Goal: Task Accomplishment & Management: Manage account settings

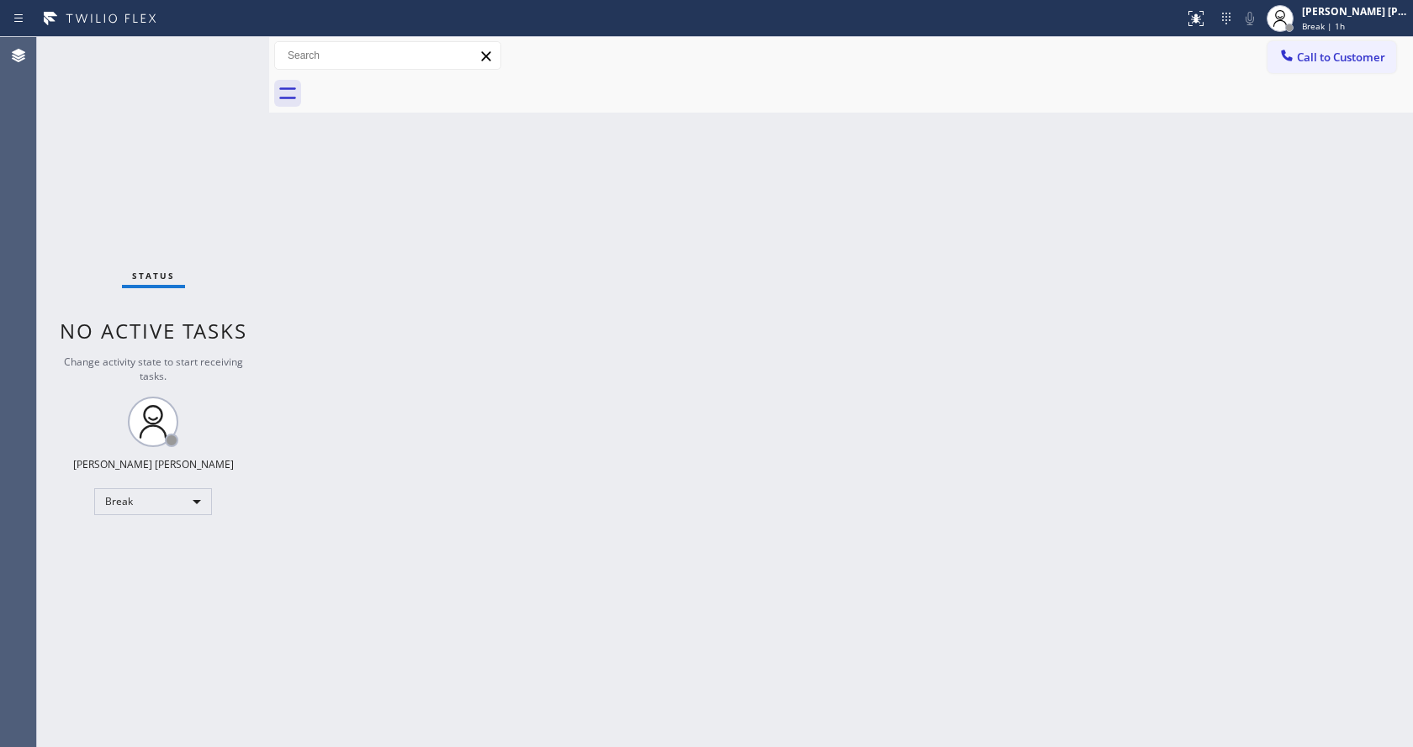
click at [1349, 156] on div "Back to Dashboard Change Sender ID Customers Technicians Select a contact Outbo…" at bounding box center [841, 392] width 1144 height 710
click at [1348, 14] on div "[PERSON_NAME] [PERSON_NAME]" at bounding box center [1355, 11] width 106 height 14
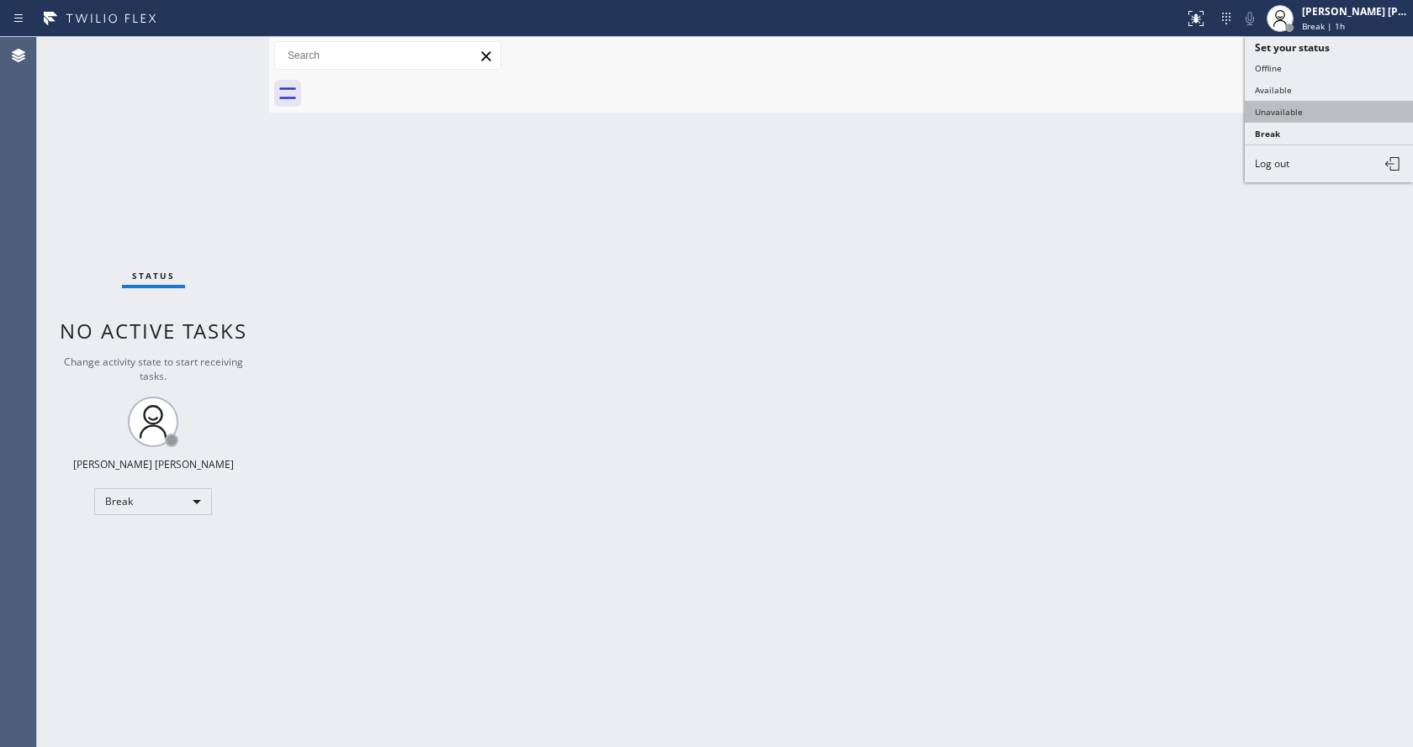
click at [1320, 109] on button "Unavailable" at bounding box center [1328, 112] width 168 height 22
click at [1320, 109] on div at bounding box center [859, 94] width 1107 height 38
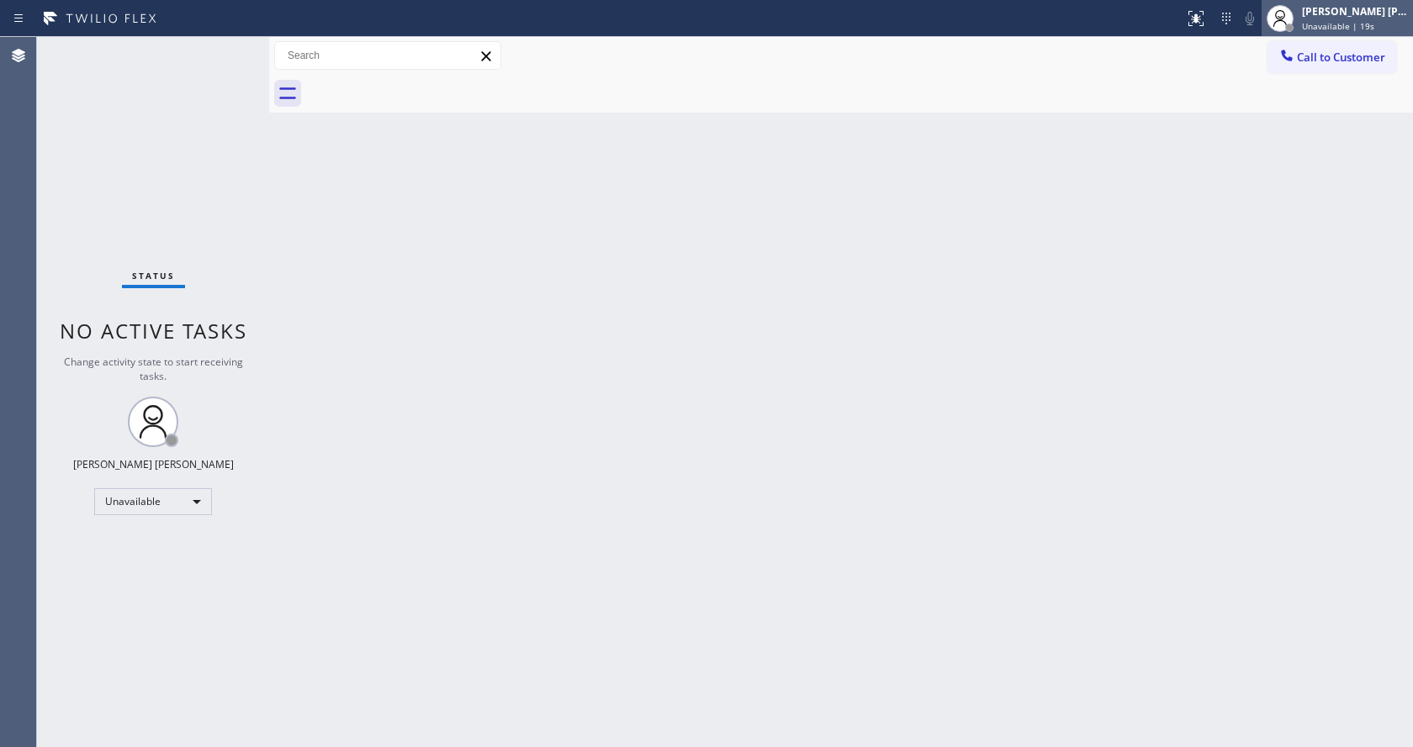
click at [1357, 29] on span "Unavailable | 19s" at bounding box center [1338, 26] width 72 height 12
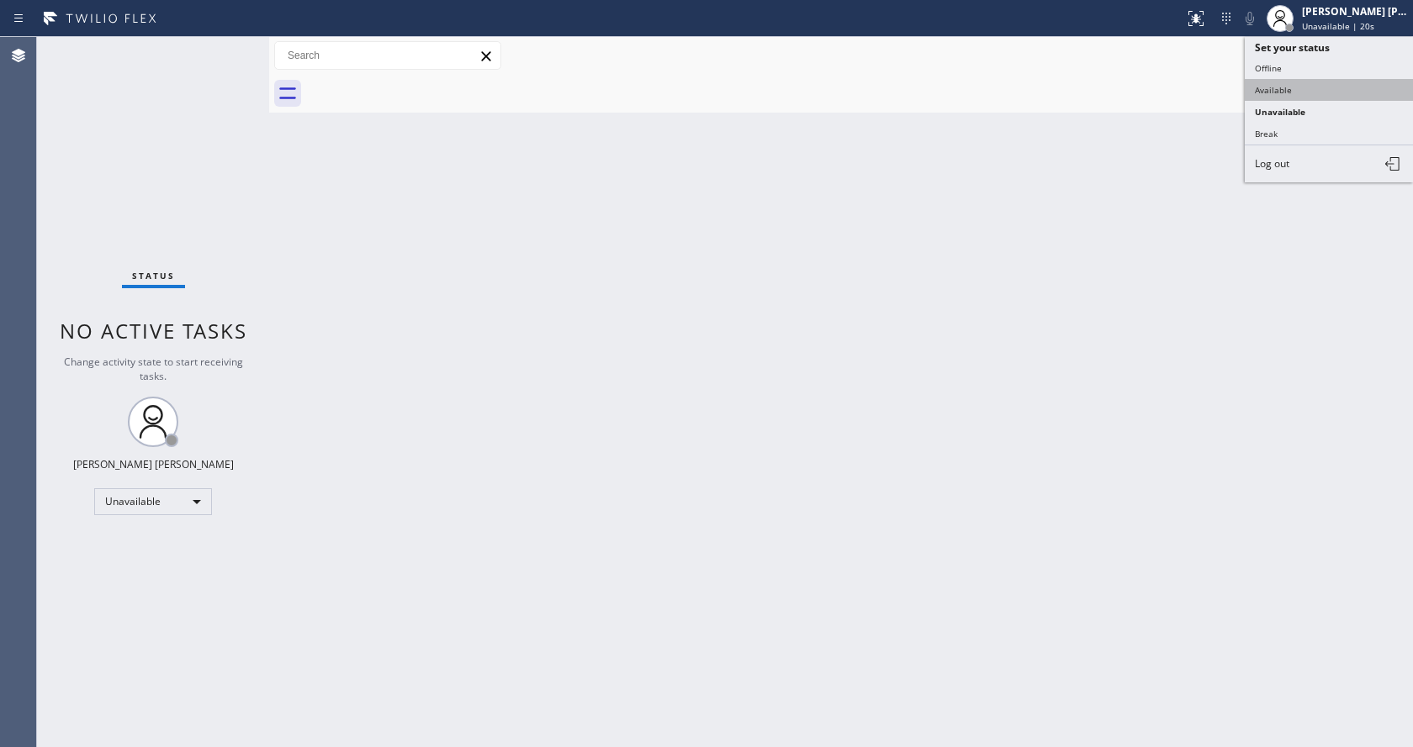
click at [1332, 87] on button "Available" at bounding box center [1328, 90] width 168 height 22
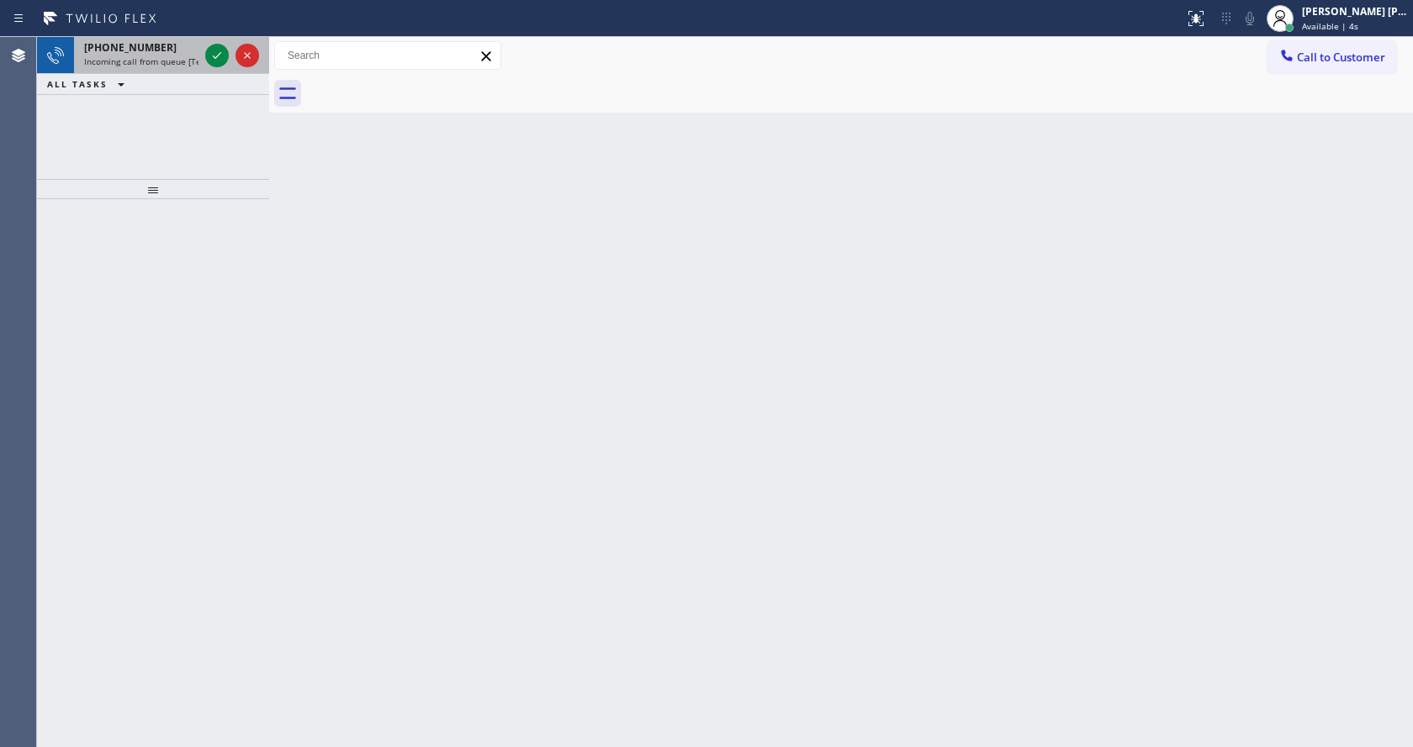
click at [177, 64] on span "Incoming call from queue [Test] All" at bounding box center [154, 61] width 140 height 12
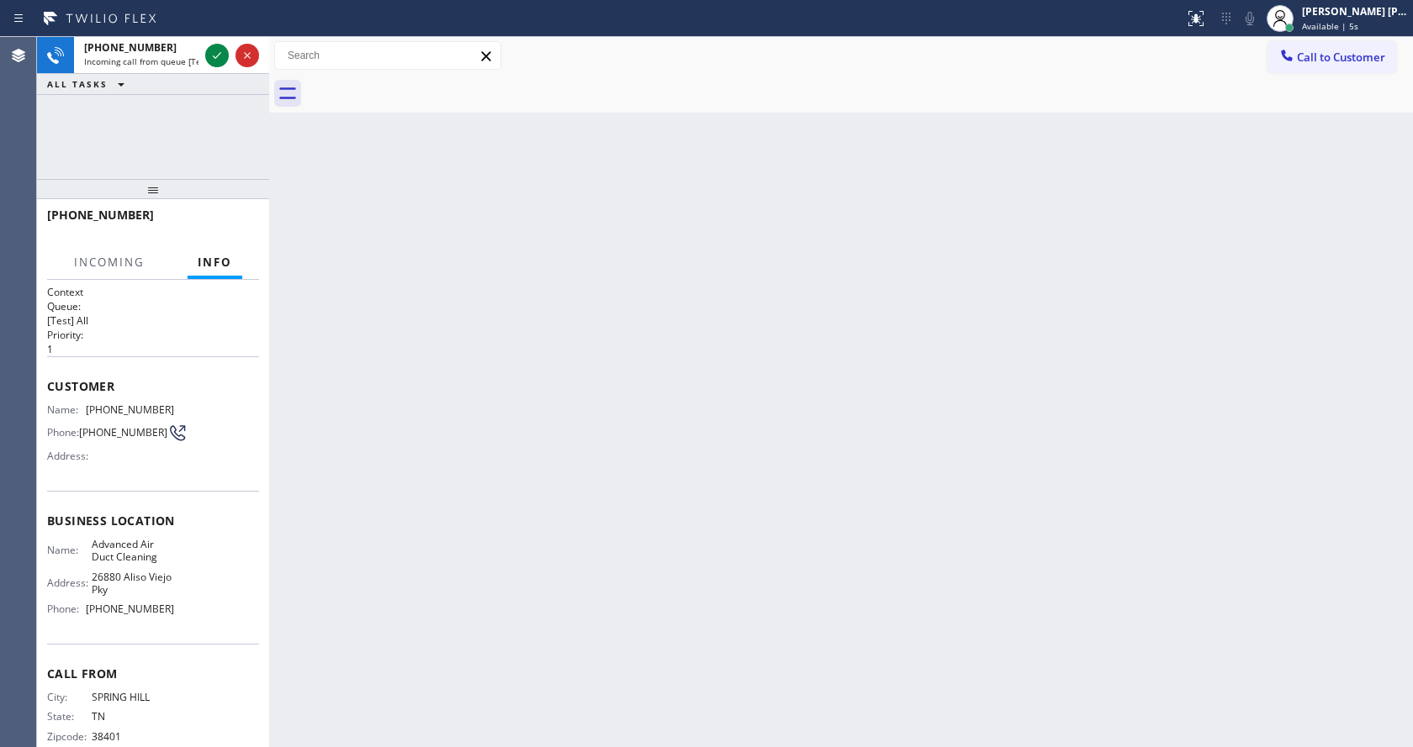
click at [518, 452] on div "Back to Dashboard Change Sender ID Customers Technicians Select a contact Outbo…" at bounding box center [841, 392] width 1144 height 710
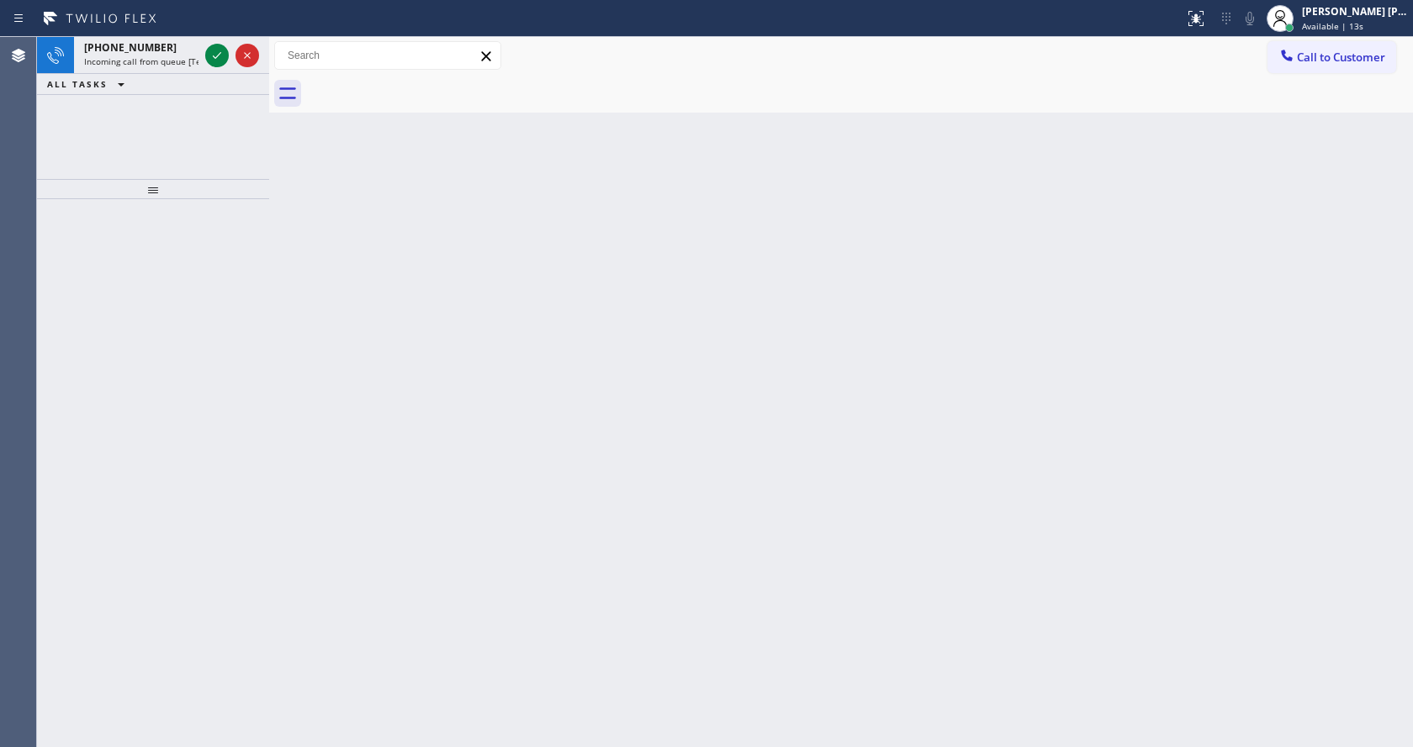
click at [240, 190] on div at bounding box center [153, 189] width 232 height 20
click at [177, 40] on div "[PHONE_NUMBER]" at bounding box center [141, 47] width 114 height 14
click at [178, 53] on div "[PHONE_NUMBER]" at bounding box center [141, 47] width 114 height 14
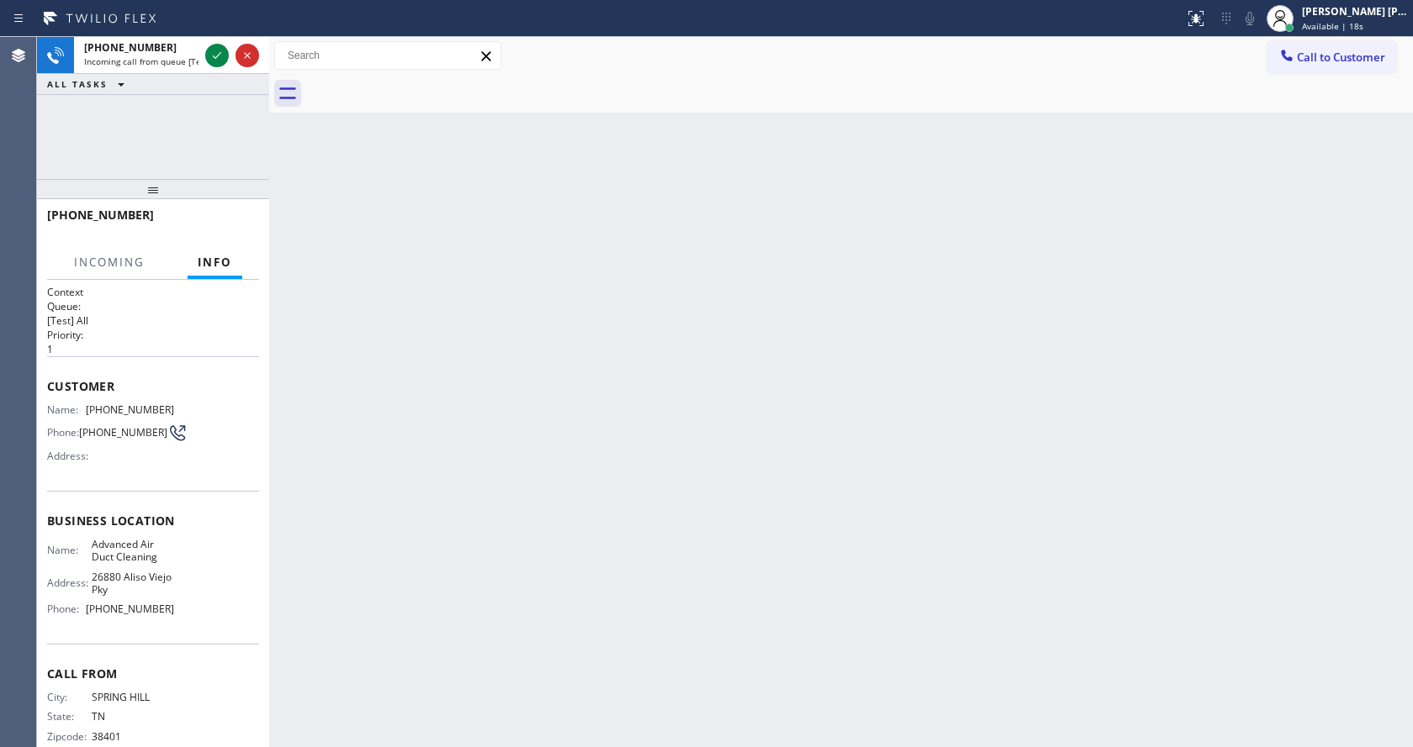
click at [691, 584] on div "Back to Dashboard Change Sender ID Customers Technicians Select a contact Outbo…" at bounding box center [841, 392] width 1144 height 710
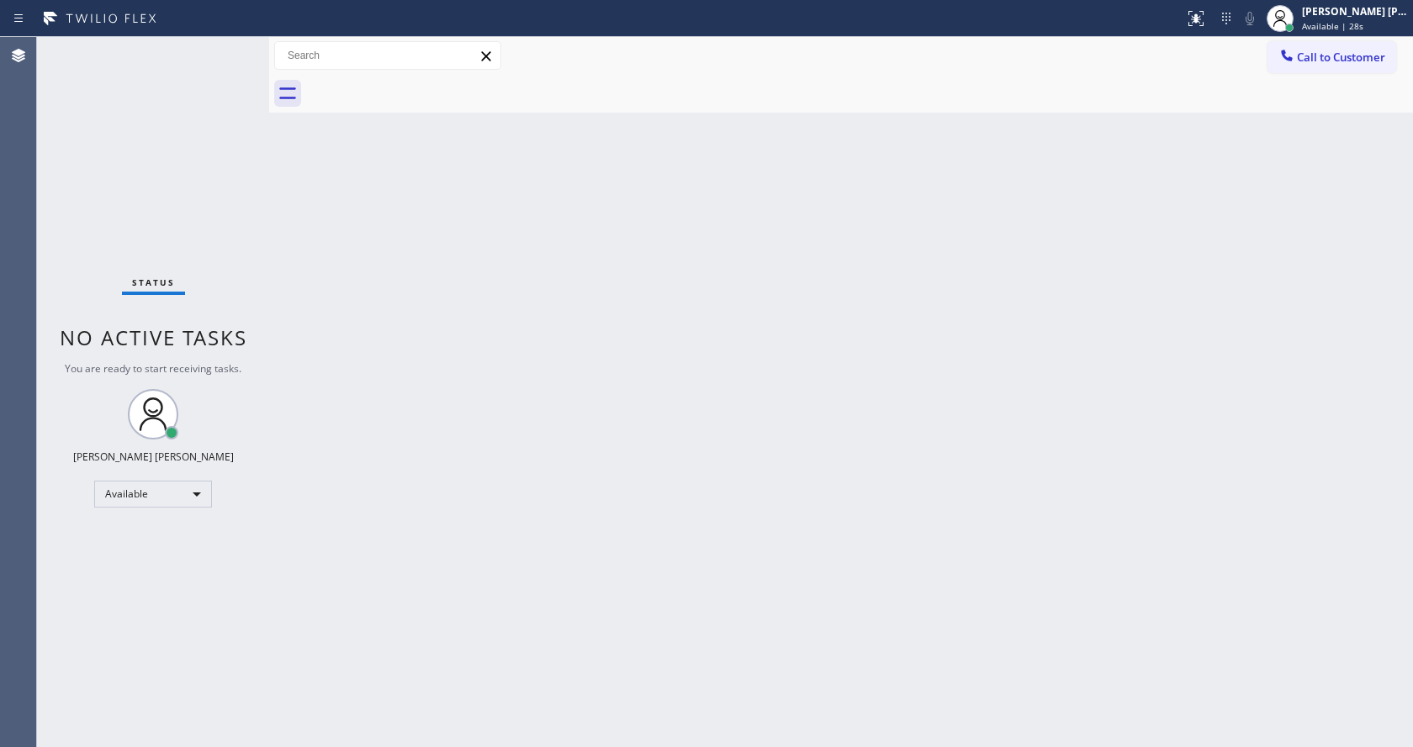
click at [342, 193] on div "Back to Dashboard Change Sender ID Customers Technicians Select a contact Outbo…" at bounding box center [841, 392] width 1144 height 710
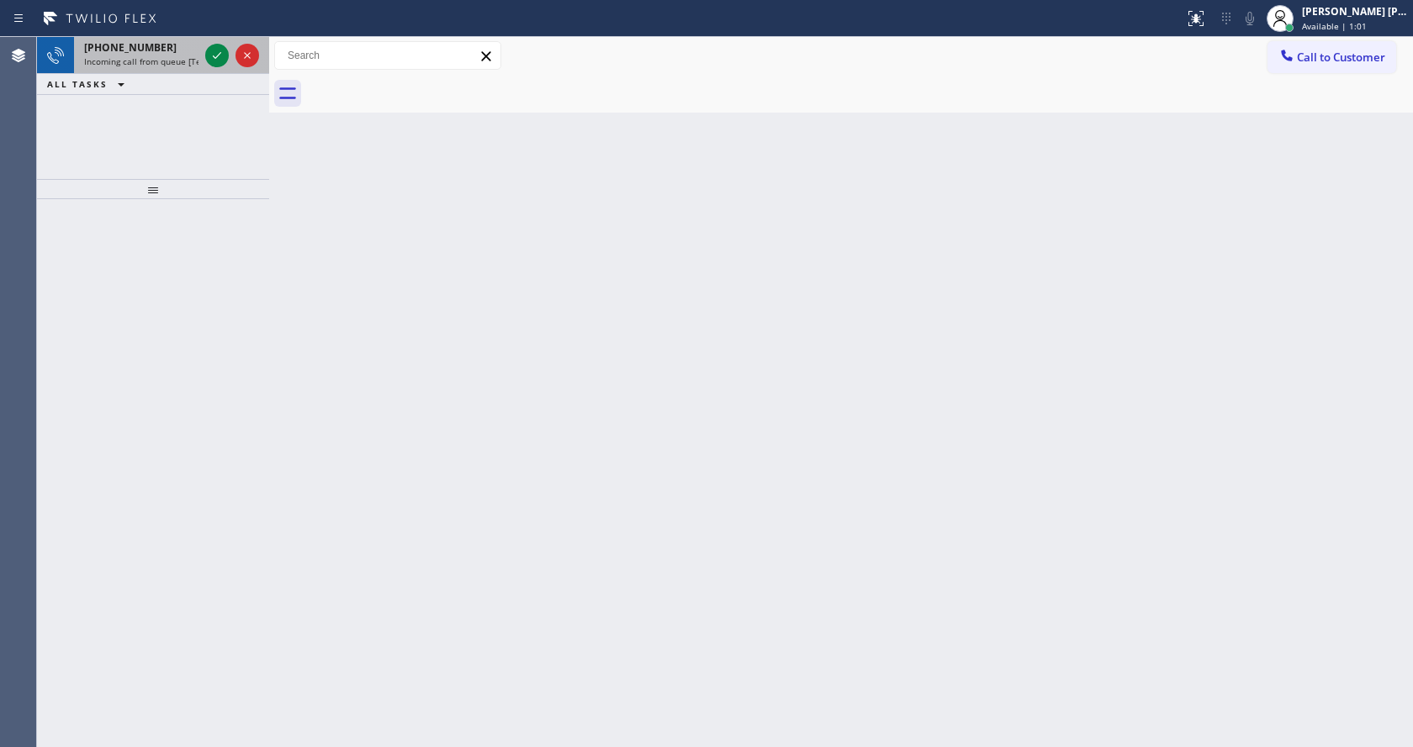
click at [219, 43] on div at bounding box center [232, 55] width 61 height 37
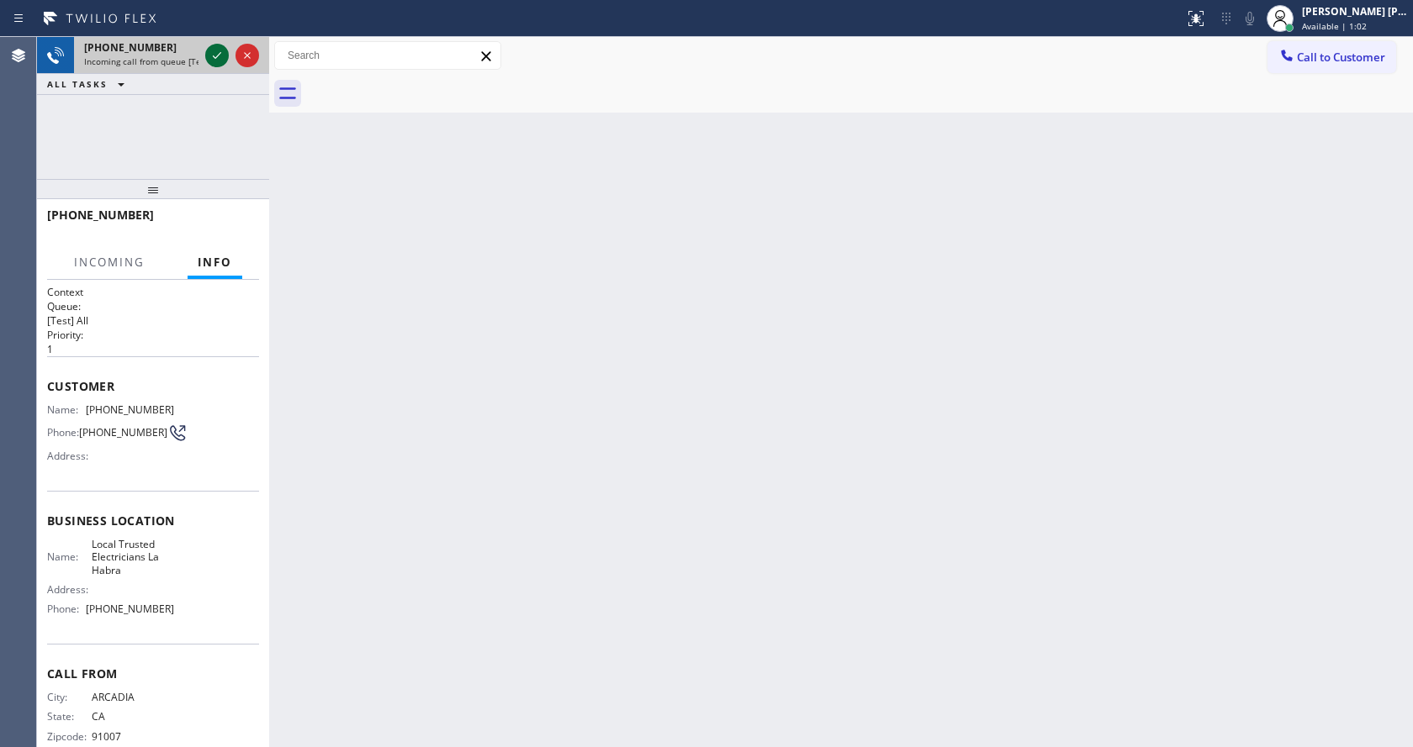
click at [218, 56] on icon at bounding box center [217, 55] width 8 height 7
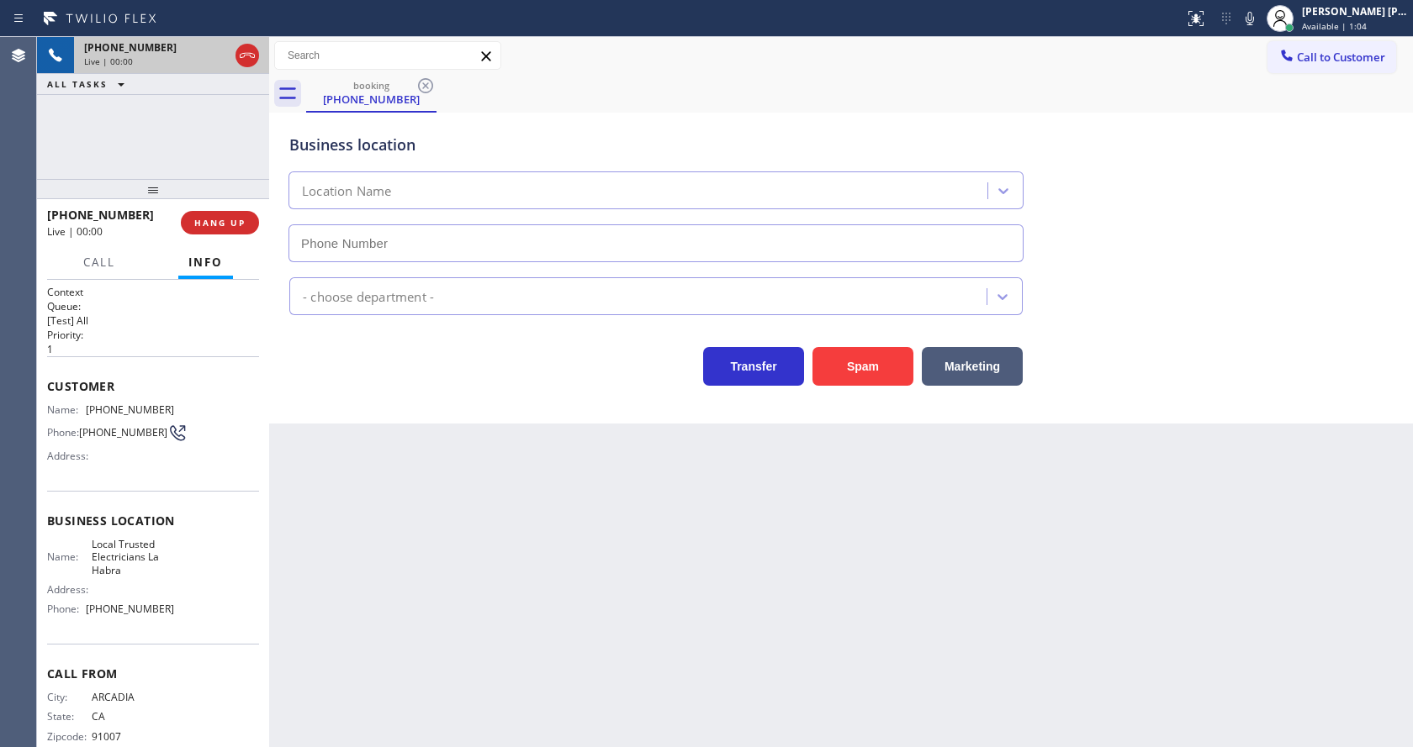
type input "[PHONE_NUMBER]"
click at [613, 622] on div "Back to Dashboard Change Sender ID Customers Technicians Select a contact Outbo…" at bounding box center [841, 392] width 1144 height 710
click at [319, 436] on div "Back to Dashboard Change Sender ID Customers Technicians Select a contact Outbo…" at bounding box center [841, 392] width 1144 height 710
click at [683, 525] on div "Back to Dashboard Change Sender ID Customers Technicians Select a contact Outbo…" at bounding box center [841, 392] width 1144 height 710
click at [358, 415] on div "Business location Local Trusted Electricians [GEOGRAPHIC_DATA] [PHONE_NUMBER] E…" at bounding box center [841, 268] width 1144 height 311
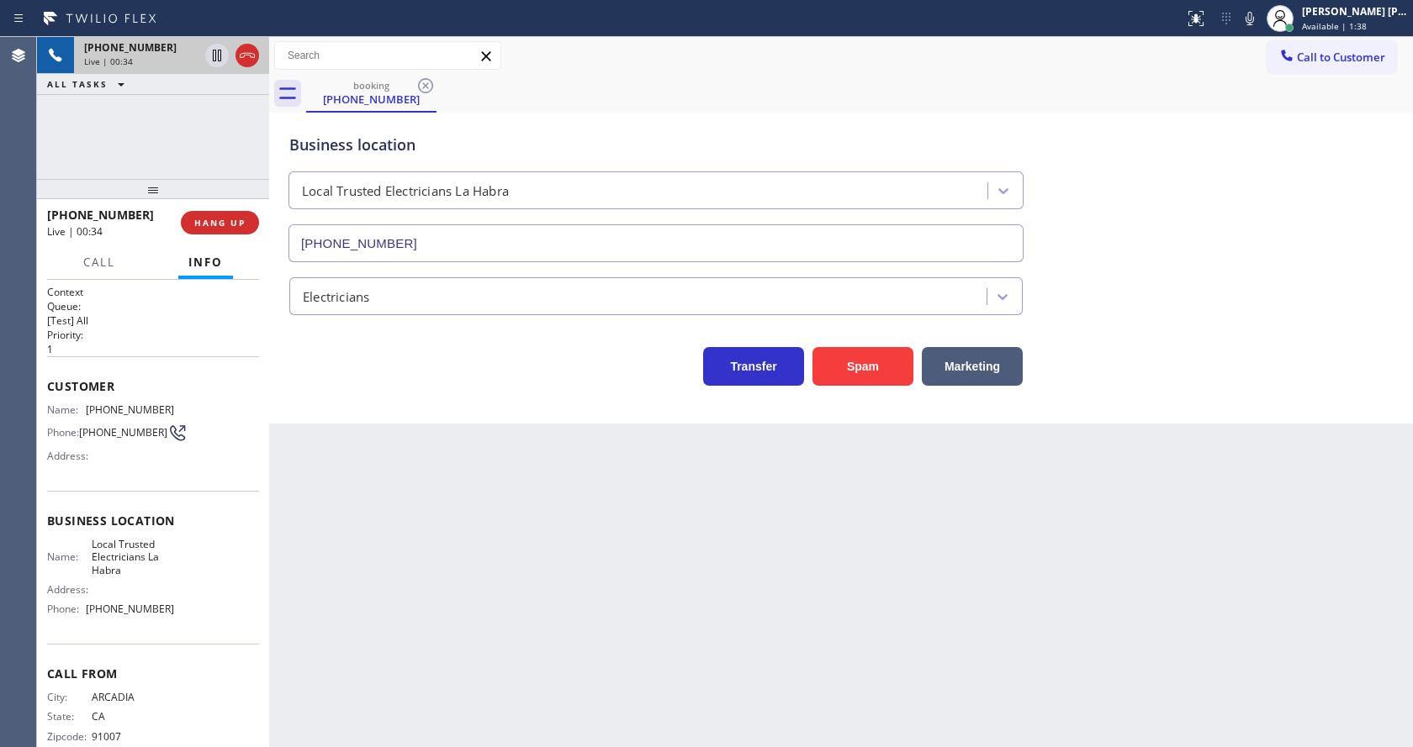
click at [505, 649] on div "Back to Dashboard Change Sender ID Customers Technicians Select a contact Outbo…" at bounding box center [841, 392] width 1144 height 710
click at [429, 510] on div "Back to Dashboard Change Sender ID Customers Technicians Select a contact Outbo…" at bounding box center [841, 392] width 1144 height 710
click at [107, 529] on span "Business location" at bounding box center [153, 521] width 212 height 16
drag, startPoint x: 82, startPoint y: 406, endPoint x: 194, endPoint y: 406, distance: 112.7
click at [194, 406] on div "Name: [PHONE_NUMBER] Phone: [PHONE_NUMBER] Address:" at bounding box center [153, 437] width 212 height 66
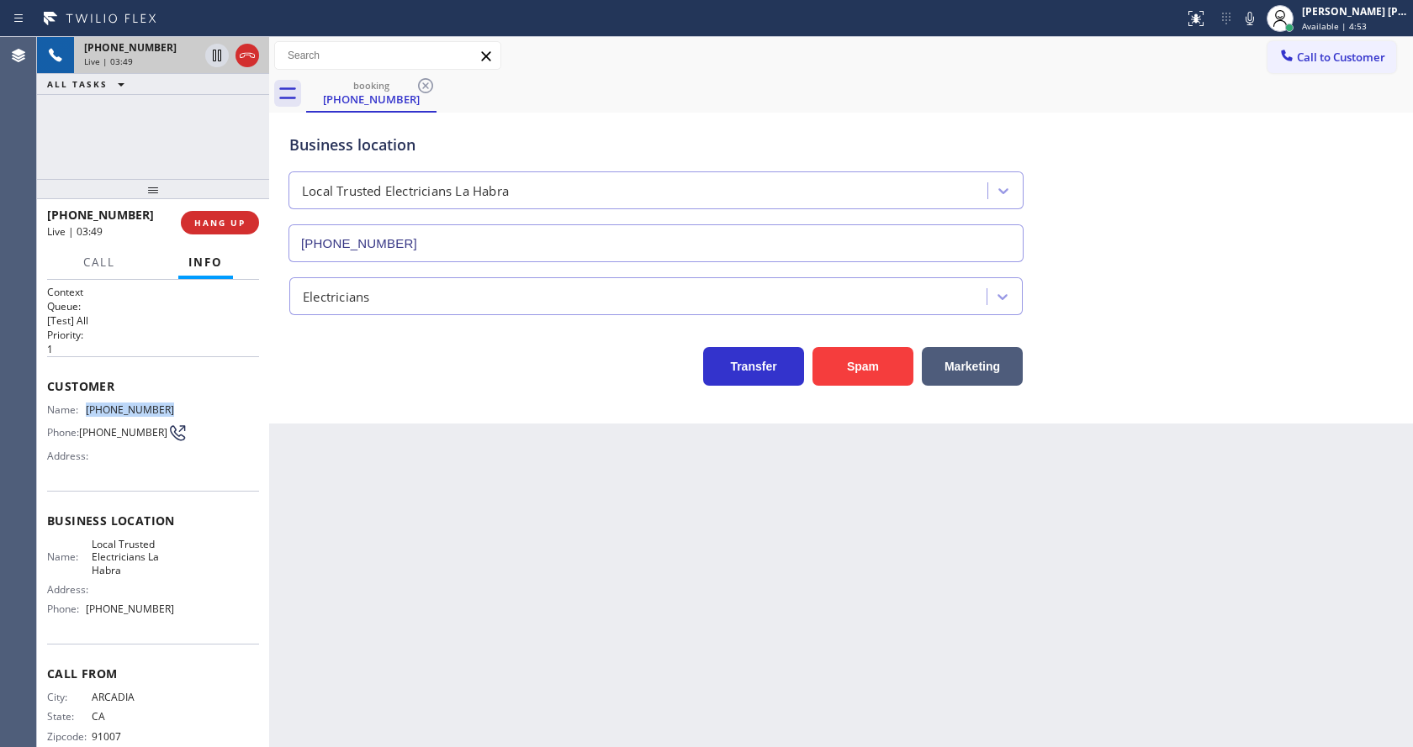
copy div "[PHONE_NUMBER]"
click at [489, 584] on div "Back to Dashboard Change Sender ID Customers Technicians Select a contact Outbo…" at bounding box center [841, 392] width 1144 height 710
click at [207, 581] on div "Name: Local Trusted Electricians La Habra Address: Phone: [PHONE_NUMBER]" at bounding box center [153, 580] width 212 height 85
drag, startPoint x: 88, startPoint y: 545, endPoint x: 134, endPoint y: 578, distance: 56.0
click at [134, 577] on span "Local Trusted Electricians La Habra" at bounding box center [133, 557] width 83 height 39
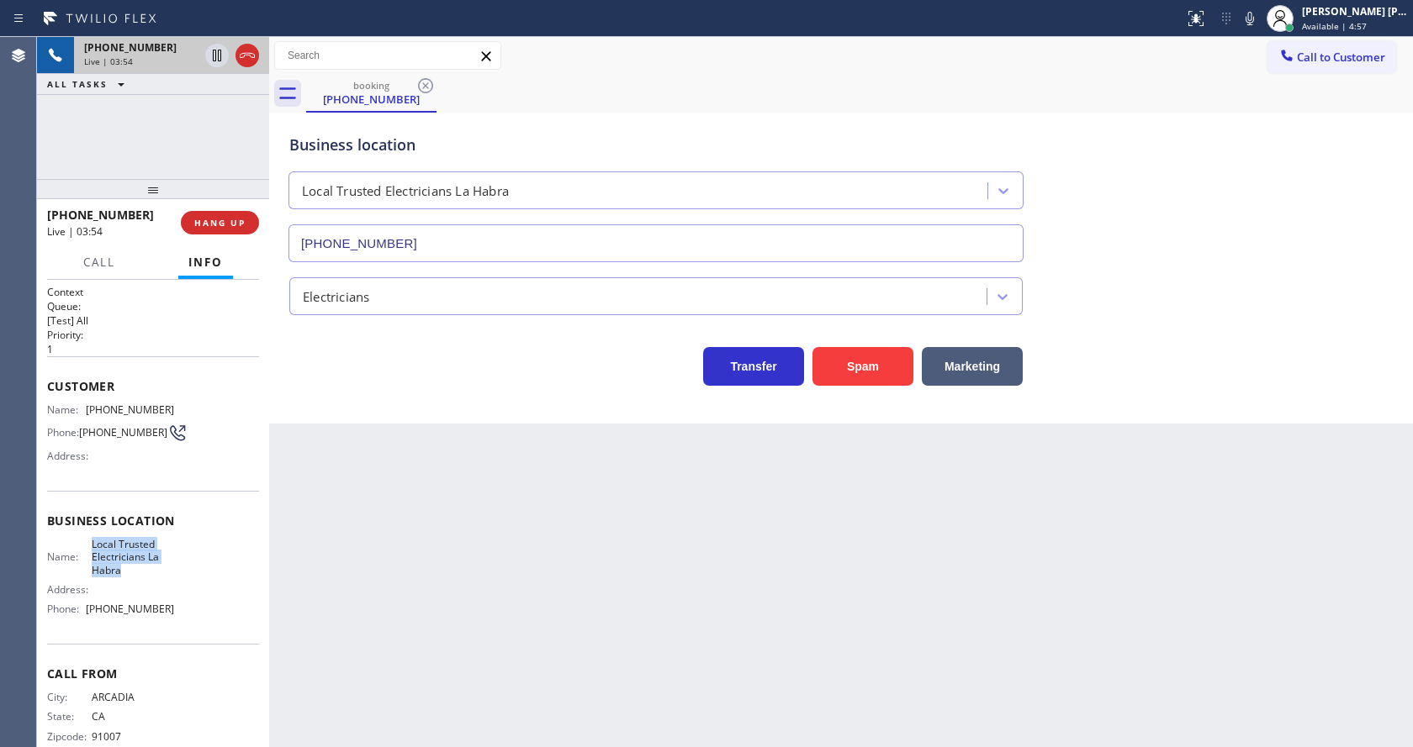
copy span "Local Trusted Electricians La Habra"
drag, startPoint x: 394, startPoint y: 625, endPoint x: 401, endPoint y: 648, distance: 24.5
click at [399, 642] on div "Back to Dashboard Change Sender ID Customers Technicians Select a contact Outbo…" at bounding box center [841, 392] width 1144 height 710
drag, startPoint x: 217, startPoint y: 628, endPoint x: 208, endPoint y: 627, distance: 9.3
click at [218, 623] on div "Name: Local Trusted Electricians La Habra Address: Phone: [PHONE_NUMBER]" at bounding box center [153, 580] width 212 height 85
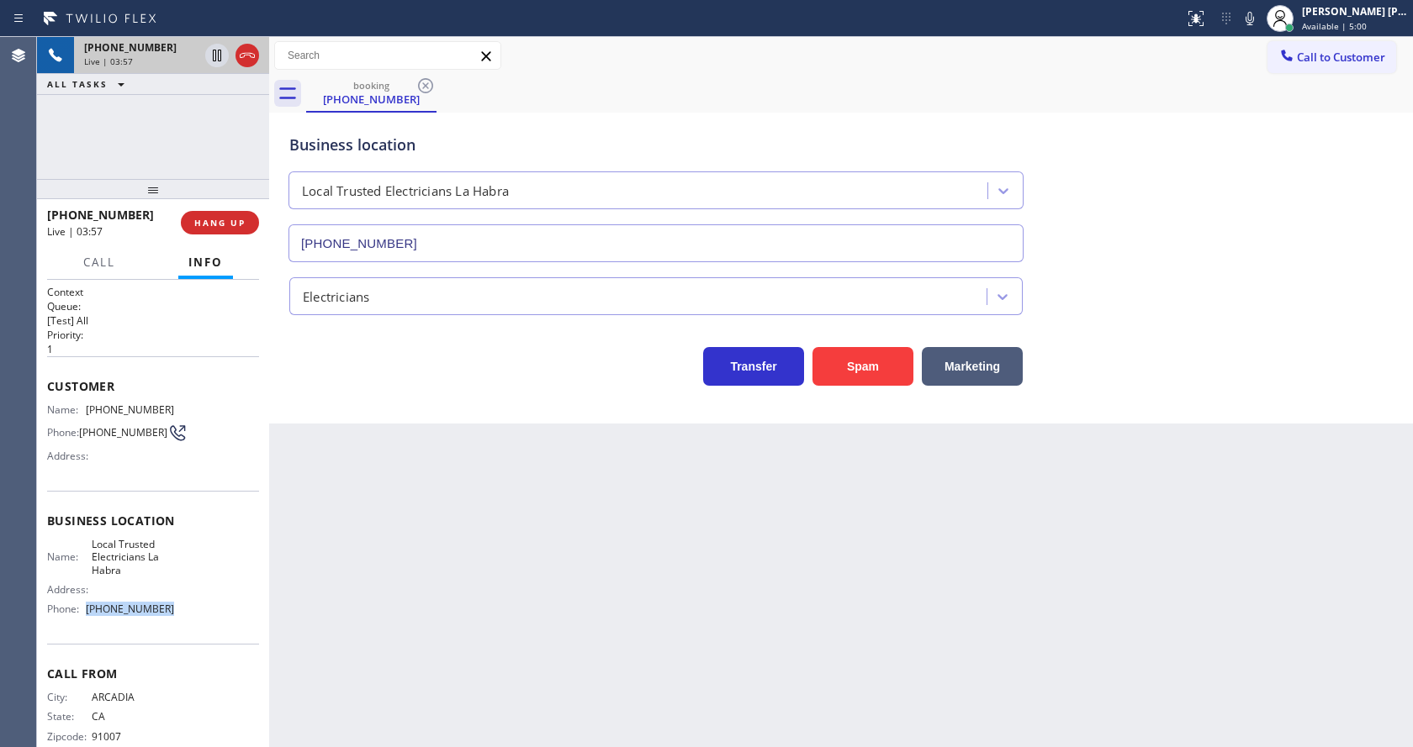
drag, startPoint x: 87, startPoint y: 613, endPoint x: 183, endPoint y: 616, distance: 96.8
click at [183, 616] on div "Name: Local Trusted Electricians La Habra Address: Phone: [PHONE_NUMBER]" at bounding box center [153, 580] width 212 height 85
copy div "[PHONE_NUMBER]"
click at [418, 607] on div "Back to Dashboard Change Sender ID Customers Technicians Select a contact Outbo…" at bounding box center [841, 392] width 1144 height 710
click at [1249, 19] on icon at bounding box center [1249, 18] width 20 height 20
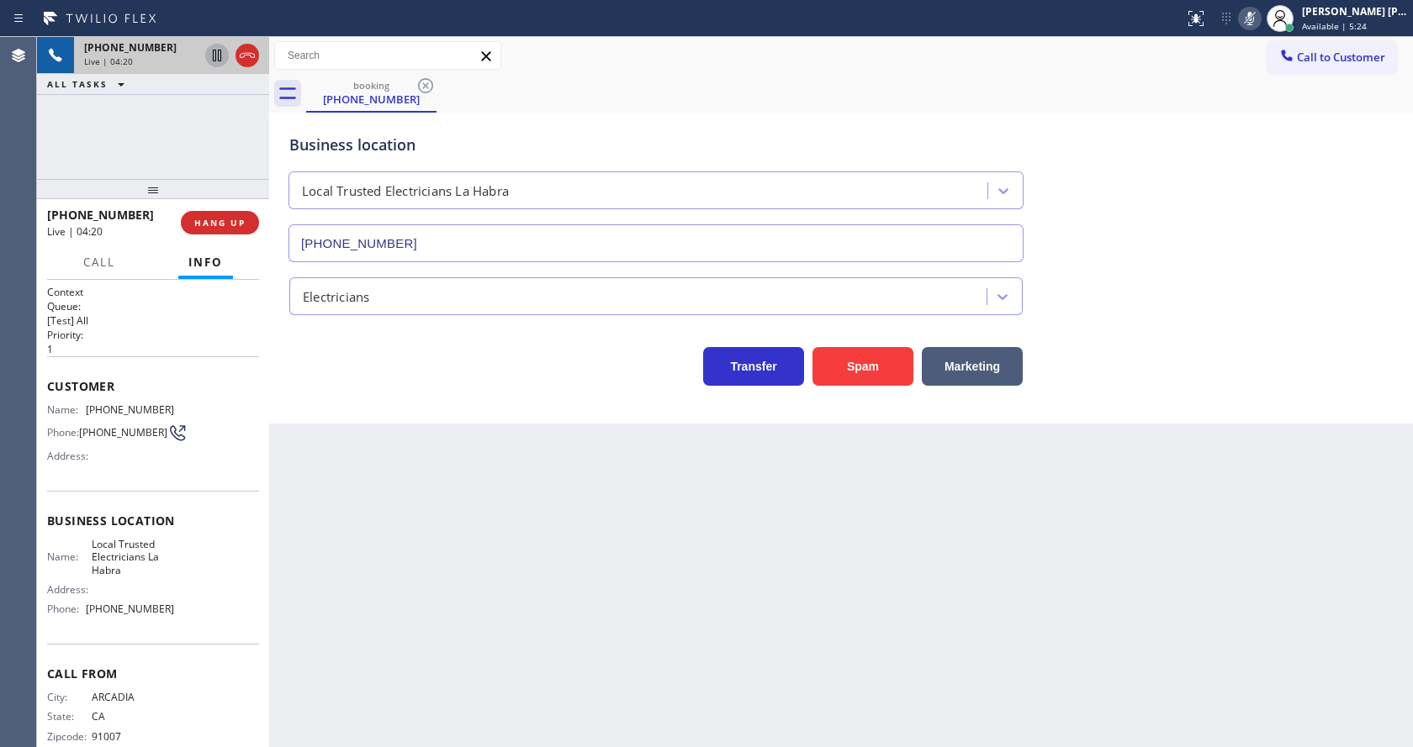
click at [221, 49] on icon at bounding box center [217, 55] width 20 height 20
click at [483, 573] on div "Back to Dashboard Change Sender ID Customers Technicians Select a contact Outbo…" at bounding box center [841, 392] width 1144 height 710
drag, startPoint x: 800, startPoint y: 603, endPoint x: 784, endPoint y: 604, distance: 16.0
click at [784, 604] on div "Back to Dashboard Change Sender ID Customers Technicians Select a contact Outbo…" at bounding box center [841, 392] width 1144 height 710
drag, startPoint x: 564, startPoint y: 448, endPoint x: 552, endPoint y: 566, distance: 118.3
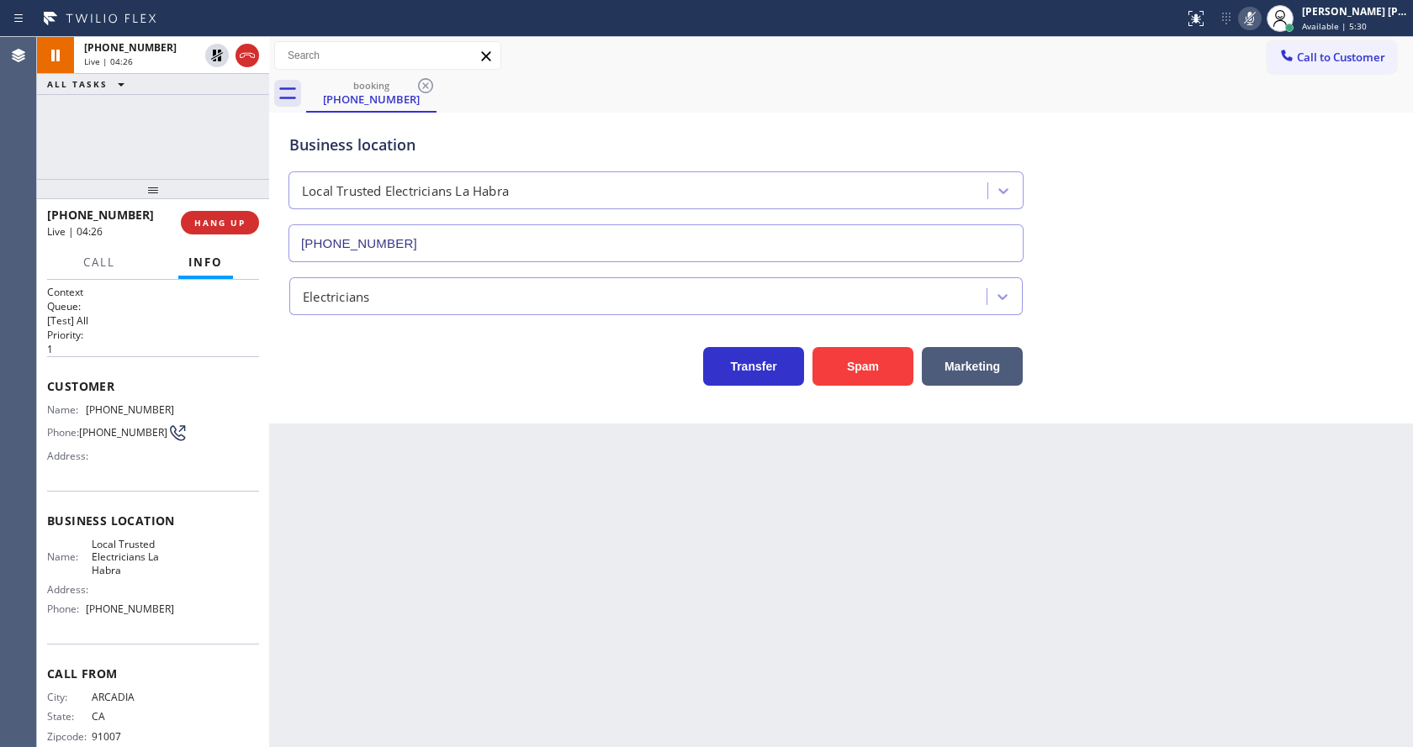
click at [564, 452] on div "Back to Dashboard Change Sender ID Customers Technicians Select a contact Outbo…" at bounding box center [841, 392] width 1144 height 710
click at [214, 53] on icon at bounding box center [217, 56] width 12 height 12
click at [1255, 17] on rect at bounding box center [1250, 17] width 12 height 12
click at [1268, 80] on div "booking [PHONE_NUMBER]" at bounding box center [859, 94] width 1107 height 38
click at [648, 494] on div "Back to Dashboard Change Sender ID Customers Technicians Select a contact Outbo…" at bounding box center [841, 392] width 1144 height 710
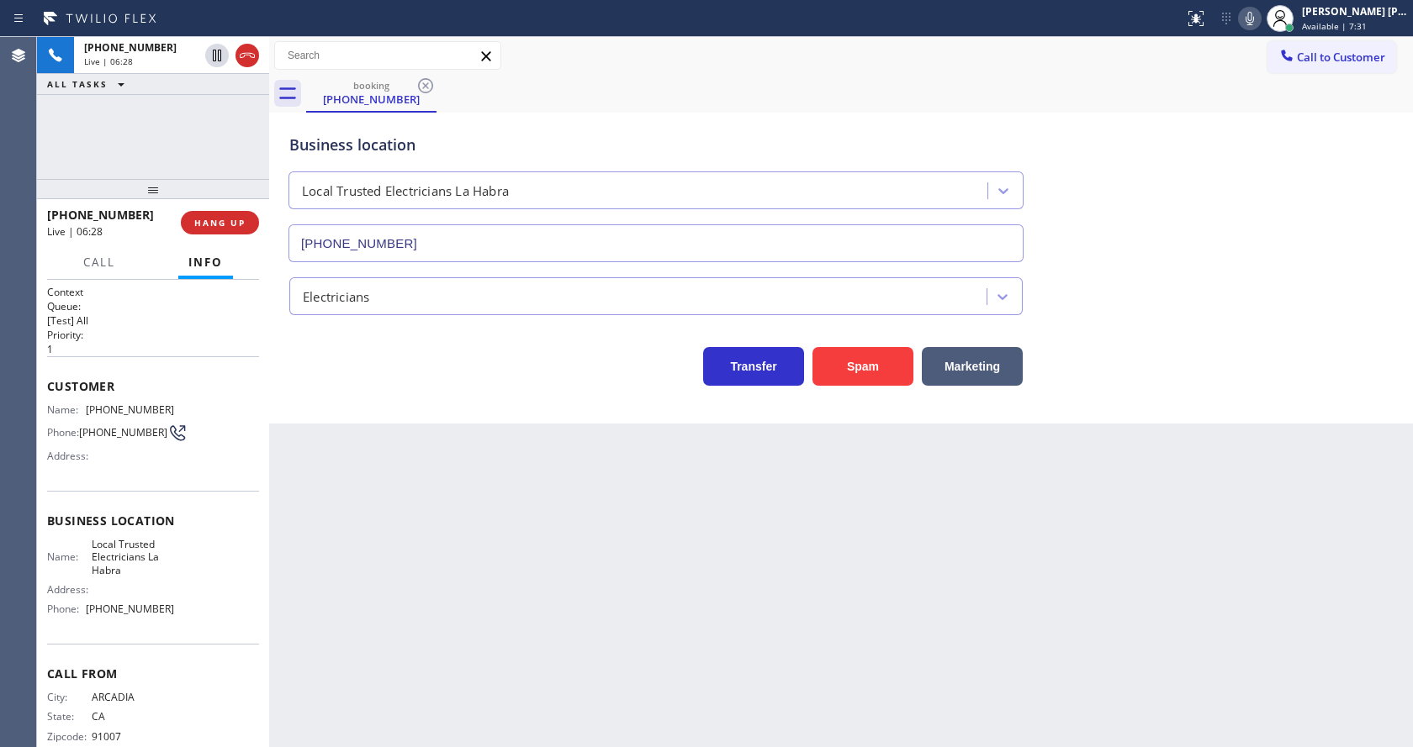
drag, startPoint x: 674, startPoint y: 565, endPoint x: 653, endPoint y: 568, distance: 21.3
click at [674, 565] on div "Back to Dashboard Change Sender ID Customers Technicians Select a contact Outbo…" at bounding box center [841, 392] width 1144 height 710
click at [355, 409] on div "Business location Local Trusted Electricians [GEOGRAPHIC_DATA] [PHONE_NUMBER] E…" at bounding box center [841, 268] width 1144 height 311
click at [1254, 27] on icon at bounding box center [1249, 18] width 20 height 20
click at [1255, 179] on div "Business location Local Trusted Electricians [GEOGRAPHIC_DATA] [PHONE_NUMBER]" at bounding box center [841, 186] width 1110 height 152
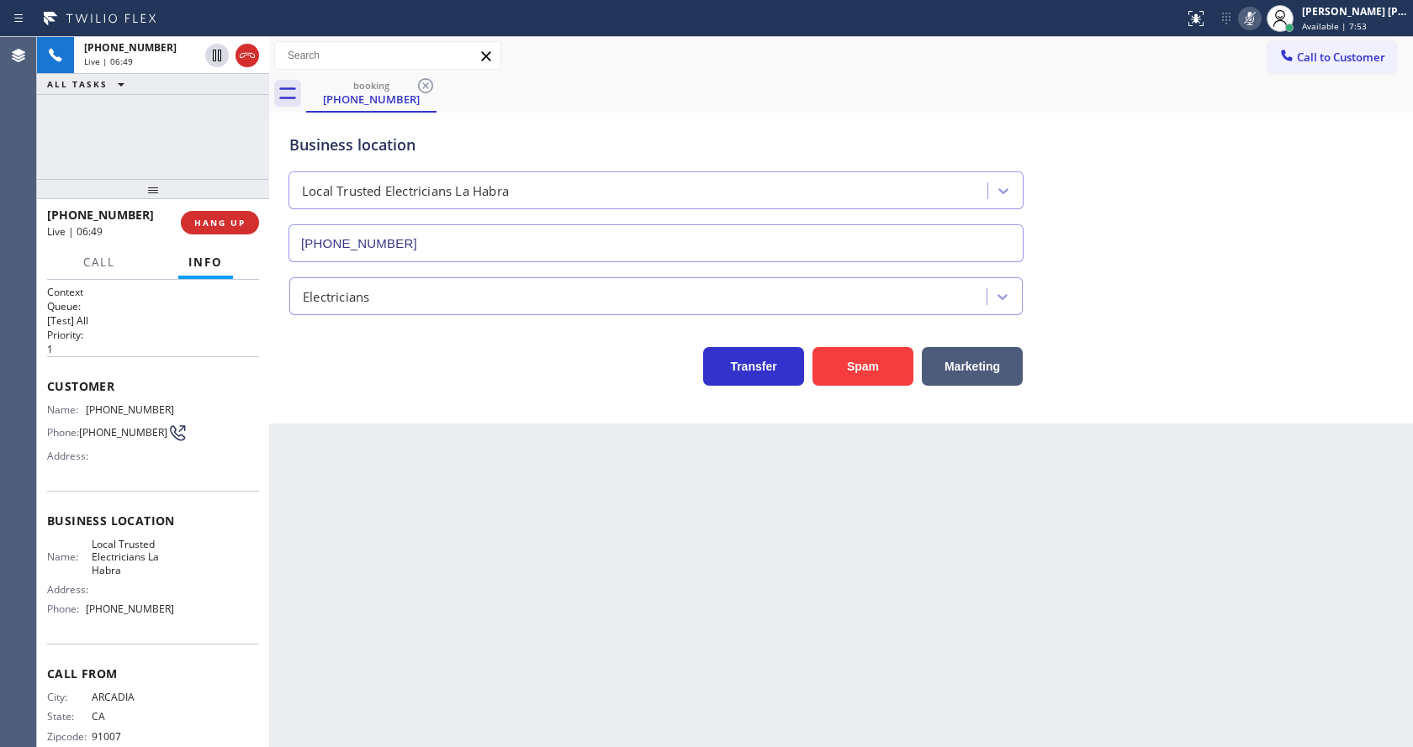
click at [1250, 22] on icon at bounding box center [1249, 18] width 20 height 20
click at [566, 573] on div "Back to Dashboard Change Sender ID Customers Technicians Select a contact Outbo…" at bounding box center [841, 392] width 1144 height 710
click at [760, 566] on div "Back to Dashboard Change Sender ID Customers Technicians Select a contact Outbo…" at bounding box center [841, 392] width 1144 height 710
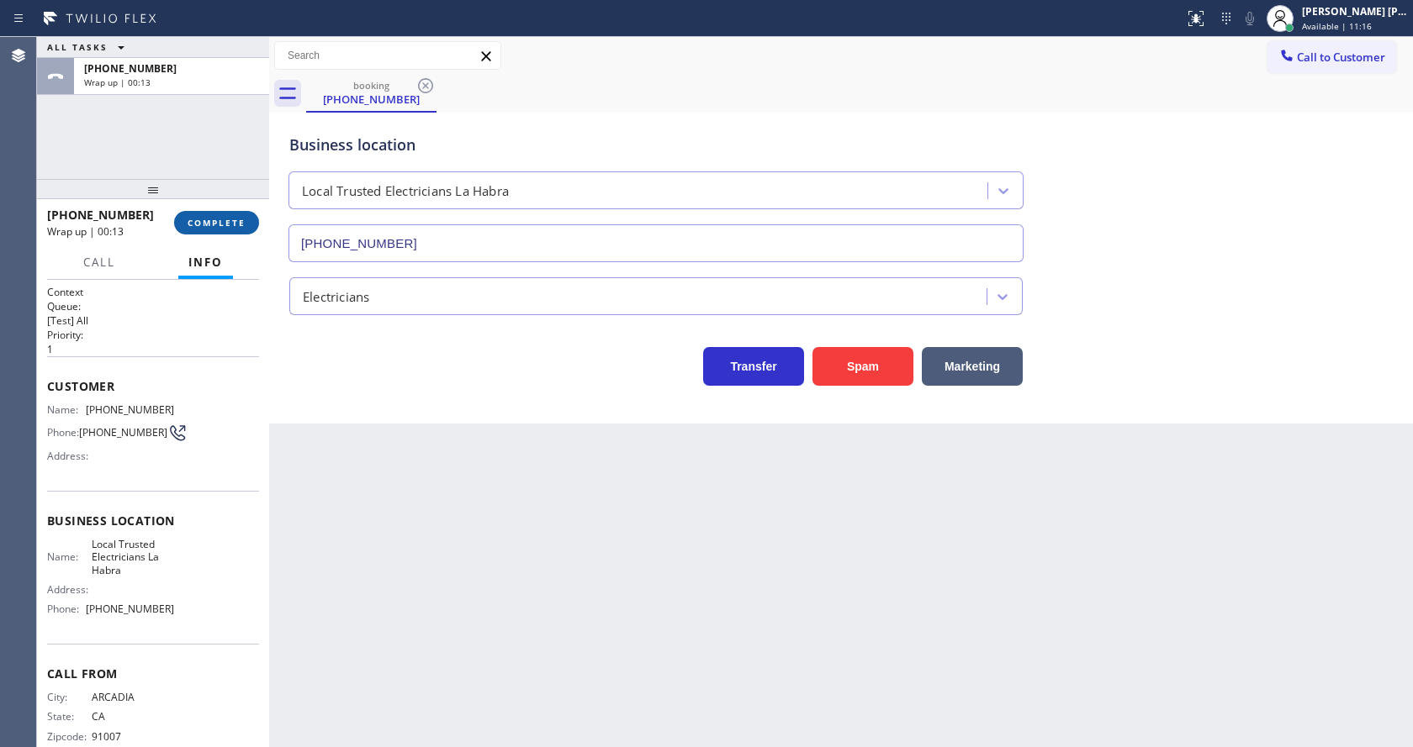
click at [218, 214] on button "COMPLETE" at bounding box center [216, 223] width 85 height 24
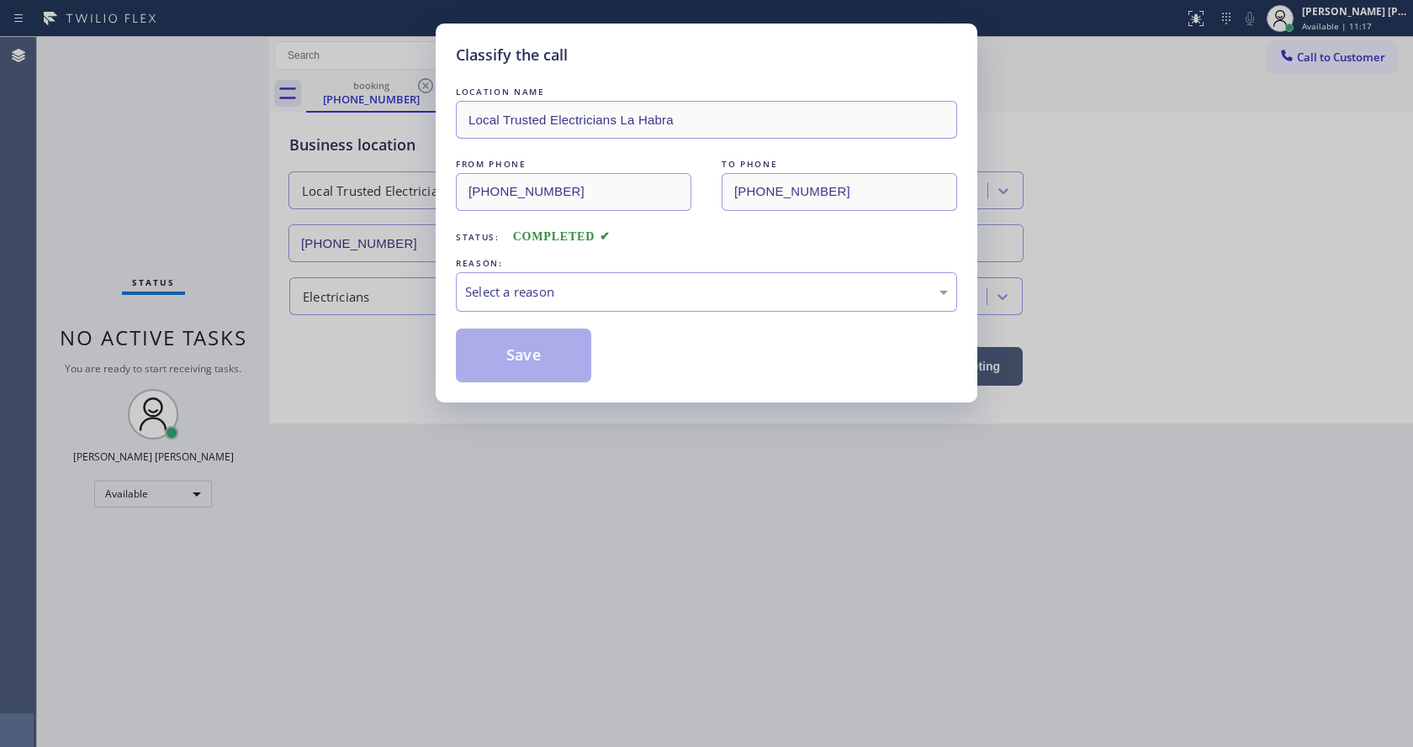
click at [534, 300] on div "Select a reason" at bounding box center [706, 292] width 483 height 19
click at [522, 350] on button "Save" at bounding box center [523, 356] width 135 height 54
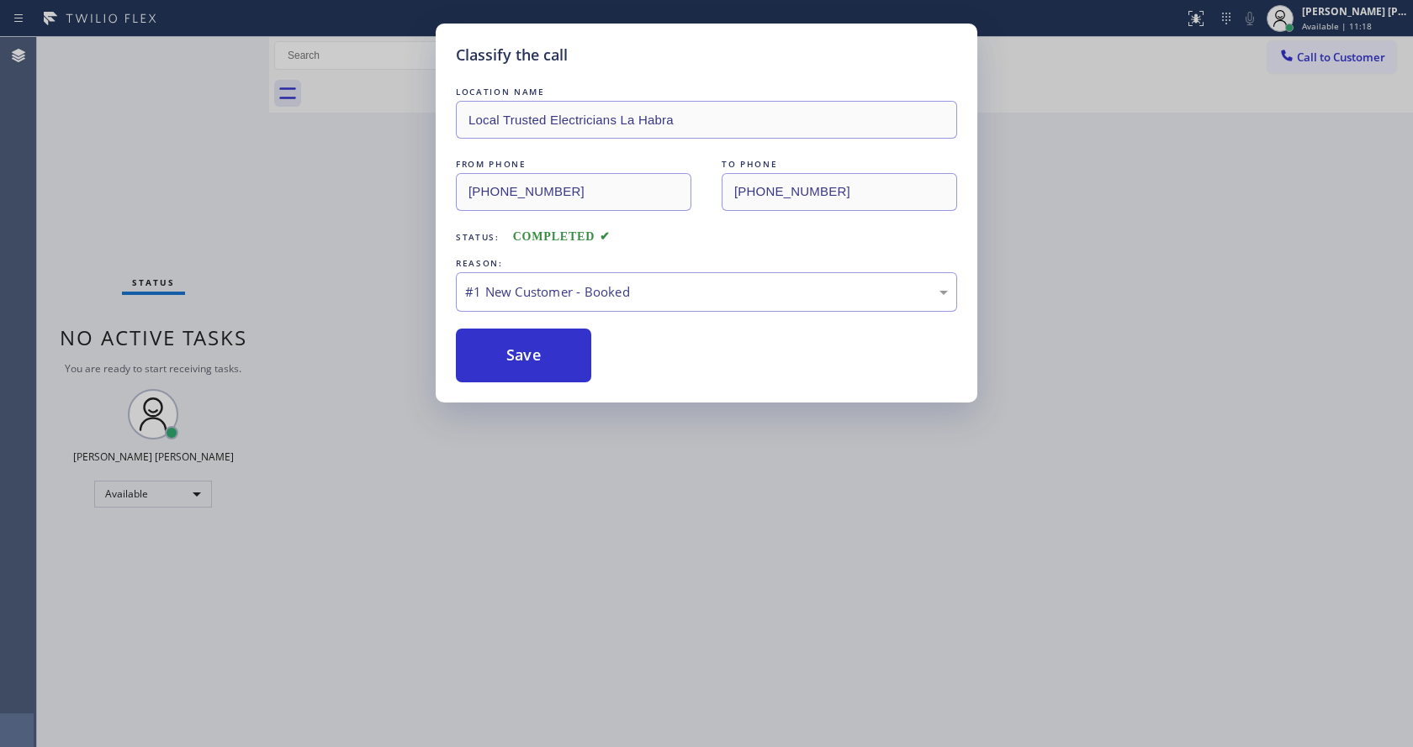
drag, startPoint x: 544, startPoint y: 527, endPoint x: 540, endPoint y: 538, distance: 11.7
click at [541, 530] on div "Classify the call LOCATION NAME Local Trusted Electricians La Habra FROM PHONE …" at bounding box center [706, 373] width 1413 height 747
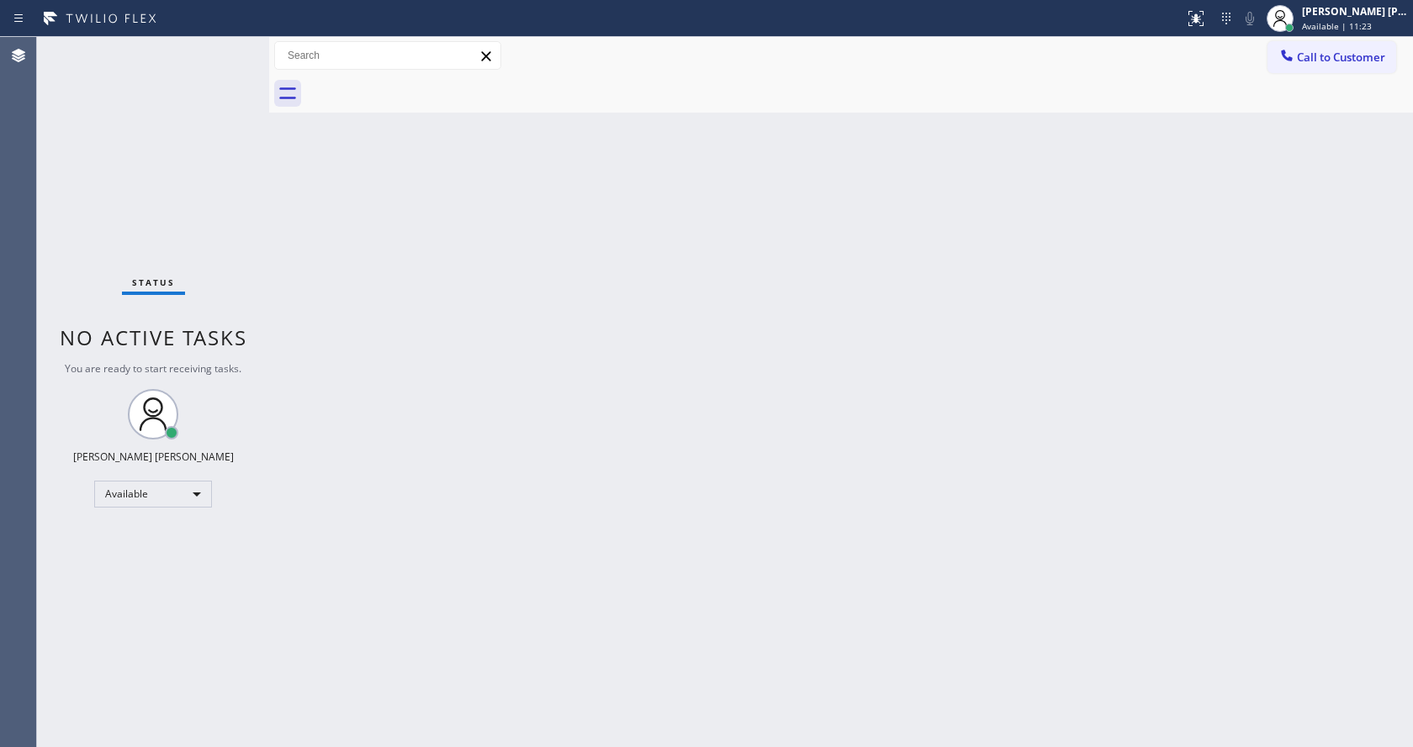
click at [344, 192] on div "Back to Dashboard Change Sender ID Customers Technicians Select a contact Outbo…" at bounding box center [841, 392] width 1144 height 710
click at [816, 427] on div "Back to Dashboard Change Sender ID Customers Technicians Select a contact Outbo…" at bounding box center [841, 392] width 1144 height 710
click at [1002, 416] on div "Back to Dashboard Change Sender ID Customers Technicians Select a contact Outbo…" at bounding box center [841, 392] width 1144 height 710
drag, startPoint x: 325, startPoint y: 422, endPoint x: 338, endPoint y: 565, distance: 143.6
click at [325, 423] on div "Back to Dashboard Change Sender ID Customers Technicians Select a contact Outbo…" at bounding box center [841, 392] width 1144 height 710
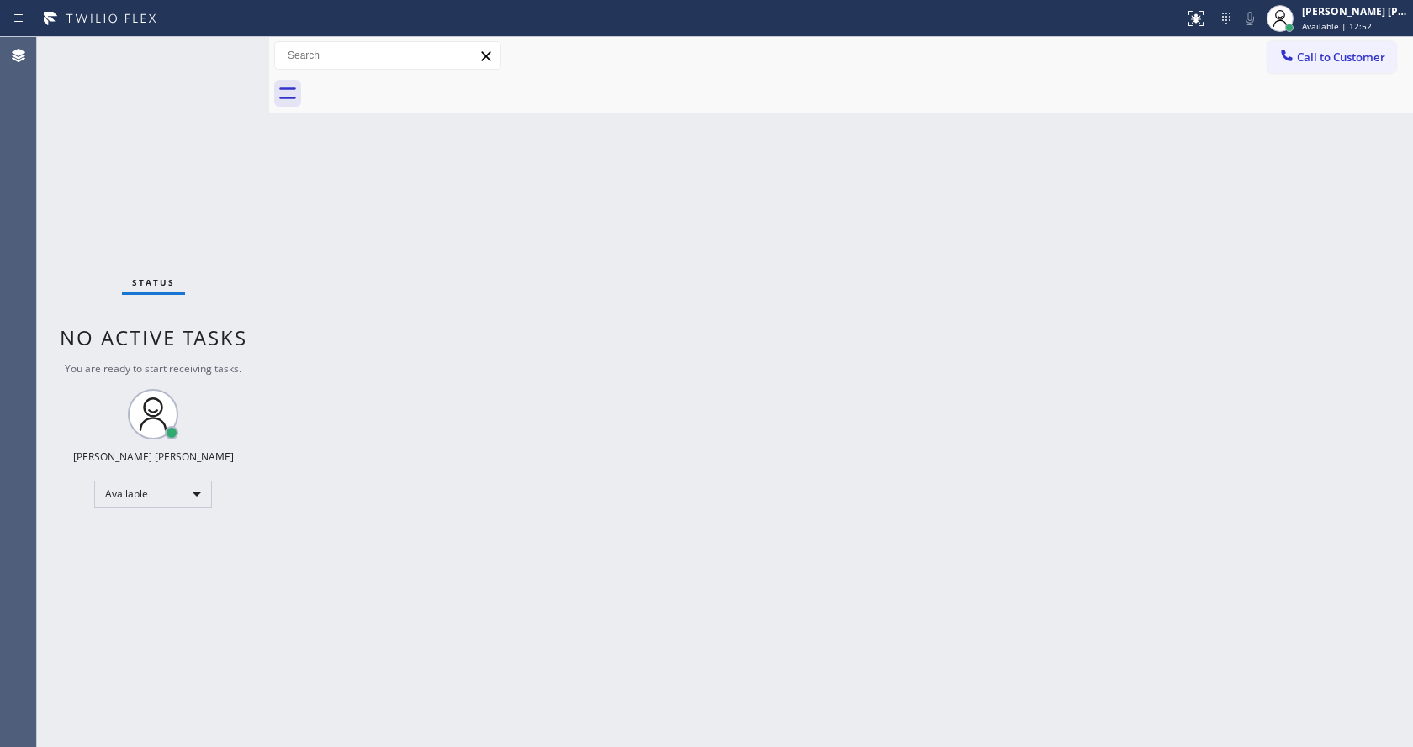
click at [690, 416] on div "Back to Dashboard Change Sender ID Customers Technicians Select a contact Outbo…" at bounding box center [841, 392] width 1144 height 710
drag, startPoint x: 267, startPoint y: 83, endPoint x: 216, endPoint y: 74, distance: 52.1
click at [218, 77] on div "Status No active tasks You are ready to start receiving tasks. [PERSON_NAME] [P…" at bounding box center [725, 392] width 1376 height 710
click at [223, 47] on div "Status No active tasks You are ready to start receiving tasks. [PERSON_NAME] [P…" at bounding box center [153, 392] width 232 height 710
click at [224, 175] on div "Status No active tasks You are ready to start receiving tasks. [PERSON_NAME] [P…" at bounding box center [153, 392] width 232 height 710
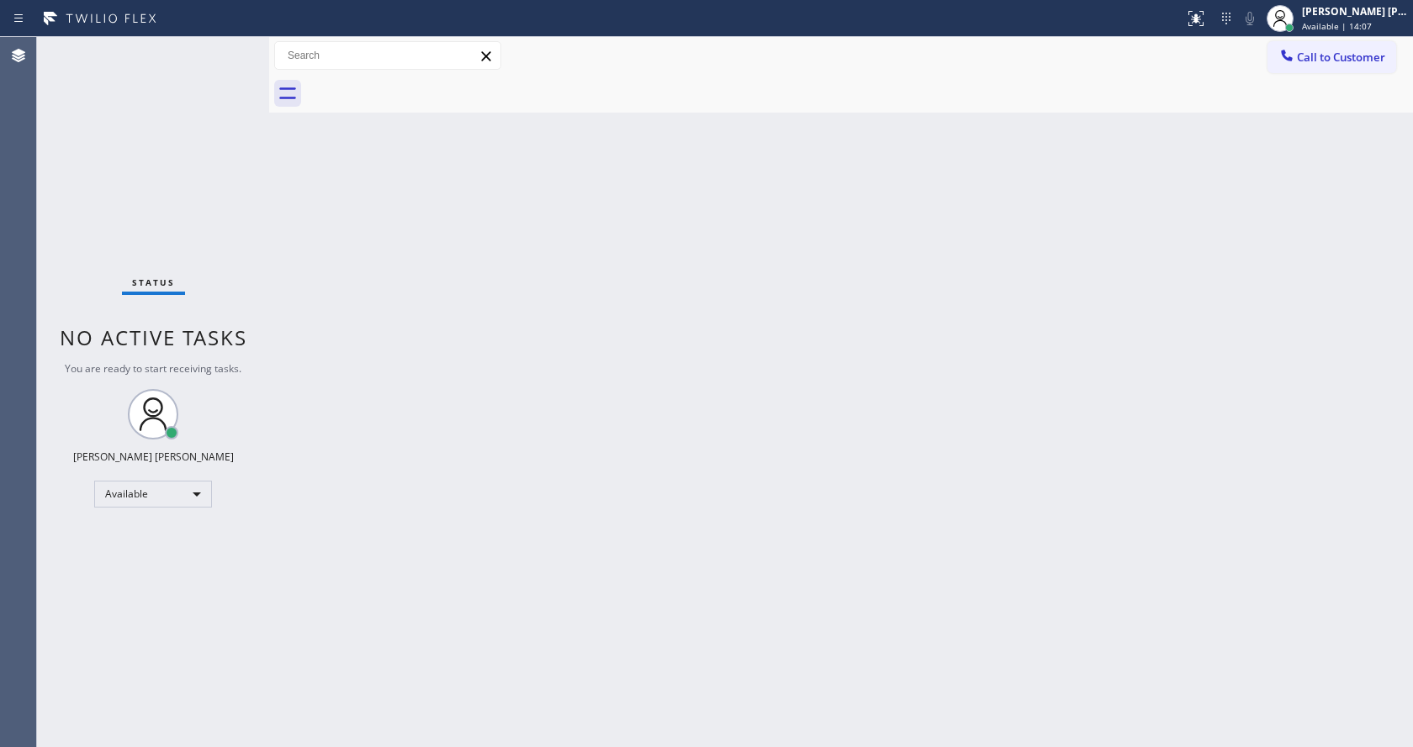
click at [225, 46] on div "Status No active tasks You are ready to start receiving tasks. [PERSON_NAME] [P…" at bounding box center [153, 392] width 232 height 710
click at [235, 50] on div "Status No active tasks You are ready to start receiving tasks. [PERSON_NAME] [P…" at bounding box center [153, 392] width 232 height 710
click at [161, 172] on div "Status No active tasks You are ready to start receiving tasks. [PERSON_NAME] [P…" at bounding box center [153, 392] width 232 height 710
click at [621, 460] on div "Back to Dashboard Change Sender ID Customers Technicians Select a contact Outbo…" at bounding box center [841, 392] width 1144 height 710
click at [269, 272] on div at bounding box center [269, 392] width 0 height 710
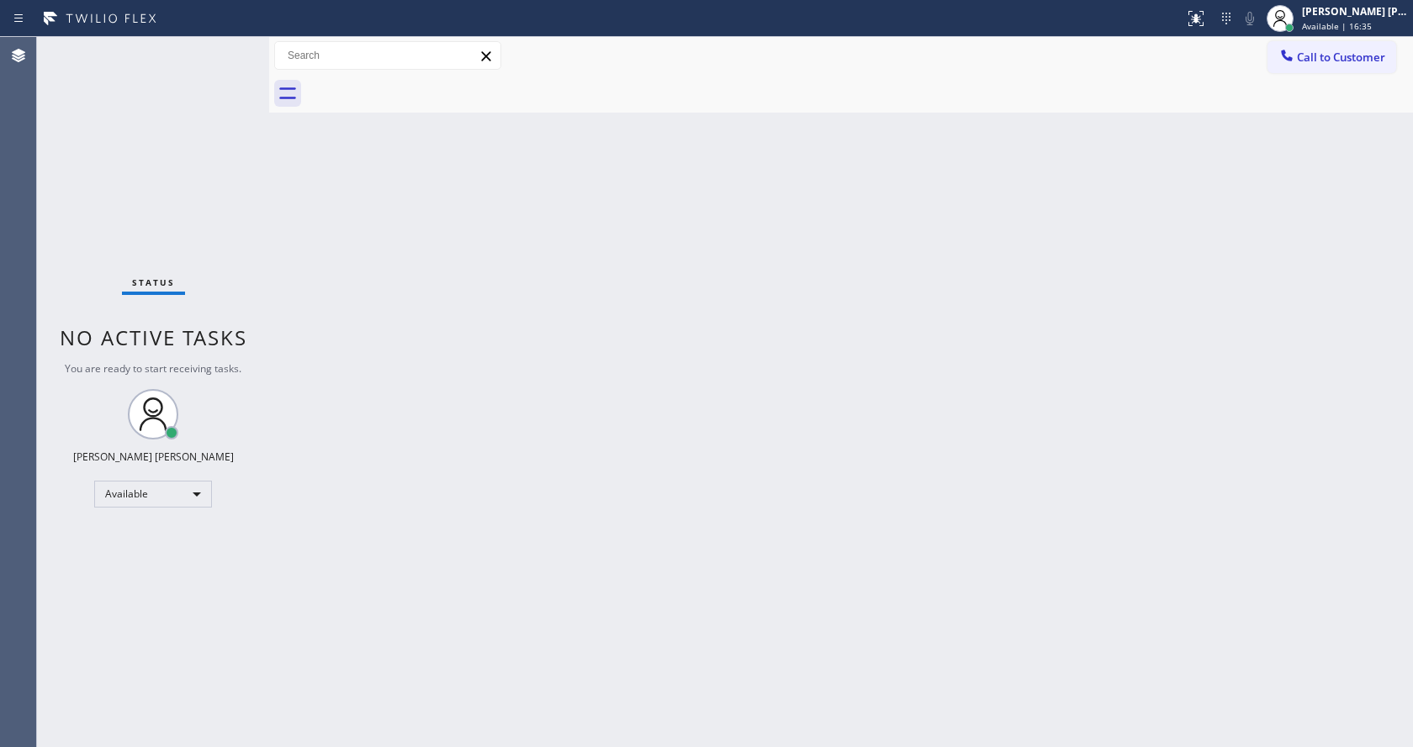
click at [159, 96] on div "Status No active tasks You are ready to start receiving tasks. [PERSON_NAME] [P…" at bounding box center [153, 392] width 232 height 710
click at [617, 584] on div "Back to Dashboard Change Sender ID Customers Technicians Select a contact Outbo…" at bounding box center [841, 392] width 1144 height 710
drag, startPoint x: 301, startPoint y: 296, endPoint x: 309, endPoint y: 299, distance: 9.1
click at [301, 296] on div "Back to Dashboard Change Sender ID Customers Technicians Select a contact Outbo…" at bounding box center [841, 392] width 1144 height 710
click at [235, 57] on div "Status No active tasks You are ready to start receiving tasks. [PERSON_NAME] [P…" at bounding box center [153, 392] width 232 height 710
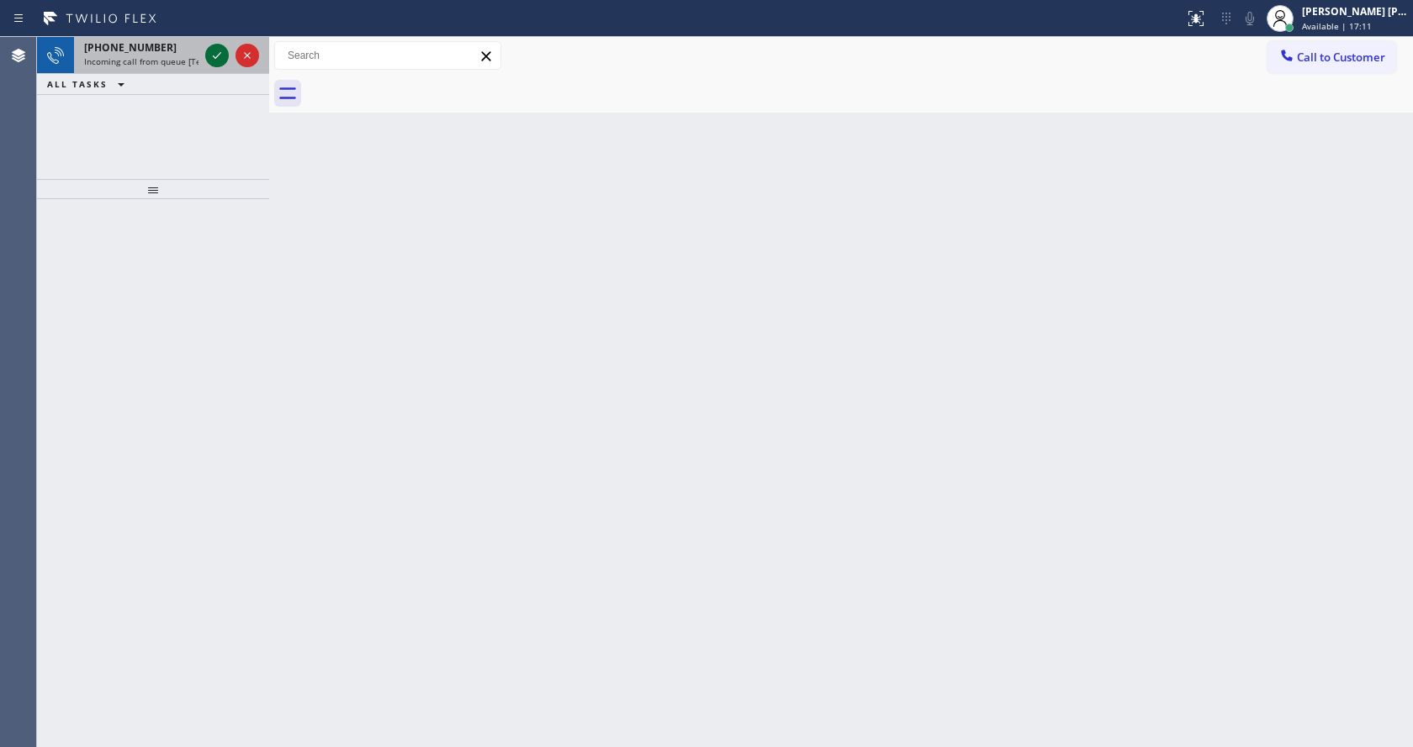
click at [217, 62] on icon at bounding box center [217, 55] width 20 height 20
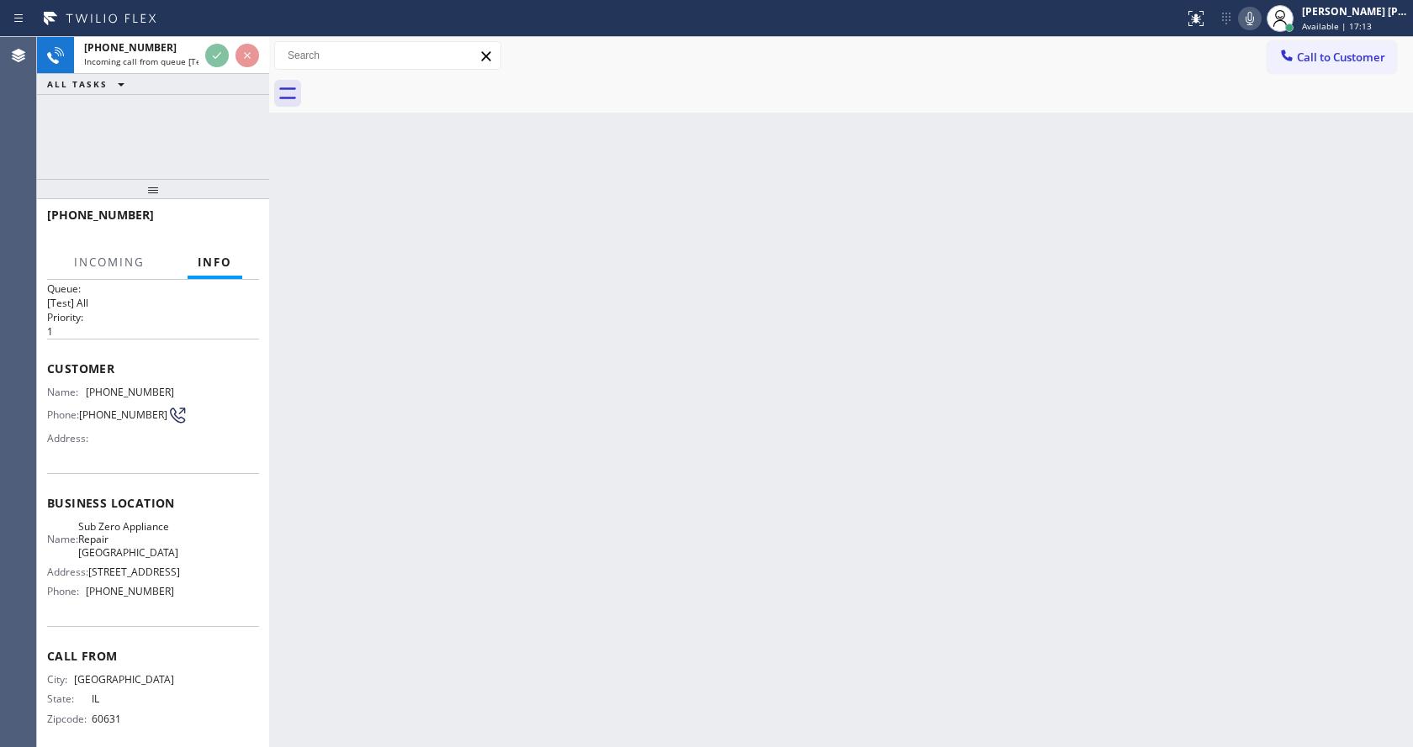
scroll to position [48, 0]
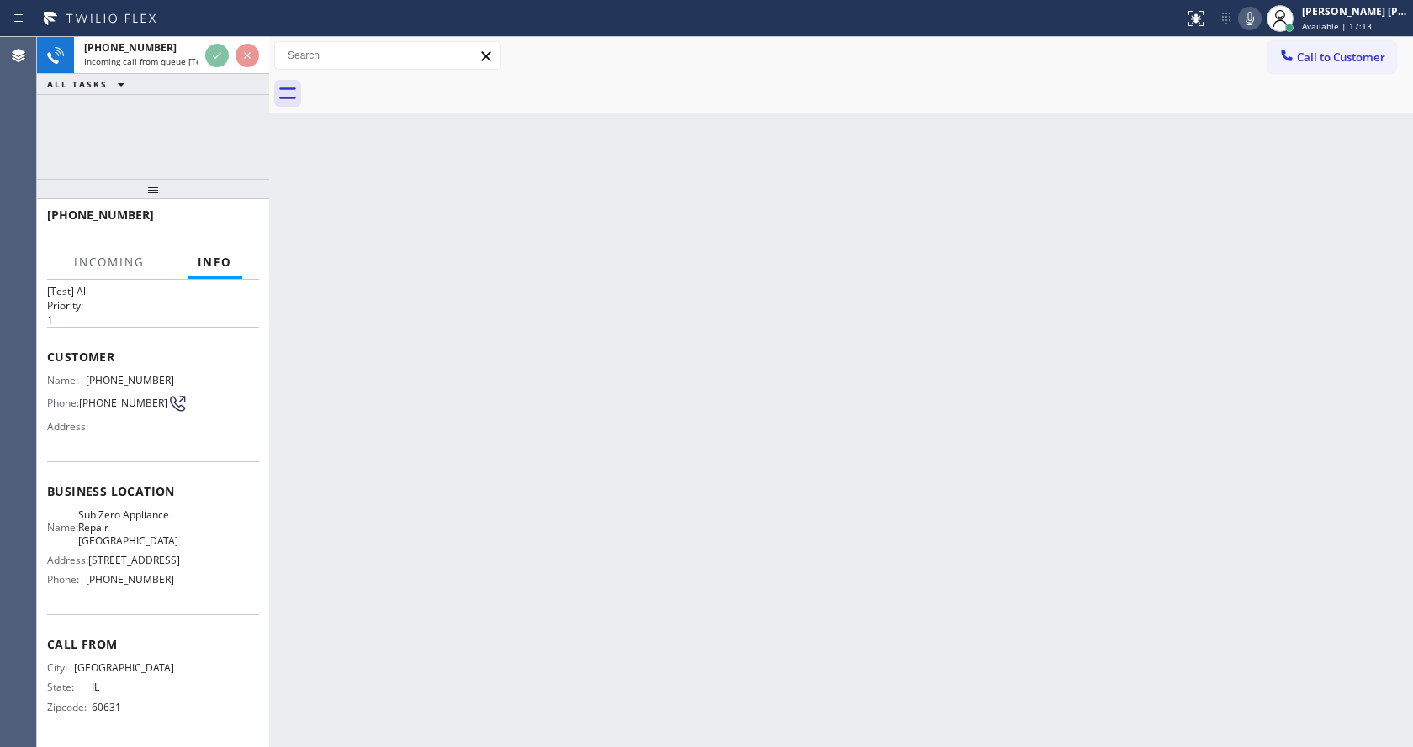
click at [468, 520] on div "Back to Dashboard Change Sender ID Customers Technicians Select a contact Outbo…" at bounding box center [841, 392] width 1144 height 710
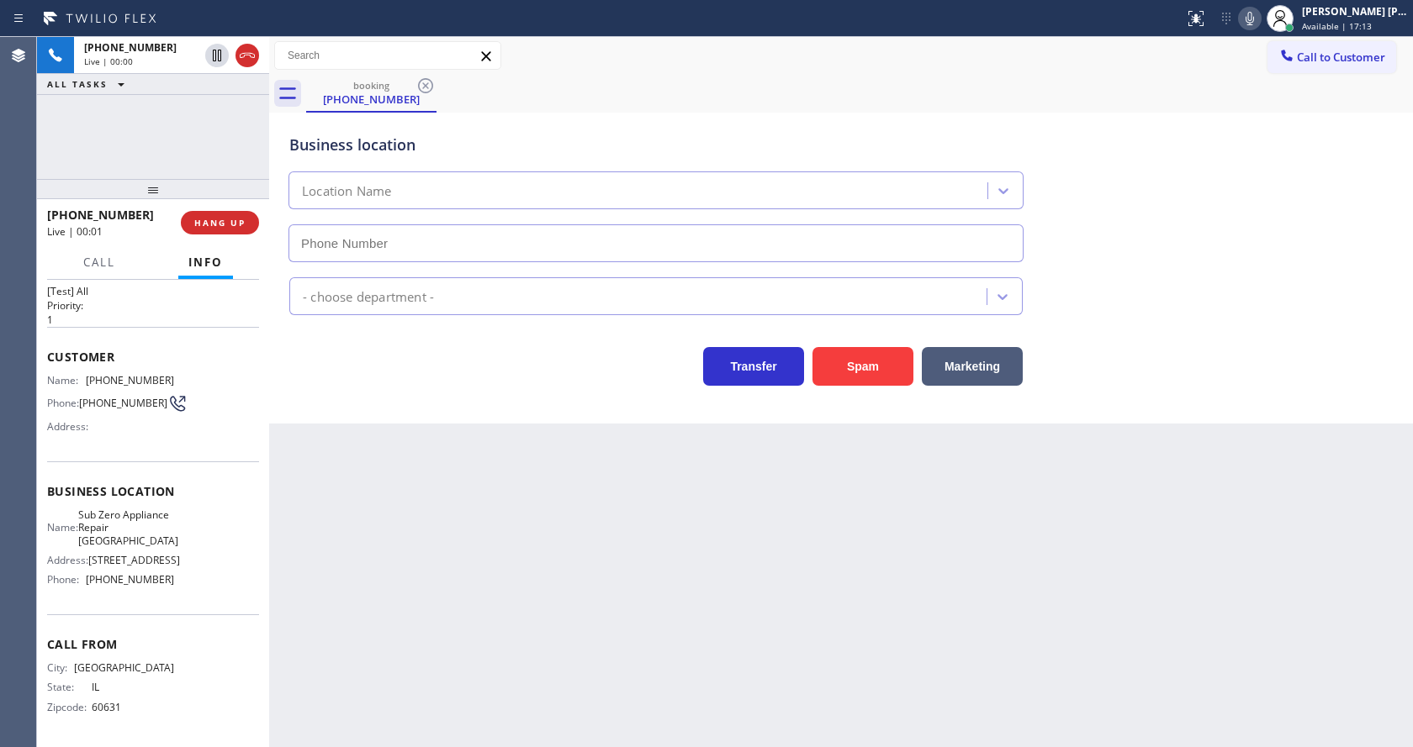
type input "[PHONE_NUMBER]"
click at [468, 520] on div "Back to Dashboard Change Sender ID Customers Technicians Select a contact Outbo…" at bounding box center [841, 392] width 1144 height 710
click at [346, 409] on div "Business location Sub Zero Appliance Repair [GEOGRAPHIC_DATA] [PHONE_NUMBER] Ap…" at bounding box center [841, 268] width 1144 height 311
click at [585, 597] on div "Back to Dashboard Change Sender ID Customers Technicians Select a contact Outbo…" at bounding box center [841, 392] width 1144 height 710
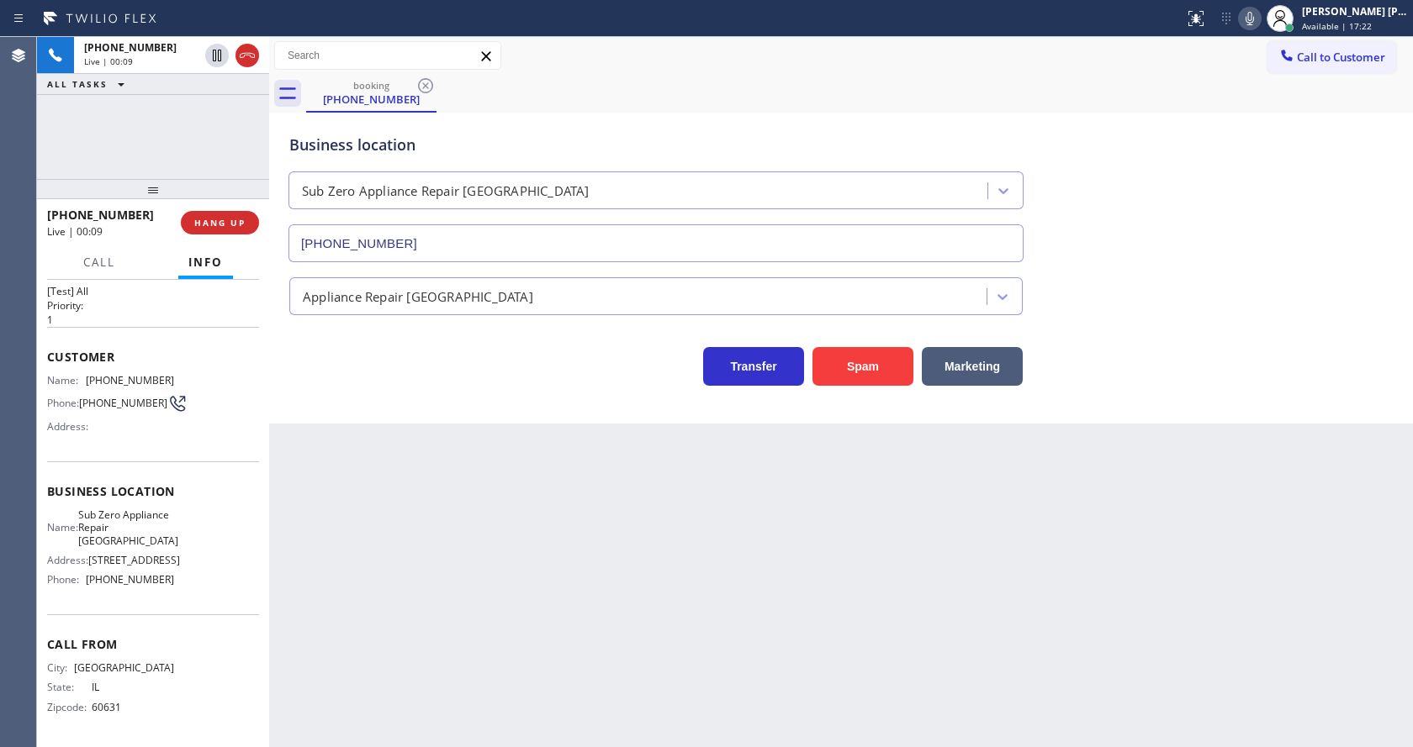
click at [394, 381] on div "Transfer Spam Marketing" at bounding box center [656, 362] width 740 height 47
click at [809, 578] on div "Back to Dashboard Change Sender ID Customers Technicians Select a contact Outbo…" at bounding box center [841, 392] width 1144 height 710
click at [869, 366] on button "Spam" at bounding box center [862, 366] width 101 height 39
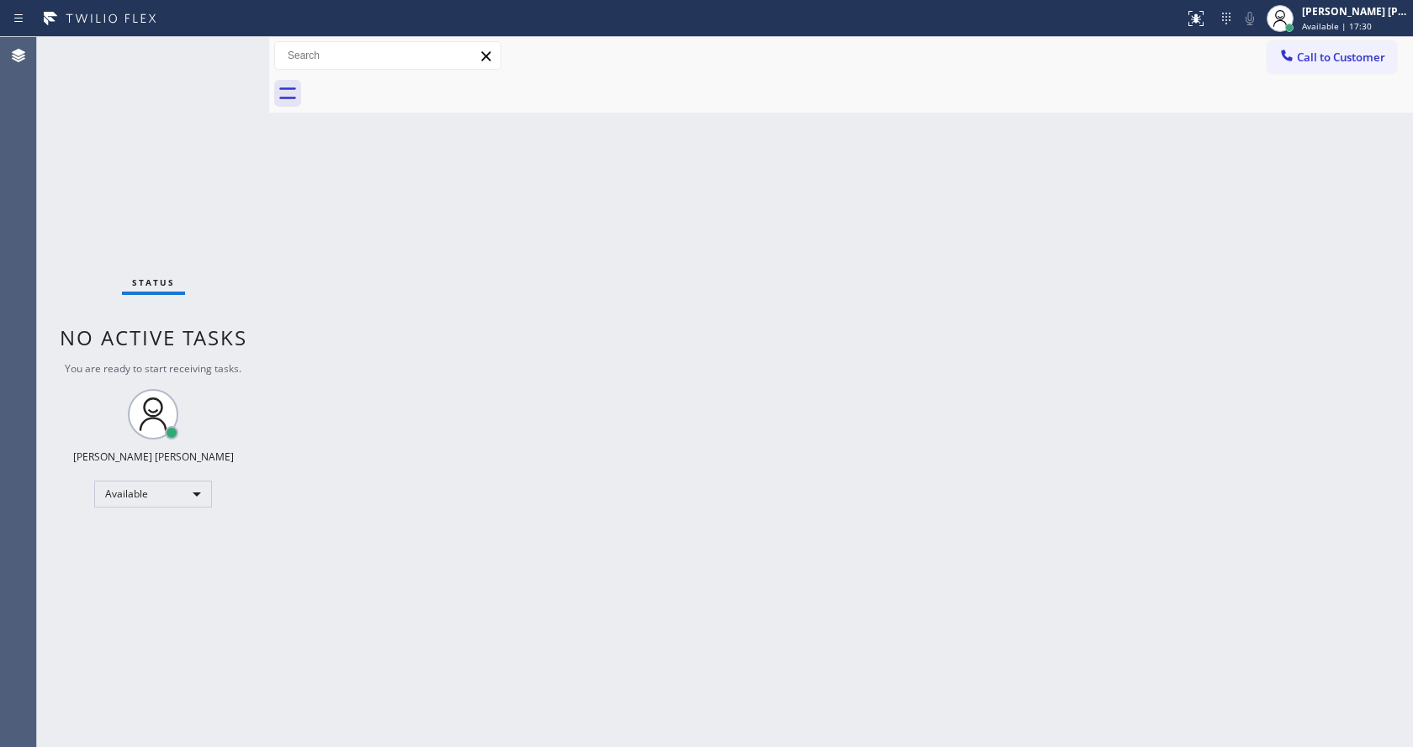
drag, startPoint x: 288, startPoint y: 349, endPoint x: 254, endPoint y: 219, distance: 134.6
click at [288, 349] on div "Back to Dashboard Change Sender ID Customers Technicians Select a contact Outbo…" at bounding box center [841, 392] width 1144 height 710
click at [234, 45] on div "Status No active tasks You are ready to start receiving tasks. [PERSON_NAME] [P…" at bounding box center [153, 392] width 232 height 710
click at [377, 209] on div "Back to Dashboard Change Sender ID Customers Technicians Select a contact Outbo…" at bounding box center [841, 392] width 1144 height 710
click at [515, 351] on div "Back to Dashboard Change Sender ID Customers Technicians Select a contact Outbo…" at bounding box center [841, 392] width 1144 height 710
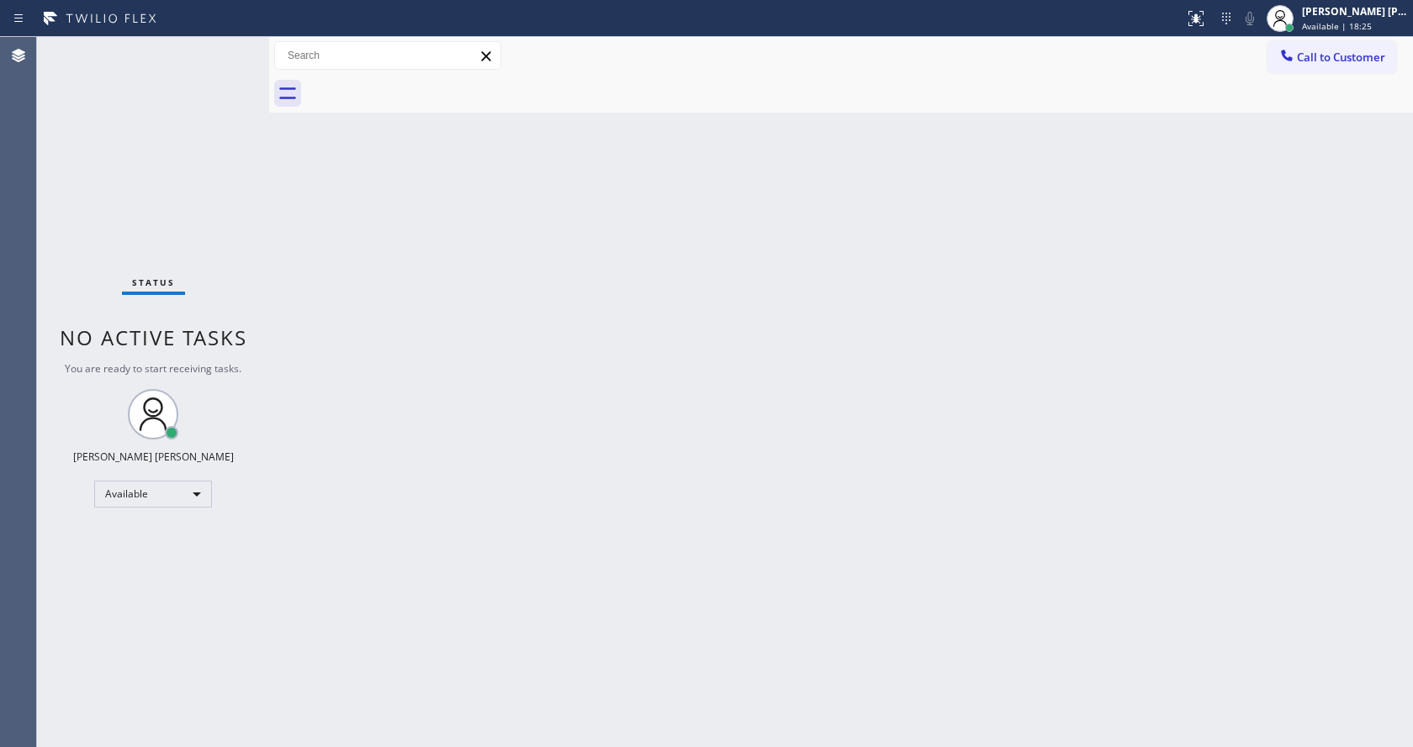
click at [258, 172] on div "Status No active tasks You are ready to start receiving tasks. [PERSON_NAME] [P…" at bounding box center [153, 392] width 232 height 710
click at [231, 47] on div "Status No active tasks You are ready to start receiving tasks. [PERSON_NAME] [P…" at bounding box center [153, 392] width 232 height 710
click at [323, 276] on div "Back to Dashboard Change Sender ID Customers Technicians Select a contact Outbo…" at bounding box center [841, 392] width 1144 height 710
drag, startPoint x: 699, startPoint y: 526, endPoint x: 507, endPoint y: 305, distance: 292.7
click at [699, 526] on div "Back to Dashboard Change Sender ID Customers Technicians Select a contact Outbo…" at bounding box center [841, 392] width 1144 height 710
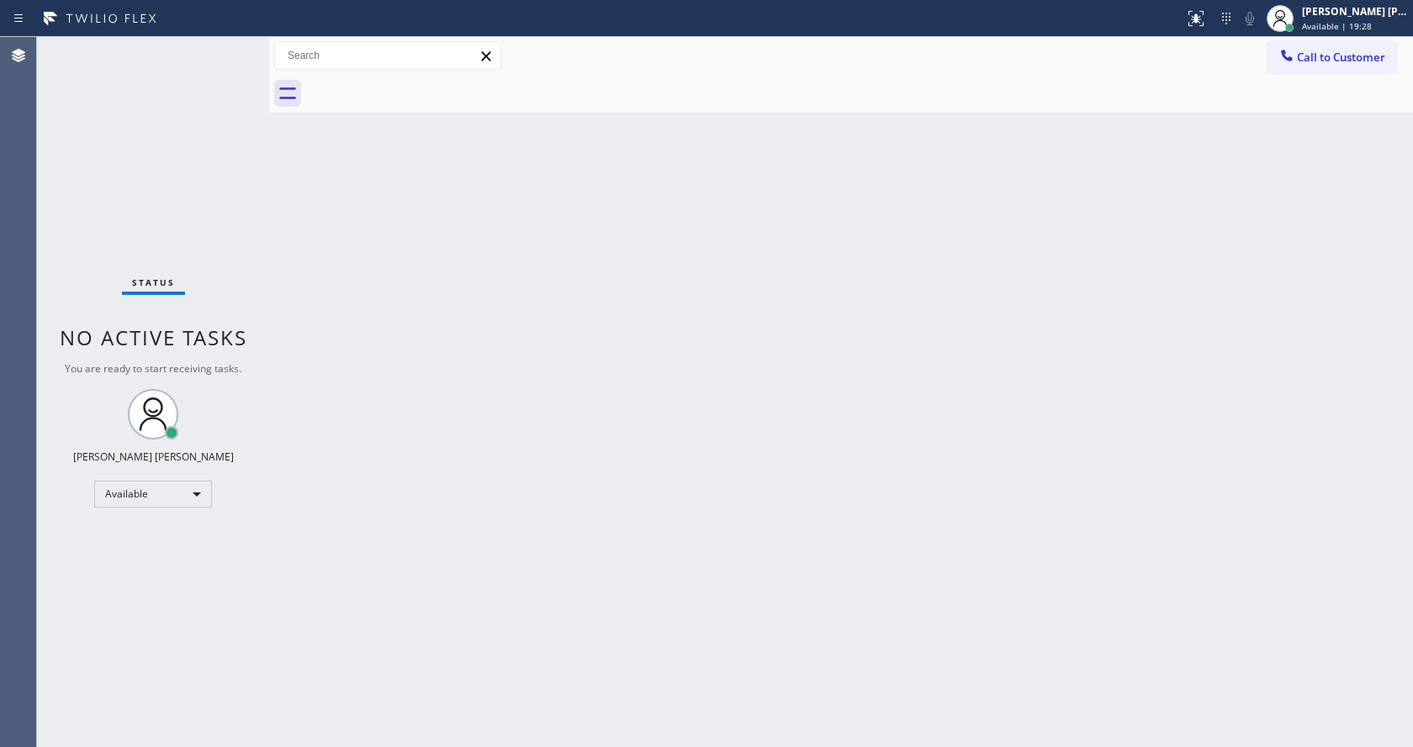
click at [286, 394] on div "Back to Dashboard Change Sender ID Customers Technicians Select a contact Outbo…" at bounding box center [841, 392] width 1144 height 710
click at [648, 557] on div "Back to Dashboard Change Sender ID Customers Technicians Select a contact Outbo…" at bounding box center [841, 392] width 1144 height 710
click at [295, 311] on div "Back to Dashboard Change Sender ID Customers Technicians Select a contact Outbo…" at bounding box center [841, 392] width 1144 height 710
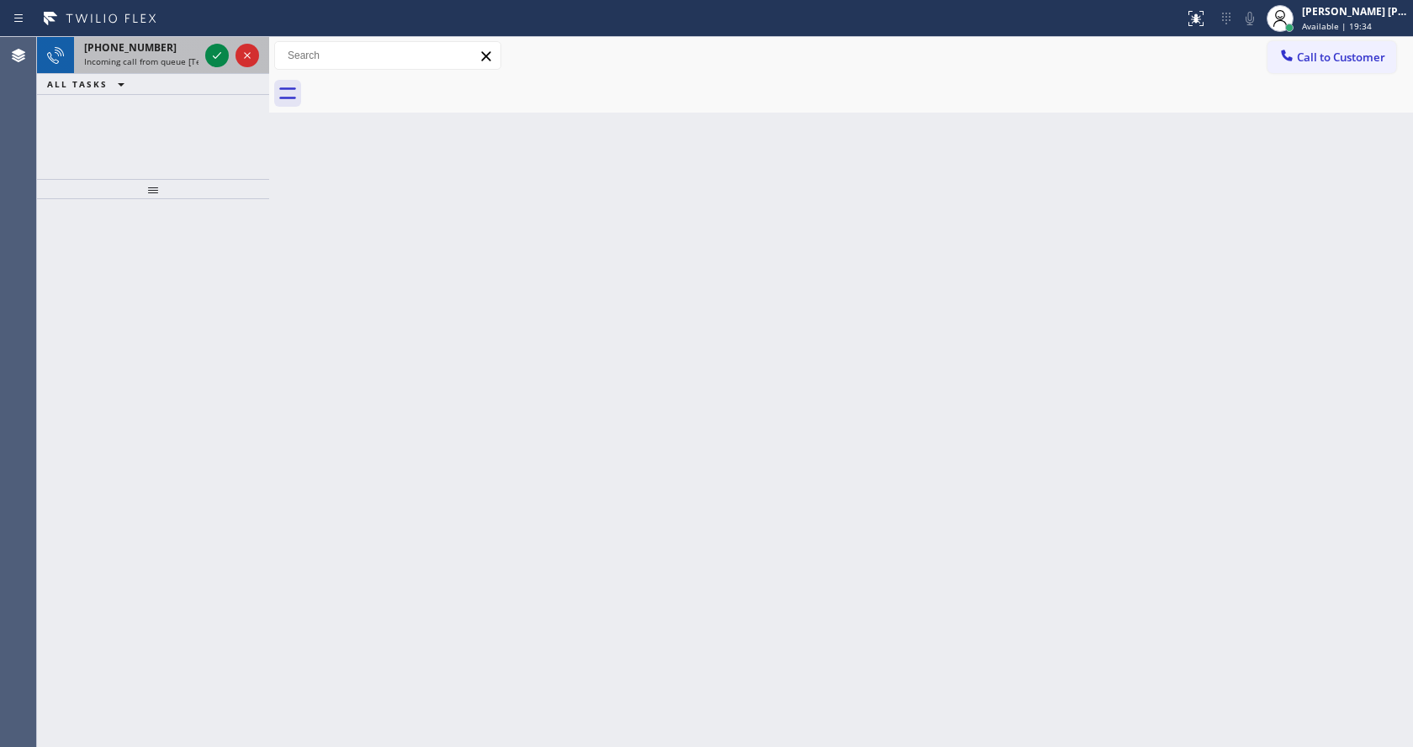
click at [202, 55] on div at bounding box center [232, 55] width 61 height 37
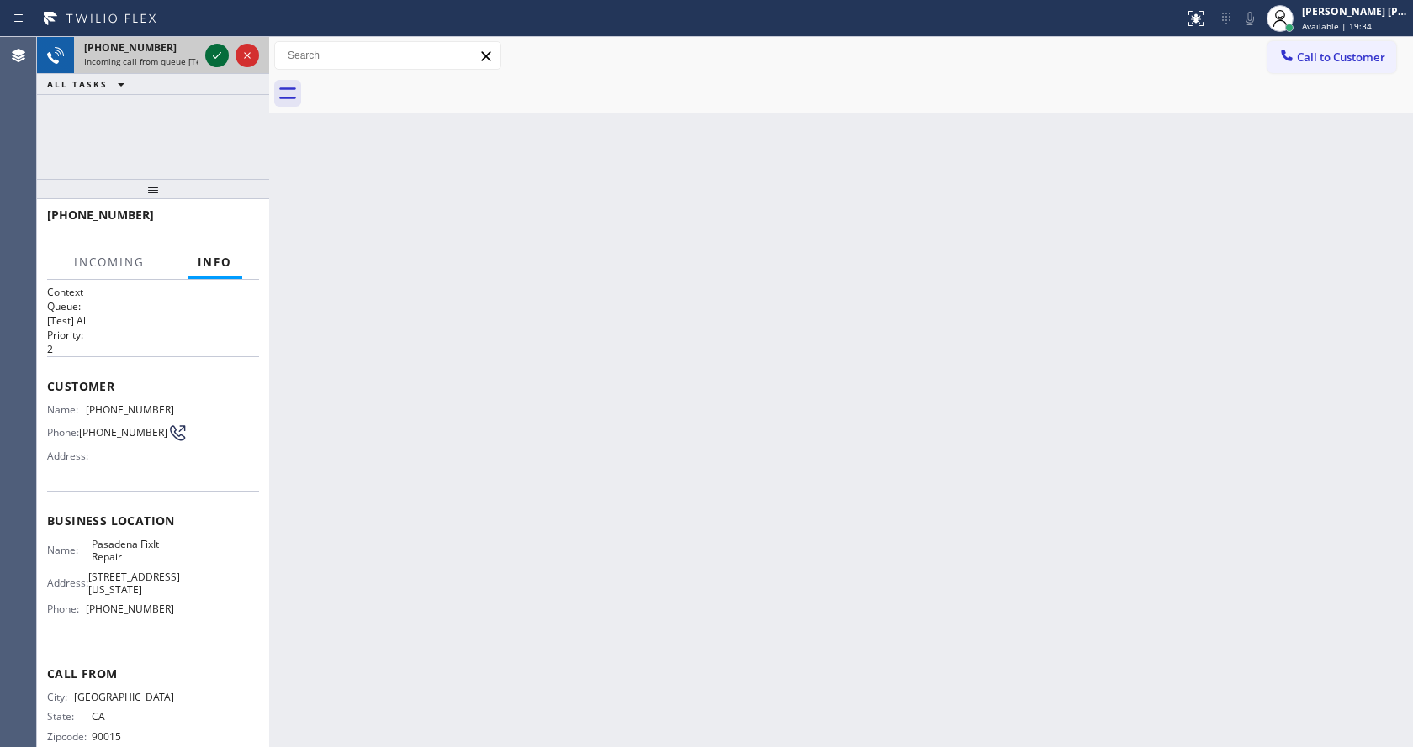
click at [212, 55] on icon at bounding box center [217, 55] width 20 height 20
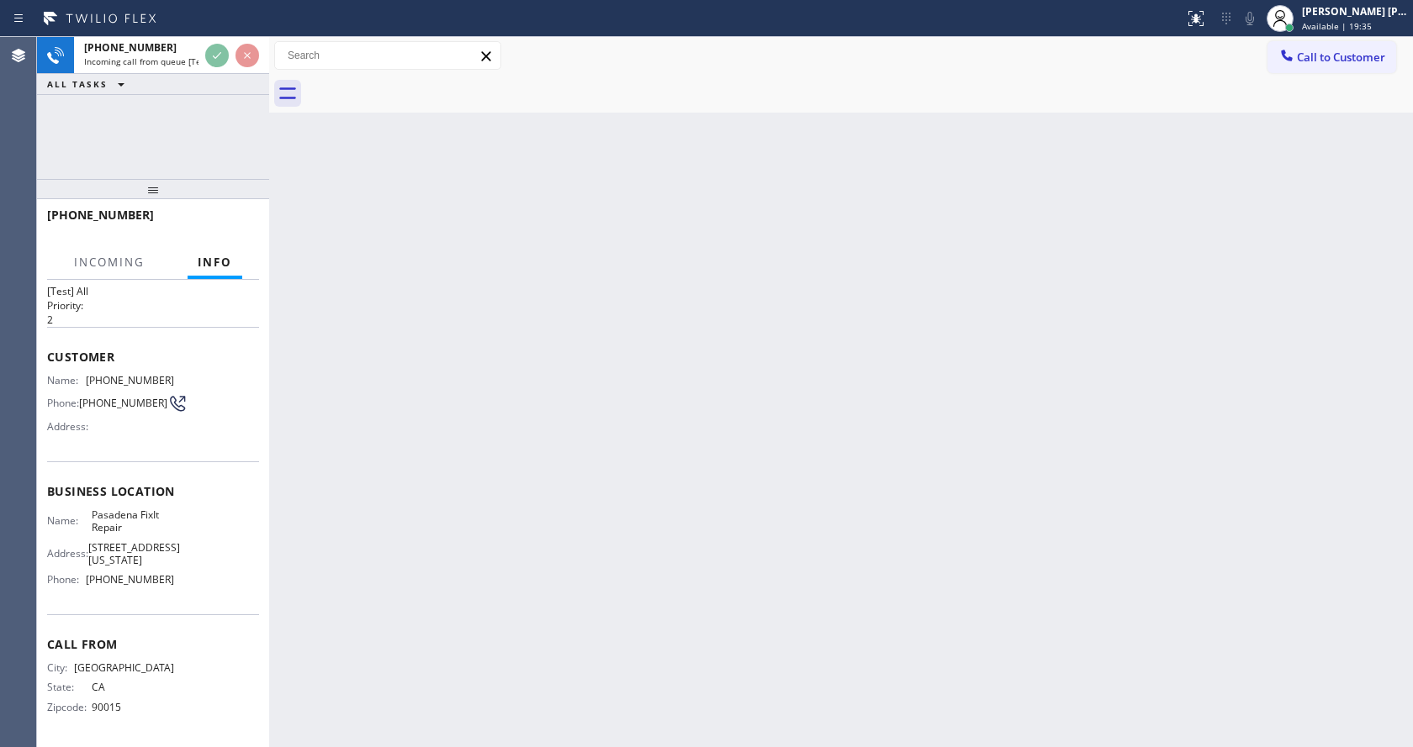
click at [532, 449] on div "Back to Dashboard Change Sender ID Customers Technicians Select a contact Outbo…" at bounding box center [841, 392] width 1144 height 710
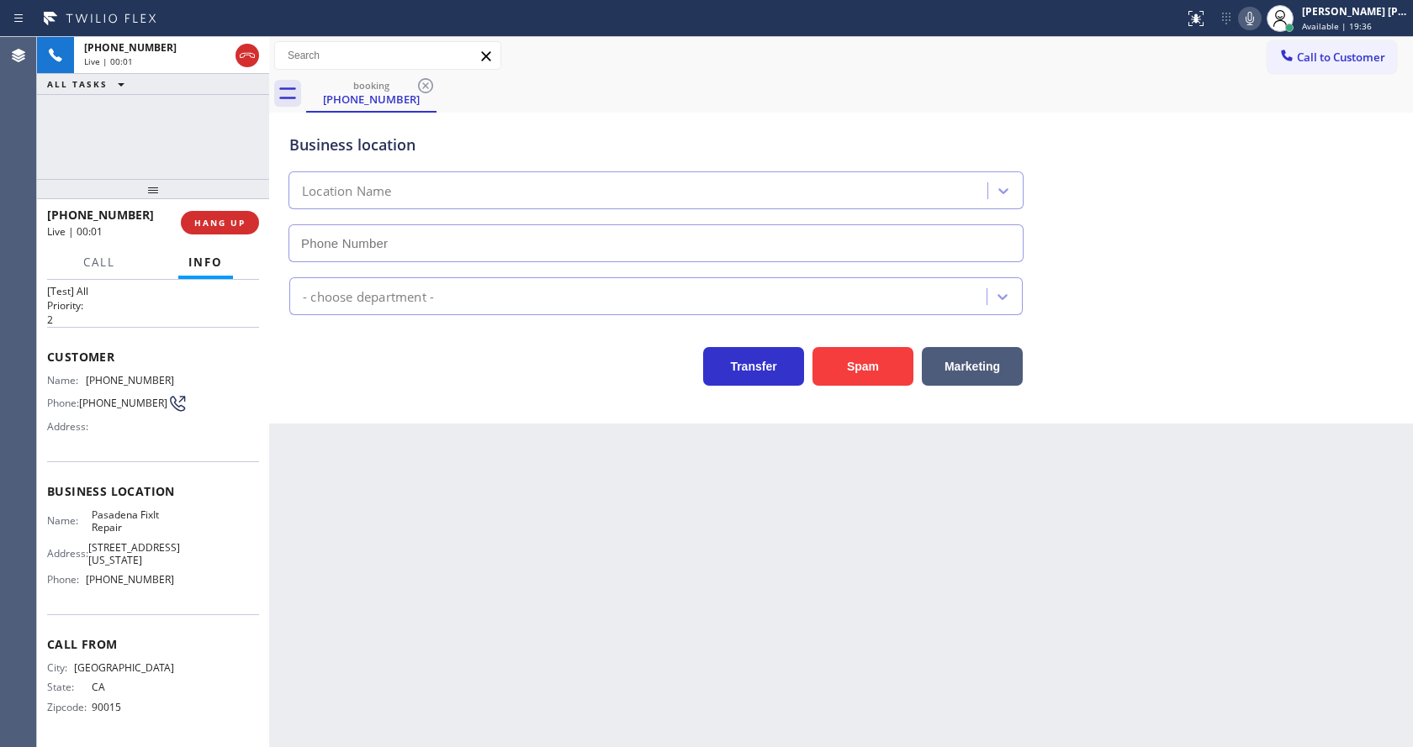
type input "[PHONE_NUMBER]"
click at [542, 506] on div "Back to Dashboard Change Sender ID Customers Technicians Select a contact Outbo…" at bounding box center [841, 392] width 1144 height 710
drag, startPoint x: 405, startPoint y: 516, endPoint x: 518, endPoint y: 463, distance: 124.5
click at [405, 516] on div "Back to Dashboard Change Sender ID Customers Technicians Select a contact Outbo…" at bounding box center [841, 392] width 1144 height 710
click at [462, 418] on div "Business location [GEOGRAPHIC_DATA] FixIt Repair [PHONE_NUMBER] Appliance Repai…" at bounding box center [841, 268] width 1144 height 311
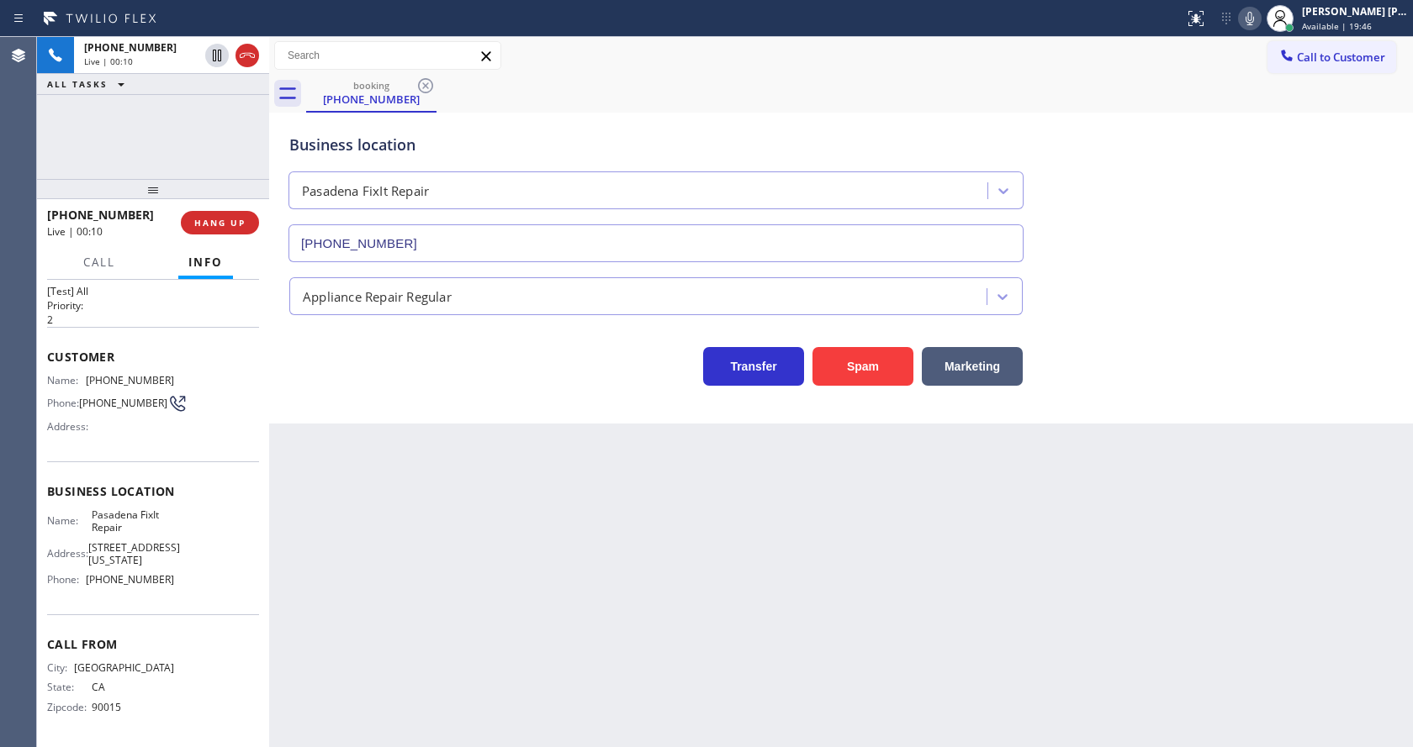
drag, startPoint x: 969, startPoint y: 679, endPoint x: 1022, endPoint y: 704, distance: 58.3
click at [970, 679] on div "Back to Dashboard Change Sender ID Customers Technicians Select a contact Outbo…" at bounding box center [841, 392] width 1144 height 710
click at [610, 546] on div "Back to Dashboard Change Sender ID Customers Technicians Select a contact Outbo…" at bounding box center [841, 392] width 1144 height 710
click at [804, 670] on div "Back to Dashboard Change Sender ID Customers Technicians Select a contact Outbo…" at bounding box center [841, 392] width 1144 height 710
click at [438, 611] on div "Back to Dashboard Change Sender ID Customers Technicians Select a contact Outbo…" at bounding box center [841, 392] width 1144 height 710
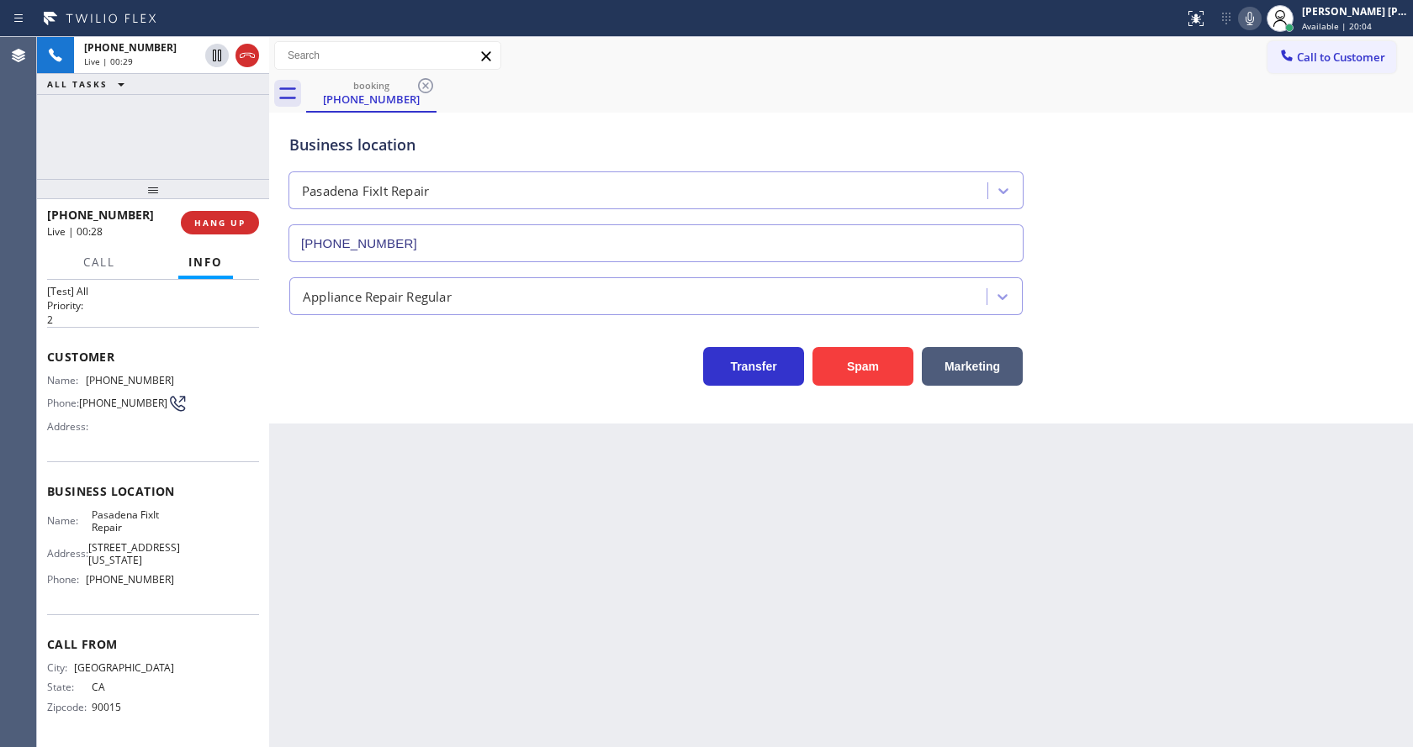
click at [355, 366] on div "Transfer Spam Marketing" at bounding box center [656, 362] width 740 height 47
click at [220, 222] on span "HANG UP" at bounding box center [219, 223] width 51 height 12
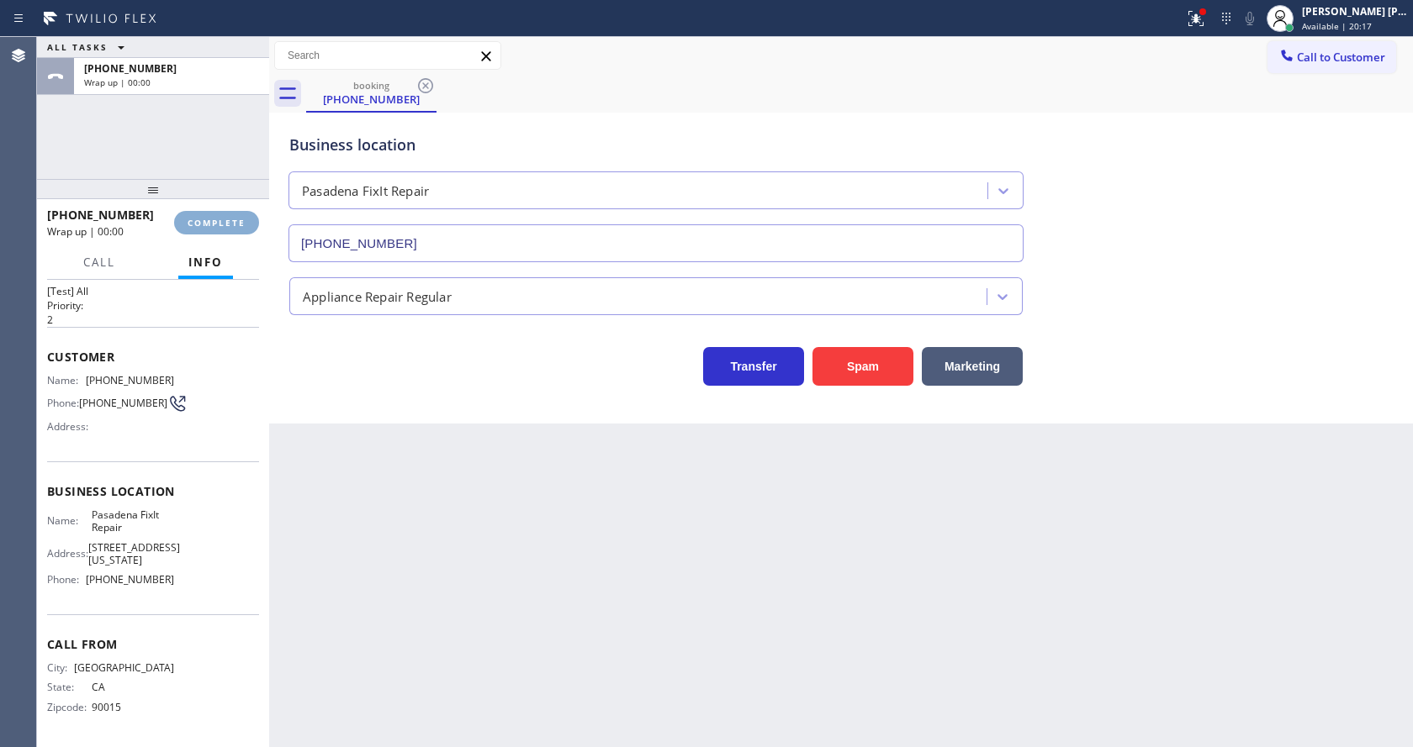
click at [220, 222] on span "COMPLETE" at bounding box center [217, 223] width 58 height 12
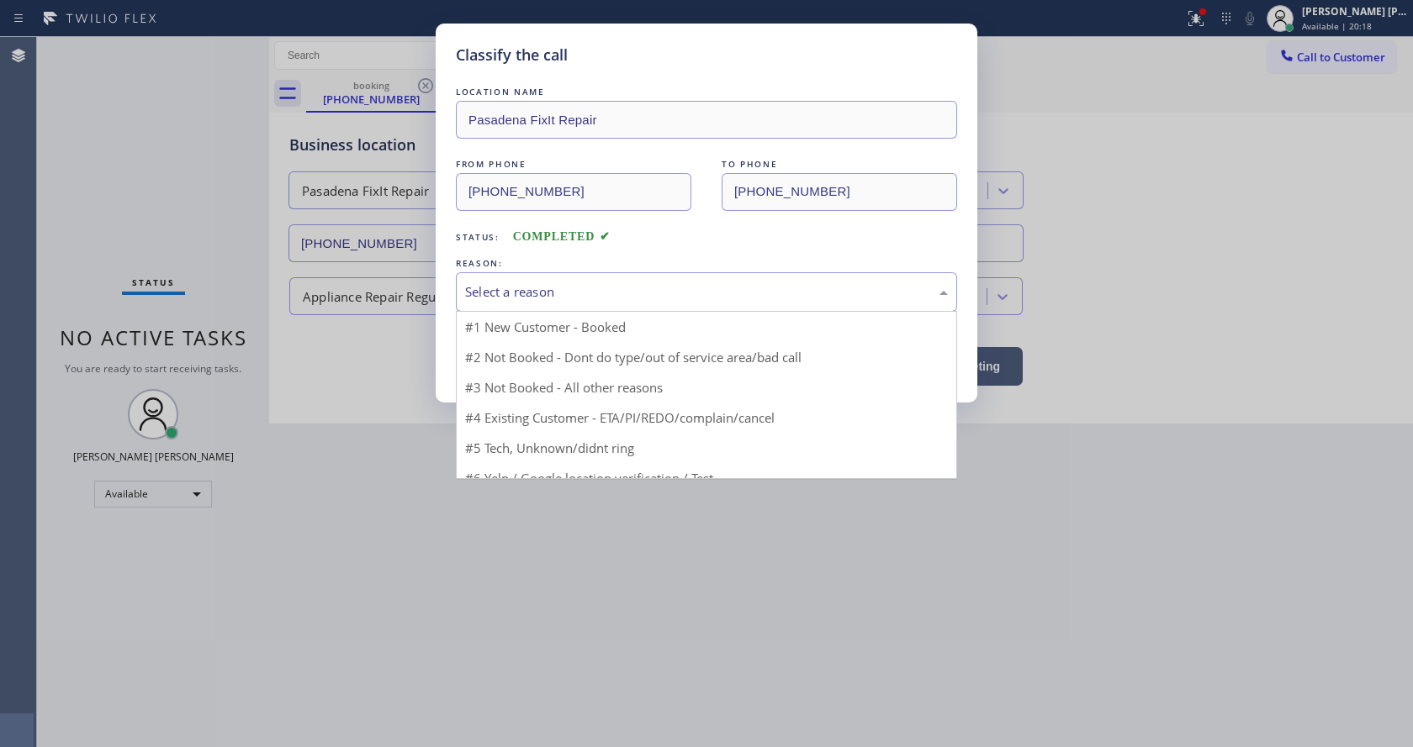
click at [583, 298] on div "Select a reason" at bounding box center [706, 292] width 483 height 19
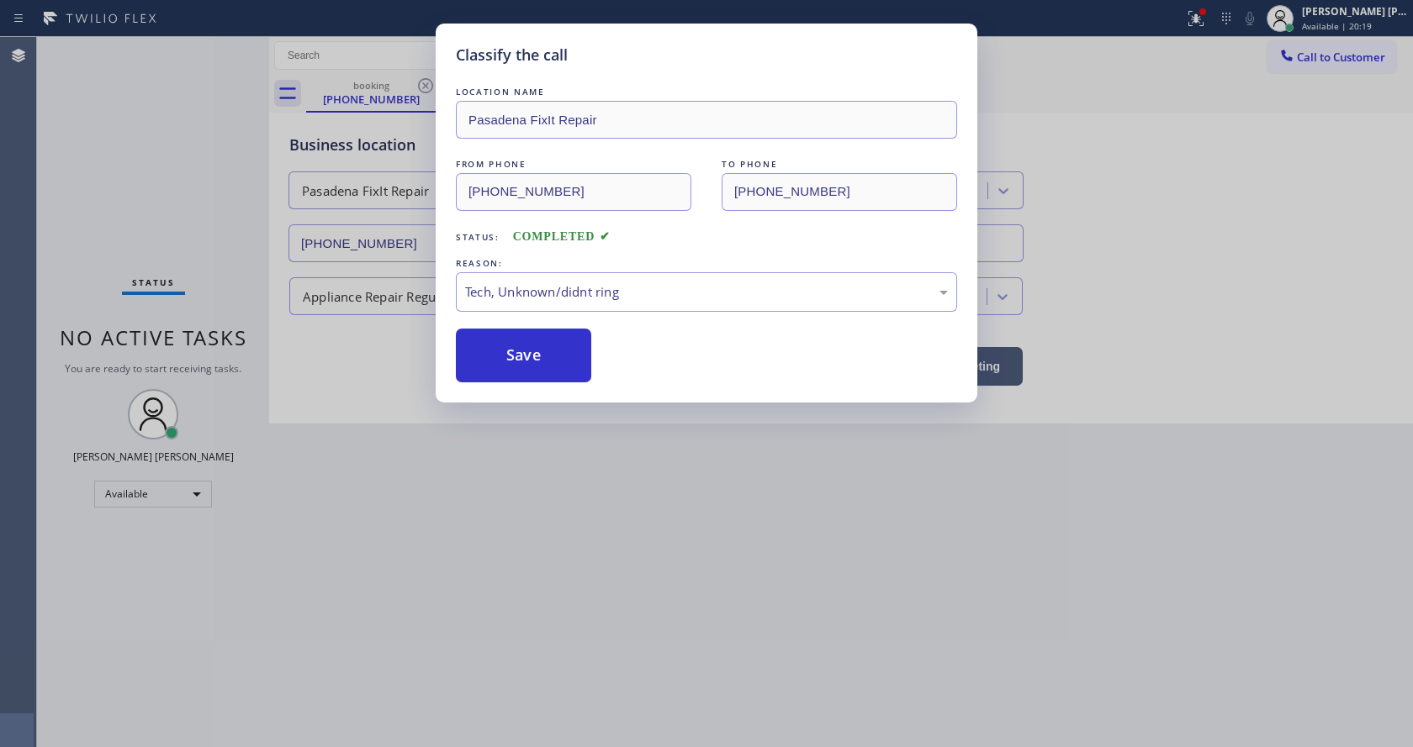
click at [550, 362] on button "Save" at bounding box center [523, 356] width 135 height 54
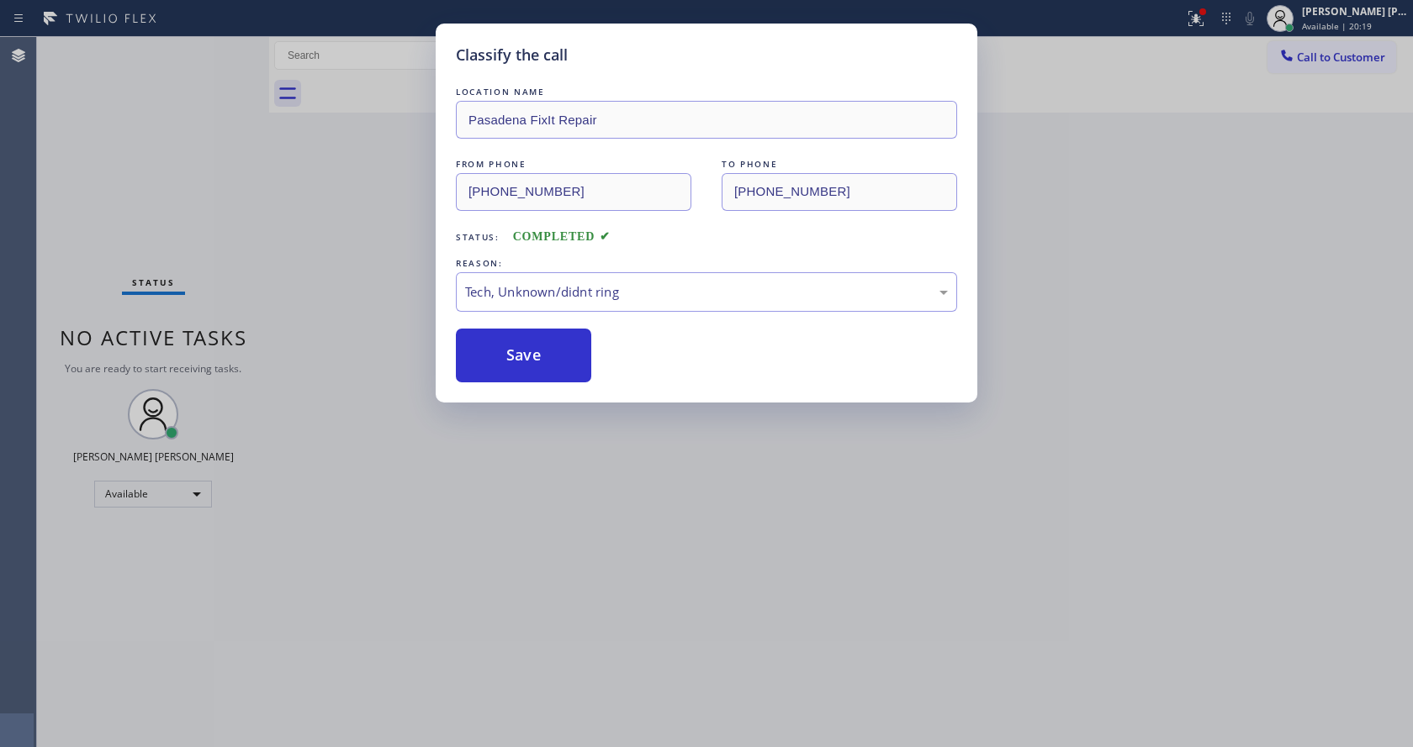
click at [617, 446] on div "Classify the call LOCATION NAME [GEOGRAPHIC_DATA] FixIt Repair FROM PHONE [PHON…" at bounding box center [706, 373] width 1413 height 747
click at [510, 740] on div "Classify the call LOCATION NAME [GEOGRAPHIC_DATA] FixIt Repair FROM PHONE [PHON…" at bounding box center [706, 373] width 1413 height 747
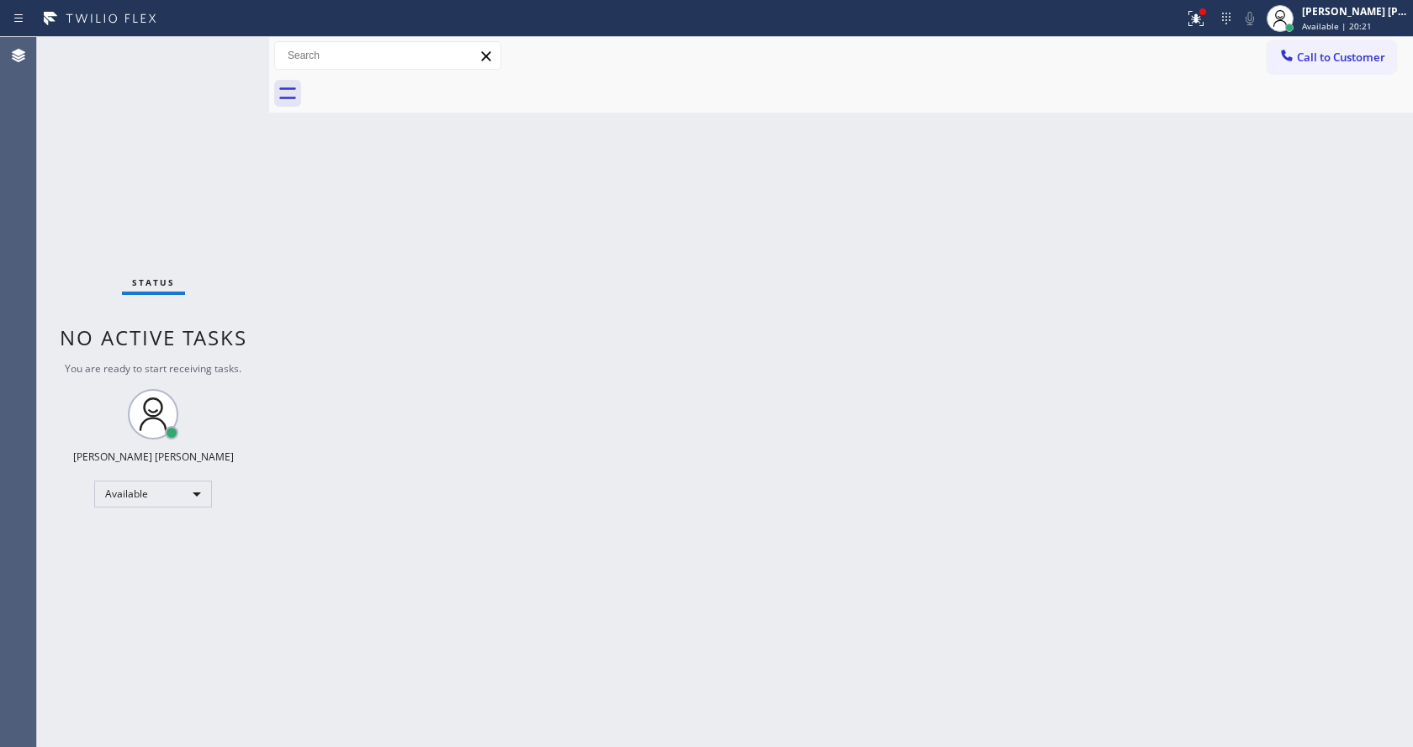
click at [236, 272] on div "Status No active tasks You are ready to start receiving tasks. [PERSON_NAME] [P…" at bounding box center [153, 392] width 232 height 710
click at [229, 40] on div "Status No active tasks You are ready to start receiving tasks. [PERSON_NAME] [P…" at bounding box center [153, 392] width 232 height 710
drag, startPoint x: 164, startPoint y: 172, endPoint x: 151, endPoint y: 71, distance: 102.5
click at [165, 172] on div "Status No active tasks You are ready to start receiving tasks. [PERSON_NAME] [P…" at bounding box center [153, 392] width 232 height 710
click at [311, 274] on div "Back to Dashboard Change Sender ID Customers Technicians Select a contact Outbo…" at bounding box center [841, 392] width 1144 height 710
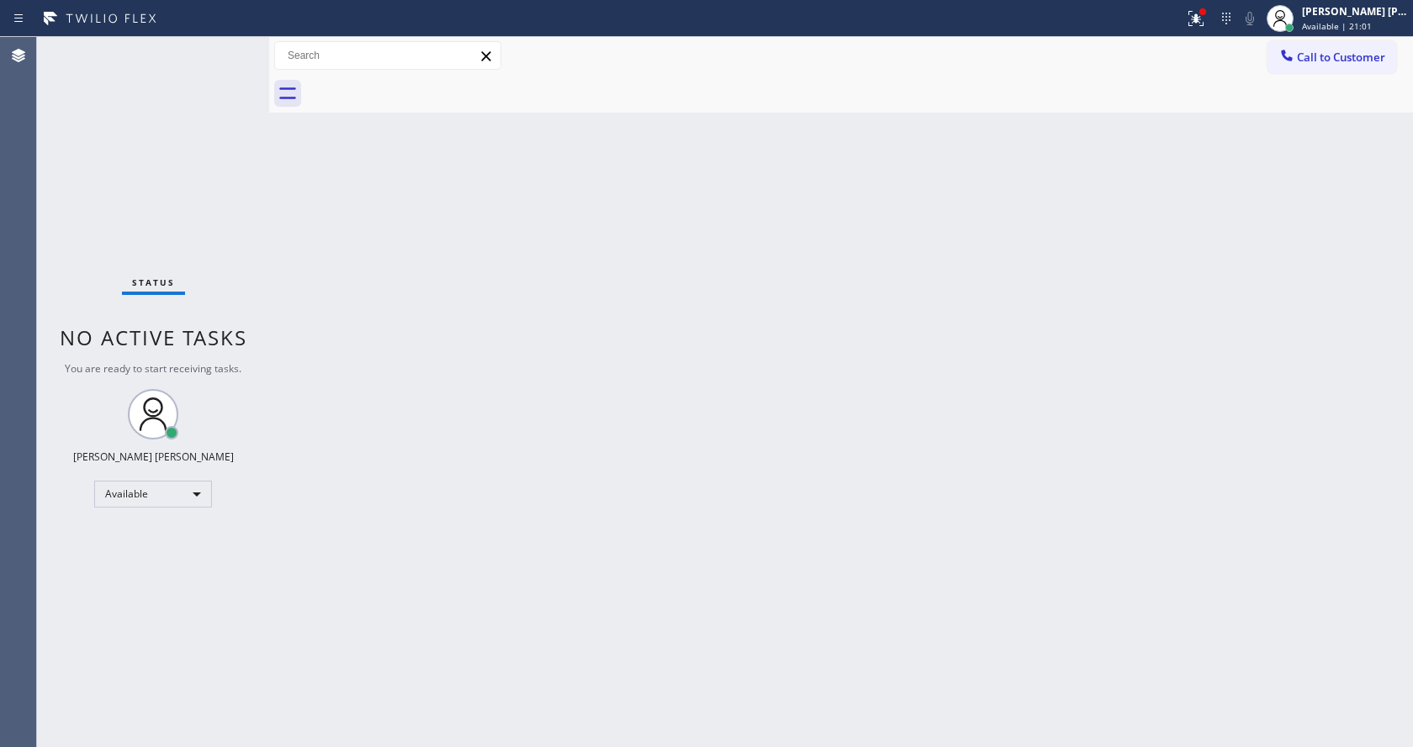
click at [207, 249] on div "Status No active tasks You are ready to start receiving tasks. [PERSON_NAME] [P…" at bounding box center [153, 392] width 232 height 710
click at [232, 44] on div "Status No active tasks You are ready to start receiving tasks. [PERSON_NAME] [P…" at bounding box center [153, 392] width 232 height 710
click at [92, 151] on div "Status No active tasks You are ready to start receiving tasks. [PERSON_NAME] [P…" at bounding box center [153, 392] width 232 height 710
click at [752, 347] on div "Back to Dashboard Change Sender ID Customers Technicians Select a contact Outbo…" at bounding box center [841, 392] width 1144 height 710
click at [1185, 24] on div at bounding box center [1195, 18] width 37 height 20
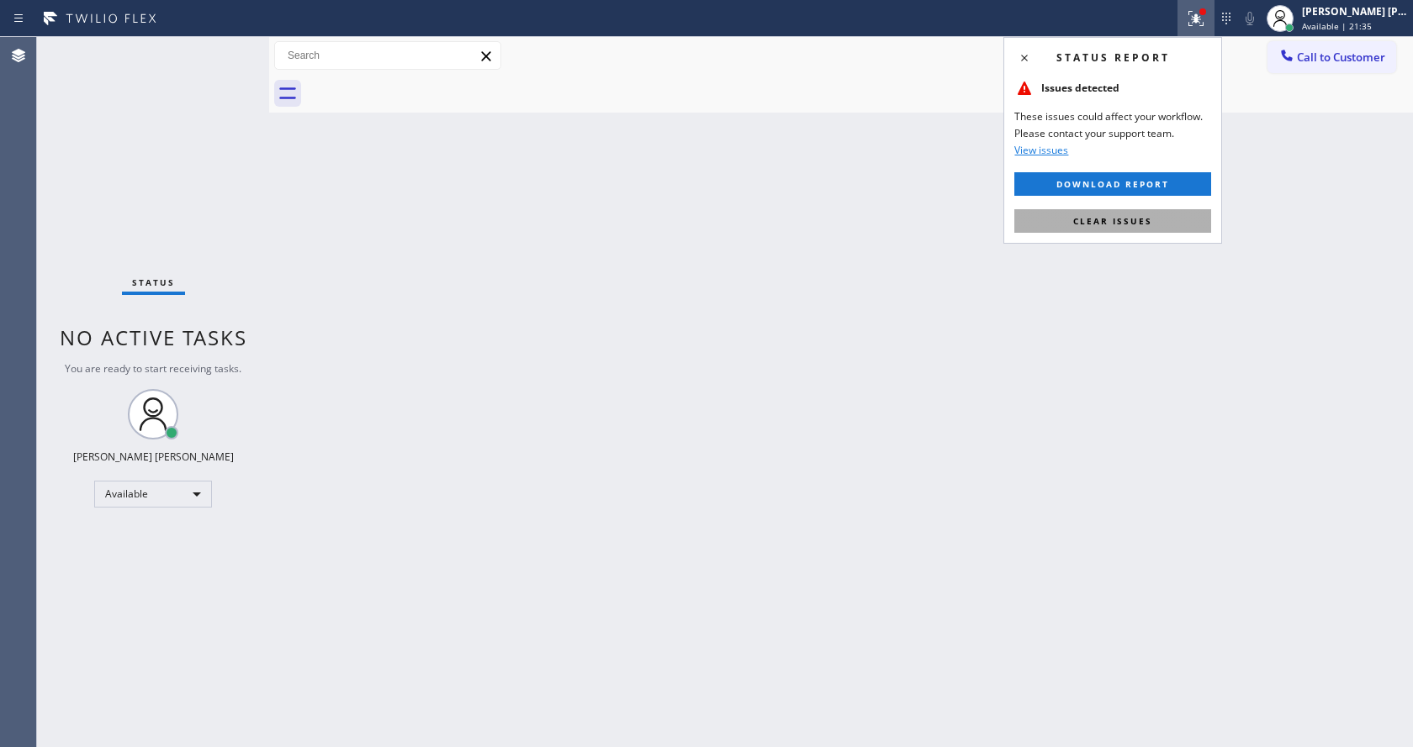
click at [1110, 227] on button "Clear issues" at bounding box center [1112, 221] width 197 height 24
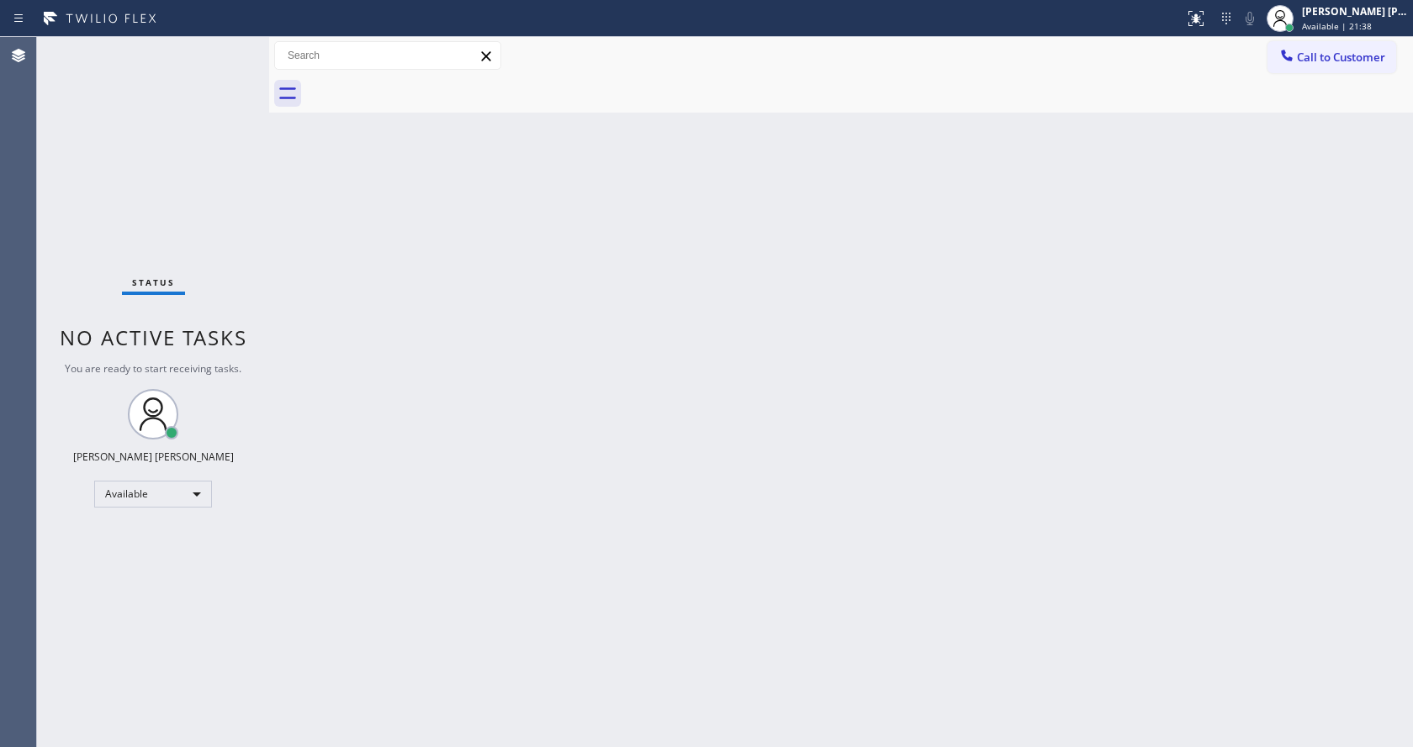
click at [346, 474] on div "Back to Dashboard Change Sender ID Customers Technicians Select a contact Outbo…" at bounding box center [841, 392] width 1144 height 710
click at [872, 494] on div "Back to Dashboard Change Sender ID Customers Technicians Select a contact Outbo…" at bounding box center [841, 392] width 1144 height 710
click at [340, 311] on div "Back to Dashboard Change Sender ID Customers Technicians Select a contact Outbo…" at bounding box center [841, 392] width 1144 height 710
click at [224, 45] on div "Status No active tasks You are ready to start receiving tasks. [PERSON_NAME] [P…" at bounding box center [153, 392] width 232 height 710
click at [230, 45] on div "Status No active tasks You are ready to start receiving tasks. [PERSON_NAME] [P…" at bounding box center [153, 392] width 232 height 710
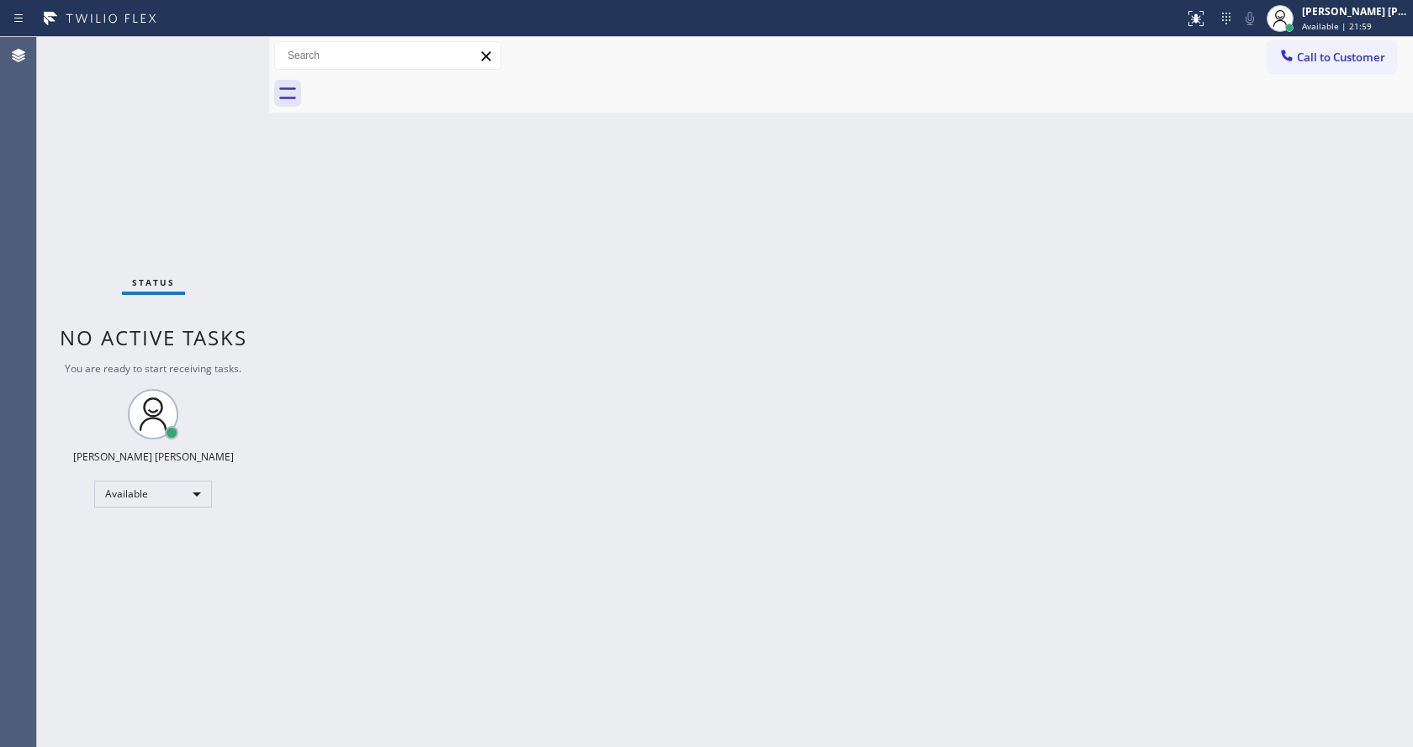
click at [253, 146] on div "Status No active tasks You are ready to start receiving tasks. [PERSON_NAME] [P…" at bounding box center [153, 392] width 232 height 710
click at [457, 536] on div "Back to Dashboard Change Sender ID Customers Technicians Select a contact Outbo…" at bounding box center [841, 392] width 1144 height 710
click at [269, 210] on div at bounding box center [269, 392] width 0 height 710
click at [442, 375] on div "Back to Dashboard Change Sender ID Customers Technicians Select a contact Outbo…" at bounding box center [841, 392] width 1144 height 710
click at [603, 589] on div "Back to Dashboard Change Sender ID Customers Technicians Select a contact Outbo…" at bounding box center [841, 392] width 1144 height 710
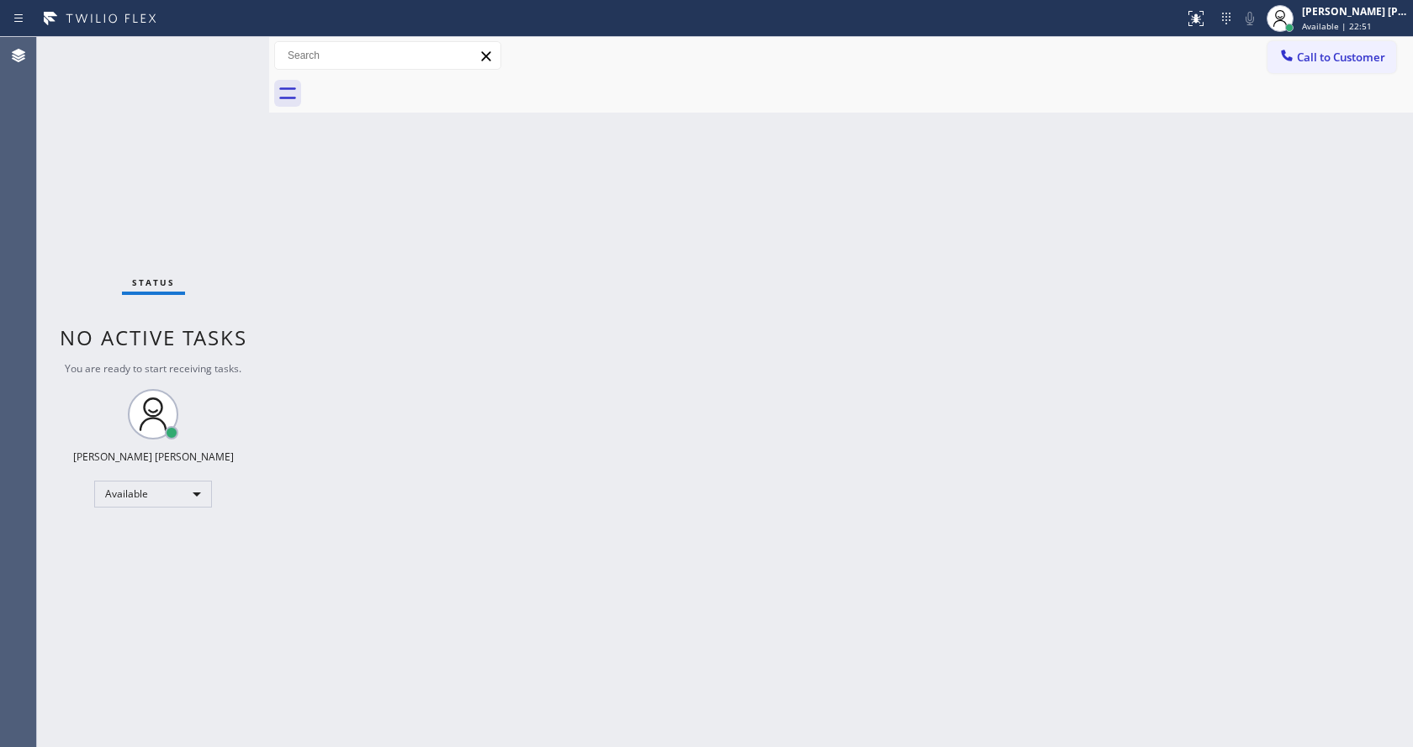
click at [312, 265] on div "Back to Dashboard Change Sender ID Customers Technicians Select a contact Outbo…" at bounding box center [841, 392] width 1144 height 710
click at [427, 473] on div "Back to Dashboard Change Sender ID Customers Technicians Select a contact Outbo…" at bounding box center [841, 392] width 1144 height 710
click at [794, 501] on div "Back to Dashboard Change Sender ID Customers Technicians Select a contact Outbo…" at bounding box center [841, 392] width 1144 height 710
drag, startPoint x: 266, startPoint y: 69, endPoint x: 253, endPoint y: 69, distance: 12.6
click at [253, 69] on div "Status No active tasks You are ready to start receiving tasks. [PERSON_NAME] [P…" at bounding box center [725, 392] width 1376 height 710
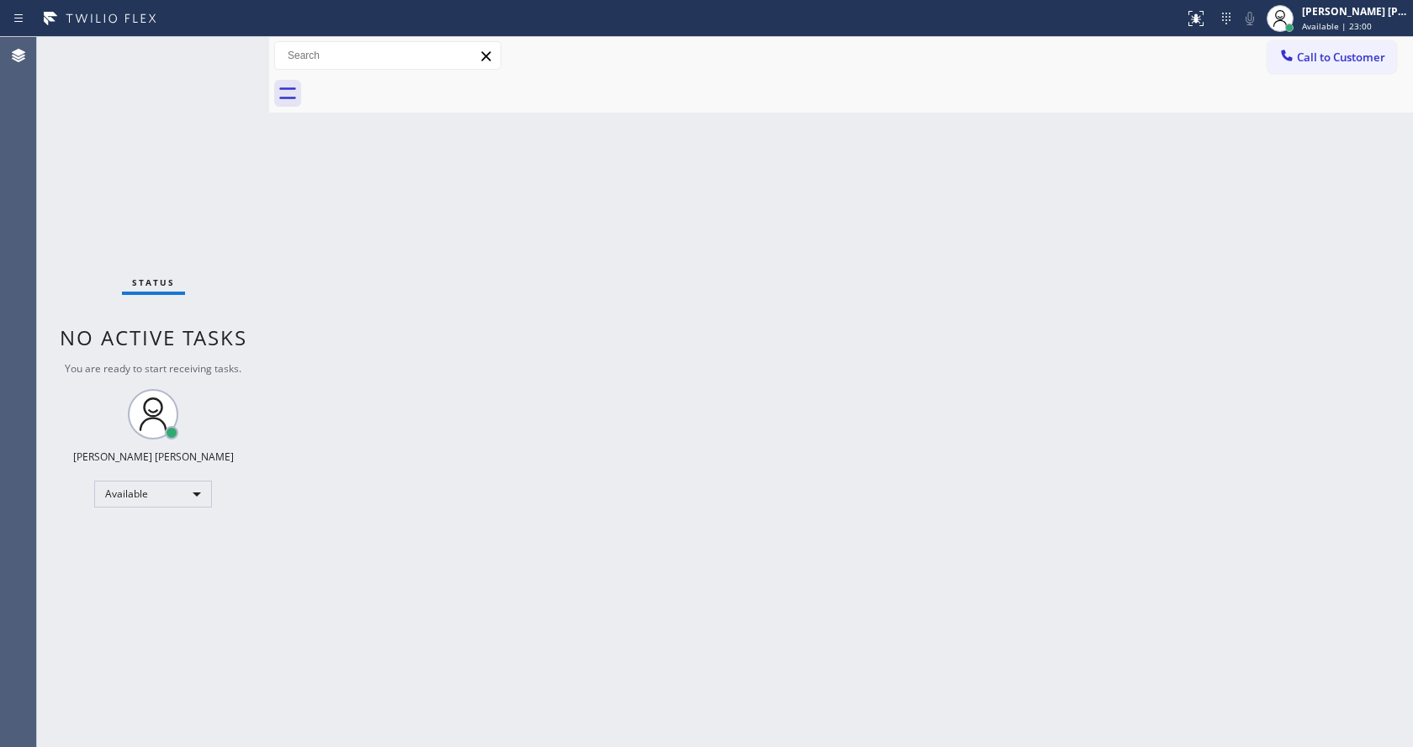
click at [227, 44] on div "Status No active tasks You are ready to start receiving tasks. [PERSON_NAME] [P…" at bounding box center [153, 392] width 232 height 710
click at [226, 48] on div "Status No active tasks You are ready to start receiving tasks. [PERSON_NAME] [P…" at bounding box center [153, 392] width 232 height 710
click at [687, 599] on div "Back to Dashboard Change Sender ID Customers Technicians Select a contact Outbo…" at bounding box center [841, 392] width 1144 height 710
click at [229, 89] on div "Status No active tasks You are ready to start receiving tasks. [PERSON_NAME] [P…" at bounding box center [153, 392] width 232 height 710
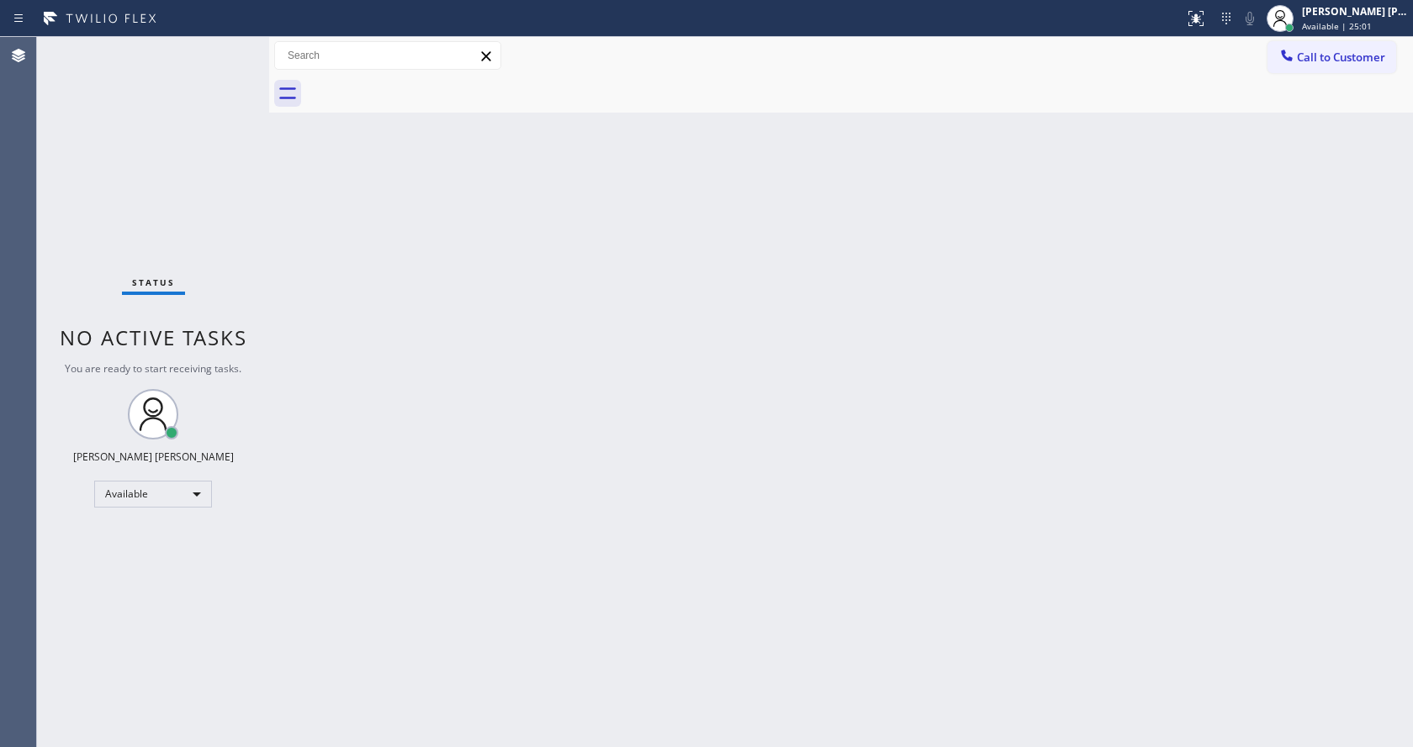
click at [519, 493] on div "Back to Dashboard Change Sender ID Customers Technicians Select a contact Outbo…" at bounding box center [841, 392] width 1144 height 710
click at [65, 182] on div "Status No active tasks You are ready to start receiving tasks. [PERSON_NAME] [P…" at bounding box center [153, 392] width 232 height 710
click at [431, 536] on div "Back to Dashboard Change Sender ID Customers Technicians Select a contact Outbo…" at bounding box center [841, 392] width 1144 height 710
click at [243, 254] on div "Status No active tasks You are ready to start receiving tasks. [PERSON_NAME] [P…" at bounding box center [153, 392] width 232 height 710
click at [833, 588] on div "Back to Dashboard Change Sender ID Customers Technicians Select a contact Outbo…" at bounding box center [841, 392] width 1144 height 710
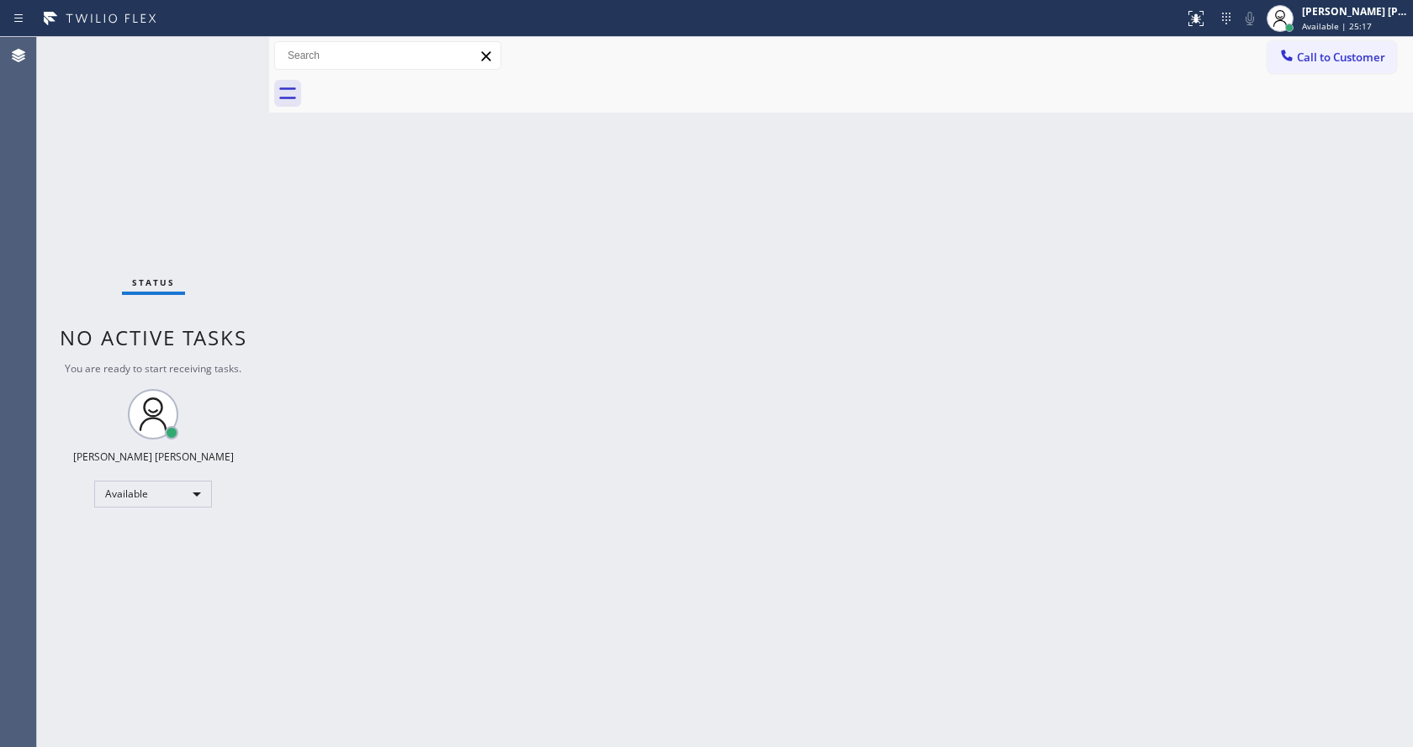
drag, startPoint x: 536, startPoint y: 495, endPoint x: 538, endPoint y: 506, distance: 11.1
click at [538, 506] on div "Back to Dashboard Change Sender ID Customers Technicians Select a contact Outbo…" at bounding box center [841, 392] width 1144 height 710
click at [975, 478] on div "Back to Dashboard Change Sender ID Customers Technicians Select a contact Outbo…" at bounding box center [841, 392] width 1144 height 710
click at [536, 545] on div "Back to Dashboard Change Sender ID Customers Technicians Select a contact Outbo…" at bounding box center [841, 392] width 1144 height 710
click at [409, 414] on div "Back to Dashboard Change Sender ID Customers Technicians Select a contact Outbo…" at bounding box center [841, 392] width 1144 height 710
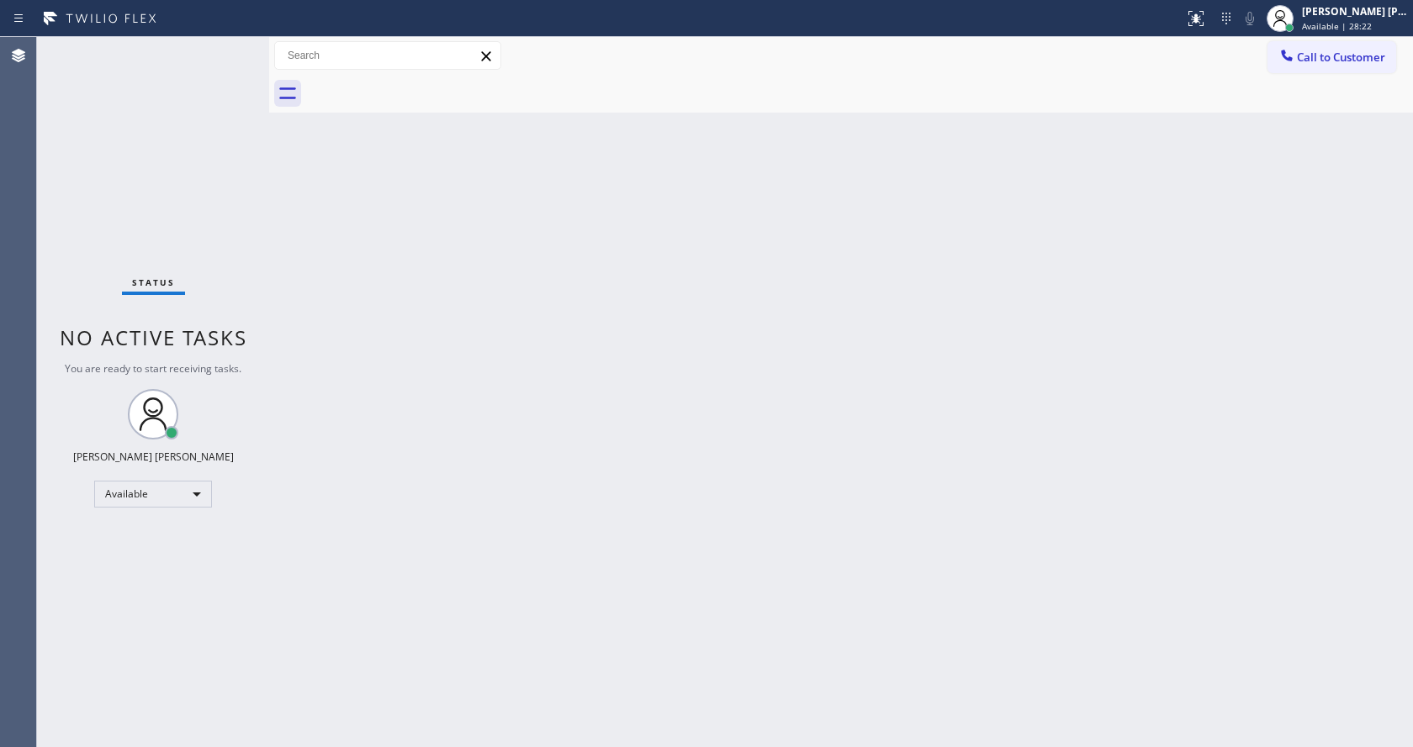
click at [650, 507] on div "Back to Dashboard Change Sender ID Customers Technicians Select a contact Outbo…" at bounding box center [841, 392] width 1144 height 710
click at [409, 433] on div "Back to Dashboard Change Sender ID Customers Technicians Select a contact Outbo…" at bounding box center [841, 392] width 1144 height 710
click at [728, 516] on div "Back to Dashboard Change Sender ID Customers Technicians Select a contact Outbo…" at bounding box center [841, 392] width 1144 height 710
click at [573, 448] on div "Back to Dashboard Change Sender ID Customers Technicians Select a contact Outbo…" at bounding box center [841, 392] width 1144 height 710
click at [292, 263] on div "Back to Dashboard Change Sender ID Customers Technicians Select a contact Outbo…" at bounding box center [841, 392] width 1144 height 710
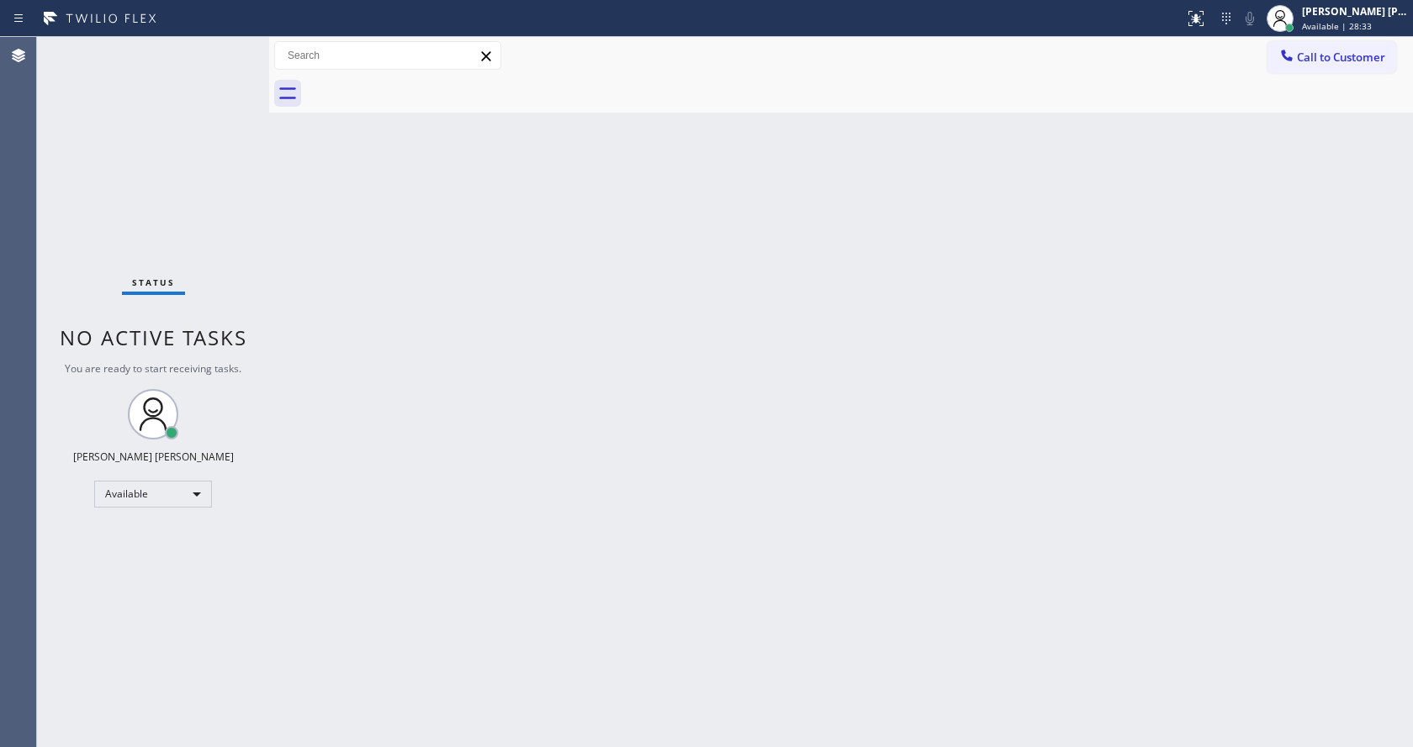
click at [228, 50] on div "Status No active tasks You are ready to start receiving tasks. [PERSON_NAME] [P…" at bounding box center [153, 392] width 232 height 710
click at [228, 46] on div "Status No active tasks You are ready to start receiving tasks. [PERSON_NAME] [P…" at bounding box center [153, 392] width 232 height 710
click at [534, 505] on div "Back to Dashboard Change Sender ID Customers Technicians Select a contact Outbo…" at bounding box center [841, 392] width 1144 height 710
click at [415, 445] on div "Back to Dashboard Change Sender ID Customers Technicians Select a contact Outbo…" at bounding box center [841, 392] width 1144 height 710
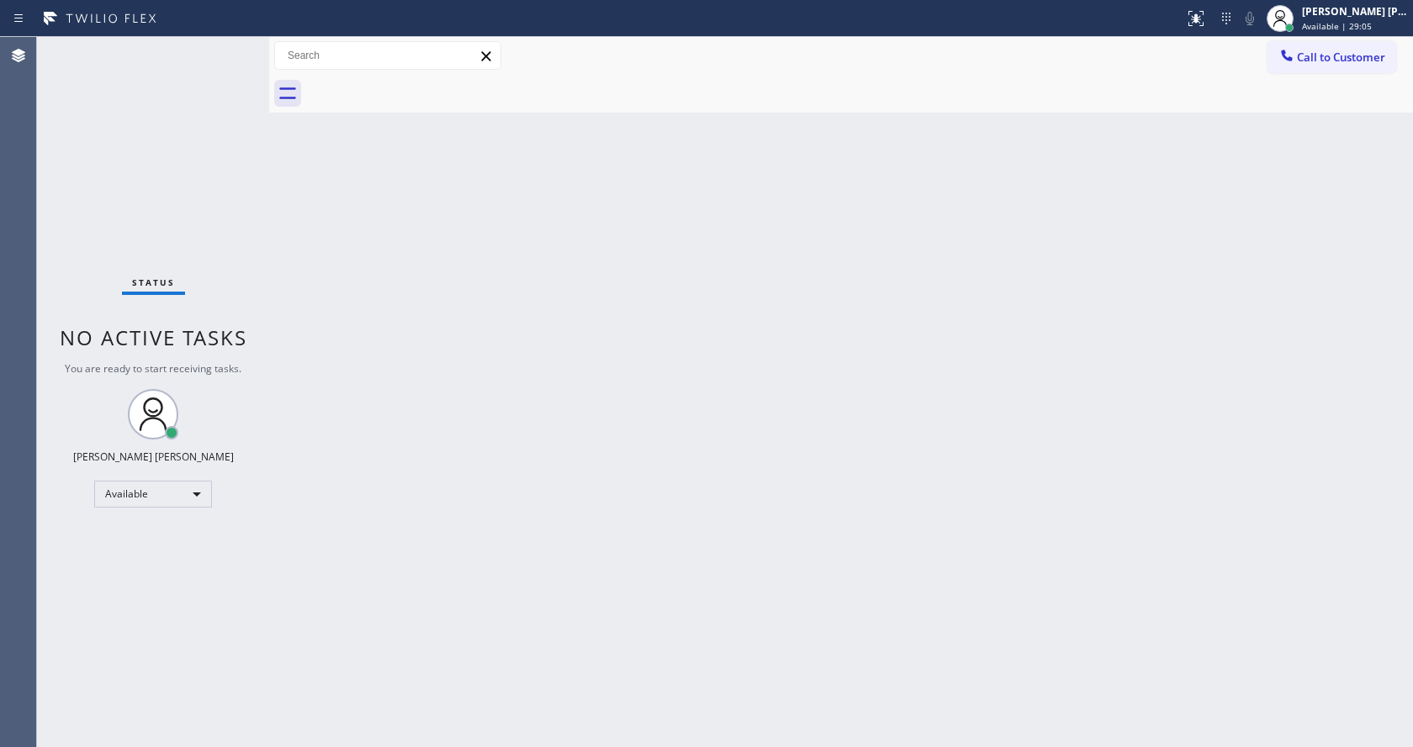
click at [821, 423] on div "Back to Dashboard Change Sender ID Customers Technicians Select a contact Outbo…" at bounding box center [841, 392] width 1144 height 710
drag, startPoint x: 269, startPoint y: 66, endPoint x: 249, endPoint y: 66, distance: 20.2
click at [249, 66] on div "Status No active tasks You are ready to start receiving tasks. [PERSON_NAME] [P…" at bounding box center [725, 392] width 1376 height 710
click at [230, 43] on div "Status No active tasks You are ready to start receiving tasks. [PERSON_NAME] [P…" at bounding box center [153, 392] width 232 height 710
click at [230, 45] on div "Status No active tasks You are ready to start receiving tasks. [PERSON_NAME] [P…" at bounding box center [153, 392] width 232 height 710
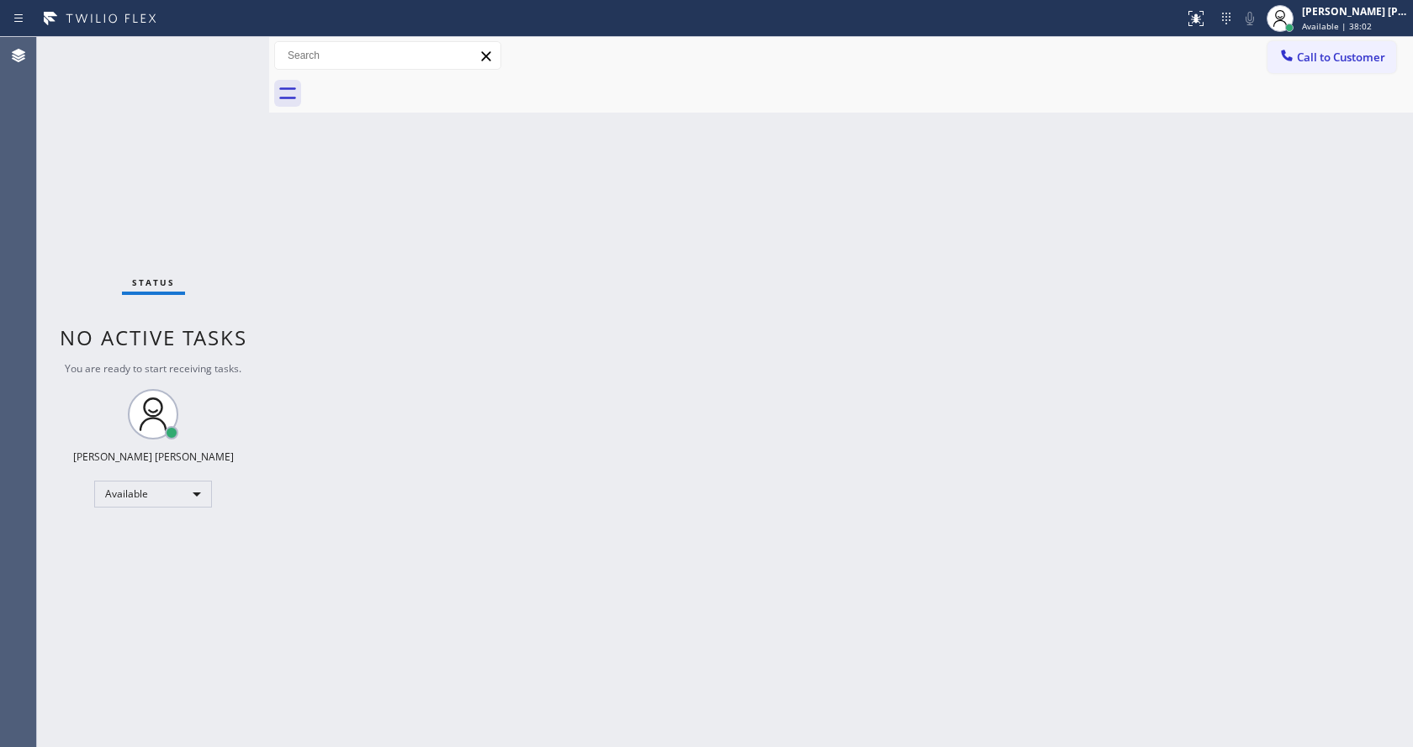
click at [573, 452] on div "Back to Dashboard Change Sender ID Customers Technicians Select a contact Outbo…" at bounding box center [841, 392] width 1144 height 710
drag, startPoint x: 326, startPoint y: 276, endPoint x: 364, endPoint y: 274, distance: 37.9
click at [326, 276] on div "Back to Dashboard Change Sender ID Customers Technicians Select a contact Outbo…" at bounding box center [841, 392] width 1144 height 710
click at [564, 724] on div "Back to Dashboard Change Sender ID Customers Technicians Select a contact Outbo…" at bounding box center [841, 392] width 1144 height 710
drag, startPoint x: 195, startPoint y: 244, endPoint x: 863, endPoint y: 197, distance: 669.3
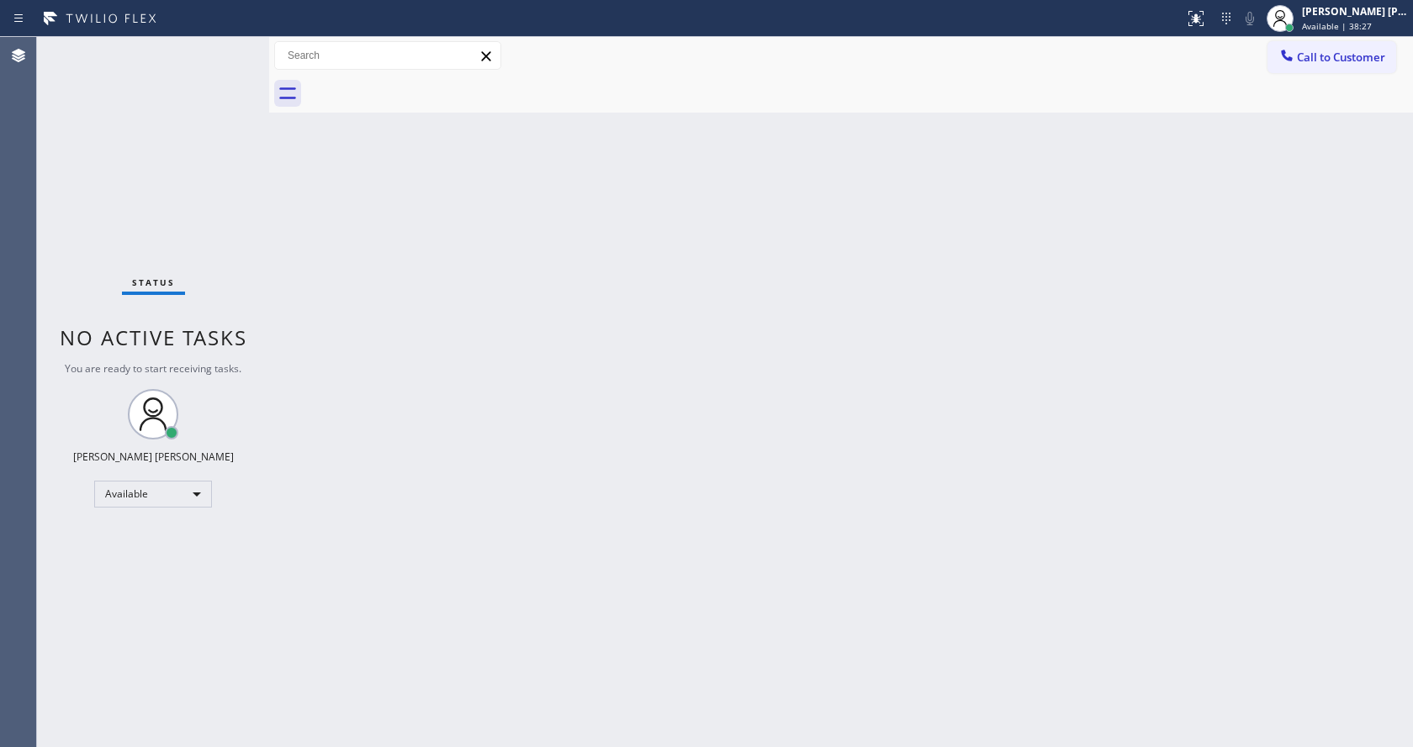
click at [212, 252] on div "Status No active tasks You are ready to start receiving tasks. [PERSON_NAME] [P…" at bounding box center [153, 392] width 232 height 710
click at [1319, 29] on span "Available | 38:28" at bounding box center [1337, 26] width 70 height 12
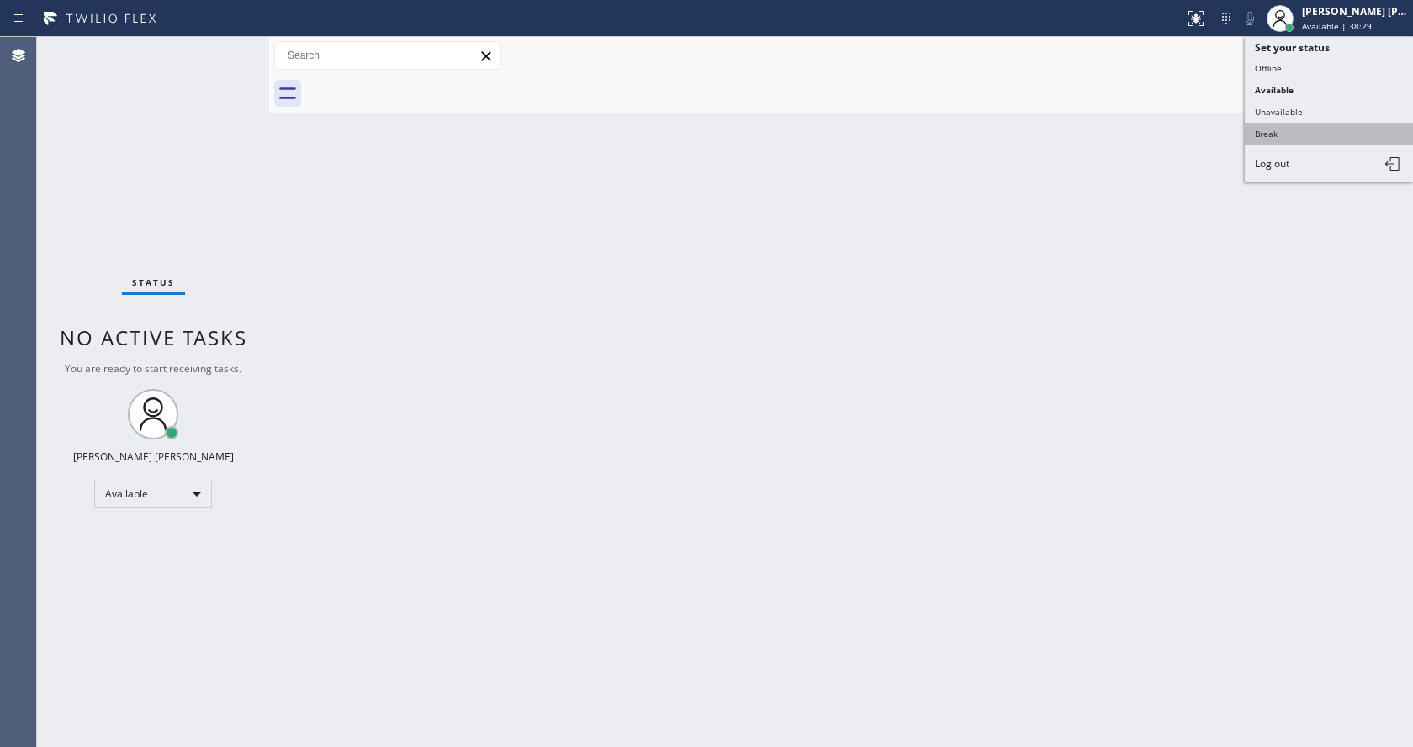
click at [1320, 130] on button "Break" at bounding box center [1328, 134] width 168 height 22
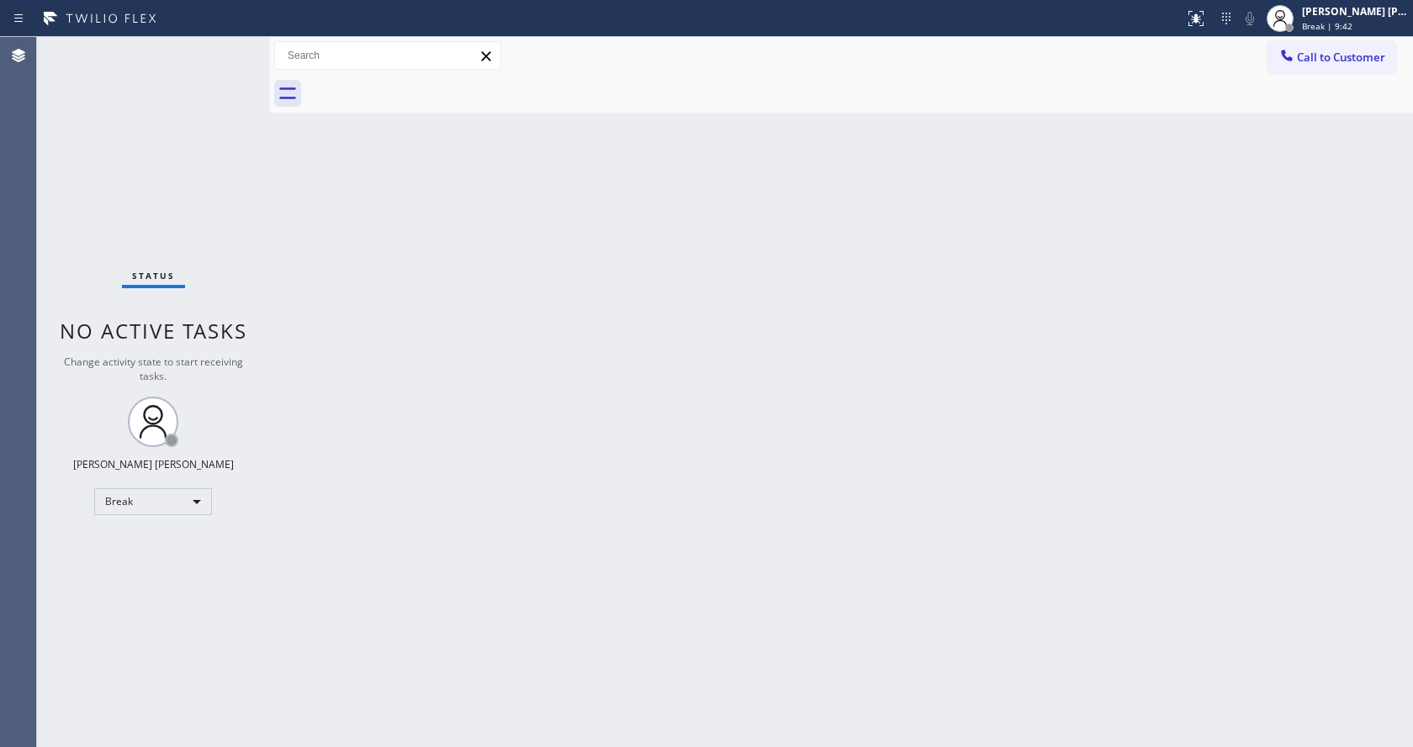
click at [1184, 346] on div "Back to Dashboard Change Sender ID Customers Technicians Select a contact Outbo…" at bounding box center [841, 392] width 1144 height 710
click at [1346, 23] on span "Break | 9:43" at bounding box center [1327, 26] width 50 height 12
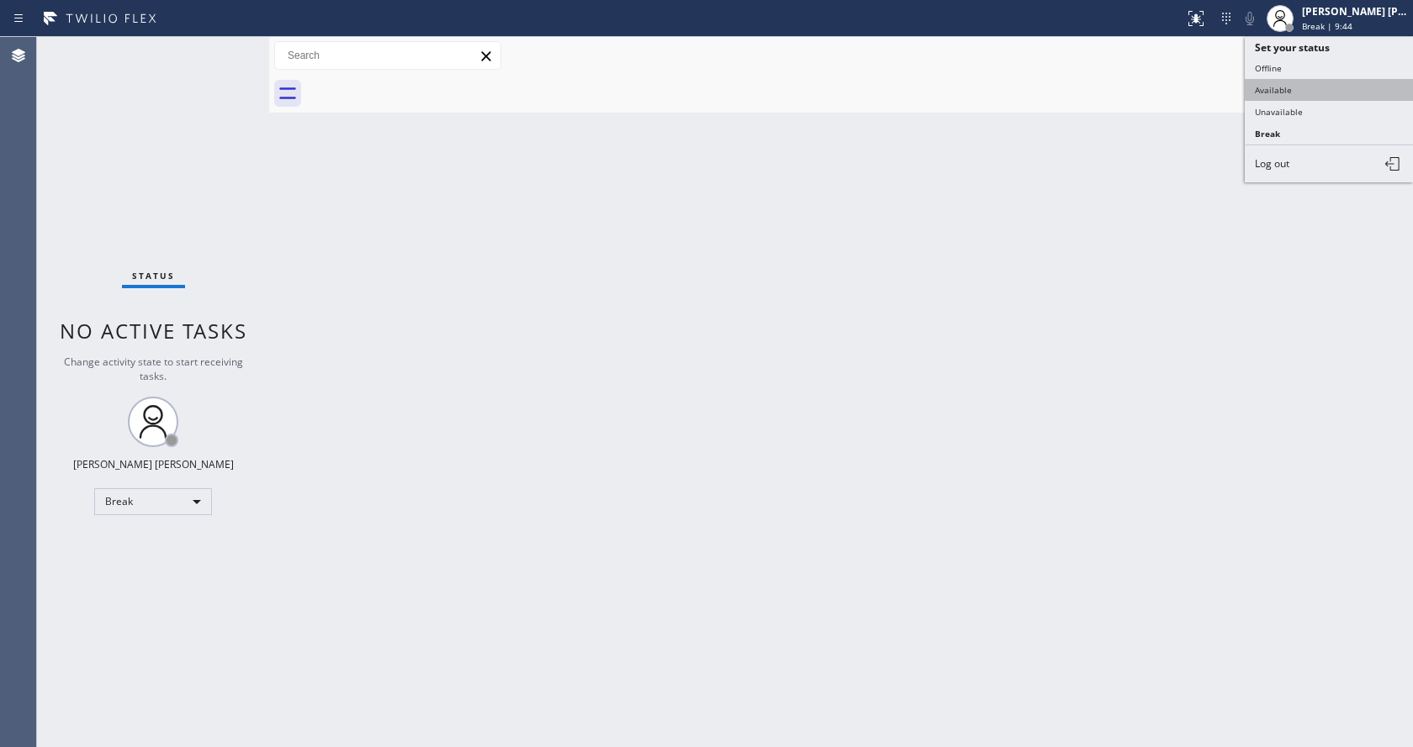
click at [1304, 95] on button "Available" at bounding box center [1328, 90] width 168 height 22
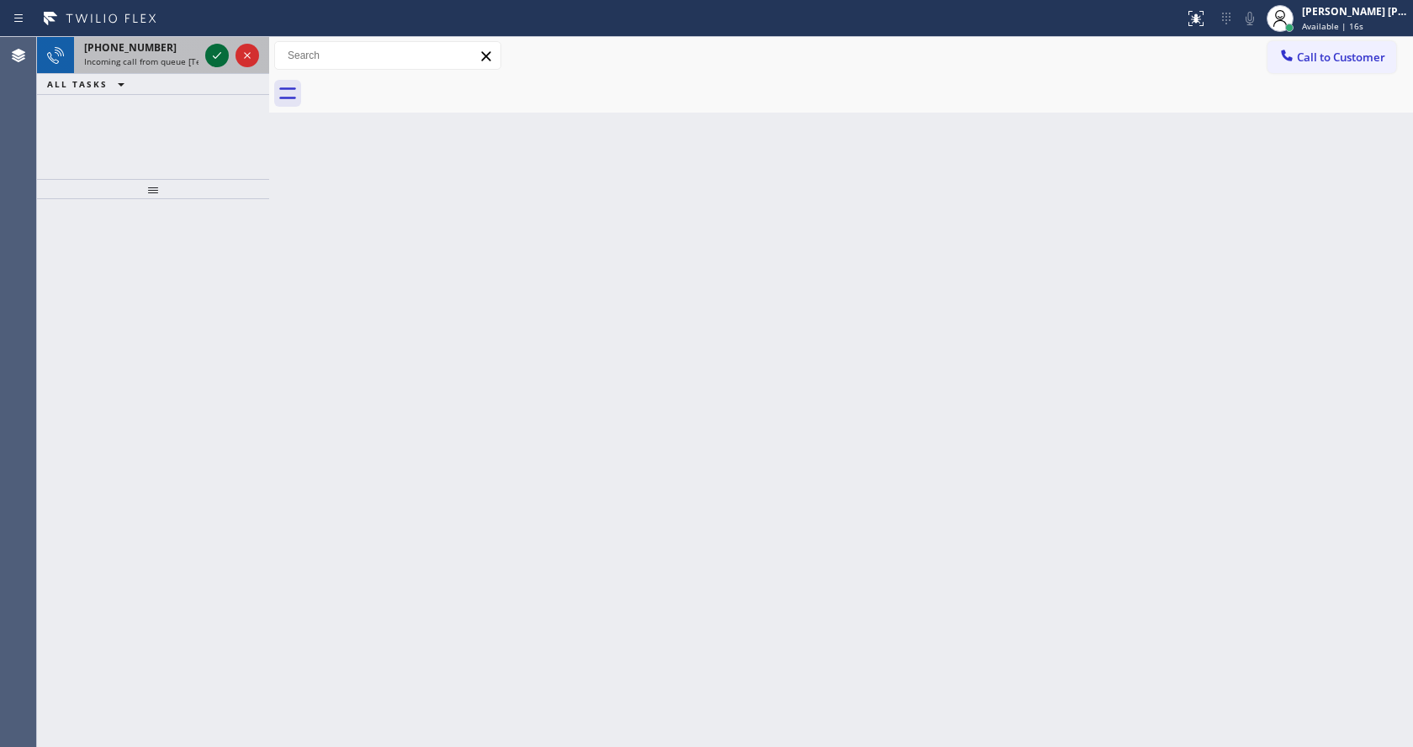
click at [218, 58] on icon at bounding box center [217, 55] width 20 height 20
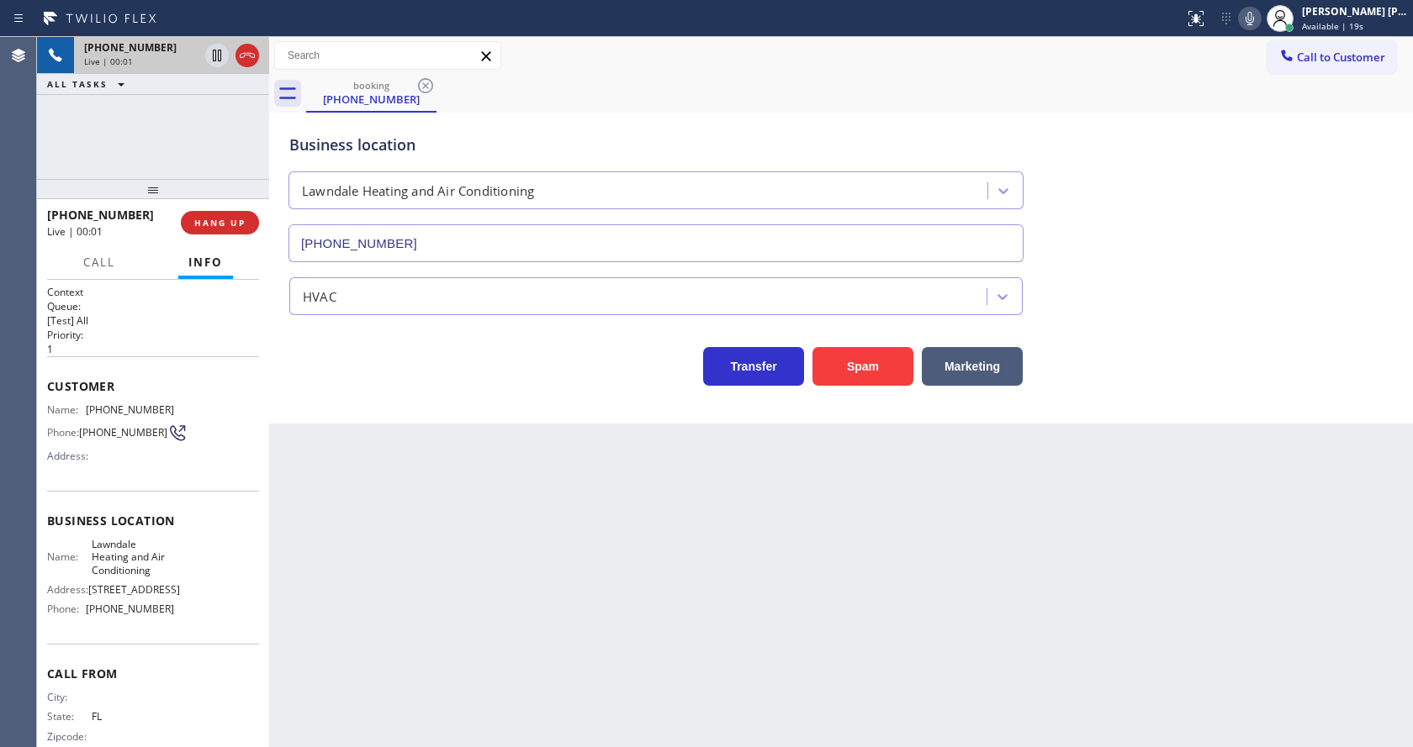
type input "[PHONE_NUMBER]"
click at [858, 357] on button "Spam" at bounding box center [862, 366] width 101 height 39
click at [619, 563] on div "Back to Dashboard Change Sender ID Customers Technicians Select a contact Outbo…" at bounding box center [841, 392] width 1144 height 710
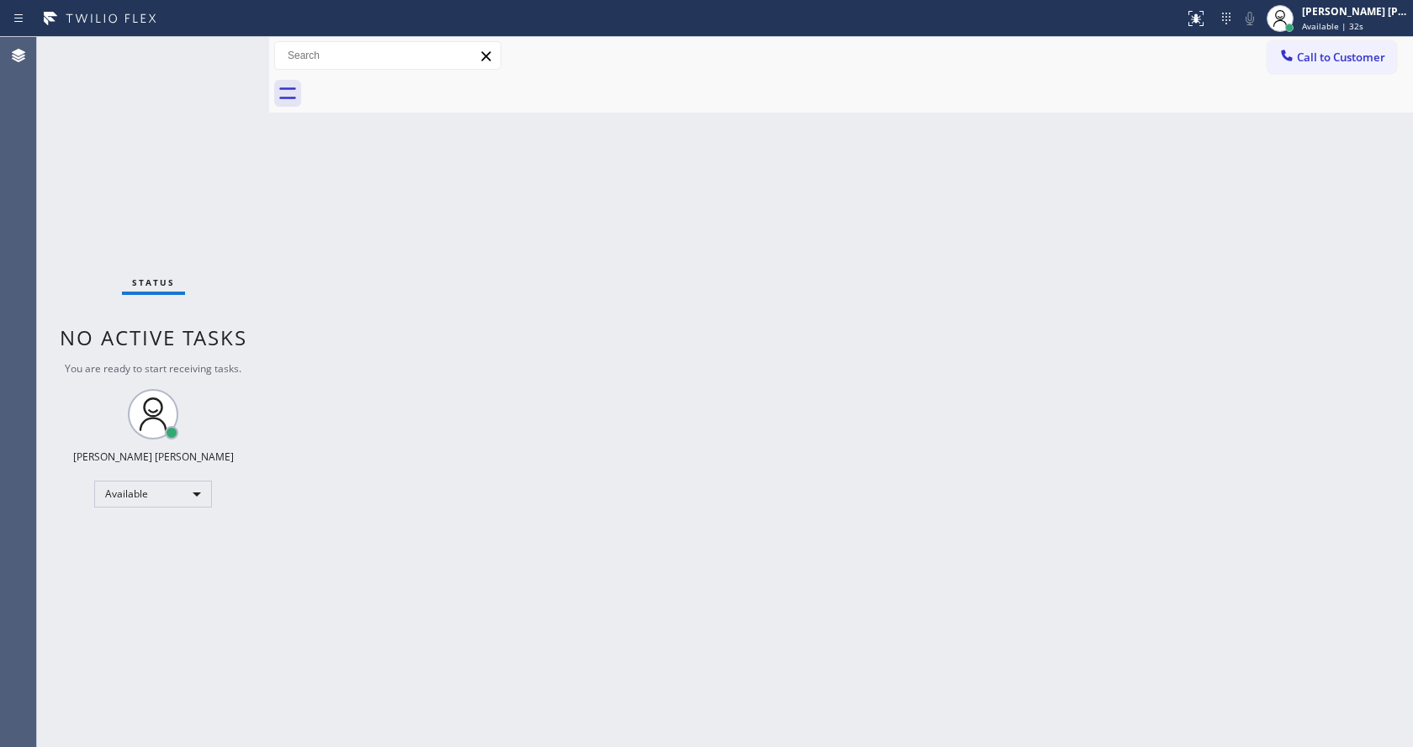
click at [310, 246] on div "Back to Dashboard Change Sender ID Customers Technicians Select a contact Outbo…" at bounding box center [841, 392] width 1144 height 710
drag, startPoint x: 267, startPoint y: 60, endPoint x: 232, endPoint y: 51, distance: 35.5
click at [232, 51] on div "Status No active tasks You are ready to start receiving tasks. [PERSON_NAME] [P…" at bounding box center [725, 392] width 1376 height 710
click at [229, 51] on div "Status No active tasks You are ready to start receiving tasks. [PERSON_NAME] [P…" at bounding box center [153, 392] width 232 height 710
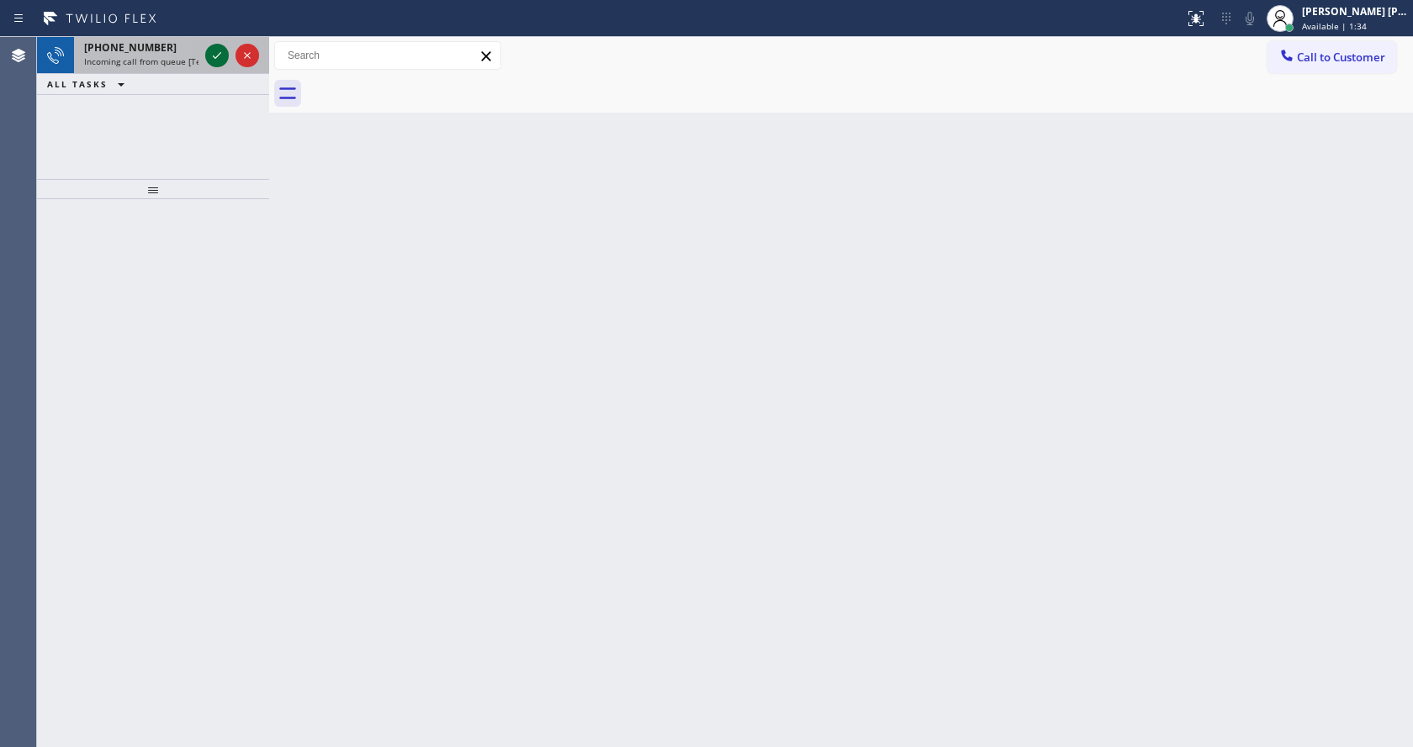
click at [219, 55] on icon at bounding box center [217, 55] width 20 height 20
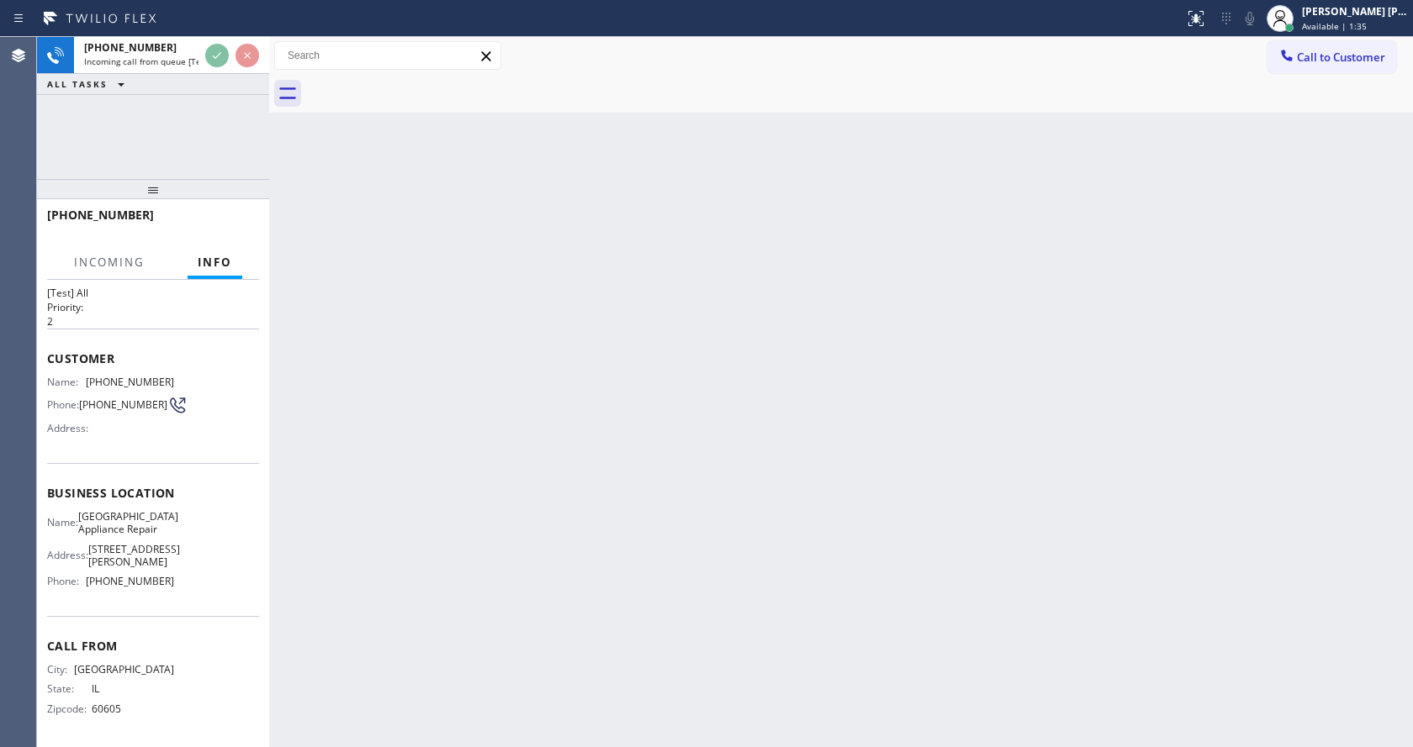
scroll to position [48, 0]
click at [399, 440] on div "Back to Dashboard Change Sender ID Customers Technicians Select a contact Outbo…" at bounding box center [841, 392] width 1144 height 710
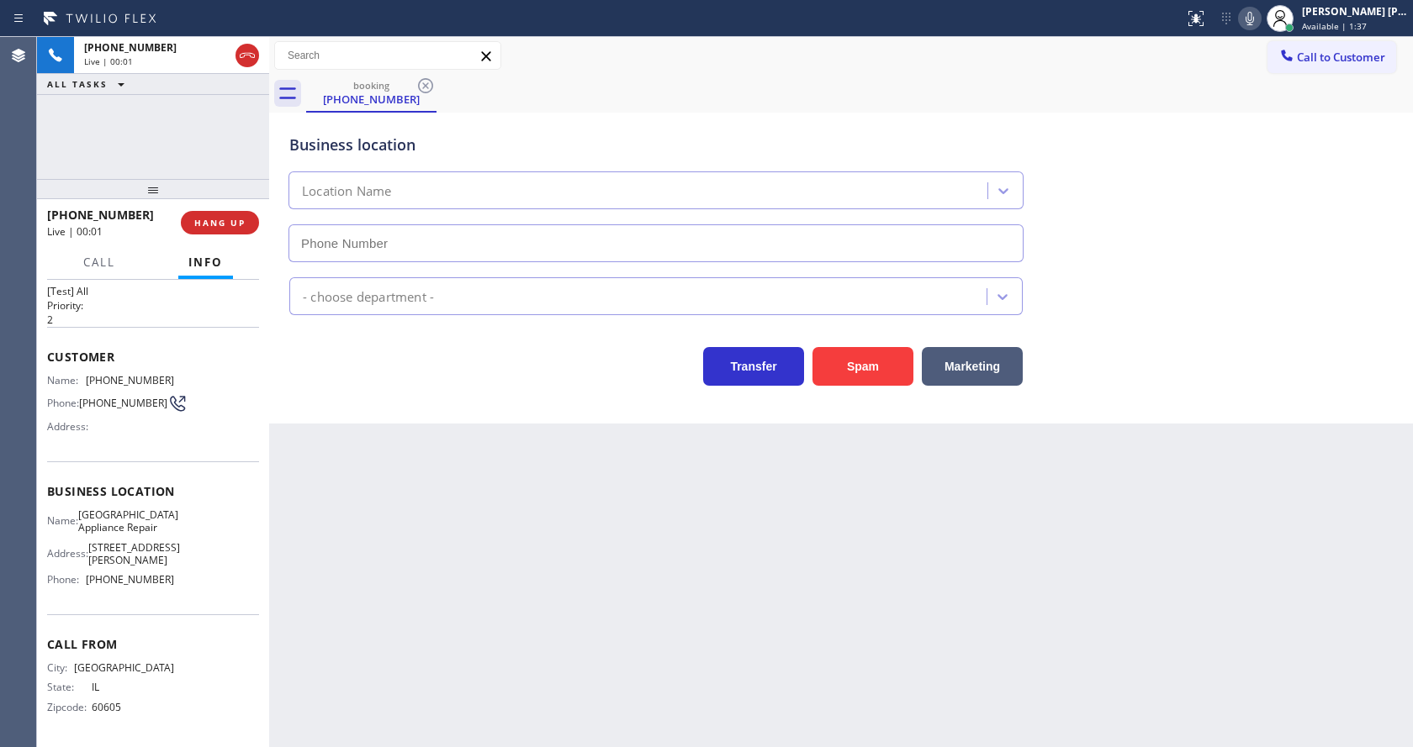
type input "[PHONE_NUMBER]"
click at [557, 530] on div "Back to Dashboard Change Sender ID Customers Technicians Select a contact Outbo…" at bounding box center [841, 392] width 1144 height 710
click at [574, 550] on div "Back to Dashboard Change Sender ID Customers Technicians Select a contact Outbo…" at bounding box center [841, 392] width 1144 height 710
click at [376, 386] on div "Business location [GEOGRAPHIC_DATA] Appliance Repair [PHONE_NUMBER] Appliance R…" at bounding box center [841, 268] width 1144 height 311
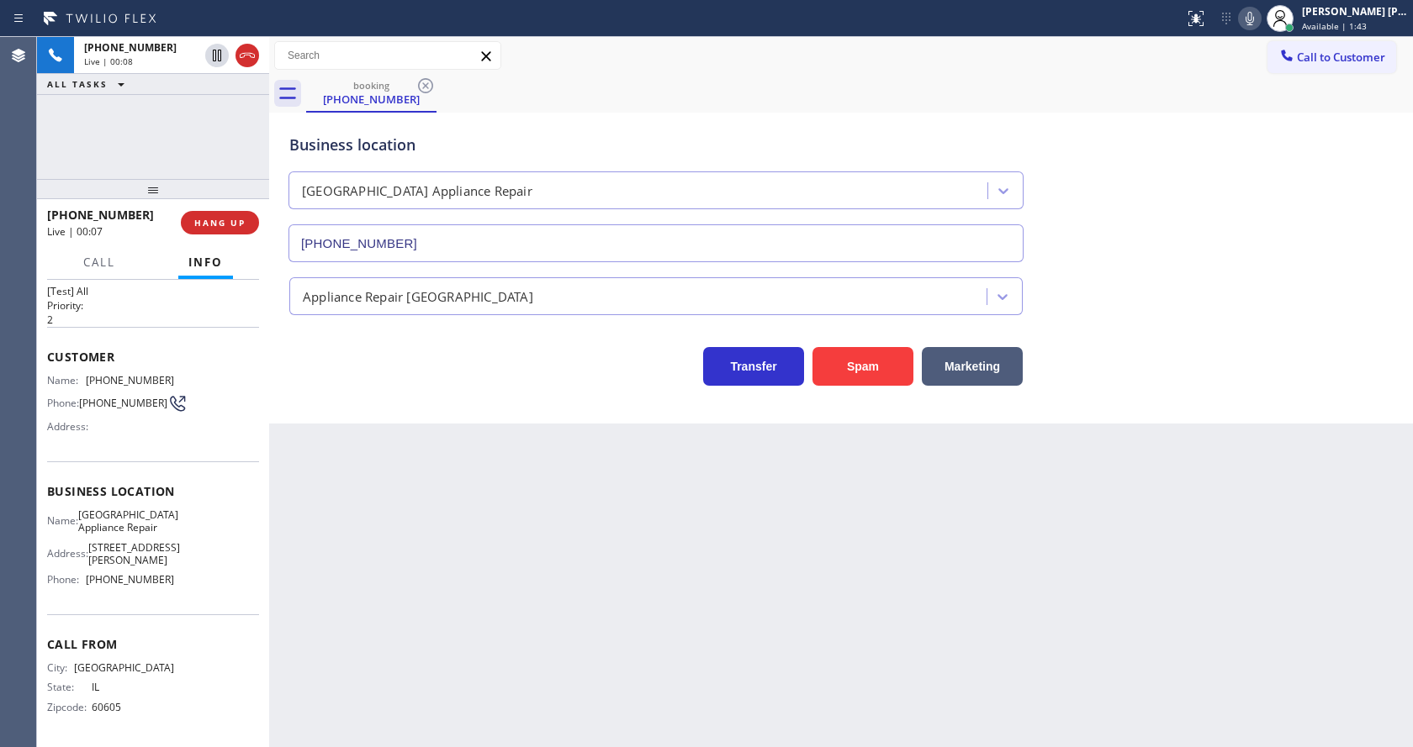
click at [404, 580] on div "Back to Dashboard Change Sender ID Customers Technicians Select a contact Outbo…" at bounding box center [841, 392] width 1144 height 710
drag, startPoint x: 435, startPoint y: 586, endPoint x: 449, endPoint y: 605, distance: 23.4
click at [449, 602] on div "Back to Dashboard Change Sender ID Customers Technicians Select a contact Outbo…" at bounding box center [841, 392] width 1144 height 710
click at [760, 626] on div "Back to Dashboard Change Sender ID Customers Technicians Select a contact Outbo…" at bounding box center [841, 392] width 1144 height 710
click at [385, 426] on div "Back to Dashboard Change Sender ID Customers Technicians Select a contact Outbo…" at bounding box center [841, 392] width 1144 height 710
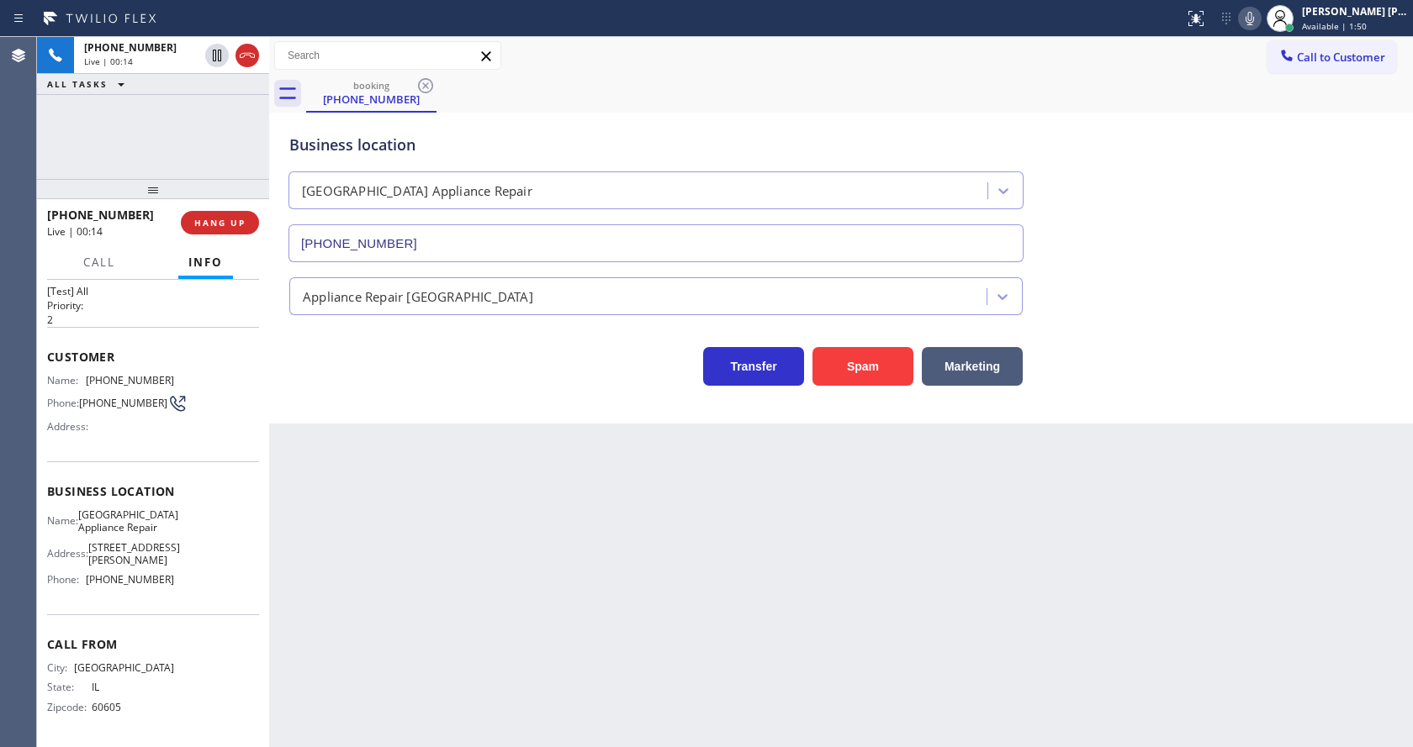
click at [761, 558] on div "Back to Dashboard Change Sender ID Customers Technicians Select a contact Outbo…" at bounding box center [841, 392] width 1144 height 710
click at [108, 427] on div "Name: [PHONE_NUMBER] Phone: [PHONE_NUMBER] Address:" at bounding box center [110, 407] width 127 height 66
drag, startPoint x: 84, startPoint y: 359, endPoint x: 201, endPoint y: 368, distance: 117.2
click at [201, 374] on div "Name: [PHONE_NUMBER] Phone: [PHONE_NUMBER] Address:" at bounding box center [153, 407] width 212 height 66
copy div "[PHONE_NUMBER]"
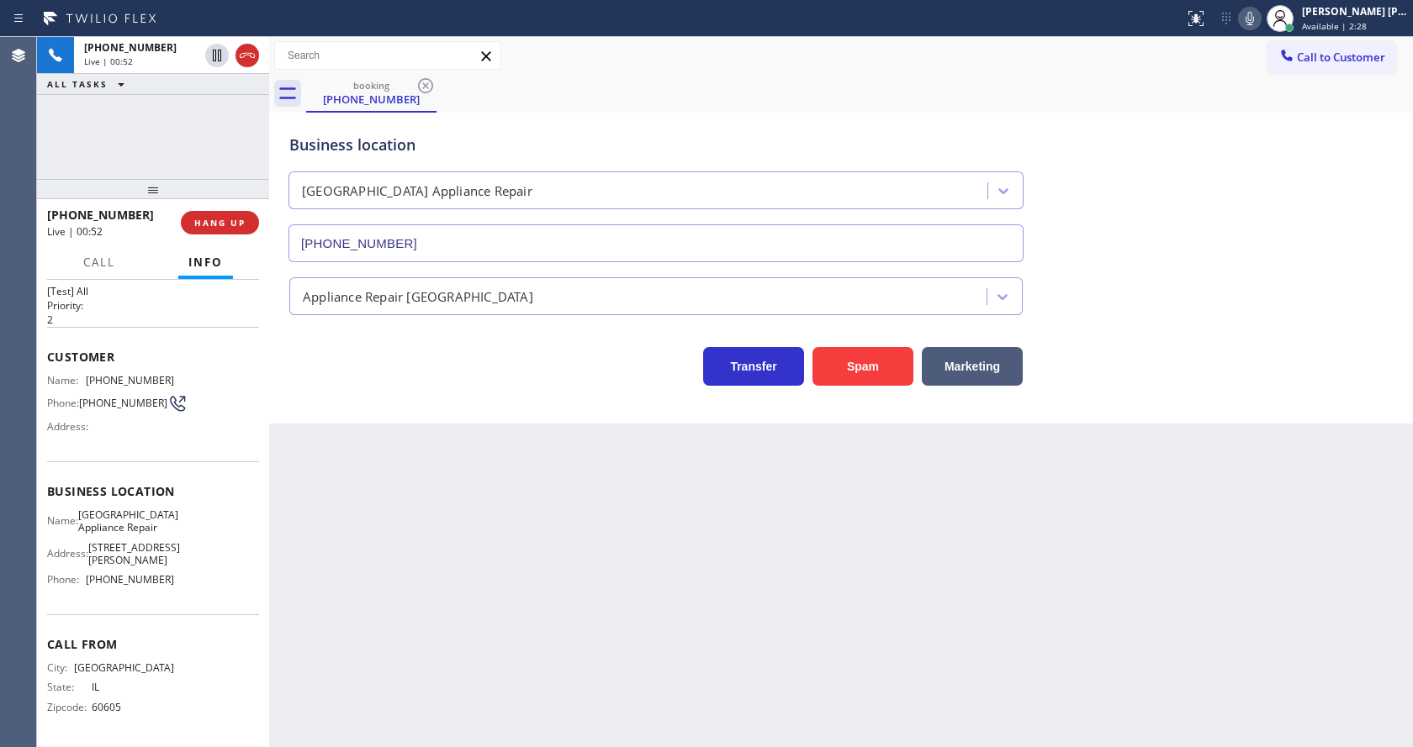
drag, startPoint x: 374, startPoint y: 473, endPoint x: 375, endPoint y: 739, distance: 265.7
click at [374, 474] on div "Back to Dashboard Change Sender ID Customers Technicians Select a contact Outbo…" at bounding box center [841, 392] width 1144 height 710
click at [203, 548] on div "Name: [GEOGRAPHIC_DATA] Appliance Repair Address: [STREET_ADDRESS][PERSON_NAME]…" at bounding box center [153, 551] width 212 height 85
drag, startPoint x: 88, startPoint y: 499, endPoint x: 140, endPoint y: 531, distance: 60.0
click at [140, 531] on span "[GEOGRAPHIC_DATA] Appliance Repair" at bounding box center [128, 522] width 100 height 26
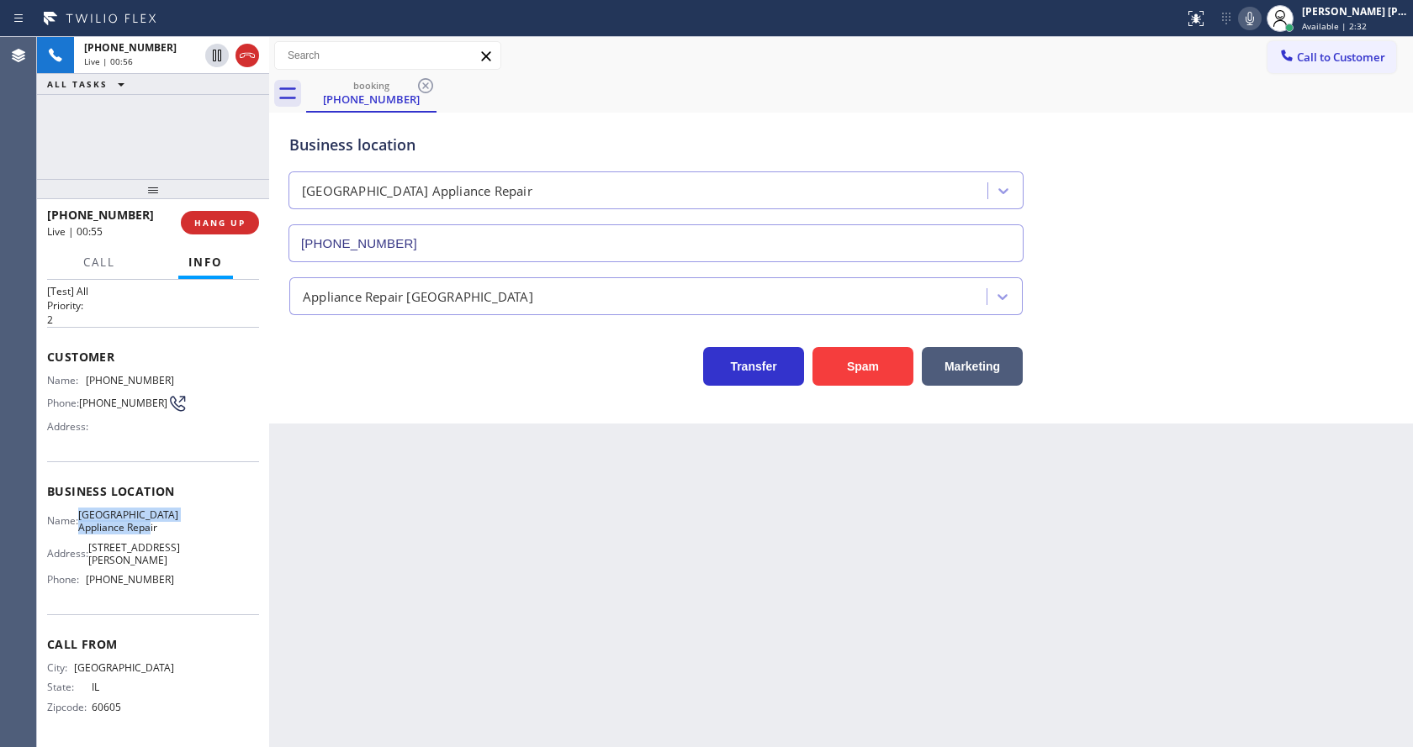
copy span "[GEOGRAPHIC_DATA] Appliance Repair"
drag, startPoint x: 367, startPoint y: 552, endPoint x: 394, endPoint y: 735, distance: 185.1
click at [368, 557] on div "Back to Dashboard Change Sender ID Customers Technicians Select a contact Outbo…" at bounding box center [841, 392] width 1144 height 710
drag, startPoint x: 230, startPoint y: 538, endPoint x: 209, endPoint y: 547, distance: 23.0
click at [230, 538] on div "Name: [GEOGRAPHIC_DATA] Appliance Repair Address: [STREET_ADDRESS][PERSON_NAME]…" at bounding box center [153, 551] width 212 height 85
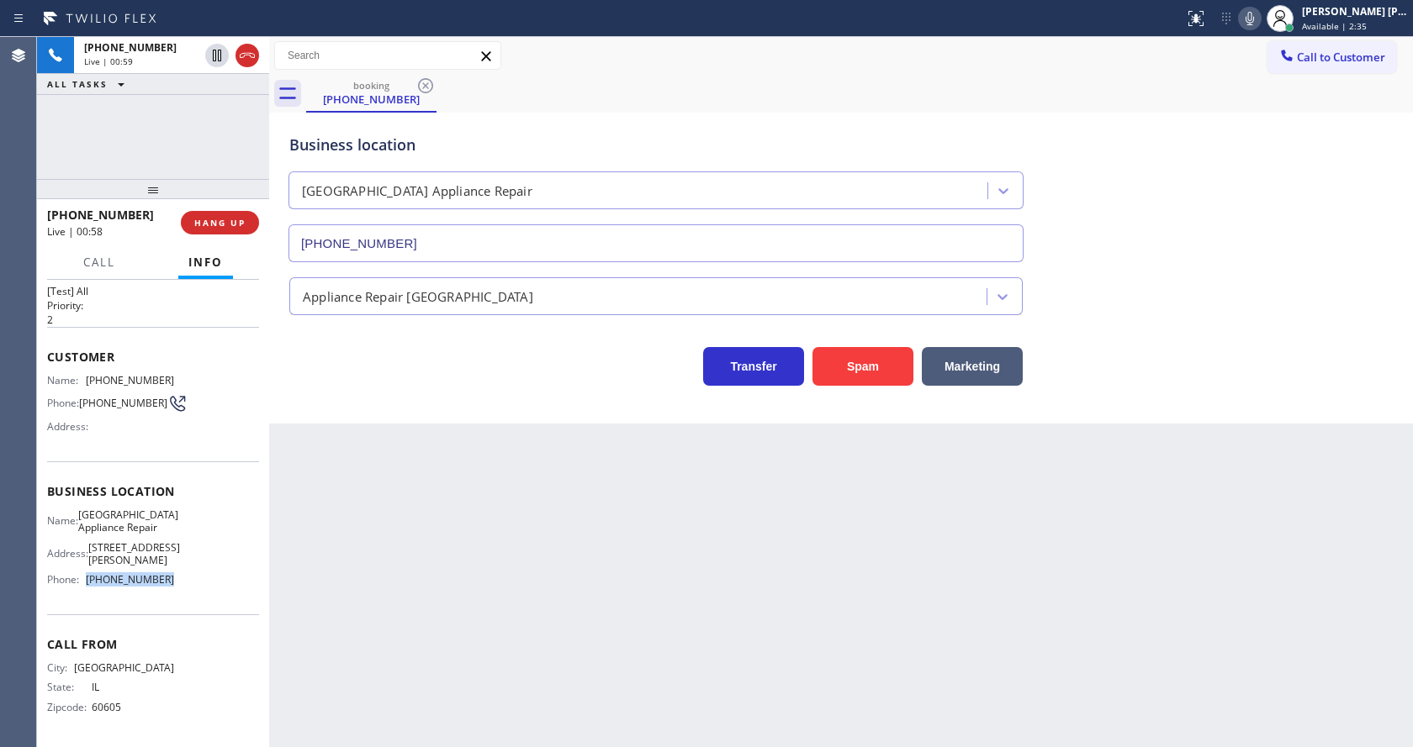
drag, startPoint x: 84, startPoint y: 581, endPoint x: 172, endPoint y: 594, distance: 88.5
click at [172, 594] on div "Business location Name: [GEOGRAPHIC_DATA] Appliance Repair Address: [STREET_ADD…" at bounding box center [153, 538] width 212 height 153
copy div "[PHONE_NUMBER]"
drag, startPoint x: 498, startPoint y: 539, endPoint x: 441, endPoint y: 740, distance: 208.7
click at [496, 547] on div "Back to Dashboard Change Sender ID Customers Technicians Select a contact Outbo…" at bounding box center [841, 392] width 1144 height 710
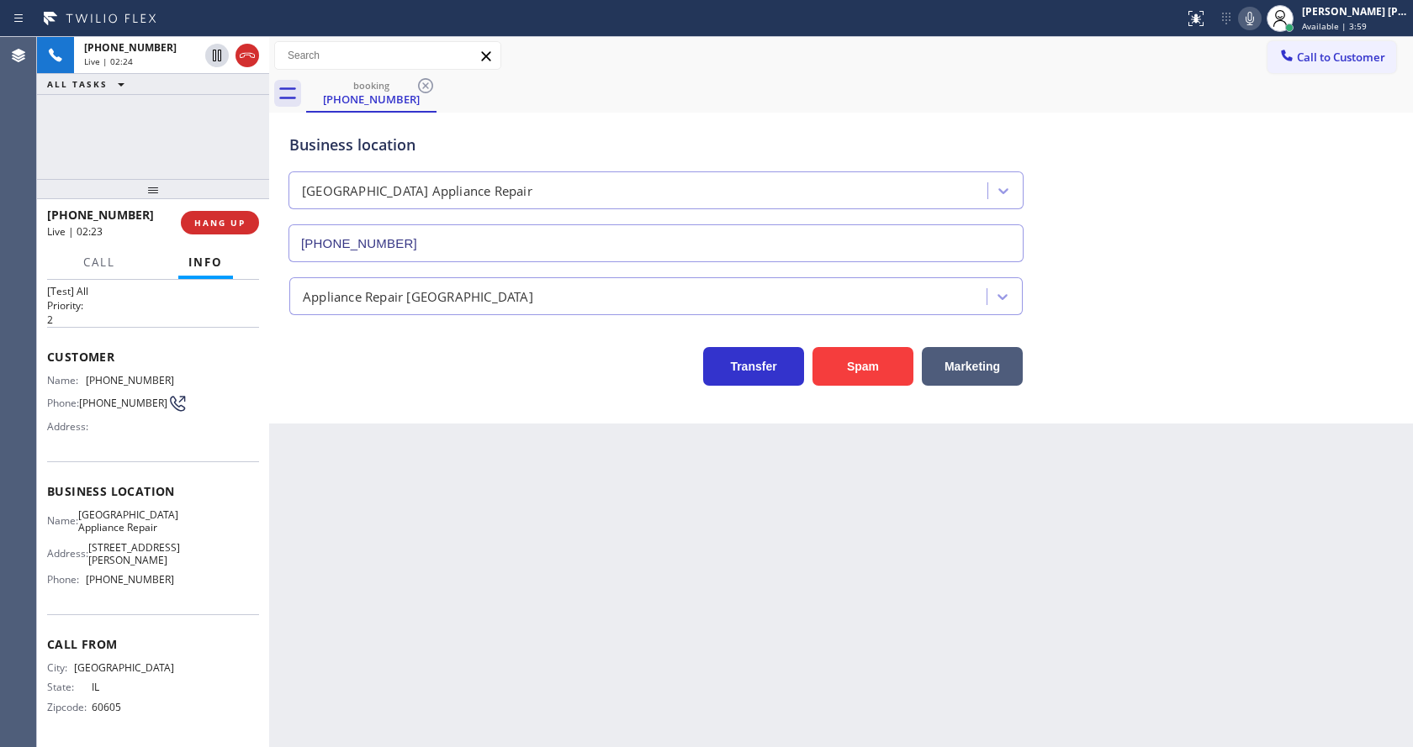
click at [712, 655] on div "Back to Dashboard Change Sender ID Customers Technicians Select a contact Outbo…" at bounding box center [841, 392] width 1144 height 710
click at [281, 489] on div "Back to Dashboard Change Sender ID Customers Technicians Select a contact Outbo…" at bounding box center [841, 392] width 1144 height 710
click at [569, 489] on div "Back to Dashboard Change Sender ID Customers Technicians Select a contact Outbo…" at bounding box center [841, 392] width 1144 height 710
click at [343, 654] on div "Back to Dashboard Change Sender ID Customers Technicians Select a contact Outbo…" at bounding box center [841, 392] width 1144 height 710
click at [368, 487] on div "Back to Dashboard Change Sender ID Customers Technicians Select a contact Outbo…" at bounding box center [841, 392] width 1144 height 710
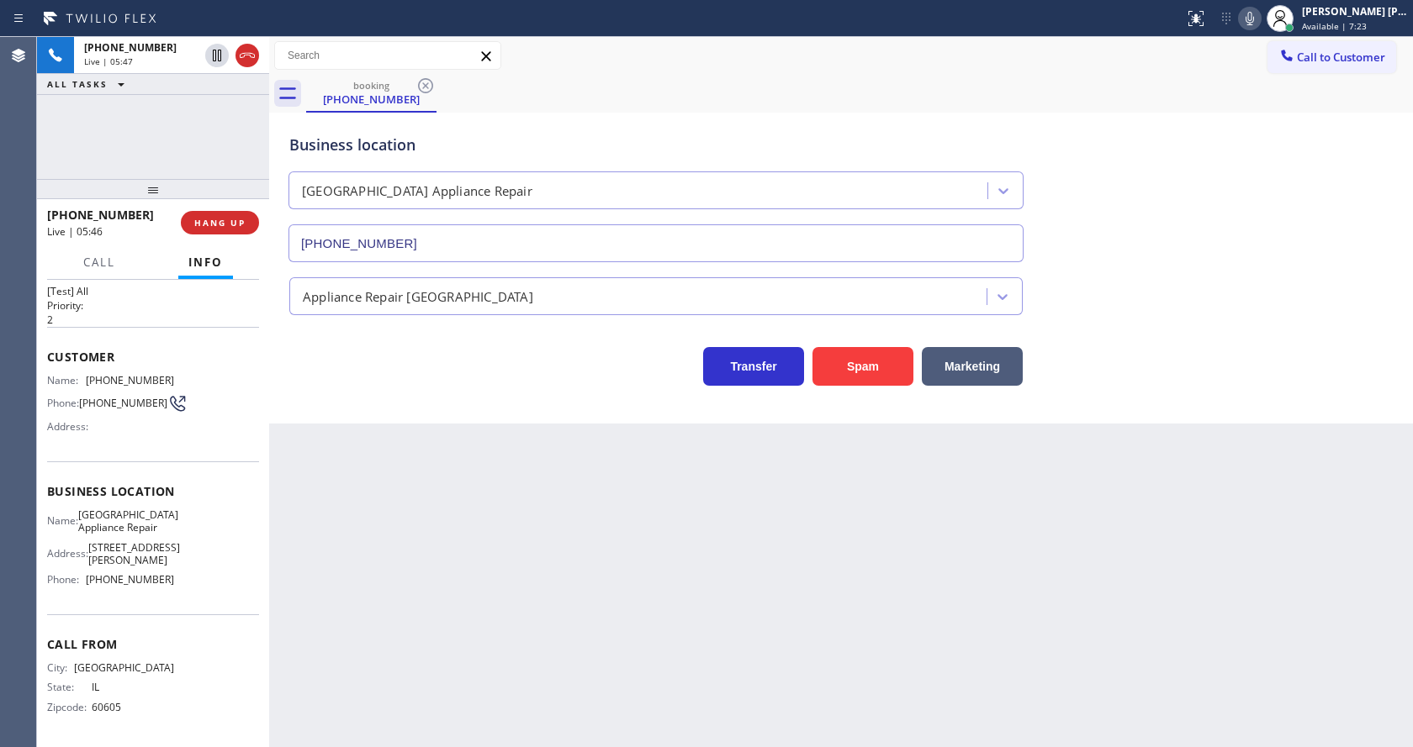
drag, startPoint x: 736, startPoint y: 621, endPoint x: 728, endPoint y: 673, distance: 52.7
click at [736, 621] on div "Back to Dashboard Change Sender ID Customers Technicians Select a contact Outbo…" at bounding box center [841, 392] width 1144 height 710
drag, startPoint x: 673, startPoint y: 618, endPoint x: 461, endPoint y: 614, distance: 212.8
click at [673, 618] on div "Back to Dashboard Change Sender ID Customers Technicians Select a contact Outbo…" at bounding box center [841, 392] width 1144 height 710
click at [691, 553] on div "Back to Dashboard Change Sender ID Customers Technicians Select a contact Outbo…" at bounding box center [841, 392] width 1144 height 710
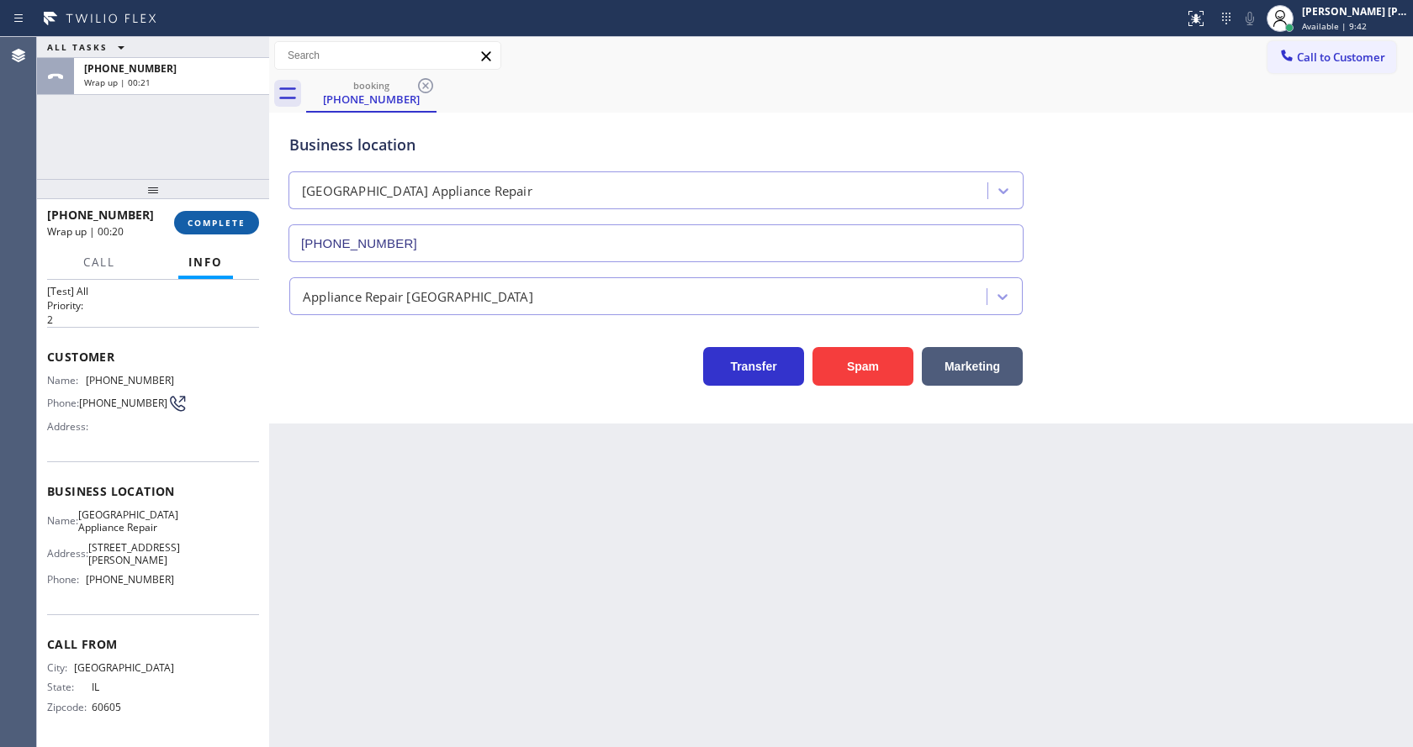
click at [204, 213] on button "COMPLETE" at bounding box center [216, 223] width 85 height 24
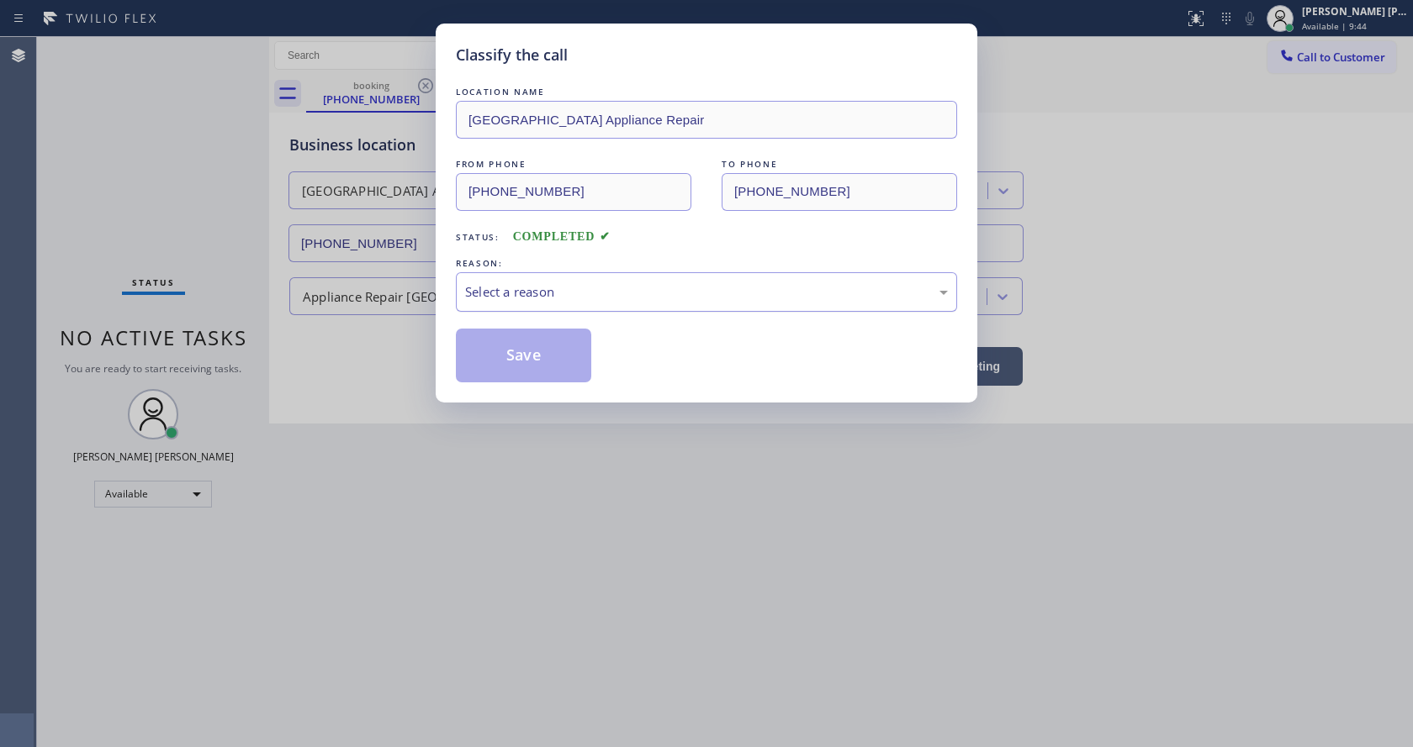
click at [543, 287] on div "Select a reason" at bounding box center [706, 292] width 483 height 19
click at [516, 364] on button "Save" at bounding box center [523, 356] width 135 height 54
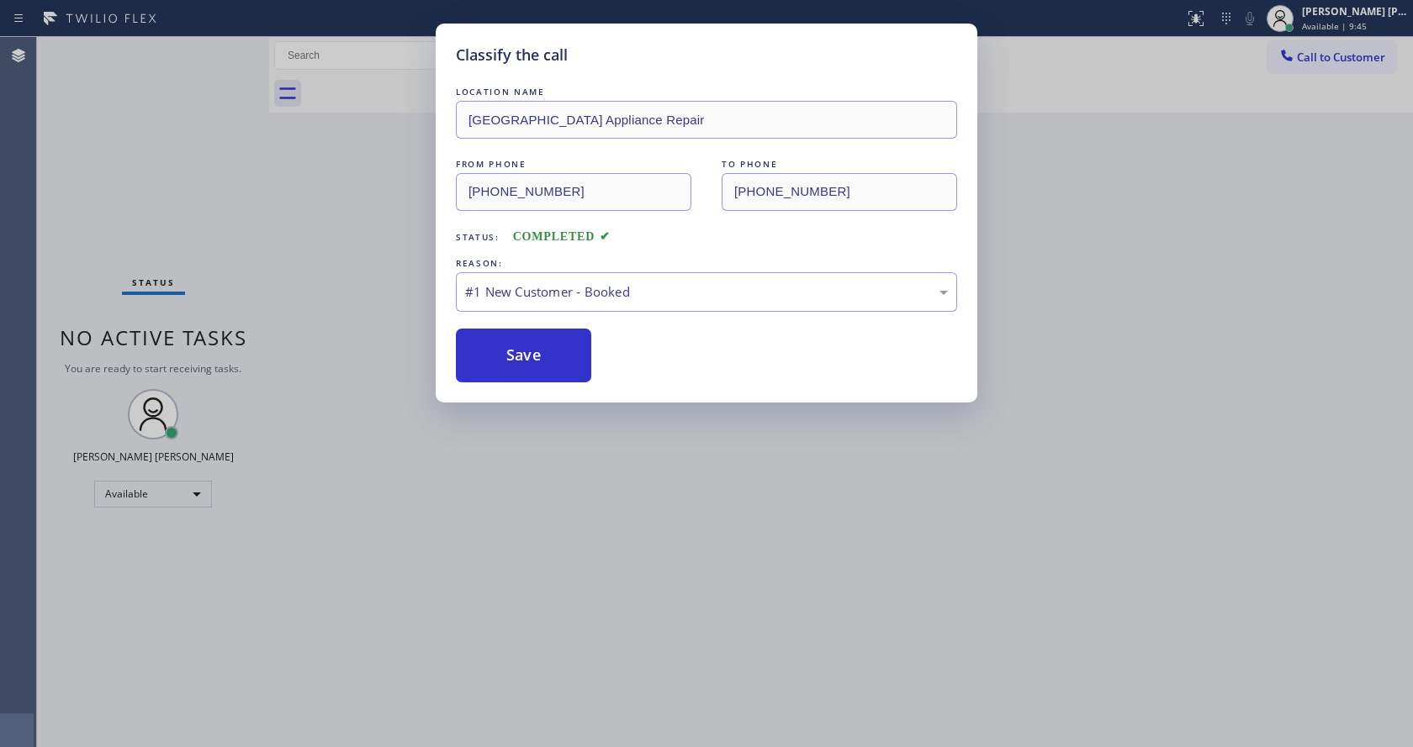
click at [563, 588] on div "Classify the call LOCATION NAME [GEOGRAPHIC_DATA] Appliance Repair FROM PHONE […" at bounding box center [706, 373] width 1413 height 747
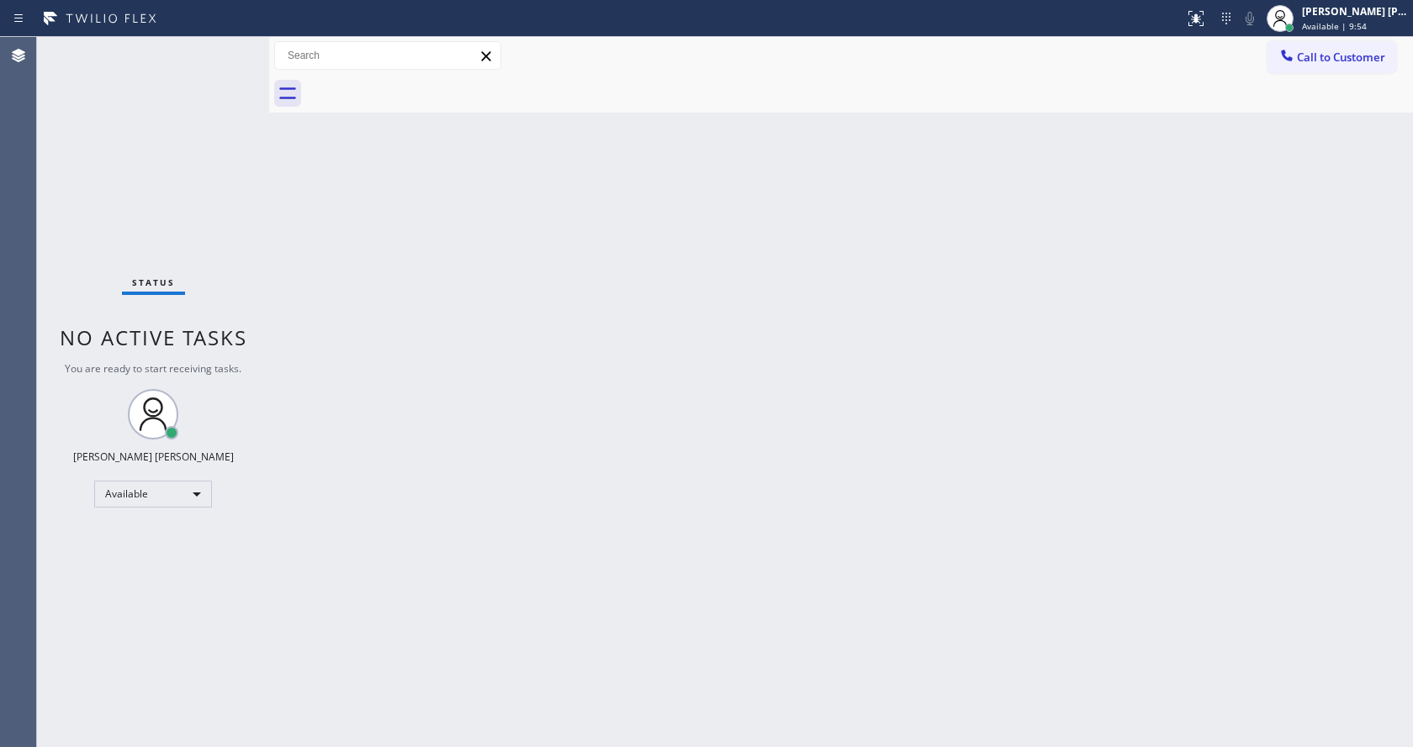
click at [246, 275] on div "Status No active tasks You are ready to start receiving tasks. [PERSON_NAME] [P…" at bounding box center [153, 392] width 232 height 710
click at [841, 384] on div "Back to Dashboard Change Sender ID Customers Technicians Select a contact Outbo…" at bounding box center [841, 392] width 1144 height 710
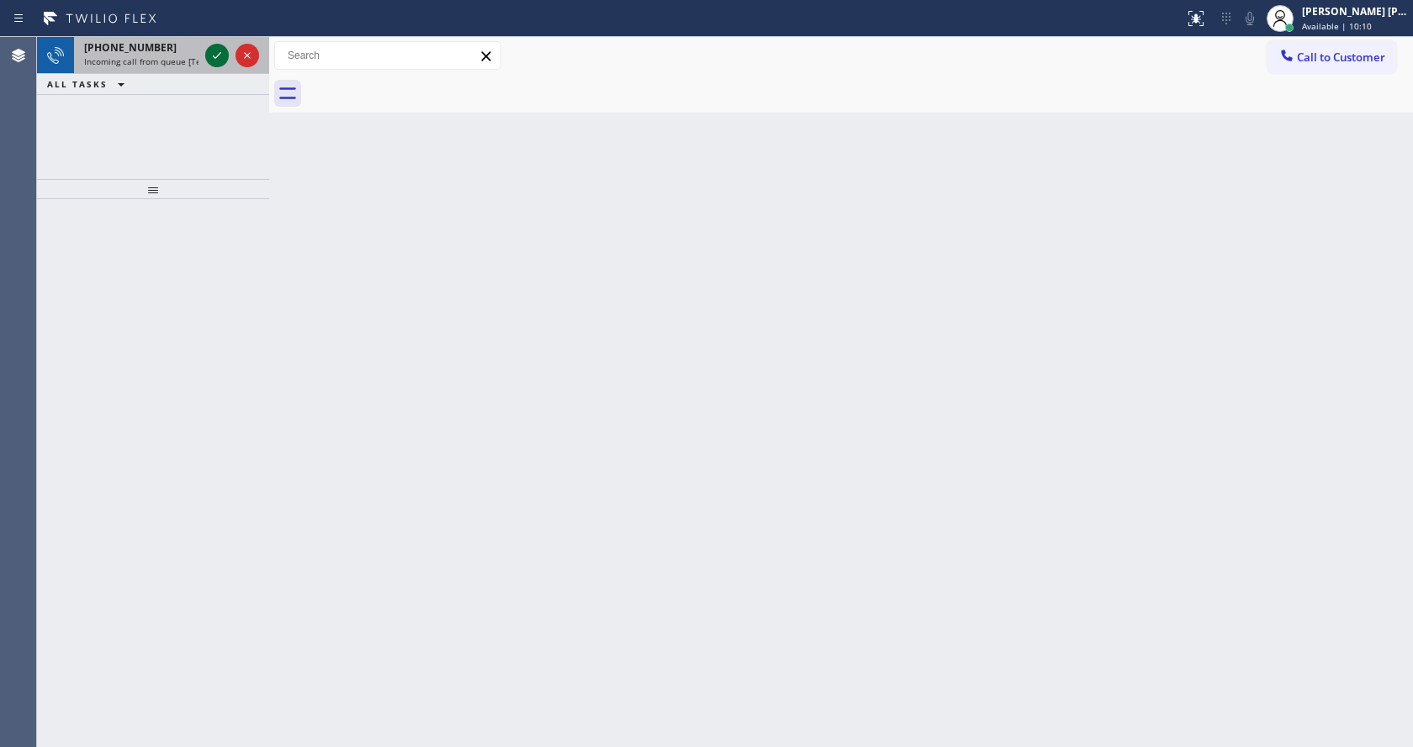
click at [220, 53] on icon at bounding box center [217, 55] width 8 height 7
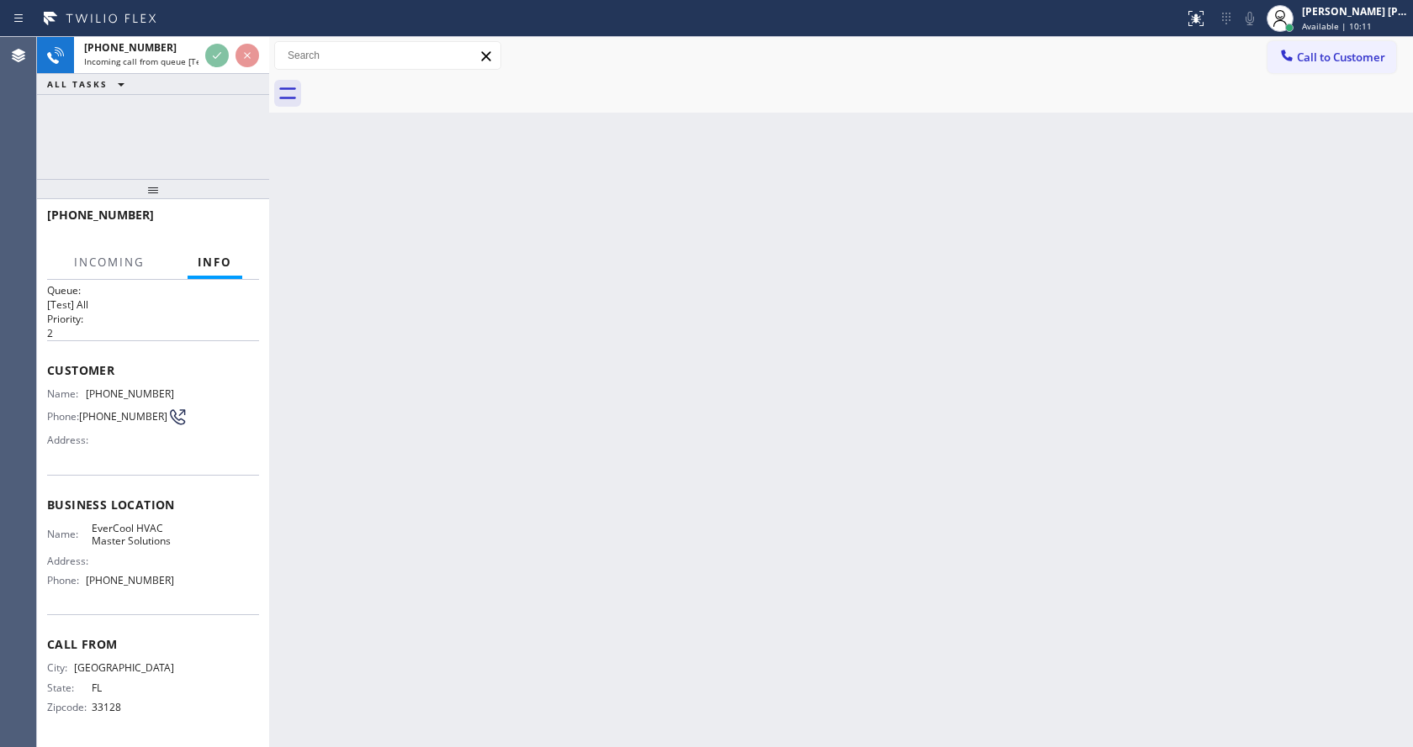
scroll to position [34, 0]
click at [580, 420] on div "Back to Dashboard Change Sender ID Customers Technicians Select a contact Outbo…" at bounding box center [841, 392] width 1144 height 710
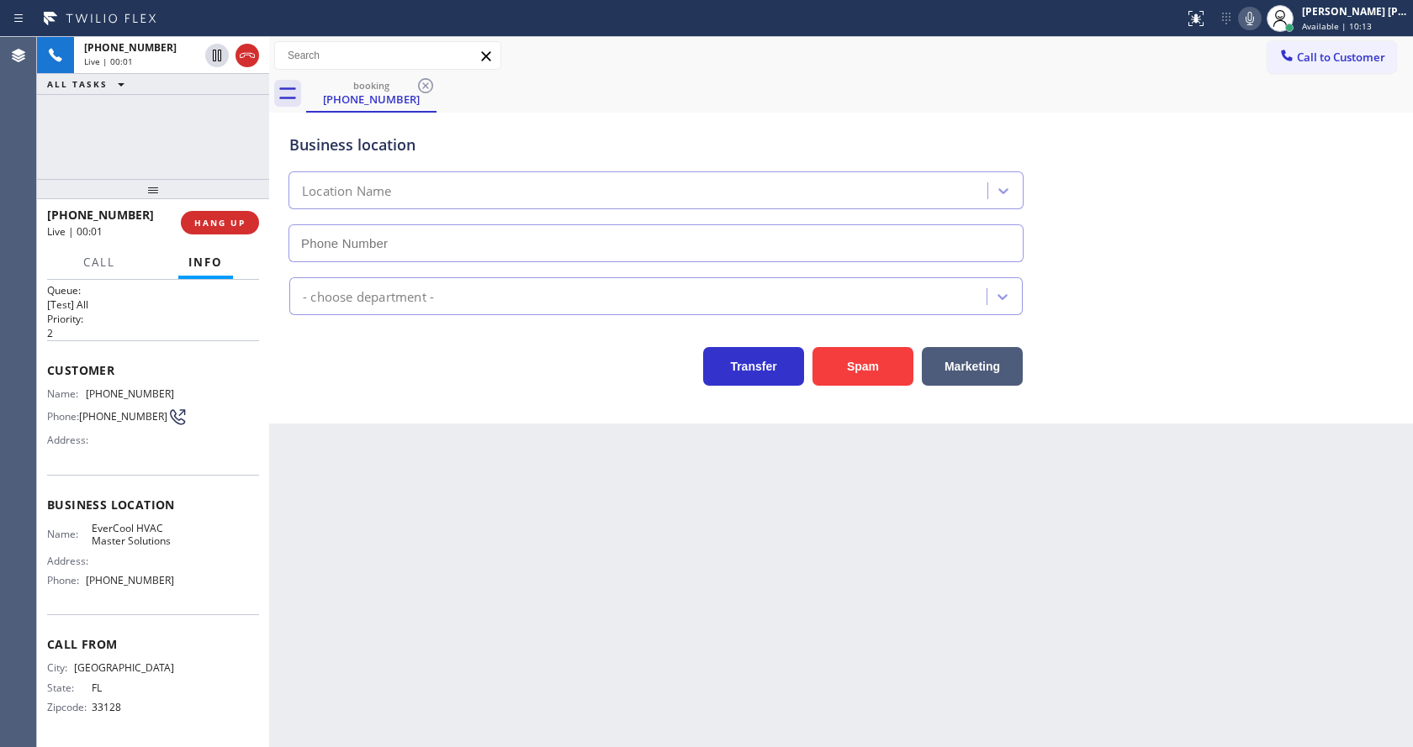
type input "[PHONE_NUMBER]"
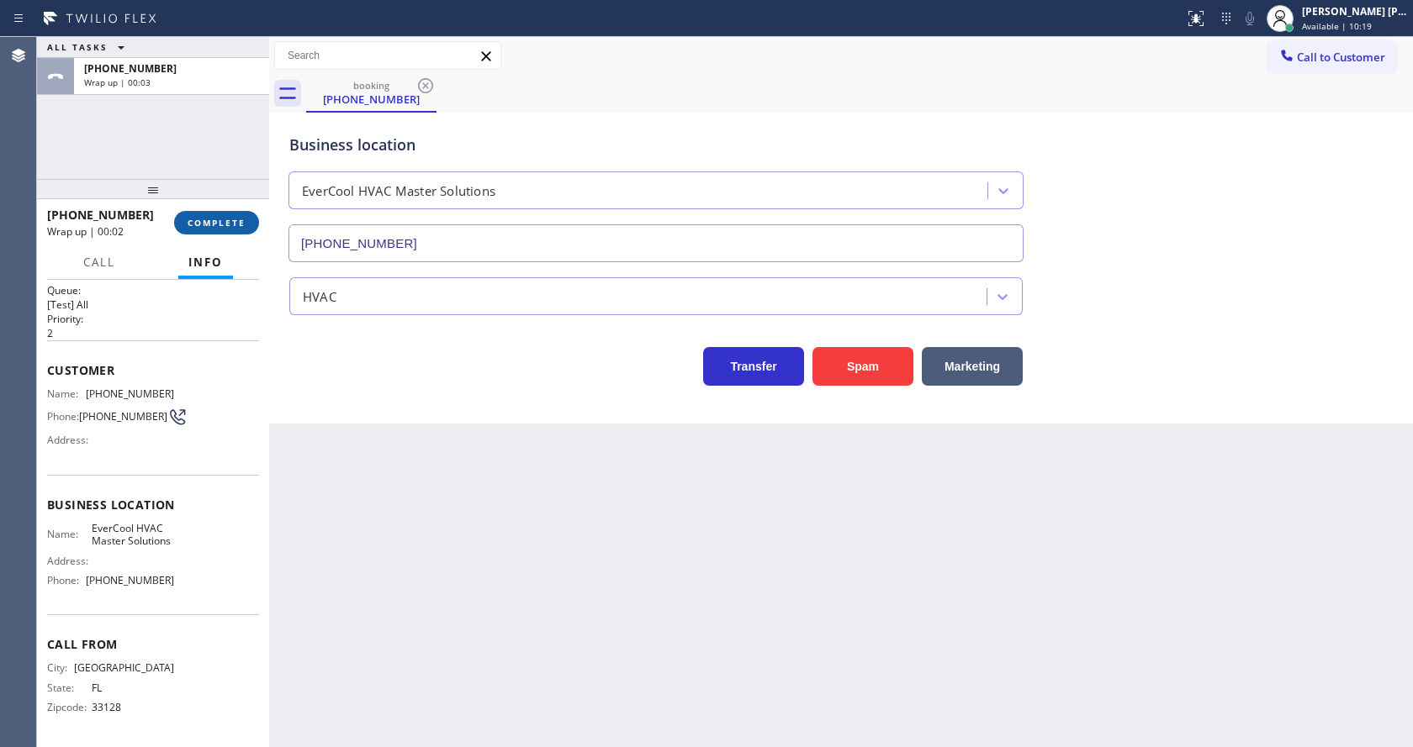
click at [210, 213] on button "COMPLETE" at bounding box center [216, 223] width 85 height 24
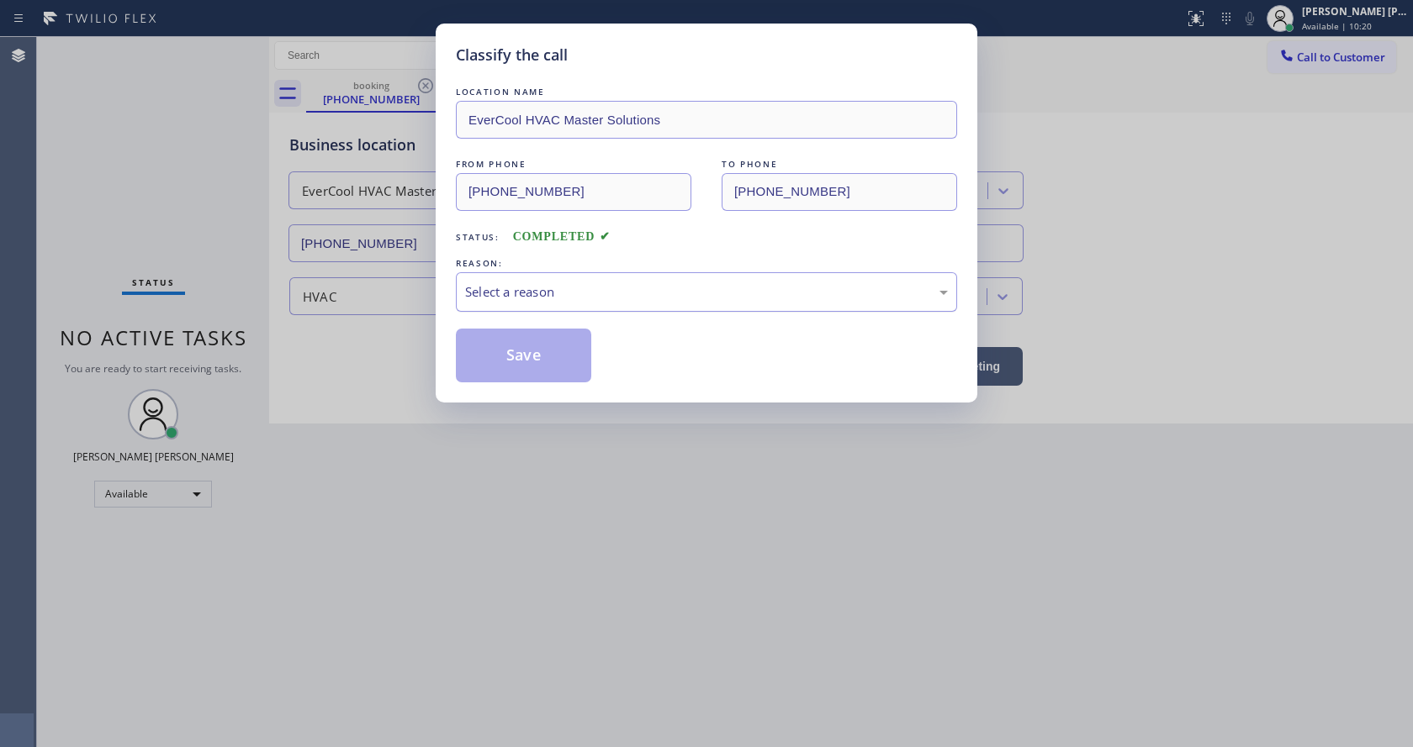
click at [575, 287] on div "Select a reason" at bounding box center [706, 292] width 483 height 19
click at [526, 343] on button "Save" at bounding box center [523, 356] width 135 height 54
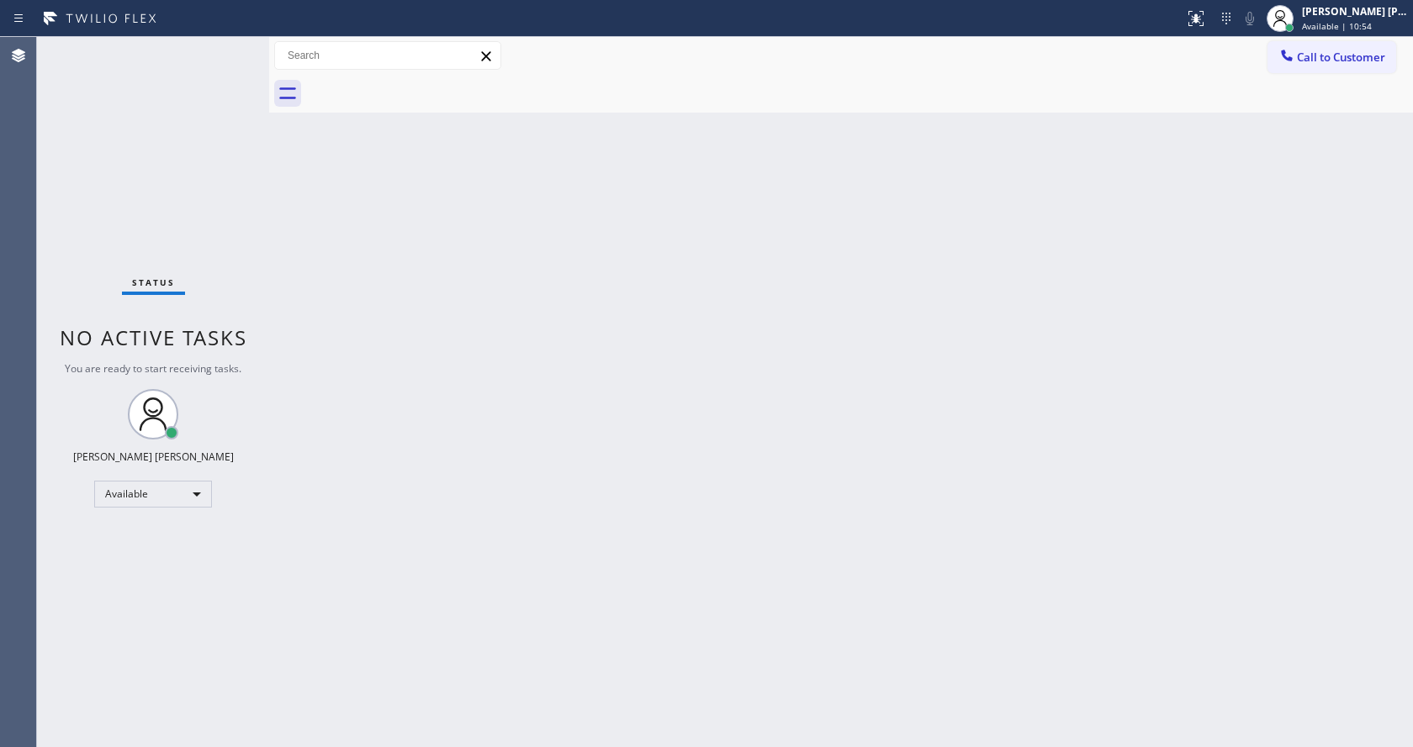
click at [427, 363] on div "Back to Dashboard Change Sender ID Customers Technicians Select a contact Outbo…" at bounding box center [841, 392] width 1144 height 710
click at [832, 478] on div "Back to Dashboard Change Sender ID Customers Technicians Select a contact Outbo…" at bounding box center [841, 392] width 1144 height 710
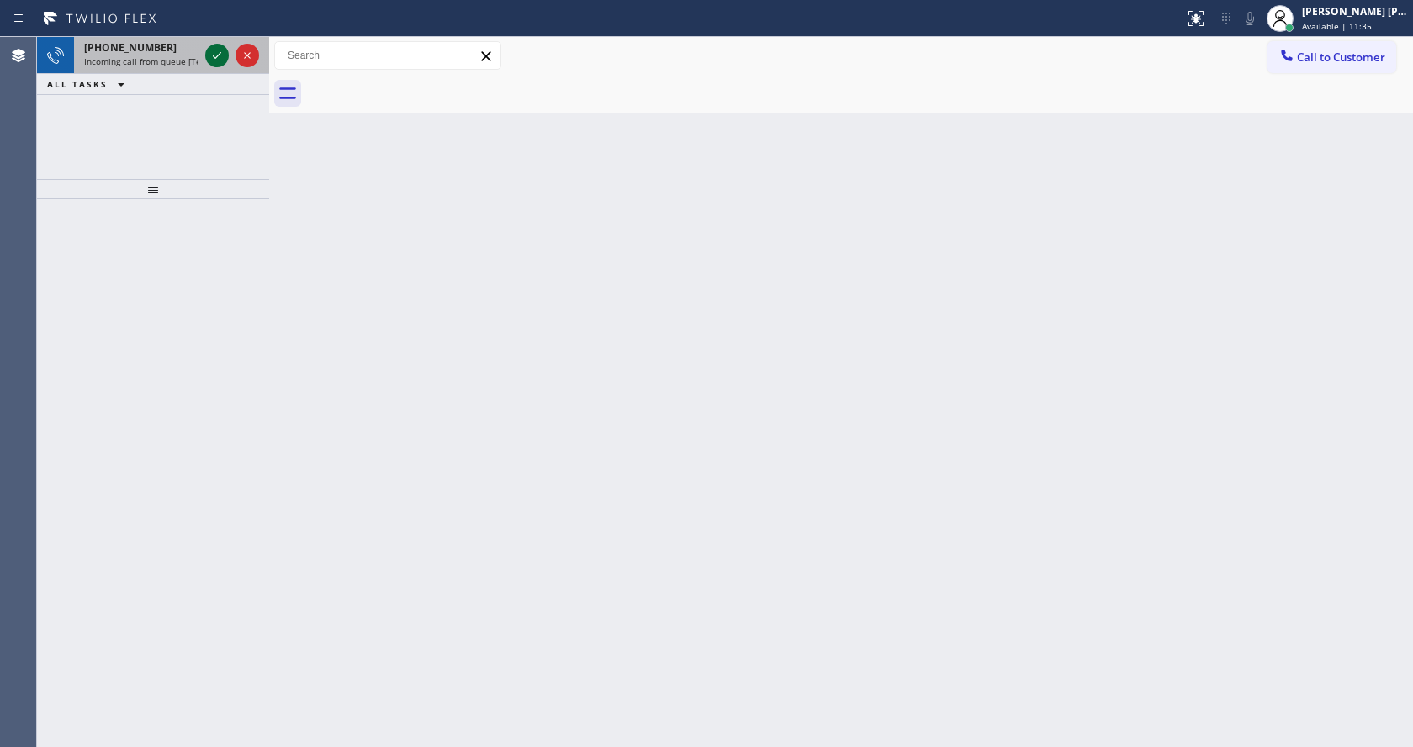
click at [212, 47] on icon at bounding box center [217, 55] width 20 height 20
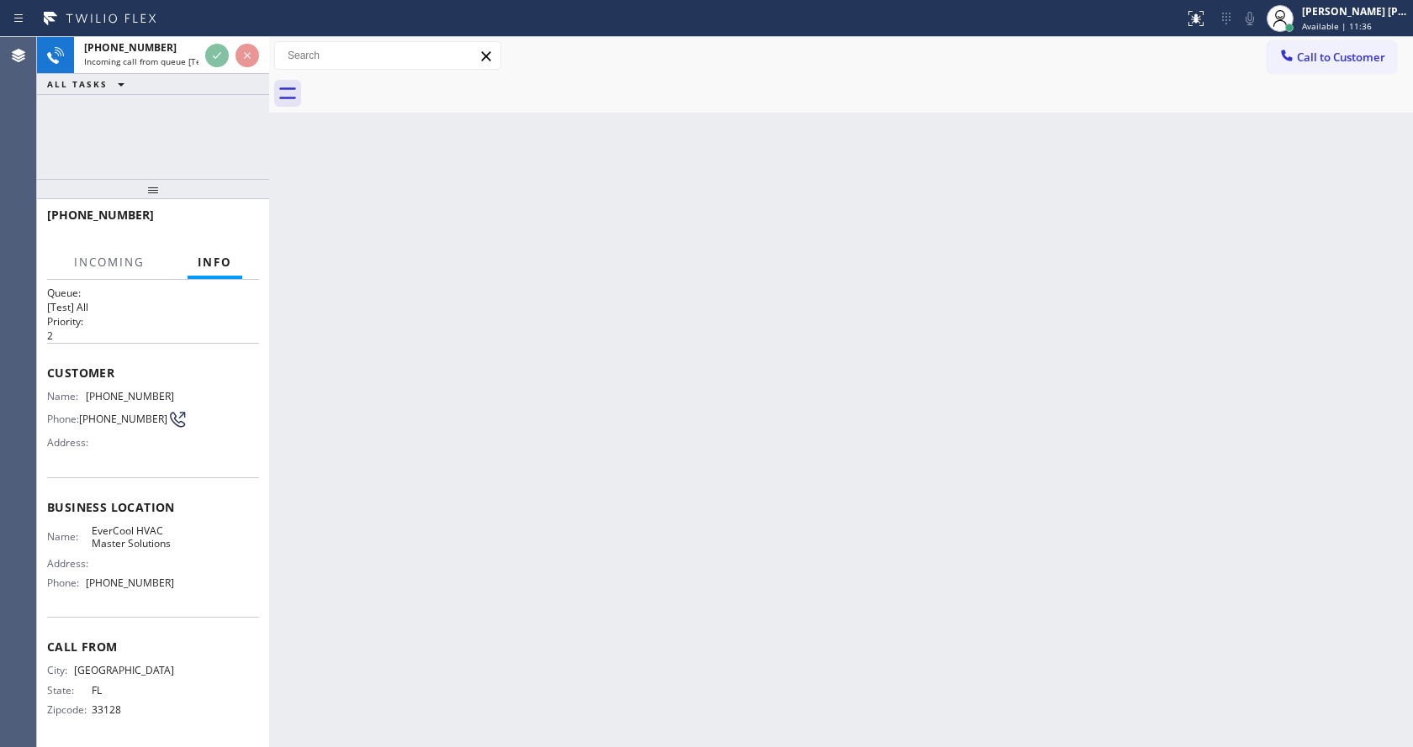
scroll to position [34, 0]
click at [530, 503] on div "Back to Dashboard Change Sender ID Customers Technicians Select a contact Outbo…" at bounding box center [841, 392] width 1144 height 710
click at [413, 504] on div "Back to Dashboard Change Sender ID Customers Technicians Select a contact Outbo…" at bounding box center [841, 392] width 1144 height 710
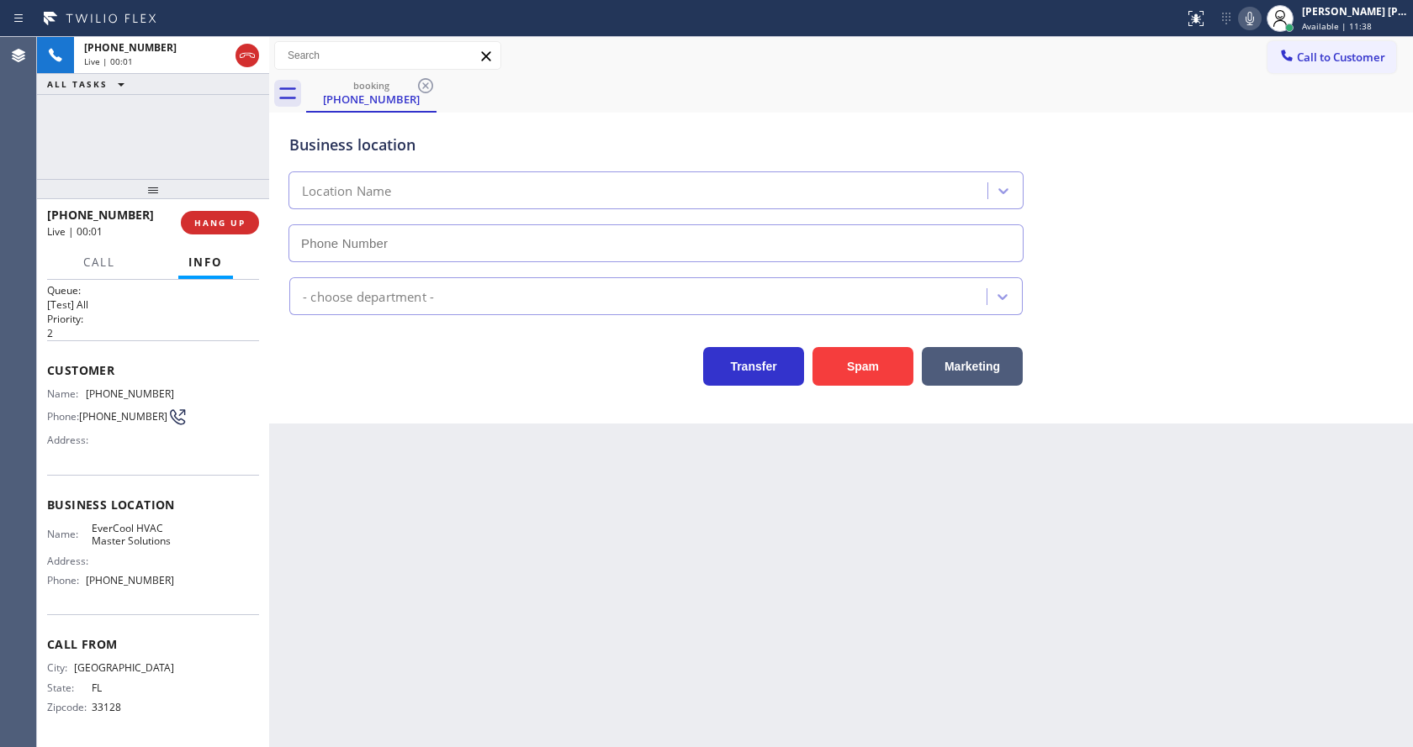
type input "[PHONE_NUMBER]"
click at [441, 454] on div "Back to Dashboard Change Sender ID Customers Technicians Select a contact Outbo…" at bounding box center [841, 392] width 1144 height 710
click at [304, 459] on div "Back to Dashboard Change Sender ID Customers Technicians Select a contact Outbo…" at bounding box center [841, 392] width 1144 height 710
click at [105, 446] on div "Customer Name: [PHONE_NUMBER] Phone: [PHONE_NUMBER] Address:" at bounding box center [153, 408] width 212 height 135
drag, startPoint x: 82, startPoint y: 377, endPoint x: 204, endPoint y: 378, distance: 121.9
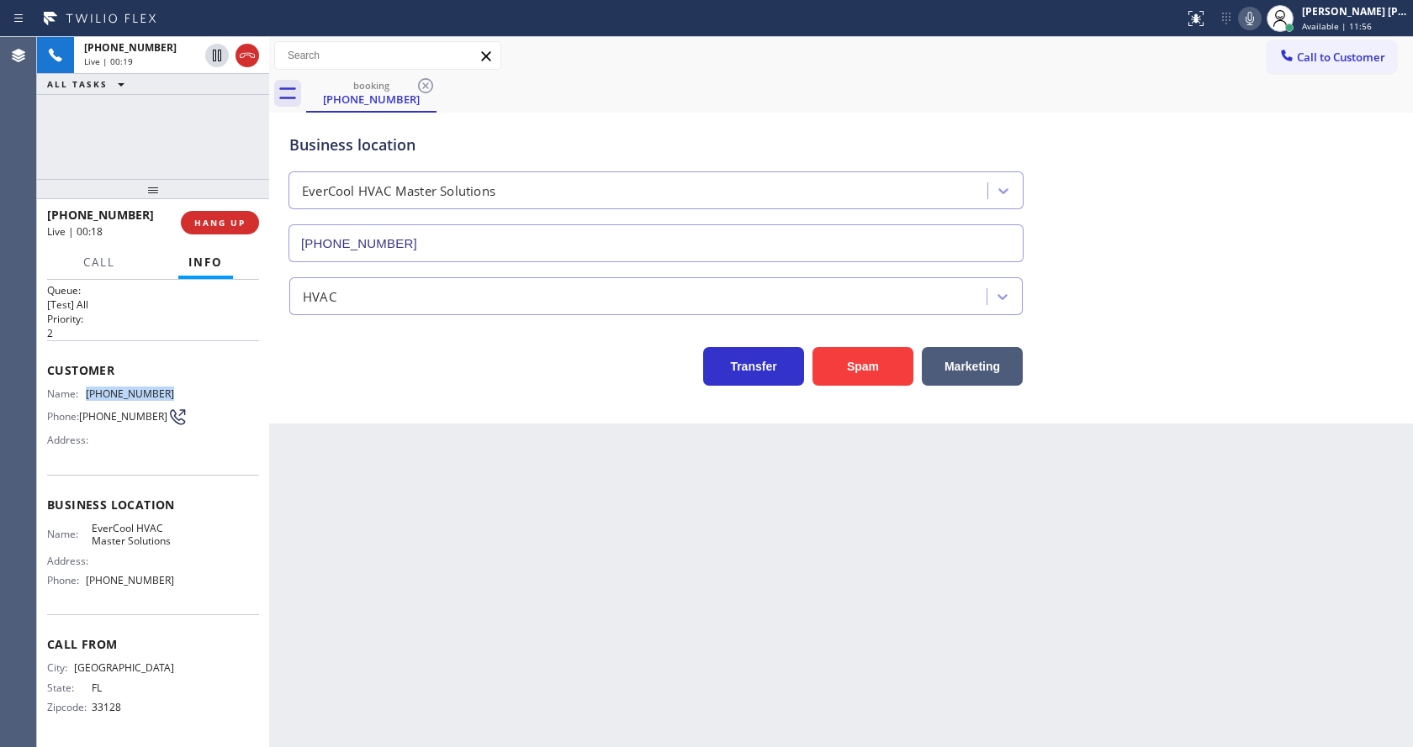
click at [204, 388] on div "Name: [PHONE_NUMBER] Phone: [PHONE_NUMBER] Address:" at bounding box center [153, 421] width 212 height 66
copy div "[PHONE_NUMBER]"
click at [475, 492] on div "Back to Dashboard Change Sender ID Customers Technicians Select a contact Outbo…" at bounding box center [841, 392] width 1144 height 710
drag, startPoint x: 205, startPoint y: 488, endPoint x: 182, endPoint y: 500, distance: 26.0
click at [205, 497] on span "Business location" at bounding box center [153, 505] width 212 height 16
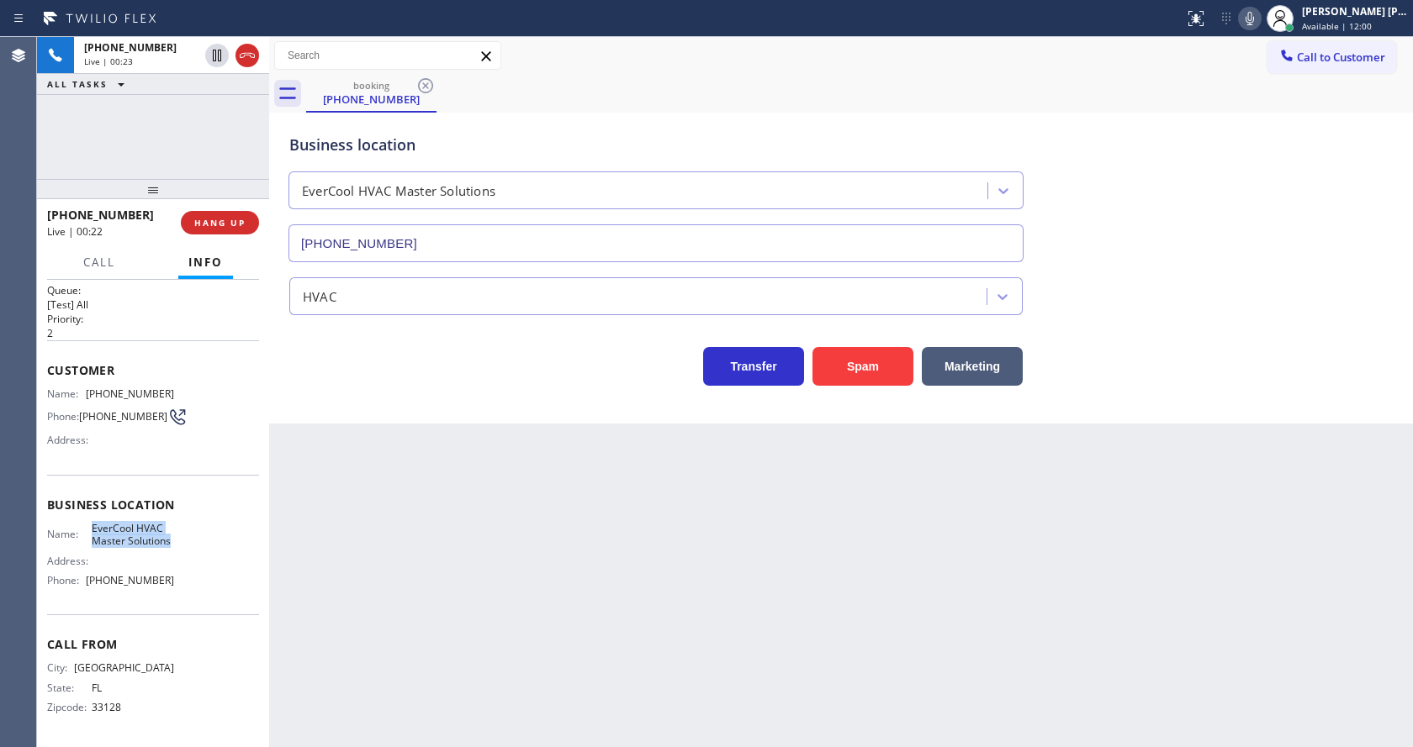
drag, startPoint x: 83, startPoint y: 510, endPoint x: 139, endPoint y: 542, distance: 64.5
click at [139, 542] on div "Name: EverCool HVAC Master Solutions" at bounding box center [110, 535] width 127 height 26
copy span "EverCool HVAC Master Solutions"
drag, startPoint x: 345, startPoint y: 552, endPoint x: 372, endPoint y: 743, distance: 193.6
click at [351, 566] on div "Back to Dashboard Change Sender ID Customers Technicians Select a contact Outbo…" at bounding box center [841, 392] width 1144 height 710
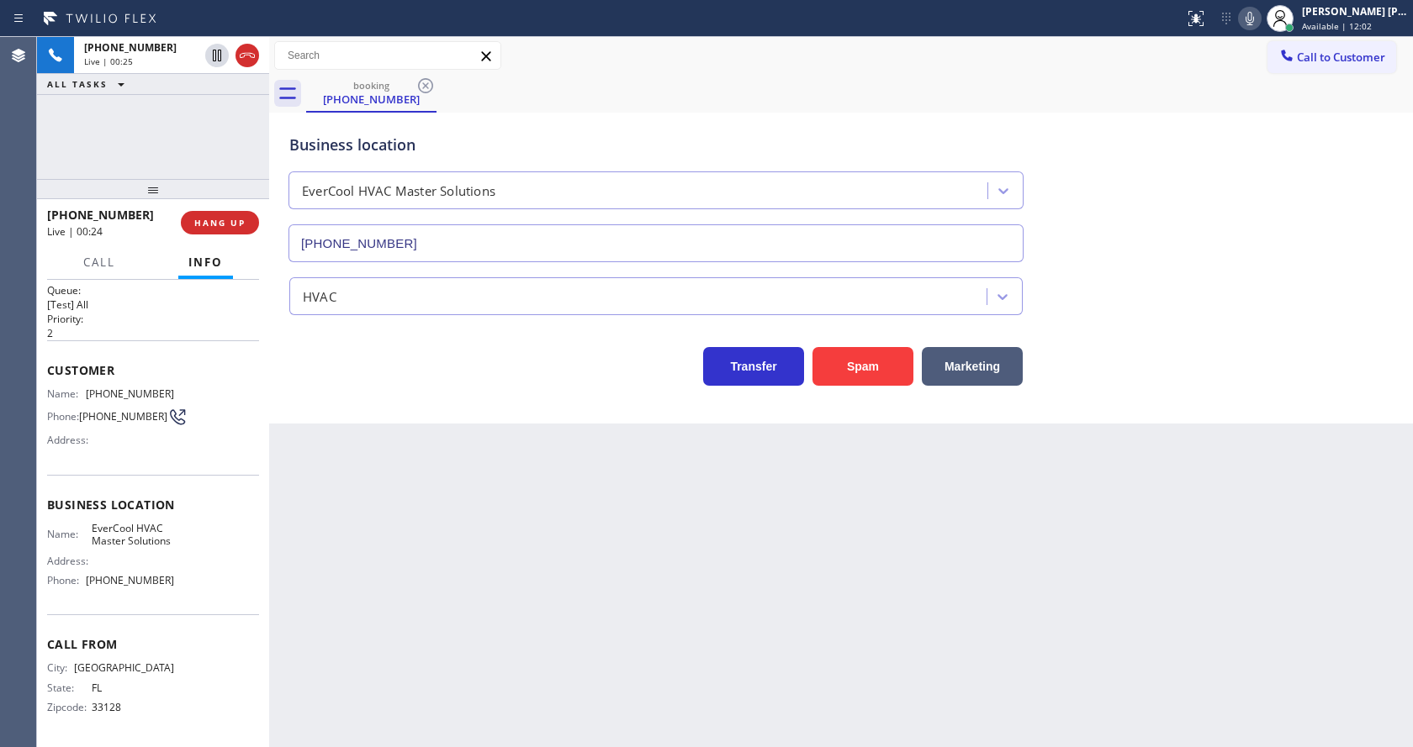
click at [210, 545] on div "Name: EverCool HVAC Master Solutions Address: Phone: [PHONE_NUMBER]" at bounding box center [153, 558] width 212 height 72
drag, startPoint x: 80, startPoint y: 584, endPoint x: 153, endPoint y: 584, distance: 73.2
click at [153, 584] on div "Phone: [PHONE_NUMBER]" at bounding box center [110, 580] width 127 height 13
click at [177, 584] on div "Name: EverCool HVAC Master Solutions Address: Phone: [PHONE_NUMBER]" at bounding box center [153, 558] width 212 height 72
drag, startPoint x: 84, startPoint y: 581, endPoint x: 174, endPoint y: 584, distance: 90.0
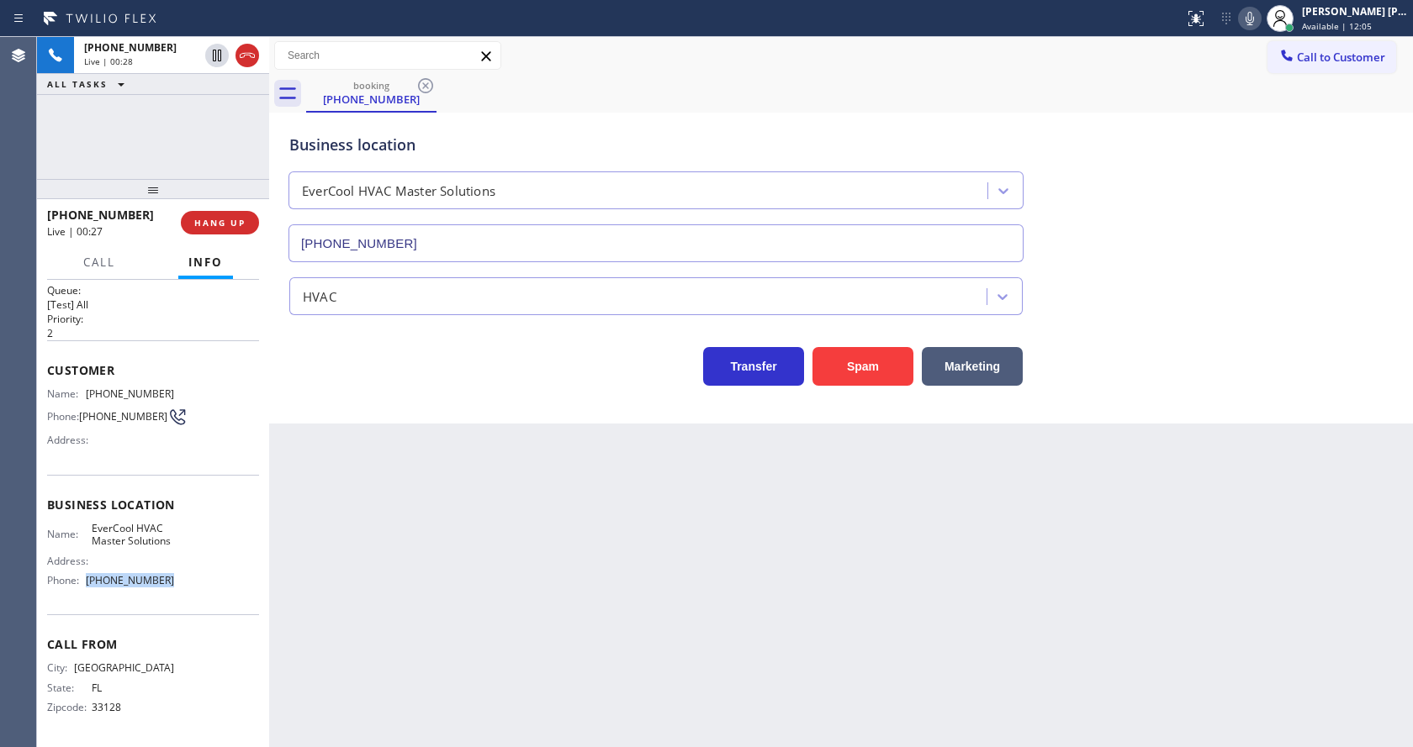
click at [174, 584] on div "Name: EverCool HVAC Master Solutions Address: Phone: [PHONE_NUMBER]" at bounding box center [153, 558] width 212 height 72
copy div "[PHONE_NUMBER]"
drag, startPoint x: 335, startPoint y: 554, endPoint x: 365, endPoint y: 687, distance: 136.1
click at [341, 588] on div "Back to Dashboard Change Sender ID Customers Technicians Select a contact Outbo…" at bounding box center [841, 392] width 1144 height 710
click at [670, 493] on div "Back to Dashboard Change Sender ID Customers Technicians Select a contact Outbo…" at bounding box center [841, 392] width 1144 height 710
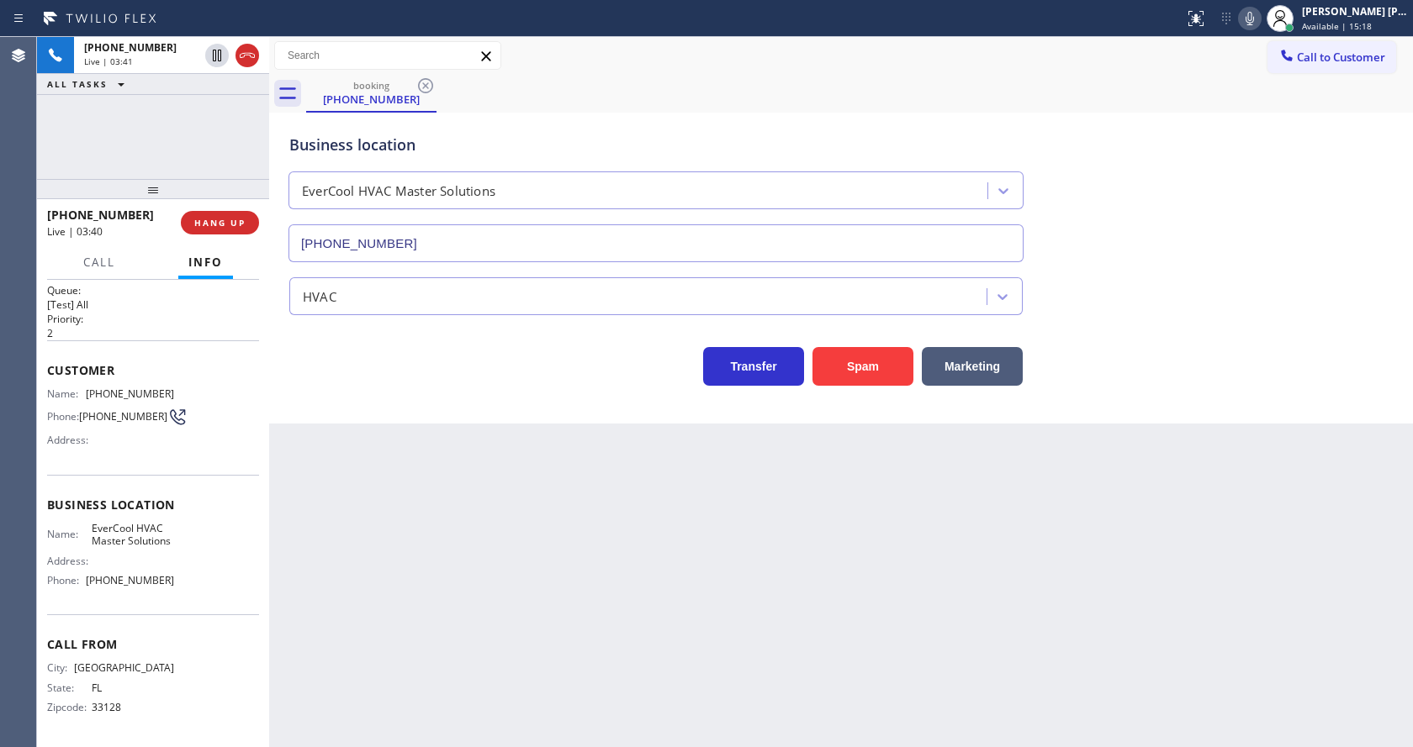
click at [1253, 21] on icon at bounding box center [1249, 18] width 20 height 20
click at [214, 50] on icon at bounding box center [217, 56] width 8 height 12
click at [410, 551] on div "Back to Dashboard Change Sender ID Customers Technicians Select a contact Outbo…" at bounding box center [841, 392] width 1144 height 710
click at [388, 746] on div "Back to Dashboard Change Sender ID Customers Technicians Select a contact Outbo…" at bounding box center [841, 392] width 1144 height 710
click at [347, 500] on div "Back to Dashboard Change Sender ID Customers Technicians Select a contact Outbo…" at bounding box center [841, 392] width 1144 height 710
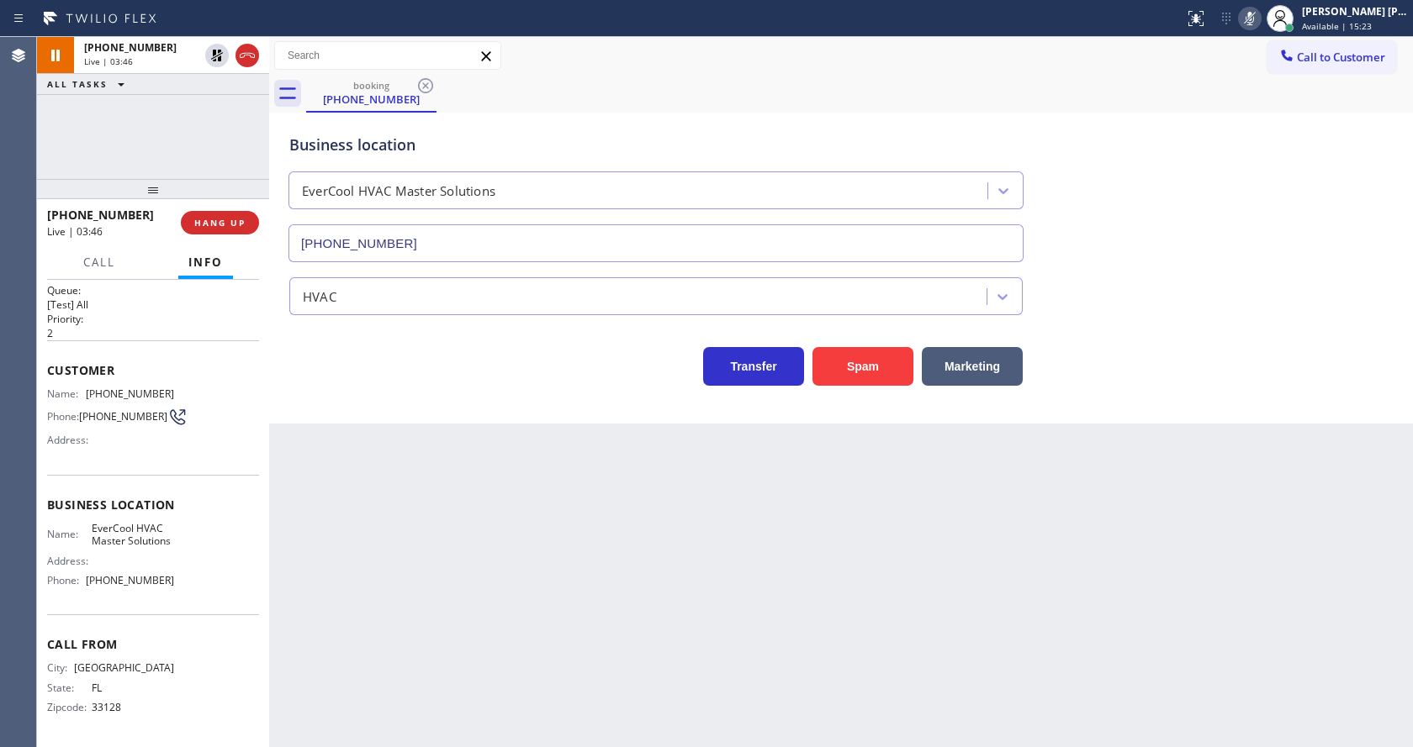
click at [811, 623] on div "Back to Dashboard Change Sender ID Customers Technicians Select a contact Outbo…" at bounding box center [841, 392] width 1144 height 710
click at [299, 515] on div "Back to Dashboard Change Sender ID Customers Technicians Select a contact Outbo…" at bounding box center [841, 392] width 1144 height 710
click at [633, 622] on div "Back to Dashboard Change Sender ID Customers Technicians Select a contact Outbo…" at bounding box center [841, 392] width 1144 height 710
click at [362, 499] on div "Back to Dashboard Change Sender ID Customers Technicians Select a contact Outbo…" at bounding box center [841, 392] width 1144 height 710
click at [504, 526] on div "Back to Dashboard Change Sender ID Customers Technicians Select a contact Outbo…" at bounding box center [841, 392] width 1144 height 710
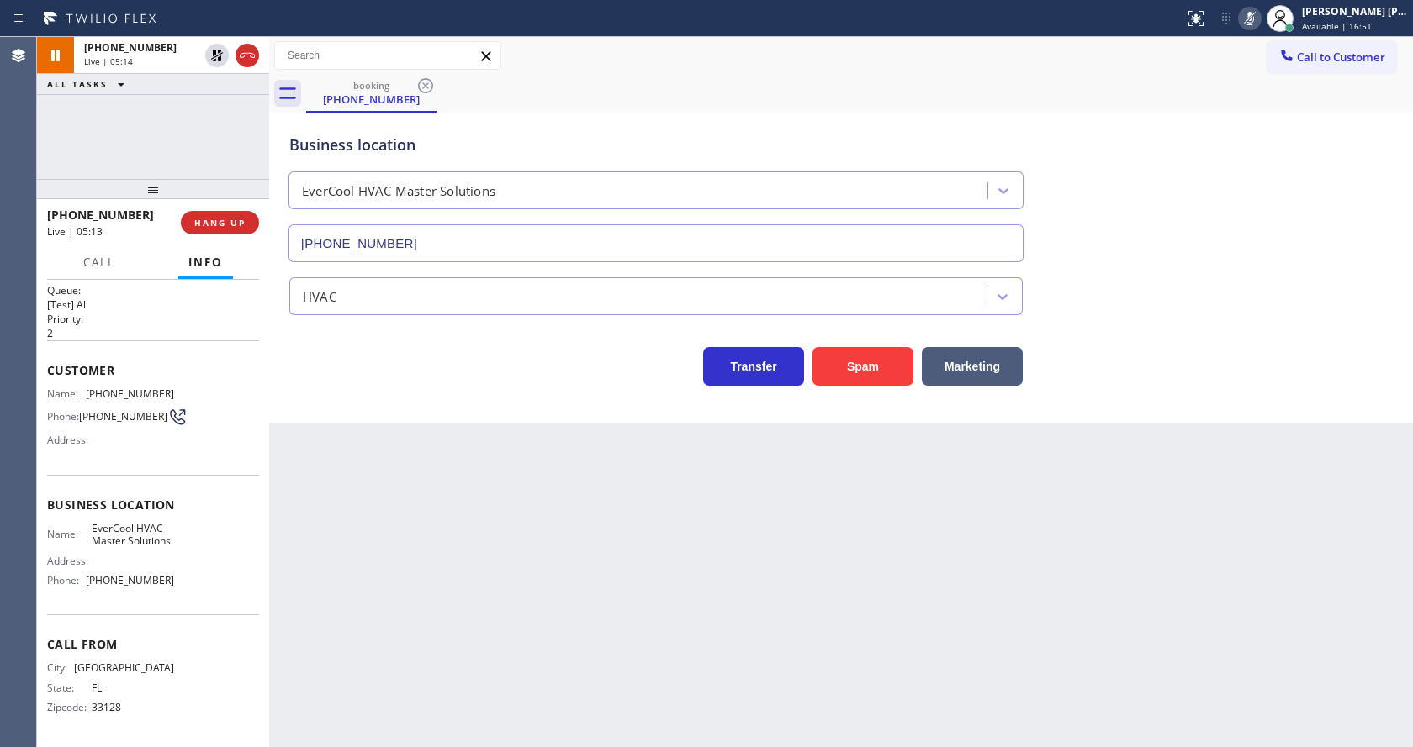
click at [346, 442] on div "Back to Dashboard Change Sender ID Customers Technicians Select a contact Outbo…" at bounding box center [841, 392] width 1144 height 710
click at [710, 584] on div "Back to Dashboard Change Sender ID Customers Technicians Select a contact Outbo…" at bounding box center [841, 392] width 1144 height 710
click at [473, 413] on div "Business location EverCool HVAC Master Solutions [PHONE_NUMBER] HVAC Transfer S…" at bounding box center [841, 268] width 1144 height 311
drag, startPoint x: 1299, startPoint y: 144, endPoint x: 1270, endPoint y: 69, distance: 80.4
click at [1299, 144] on div "Business location EverCool HVAC Master Solutions [PHONE_NUMBER]" at bounding box center [841, 186] width 1110 height 152
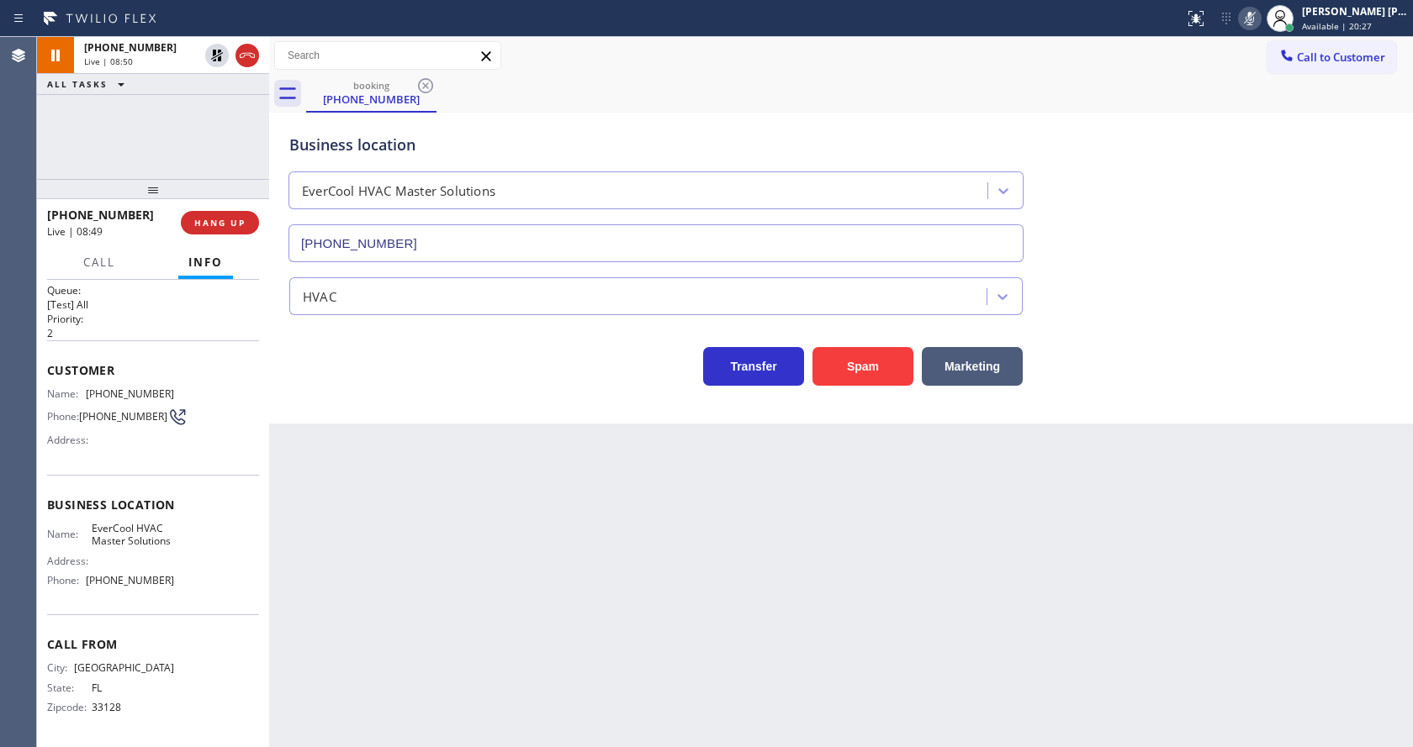
click at [1254, 28] on icon at bounding box center [1249, 18] width 20 height 20
click at [214, 54] on icon at bounding box center [217, 56] width 12 height 12
click at [432, 485] on div "Back to Dashboard Change Sender ID Customers Technicians Select a contact Outbo…" at bounding box center [841, 392] width 1144 height 710
drag, startPoint x: 415, startPoint y: 743, endPoint x: 483, endPoint y: 716, distance: 73.2
click at [414, 743] on div "Back to Dashboard Change Sender ID Customers Technicians Select a contact Outbo…" at bounding box center [841, 392] width 1144 height 710
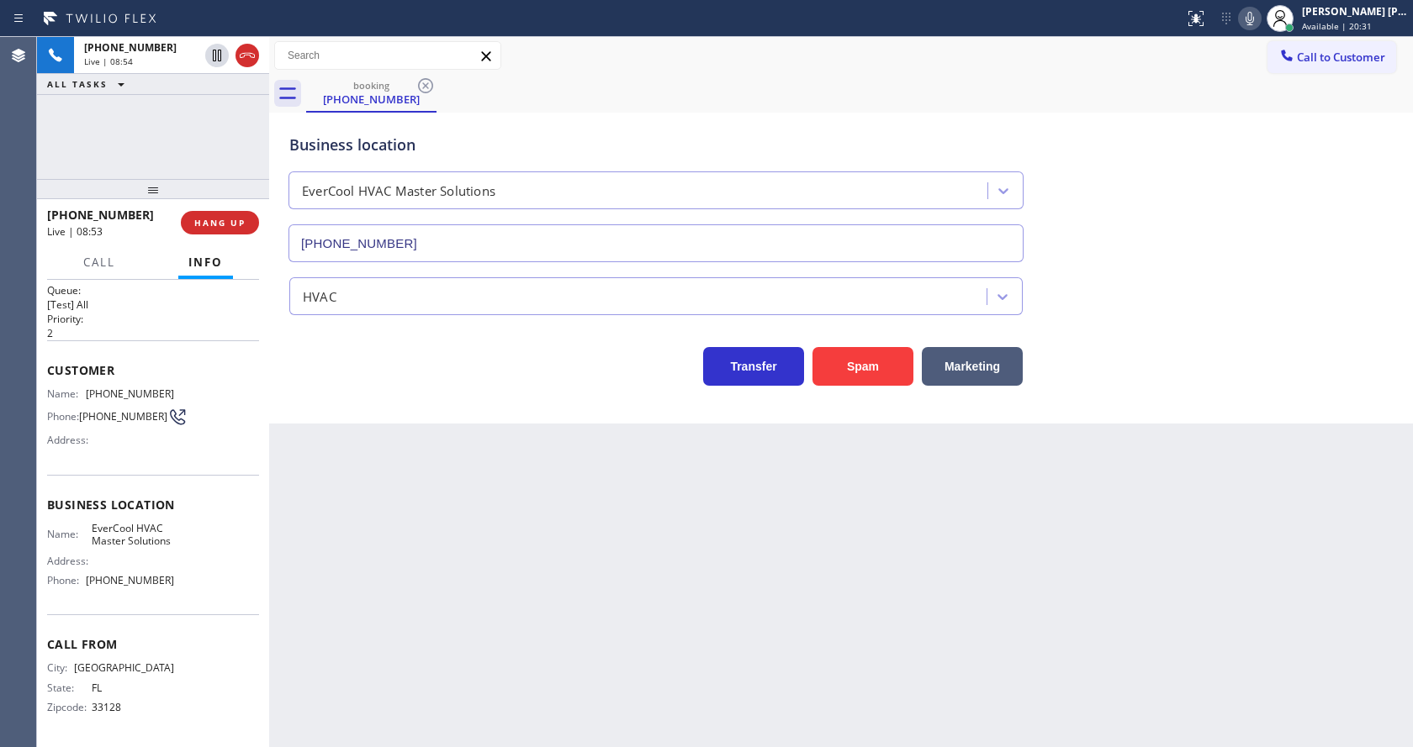
click at [683, 600] on div "Back to Dashboard Change Sender ID Customers Technicians Select a contact Outbo…" at bounding box center [841, 392] width 1144 height 710
click at [330, 518] on div "Back to Dashboard Change Sender ID Customers Technicians Select a contact Outbo…" at bounding box center [841, 392] width 1144 height 710
click at [1208, 568] on div "Back to Dashboard Change Sender ID Customers Technicians Select a contact Outbo…" at bounding box center [841, 392] width 1144 height 710
click at [788, 589] on div "Back to Dashboard Change Sender ID Customers Technicians Select a contact Outbo…" at bounding box center [841, 392] width 1144 height 710
click at [632, 533] on div "Back to Dashboard Change Sender ID Customers Technicians Select a contact Outbo…" at bounding box center [841, 392] width 1144 height 710
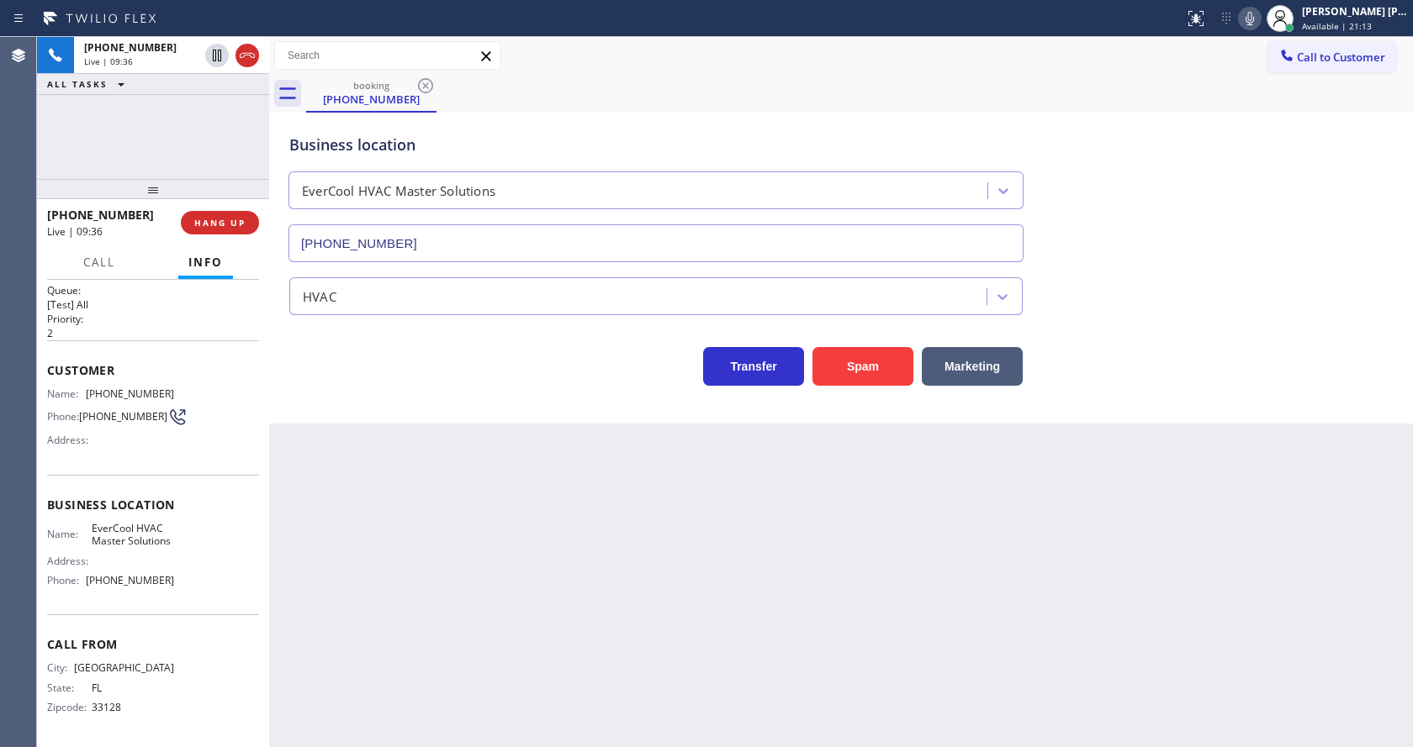
click at [374, 463] on div "Back to Dashboard Change Sender ID Customers Technicians Select a contact Outbo…" at bounding box center [841, 392] width 1144 height 710
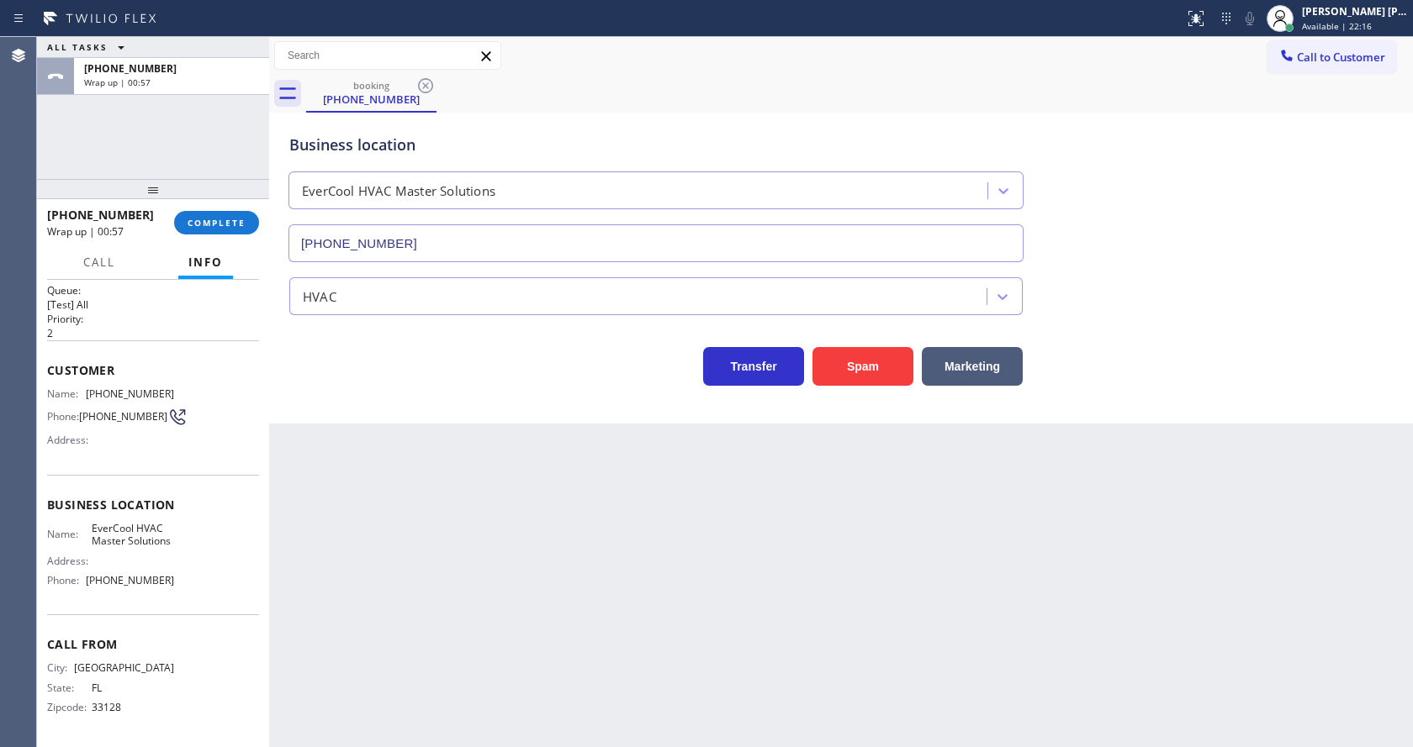
click at [199, 210] on div "[PHONE_NUMBER] Wrap up | 00:57 COMPLETE" at bounding box center [153, 223] width 212 height 44
click at [209, 219] on span "COMPLETE" at bounding box center [217, 223] width 58 height 12
click at [395, 534] on div "Back to Dashboard Change Sender ID Customers Technicians Select a contact Outbo…" at bounding box center [841, 392] width 1144 height 710
click at [213, 222] on span "COMPLETE" at bounding box center [217, 223] width 58 height 12
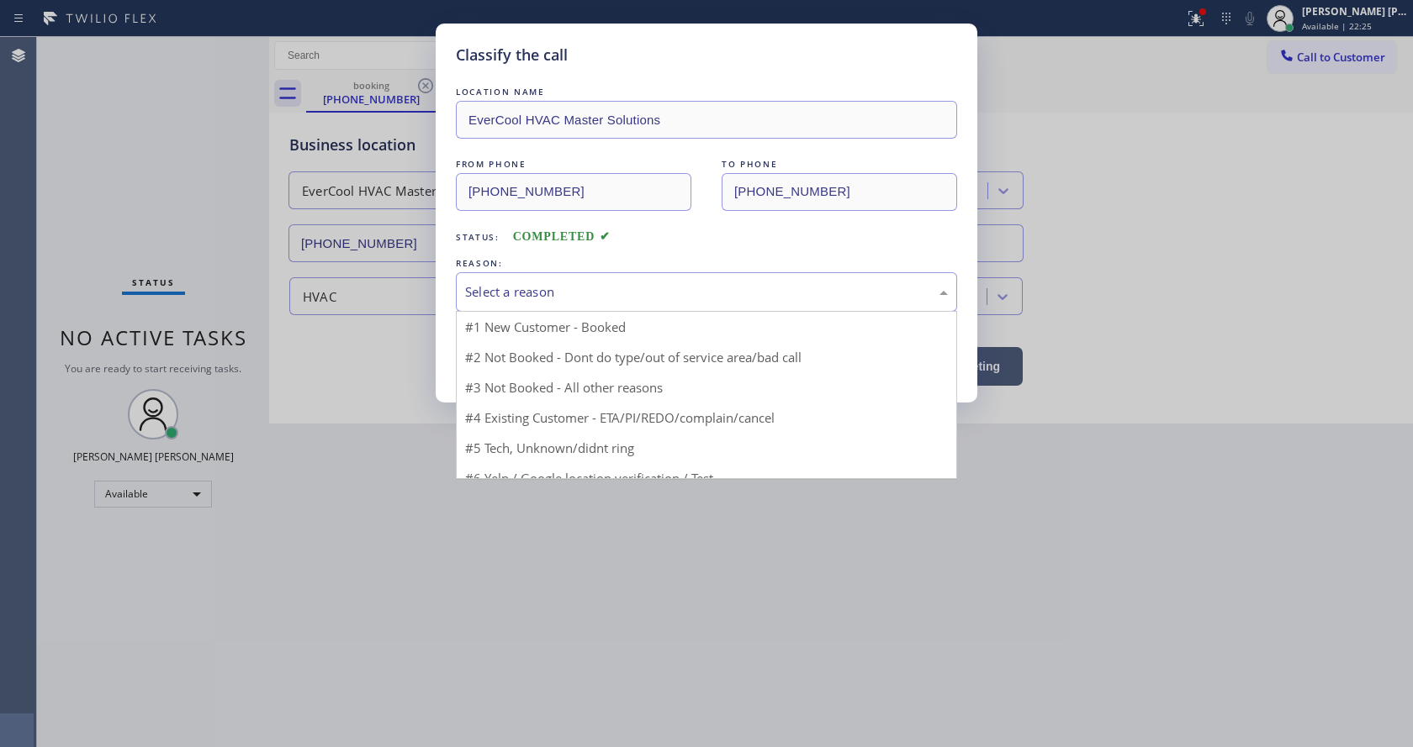
click at [568, 292] on div "Select a reason" at bounding box center [706, 292] width 483 height 19
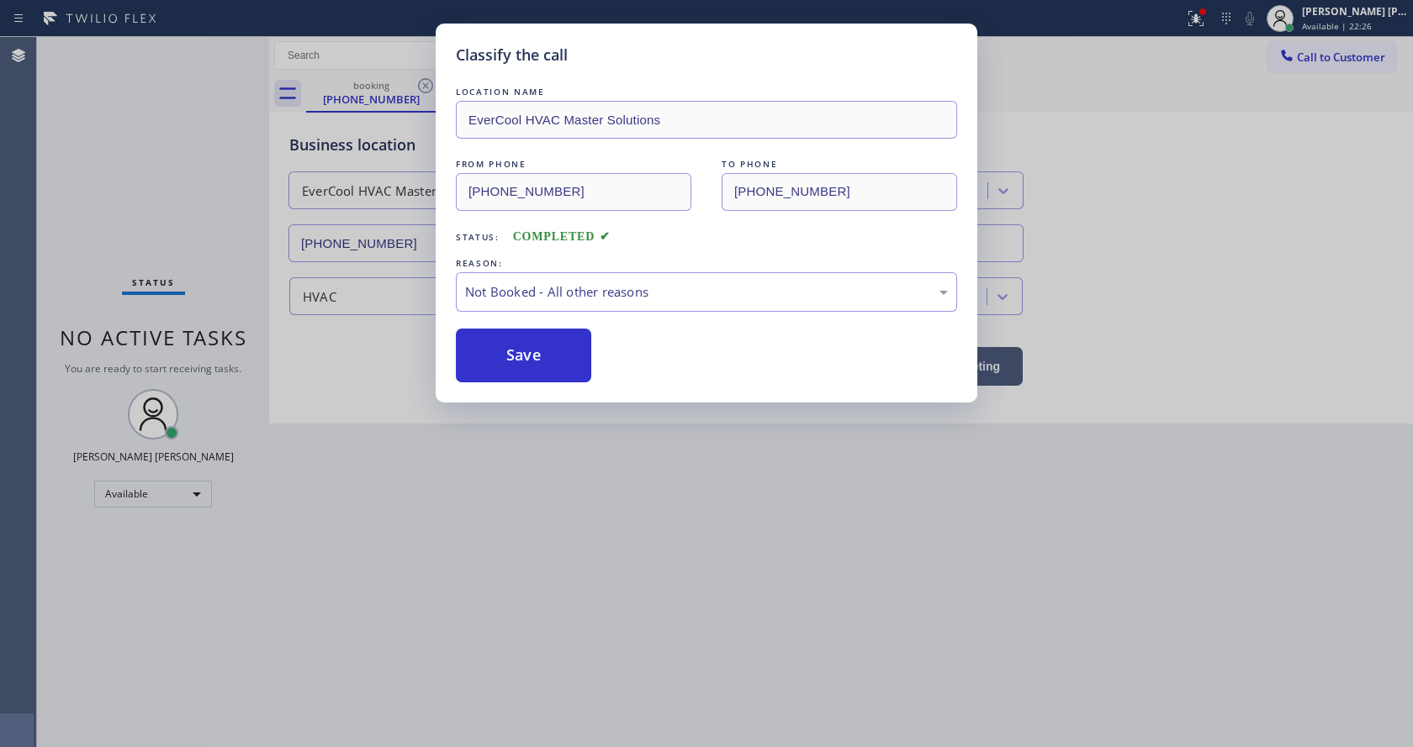
click at [540, 355] on button "Save" at bounding box center [523, 356] width 135 height 54
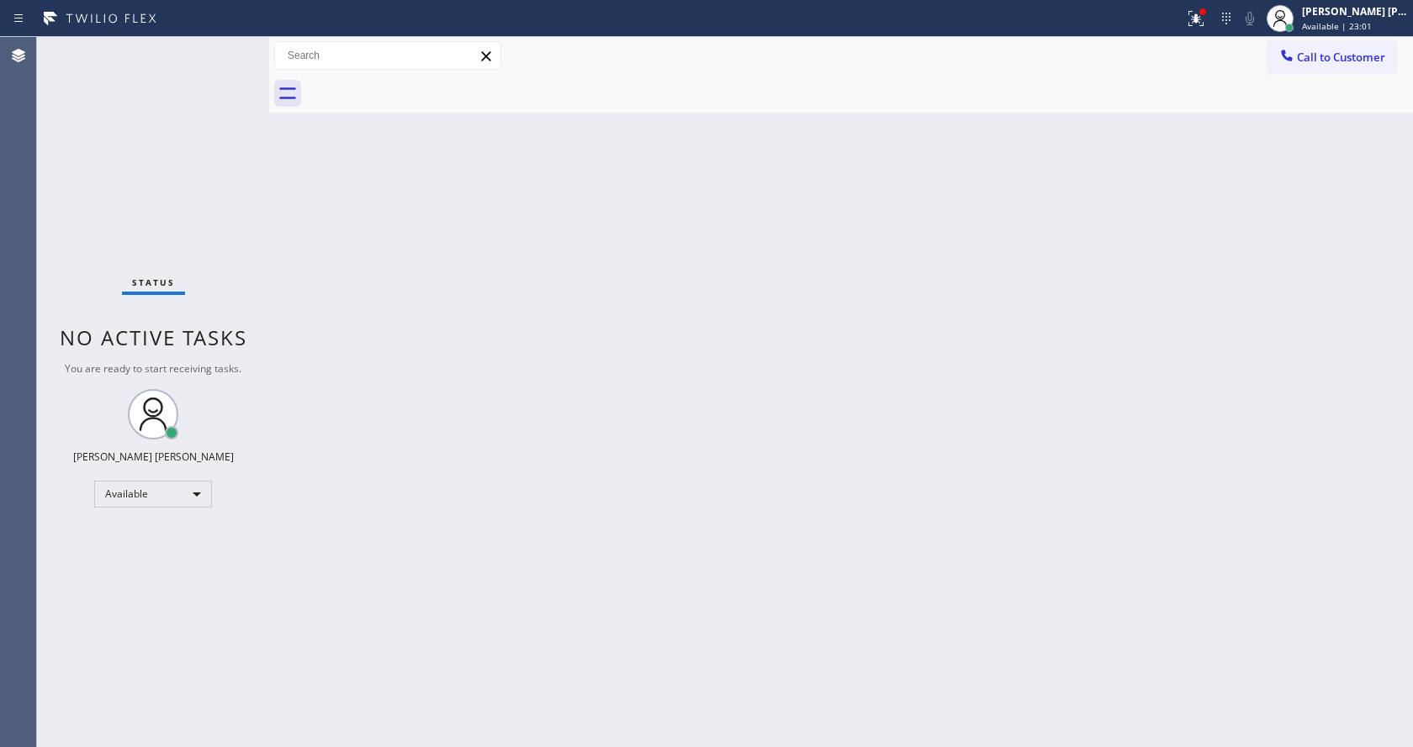
click at [1217, 151] on div "Back to Dashboard Change Sender ID Customers Technicians Select a contact Outbo…" at bounding box center [841, 392] width 1144 height 710
click at [1190, 15] on div at bounding box center [1195, 18] width 37 height 20
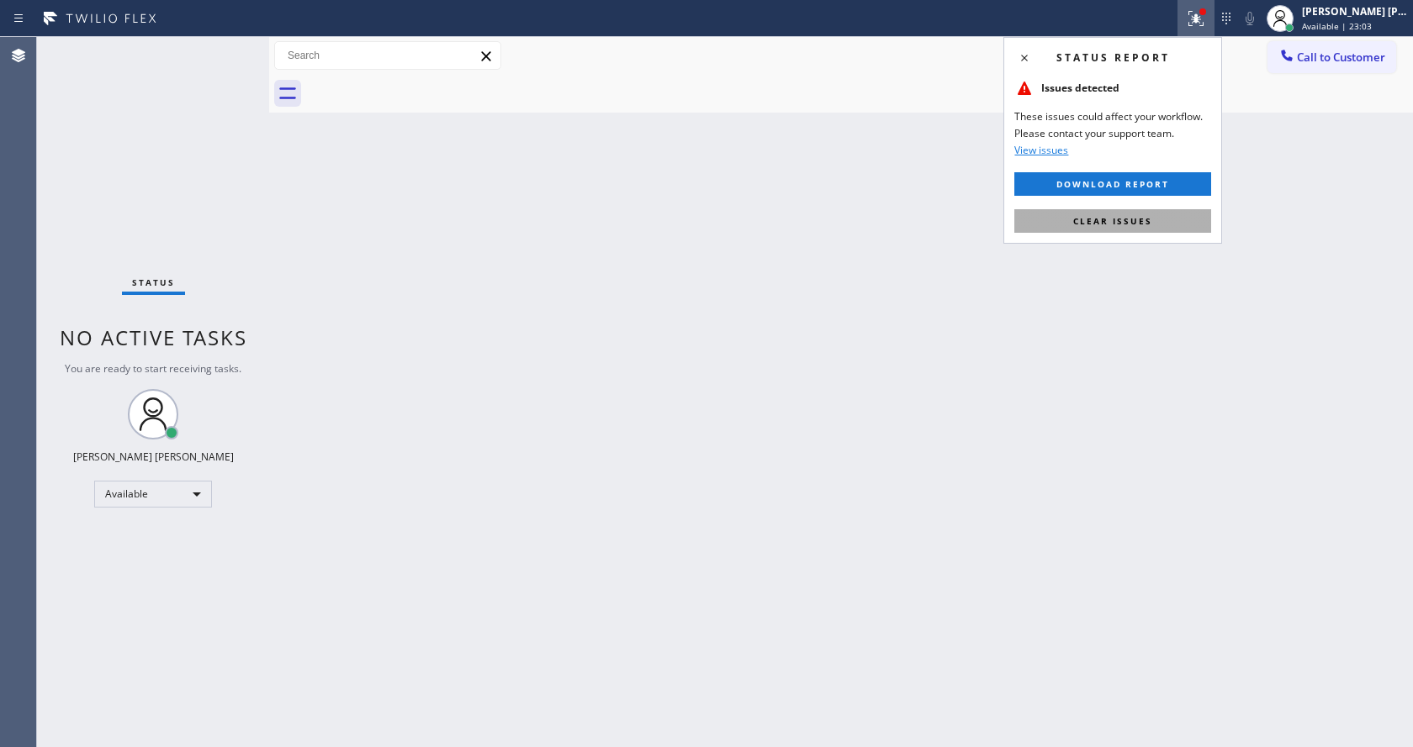
click at [1129, 217] on span "Clear issues" at bounding box center [1112, 221] width 79 height 12
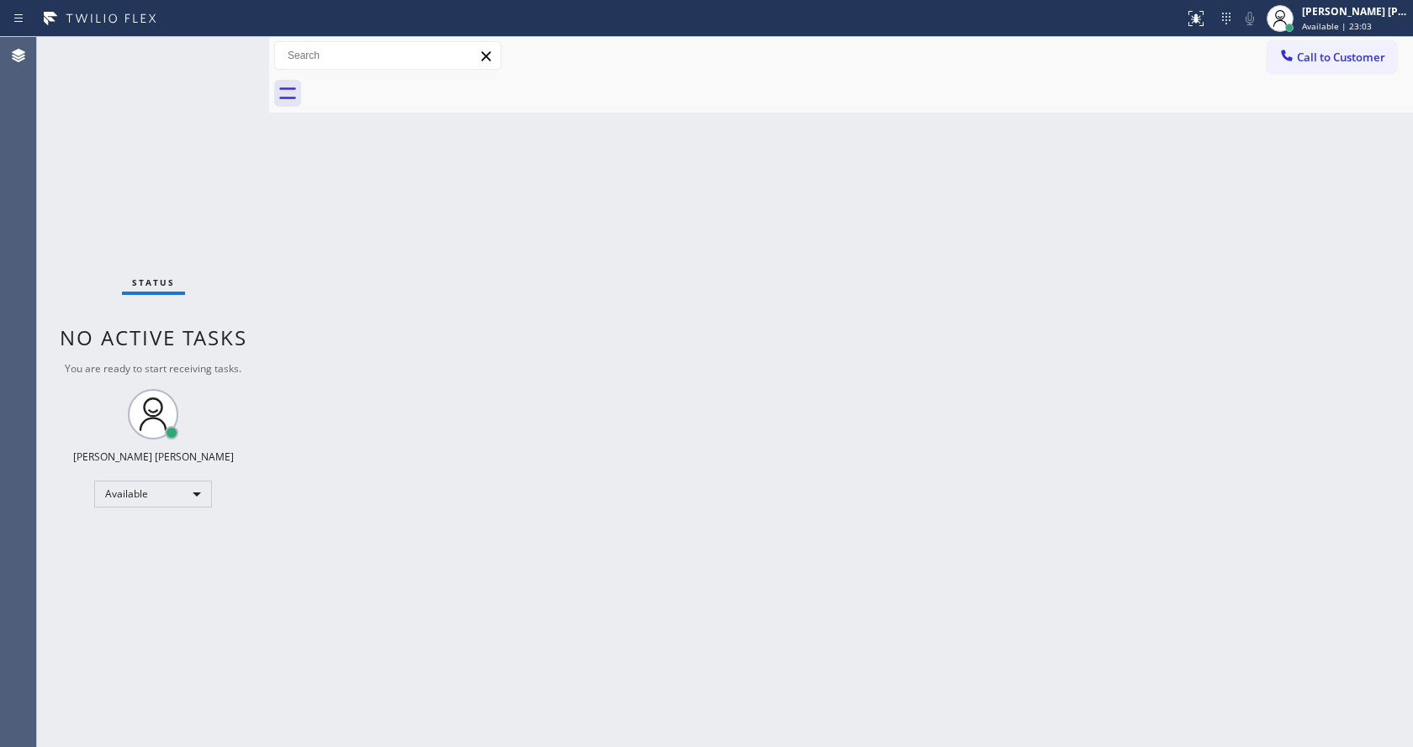
click at [1020, 368] on div "Back to Dashboard Change Sender ID Customers Technicians Select a contact Outbo…" at bounding box center [841, 392] width 1144 height 710
click at [294, 321] on div "Back to Dashboard Change Sender ID Customers Technicians Select a contact Outbo…" at bounding box center [841, 392] width 1144 height 710
click at [222, 206] on div "Status No active tasks You are ready to start receiving tasks. [PERSON_NAME] [P…" at bounding box center [153, 392] width 232 height 710
drag, startPoint x: 266, startPoint y: 69, endPoint x: 230, endPoint y: 51, distance: 40.2
click at [235, 61] on div "Status No active tasks You are ready to start receiving tasks. [PERSON_NAME] [P…" at bounding box center [725, 392] width 1376 height 710
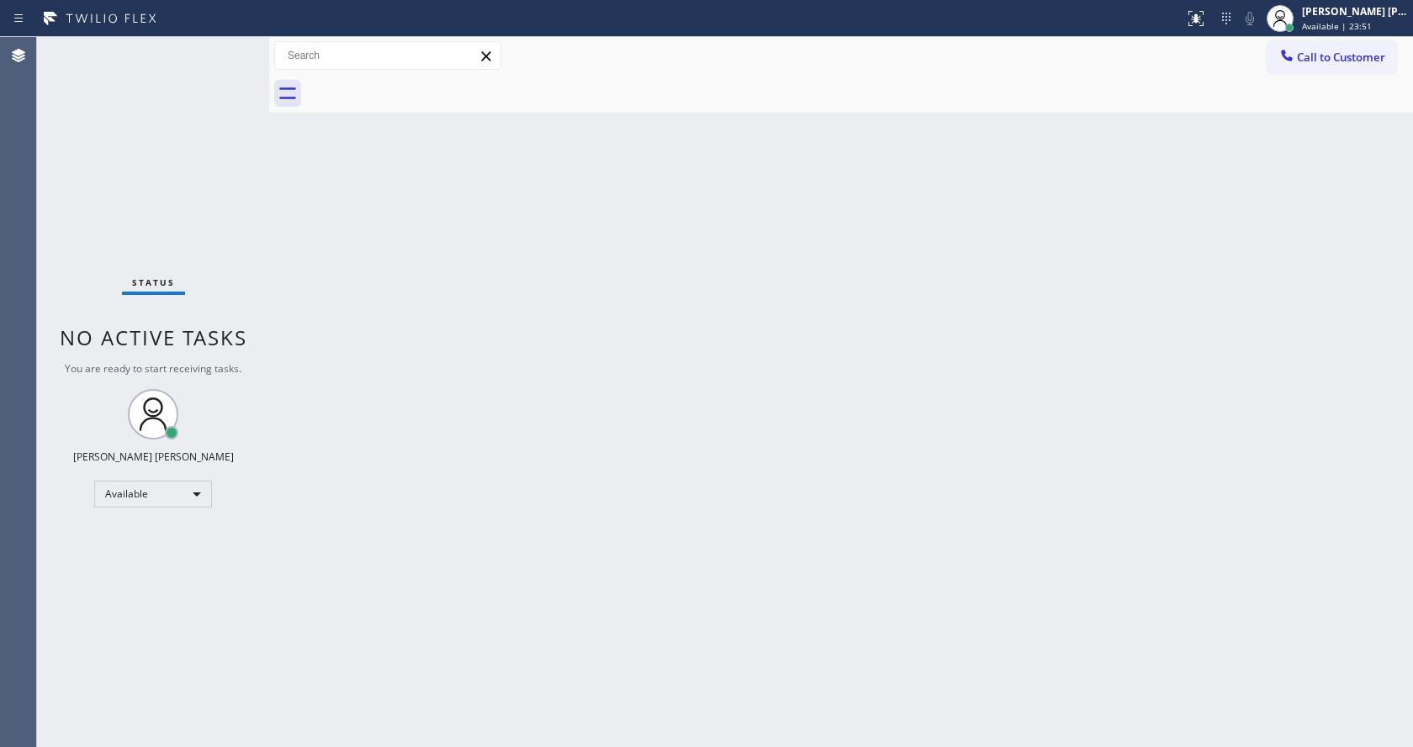
click at [229, 44] on div "Status No active tasks You are ready to start receiving tasks. [PERSON_NAME] [P…" at bounding box center [153, 392] width 232 height 710
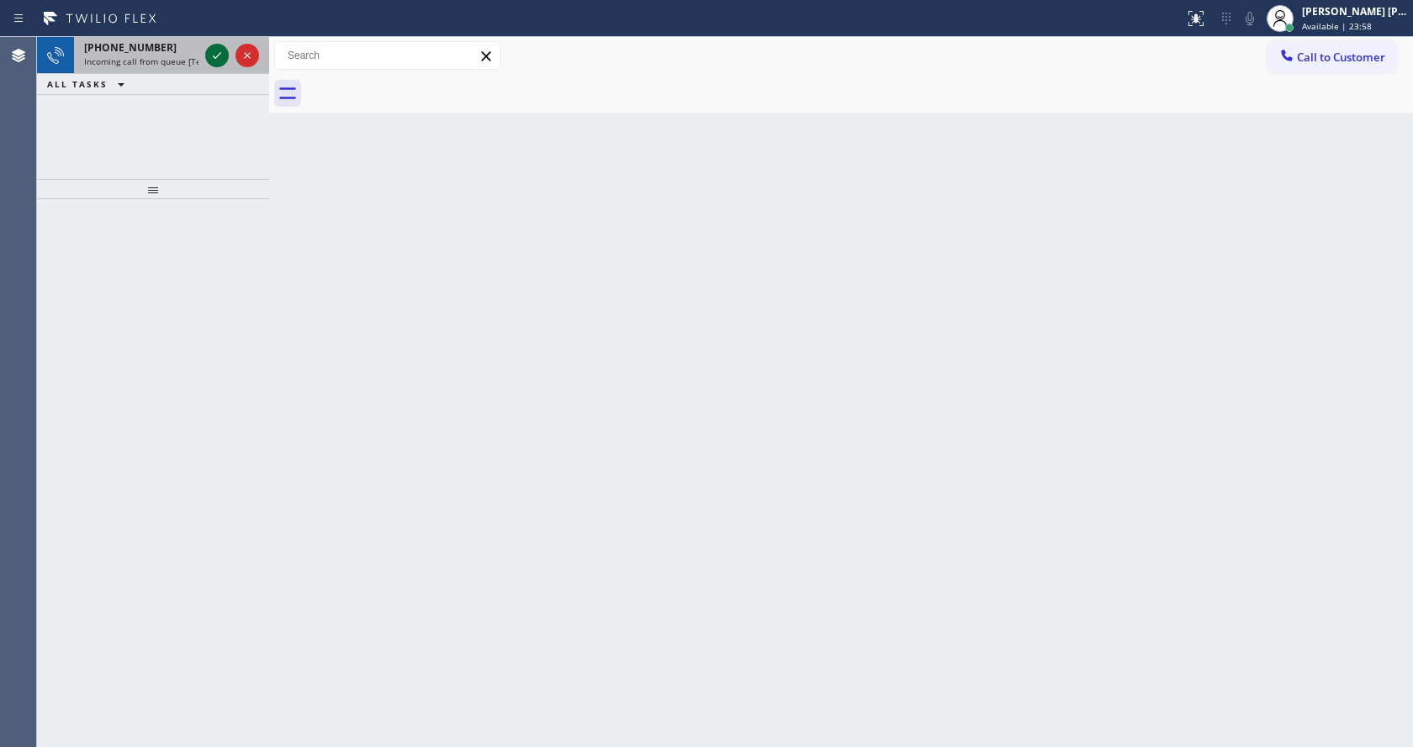
click at [219, 53] on icon at bounding box center [217, 55] width 20 height 20
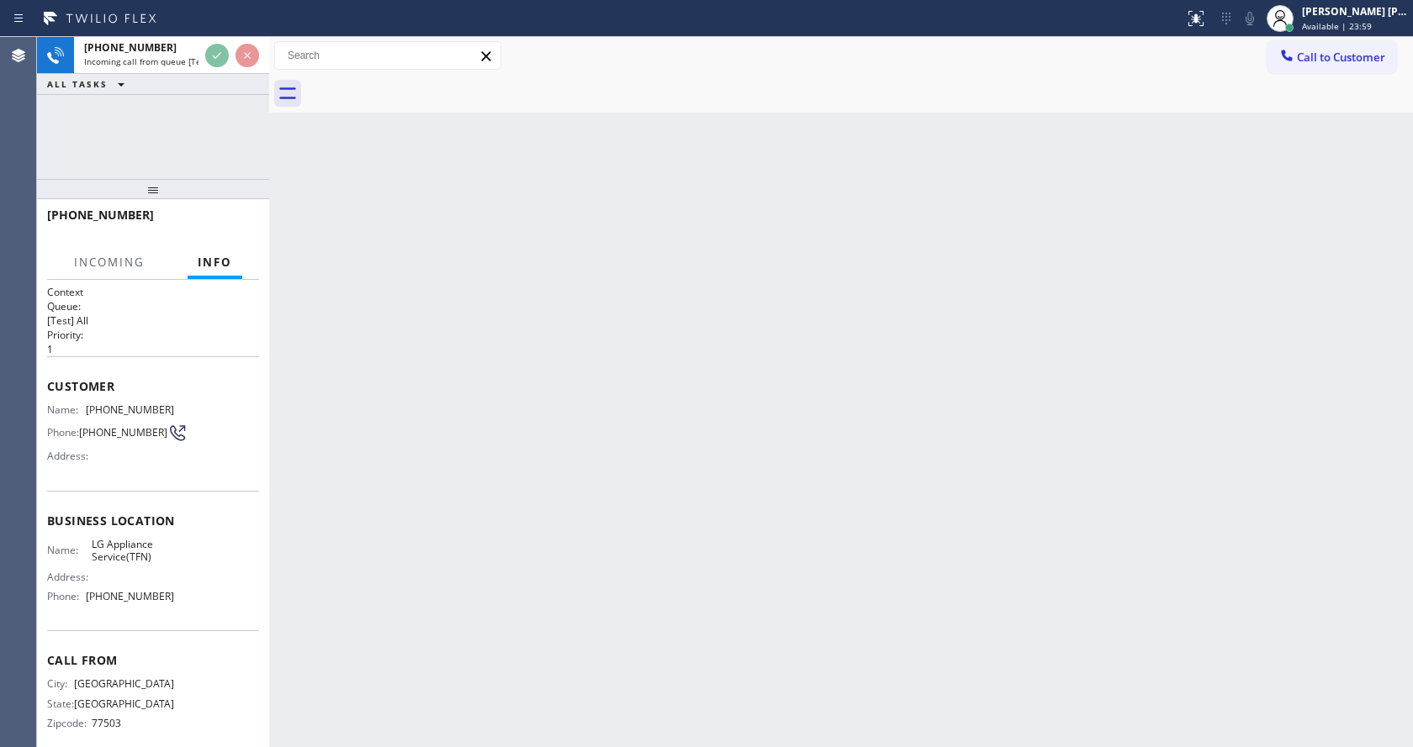
scroll to position [22, 0]
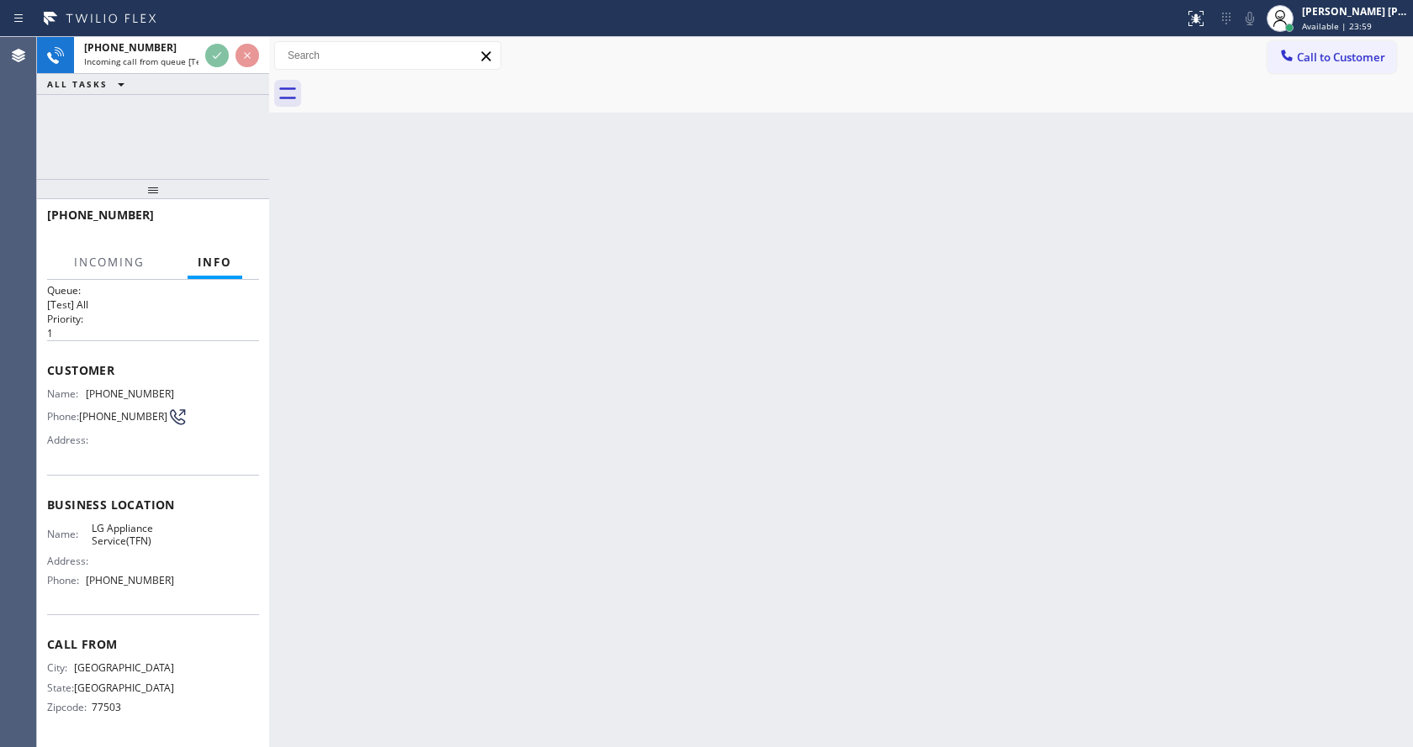
click at [558, 467] on div "Back to Dashboard Change Sender ID Customers Technicians Select a contact Outbo…" at bounding box center [841, 392] width 1144 height 710
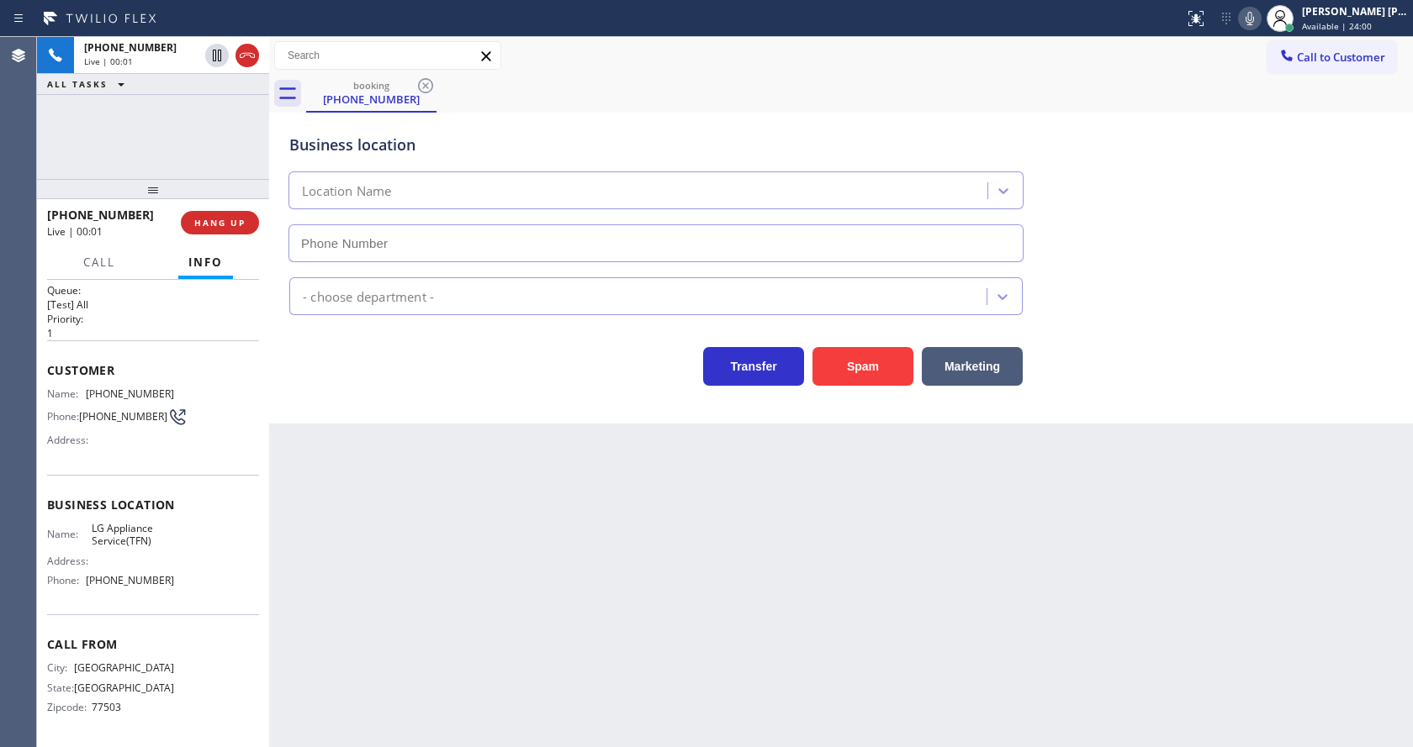
type input "[PHONE_NUMBER]"
click at [558, 467] on div "Back to Dashboard Change Sender ID Customers Technicians Select a contact Outbo…" at bounding box center [841, 392] width 1144 height 710
click at [380, 495] on div "Back to Dashboard Change Sender ID Customers Technicians Select a contact Outbo…" at bounding box center [841, 392] width 1144 height 710
click at [476, 446] on div "Back to Dashboard Change Sender ID Customers Technicians Select a contact Outbo…" at bounding box center [841, 392] width 1144 height 710
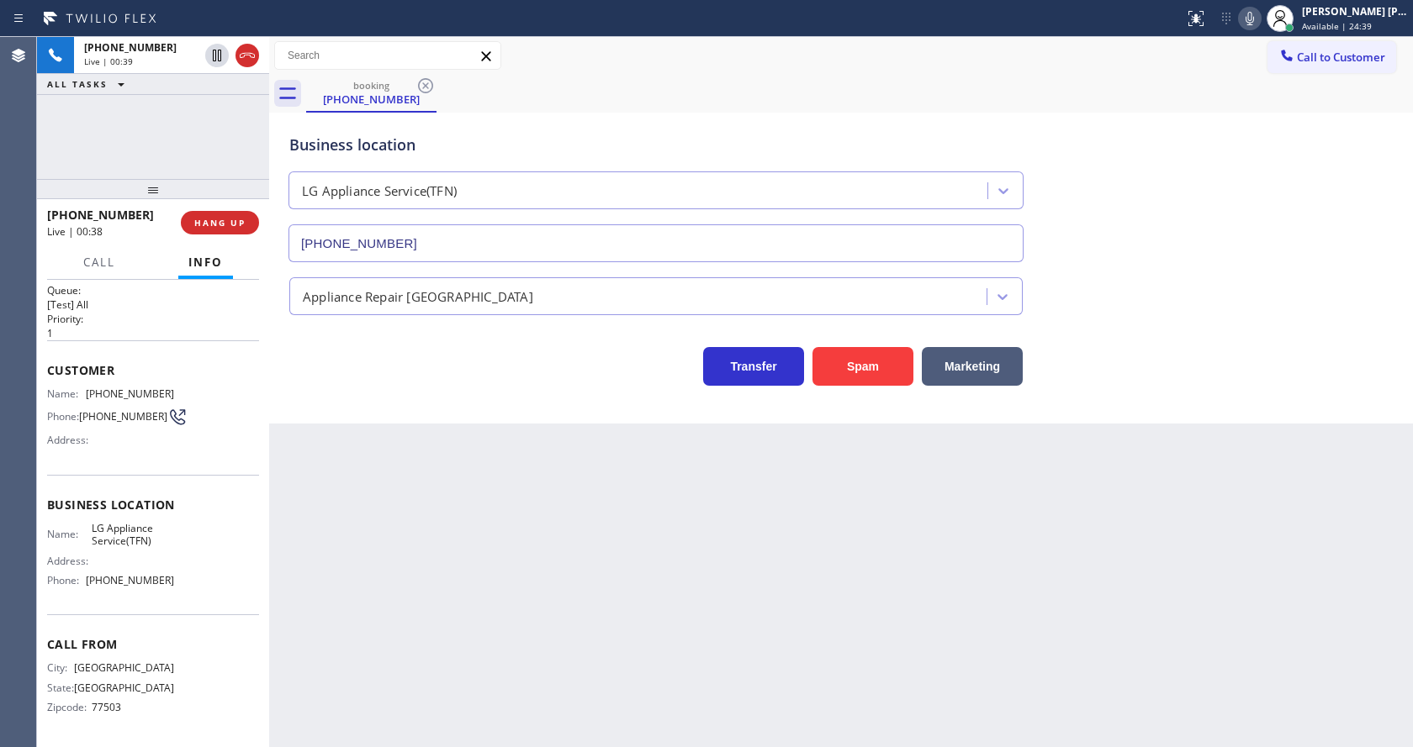
click at [476, 446] on div "Back to Dashboard Change Sender ID Customers Technicians Select a contact Outbo…" at bounding box center [841, 392] width 1144 height 710
click at [649, 623] on div "Back to Dashboard Change Sender ID Customers Technicians Select a contact Outbo…" at bounding box center [841, 392] width 1144 height 710
click at [378, 430] on div "Back to Dashboard Change Sender ID Customers Technicians Select a contact Outbo…" at bounding box center [841, 392] width 1144 height 710
click at [423, 442] on div "Back to Dashboard Change Sender ID Customers Technicians Select a contact Outbo…" at bounding box center [841, 392] width 1144 height 710
click at [657, 626] on div "Back to Dashboard Change Sender ID Customers Technicians Select a contact Outbo…" at bounding box center [841, 392] width 1144 height 710
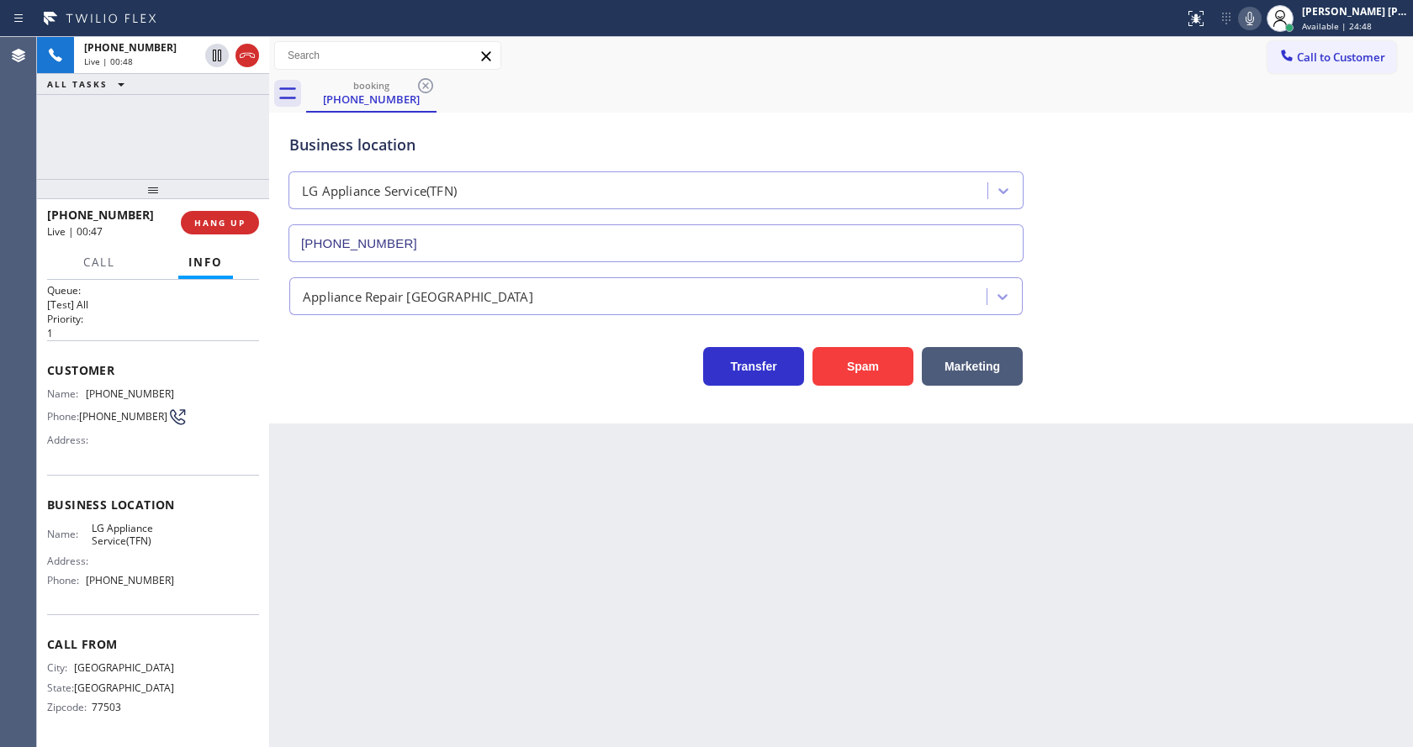
click at [337, 442] on div "Back to Dashboard Change Sender ID Customers Technicians Select a contact Outbo…" at bounding box center [841, 392] width 1144 height 710
click at [107, 256] on span "Call" at bounding box center [99, 262] width 32 height 15
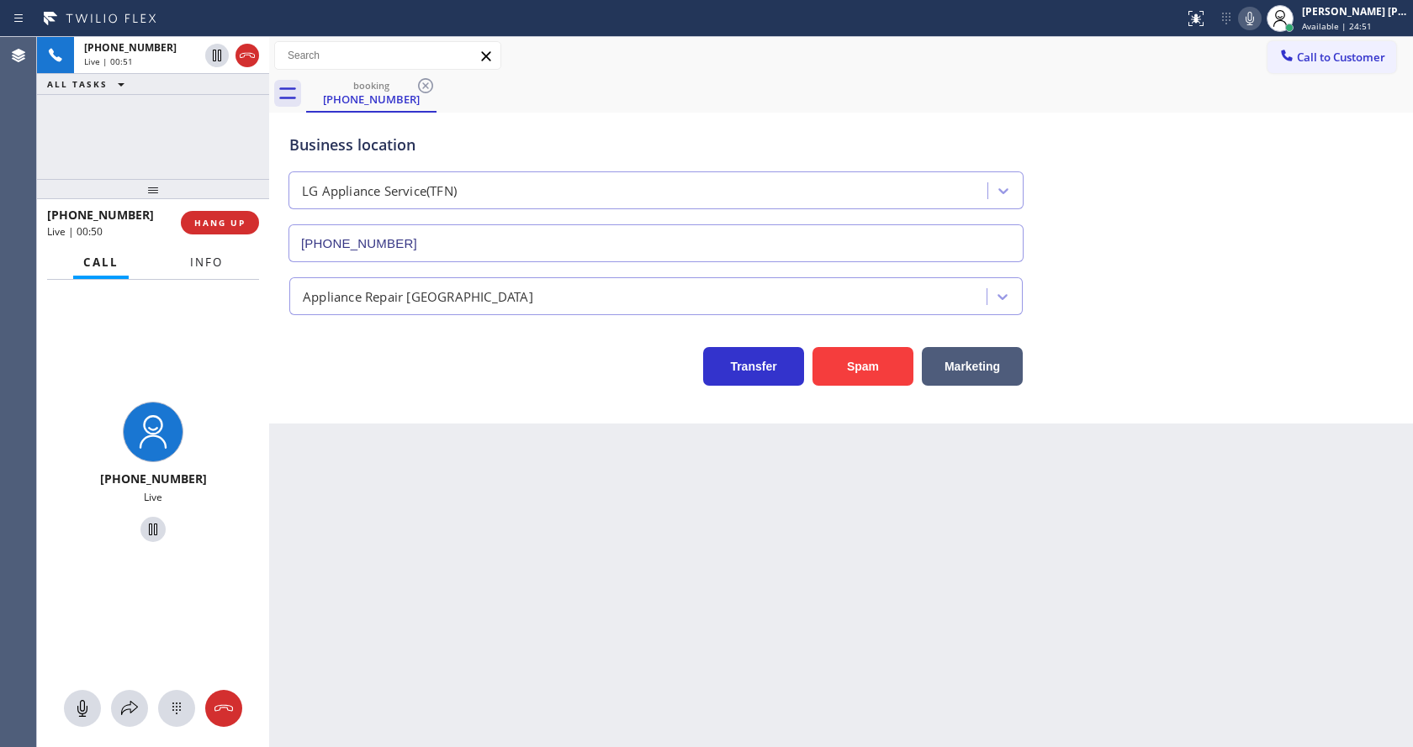
click at [198, 249] on button "Info" at bounding box center [206, 262] width 53 height 33
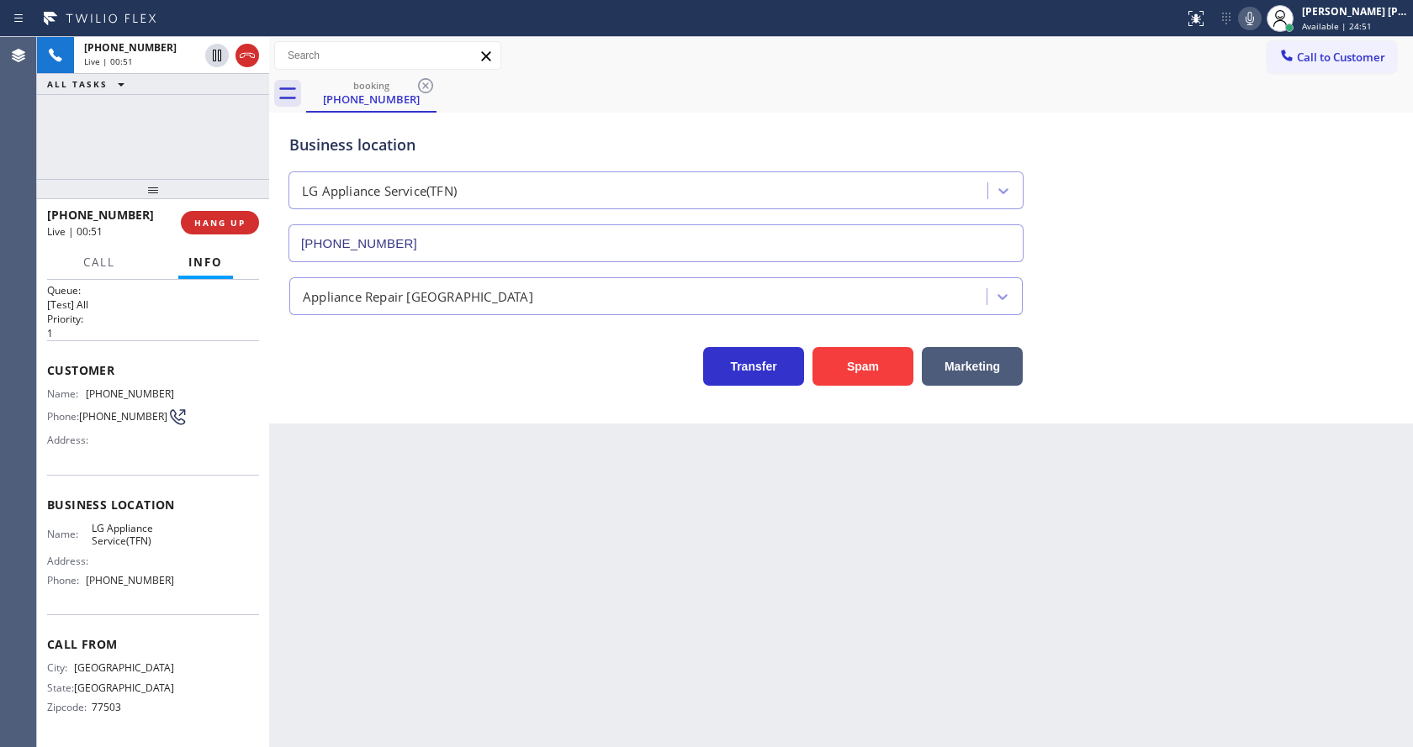
click at [519, 544] on div "Back to Dashboard Change Sender ID Customers Technicians Select a contact Outbo…" at bounding box center [841, 392] width 1144 height 710
click at [292, 412] on div "Business location LG Appliance Service(TFN) [PHONE_NUMBER] Appliance Repair Hig…" at bounding box center [841, 268] width 1144 height 311
click at [193, 215] on button "HANG UP" at bounding box center [220, 223] width 78 height 24
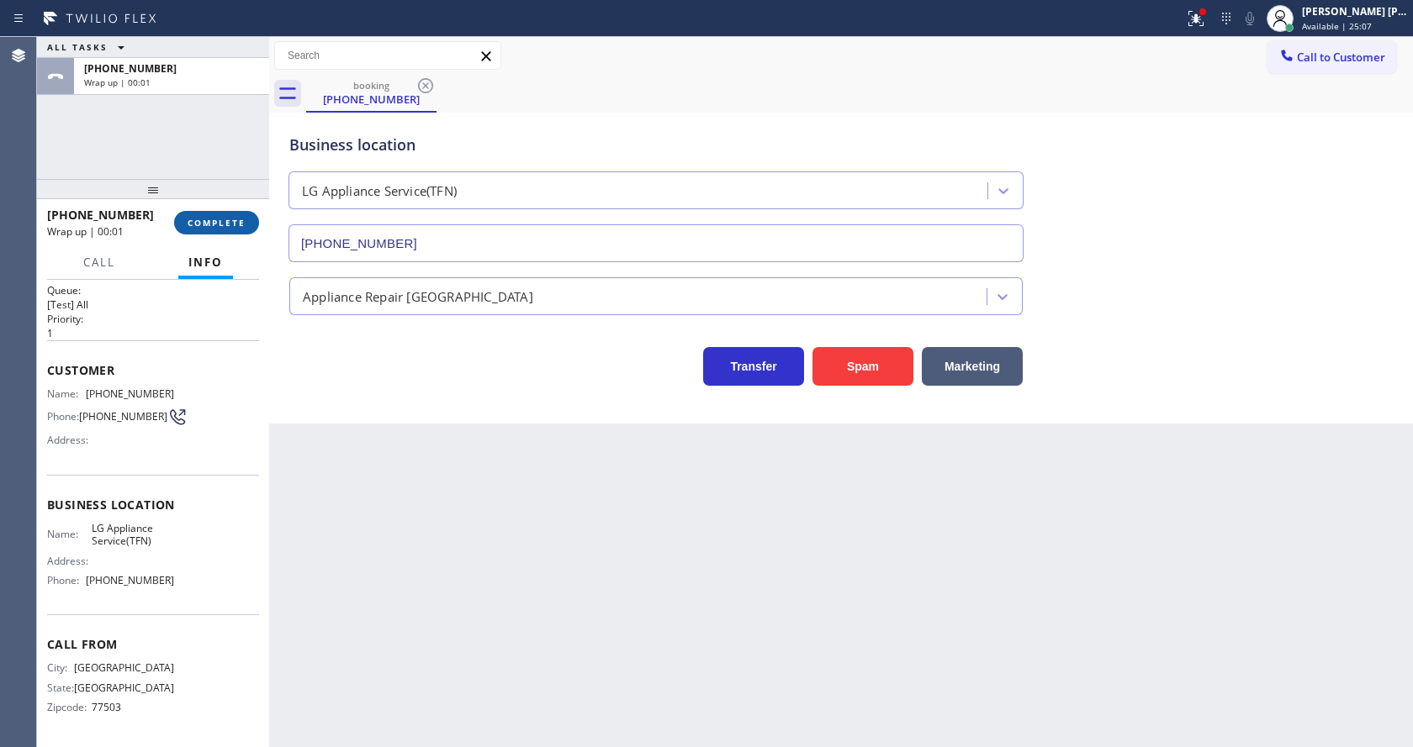
click at [196, 215] on button "COMPLETE" at bounding box center [216, 223] width 85 height 24
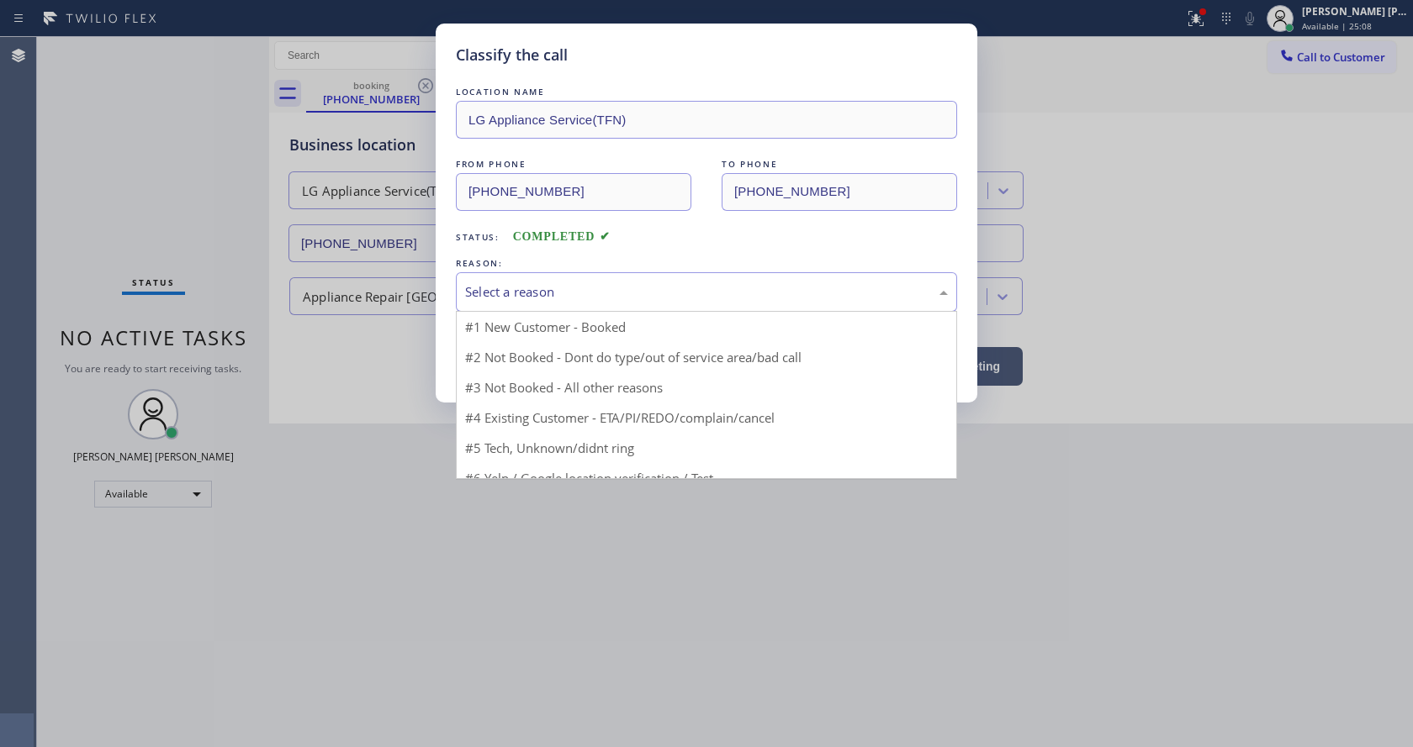
click at [496, 283] on div "Select a reason" at bounding box center [706, 292] width 483 height 19
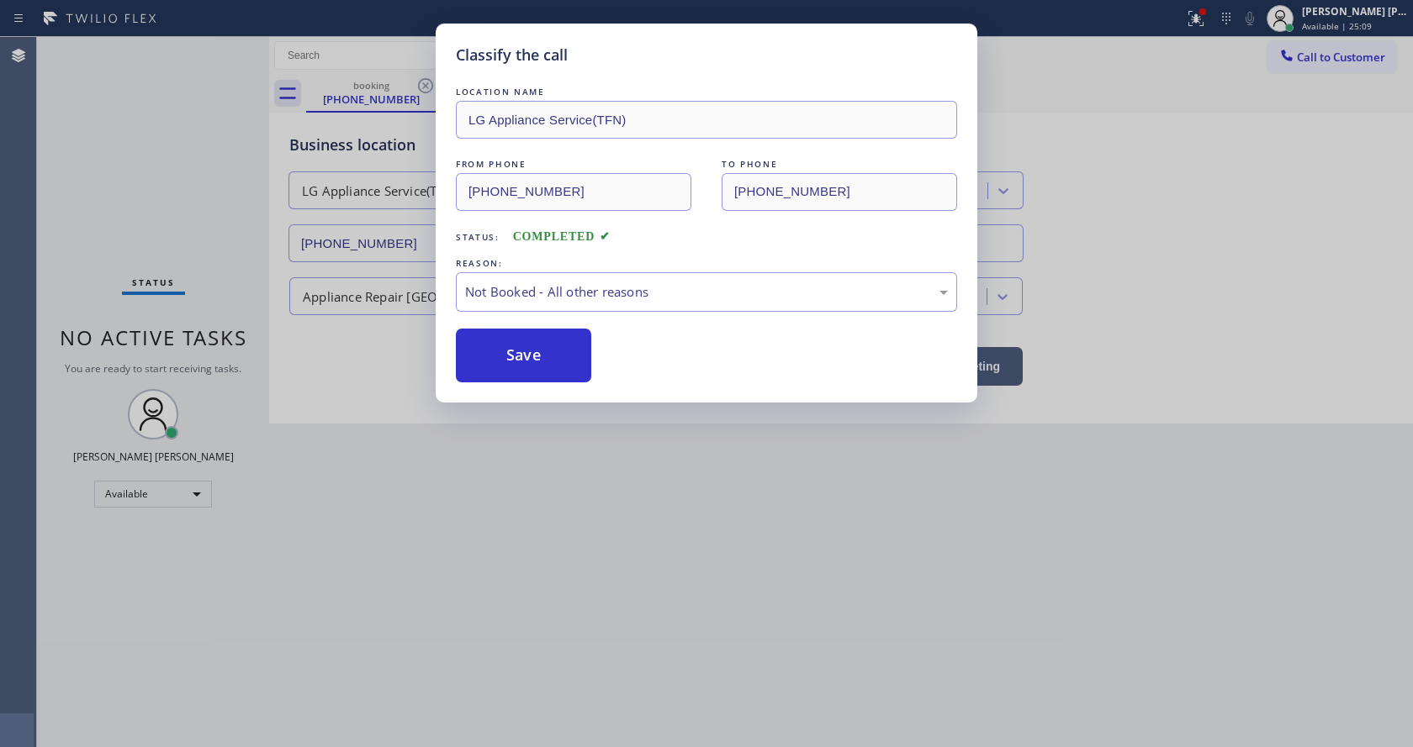
click at [513, 346] on button "Save" at bounding box center [523, 356] width 135 height 54
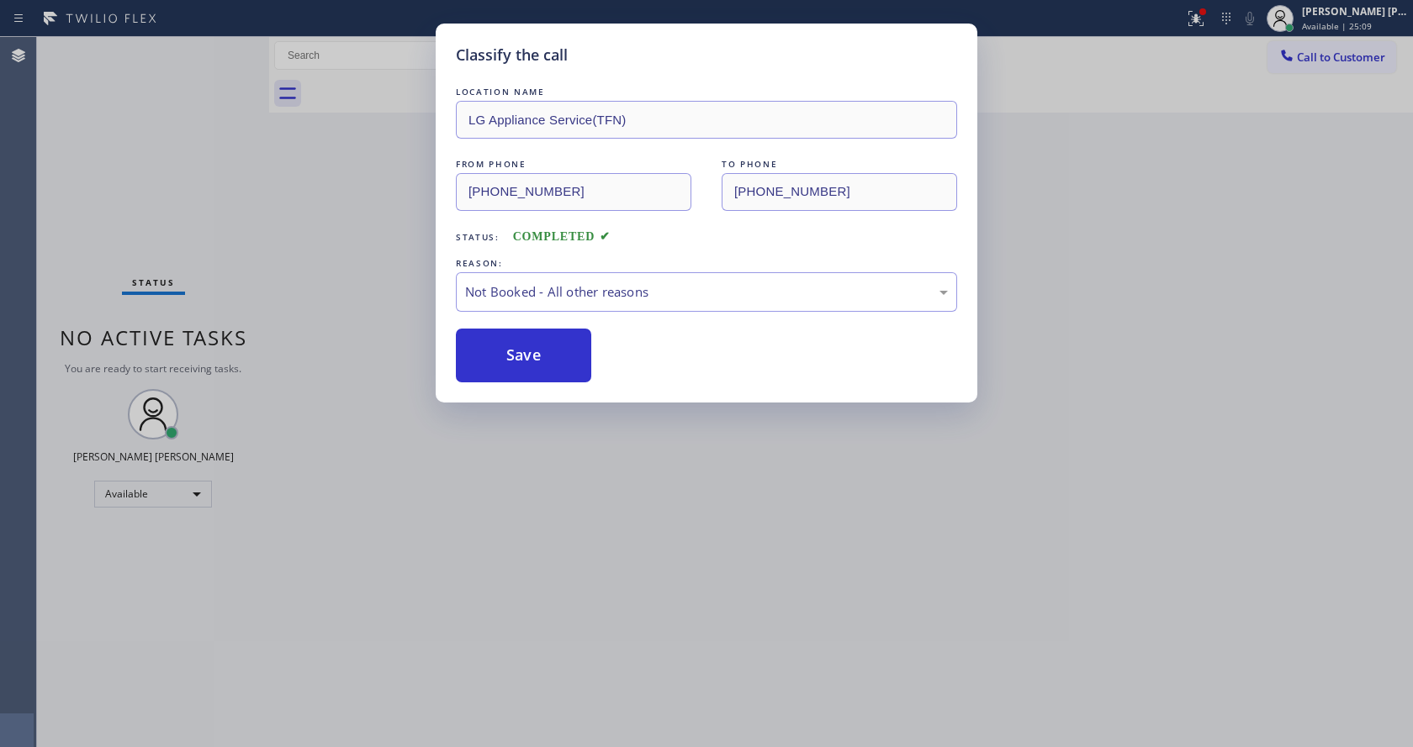
click at [573, 568] on div "Classify the call LOCATION NAME LG Appliance Service(TFN) FROM PHONE [PHONE_NUM…" at bounding box center [706, 373] width 1413 height 747
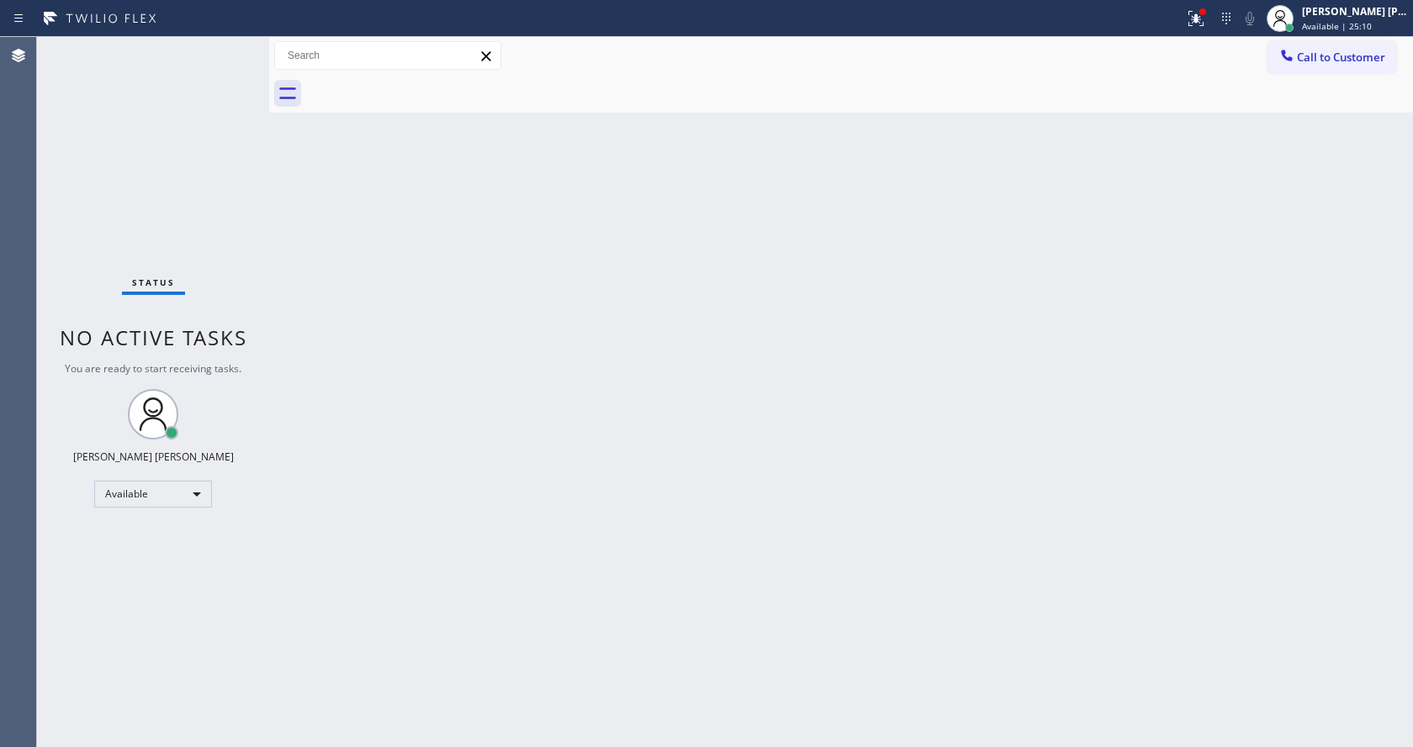
click at [790, 466] on div "Back to Dashboard Change Sender ID Customers Technicians Select a contact Outbo…" at bounding box center [841, 392] width 1144 height 710
click at [1177, 14] on div at bounding box center [592, 18] width 1170 height 27
click at [1199, 9] on icon at bounding box center [1196, 18] width 20 height 20
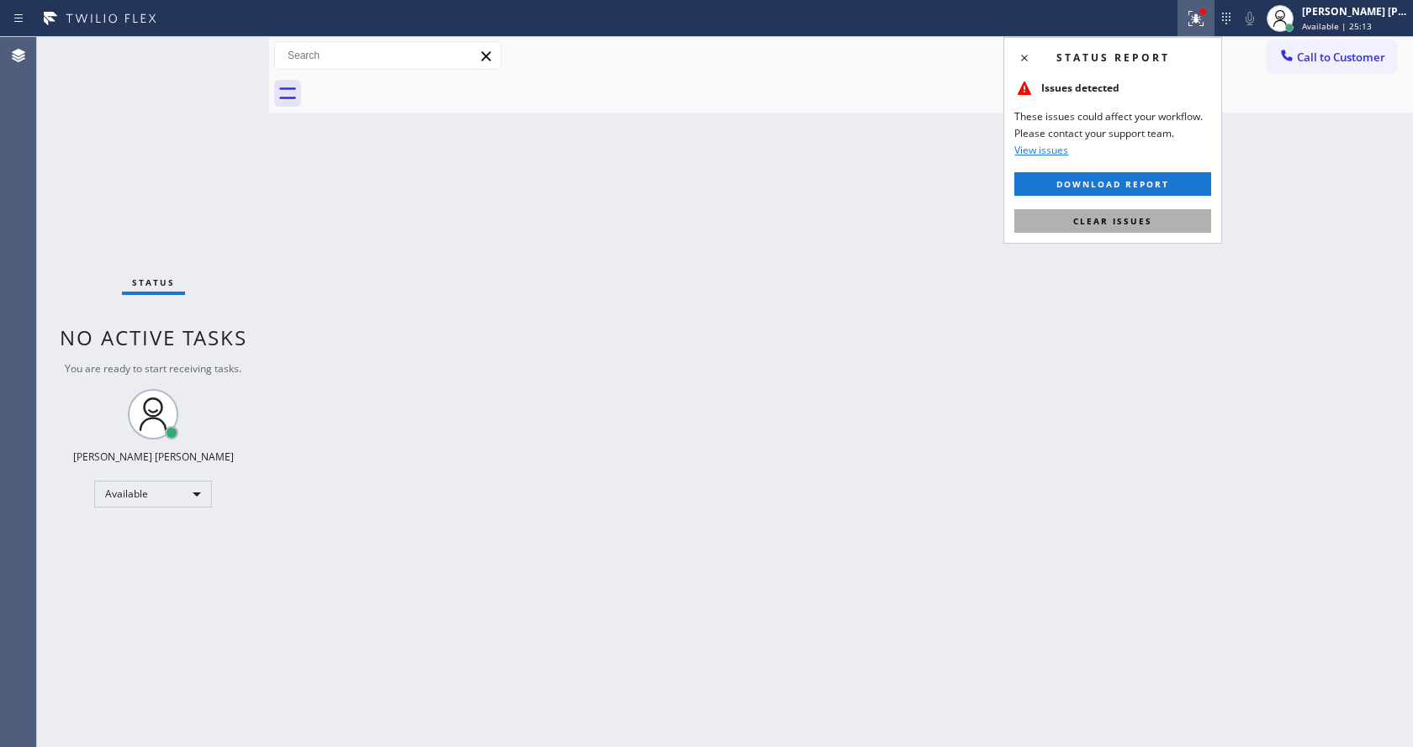
click at [1163, 217] on button "Clear issues" at bounding box center [1112, 221] width 197 height 24
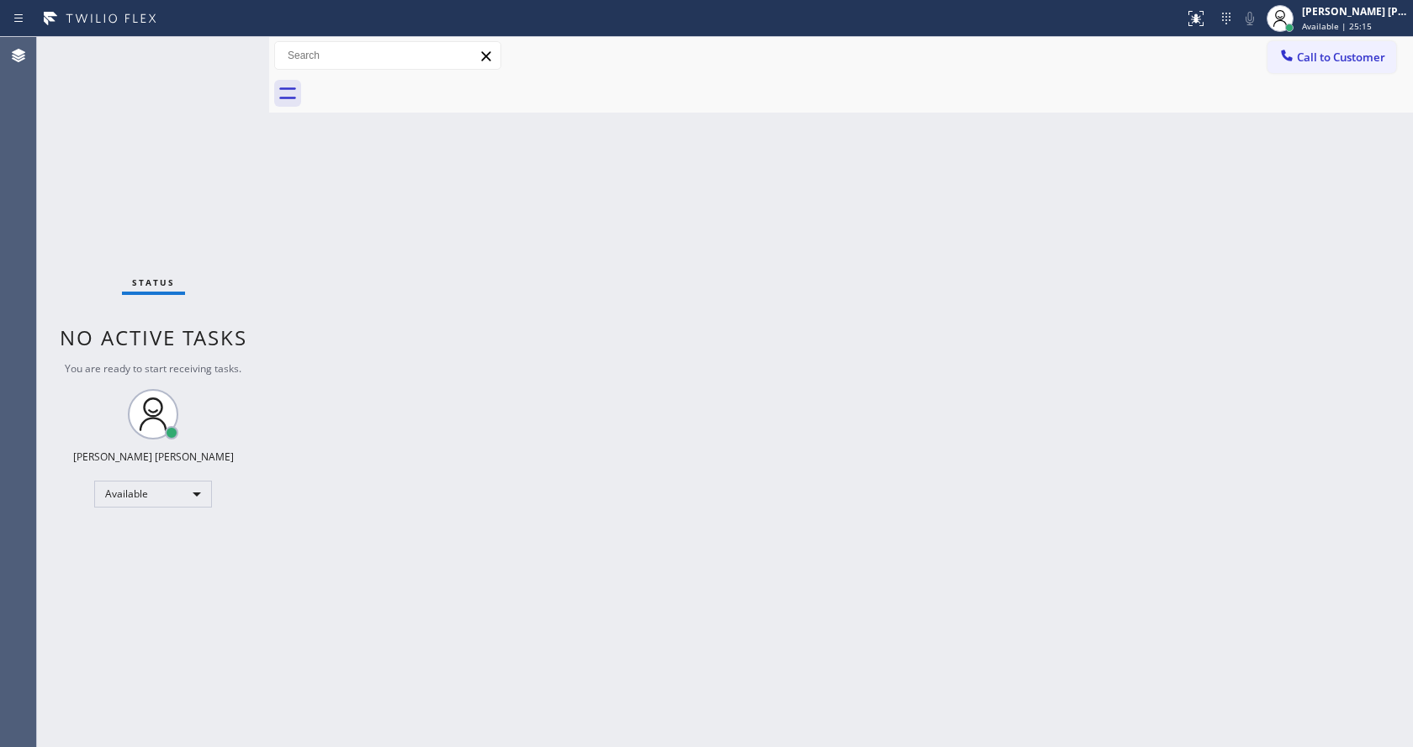
click at [145, 27] on icon at bounding box center [100, 18] width 126 height 27
click at [235, 43] on div "Status No active tasks You are ready to start receiving tasks. [PERSON_NAME] [P…" at bounding box center [153, 392] width 232 height 710
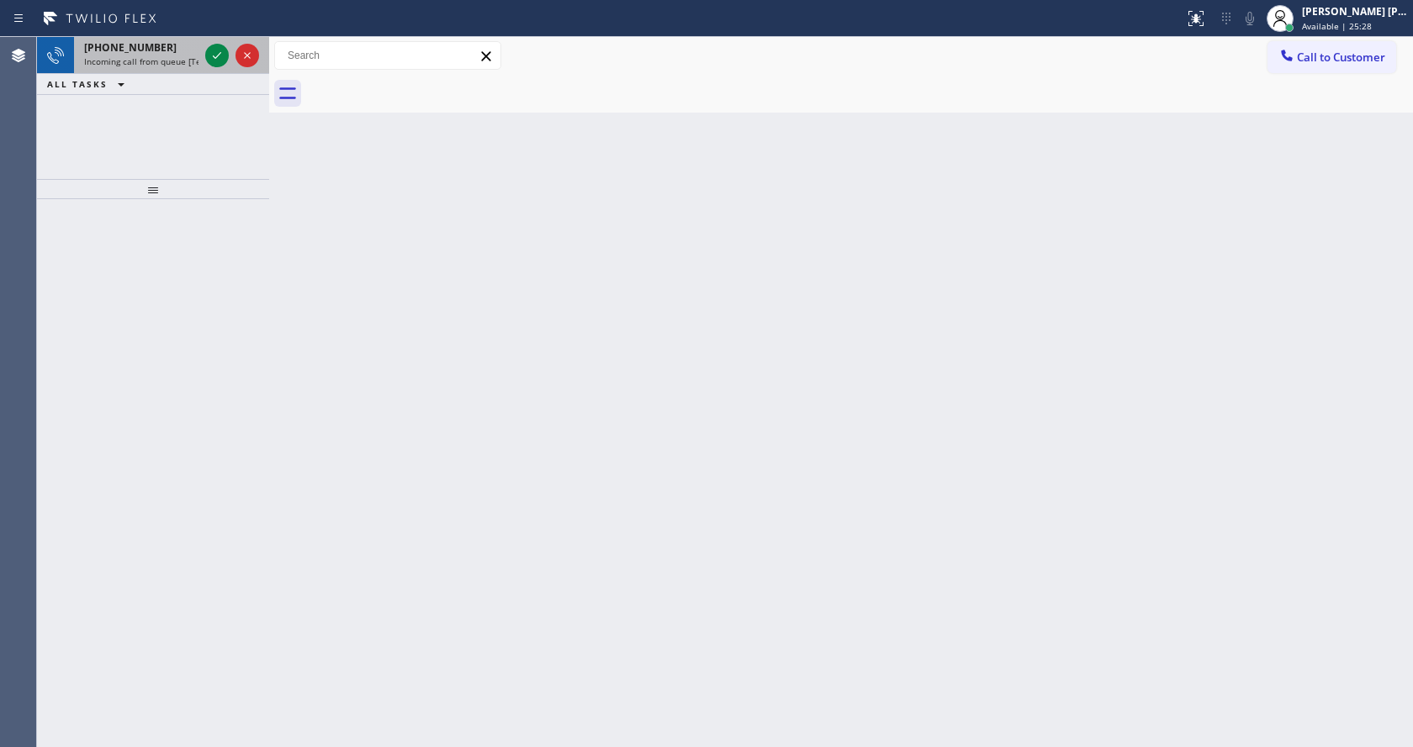
click at [193, 56] on span "Incoming call from queue [Test] All" at bounding box center [154, 61] width 140 height 12
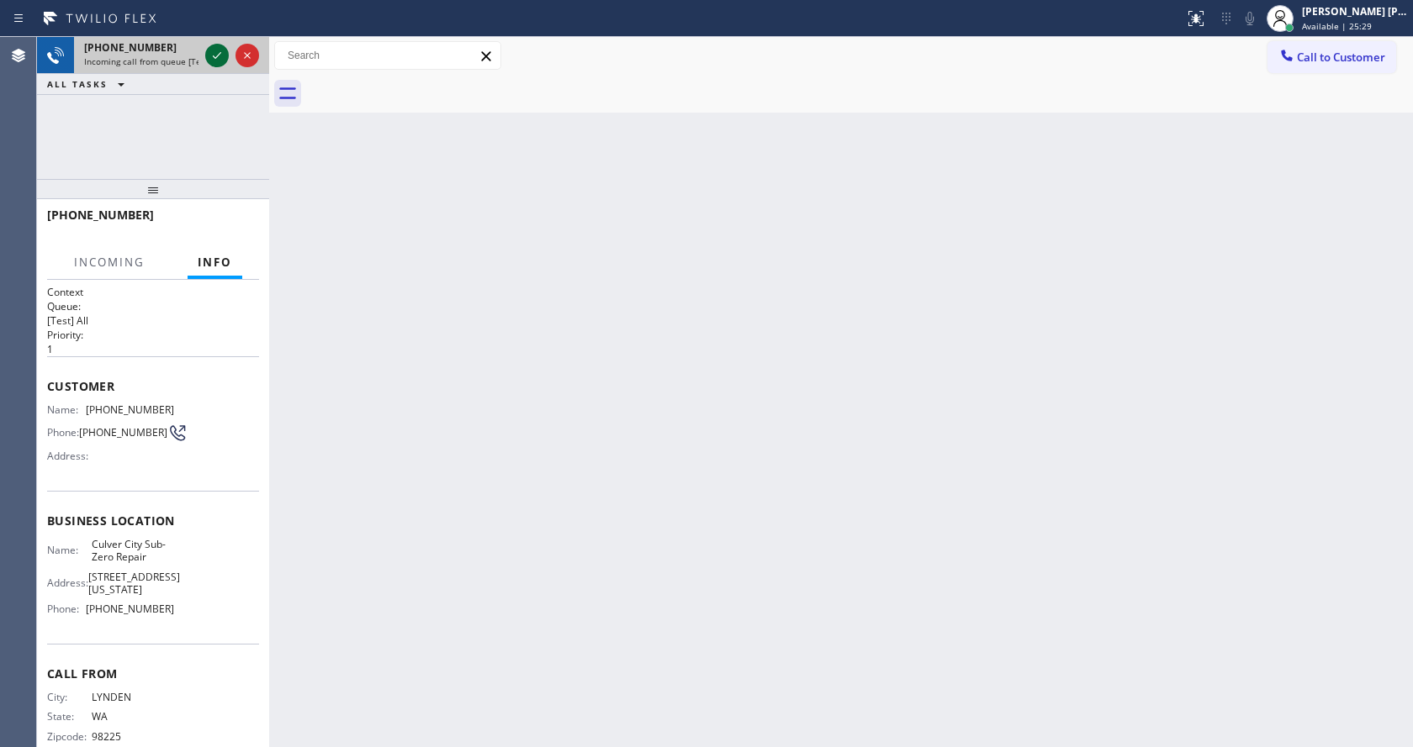
click at [223, 55] on icon at bounding box center [217, 55] width 20 height 20
click at [627, 460] on div "Back to Dashboard Change Sender ID Customers Technicians Select a contact Outbo…" at bounding box center [841, 392] width 1144 height 710
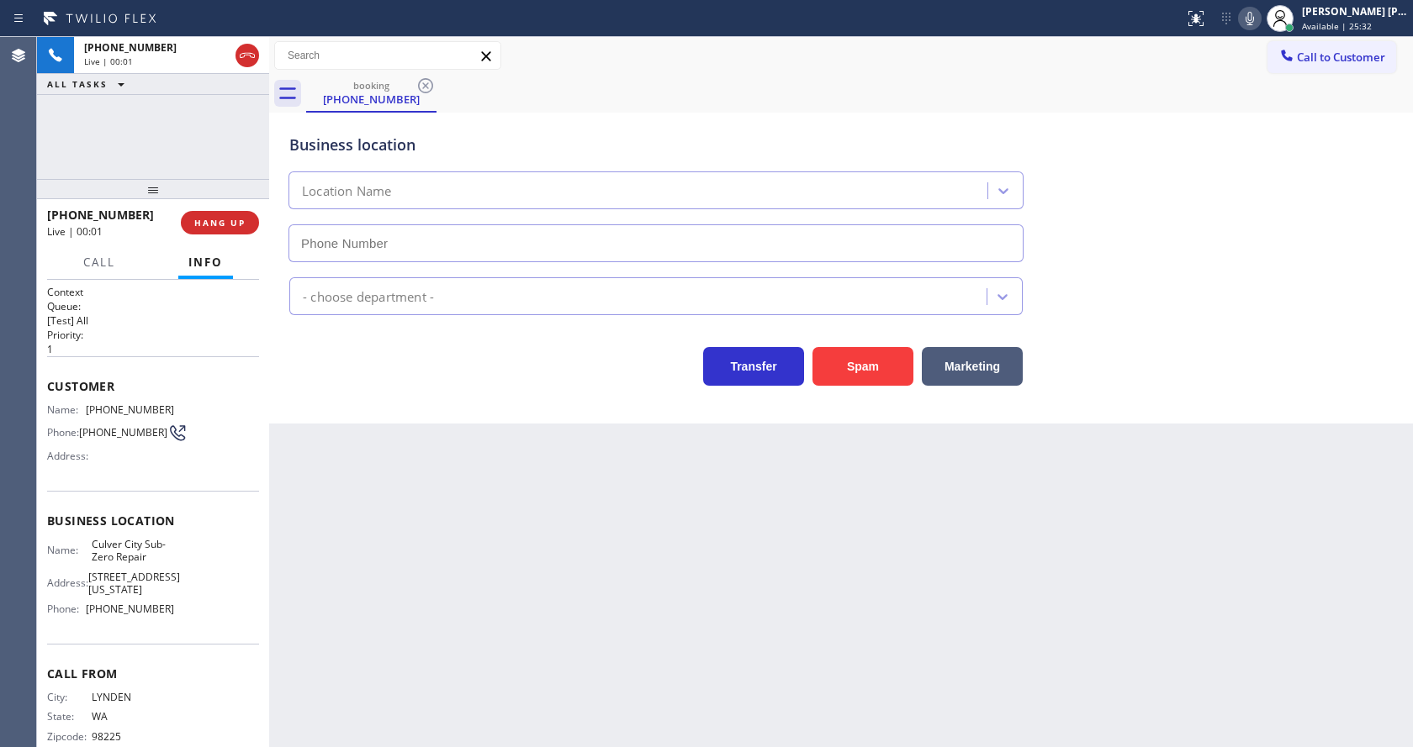
type input "[PHONE_NUMBER]"
click at [473, 499] on div "Back to Dashboard Change Sender ID Customers Technicians Select a contact Outbo…" at bounding box center [841, 392] width 1144 height 710
drag, startPoint x: 337, startPoint y: 462, endPoint x: 351, endPoint y: 490, distance: 31.2
click at [337, 462] on div "Back to Dashboard Change Sender ID Customers Technicians Select a contact Outbo…" at bounding box center [841, 392] width 1144 height 710
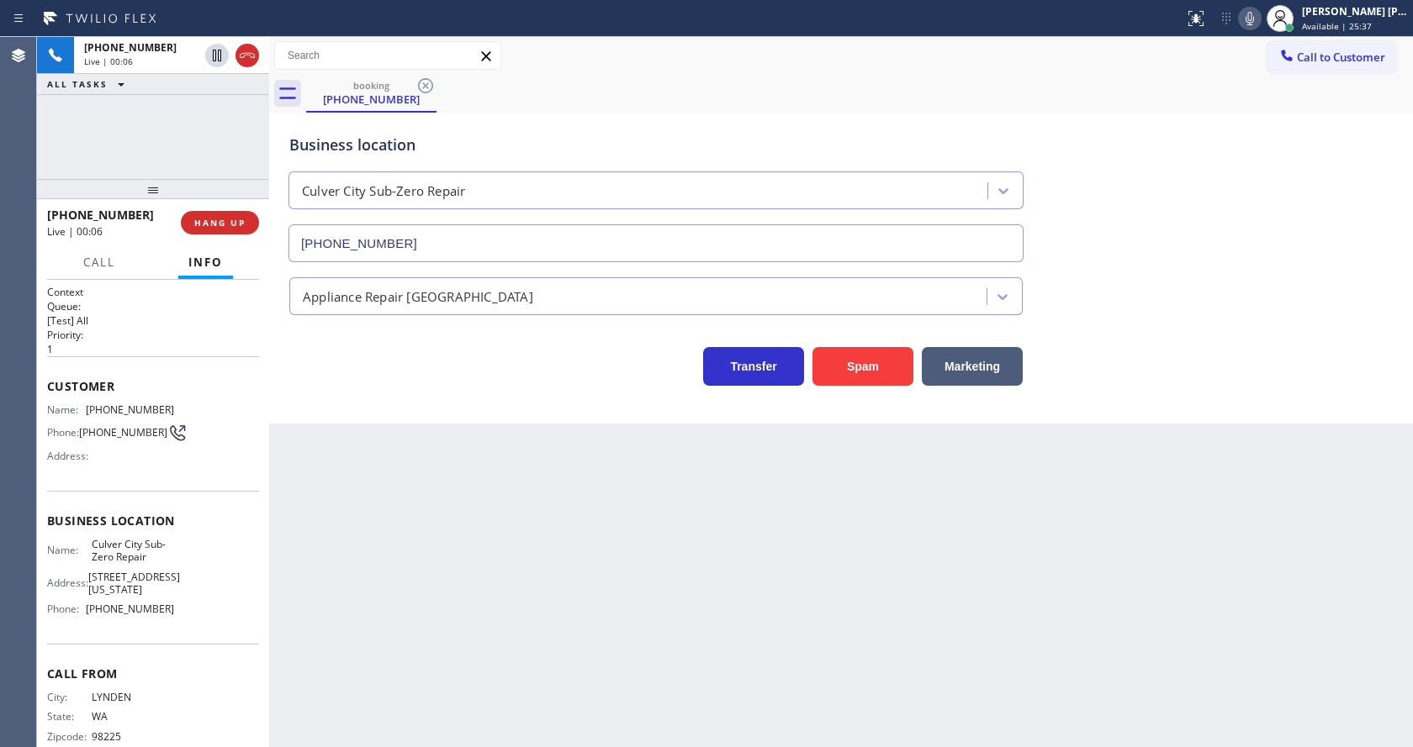
drag, startPoint x: 689, startPoint y: 628, endPoint x: 611, endPoint y: 632, distance: 77.5
click at [689, 628] on div "Back to Dashboard Change Sender ID Customers Technicians Select a contact Outbo…" at bounding box center [841, 392] width 1144 height 710
click at [370, 464] on div "Back to Dashboard Change Sender ID Customers Technicians Select a contact Outbo…" at bounding box center [841, 392] width 1144 height 710
click at [541, 520] on div "Back to Dashboard Change Sender ID Customers Technicians Select a contact Outbo…" at bounding box center [841, 392] width 1144 height 710
click at [828, 367] on button "Spam" at bounding box center [862, 366] width 101 height 39
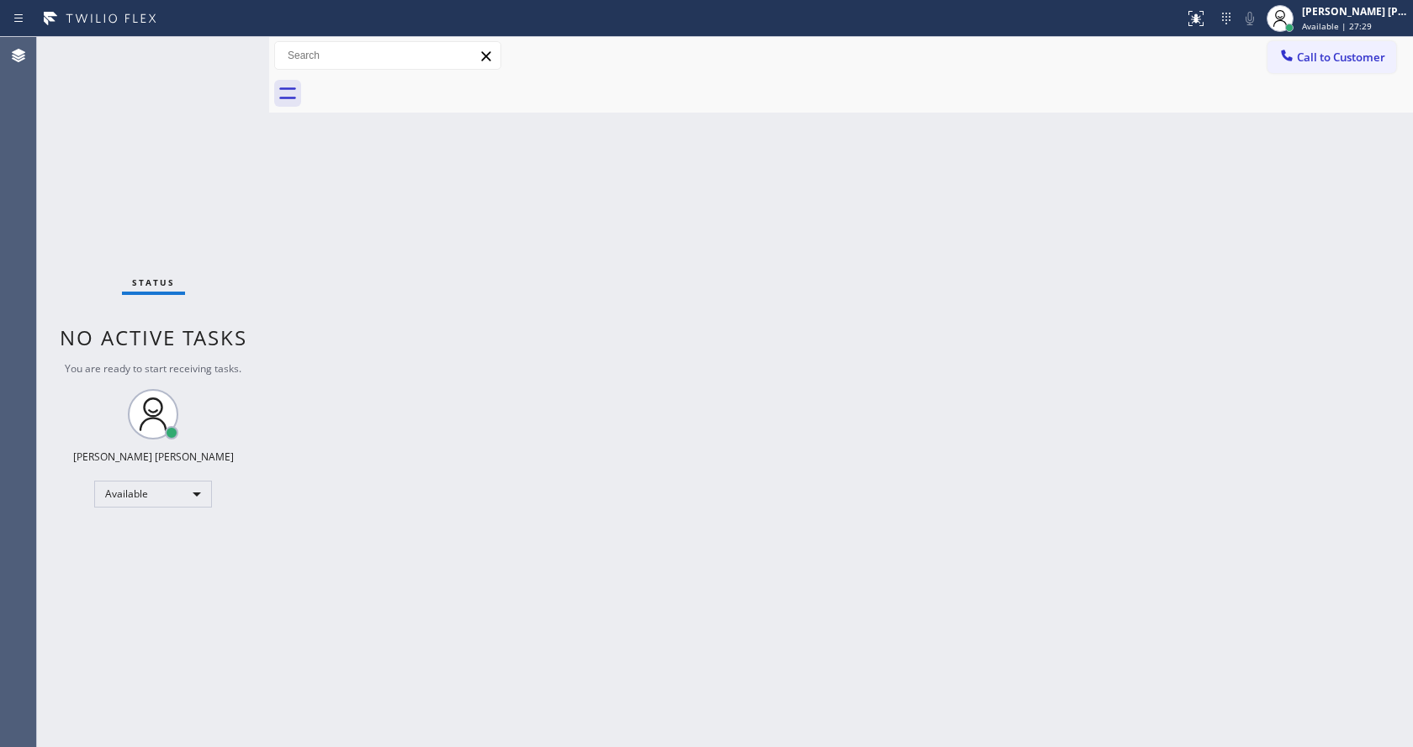
drag, startPoint x: 293, startPoint y: 268, endPoint x: 279, endPoint y: 256, distance: 18.5
click at [293, 268] on div "Back to Dashboard Change Sender ID Customers Technicians Select a contact Outbo…" at bounding box center [841, 392] width 1144 height 710
click at [230, 46] on div "Status No active tasks You are ready to start receiving tasks. [PERSON_NAME] [P…" at bounding box center [153, 392] width 232 height 710
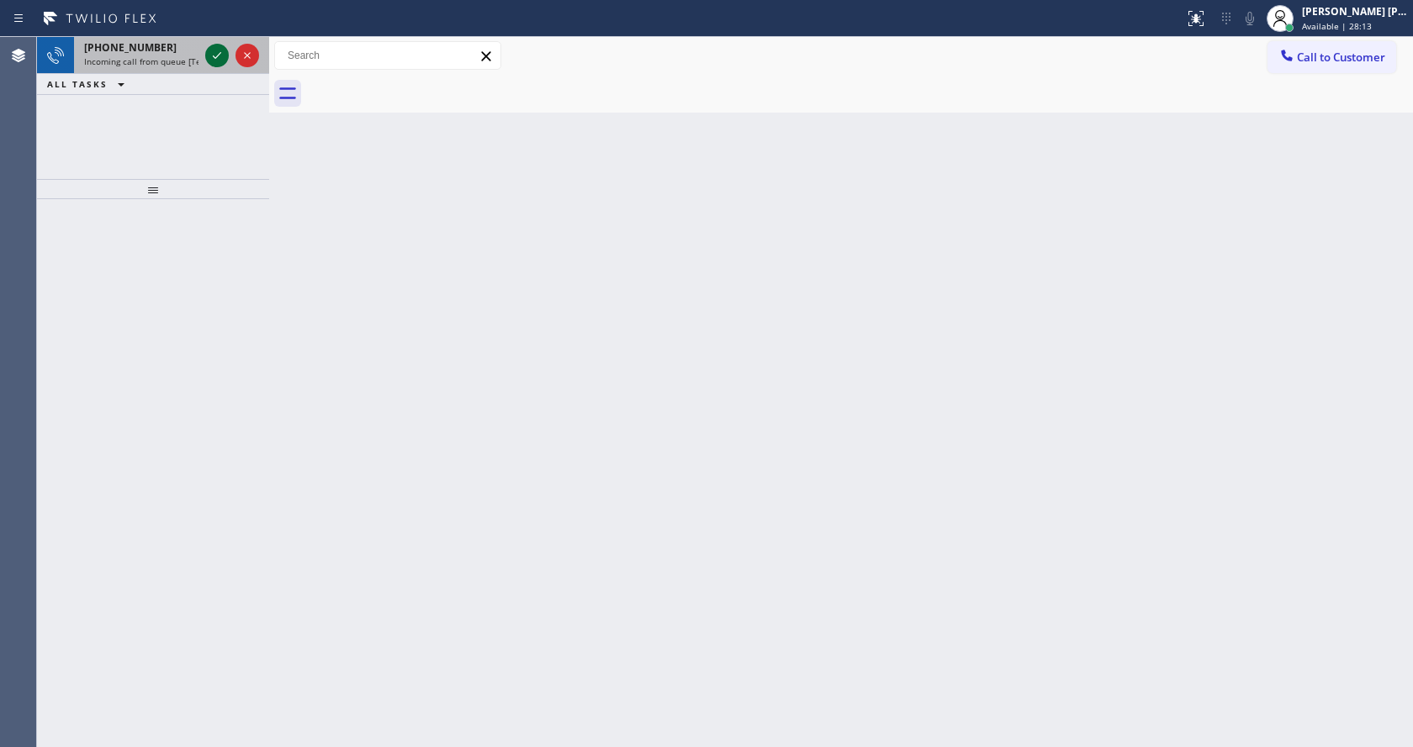
click at [221, 52] on icon at bounding box center [217, 55] width 20 height 20
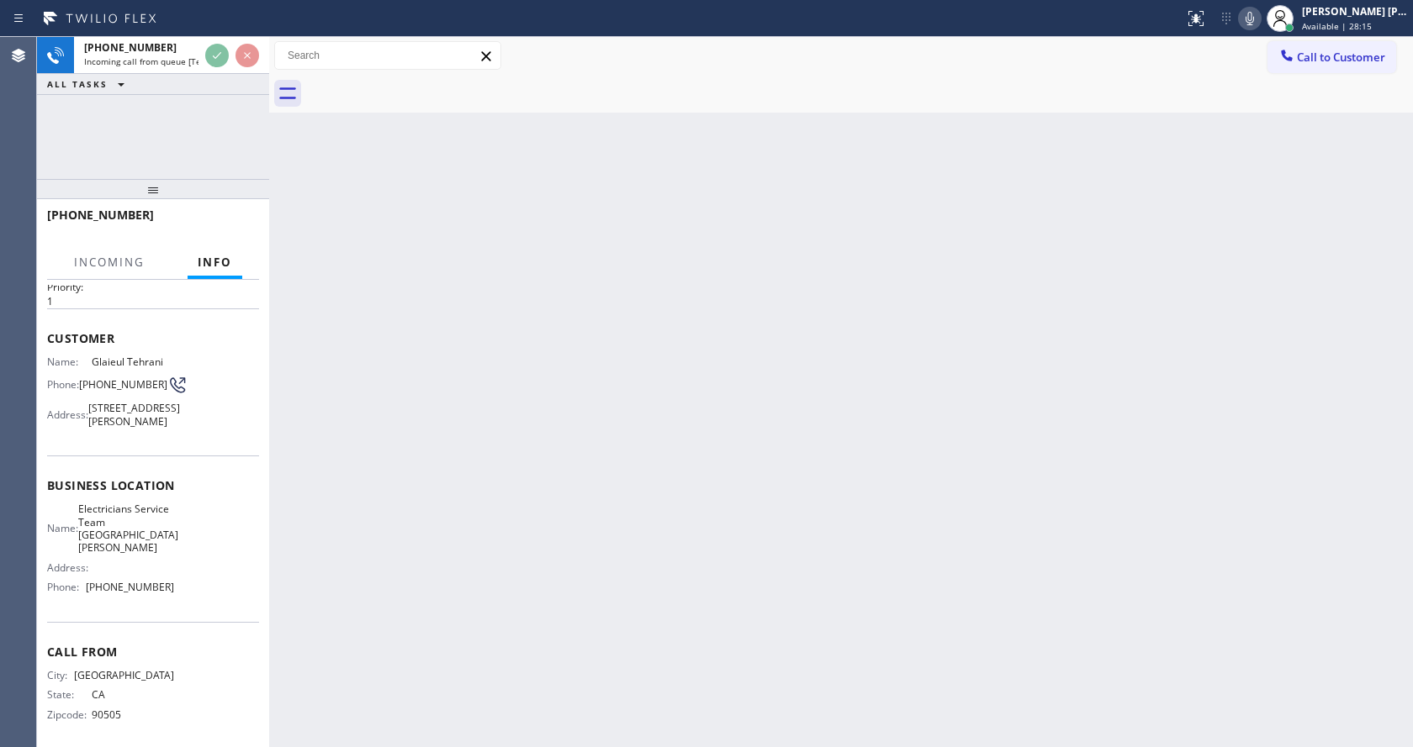
scroll to position [74, 0]
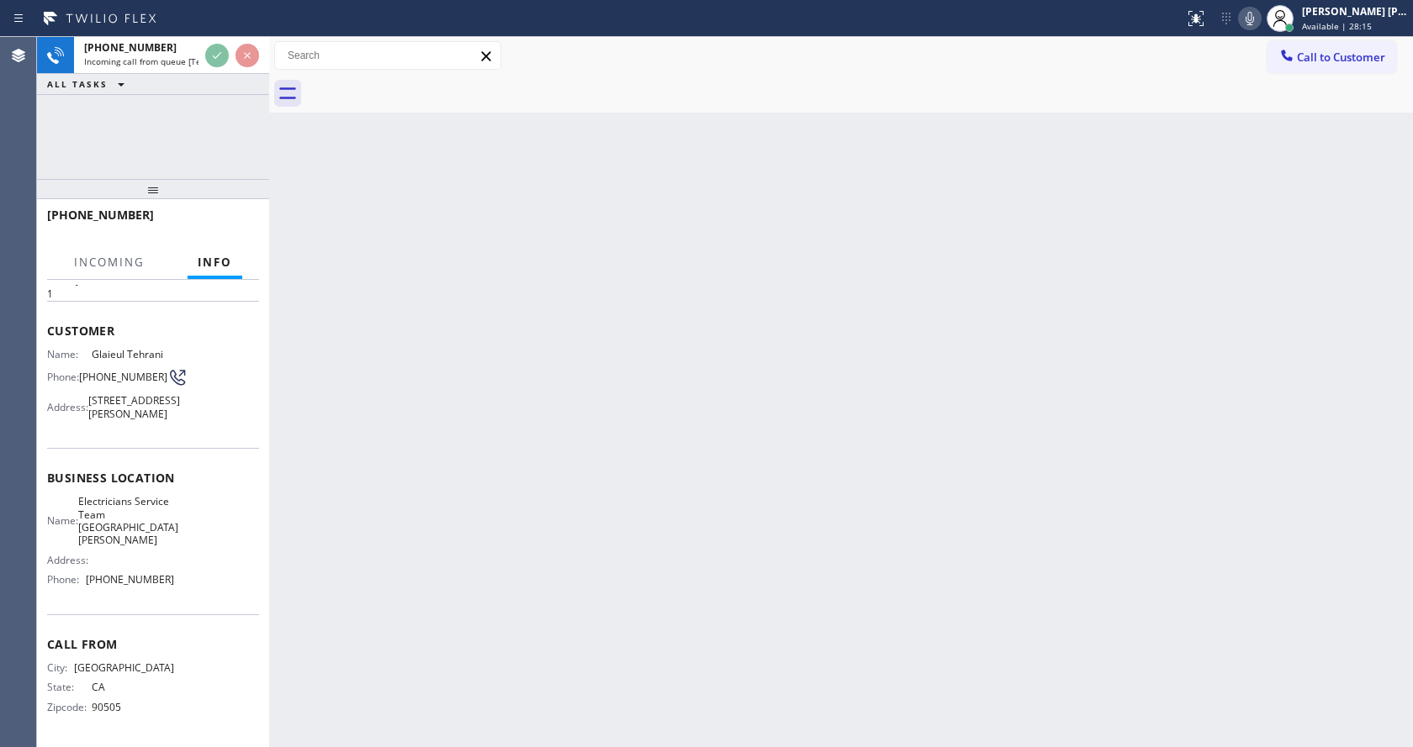
click at [461, 435] on div "Back to Dashboard Change Sender ID Customers Technicians Select a contact Outbo…" at bounding box center [841, 392] width 1144 height 710
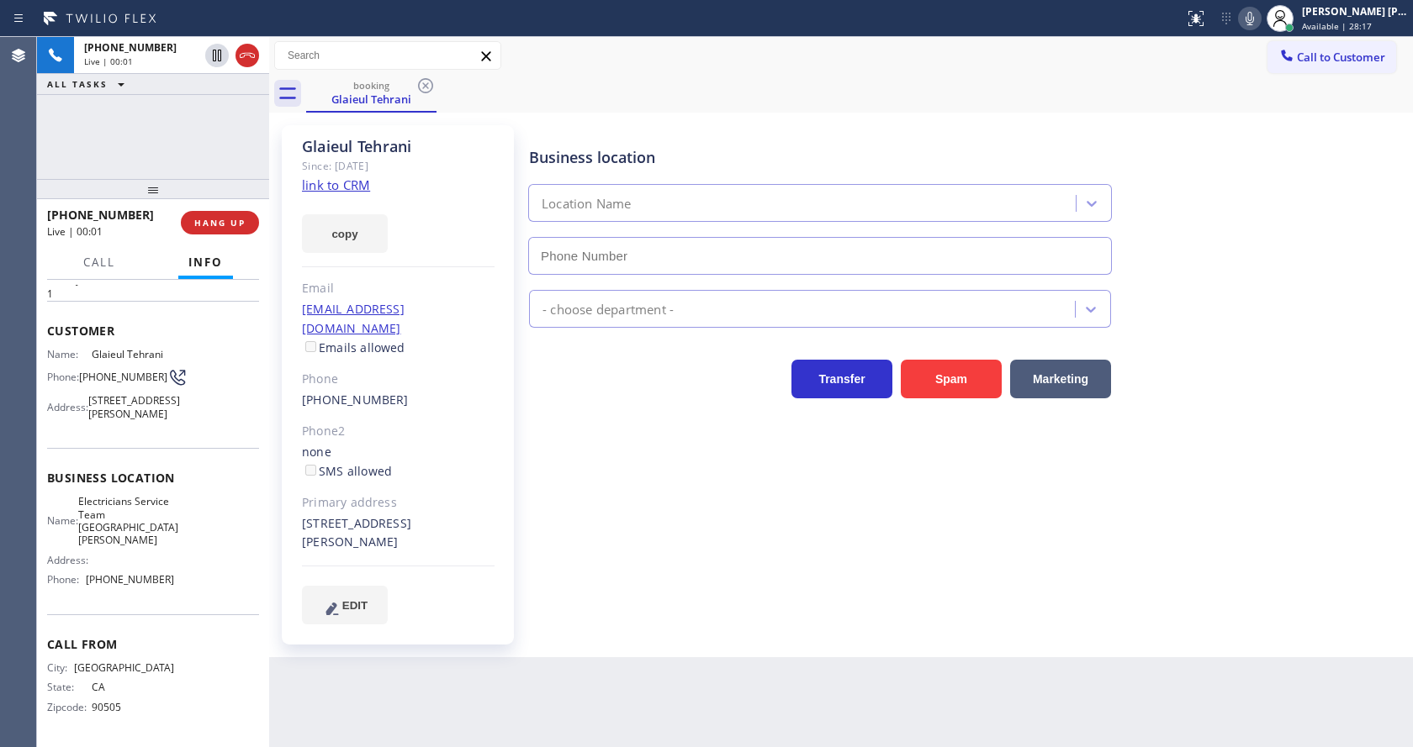
type input "[PHONE_NUMBER]"
drag, startPoint x: 391, startPoint y: 380, endPoint x: 396, endPoint y: 399, distance: 20.0
click at [391, 391] on div "[PHONE_NUMBER]" at bounding box center [398, 400] width 193 height 19
click at [346, 194] on div "[PERSON_NAME] Since: [DATE] link to CRM copy Email [EMAIL_ADDRESS][DOMAIN_NAME]…" at bounding box center [398, 385] width 232 height 520
click at [344, 183] on link "link to CRM" at bounding box center [336, 185] width 68 height 17
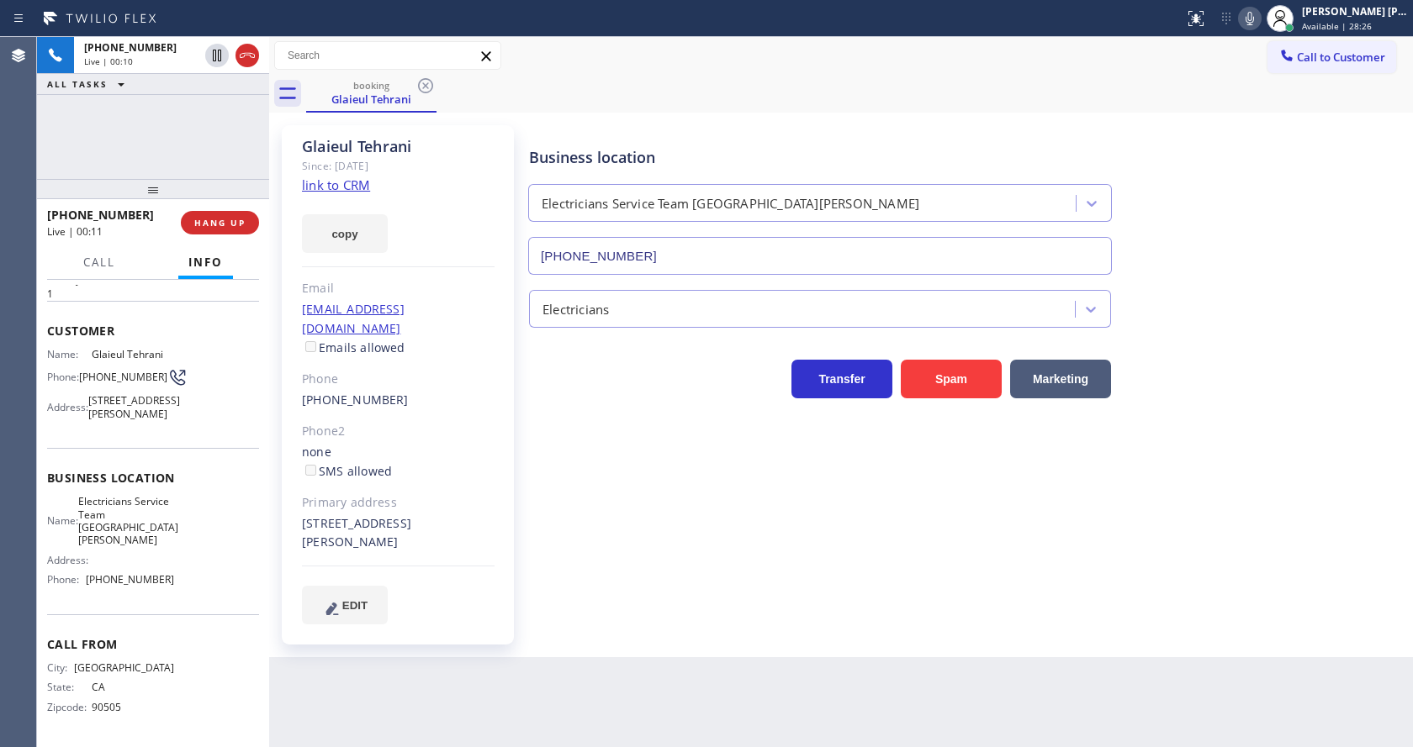
click at [621, 526] on div "Business location Electricians Service Team [GEOGRAPHIC_DATA][PERSON_NAME] [PHO…" at bounding box center [967, 374] width 883 height 490
click at [104, 399] on span "[STREET_ADDRESS][PERSON_NAME]" at bounding box center [134, 407] width 92 height 26
drag, startPoint x: 86, startPoint y: 336, endPoint x: 182, endPoint y: 334, distance: 96.7
click at [182, 348] on div "Name: [PERSON_NAME] Phone: [PHONE_NUMBER] Address: [STREET_ADDRESS][PERSON_NAME]" at bounding box center [153, 387] width 212 height 79
copy div "Glaieul Tehrani"
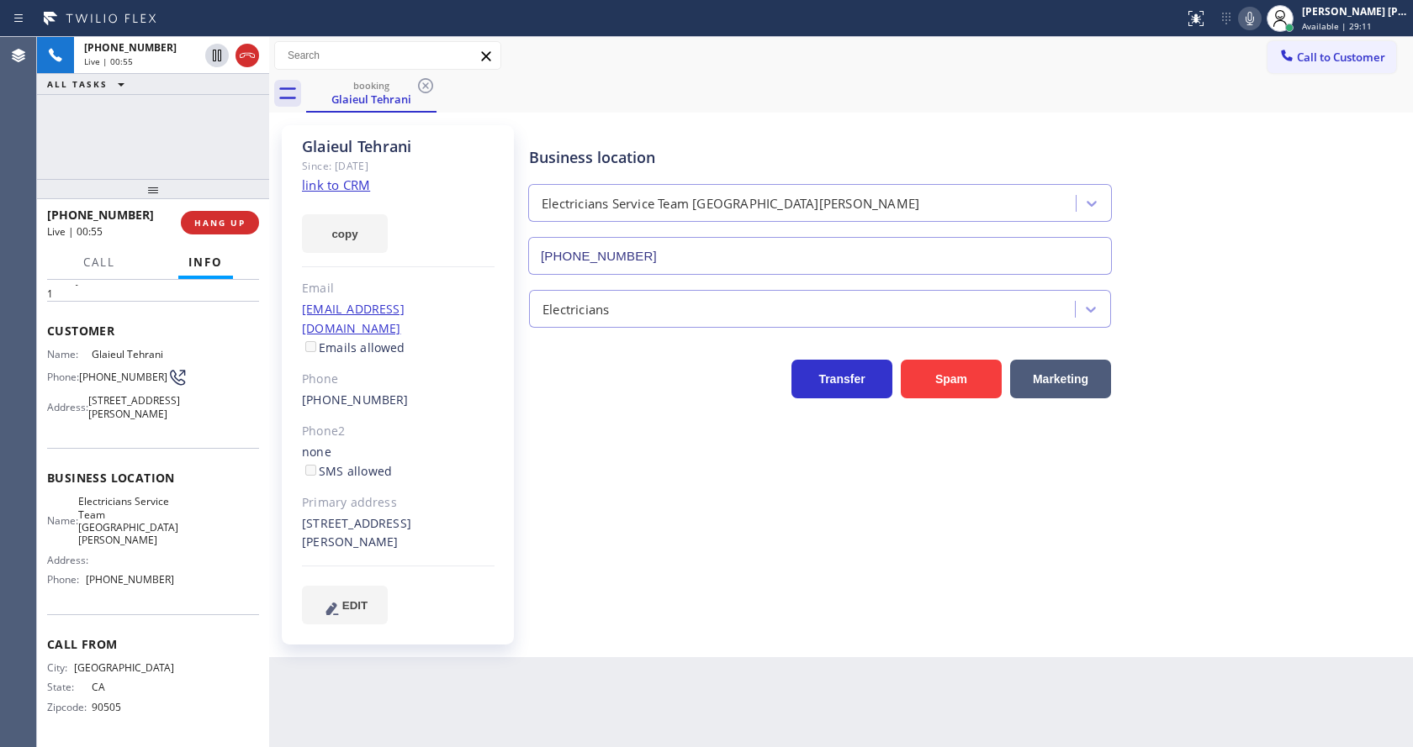
click at [662, 537] on div "Business location Electricians Service Team [GEOGRAPHIC_DATA][PERSON_NAME] [PHO…" at bounding box center [967, 374] width 883 height 490
click at [19, 422] on div "Agent Desktop" at bounding box center [18, 392] width 36 height 710
drag, startPoint x: 78, startPoint y: 356, endPoint x: 111, endPoint y: 365, distance: 34.1
click at [108, 369] on div "Phone: [PHONE_NUMBER]" at bounding box center [110, 377] width 127 height 20
click at [111, 371] on span "[PHONE_NUMBER]" at bounding box center [123, 377] width 88 height 13
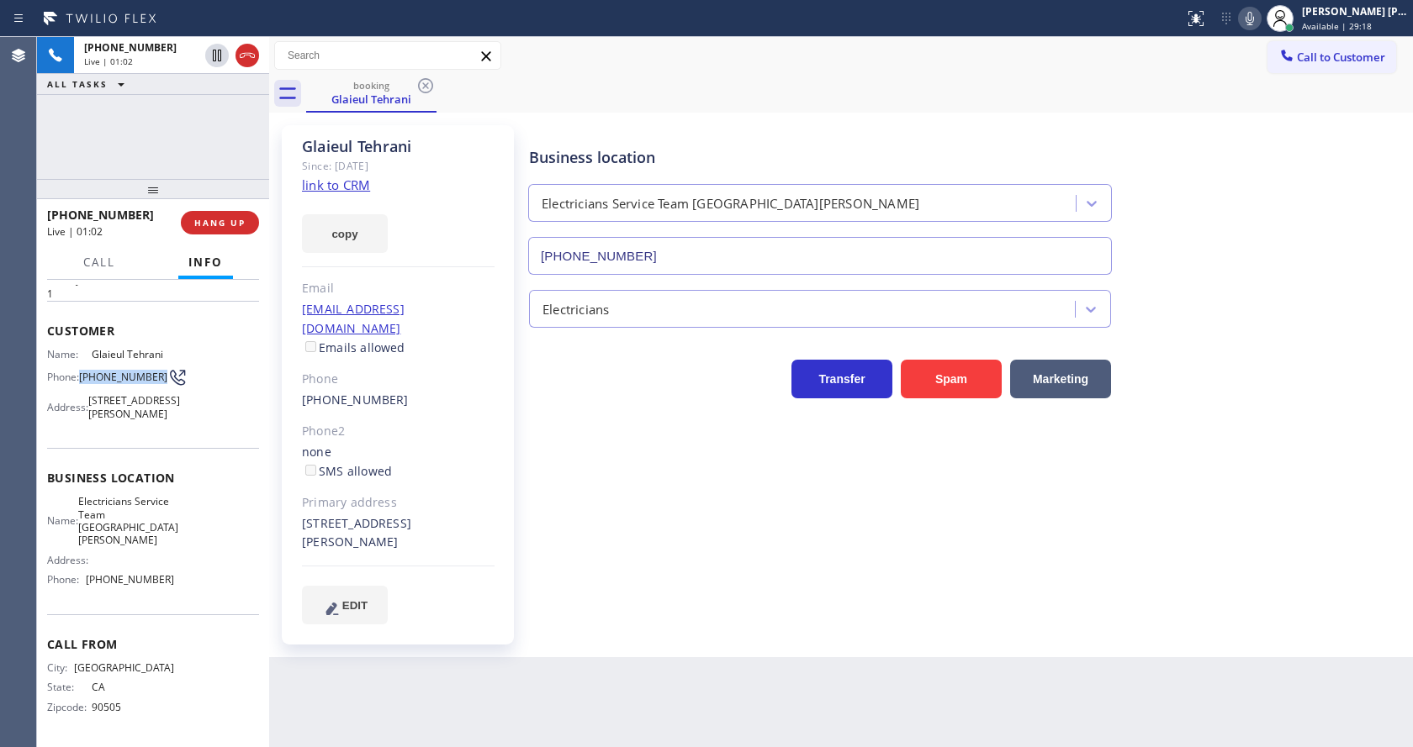
drag, startPoint x: 82, startPoint y: 353, endPoint x: 106, endPoint y: 366, distance: 27.5
click at [106, 371] on span "[PHONE_NUMBER]" at bounding box center [123, 377] width 88 height 13
click at [563, 516] on div "Business location Electricians Service Team [GEOGRAPHIC_DATA][PERSON_NAME] [PHO…" at bounding box center [967, 374] width 883 height 490
drag, startPoint x: 199, startPoint y: 516, endPoint x: 182, endPoint y: 515, distance: 17.7
click at [199, 516] on div "Name: Electricians Service Team [GEOGRAPHIC_DATA][PERSON_NAME] Address: Phone: …" at bounding box center [153, 544] width 212 height 98
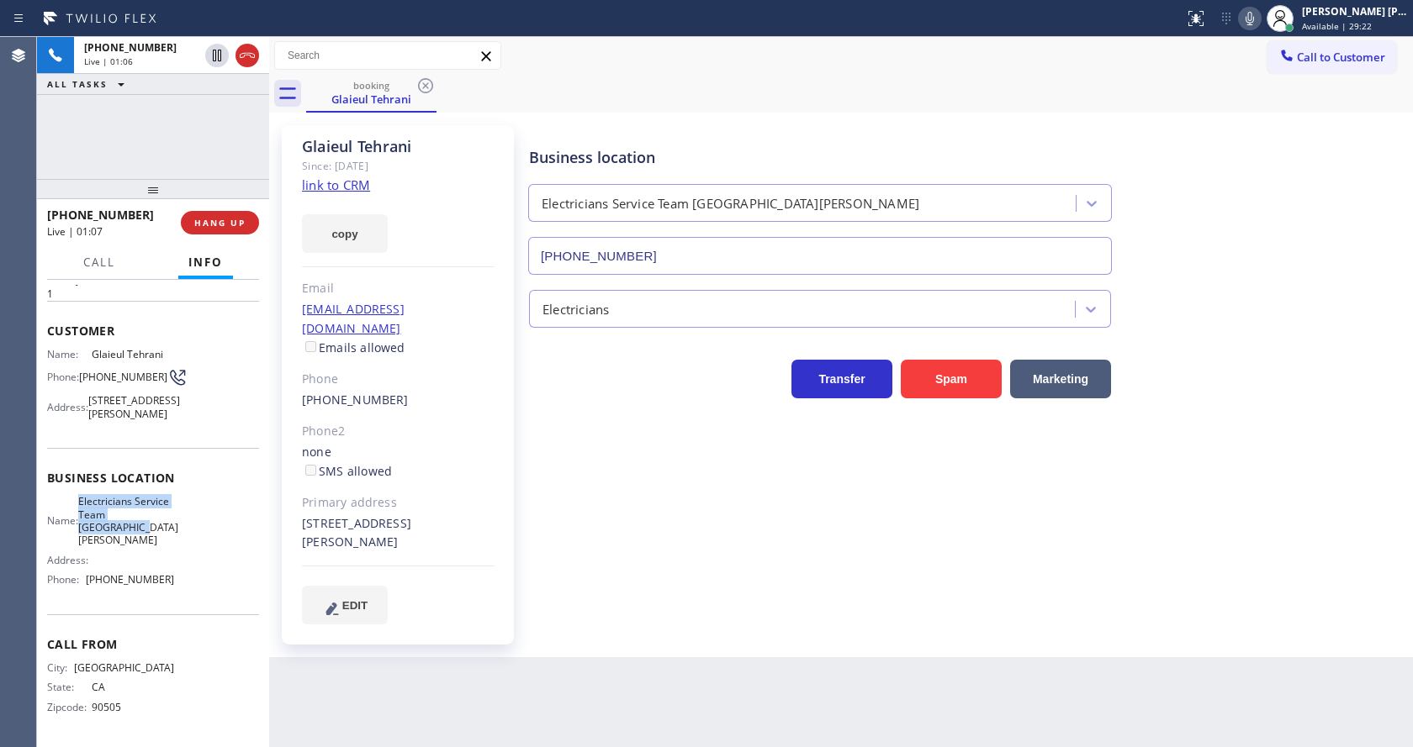
drag, startPoint x: 88, startPoint y: 510, endPoint x: 156, endPoint y: 538, distance: 73.9
click at [156, 538] on span "Electricians Service Team [GEOGRAPHIC_DATA][PERSON_NAME]" at bounding box center [128, 521] width 100 height 52
click at [431, 607] on div "[PERSON_NAME] Since: [DATE] link to CRM copy Email [EMAIL_ADDRESS][DOMAIN_NAME]…" at bounding box center [398, 385] width 232 height 520
click at [221, 563] on div "Name: Electricians Service Team [GEOGRAPHIC_DATA][PERSON_NAME] Address: Phone: …" at bounding box center [153, 544] width 212 height 98
drag, startPoint x: 83, startPoint y: 578, endPoint x: 172, endPoint y: 579, distance: 89.1
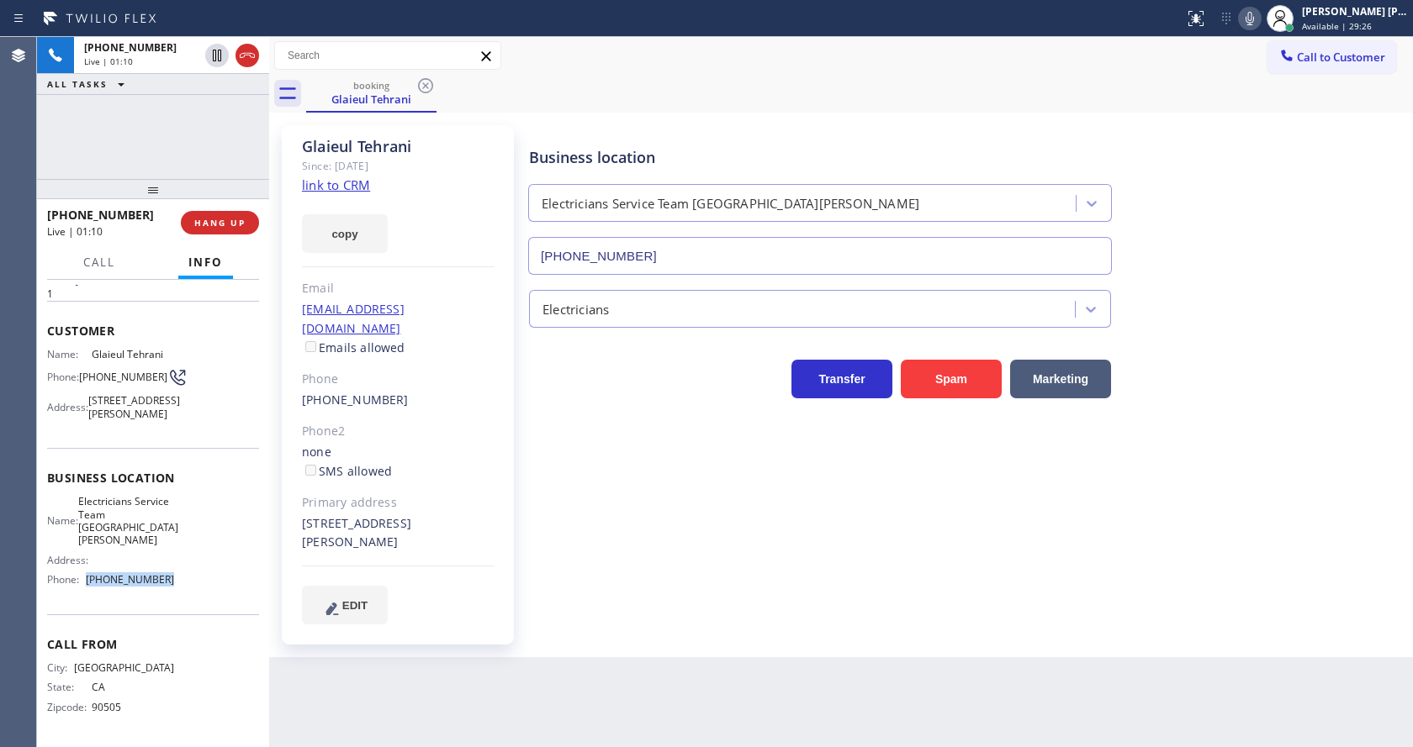
click at [172, 579] on div "Name: Electricians Service Team [GEOGRAPHIC_DATA][PERSON_NAME] Address: Phone: …" at bounding box center [153, 544] width 212 height 98
click at [525, 659] on div "Back to Dashboard Change Sender ID Customers Technicians Select a contact Outbo…" at bounding box center [841, 392] width 1144 height 710
click at [644, 545] on div "Business location Electricians Service Team [GEOGRAPHIC_DATA][PERSON_NAME] [PHO…" at bounding box center [967, 374] width 883 height 490
click at [421, 466] on div "[PERSON_NAME] Since: [DATE] link to CRM copy Email [EMAIL_ADDRESS][DOMAIN_NAME]…" at bounding box center [398, 385] width 232 height 520
click at [392, 743] on div "Back to Dashboard Change Sender ID Customers Technicians Select a contact Outbo…" at bounding box center [841, 392] width 1144 height 710
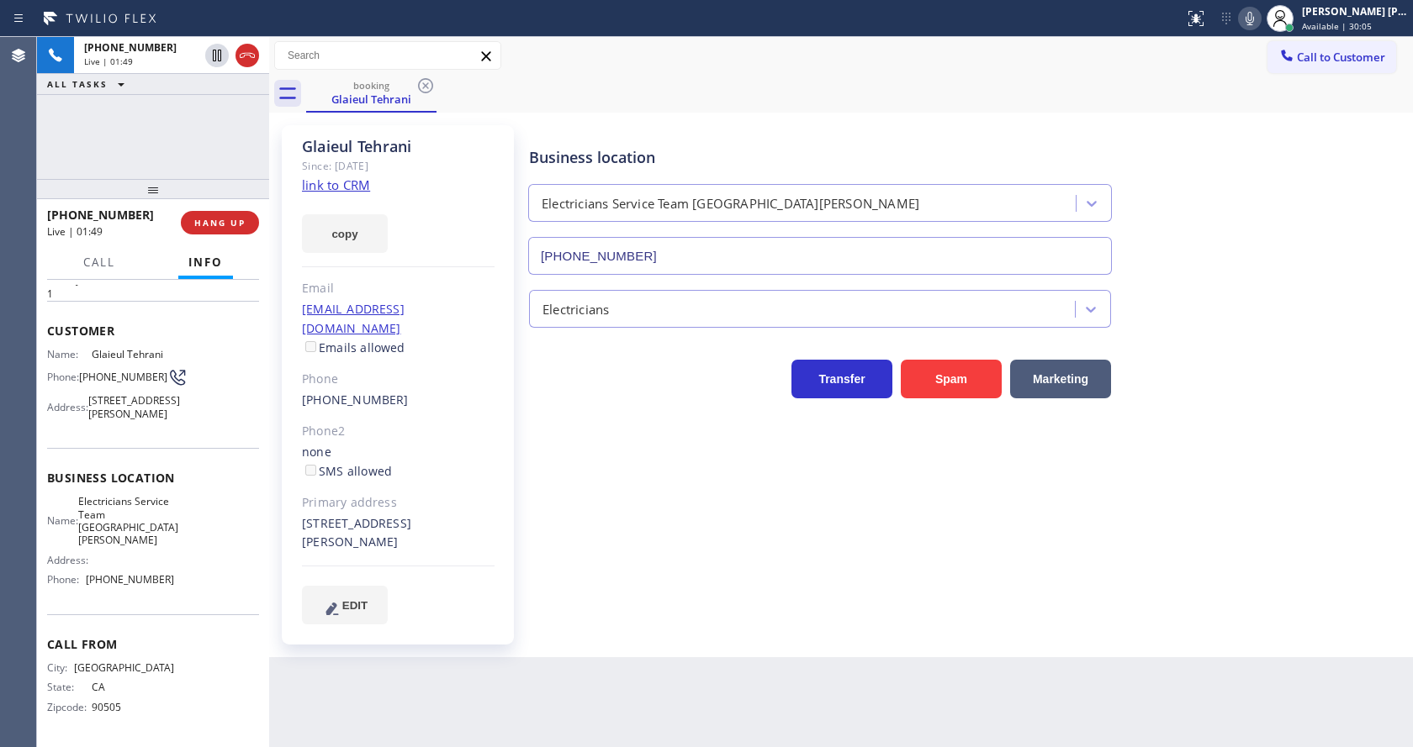
click at [589, 494] on div "Business location Electricians Service Team [GEOGRAPHIC_DATA][PERSON_NAME] [PHO…" at bounding box center [967, 374] width 883 height 490
click at [1260, 23] on icon at bounding box center [1249, 18] width 20 height 20
click at [215, 48] on icon at bounding box center [217, 55] width 20 height 20
click at [605, 416] on div "Business location Electricians Service Team [GEOGRAPHIC_DATA][PERSON_NAME] [PHO…" at bounding box center [967, 374] width 883 height 490
click at [796, 551] on div "Business location Electricians Service Team [GEOGRAPHIC_DATA][PERSON_NAME] [PHO…" at bounding box center [967, 374] width 883 height 490
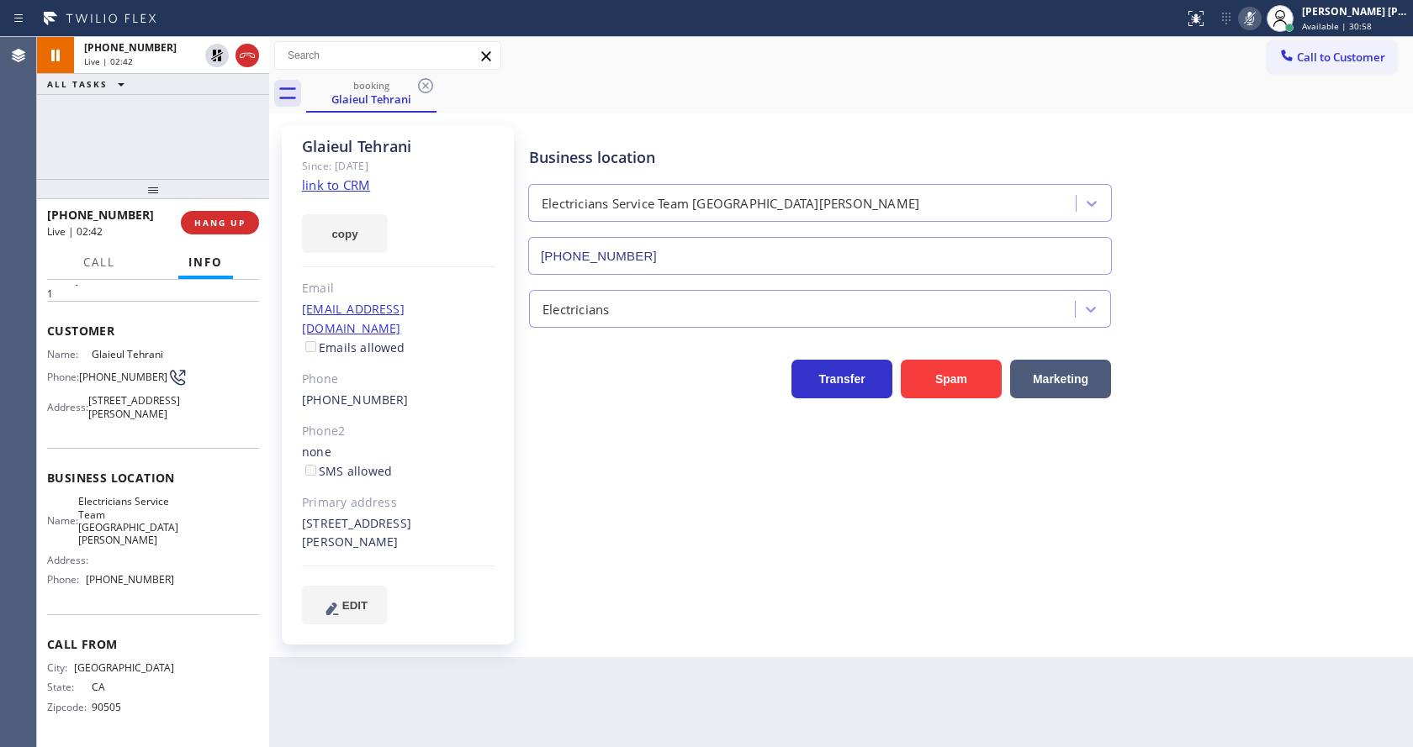
click at [598, 702] on div "Back to Dashboard Change Sender ID Customers Technicians Select a contact Outbo…" at bounding box center [841, 392] width 1144 height 710
click at [190, 352] on div "Name: [PERSON_NAME] Phone: [PHONE_NUMBER] Address: [STREET_ADDRESS][PERSON_NAME]" at bounding box center [153, 387] width 212 height 79
click at [119, 92] on icon at bounding box center [121, 84] width 20 height 20
click at [214, 53] on icon at bounding box center [217, 56] width 12 height 12
click at [1260, 16] on icon at bounding box center [1249, 18] width 20 height 20
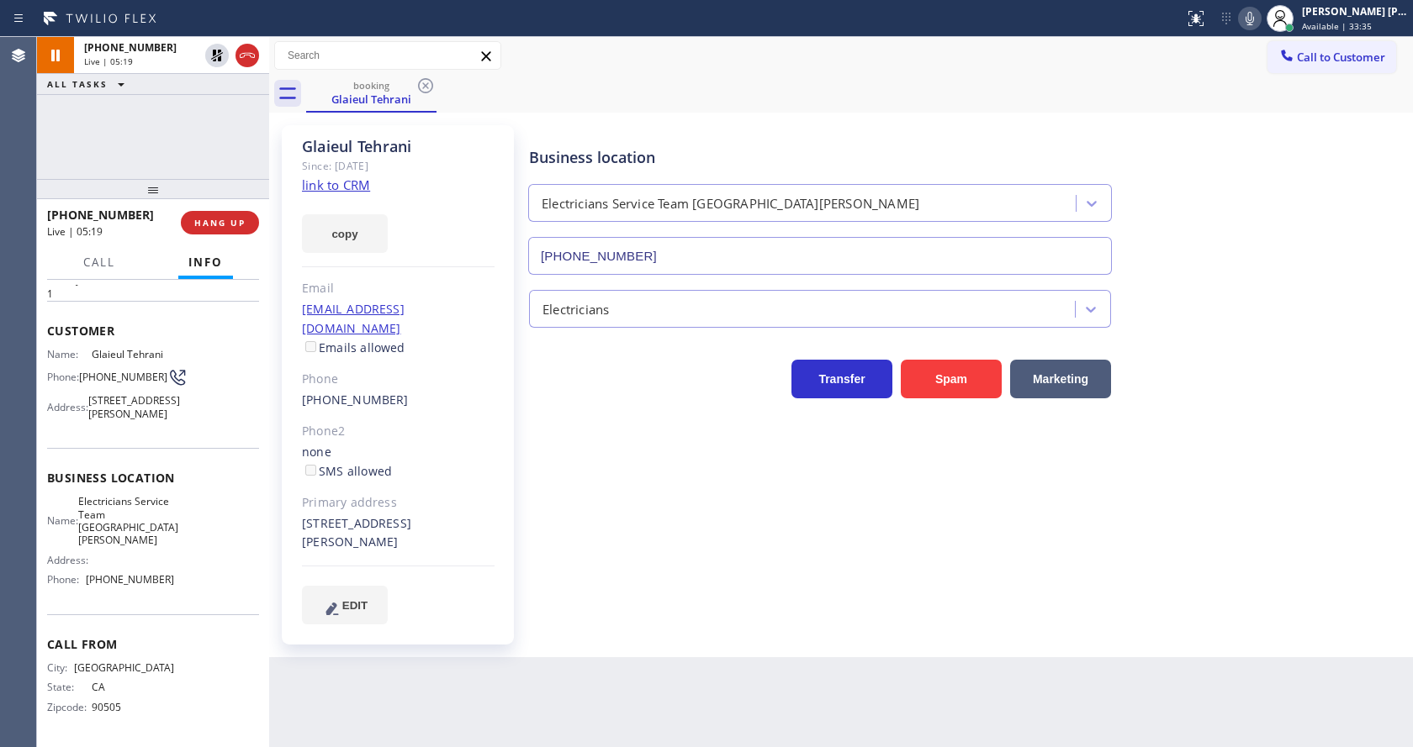
click at [1252, 218] on div "Business location Electricians Service Team [GEOGRAPHIC_DATA][PERSON_NAME] [PHO…" at bounding box center [967, 199] width 883 height 152
click at [602, 532] on div "Business location Electricians Service Team [GEOGRAPHIC_DATA][PERSON_NAME] [PHO…" at bounding box center [967, 374] width 883 height 490
click at [396, 422] on div "Phone2" at bounding box center [398, 431] width 193 height 19
click at [598, 708] on div "Back to Dashboard Change Sender ID Customers Technicians Select a contact Outbo…" at bounding box center [841, 392] width 1144 height 710
click at [361, 392] on link "[PHONE_NUMBER]" at bounding box center [355, 400] width 107 height 16
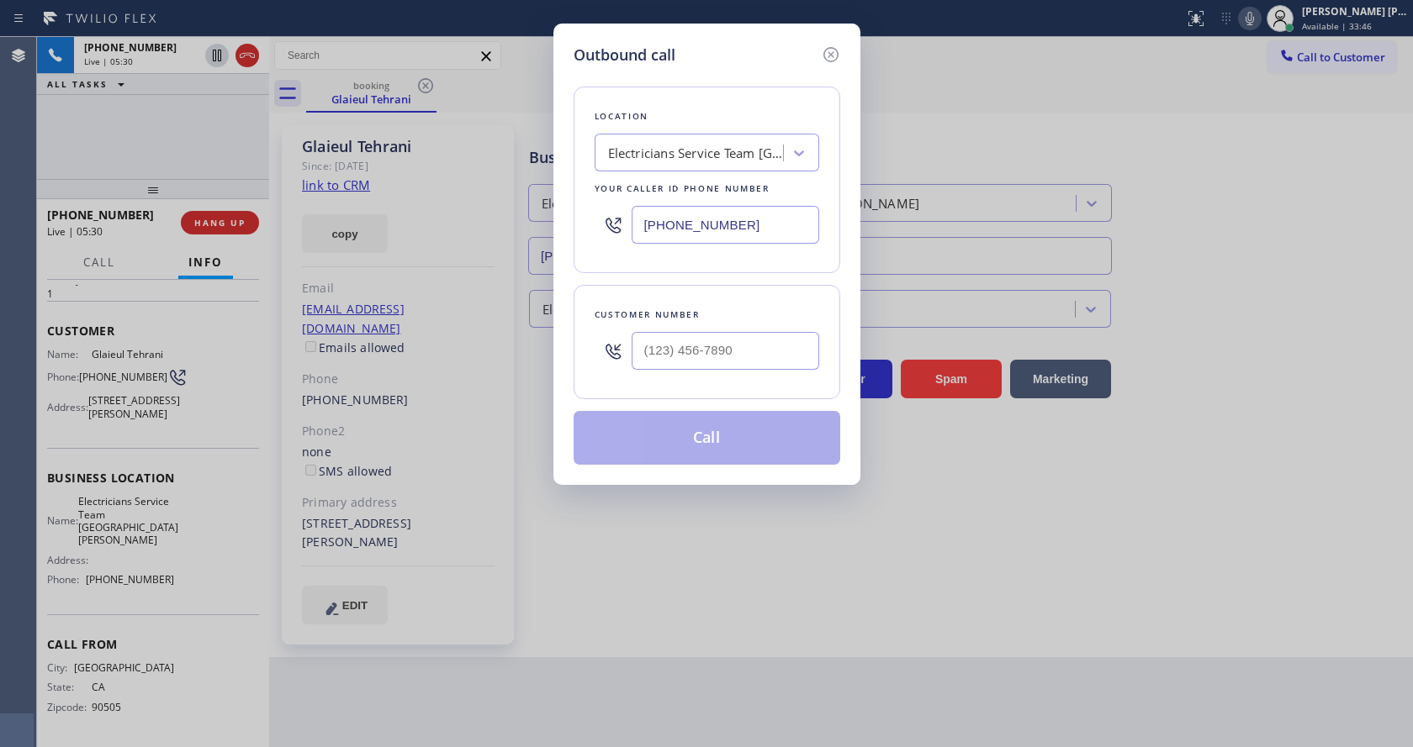
type input "[PHONE_NUMBER]"
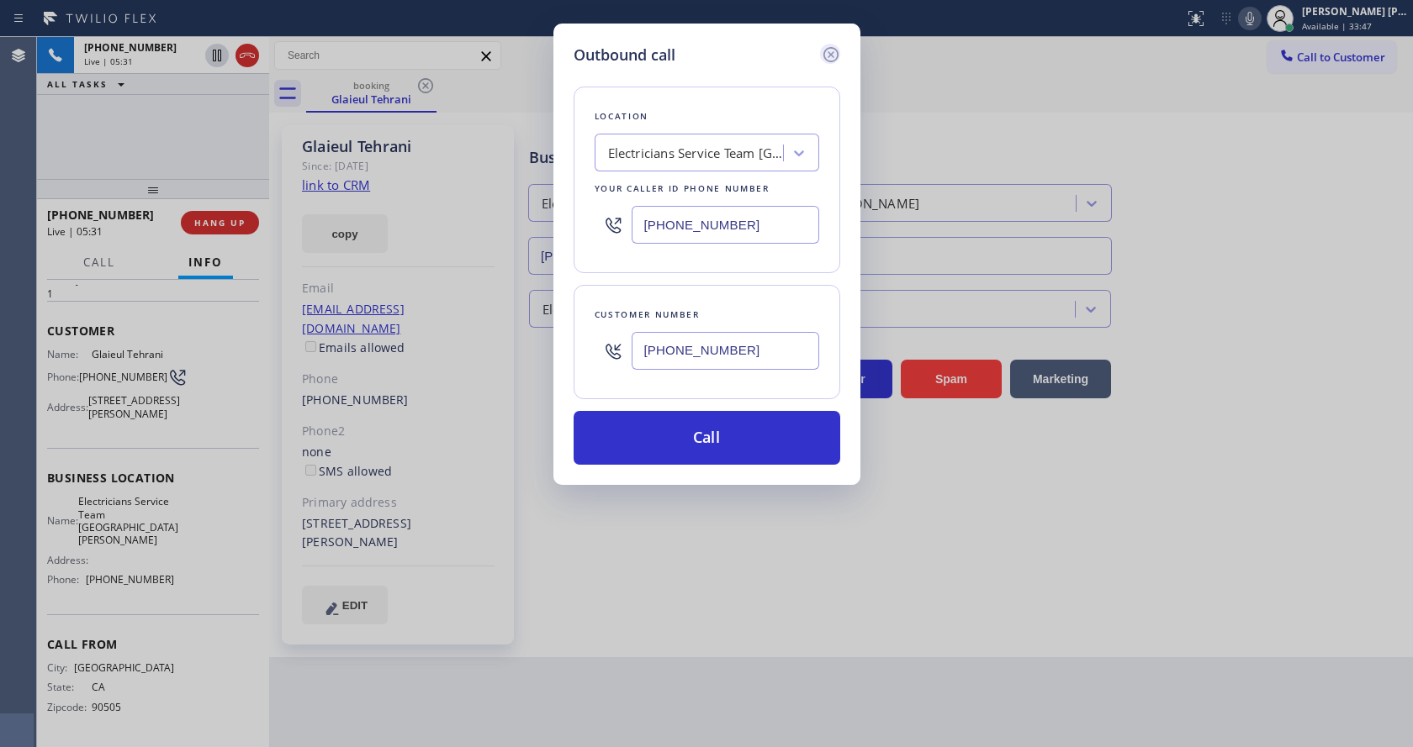
click at [829, 45] on icon at bounding box center [831, 55] width 20 height 20
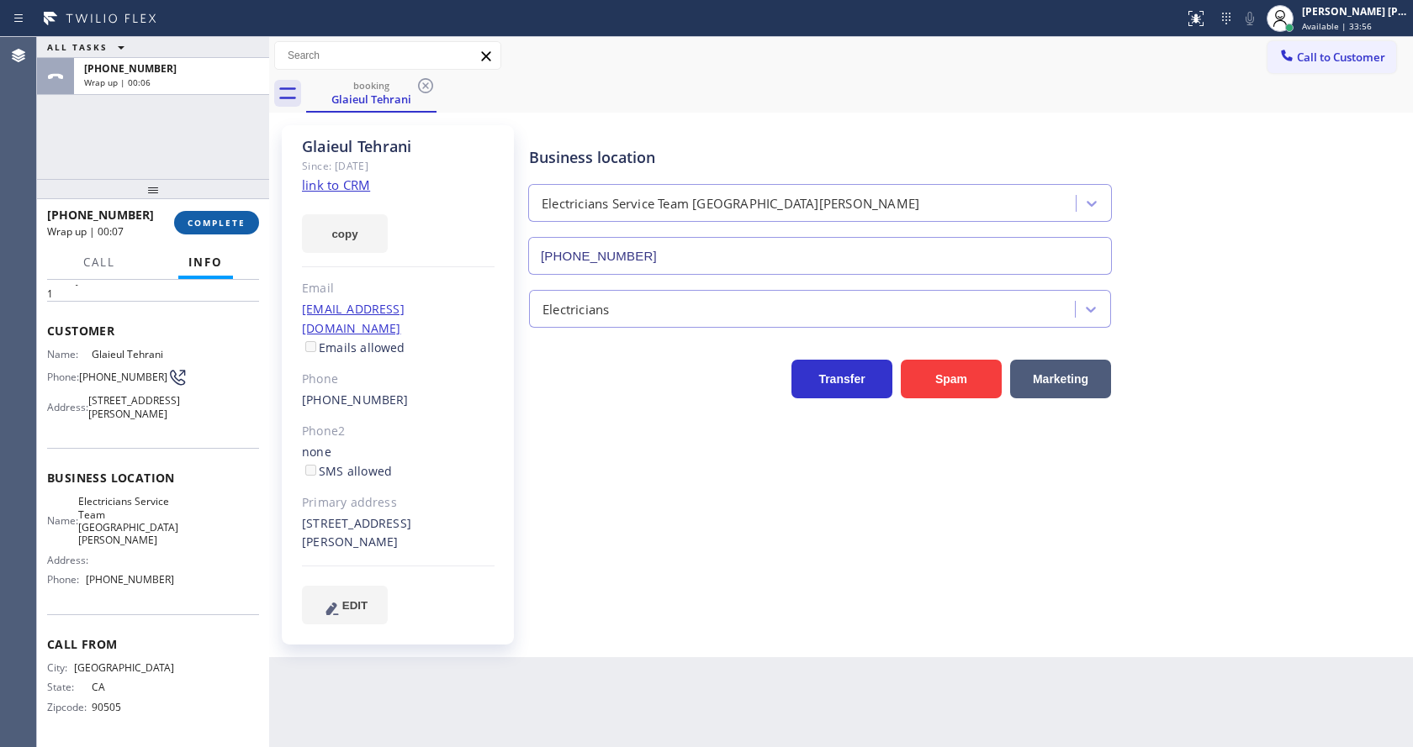
click at [202, 220] on span "COMPLETE" at bounding box center [217, 223] width 58 height 12
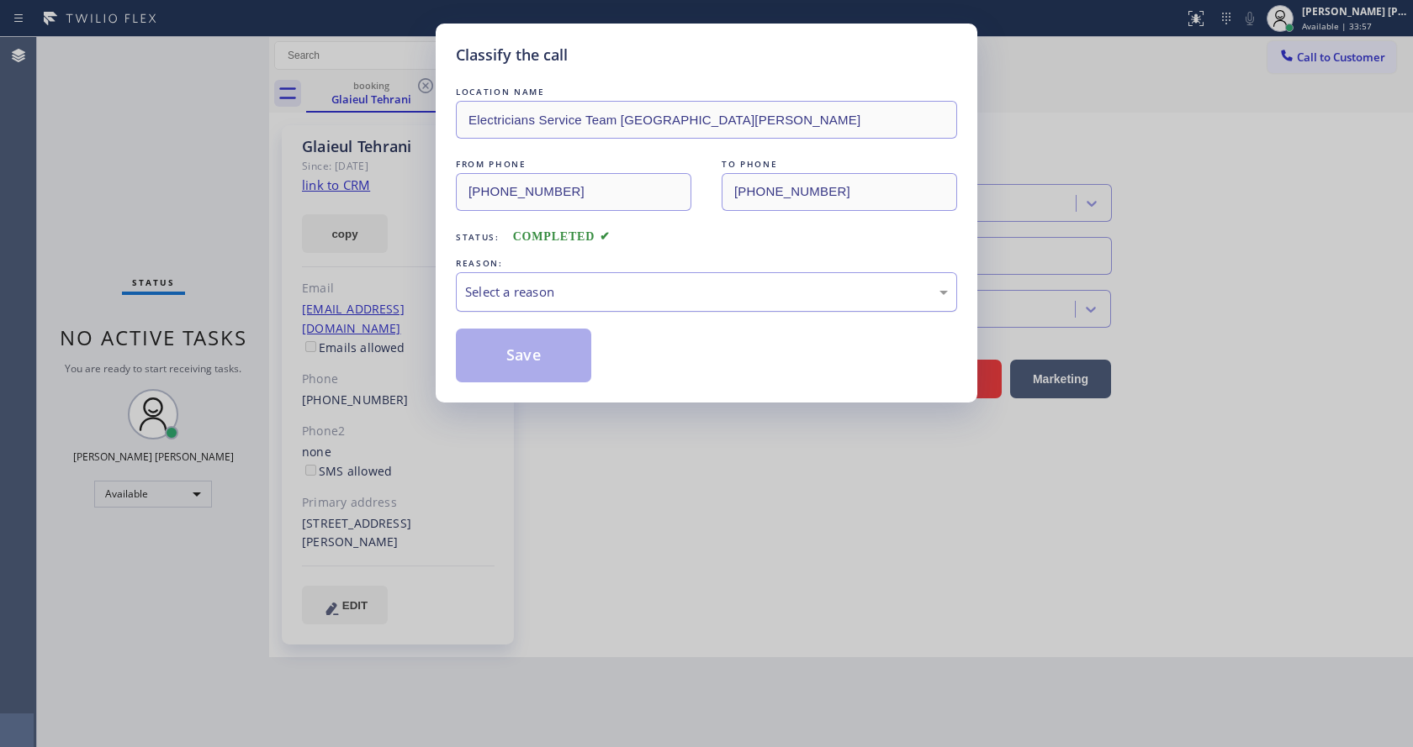
click at [492, 281] on div "Select a reason" at bounding box center [706, 292] width 501 height 40
click at [489, 358] on button "Save" at bounding box center [523, 356] width 135 height 54
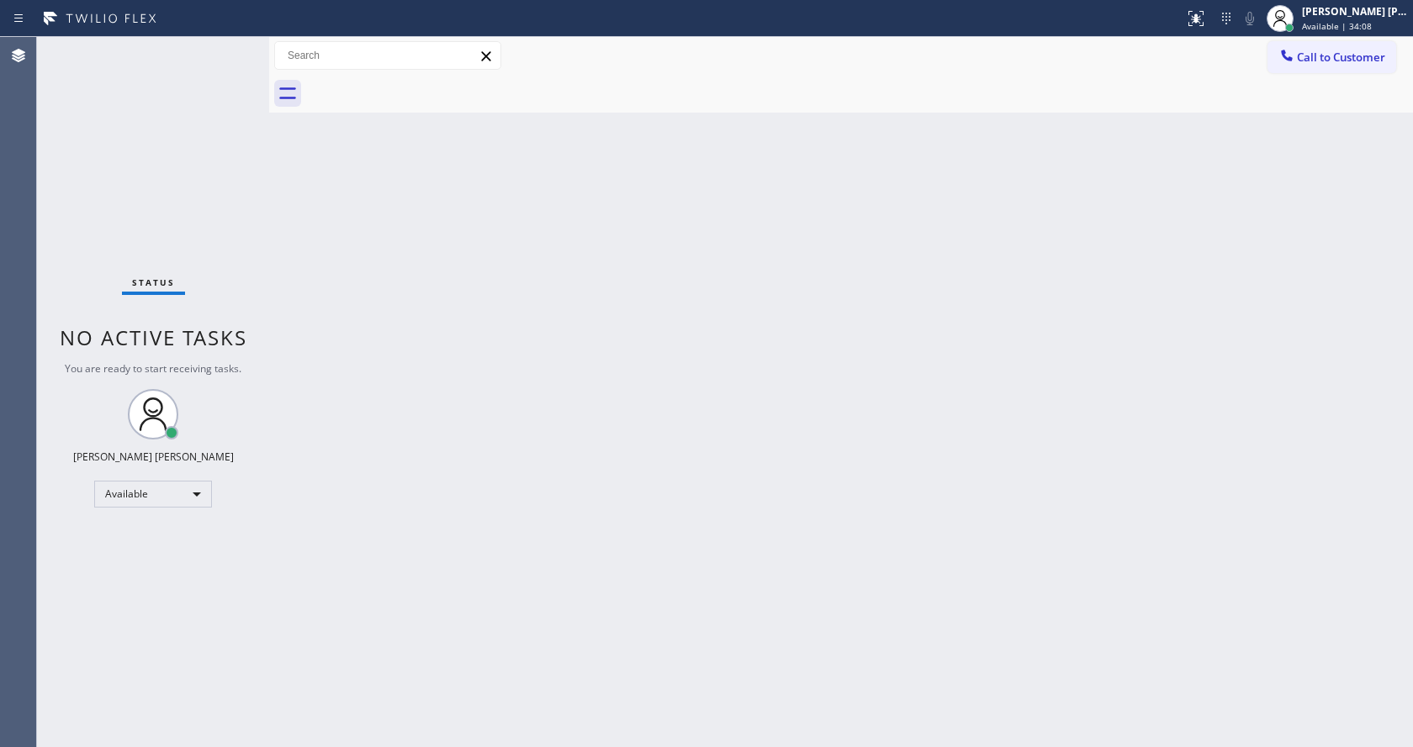
drag, startPoint x: 568, startPoint y: 626, endPoint x: 675, endPoint y: 613, distance: 107.6
click at [568, 626] on div "Back to Dashboard Change Sender ID Customers Technicians Select a contact Outbo…" at bounding box center [841, 392] width 1144 height 710
click at [368, 368] on div "Back to Dashboard Change Sender ID Customers Technicians Select a contact Outbo…" at bounding box center [841, 392] width 1144 height 710
click at [235, 44] on div "Status No active tasks You are ready to start receiving tasks. [PERSON_NAME] [P…" at bounding box center [153, 392] width 232 height 710
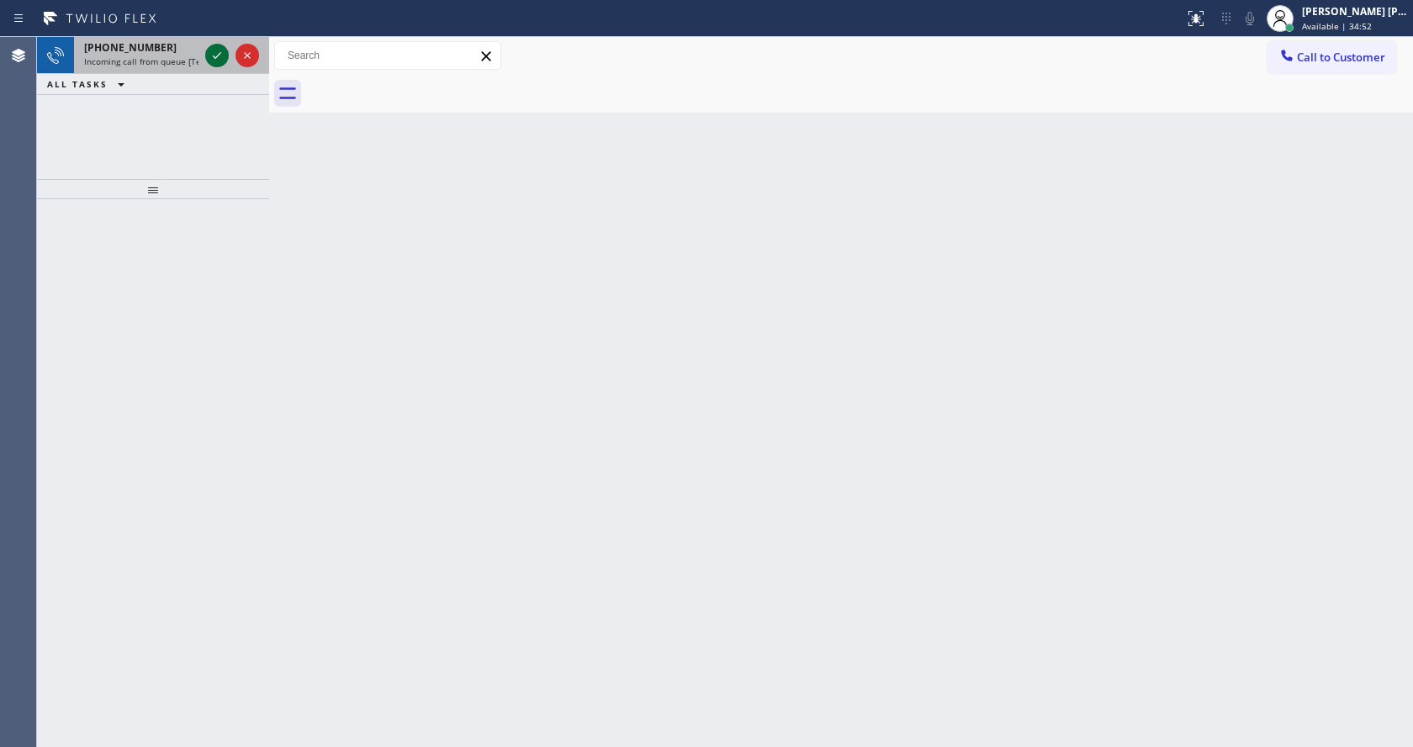
click at [214, 54] on icon at bounding box center [217, 55] width 20 height 20
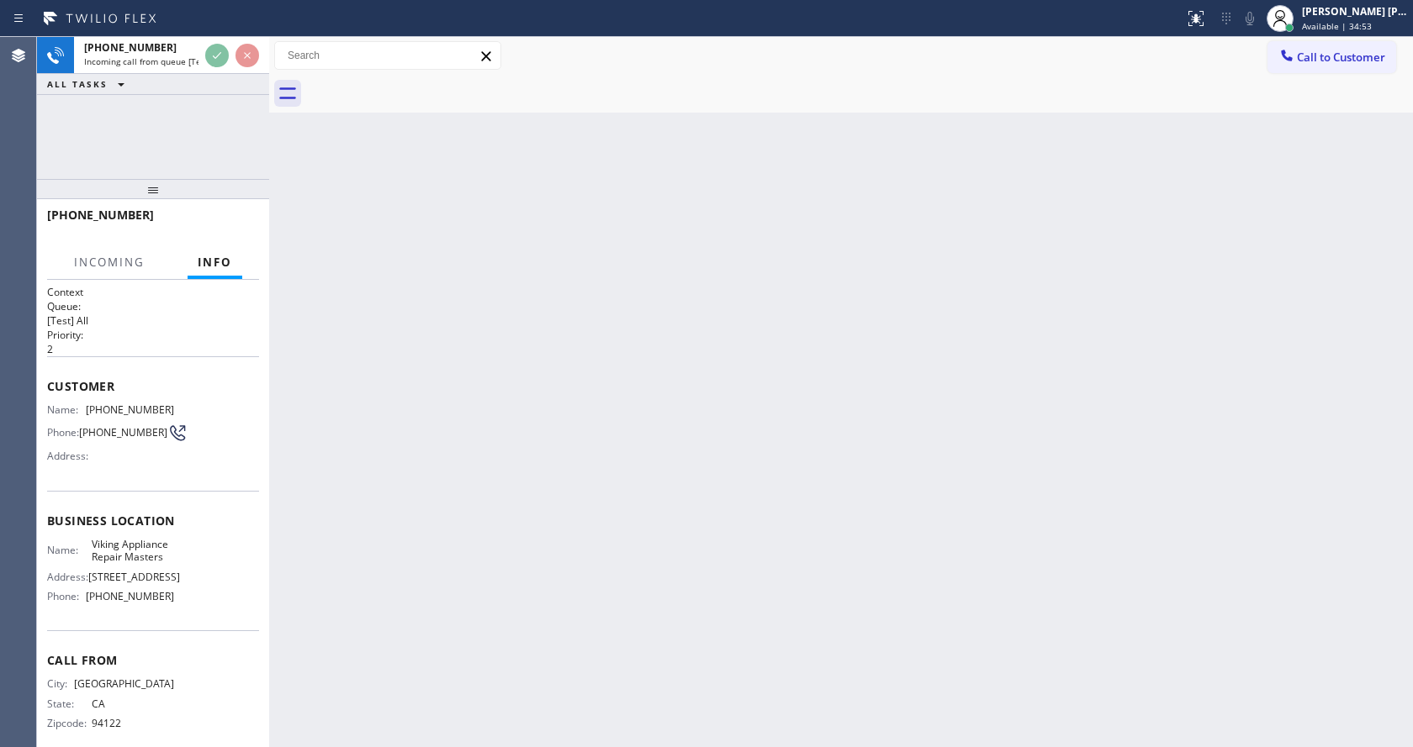
click at [541, 517] on div "Back to Dashboard Change Sender ID Customers Technicians Select a contact Outbo…" at bounding box center [841, 392] width 1144 height 710
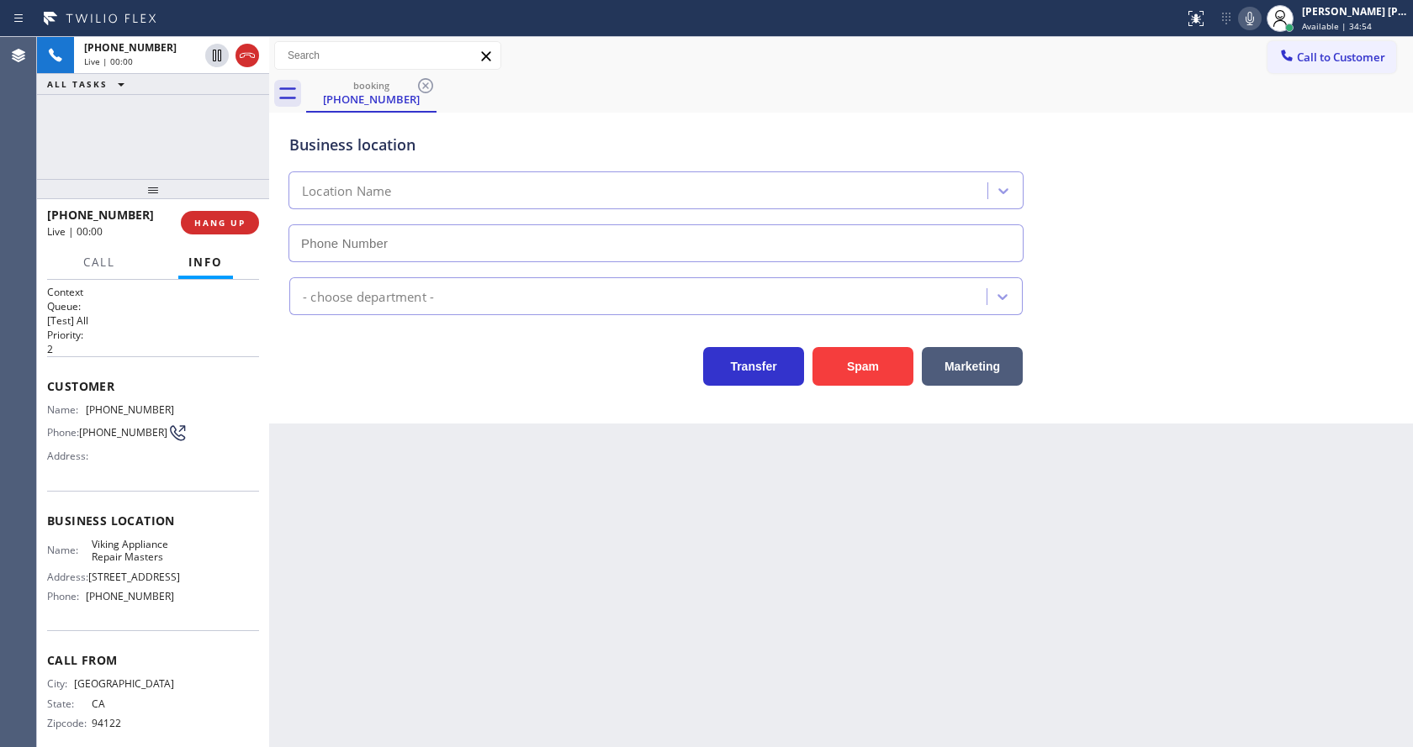
type input "[PHONE_NUMBER]"
click at [578, 504] on div "Back to Dashboard Change Sender ID Customers Technicians Select a contact Outbo…" at bounding box center [841, 392] width 1144 height 710
click at [545, 520] on div "Back to Dashboard Change Sender ID Customers Technicians Select a contact Outbo…" at bounding box center [841, 392] width 1144 height 710
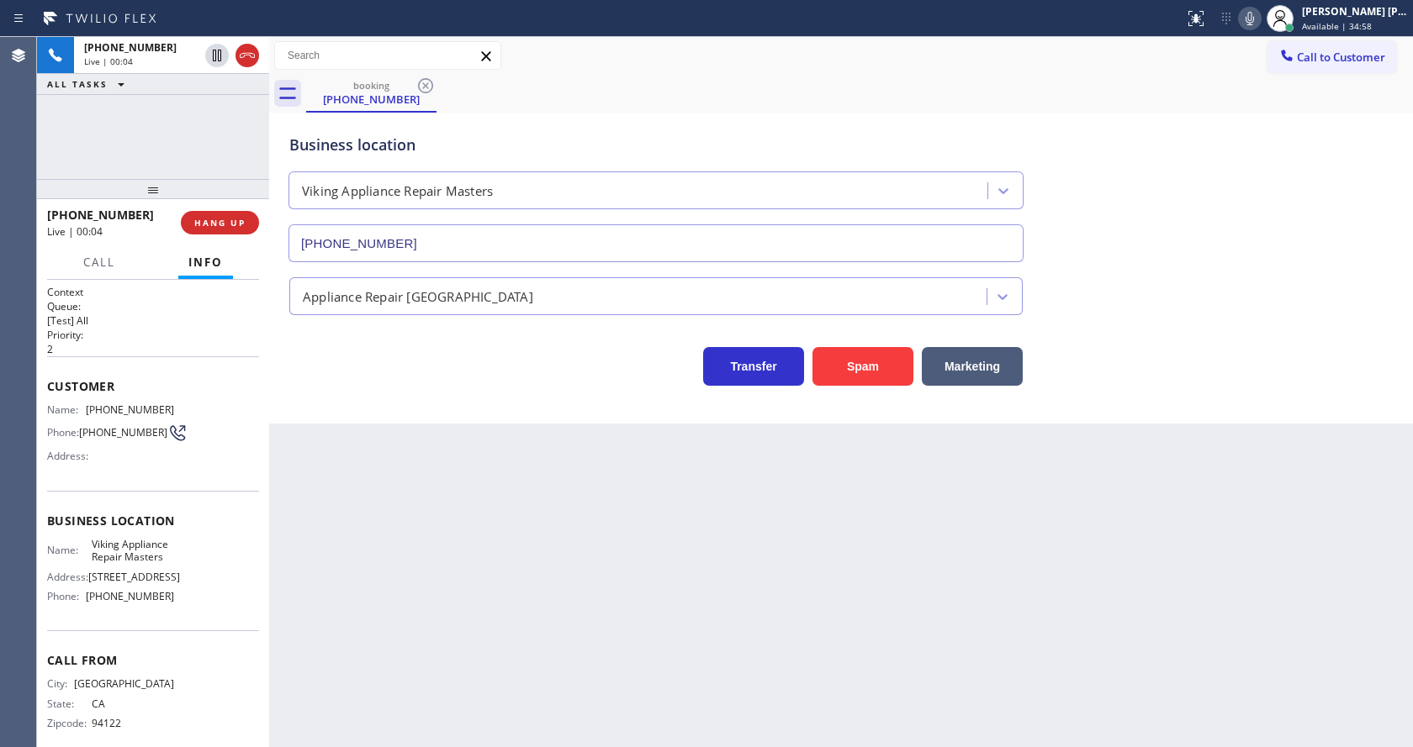
click at [362, 416] on div "Business location Viking Appliance Repair Masters [PHONE_NUMBER] Appliance Repa…" at bounding box center [841, 268] width 1144 height 311
click at [517, 653] on div "Back to Dashboard Change Sender ID Customers Technicians Select a contact Outbo…" at bounding box center [841, 392] width 1144 height 710
click at [372, 515] on div "Back to Dashboard Change Sender ID Customers Technicians Select a contact Outbo…" at bounding box center [841, 392] width 1144 height 710
click at [167, 439] on icon at bounding box center [177, 433] width 20 height 20
drag, startPoint x: 90, startPoint y: 409, endPoint x: 205, endPoint y: 409, distance: 115.2
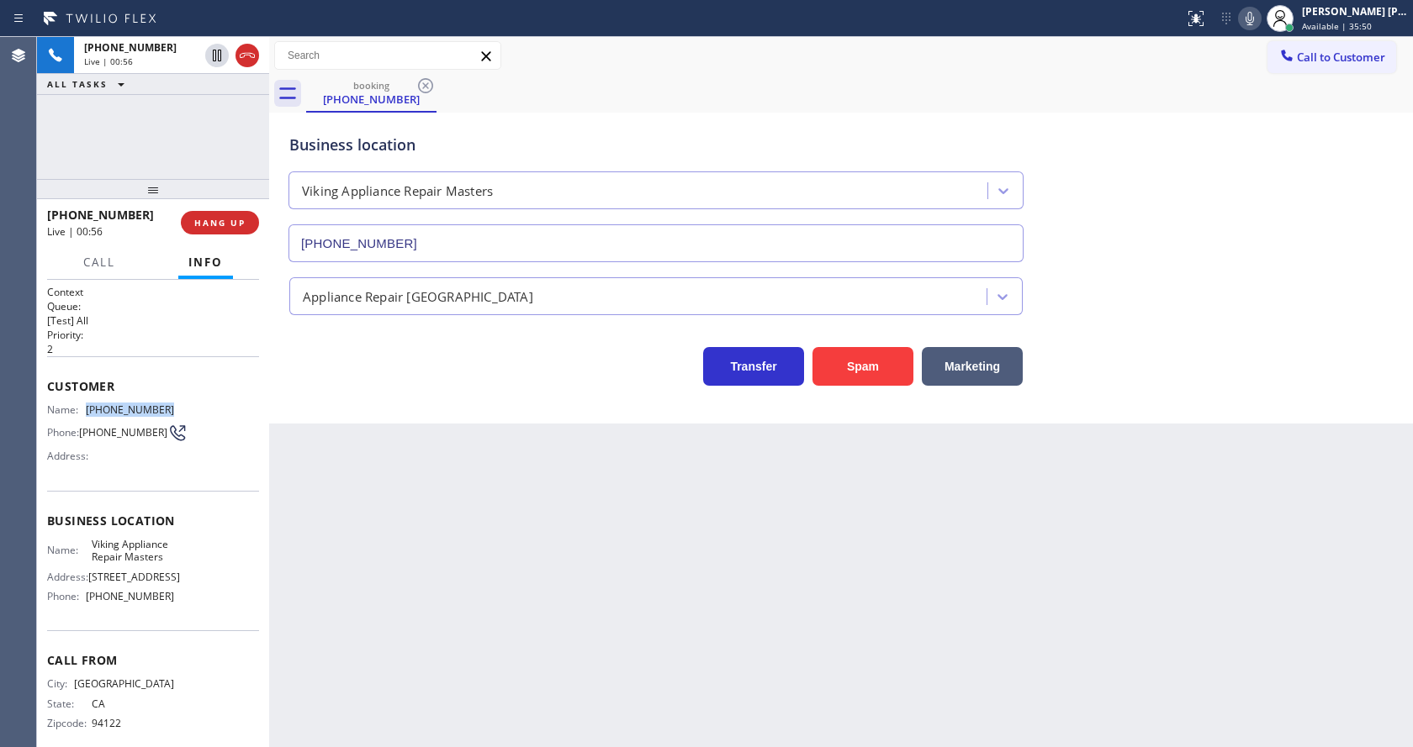
click at [205, 409] on div "Name: [PHONE_NUMBER] Phone: [PHONE_NUMBER] Address:" at bounding box center [153, 437] width 212 height 66
click at [442, 493] on div "Back to Dashboard Change Sender ID Customers Technicians Select a contact Outbo…" at bounding box center [841, 392] width 1144 height 710
click at [156, 529] on span "Business location" at bounding box center [153, 521] width 212 height 16
drag, startPoint x: 82, startPoint y: 547, endPoint x: 189, endPoint y: 569, distance: 109.8
click at [189, 569] on div "Name: Viking Appliance Repair Masters Address: [STREET_ADDRESS] Phone: [PHONE_N…" at bounding box center [153, 574] width 212 height 72
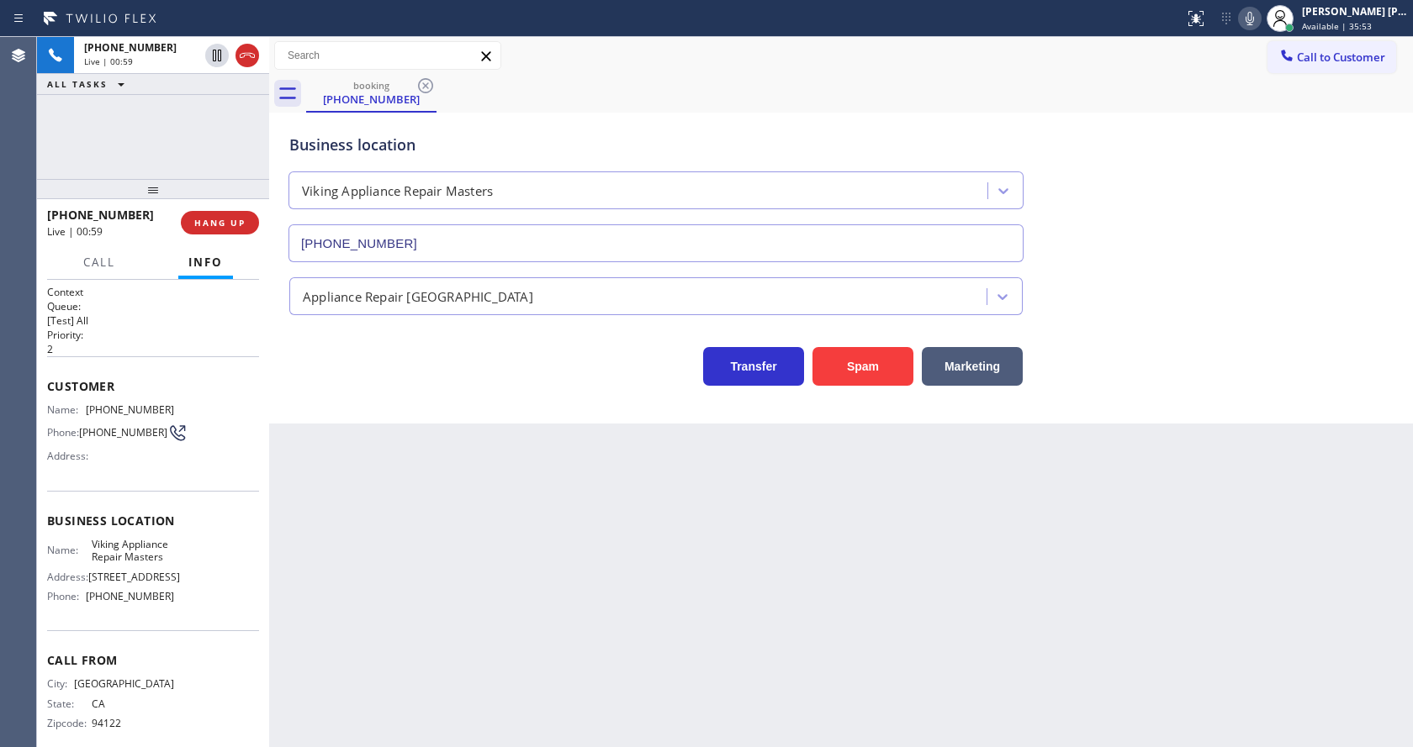
drag, startPoint x: 457, startPoint y: 565, endPoint x: 452, endPoint y: 678, distance: 112.8
click at [456, 573] on div "Back to Dashboard Change Sender ID Customers Technicians Select a contact Outbo…" at bounding box center [841, 392] width 1144 height 710
drag, startPoint x: 239, startPoint y: 546, endPoint x: 225, endPoint y: 557, distance: 17.3
click at [239, 546] on div "Name: Viking Appliance Repair Masters Address: [STREET_ADDRESS] Phone: [PHONE_N…" at bounding box center [153, 574] width 212 height 72
drag, startPoint x: 85, startPoint y: 615, endPoint x: 173, endPoint y: 620, distance: 88.4
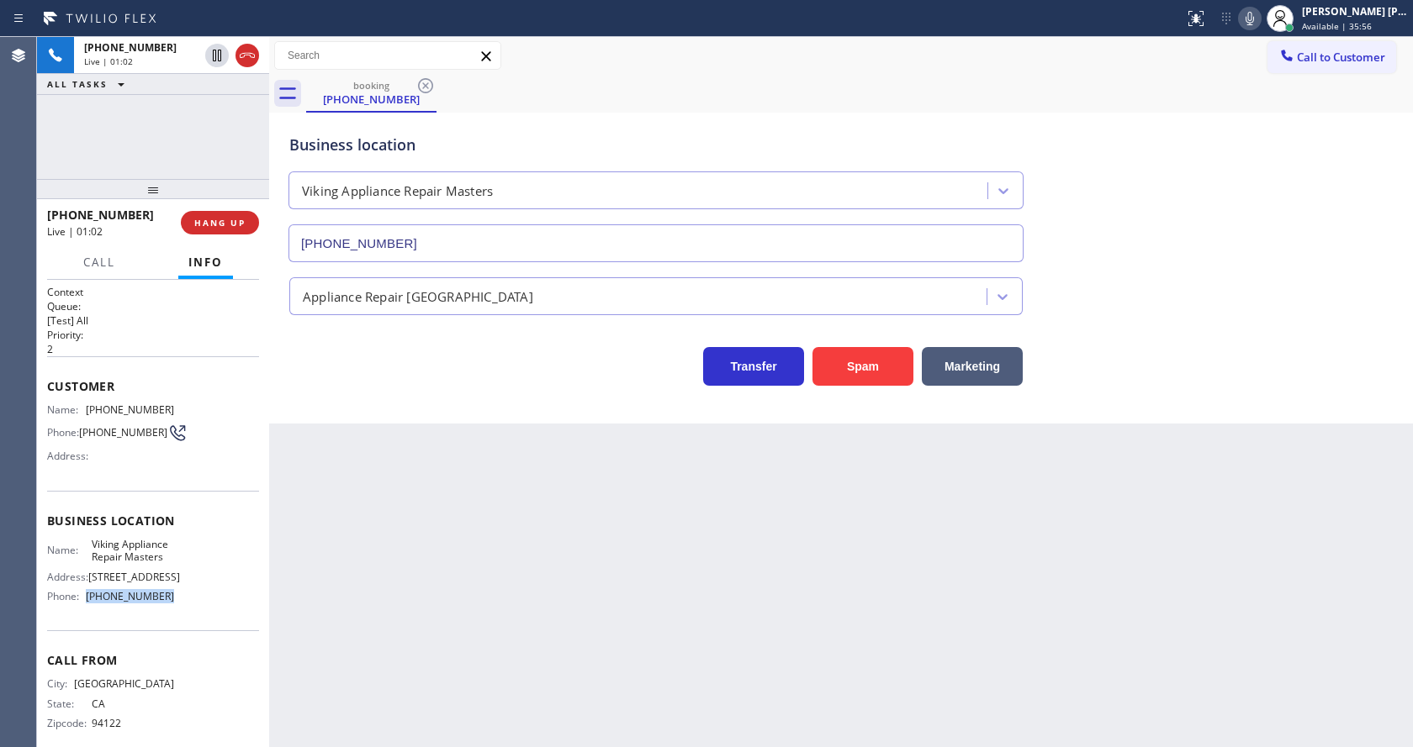
click at [173, 610] on div "Name: Viking Appliance Repair Masters Address: [STREET_ADDRESS] Phone: [PHONE_N…" at bounding box center [153, 574] width 212 height 72
drag, startPoint x: 443, startPoint y: 531, endPoint x: 413, endPoint y: 732, distance: 202.4
click at [442, 552] on div "Back to Dashboard Change Sender ID Customers Technicians Select a contact Outbo…" at bounding box center [841, 392] width 1144 height 710
click at [652, 544] on div "Back to Dashboard Change Sender ID Customers Technicians Select a contact Outbo…" at bounding box center [841, 392] width 1144 height 710
click at [1254, 20] on icon at bounding box center [1249, 18] width 8 height 13
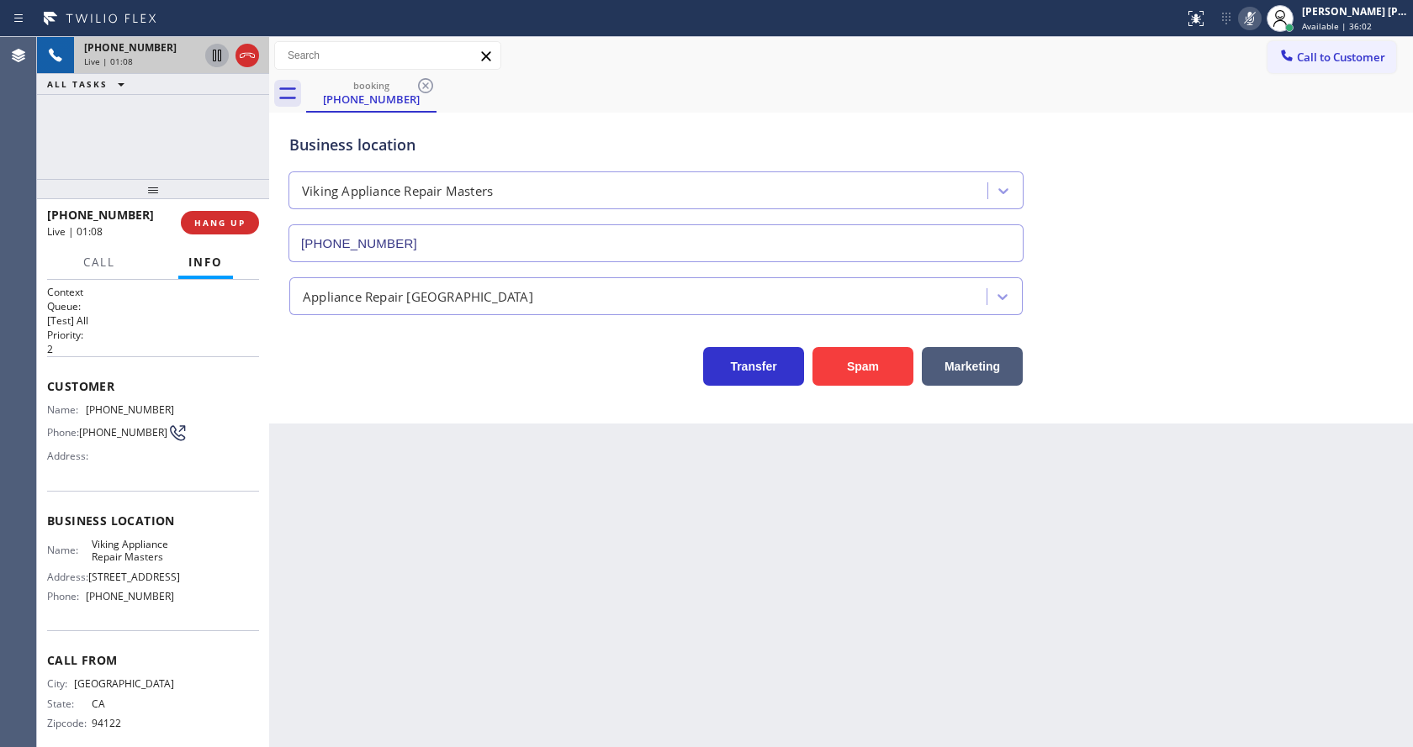
click at [216, 55] on icon at bounding box center [217, 56] width 8 height 12
click at [422, 563] on div "Back to Dashboard Change Sender ID Customers Technicians Select a contact Outbo…" at bounding box center [841, 392] width 1144 height 710
click at [793, 672] on div "Back to Dashboard Change Sender ID Customers Technicians Select a contact Outbo…" at bounding box center [841, 392] width 1144 height 710
click at [1268, 174] on div "Business location Viking Appliance Repair Masters [PHONE_NUMBER]" at bounding box center [841, 186] width 1110 height 152
click at [1258, 21] on icon at bounding box center [1249, 18] width 20 height 20
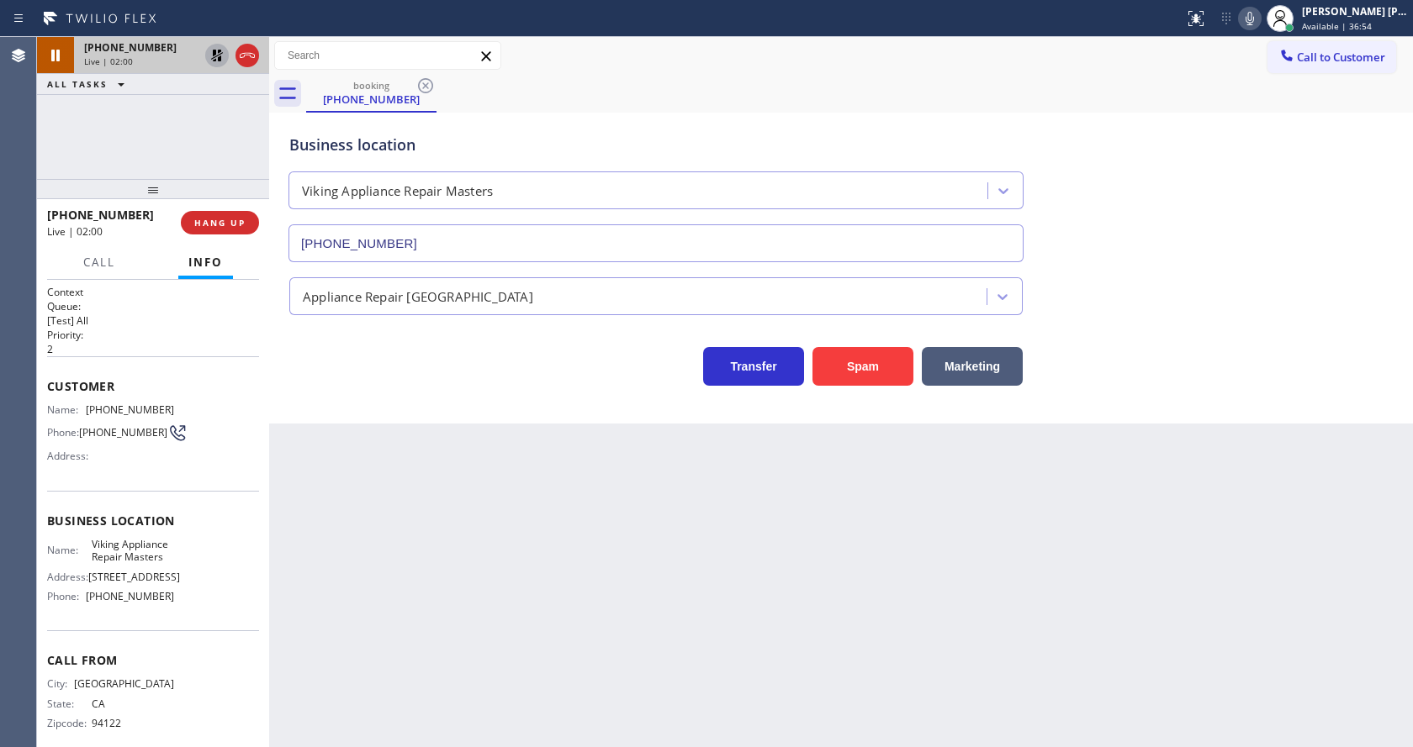
click at [218, 50] on icon at bounding box center [217, 55] width 20 height 20
click at [464, 462] on div "Back to Dashboard Change Sender ID Customers Technicians Select a contact Outbo…" at bounding box center [841, 392] width 1144 height 710
click at [367, 475] on div "Back to Dashboard Change Sender ID Customers Technicians Select a contact Outbo…" at bounding box center [841, 392] width 1144 height 710
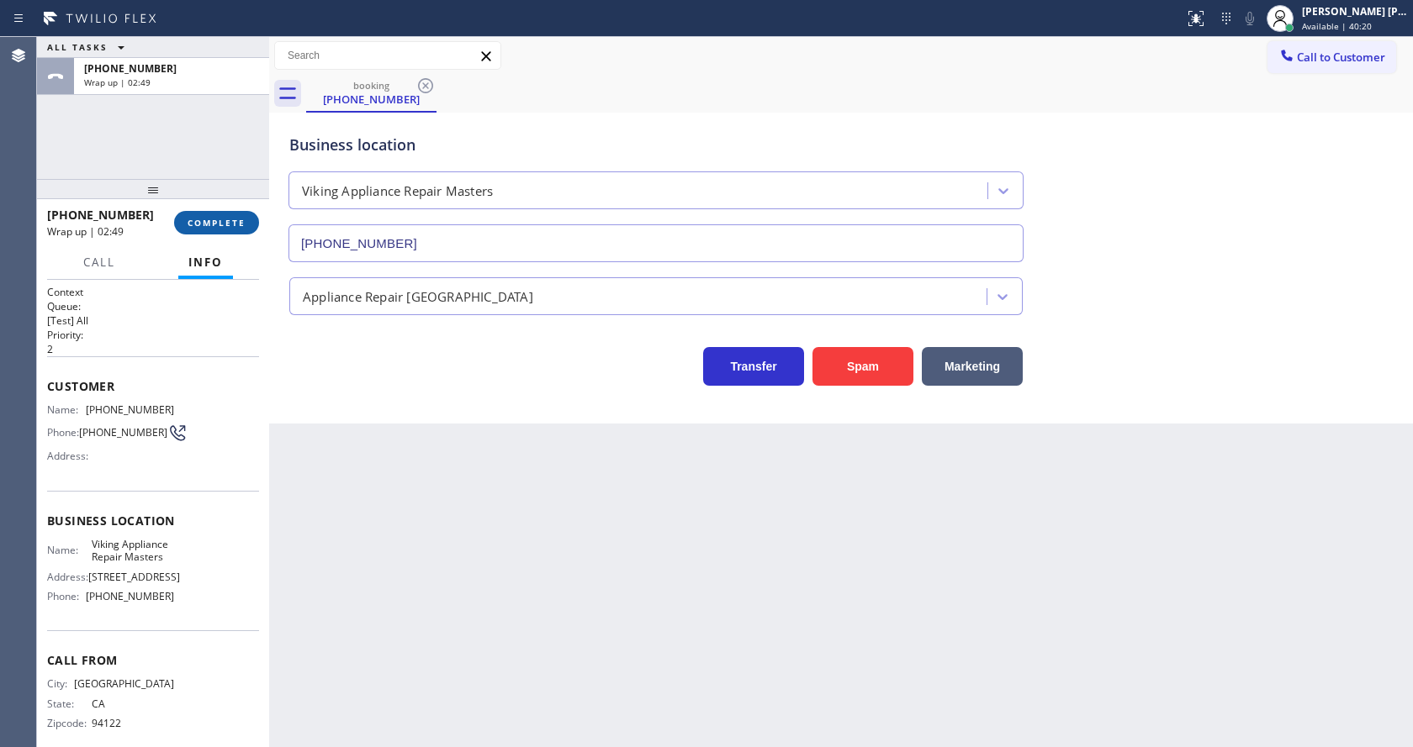
click at [203, 211] on button "COMPLETE" at bounding box center [216, 223] width 85 height 24
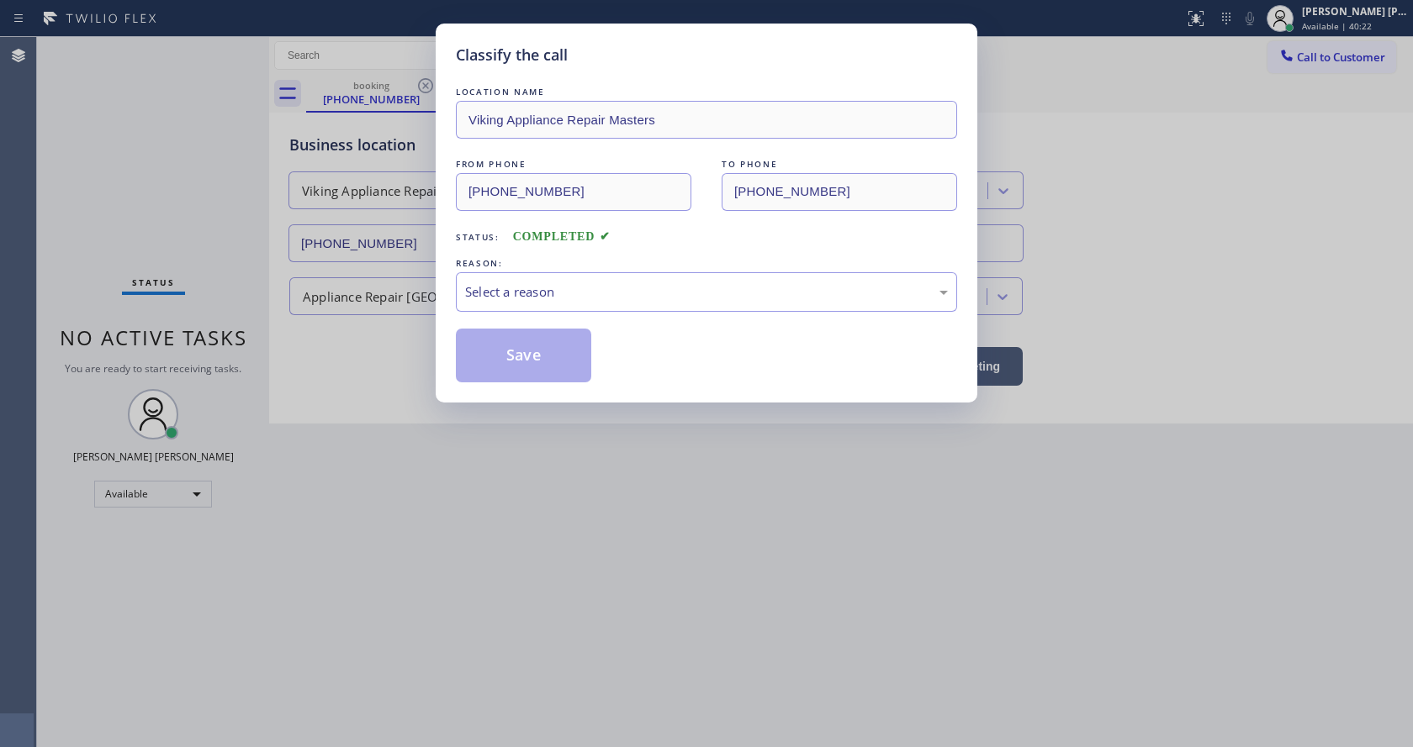
click at [525, 303] on div "Select a reason" at bounding box center [706, 292] width 501 height 40
click at [525, 352] on button "Save" at bounding box center [523, 356] width 135 height 54
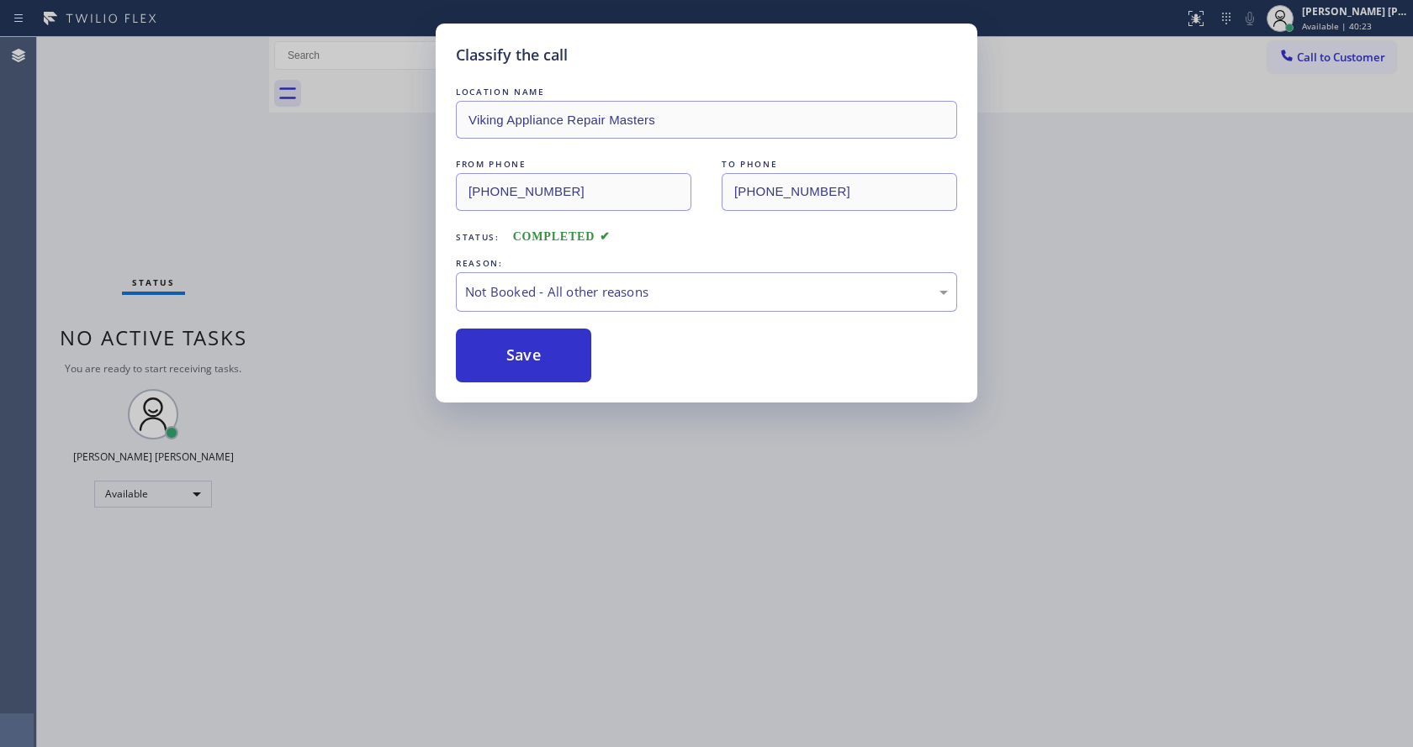
drag, startPoint x: 611, startPoint y: 491, endPoint x: 495, endPoint y: 586, distance: 150.0
click at [604, 498] on div "Classify the call LOCATION NAME Viking Appliance Repair Masters FROM PHONE [PHO…" at bounding box center [706, 373] width 1413 height 747
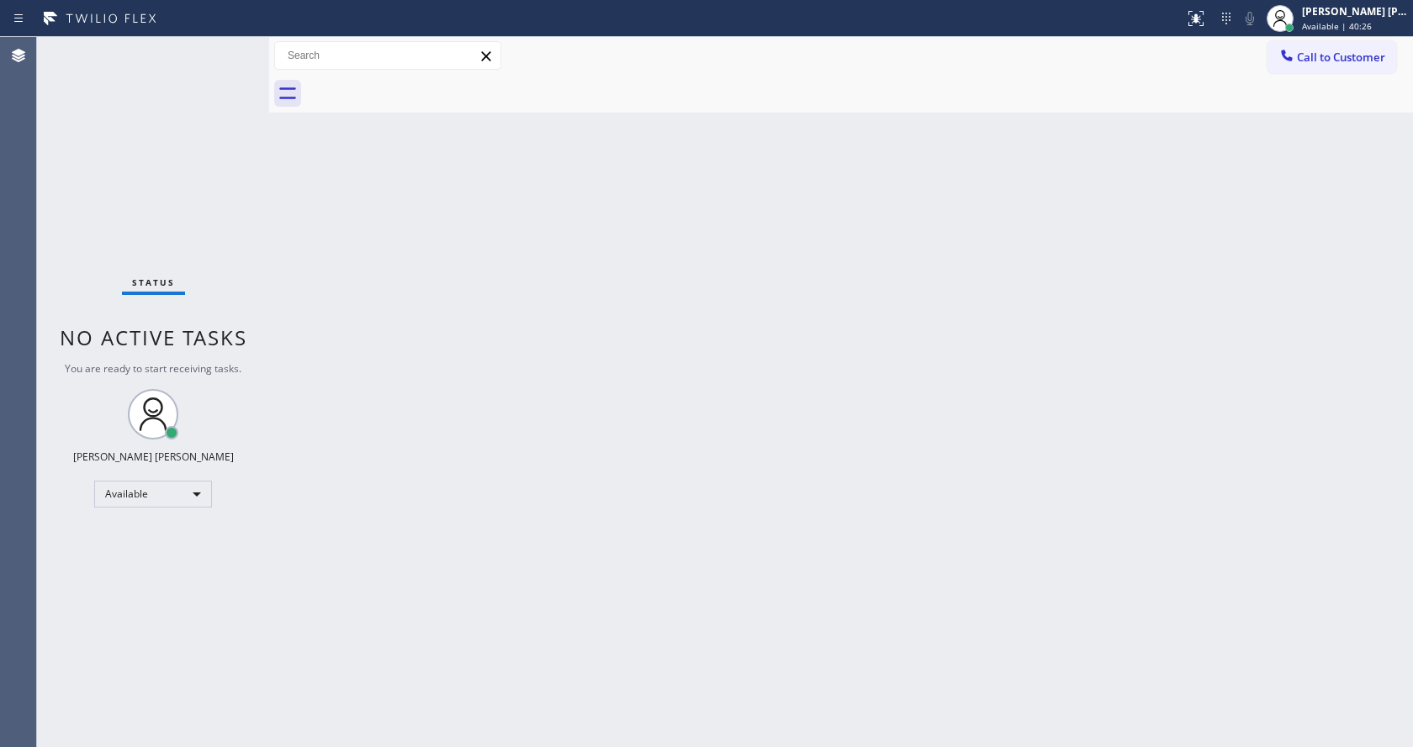
drag, startPoint x: 257, startPoint y: 103, endPoint x: 248, endPoint y: 74, distance: 30.0
click at [257, 103] on div "Status No active tasks You are ready to start receiving tasks. [PERSON_NAME] [P…" at bounding box center [153, 392] width 232 height 710
click at [228, 42] on div "Status No active tasks You are ready to start receiving tasks. [PERSON_NAME] [P…" at bounding box center [153, 392] width 232 height 710
click at [283, 299] on div "Back to Dashboard Change Sender ID Customers Technicians Select a contact Outbo…" at bounding box center [841, 392] width 1144 height 710
click at [784, 541] on div "Back to Dashboard Change Sender ID Customers Technicians Select a contact Outbo…" at bounding box center [841, 392] width 1144 height 710
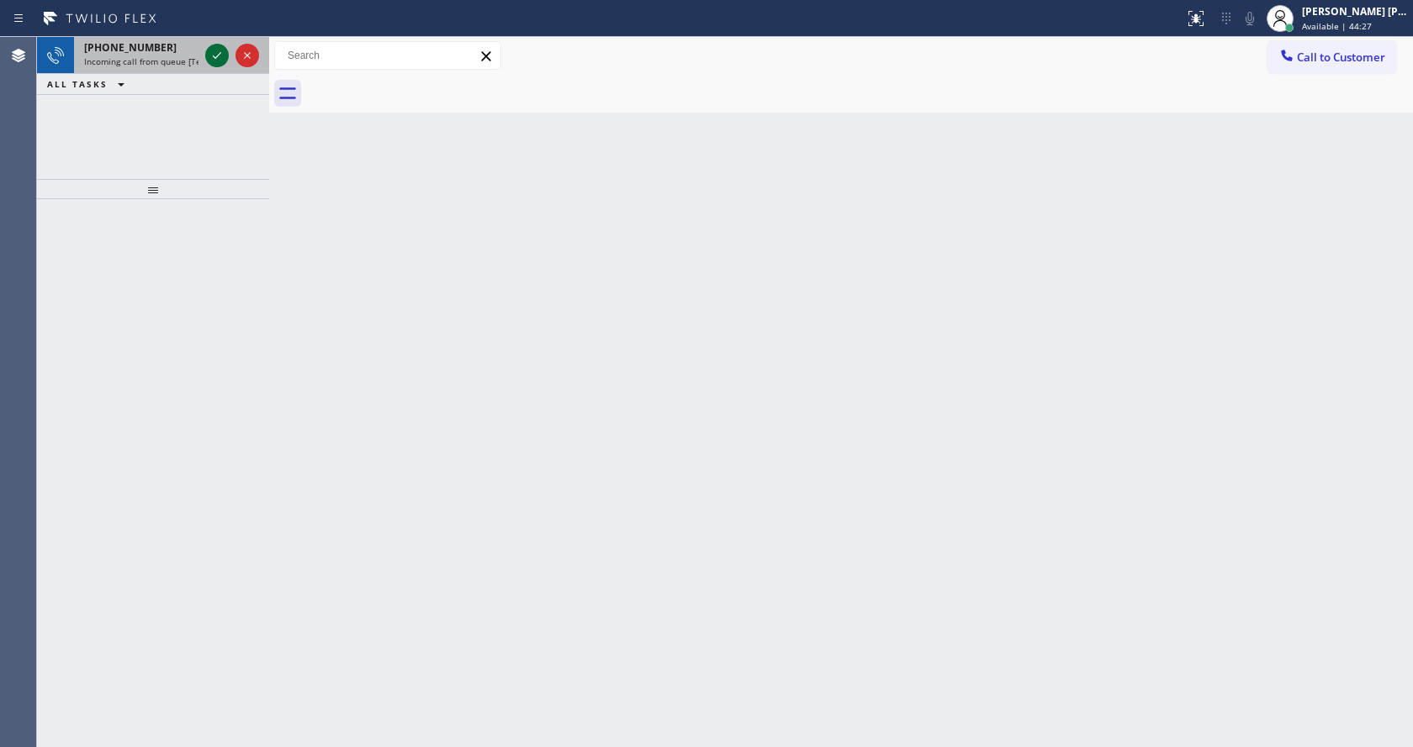
click at [218, 59] on icon at bounding box center [217, 55] width 20 height 20
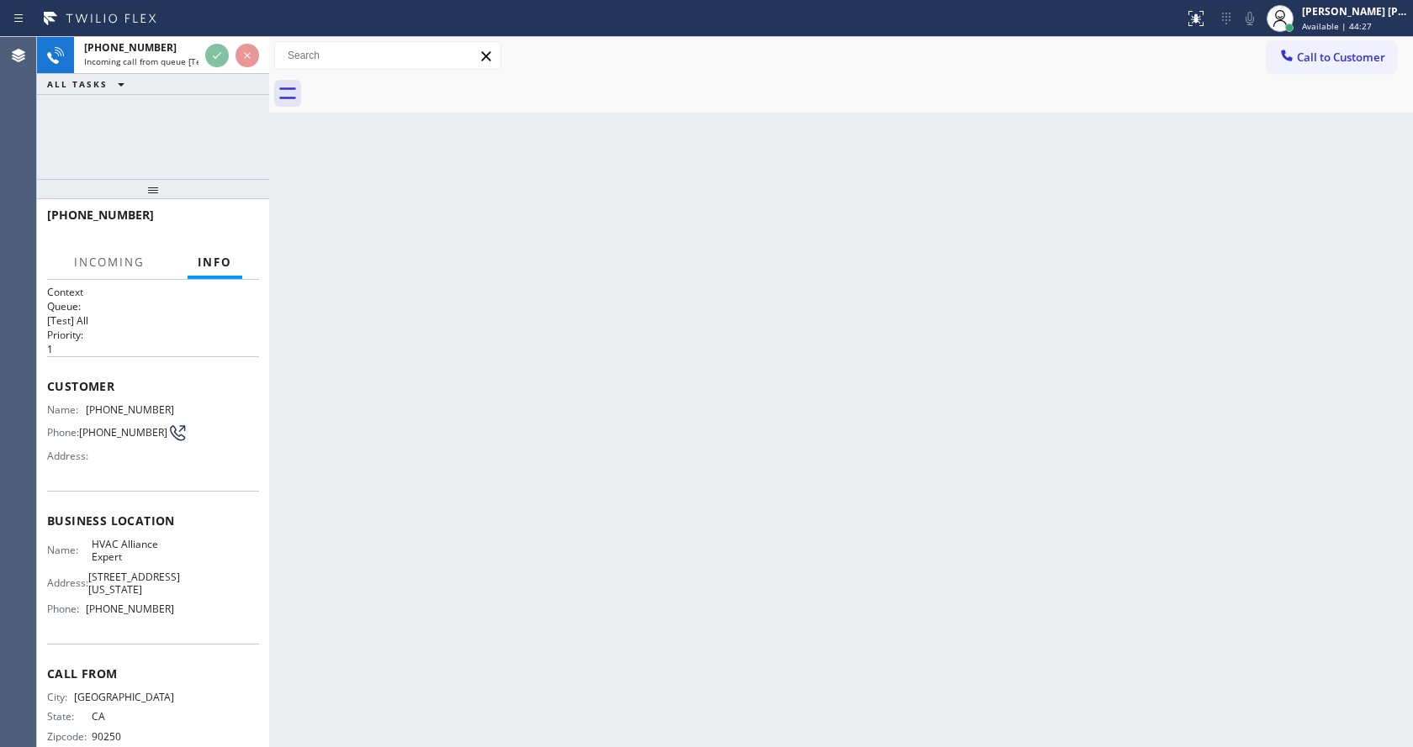
scroll to position [48, 0]
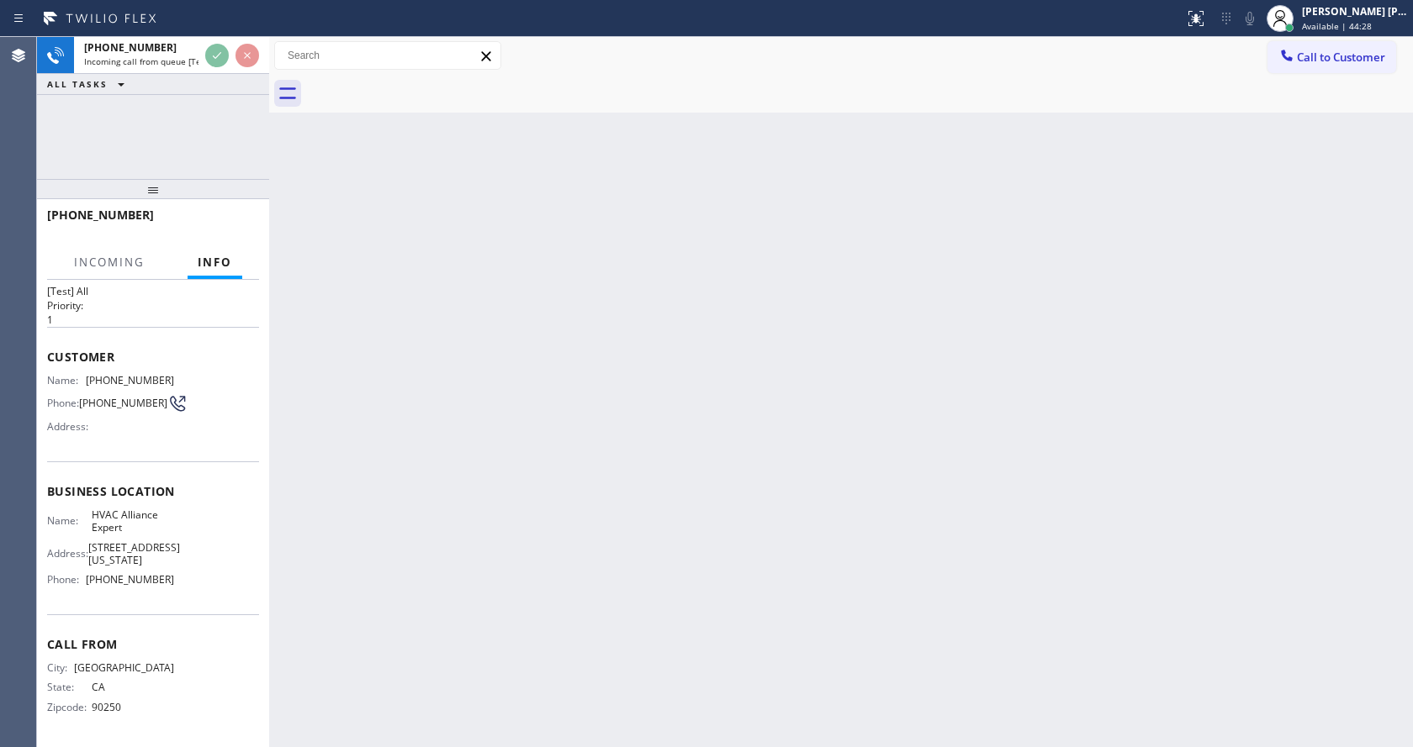
click at [397, 487] on div "Back to Dashboard Change Sender ID Customers Technicians Select a contact Outbo…" at bounding box center [841, 392] width 1144 height 710
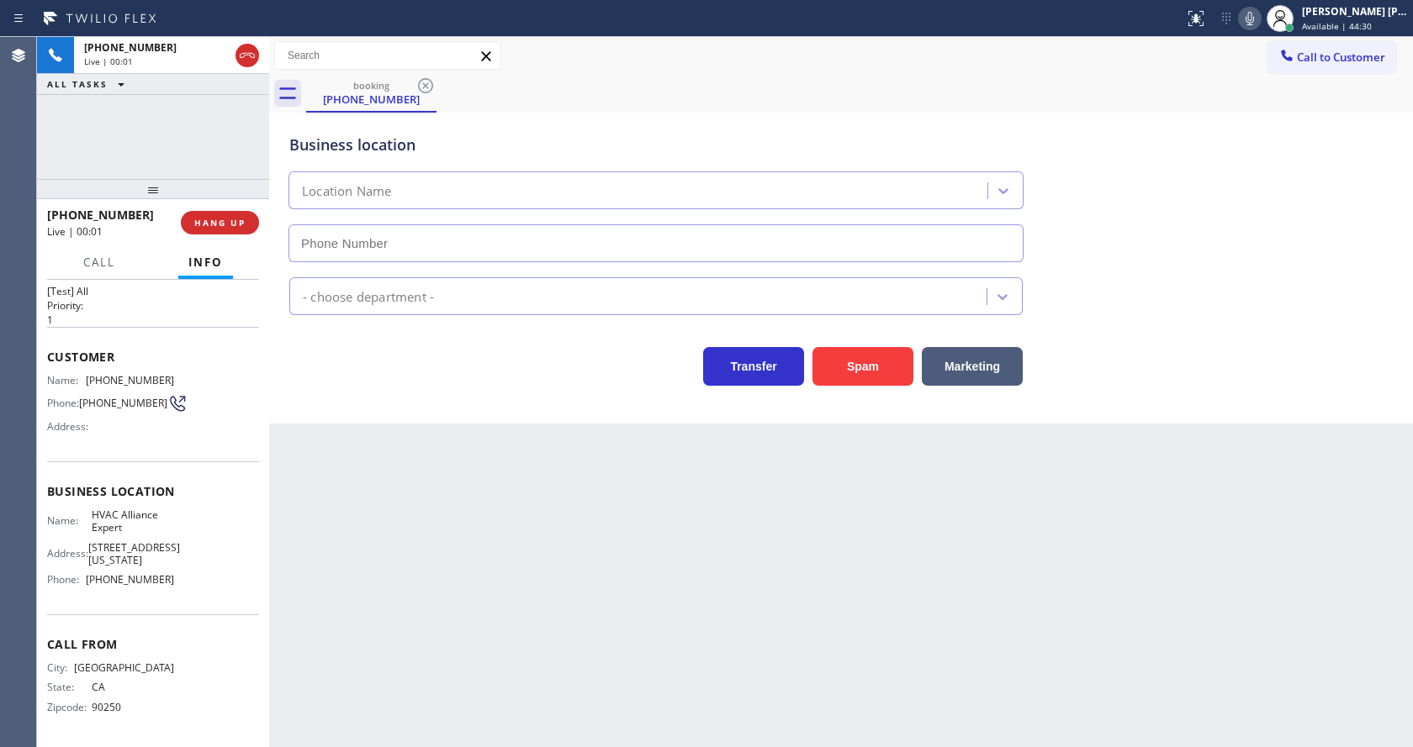
type input "[PHONE_NUMBER]"
click at [512, 509] on div "Back to Dashboard Change Sender ID Customers Technicians Select a contact Outbo…" at bounding box center [841, 392] width 1144 height 710
click at [458, 564] on div "Back to Dashboard Change Sender ID Customers Technicians Select a contact Outbo…" at bounding box center [841, 392] width 1144 height 710
click at [336, 385] on div "Transfer Spam Marketing" at bounding box center [656, 362] width 740 height 47
click at [219, 218] on span "HANG UP" at bounding box center [219, 223] width 51 height 12
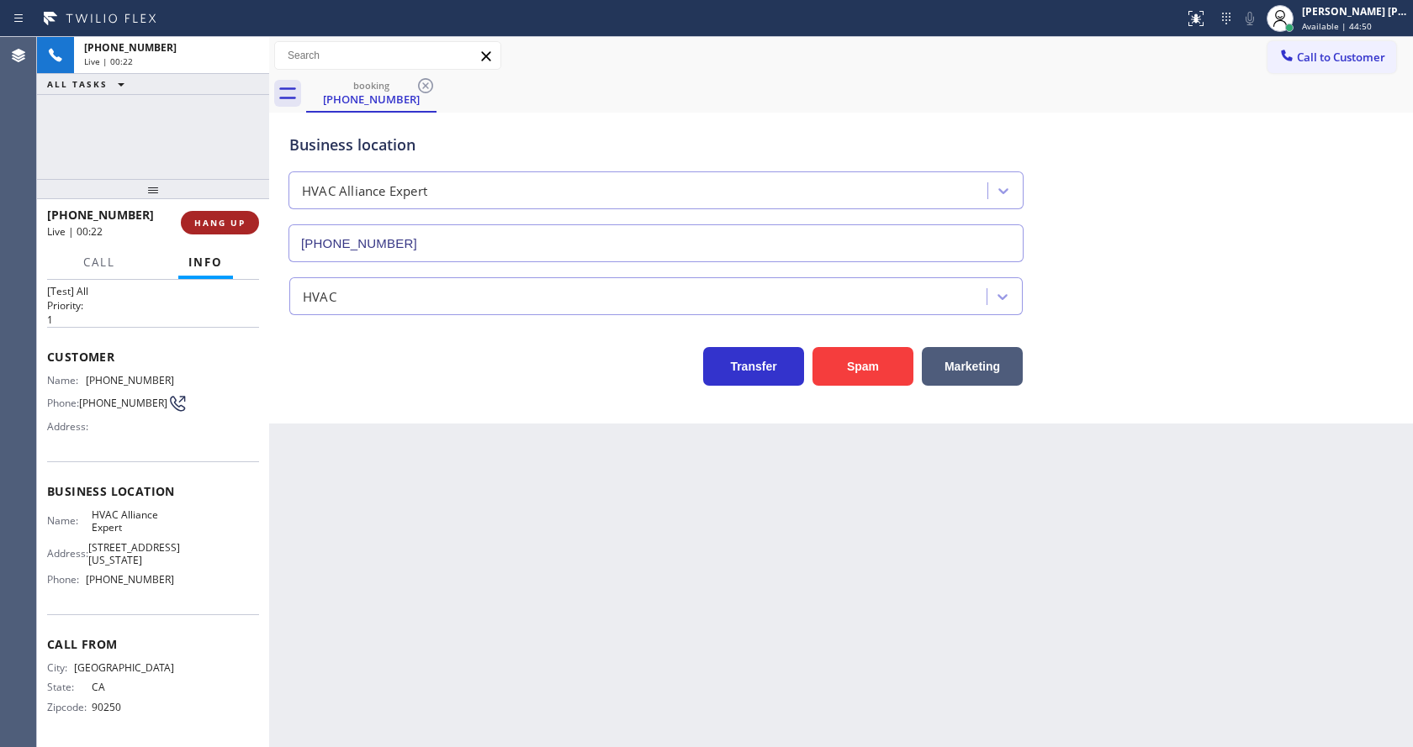
click at [219, 218] on span "HANG UP" at bounding box center [219, 223] width 51 height 12
click at [219, 218] on span "COMPLETE" at bounding box center [217, 223] width 58 height 12
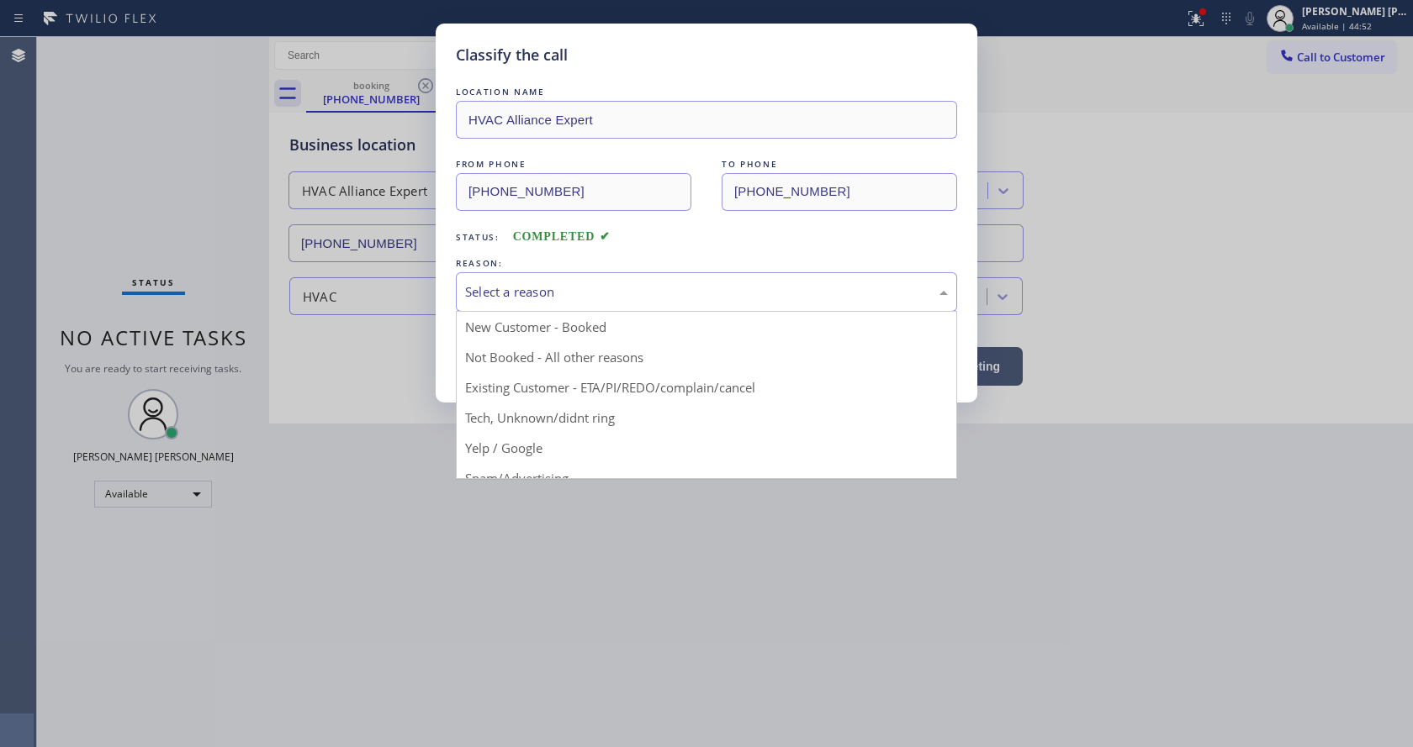
click at [532, 287] on div "Select a reason" at bounding box center [706, 292] width 483 height 19
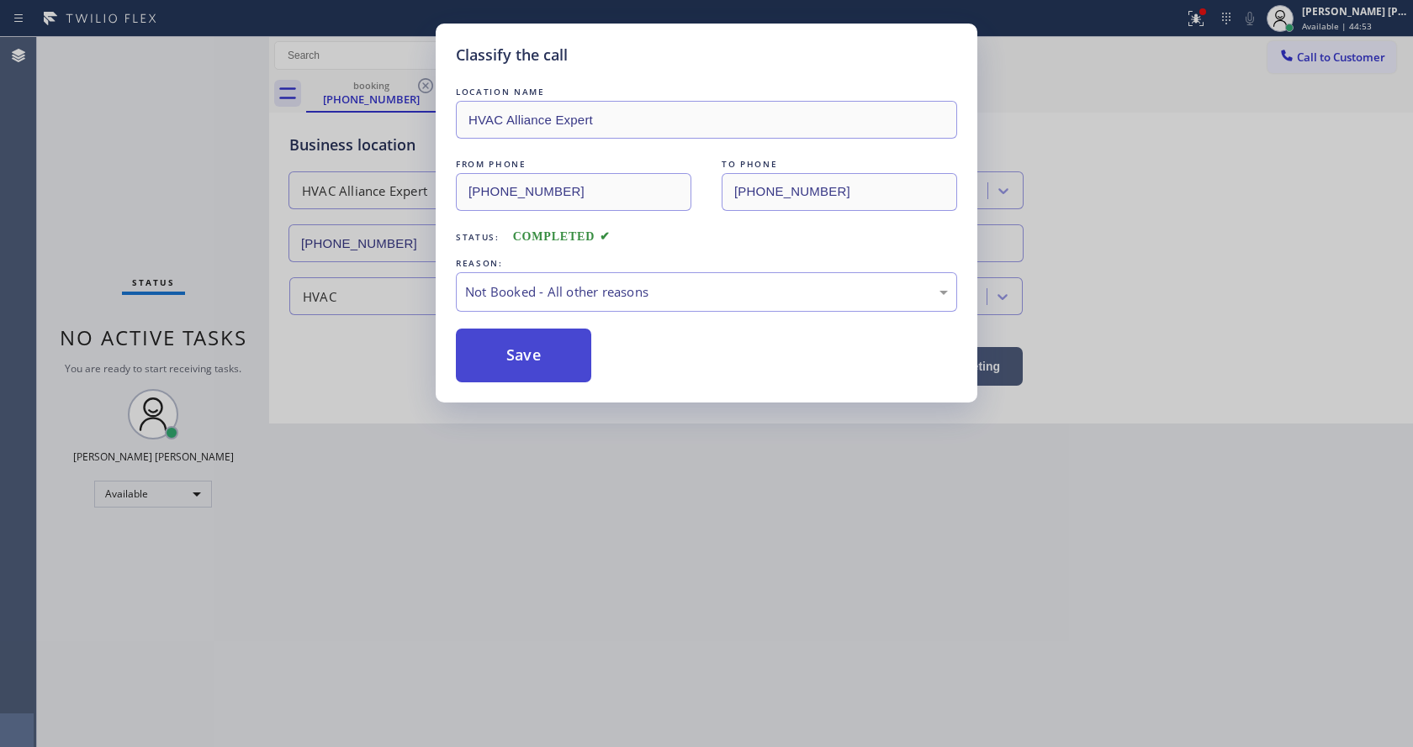
click at [516, 348] on button "Save" at bounding box center [523, 356] width 135 height 54
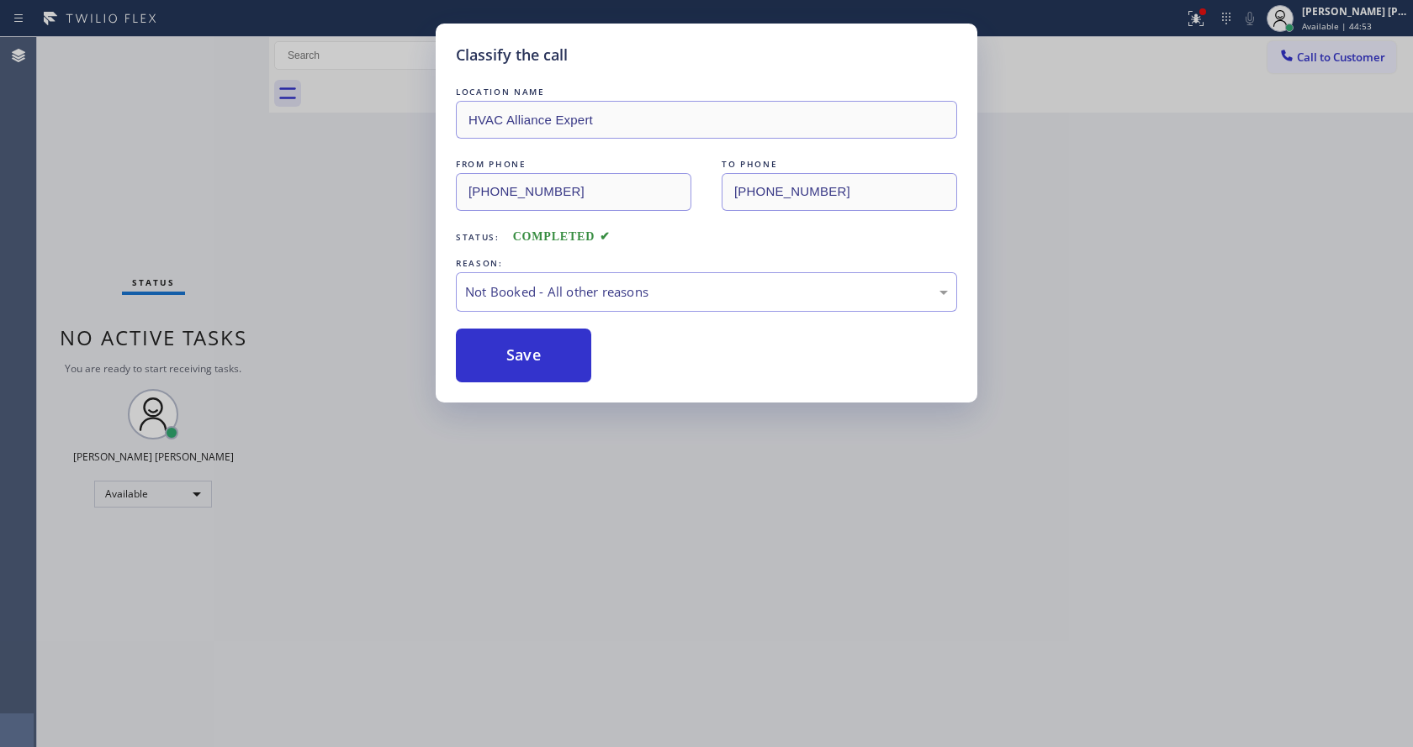
click at [558, 415] on div "Classify the call LOCATION NAME HVAC Alliance Expert FROM PHONE [PHONE_NUMBER] …" at bounding box center [706, 373] width 1413 height 747
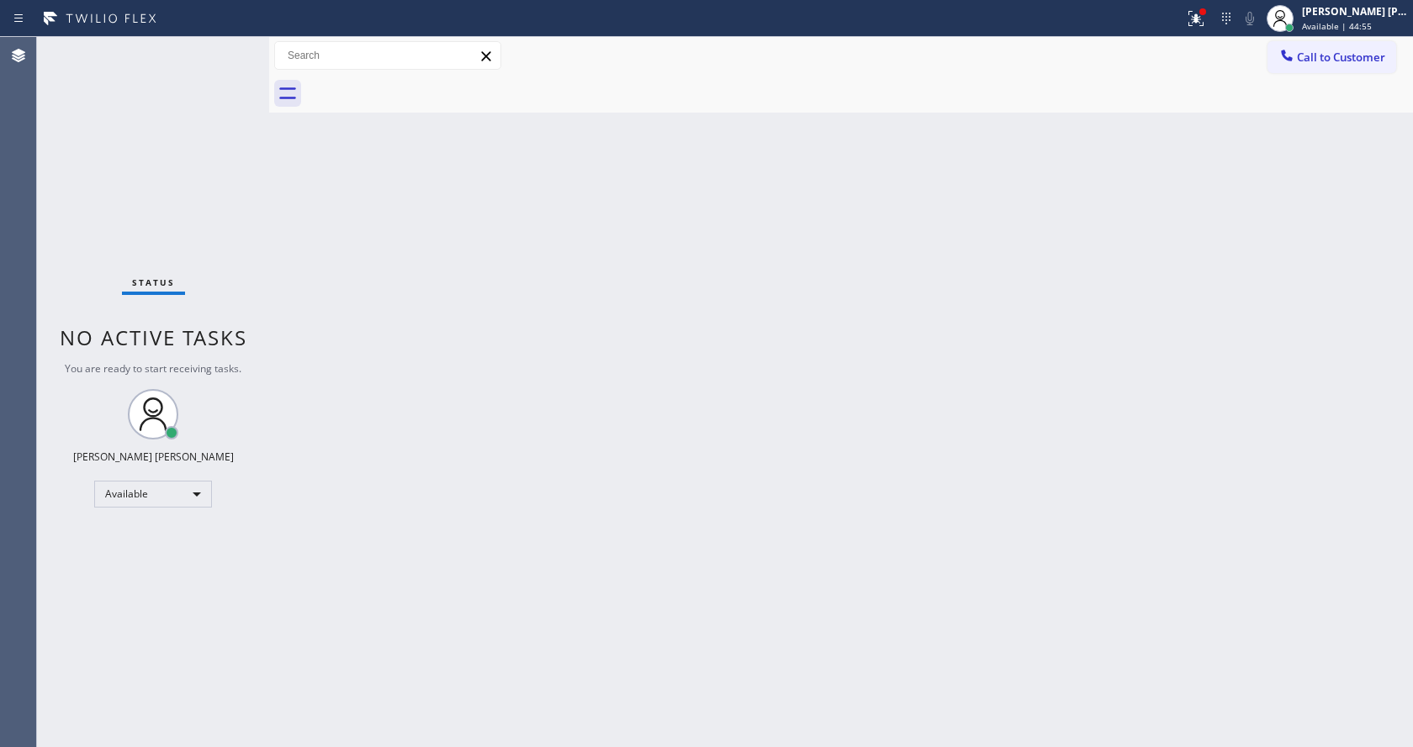
click at [246, 224] on div "Status No active tasks You are ready to start receiving tasks. [PERSON_NAME] [P…" at bounding box center [153, 392] width 232 height 710
click at [228, 42] on div "Status No active tasks You are ready to start receiving tasks. [PERSON_NAME] [P…" at bounding box center [153, 392] width 232 height 710
click at [230, 42] on div "Status No active tasks You are ready to start receiving tasks. [PERSON_NAME] [P…" at bounding box center [153, 392] width 232 height 710
click at [230, 50] on div "Status No active tasks You are ready to start receiving tasks. [PERSON_NAME] [P…" at bounding box center [153, 392] width 232 height 710
click at [780, 274] on div "Back to Dashboard Change Sender ID Customers Technicians Select a contact Outbo…" at bounding box center [841, 392] width 1144 height 710
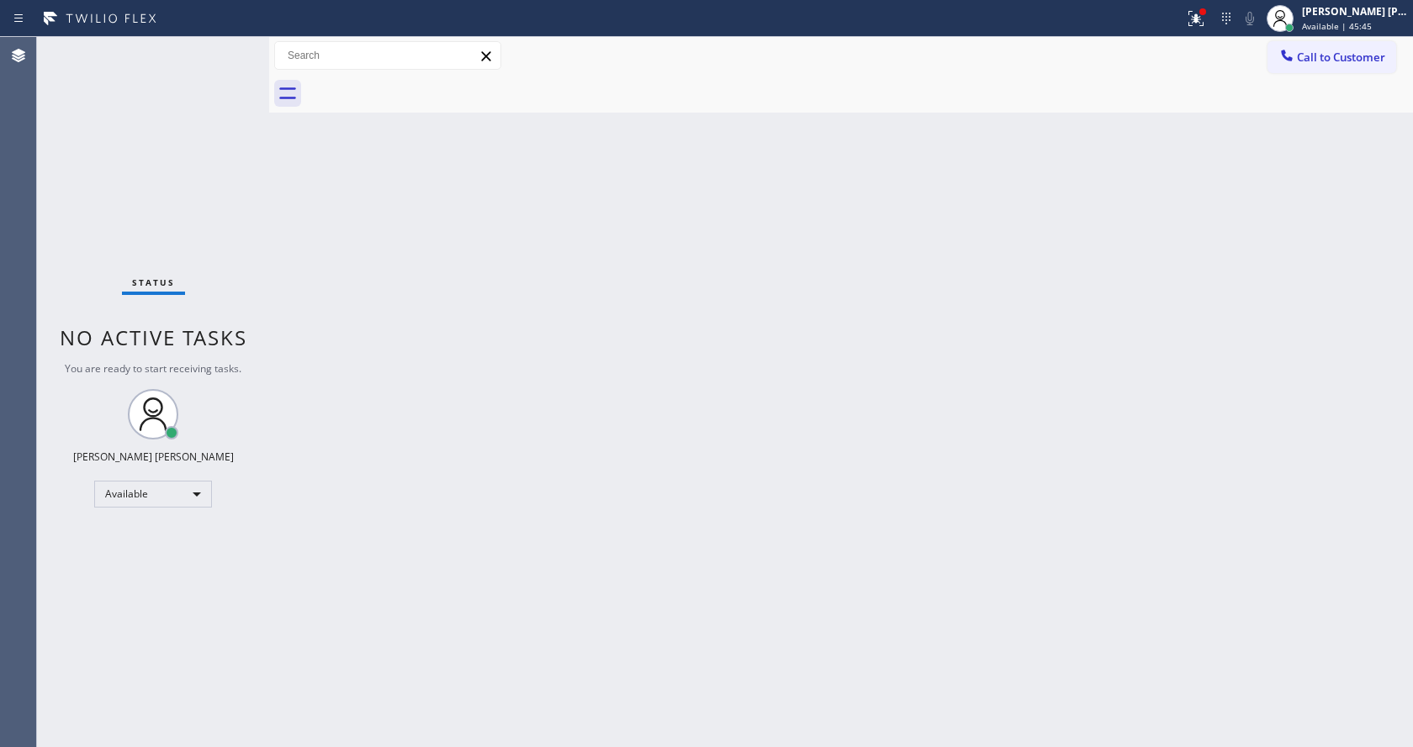
click at [235, 46] on div "Status No active tasks You are ready to start receiving tasks. [PERSON_NAME] [P…" at bounding box center [153, 392] width 232 height 710
drag, startPoint x: 302, startPoint y: 181, endPoint x: 1043, endPoint y: 68, distance: 749.3
click at [307, 181] on div "Back to Dashboard Change Sender ID Customers Technicians Select a contact Outbo…" at bounding box center [841, 392] width 1144 height 710
click at [1202, 7] on button at bounding box center [1195, 18] width 37 height 37
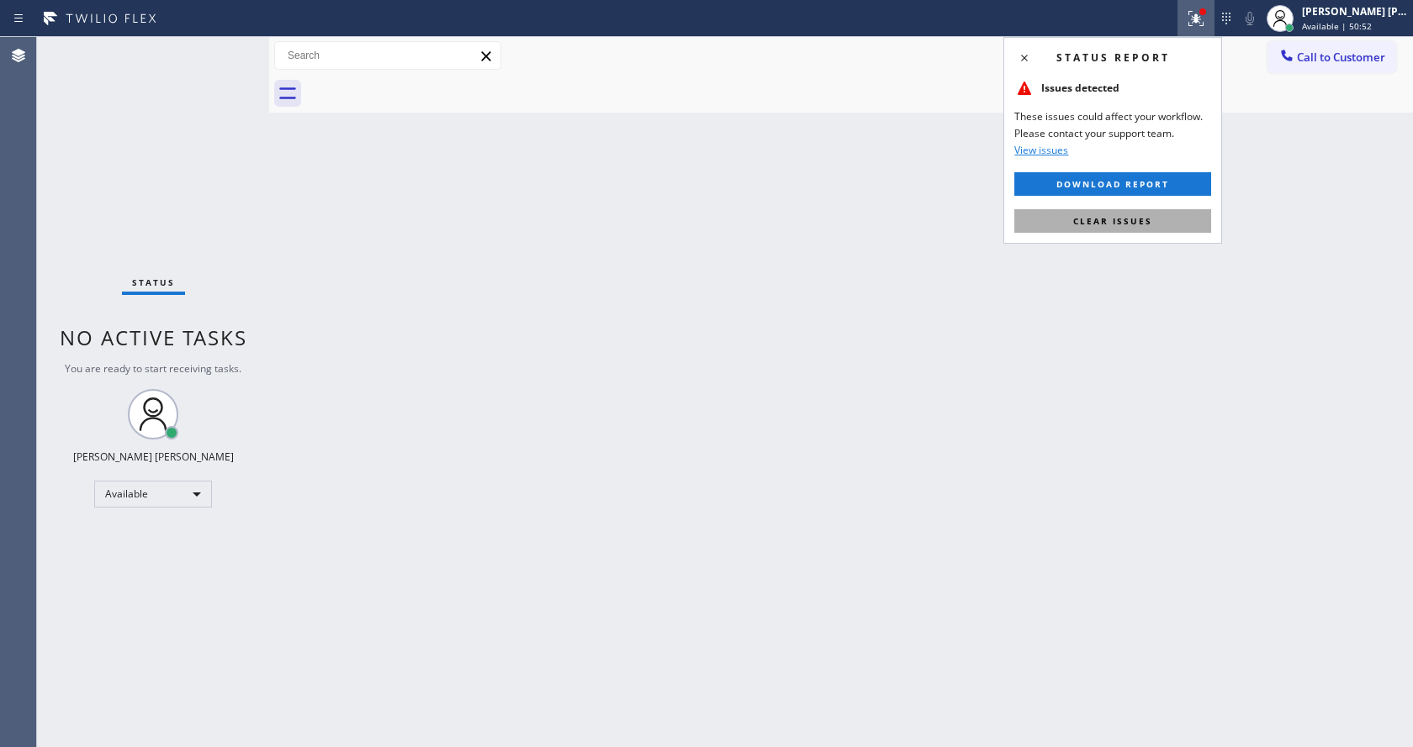
click at [1133, 219] on span "Clear issues" at bounding box center [1112, 221] width 79 height 12
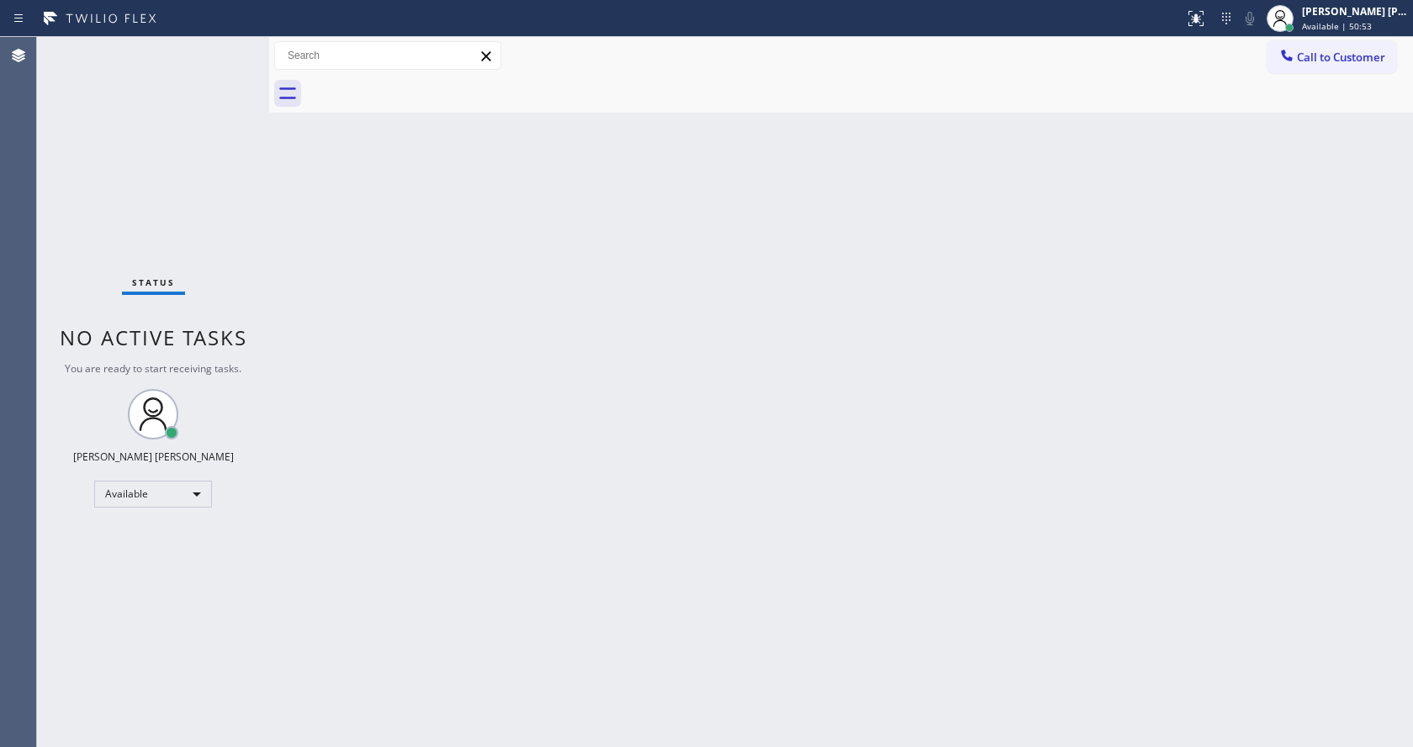
click at [488, 82] on div at bounding box center [859, 94] width 1107 height 38
click at [229, 43] on div "Status No active tasks You are ready to start receiving tasks. [PERSON_NAME] [P…" at bounding box center [153, 392] width 232 height 710
click at [225, 47] on div "Status No active tasks You are ready to start receiving tasks. [PERSON_NAME] [P…" at bounding box center [153, 392] width 232 height 710
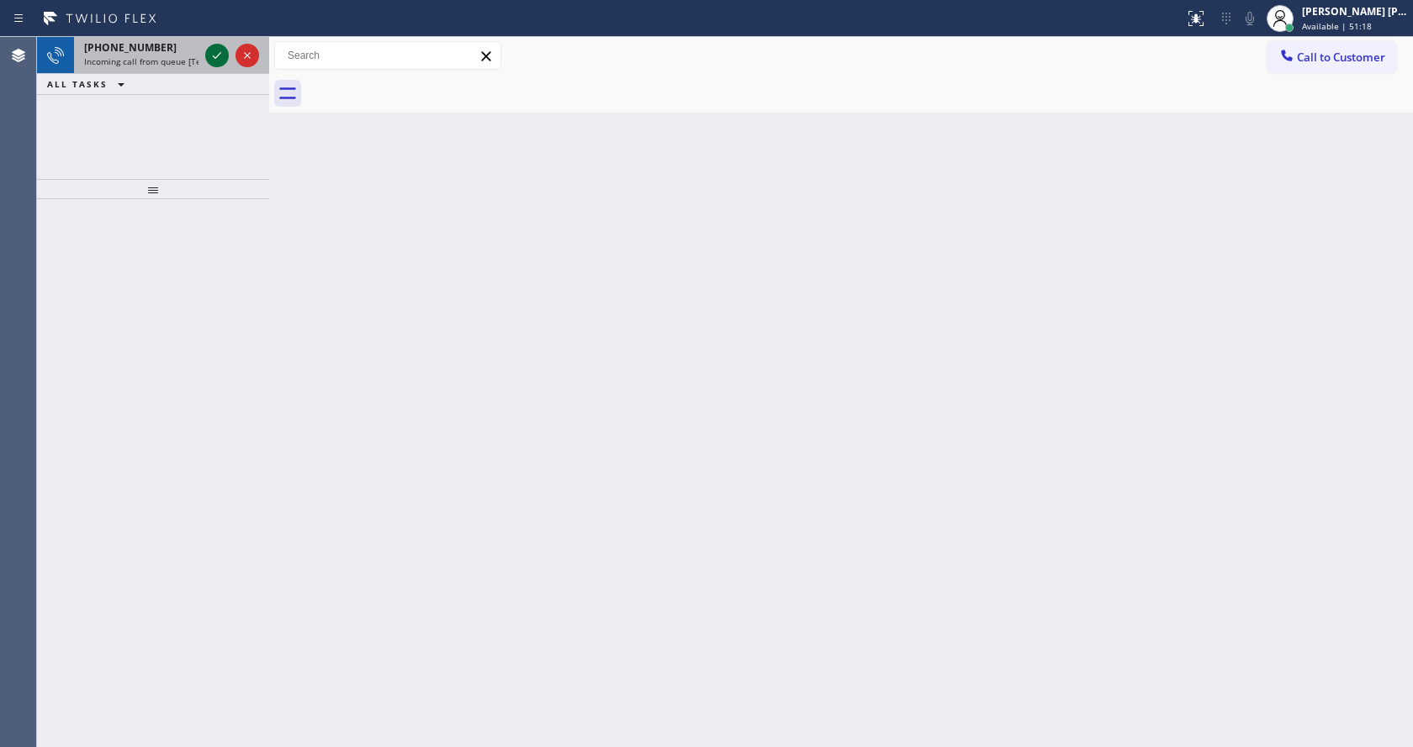
click at [225, 47] on icon at bounding box center [217, 55] width 20 height 20
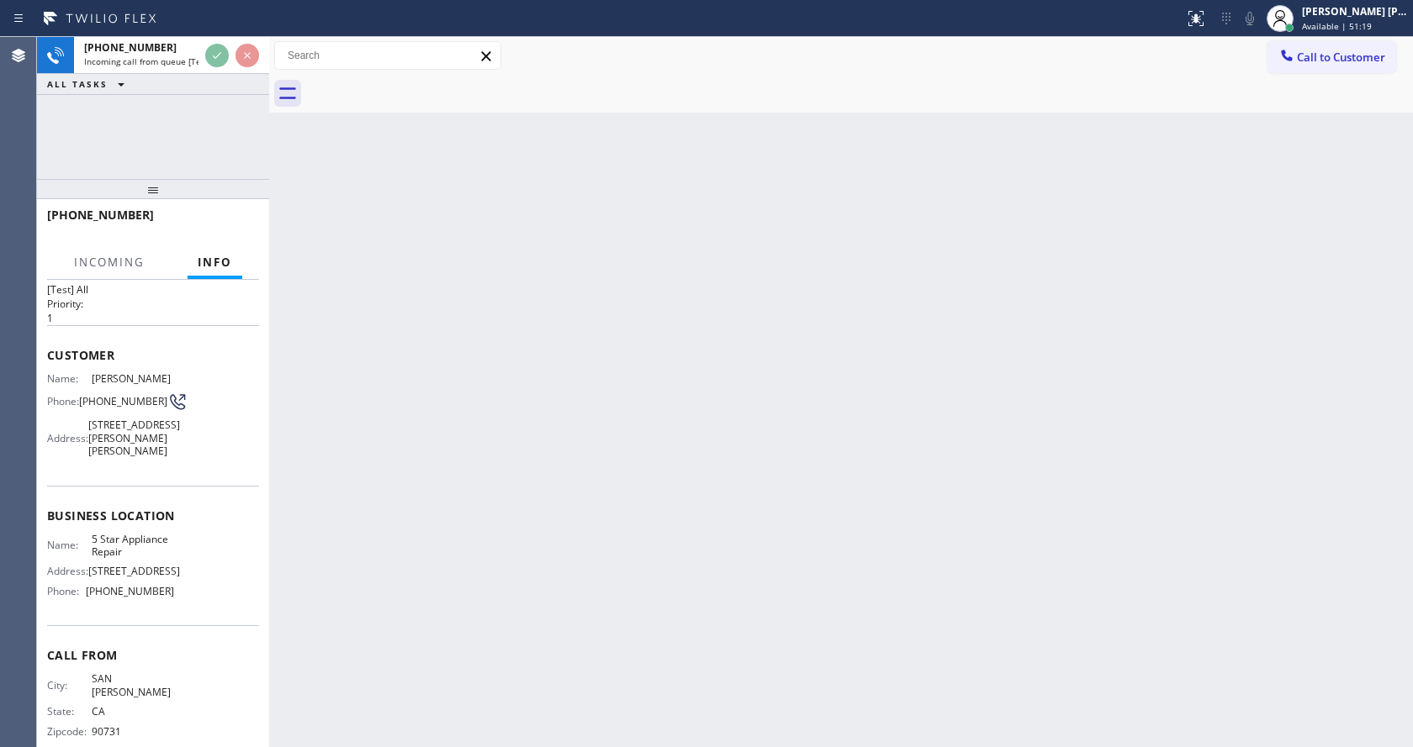
scroll to position [61, 0]
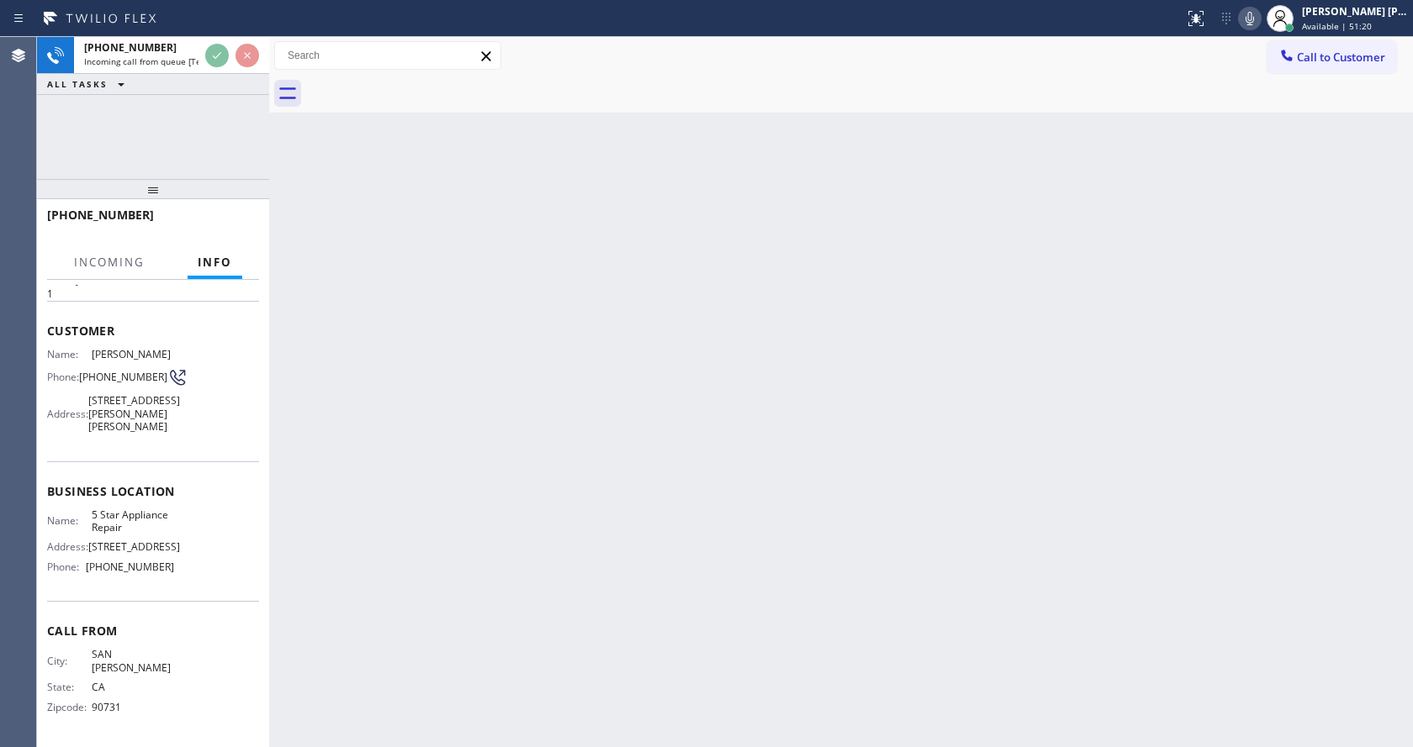
click at [458, 393] on div "Back to Dashboard Change Sender ID Customers Technicians Select a contact Outbo…" at bounding box center [841, 392] width 1144 height 710
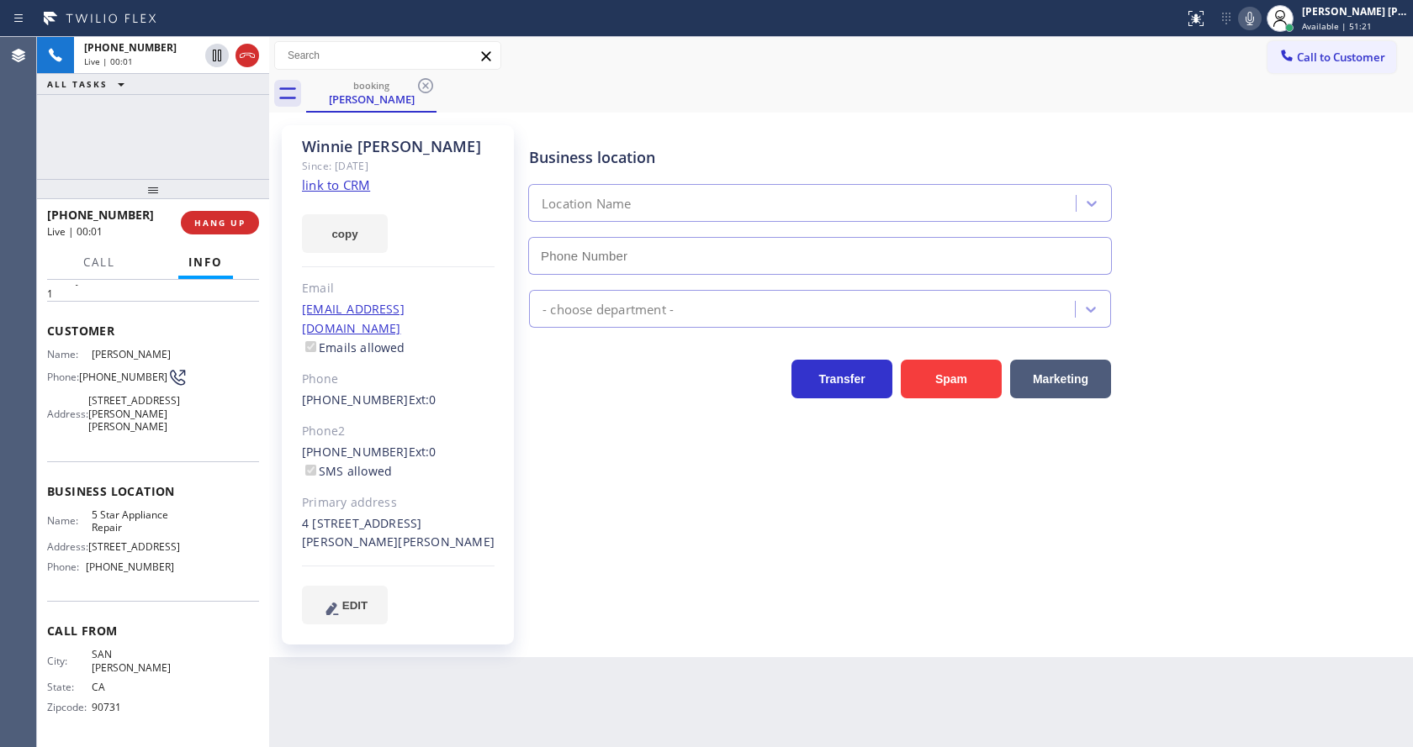
click at [572, 489] on div "Business location Location Name - choose department - Transfer Spam Marketing" at bounding box center [967, 374] width 883 height 490
type input "[PHONE_NUMBER]"
click at [329, 189] on link "link to CRM" at bounding box center [336, 185] width 68 height 17
click at [584, 499] on div "Business location 5 Star Appliance Repair [PHONE_NUMBER] 5 Star Appliance Trans…" at bounding box center [967, 374] width 883 height 490
click at [367, 278] on div "[PERSON_NAME] Since: [DATE] link to CRM copy Email [EMAIL_ADDRESS][DOMAIN_NAME]…" at bounding box center [398, 385] width 232 height 520
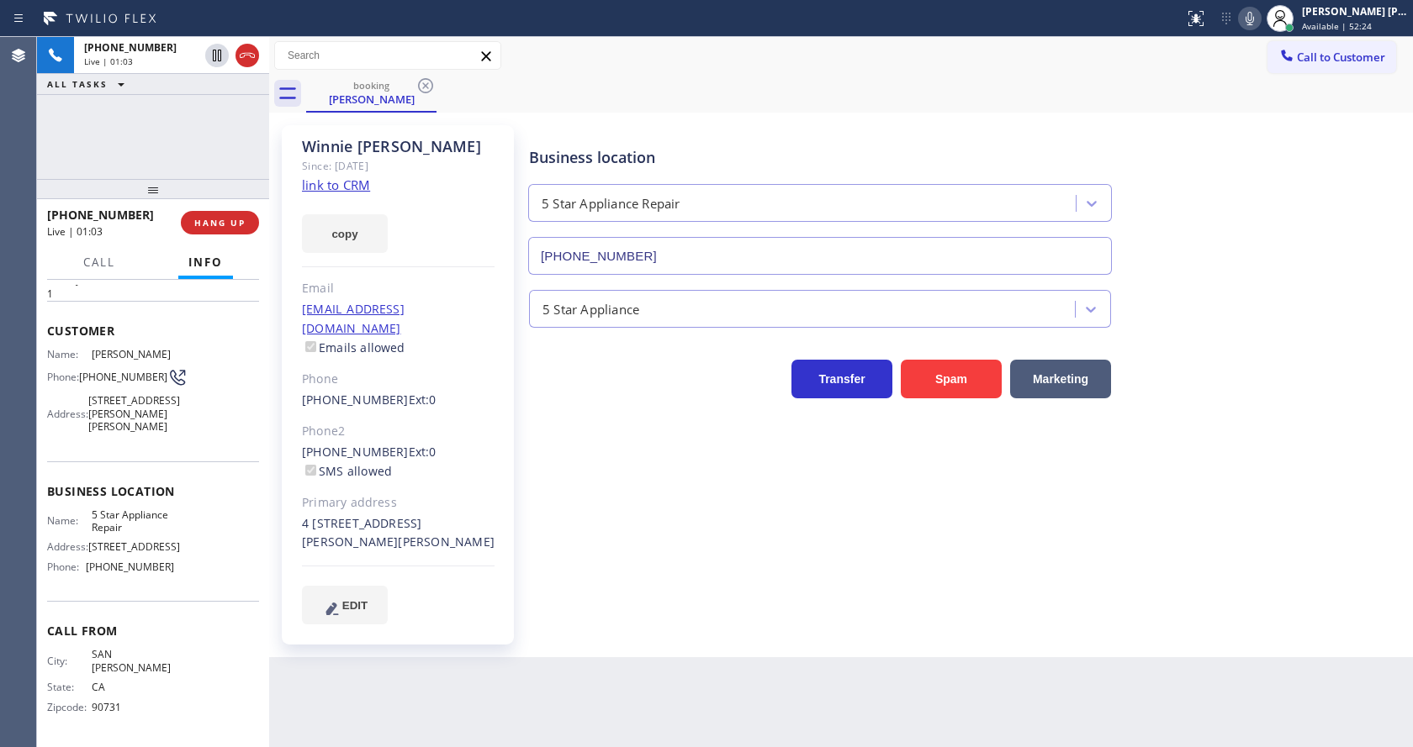
click at [628, 636] on div "[PERSON_NAME] Since: [DATE] link to CRM copy Email [EMAIL_ADDRESS][DOMAIN_NAME]…" at bounding box center [841, 385] width 1144 height 545
click at [588, 576] on div "Business location 5 Star Appliance Repair [PHONE_NUMBER] 5 Star Appliance Trans…" at bounding box center [967, 374] width 883 height 490
click at [1240, 285] on div "5 Star Appliance" at bounding box center [967, 305] width 883 height 45
click at [1260, 18] on icon at bounding box center [1249, 18] width 20 height 20
click at [218, 48] on icon at bounding box center [217, 55] width 20 height 20
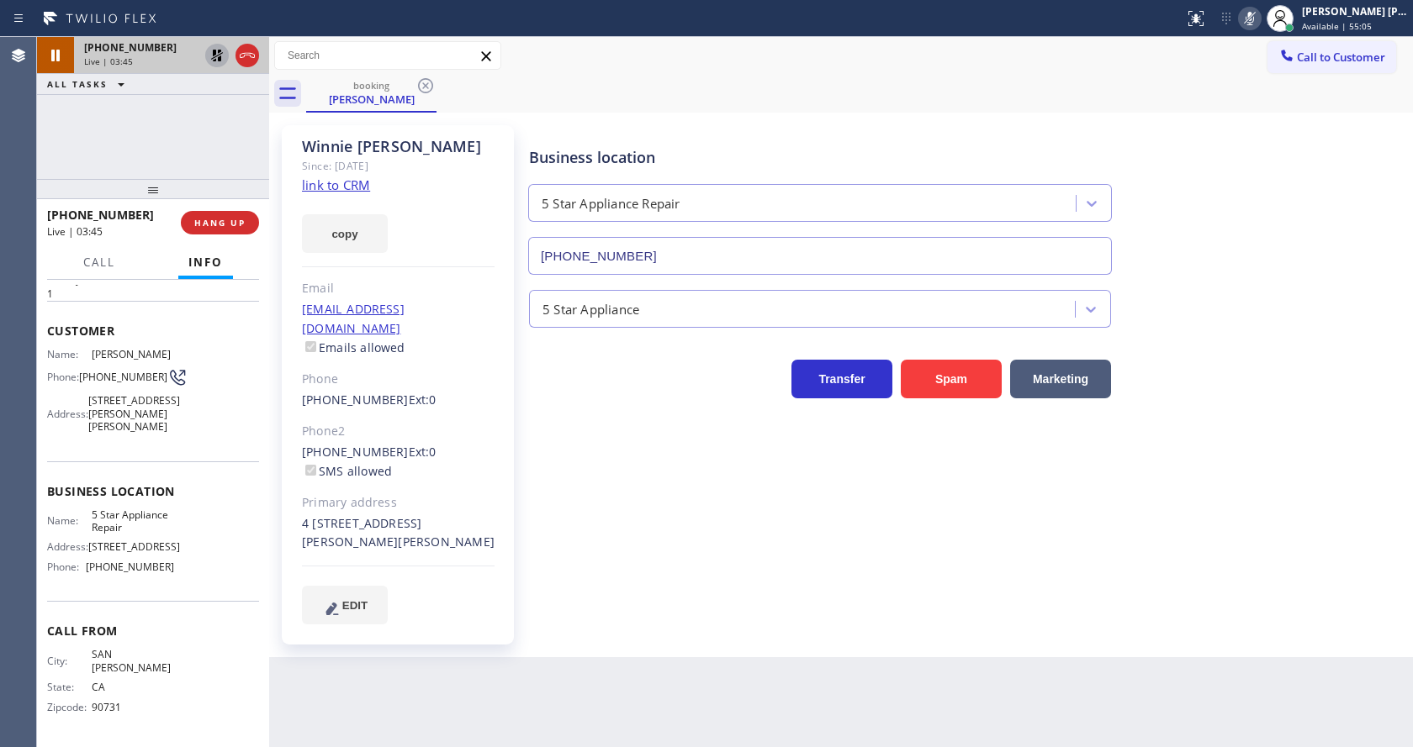
click at [513, 413] on div "[PERSON_NAME] Since: [DATE] link to CRM copy Email [EMAIL_ADDRESS][DOMAIN_NAME]…" at bounding box center [398, 385] width 232 height 520
drag, startPoint x: 77, startPoint y: 367, endPoint x: 120, endPoint y: 380, distance: 44.9
click at [120, 380] on div "Phone: [PHONE_NUMBER]" at bounding box center [110, 377] width 127 height 20
click at [120, 380] on span "[PHONE_NUMBER]" at bounding box center [123, 377] width 88 height 13
drag, startPoint x: 115, startPoint y: 378, endPoint x: 81, endPoint y: 368, distance: 35.9
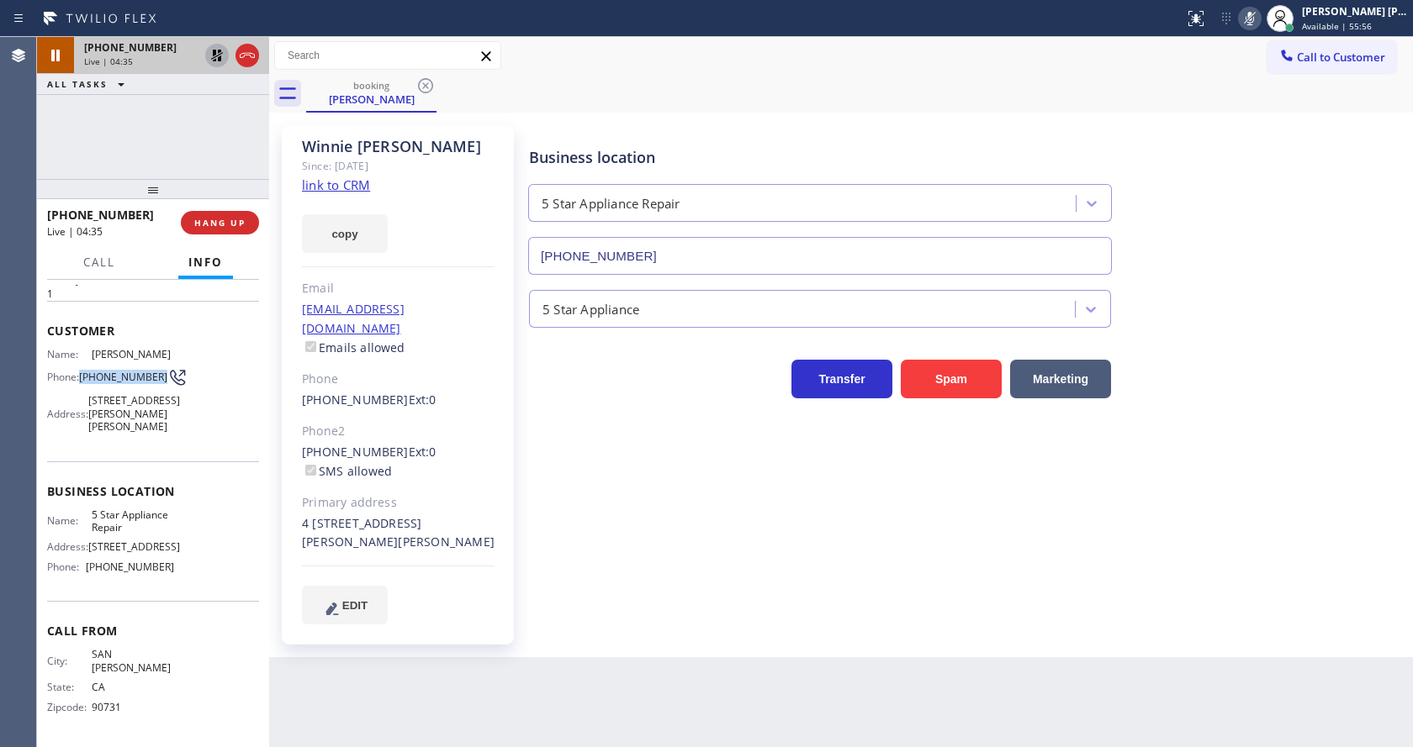
click at [81, 368] on div "Phone: [PHONE_NUMBER]" at bounding box center [110, 377] width 127 height 20
click at [473, 515] on div "4 [STREET_ADDRESS][PERSON_NAME][PERSON_NAME]" at bounding box center [398, 534] width 193 height 39
drag, startPoint x: 1281, startPoint y: 135, endPoint x: 1281, endPoint y: 68, distance: 66.4
click at [1281, 135] on div "Business location 5 Star Appliance Repair [PHONE_NUMBER]" at bounding box center [967, 199] width 883 height 152
click at [1251, 15] on icon at bounding box center [1249, 18] width 20 height 20
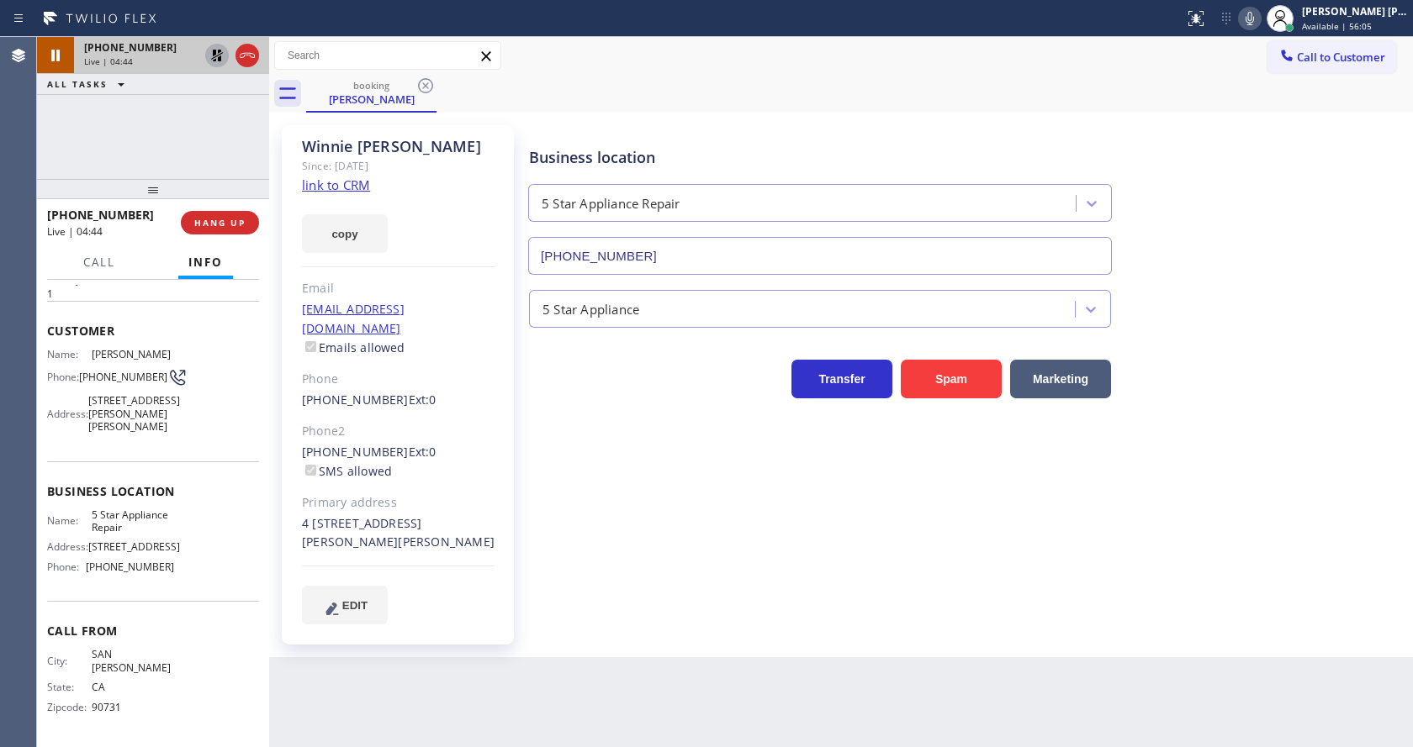
click at [216, 52] on icon at bounding box center [217, 56] width 12 height 12
click at [621, 479] on div "Business location 5 Star Appliance Repair [PHONE_NUMBER] 5 Star Appliance Trans…" at bounding box center [967, 374] width 883 height 490
drag, startPoint x: 629, startPoint y: 543, endPoint x: 621, endPoint y: 498, distance: 46.2
click at [629, 543] on div "Business location 5 Star Appliance Repair [PHONE_NUMBER] 5 Star Appliance Trans…" at bounding box center [967, 374] width 883 height 490
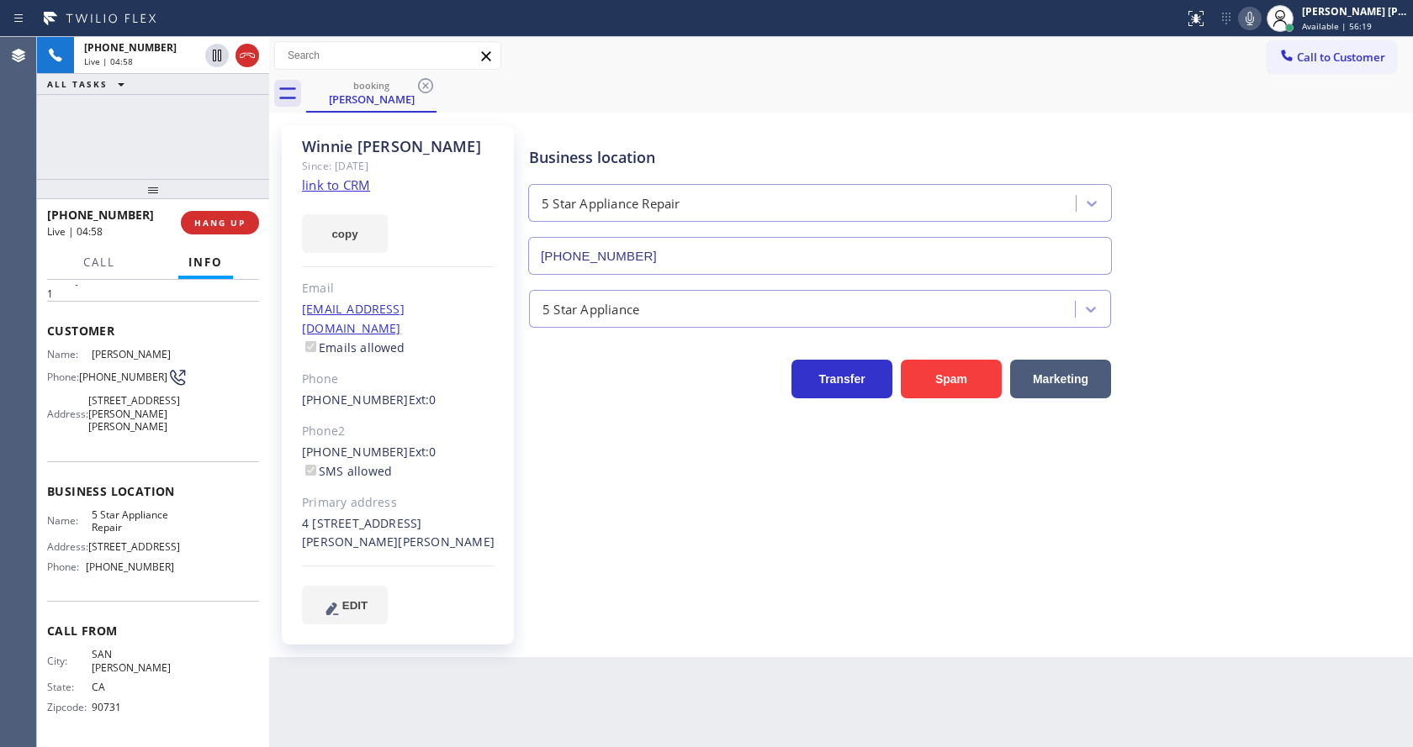
click at [380, 422] on div "Phone2" at bounding box center [398, 431] width 193 height 19
click at [660, 567] on div "Business location 5 Star Appliance Repair [PHONE_NUMBER] 5 Star Appliance Trans…" at bounding box center [967, 374] width 883 height 490
click at [753, 520] on div "Business location 5 Star Appliance Repair [PHONE_NUMBER] 5 Star Appliance Trans…" at bounding box center [967, 374] width 883 height 490
click at [409, 422] on div "Phone2" at bounding box center [398, 431] width 193 height 19
click at [642, 571] on div "Business location 5 Star Appliance Repair [PHONE_NUMBER] 5 Star Appliance Trans…" at bounding box center [967, 374] width 883 height 490
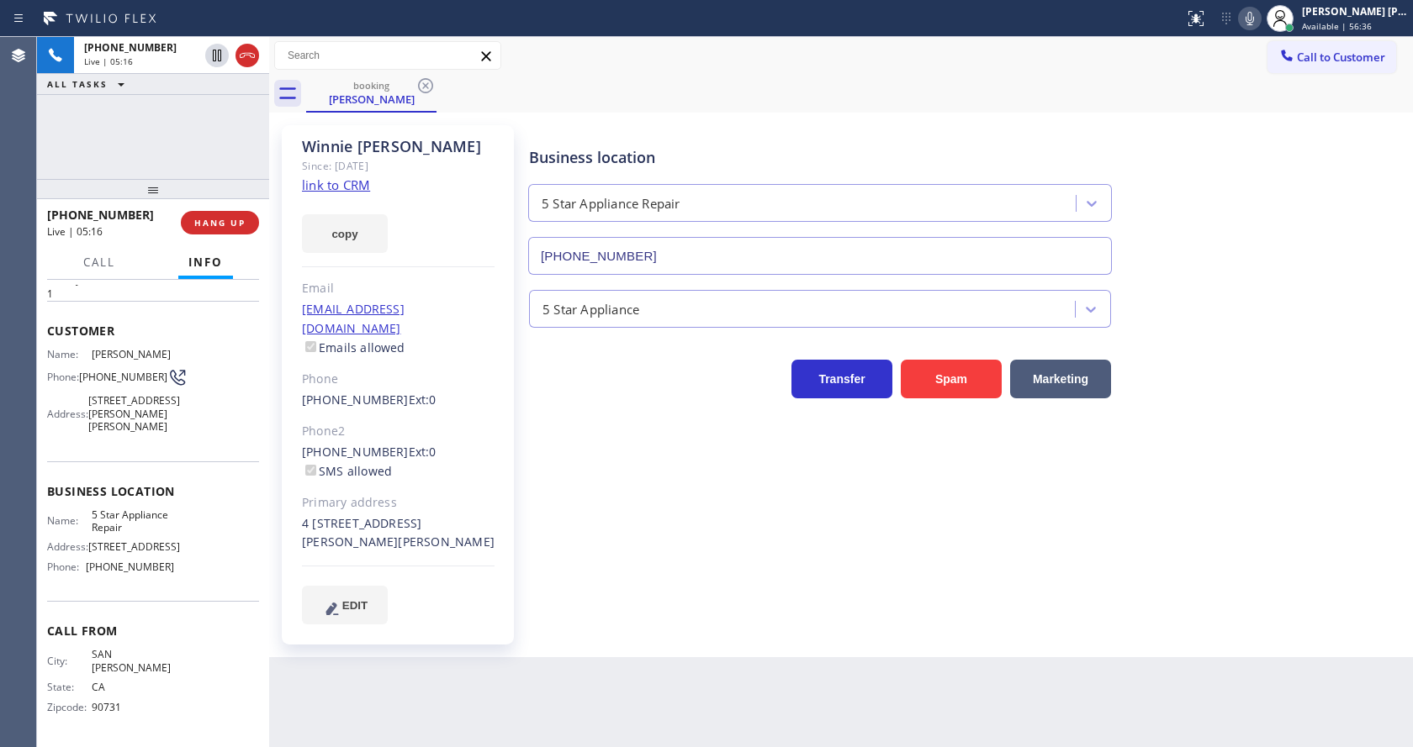
click at [1279, 364] on div "Transfer Spam Marketing" at bounding box center [967, 372] width 883 height 54
click at [450, 494] on div "Primary address [STREET_ADDRESS][PERSON_NAME][PERSON_NAME]" at bounding box center [398, 524] width 193 height 60
click at [628, 546] on div "Business location 5 Star Appliance Repair [PHONE_NUMBER] 5 Star Appliance Trans…" at bounding box center [967, 374] width 883 height 490
click at [212, 414] on div "Name: [PERSON_NAME] Phone: [PHONE_NUMBER] Address: [STREET_ADDRESS][PERSON_NAME…" at bounding box center [153, 394] width 212 height 92
click at [585, 536] on div "Business location 5 Star Appliance Repair [PHONE_NUMBER] 5 Star Appliance Trans…" at bounding box center [967, 374] width 883 height 490
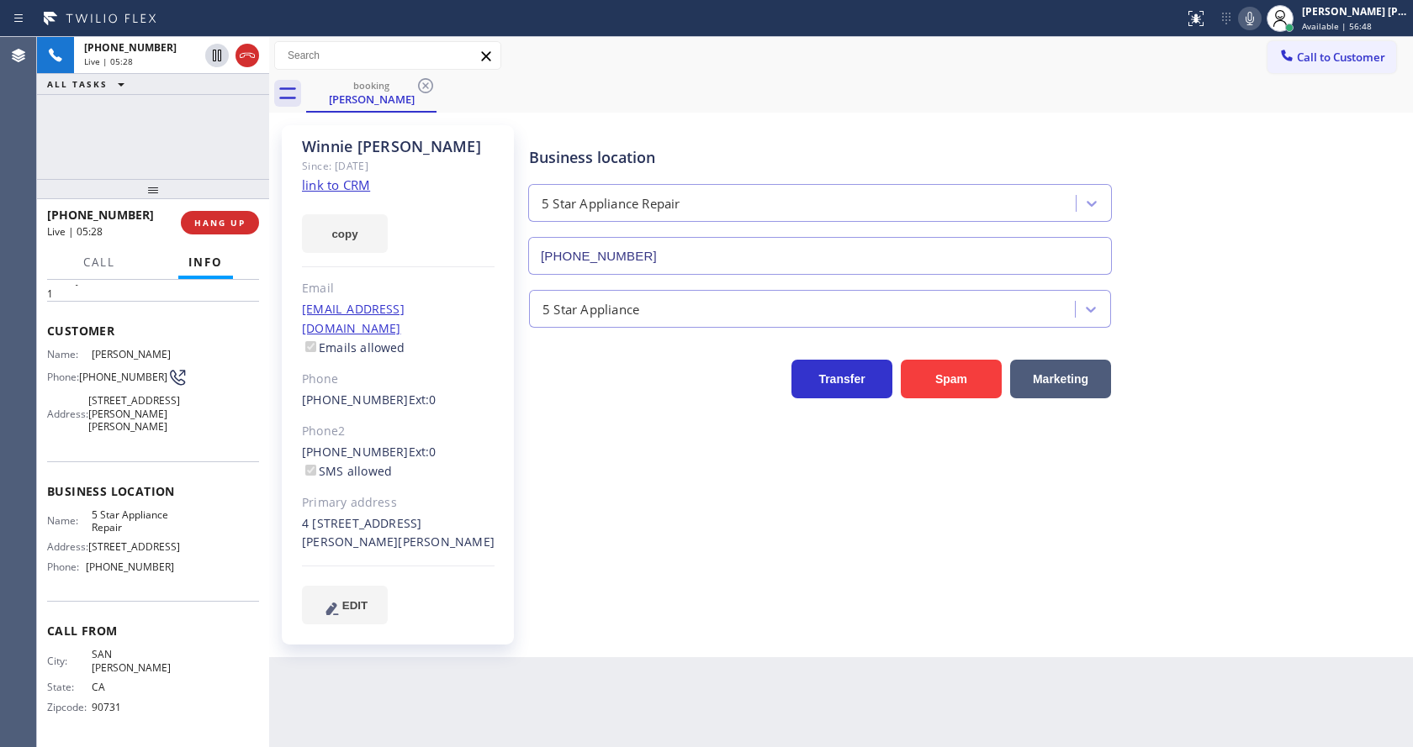
click at [217, 378] on div "Name: [PERSON_NAME] Phone: [PHONE_NUMBER] Address: [STREET_ADDRESS][PERSON_NAME…" at bounding box center [153, 394] width 212 height 92
click at [501, 544] on div "[PERSON_NAME] Since: [DATE] link to CRM copy Email [EMAIL_ADDRESS][DOMAIN_NAME]…" at bounding box center [398, 385] width 232 height 520
click at [173, 378] on div "Name: [PERSON_NAME] Phone: [PHONE_NUMBER] Address: [STREET_ADDRESS][PERSON_NAME…" at bounding box center [153, 394] width 212 height 92
click at [578, 456] on div "Business location 5 Star Appliance Repair [PHONE_NUMBER] 5 Star Appliance Trans…" at bounding box center [967, 374] width 883 height 490
click at [671, 650] on div "Back to Dashboard Change Sender ID Customers Technicians Select a contact Outbo…" at bounding box center [841, 392] width 1144 height 710
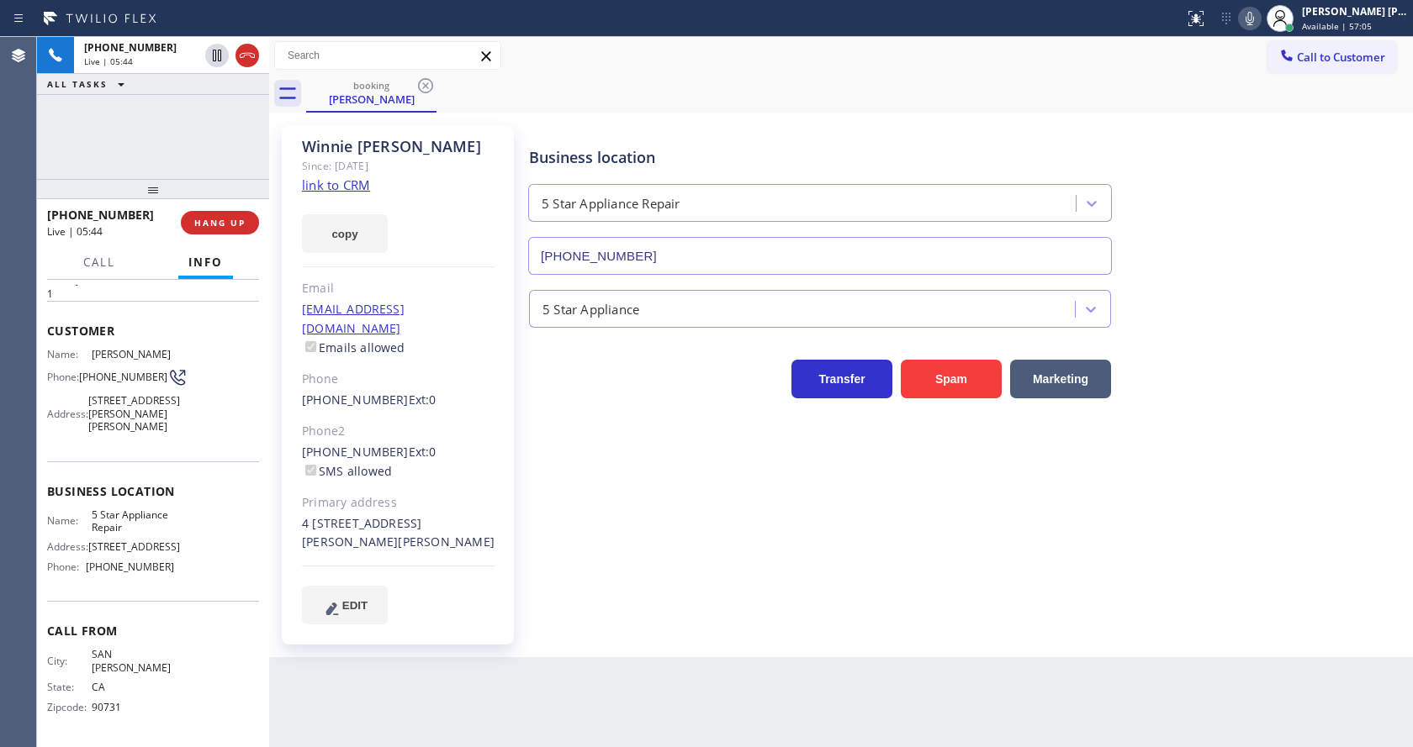
click at [548, 564] on div "Business location 5 Star Appliance Repair [PHONE_NUMBER] 5 Star Appliance Trans…" at bounding box center [967, 374] width 883 height 490
click at [202, 348] on div "Name: [PERSON_NAME] Phone: [PHONE_NUMBER] Address: [STREET_ADDRESS][PERSON_NAME…" at bounding box center [153, 394] width 212 height 92
click at [562, 631] on div "Business location 5 Star Appliance Repair [PHONE_NUMBER] 5 Star Appliance Trans…" at bounding box center [967, 391] width 883 height 524
click at [635, 638] on div "[PERSON_NAME] Since: [DATE] link to CRM copy Email [EMAIL_ADDRESS][DOMAIN_NAME]…" at bounding box center [841, 385] width 1144 height 545
click at [390, 422] on div "Phone2" at bounding box center [398, 431] width 193 height 19
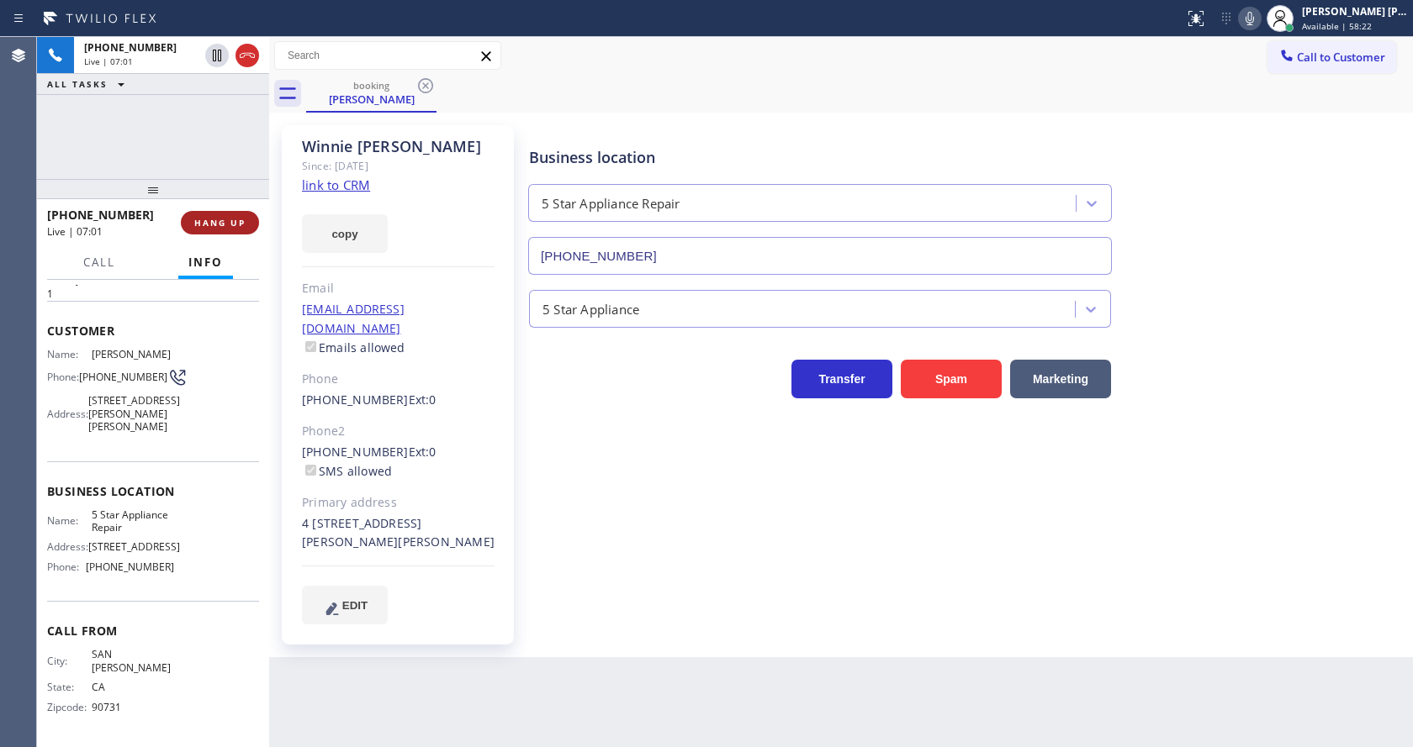
click at [213, 216] on button "HANG UP" at bounding box center [220, 223] width 78 height 24
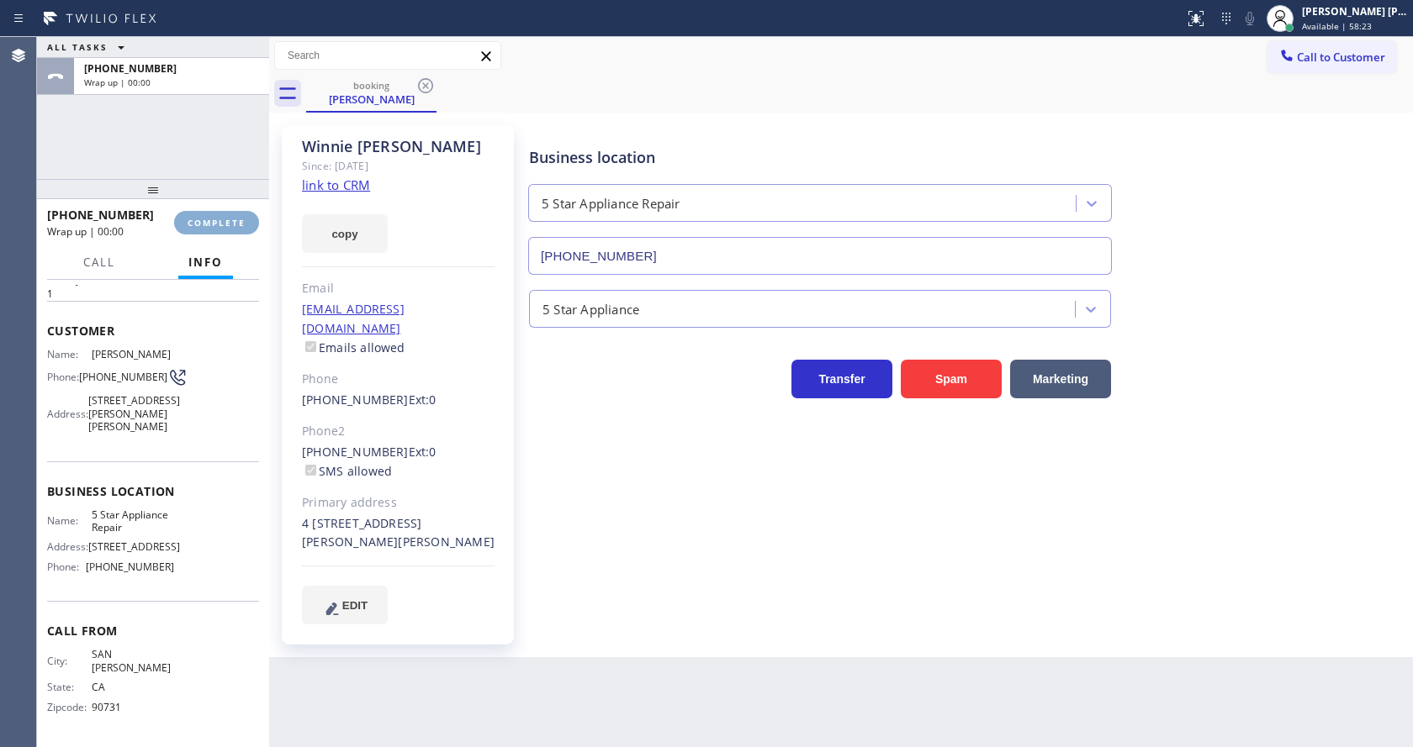
click at [214, 224] on span "COMPLETE" at bounding box center [217, 223] width 58 height 12
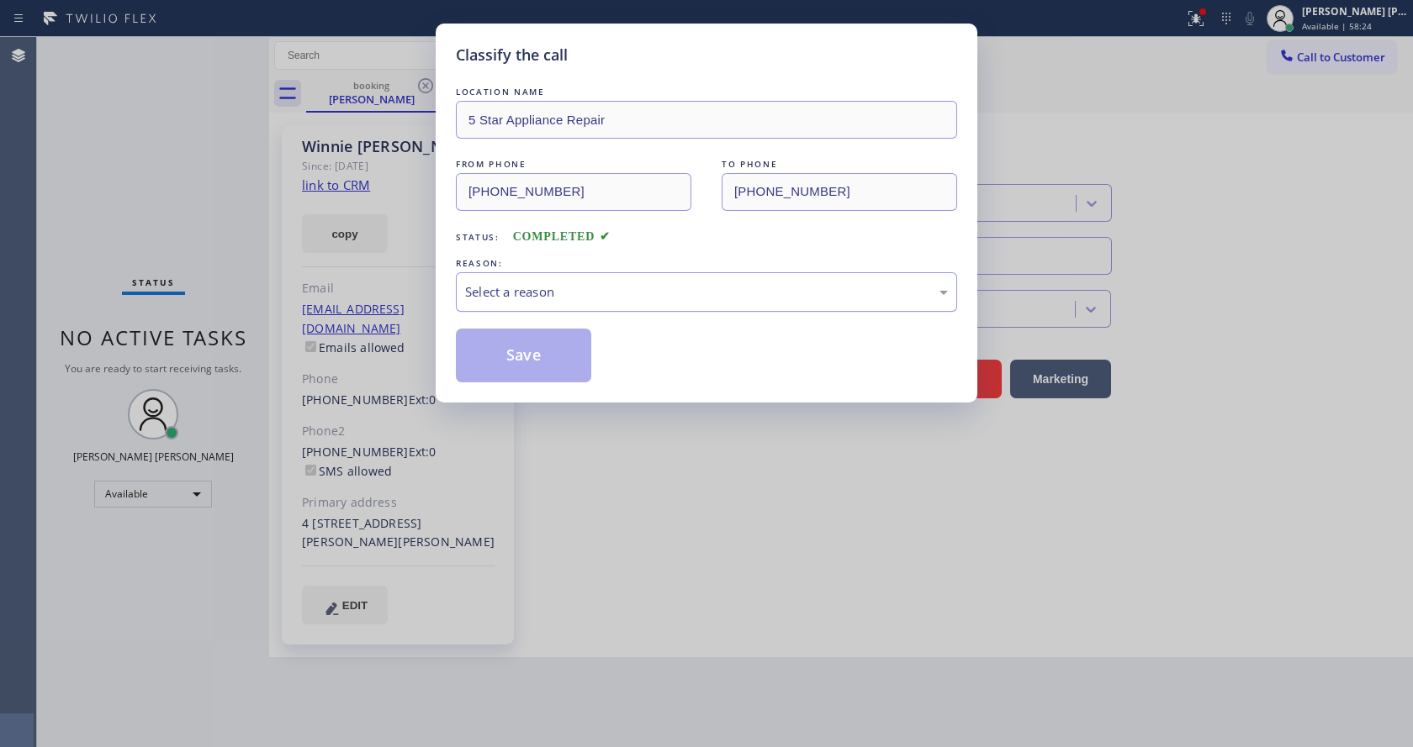
click at [511, 288] on div "Select a reason" at bounding box center [706, 292] width 483 height 19
click at [515, 356] on button "Save" at bounding box center [523, 356] width 135 height 54
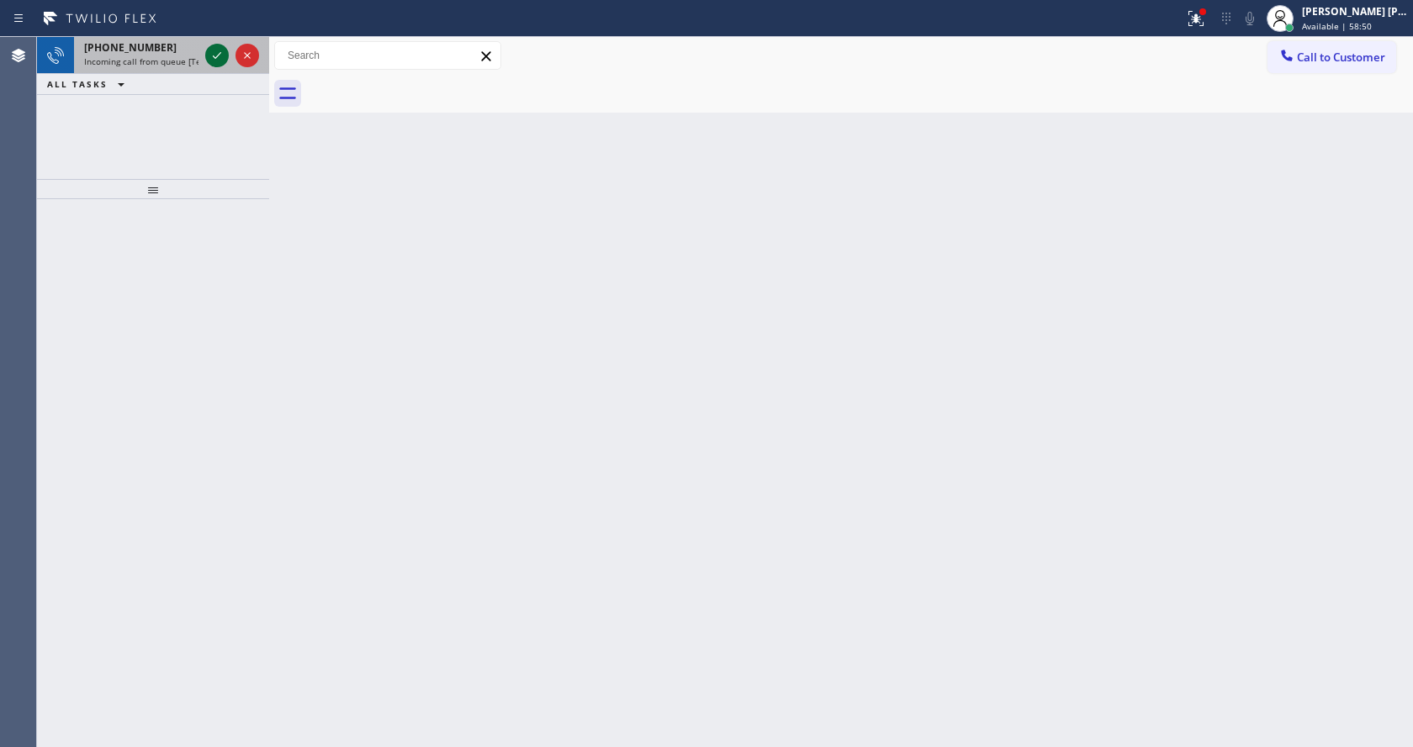
click at [221, 50] on icon at bounding box center [217, 55] width 20 height 20
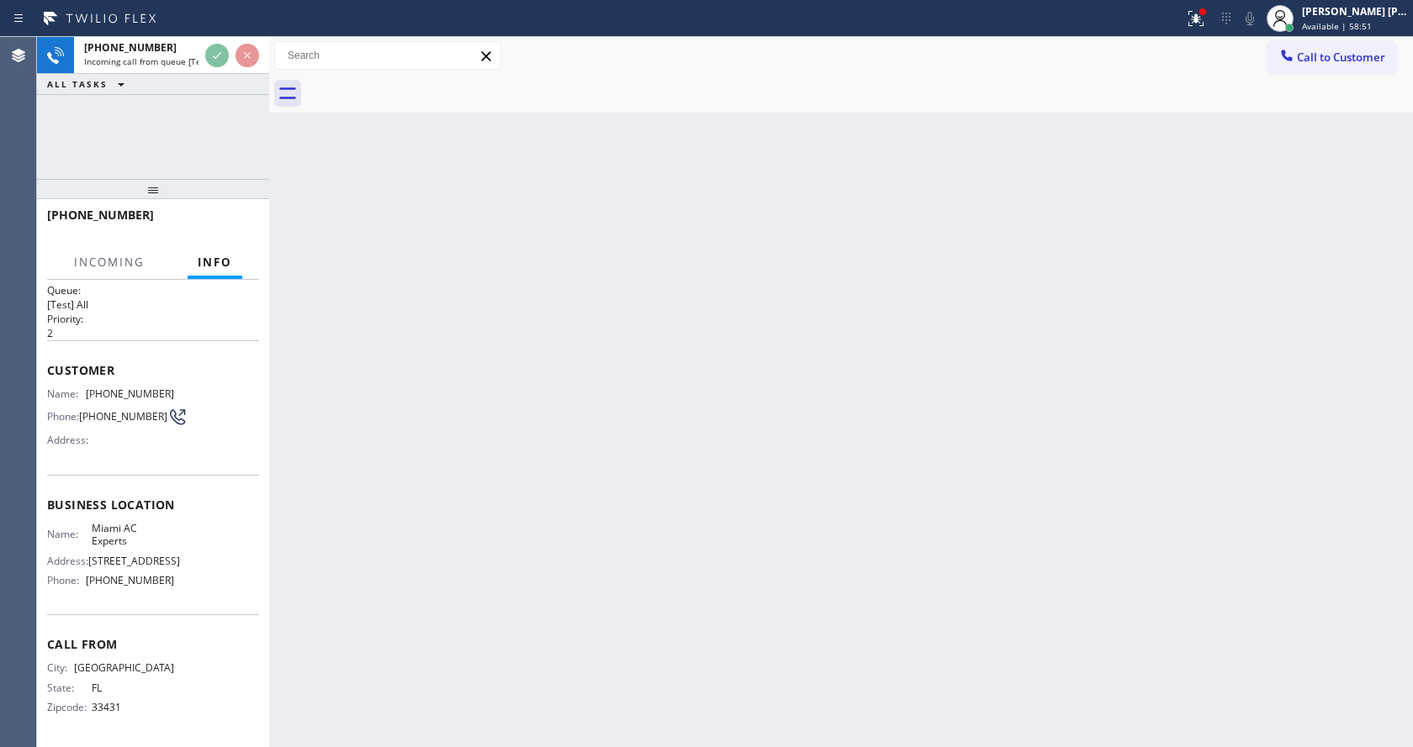
scroll to position [34, 0]
click at [580, 411] on div "Back to Dashboard Change Sender ID Customers Technicians Select a contact Outbo…" at bounding box center [841, 392] width 1144 height 710
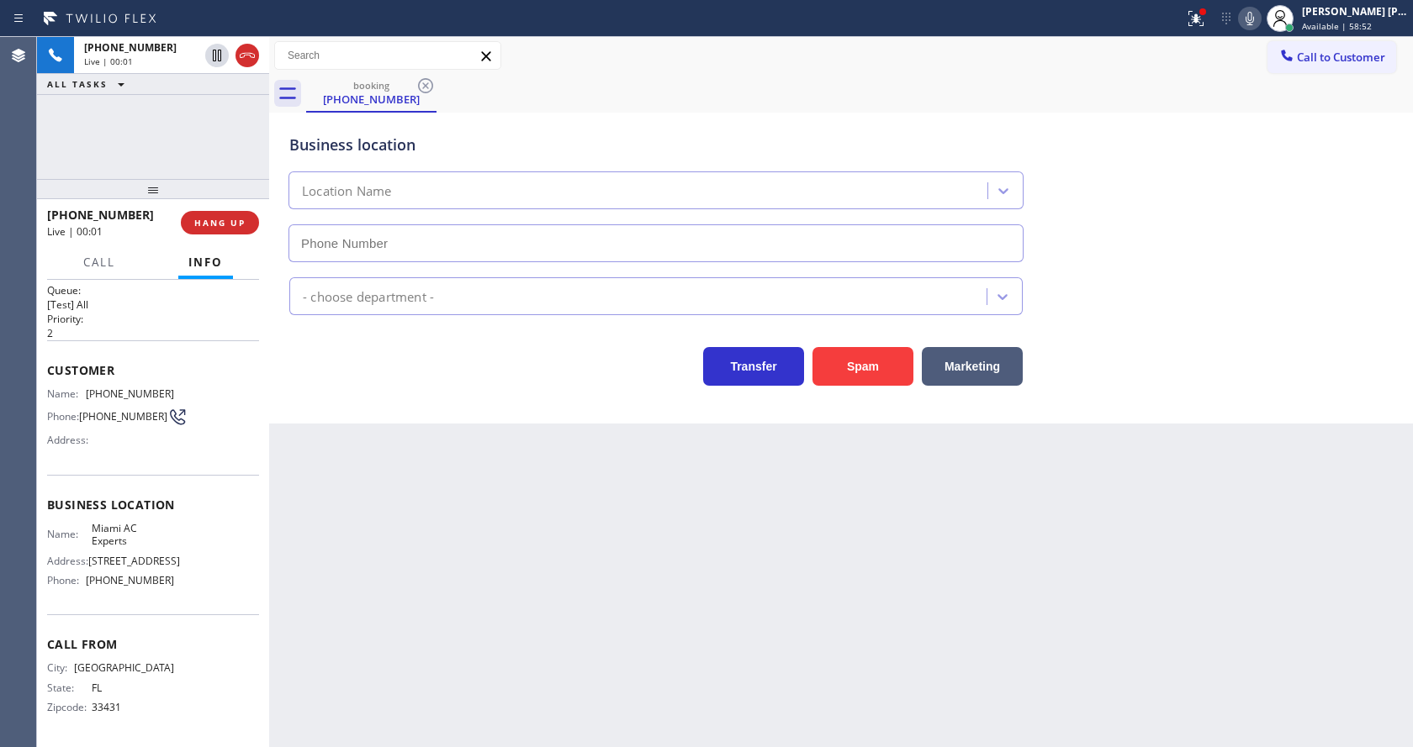
type input "[PHONE_NUMBER]"
click at [389, 462] on div "Back to Dashboard Change Sender ID Customers Technicians Select a contact Outbo…" at bounding box center [841, 392] width 1144 height 710
drag, startPoint x: 389, startPoint y: 462, endPoint x: 451, endPoint y: 489, distance: 66.7
click at [389, 463] on div "Back to Dashboard Change Sender ID Customers Technicians Select a contact Outbo…" at bounding box center [841, 392] width 1144 height 710
click at [1206, 12] on div at bounding box center [1202, 11] width 7 height 7
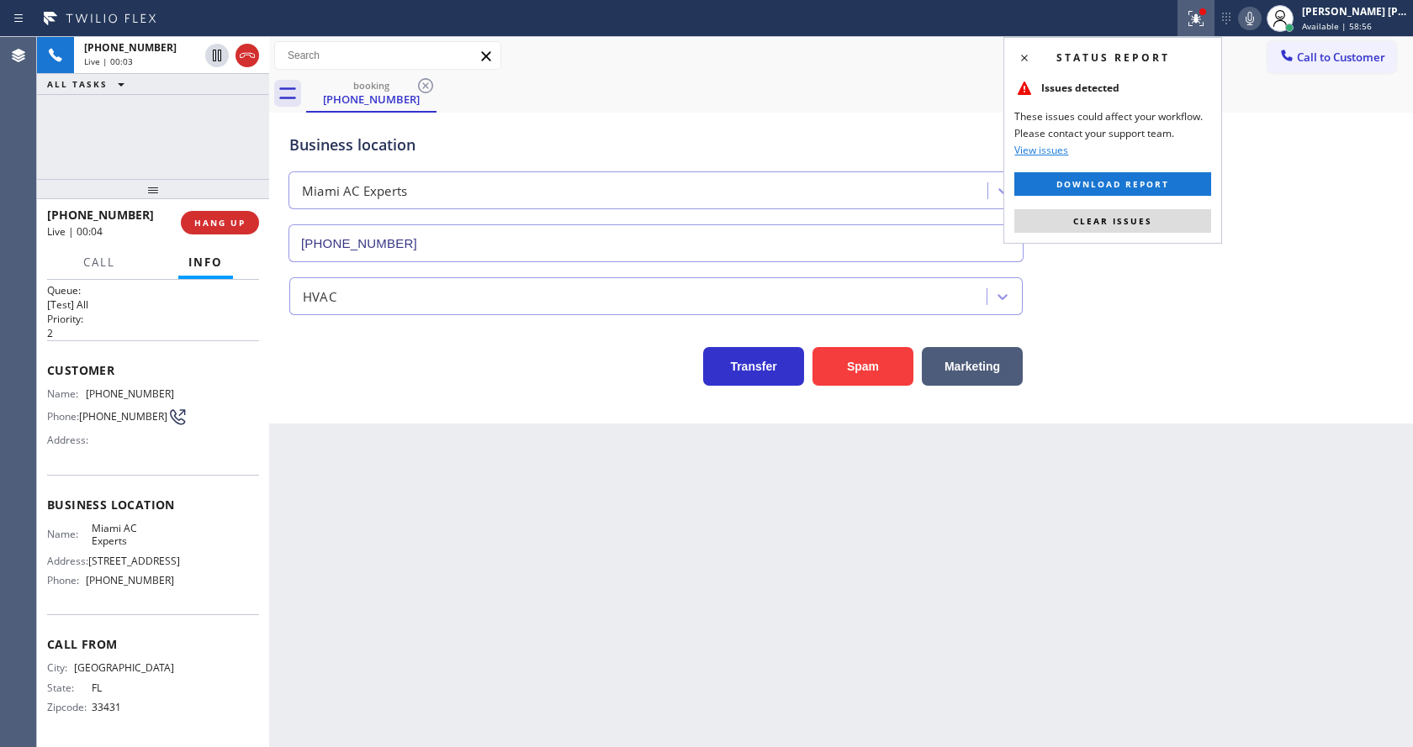
drag, startPoint x: 1149, startPoint y: 214, endPoint x: 1198, endPoint y: 177, distance: 60.7
click at [1149, 214] on button "Clear issues" at bounding box center [1112, 221] width 197 height 24
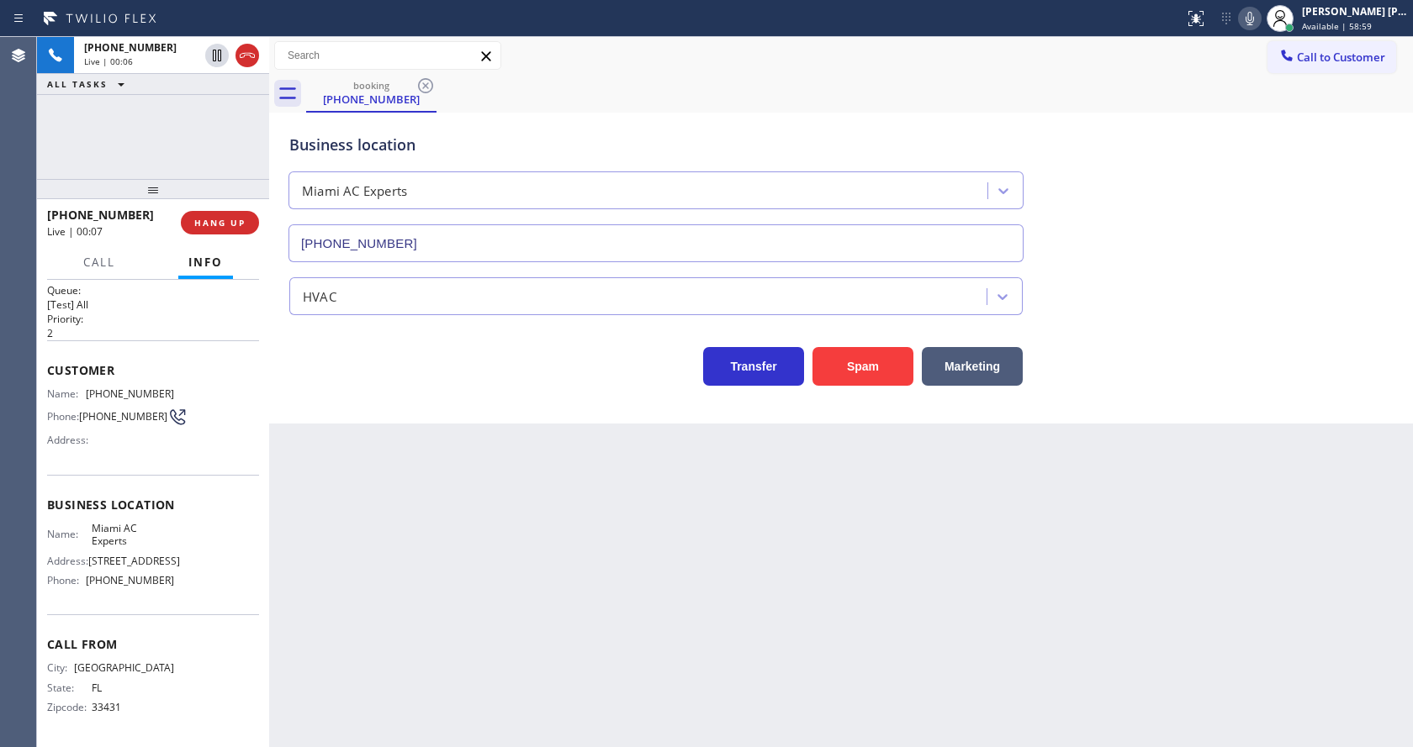
click at [358, 531] on div "Back to Dashboard Change Sender ID Customers Technicians Select a contact Outbo…" at bounding box center [841, 392] width 1144 height 710
drag, startPoint x: 191, startPoint y: 491, endPoint x: 196, endPoint y: 483, distance: 9.1
click at [191, 497] on span "Business location" at bounding box center [153, 505] width 212 height 16
drag, startPoint x: 84, startPoint y: 372, endPoint x: 174, endPoint y: 376, distance: 90.1
click at [174, 388] on div "Name: [PHONE_NUMBER] Phone: [PHONE_NUMBER] Address:" at bounding box center [153, 421] width 212 height 66
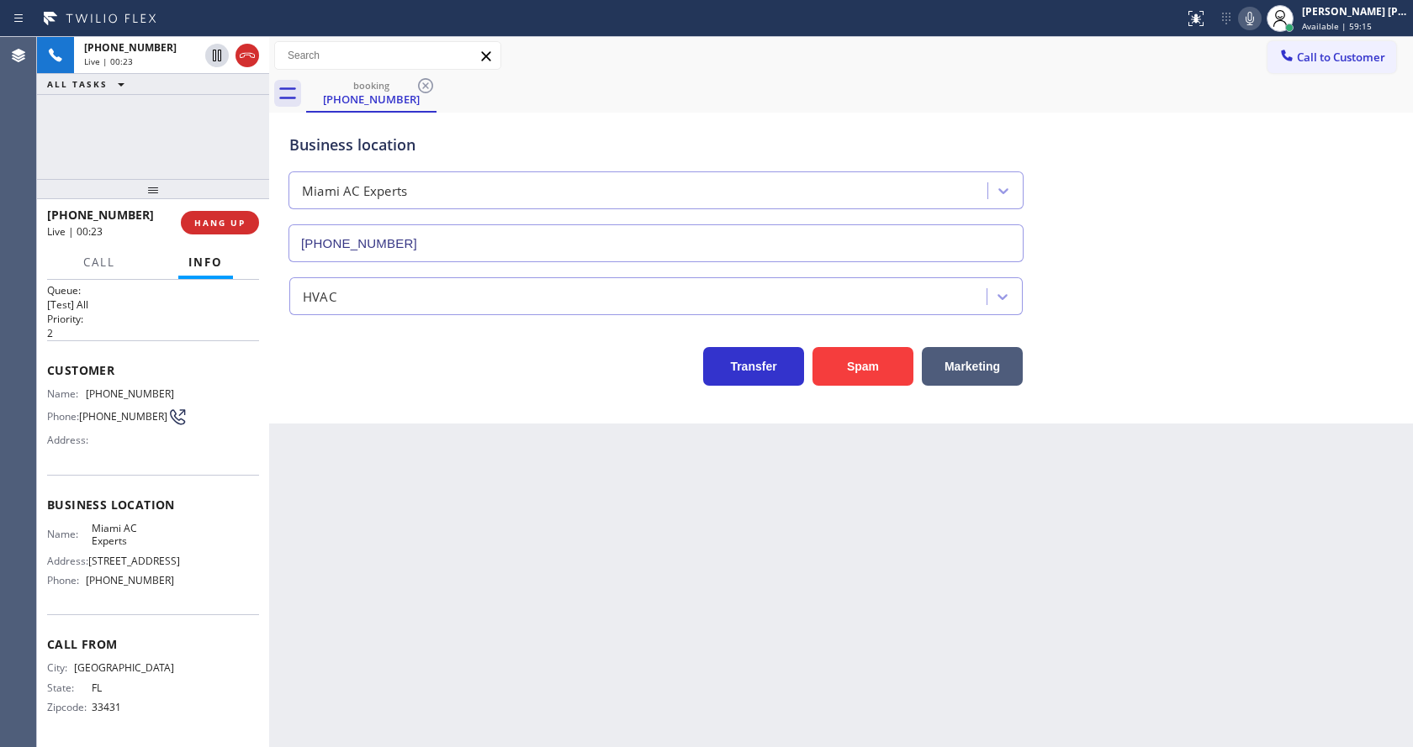
click at [409, 478] on div "Back to Dashboard Change Sender ID Customers Technicians Select a contact Outbo…" at bounding box center [841, 392] width 1144 height 710
click at [135, 522] on span "Miami AC Experts" at bounding box center [133, 535] width 83 height 26
drag, startPoint x: 87, startPoint y: 512, endPoint x: 138, endPoint y: 528, distance: 53.7
click at [138, 528] on div "Name: Miami AC Experts" at bounding box center [110, 535] width 127 height 26
click at [398, 506] on div "Back to Dashboard Change Sender ID Customers Technicians Select a contact Outbo…" at bounding box center [841, 392] width 1144 height 710
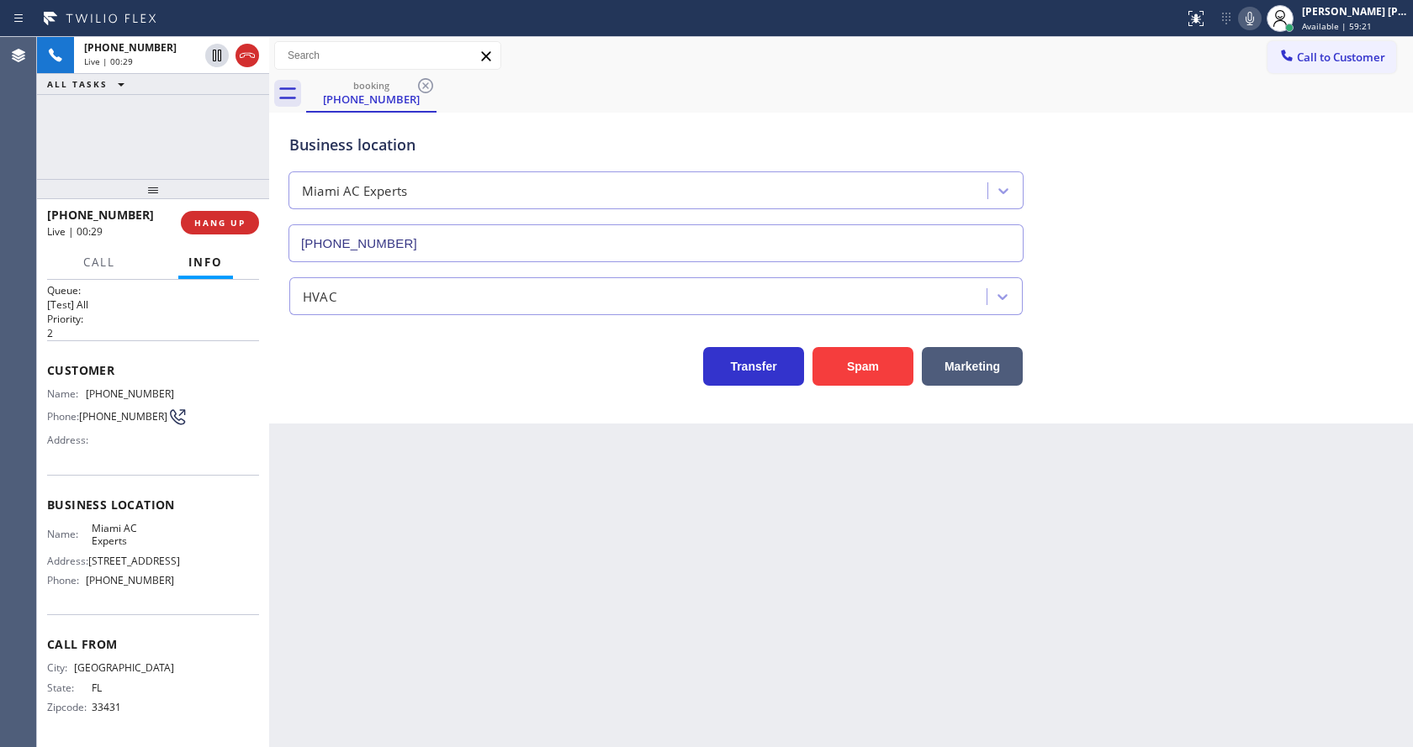
click at [188, 575] on div "Name: Miami AC Experts Address: [STREET_ADDRESS] Phone: [PHONE_NUMBER]" at bounding box center [153, 558] width 212 height 72
drag, startPoint x: 125, startPoint y: 580, endPoint x: 161, endPoint y: 578, distance: 36.2
click at [161, 578] on div "Phone: [PHONE_NUMBER]" at bounding box center [110, 580] width 127 height 13
click at [422, 549] on div "Back to Dashboard Change Sender ID Customers Technicians Select a contact Outbo…" at bounding box center [841, 392] width 1144 height 710
click at [721, 556] on div "Back to Dashboard Change Sender ID Customers Technicians Select a contact Outbo…" at bounding box center [841, 392] width 1144 height 710
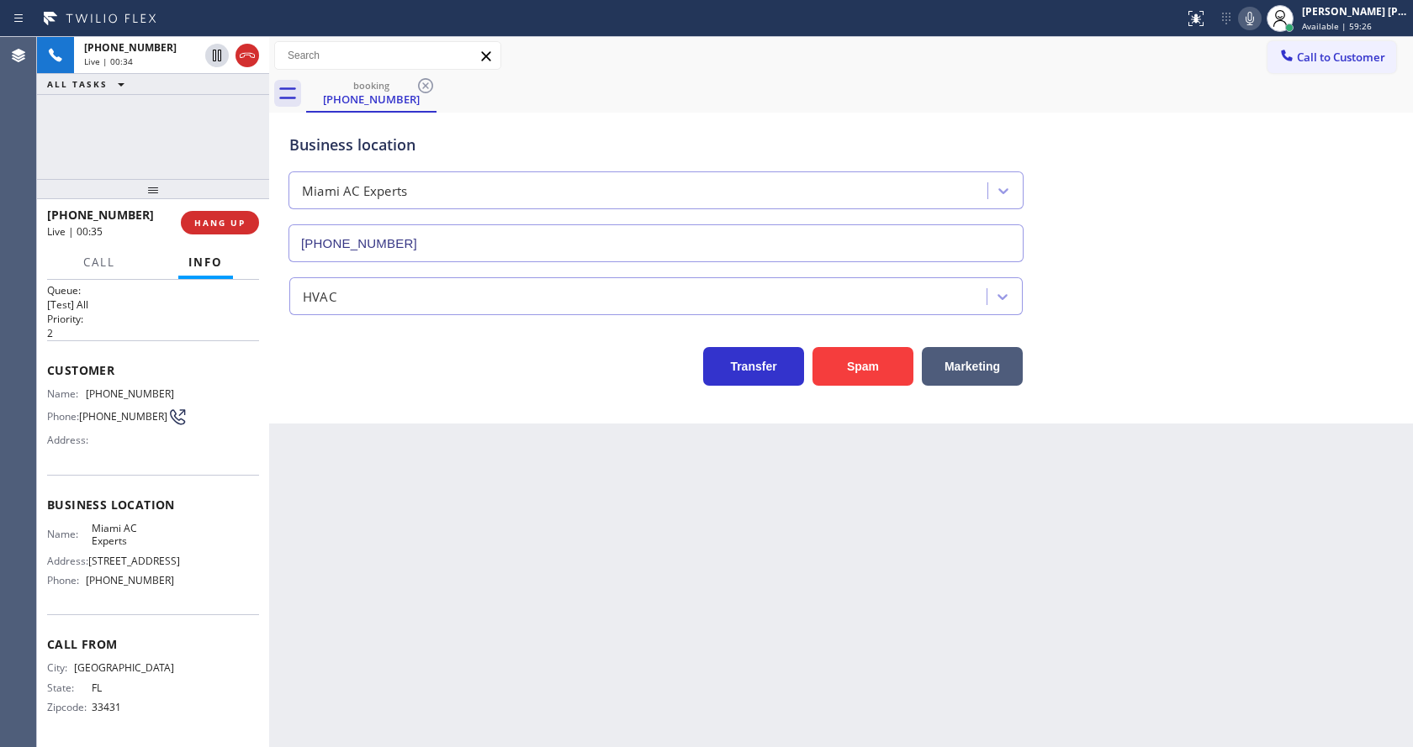
click at [503, 455] on div "Back to Dashboard Change Sender ID Customers Technicians Select a contact Outbo…" at bounding box center [841, 392] width 1144 height 710
click at [668, 589] on div "Back to Dashboard Change Sender ID Customers Technicians Select a contact Outbo…" at bounding box center [841, 392] width 1144 height 710
click at [599, 490] on div "Back to Dashboard Change Sender ID Customers Technicians Select a contact Outbo…" at bounding box center [841, 392] width 1144 height 710
drag, startPoint x: 640, startPoint y: 543, endPoint x: 512, endPoint y: 459, distance: 153.0
click at [640, 543] on div "Back to Dashboard Change Sender ID Customers Technicians Select a contact Outbo…" at bounding box center [841, 392] width 1144 height 710
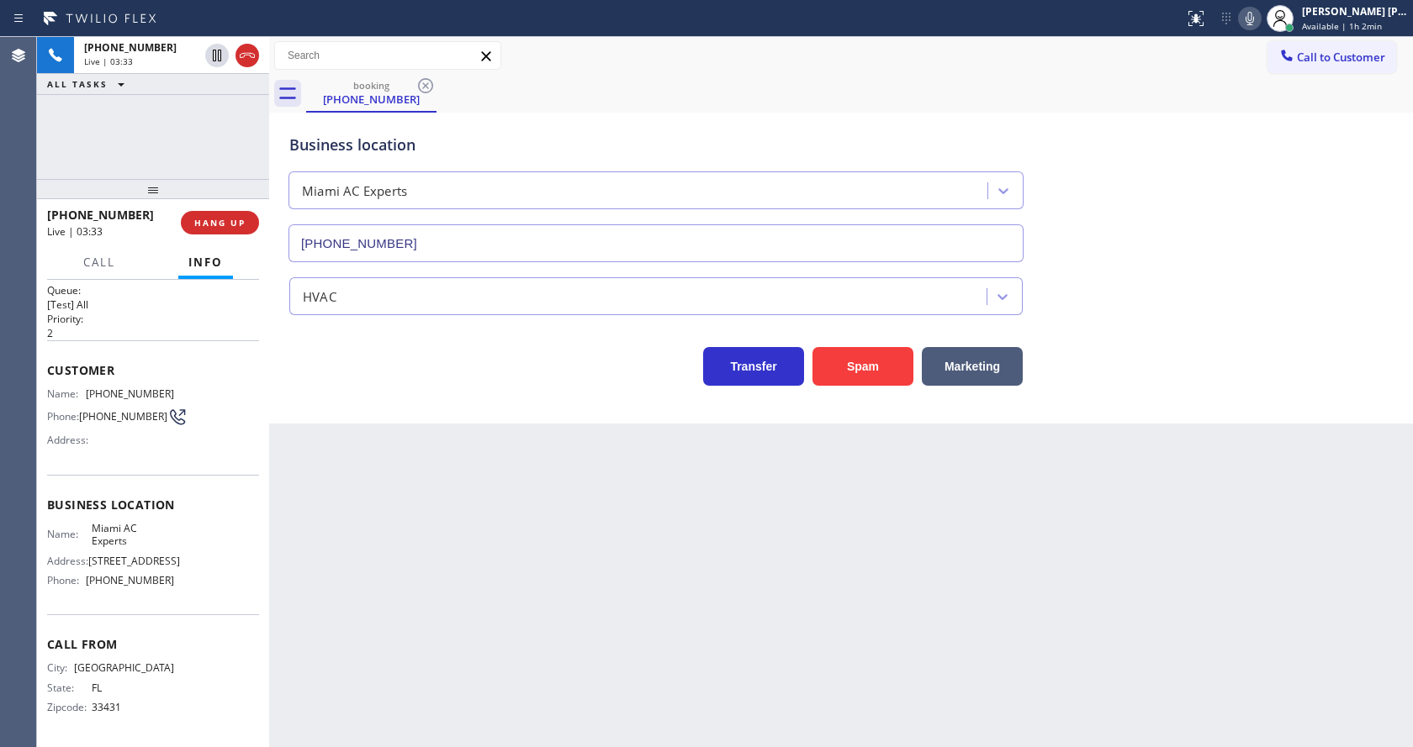
click at [1252, 14] on icon at bounding box center [1249, 18] width 20 height 20
click at [218, 53] on icon at bounding box center [217, 56] width 8 height 12
click at [512, 524] on div "Back to Dashboard Change Sender ID Customers Technicians Select a contact Outbo…" at bounding box center [841, 392] width 1144 height 710
click at [564, 582] on div "Back to Dashboard Change Sender ID Customers Technicians Select a contact Outbo…" at bounding box center [841, 392] width 1144 height 710
click at [333, 378] on div "Transfer Spam Marketing" at bounding box center [656, 362] width 740 height 47
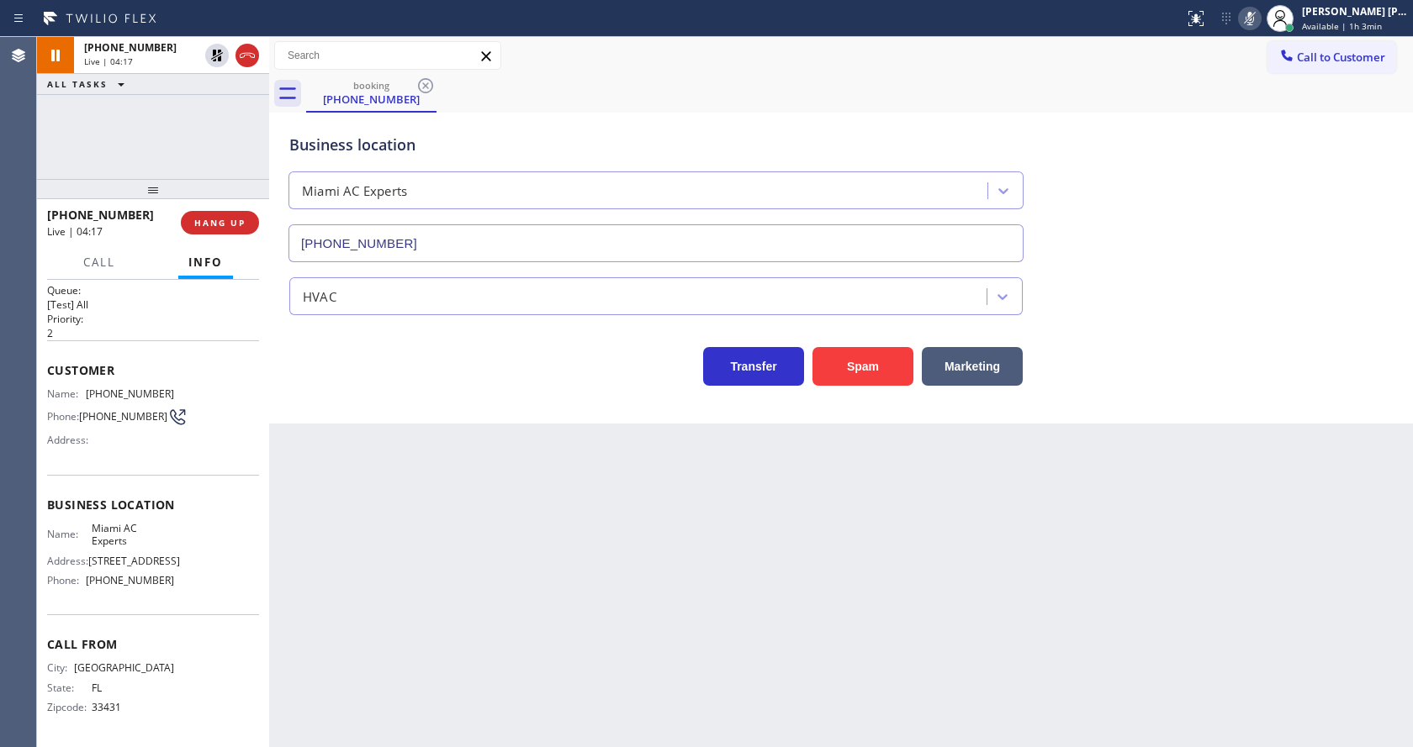
click at [522, 503] on div "Back to Dashboard Change Sender ID Customers Technicians Select a contact Outbo…" at bounding box center [841, 392] width 1144 height 710
drag, startPoint x: 334, startPoint y: 555, endPoint x: 374, endPoint y: 736, distance: 185.2
click at [334, 556] on div "Back to Dashboard Change Sender ID Customers Technicians Select a contact Outbo…" at bounding box center [841, 392] width 1144 height 710
click at [750, 528] on div "Back to Dashboard Change Sender ID Customers Technicians Select a contact Outbo…" at bounding box center [841, 392] width 1144 height 710
click at [216, 52] on icon at bounding box center [217, 56] width 12 height 12
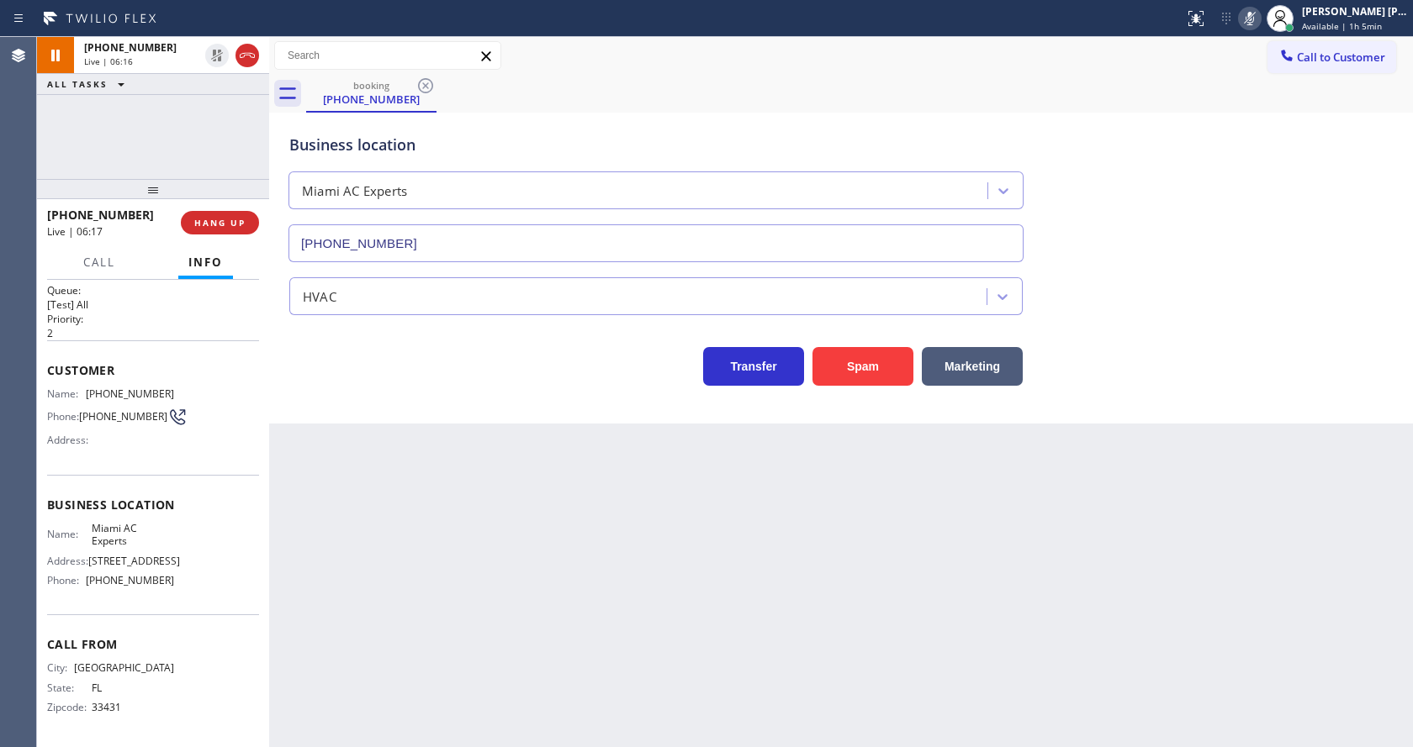
click at [1260, 15] on icon at bounding box center [1249, 18] width 20 height 20
click at [1244, 202] on div "Business location [GEOGRAPHIC_DATA] AC Experts [PHONE_NUMBER]" at bounding box center [841, 186] width 1110 height 152
click at [401, 641] on div "Back to Dashboard Change Sender ID Customers Technicians Select a contact Outbo…" at bounding box center [841, 392] width 1144 height 710
click at [684, 574] on div "Back to Dashboard Change Sender ID Customers Technicians Select a contact Outbo…" at bounding box center [841, 392] width 1144 height 710
click at [732, 631] on div "Back to Dashboard Change Sender ID Customers Technicians Select a contact Outbo…" at bounding box center [841, 392] width 1144 height 710
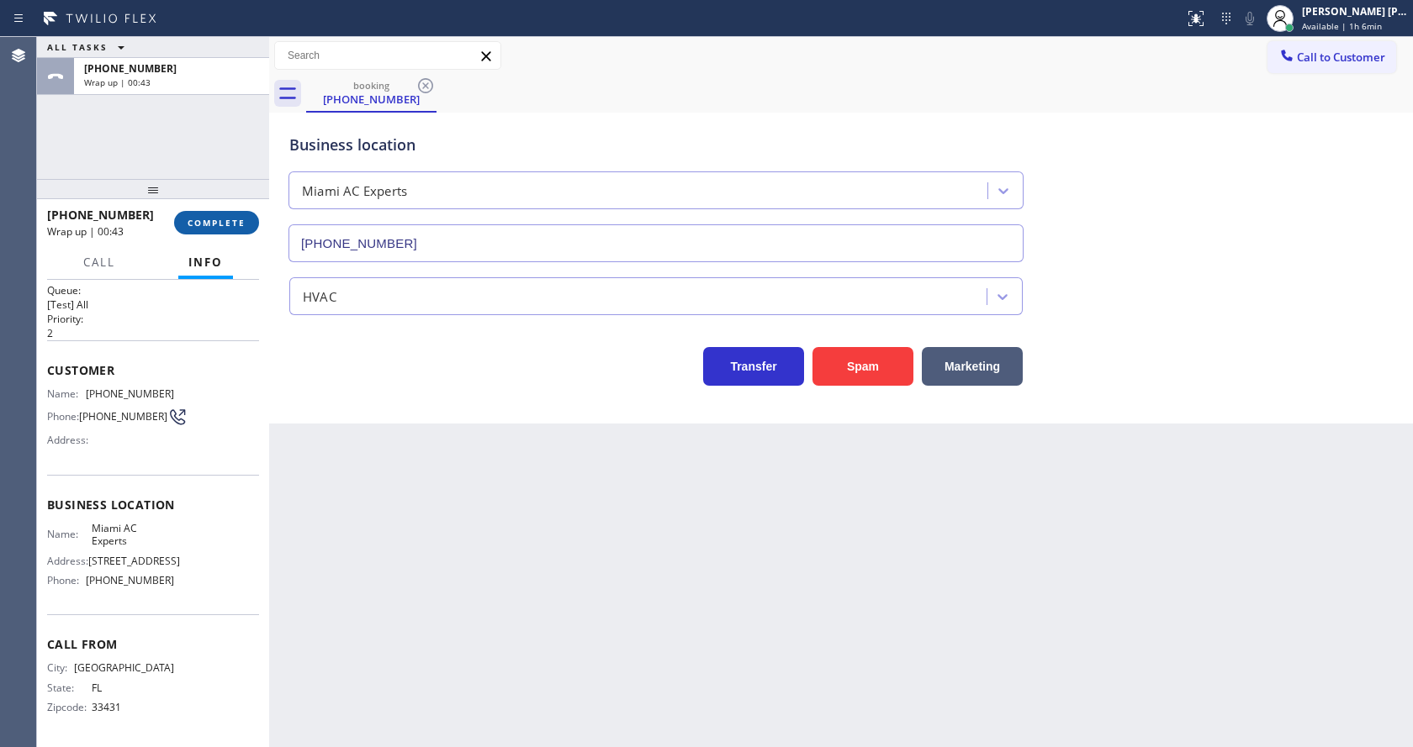
click at [211, 215] on button "COMPLETE" at bounding box center [216, 223] width 85 height 24
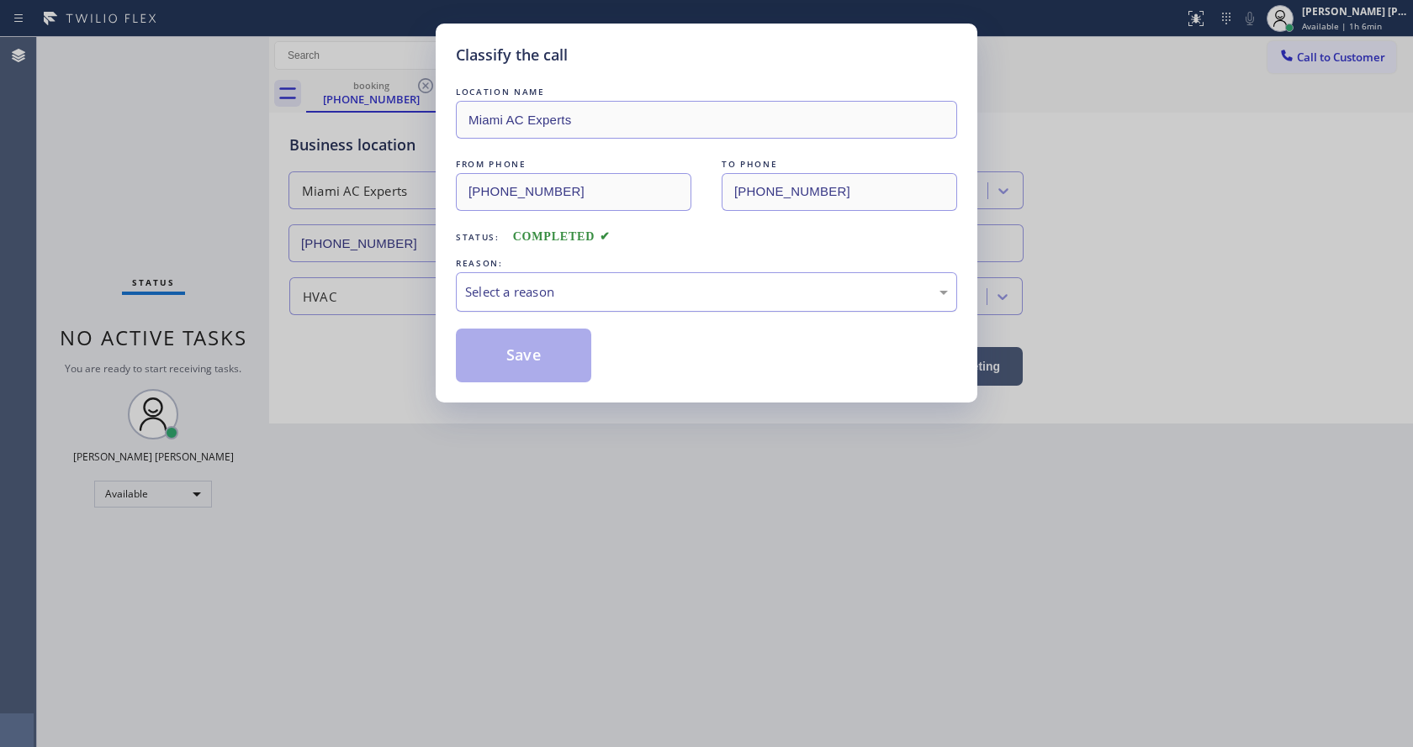
click at [474, 290] on div "Select a reason" at bounding box center [706, 292] width 483 height 19
click at [485, 346] on button "Save" at bounding box center [523, 356] width 135 height 54
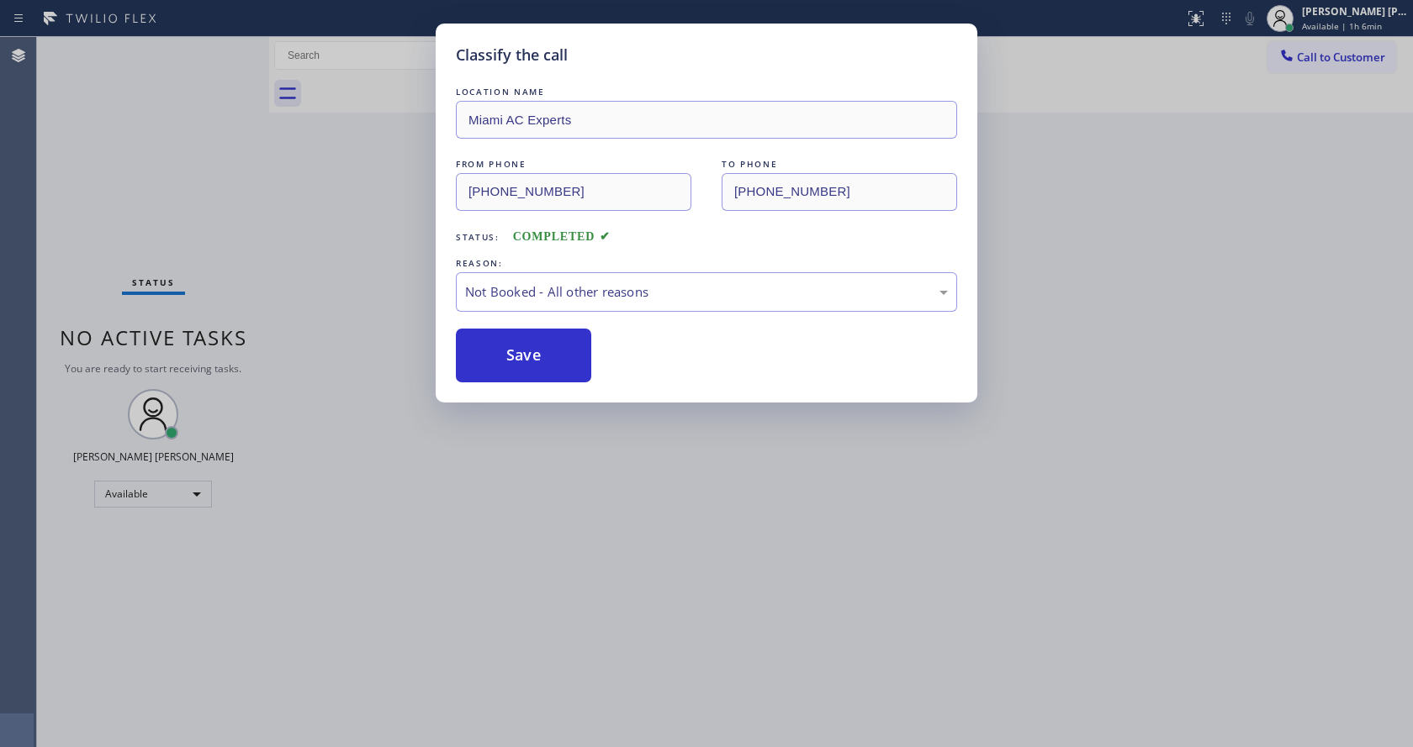
click at [622, 482] on div "Classify the call LOCATION NAME Miami AC Experts FROM PHONE [PHONE_NUMBER] TO P…" at bounding box center [706, 373] width 1413 height 747
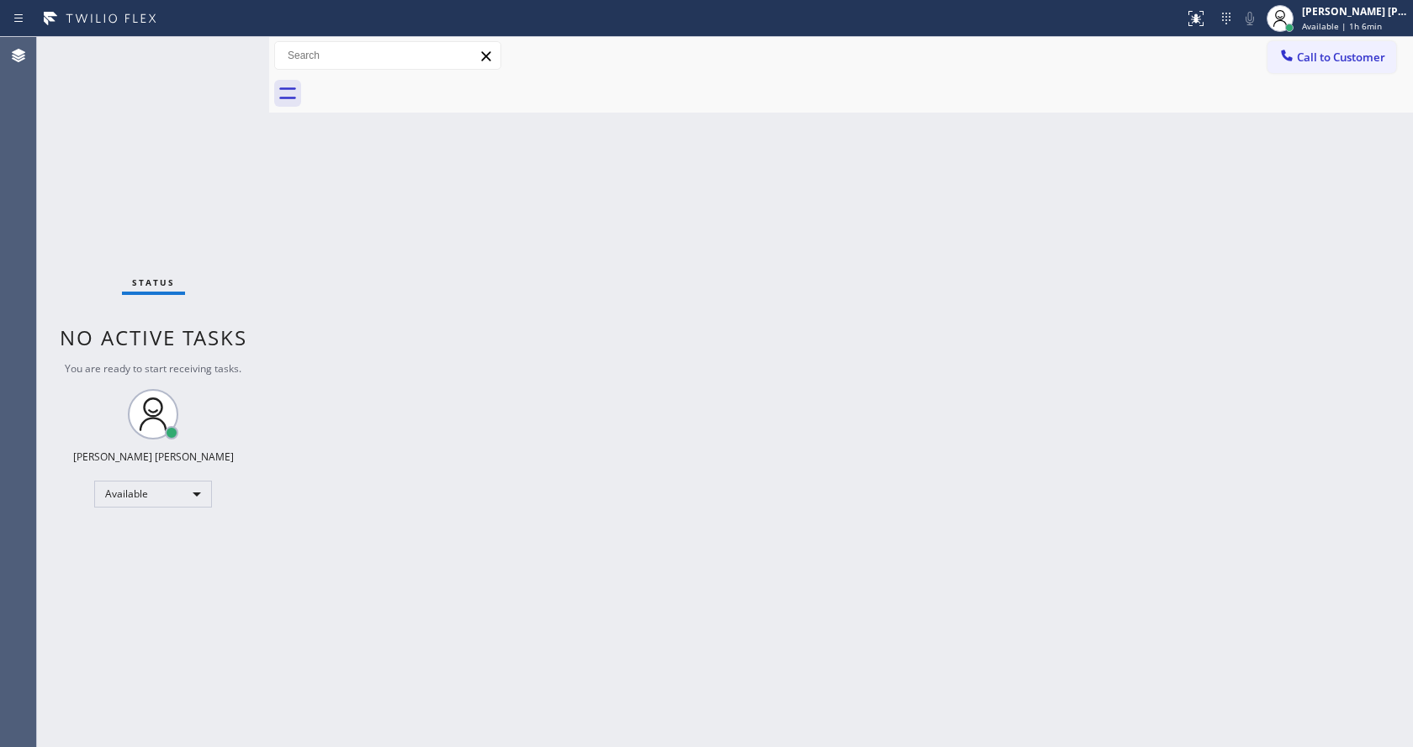
click at [683, 425] on div "Back to Dashboard Change Sender ID Customers Technicians Select a contact Outbo…" at bounding box center [841, 392] width 1144 height 710
click at [174, 287] on div "Status" at bounding box center [153, 286] width 63 height 18
click at [554, 442] on div "Back to Dashboard Change Sender ID Customers Technicians Select a contact Outbo…" at bounding box center [841, 392] width 1144 height 710
click at [357, 320] on div "Back to Dashboard Change Sender ID Customers Technicians Select a contact Outbo…" at bounding box center [841, 392] width 1144 height 710
drag, startPoint x: 220, startPoint y: 224, endPoint x: 213, endPoint y: 192, distance: 33.7
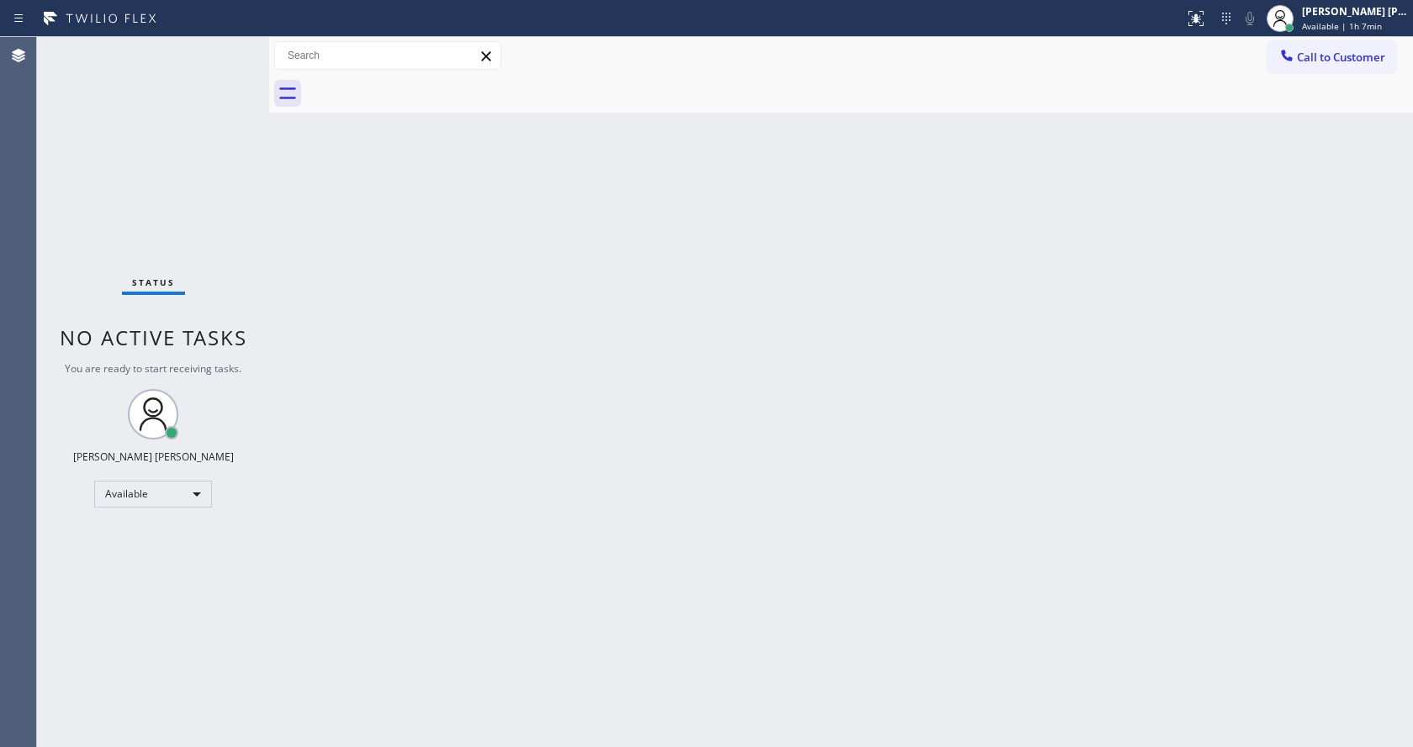
click at [220, 224] on div "Status No active tasks You are ready to start receiving tasks. [PERSON_NAME] [P…" at bounding box center [153, 392] width 232 height 710
click at [510, 404] on div "Back to Dashboard Change Sender ID Customers Technicians Select a contact Outbo…" at bounding box center [841, 392] width 1144 height 710
drag, startPoint x: 258, startPoint y: 209, endPoint x: 271, endPoint y: 203, distance: 13.9
click at [258, 209] on div "Status No active tasks You are ready to start receiving tasks. [PERSON_NAME] [P…" at bounding box center [153, 392] width 232 height 710
click at [442, 425] on div "Back to Dashboard Change Sender ID Customers Technicians Select a contact Outbo…" at bounding box center [841, 392] width 1144 height 710
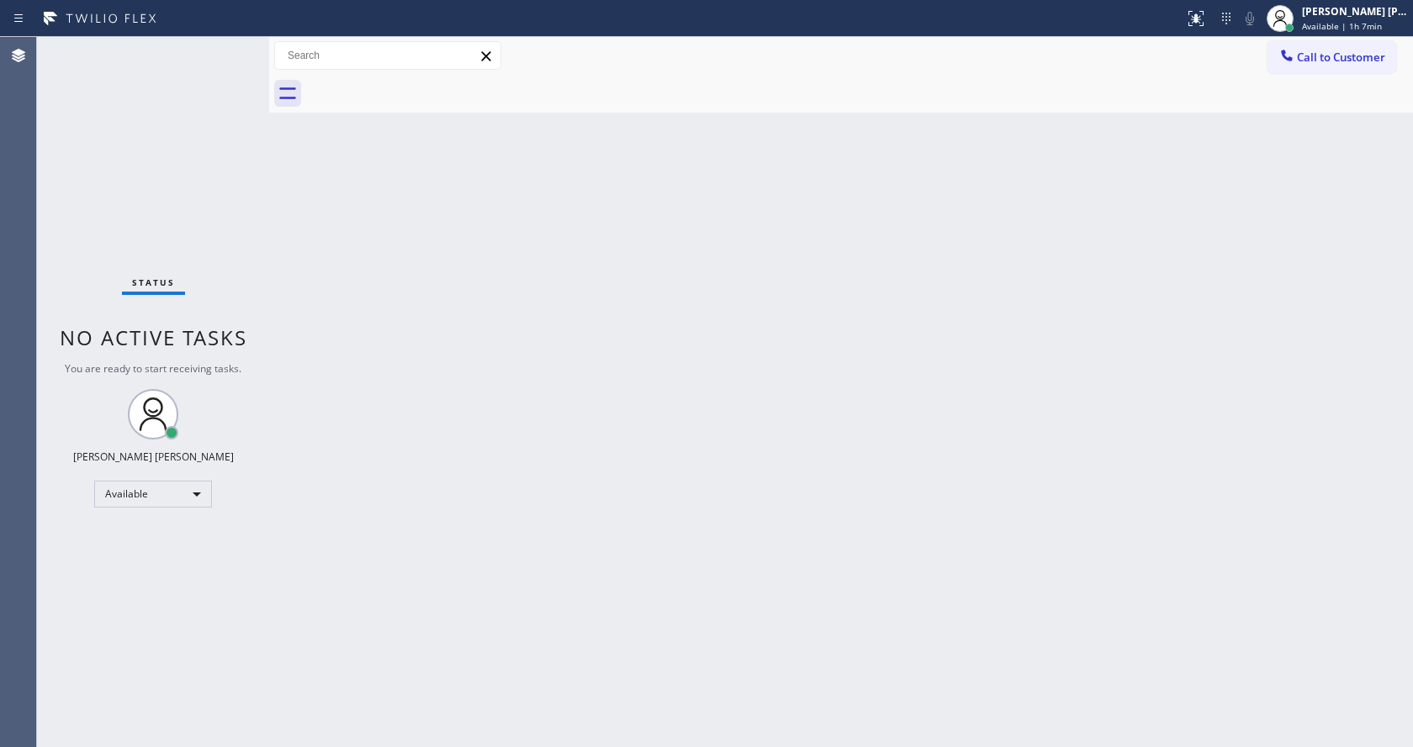
drag, startPoint x: 818, startPoint y: 491, endPoint x: 677, endPoint y: 460, distance: 144.6
click at [818, 491] on div "Back to Dashboard Change Sender ID Customers Technicians Select a contact Outbo…" at bounding box center [841, 392] width 1144 height 710
click at [228, 50] on div "Status No active tasks You are ready to start receiving tasks. [PERSON_NAME] [P…" at bounding box center [153, 392] width 232 height 710
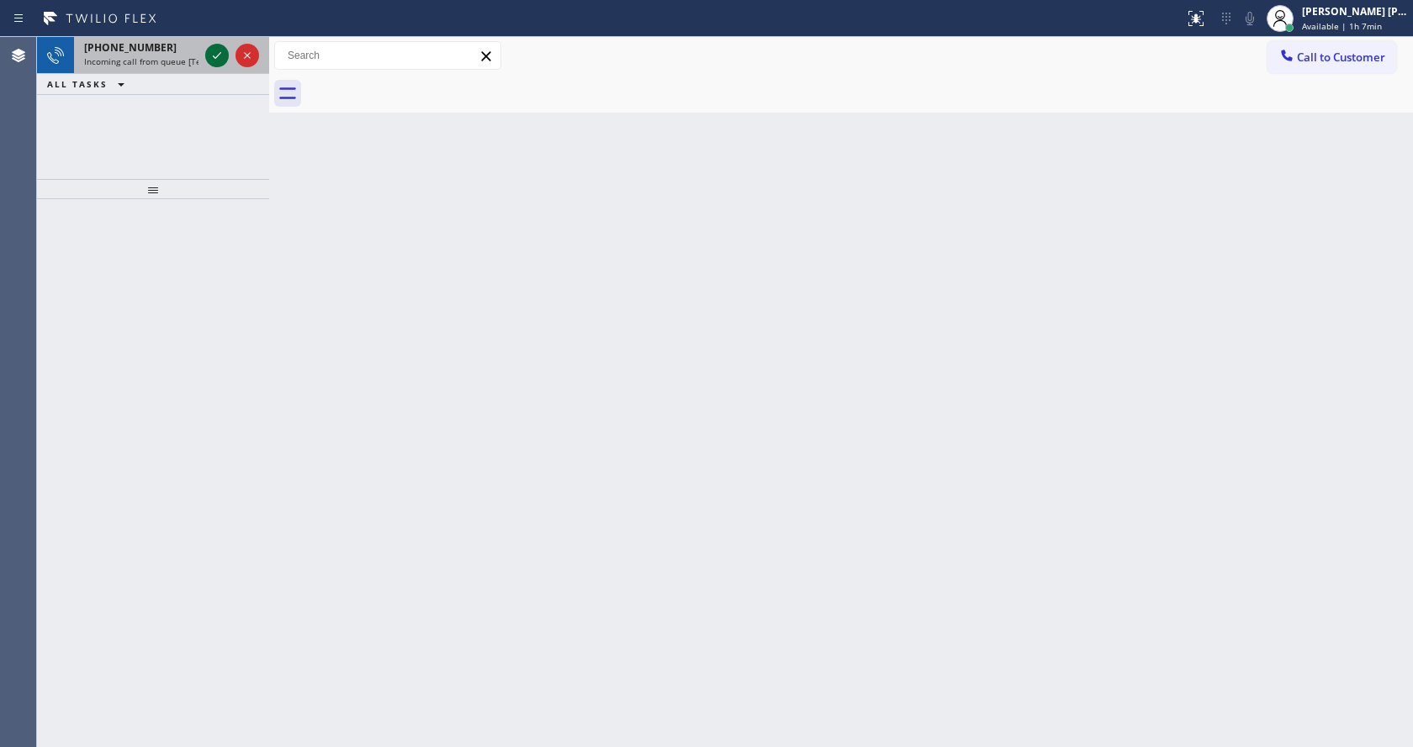
click at [224, 52] on icon at bounding box center [217, 55] width 20 height 20
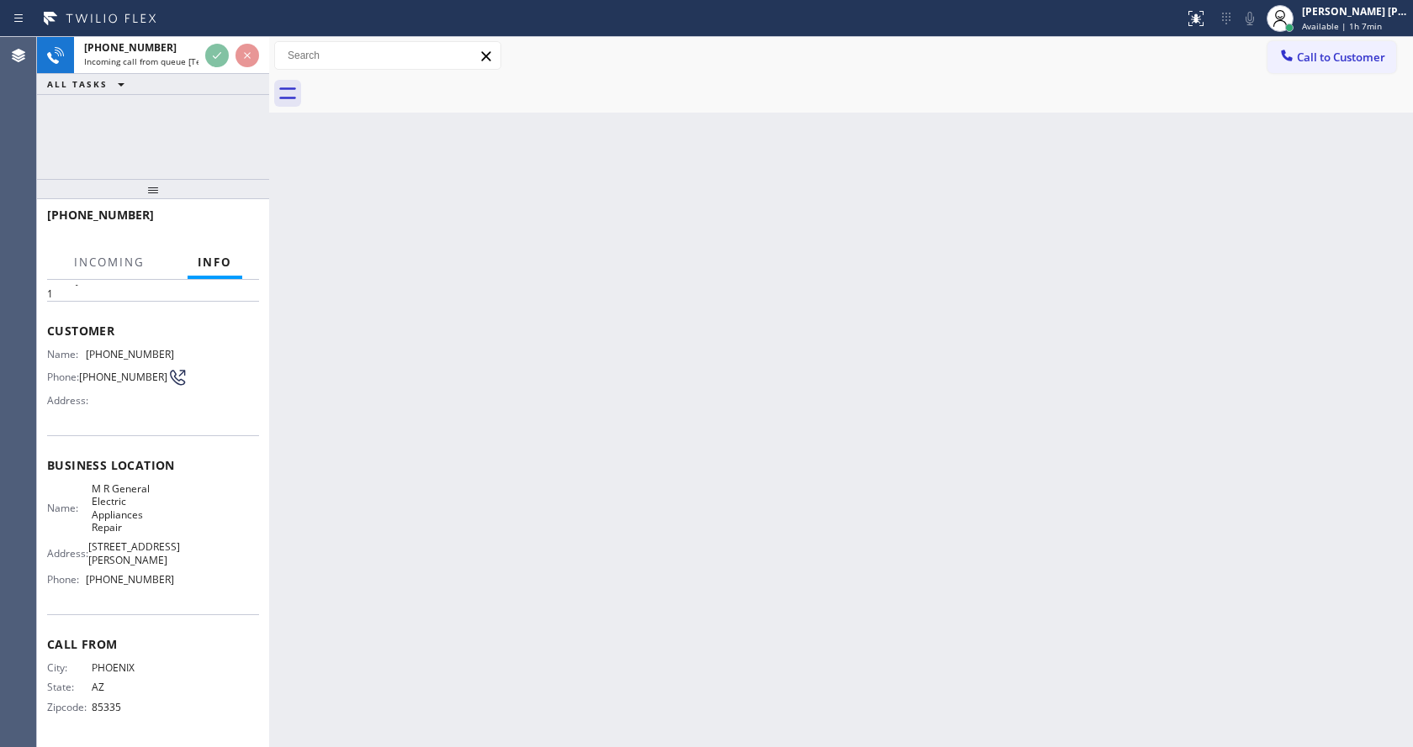
scroll to position [74, 0]
click at [487, 381] on div "Back to Dashboard Change Sender ID Customers Technicians Select a contact Outbo…" at bounding box center [841, 392] width 1144 height 710
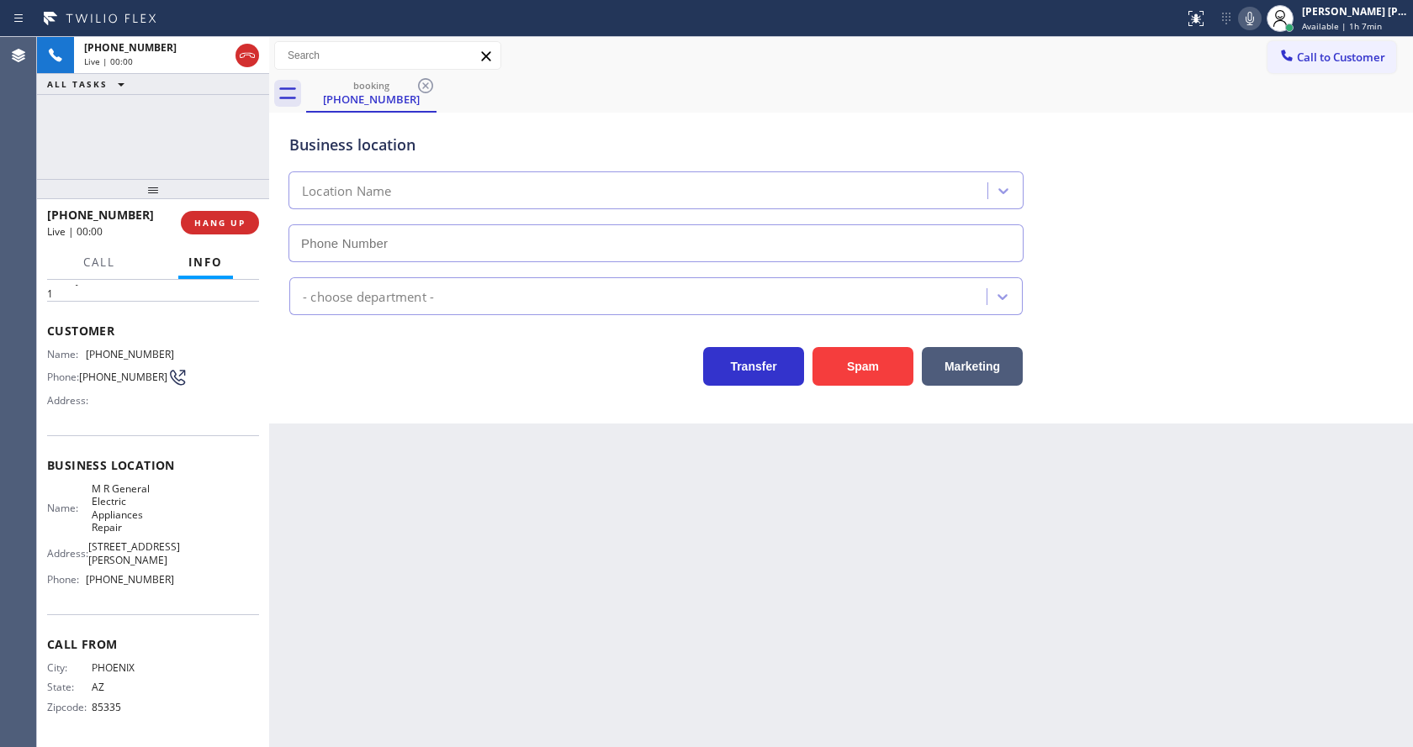
type input "[PHONE_NUMBER]"
click at [489, 426] on div "Back to Dashboard Change Sender ID Customers Technicians Select a contact Outbo…" at bounding box center [841, 392] width 1144 height 710
click at [378, 400] on div "Business location M R General Electric Appliances Repair [PHONE_NUMBER] Applian…" at bounding box center [841, 268] width 1144 height 311
click at [589, 565] on div "Back to Dashboard Change Sender ID Customers Technicians Select a contact Outbo…" at bounding box center [841, 392] width 1144 height 710
drag, startPoint x: 718, startPoint y: 635, endPoint x: 726, endPoint y: 621, distance: 16.6
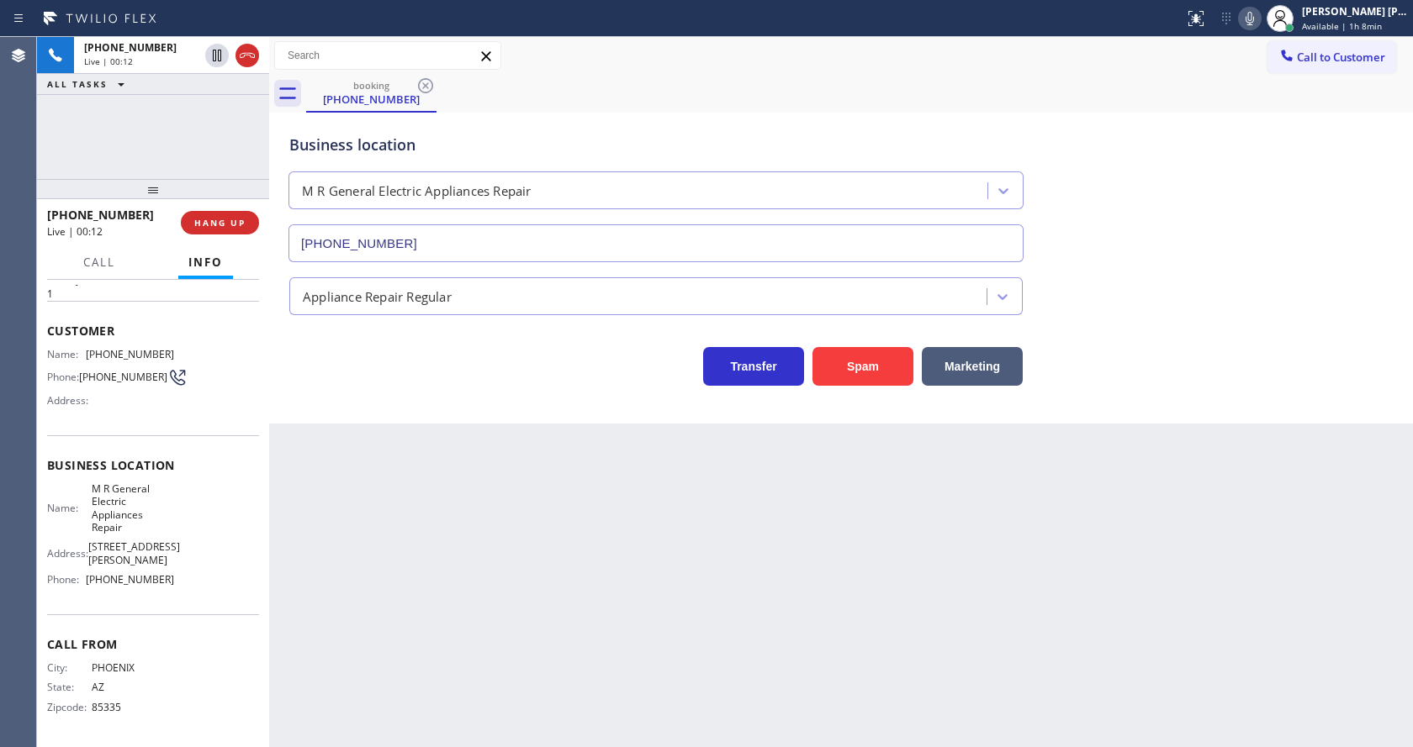
click at [718, 635] on div "Back to Dashboard Change Sender ID Customers Technicians Select a contact Outbo…" at bounding box center [841, 392] width 1144 height 710
click at [515, 614] on div "Back to Dashboard Change Sender ID Customers Technicians Select a contact Outbo…" at bounding box center [841, 392] width 1144 height 710
click at [335, 405] on div "Business location M R General Electric Appliances Repair [PHONE_NUMBER] Applian…" at bounding box center [841, 268] width 1144 height 311
click at [669, 621] on div "Back to Dashboard Change Sender ID Customers Technicians Select a contact Outbo…" at bounding box center [841, 392] width 1144 height 710
click at [361, 484] on div "Back to Dashboard Change Sender ID Customers Technicians Select a contact Outbo…" at bounding box center [841, 392] width 1144 height 710
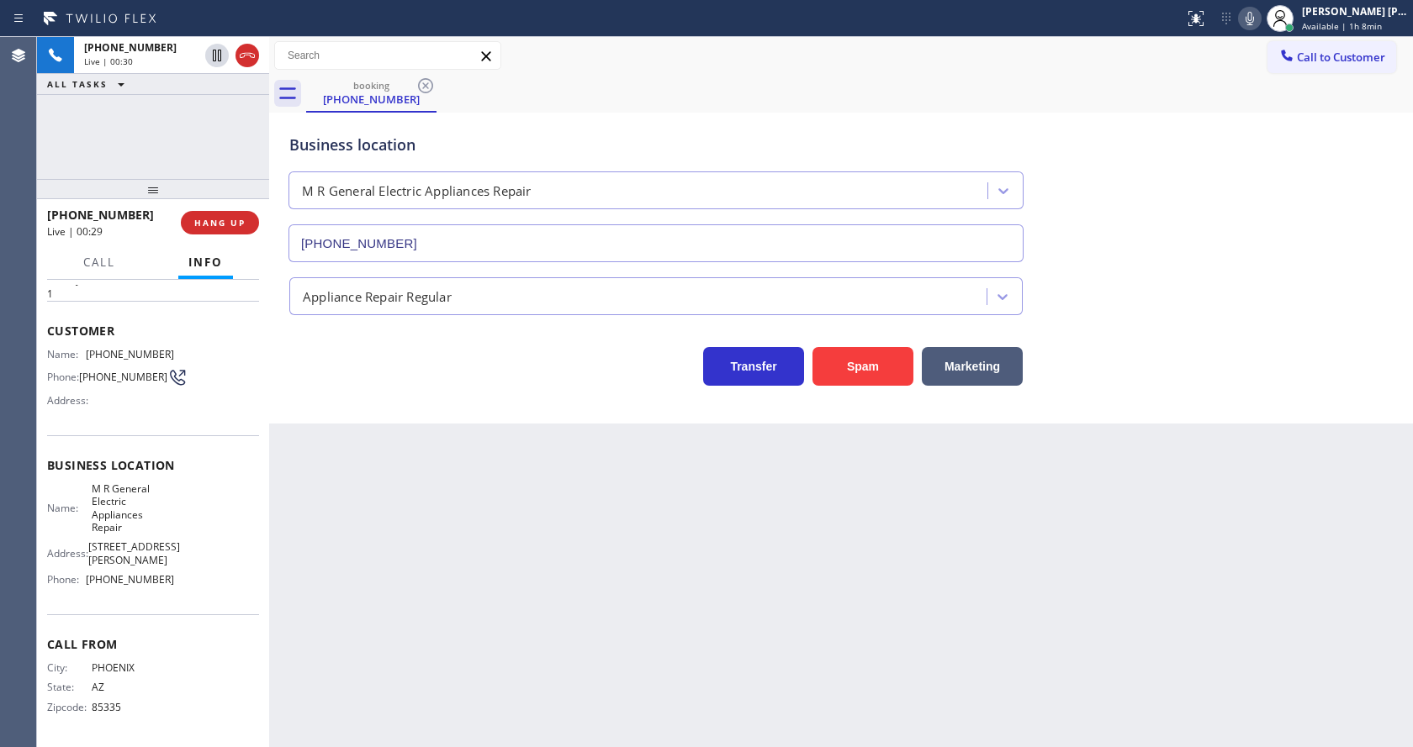
click at [732, 631] on div "Back to Dashboard Change Sender ID Customers Technicians Select a contact Outbo…" at bounding box center [841, 392] width 1144 height 710
click at [319, 387] on div "Business location M R General Electric Appliances Repair [PHONE_NUMBER] Applian…" at bounding box center [841, 268] width 1144 height 311
click at [637, 552] on div "Back to Dashboard Change Sender ID Customers Technicians Select a contact Outbo…" at bounding box center [841, 392] width 1144 height 710
click at [246, 457] on span "Business location" at bounding box center [153, 465] width 212 height 16
click at [500, 547] on div "Back to Dashboard Change Sender ID Customers Technicians Select a contact Outbo…" at bounding box center [841, 392] width 1144 height 710
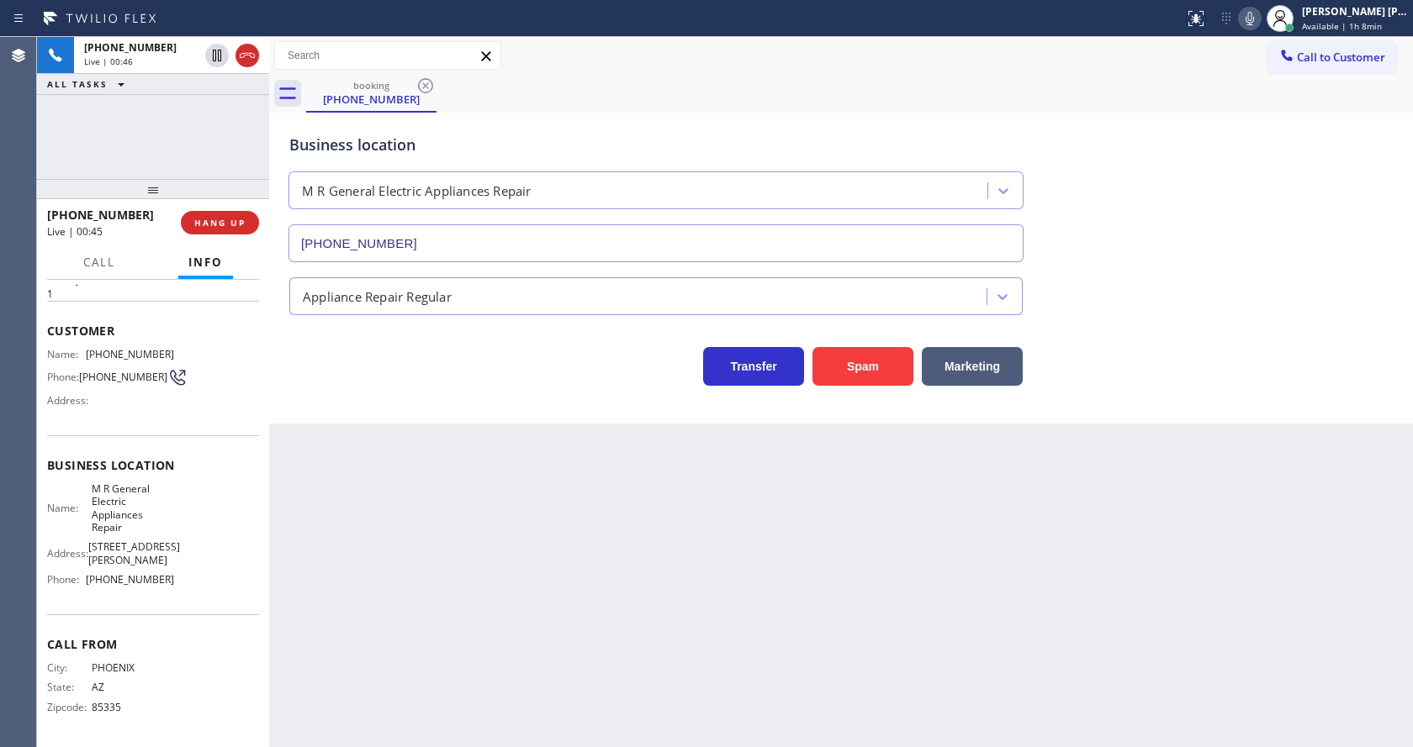
click at [359, 400] on div "Business location M R General Electric Appliances Repair [PHONE_NUMBER] Applian…" at bounding box center [841, 268] width 1144 height 311
drag, startPoint x: 85, startPoint y: 336, endPoint x: 182, endPoint y: 335, distance: 97.6
click at [182, 348] on div "Name: [PHONE_NUMBER] Phone: [PHONE_NUMBER] Address:" at bounding box center [153, 381] width 212 height 66
drag, startPoint x: 404, startPoint y: 532, endPoint x: 387, endPoint y: 723, distance: 191.7
click at [404, 537] on div "Back to Dashboard Change Sender ID Customers Technicians Select a contact Outbo…" at bounding box center [841, 392] width 1144 height 710
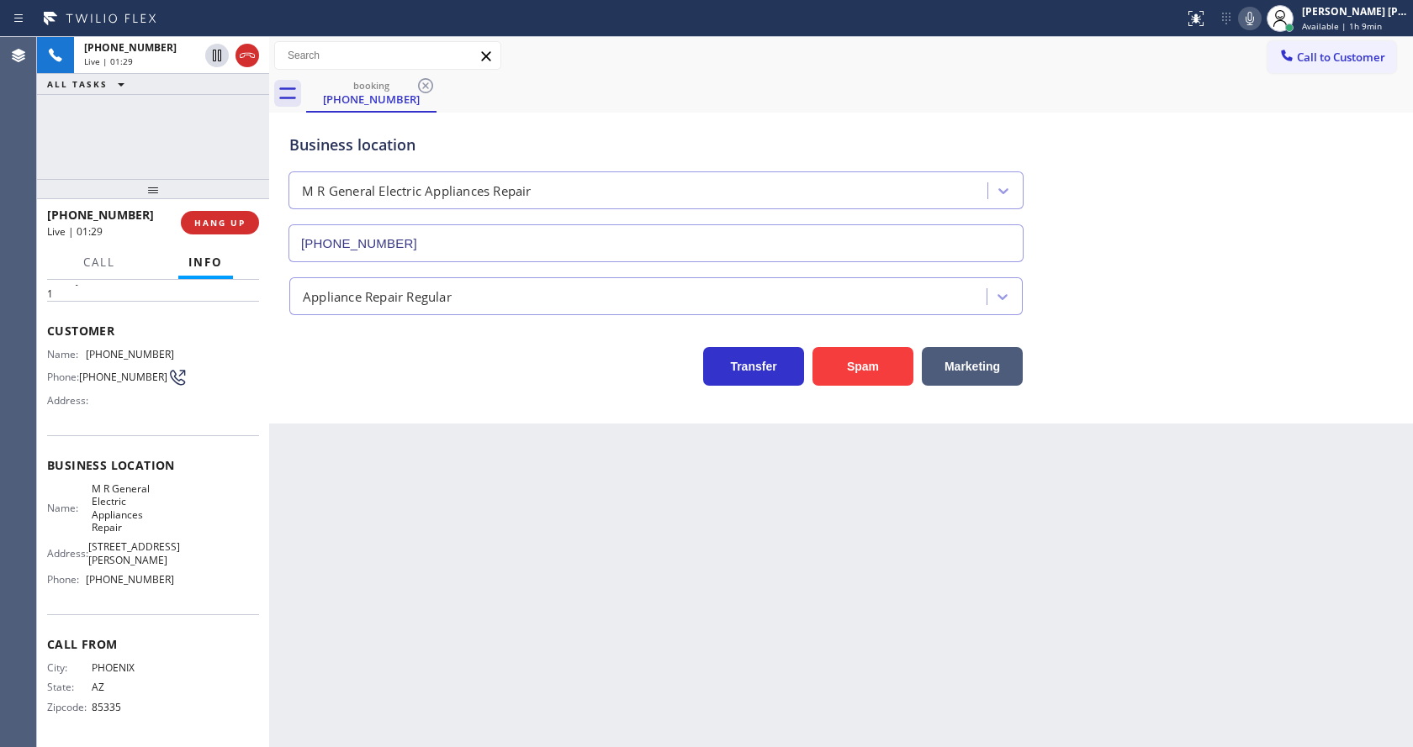
click at [194, 524] on div "Name: M R General Electric Appliances Repair Address: [STREET_ADDRESS][PERSON_N…" at bounding box center [153, 538] width 212 height 111
drag, startPoint x: 87, startPoint y: 473, endPoint x: 135, endPoint y: 514, distance: 62.6
click at [135, 514] on div "Name: M R General Electric Appliances Repair" at bounding box center [110, 509] width 127 height 52
drag, startPoint x: 405, startPoint y: 611, endPoint x: 387, endPoint y: 742, distance: 132.5
click at [405, 614] on div "Back to Dashboard Change Sender ID Customers Technicians Select a contact Outbo…" at bounding box center [841, 392] width 1144 height 710
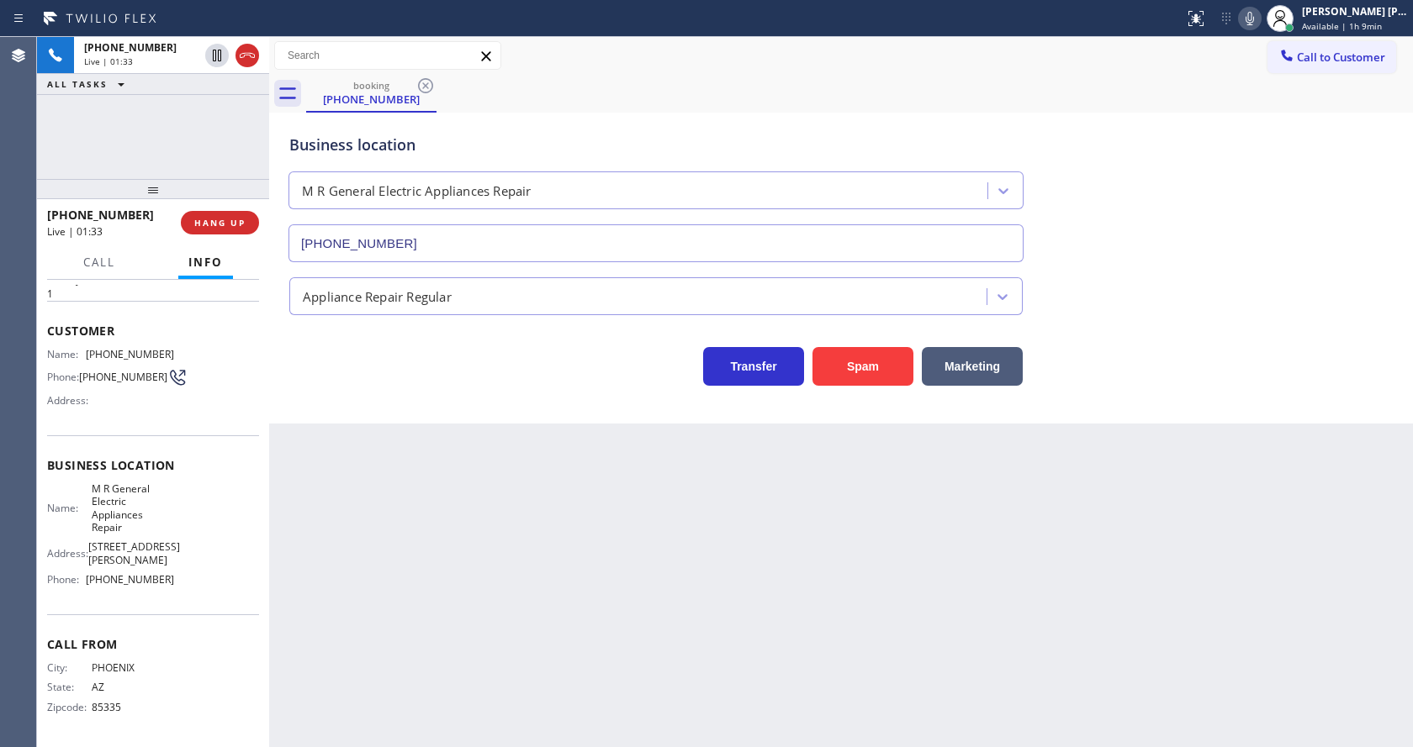
drag, startPoint x: 154, startPoint y: 574, endPoint x: 132, endPoint y: 574, distance: 21.9
click at [154, 574] on span "[PHONE_NUMBER]" at bounding box center [130, 579] width 88 height 13
drag, startPoint x: 84, startPoint y: 579, endPoint x: 165, endPoint y: 589, distance: 81.3
click at [165, 589] on div "Name: M R General Electric Appliances Repair Address: [STREET_ADDRESS][PERSON_N…" at bounding box center [110, 538] width 127 height 111
drag, startPoint x: 320, startPoint y: 537, endPoint x: 342, endPoint y: 579, distance: 47.4
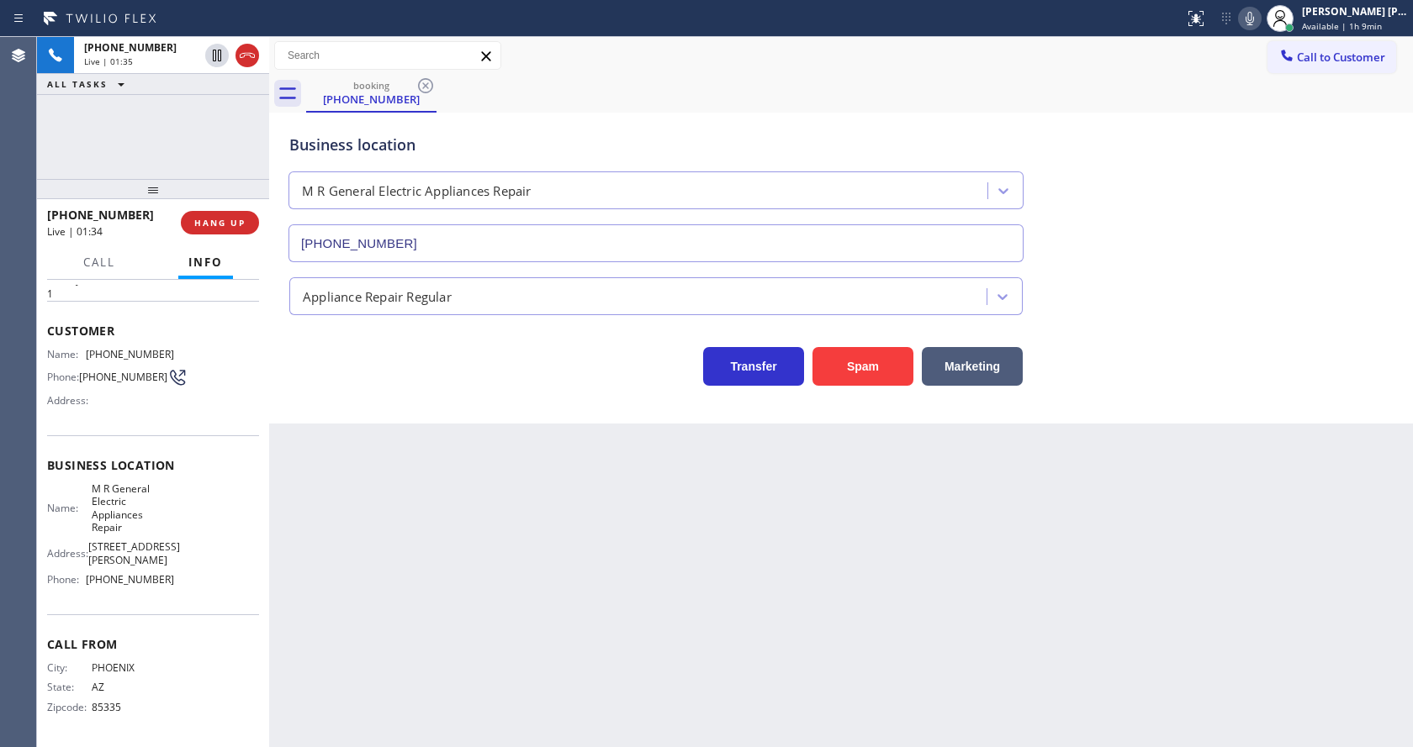
click at [320, 536] on div "Back to Dashboard Change Sender ID Customers Technicians Select a contact Outbo…" at bounding box center [841, 392] width 1144 height 710
click at [578, 563] on div "Back to Dashboard Change Sender ID Customers Technicians Select a contact Outbo…" at bounding box center [841, 392] width 1144 height 710
click at [392, 503] on div "Back to Dashboard Change Sender ID Customers Technicians Select a contact Outbo…" at bounding box center [841, 392] width 1144 height 710
click at [702, 525] on div "Back to Dashboard Change Sender ID Customers Technicians Select a contact Outbo…" at bounding box center [841, 392] width 1144 height 710
click at [546, 483] on div "Back to Dashboard Change Sender ID Customers Technicians Select a contact Outbo…" at bounding box center [841, 392] width 1144 height 710
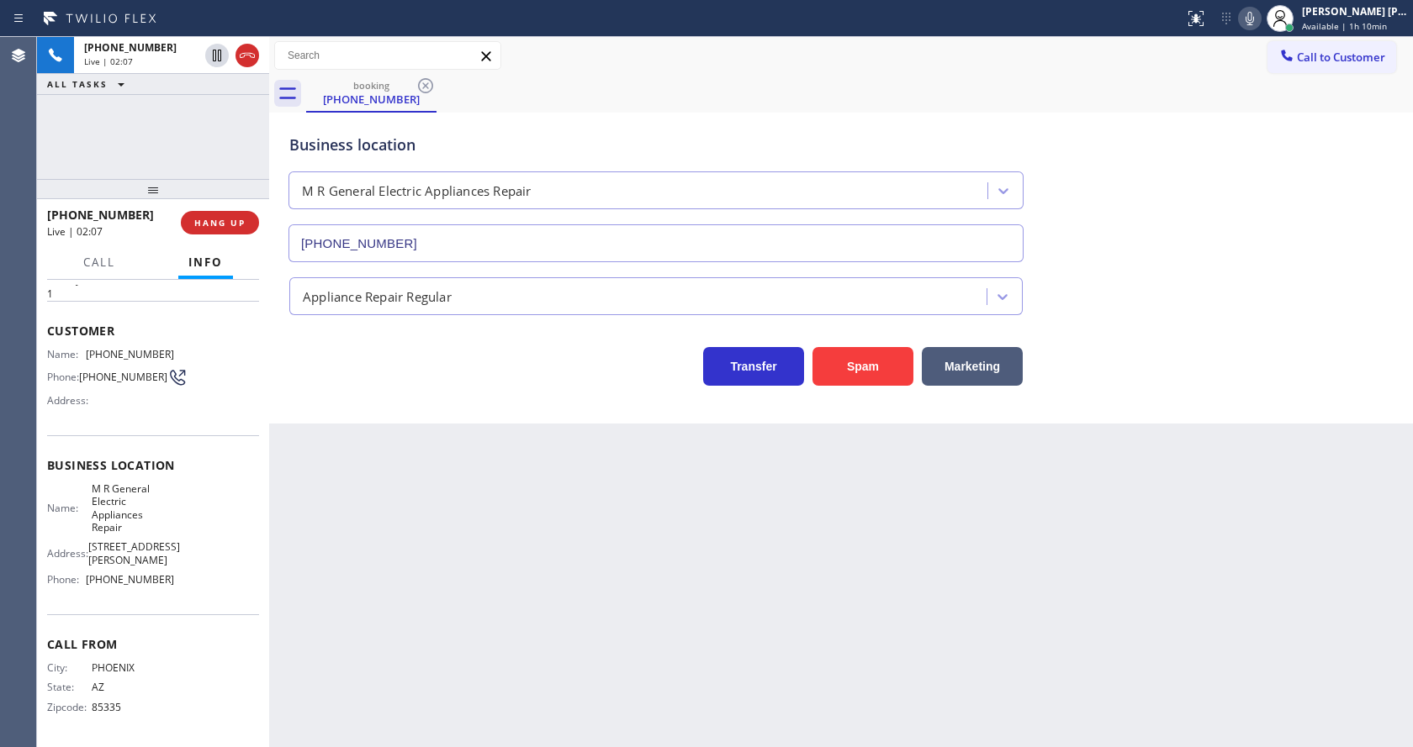
drag, startPoint x: 368, startPoint y: 467, endPoint x: 395, endPoint y: 526, distance: 64.7
click at [368, 467] on div "Back to Dashboard Change Sender ID Customers Technicians Select a contact Outbo…" at bounding box center [841, 392] width 1144 height 710
click at [621, 612] on div "Back to Dashboard Change Sender ID Customers Technicians Select a contact Outbo…" at bounding box center [841, 392] width 1144 height 710
click at [483, 624] on div "Back to Dashboard Change Sender ID Customers Technicians Select a contact Outbo…" at bounding box center [841, 392] width 1144 height 710
click at [386, 424] on div "Back to Dashboard Change Sender ID Customers Technicians Select a contact Outbo…" at bounding box center [841, 392] width 1144 height 710
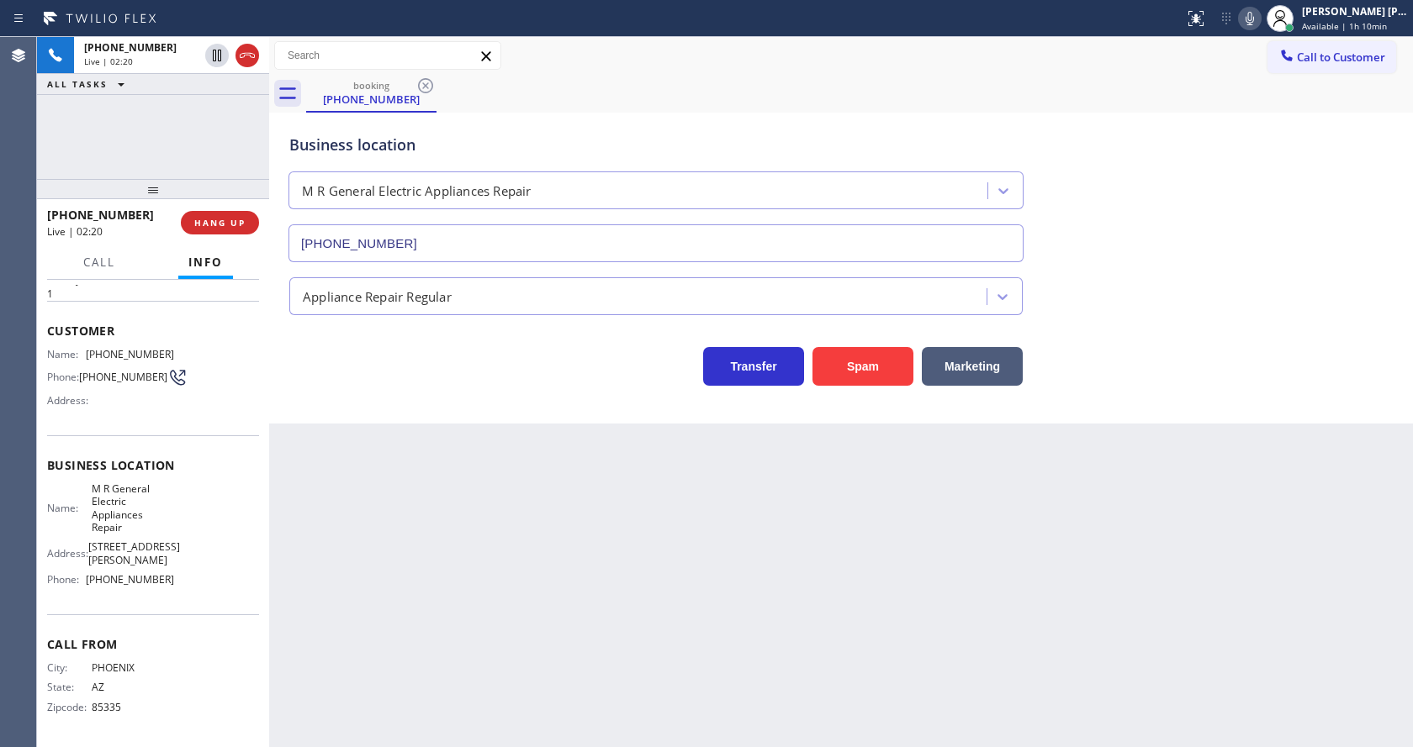
click at [1254, 15] on icon at bounding box center [1249, 18] width 8 height 13
click at [1260, 22] on icon at bounding box center [1249, 18] width 20 height 20
click at [1277, 160] on div "Business location M R General Electric Appliances Repair [PHONE_NUMBER]" at bounding box center [841, 186] width 1110 height 152
click at [454, 645] on div "Back to Dashboard Change Sender ID Customers Technicians Select a contact Outbo…" at bounding box center [841, 392] width 1144 height 710
click at [803, 605] on div "Back to Dashboard Change Sender ID Customers Technicians Select a contact Outbo…" at bounding box center [841, 392] width 1144 height 710
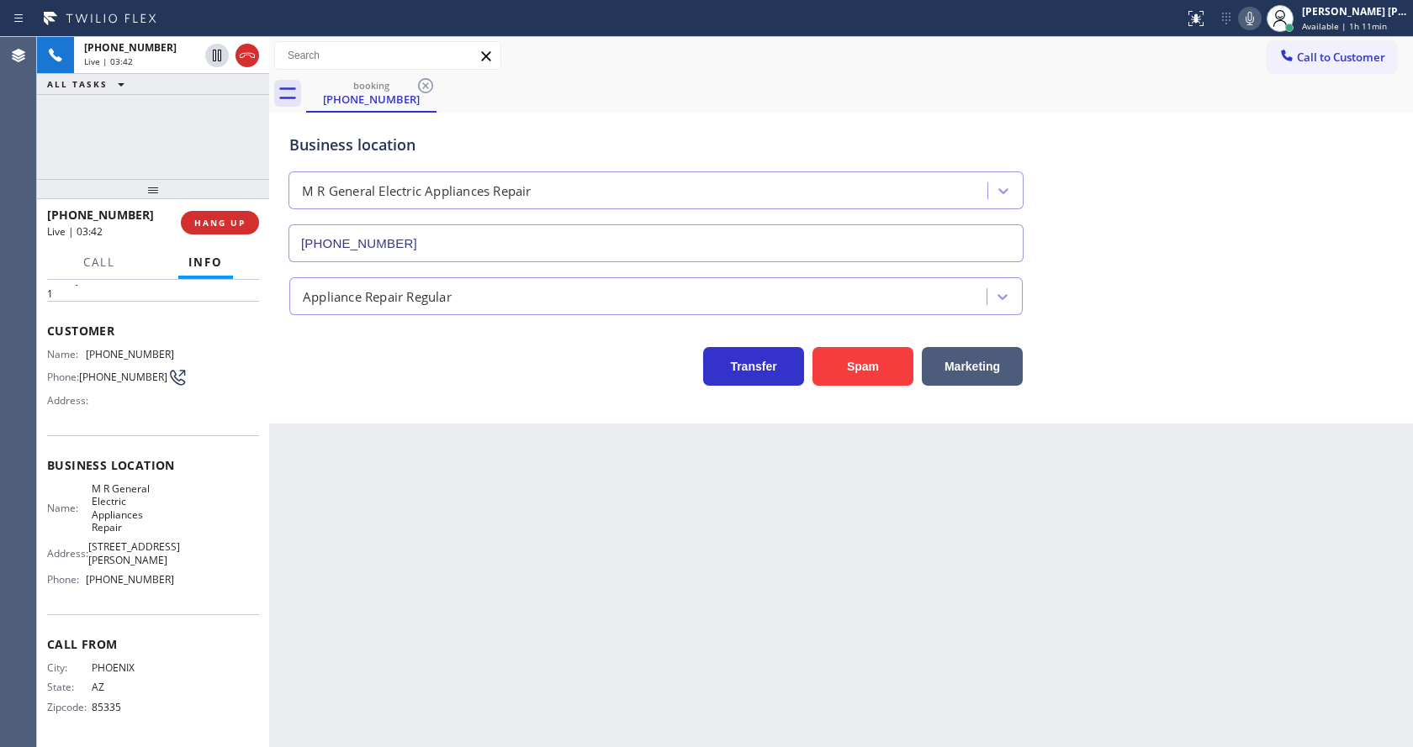
click at [474, 629] on div "Back to Dashboard Change Sender ID Customers Technicians Select a contact Outbo…" at bounding box center [841, 392] width 1144 height 710
click at [716, 579] on div "Back to Dashboard Change Sender ID Customers Technicians Select a contact Outbo…" at bounding box center [841, 392] width 1144 height 710
click at [1246, 20] on div at bounding box center [1250, 18] width 24 height 20
click at [215, 50] on icon at bounding box center [217, 56] width 8 height 12
click at [209, 51] on icon at bounding box center [217, 55] width 20 height 20
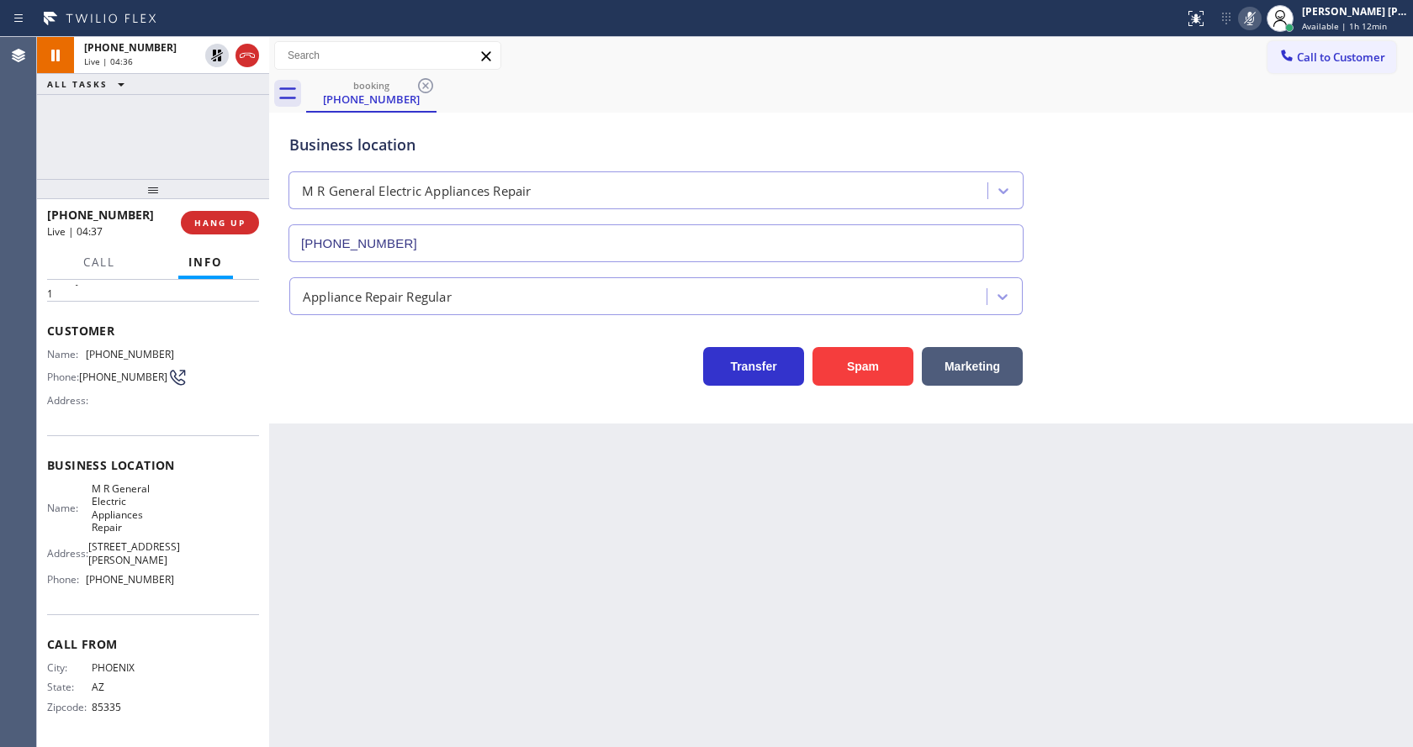
click at [1254, 14] on icon at bounding box center [1249, 18] width 8 height 13
click at [1267, 147] on div "Business location M R General Electric Appliances Repair [PHONE_NUMBER]" at bounding box center [841, 186] width 1110 height 152
click at [628, 556] on div "Back to Dashboard Change Sender ID Customers Technicians Select a contact Outbo…" at bounding box center [841, 392] width 1144 height 710
click at [401, 707] on div "Back to Dashboard Change Sender ID Customers Technicians Select a contact Outbo…" at bounding box center [841, 392] width 1144 height 710
click at [743, 578] on div "Back to Dashboard Change Sender ID Customers Technicians Select a contact Outbo…" at bounding box center [841, 392] width 1144 height 710
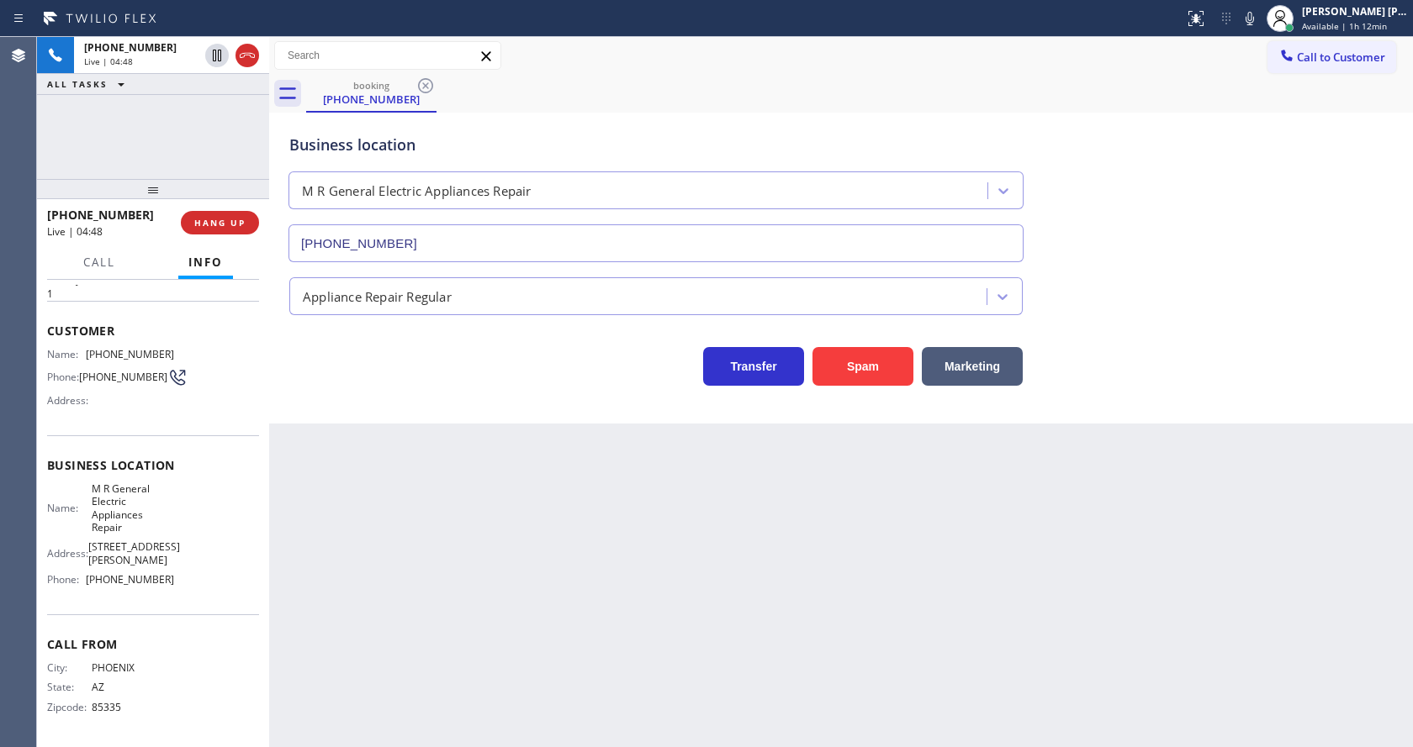
click at [467, 514] on div "Back to Dashboard Change Sender ID Customers Technicians Select a contact Outbo…" at bounding box center [841, 392] width 1144 height 710
click at [600, 484] on div "Back to Dashboard Change Sender ID Customers Technicians Select a contact Outbo…" at bounding box center [841, 392] width 1144 height 710
click at [450, 414] on div "Business location M R General Electric Appliances Repair [PHONE_NUMBER] Applian…" at bounding box center [841, 268] width 1144 height 311
click at [749, 568] on div "Back to Dashboard Change Sender ID Customers Technicians Select a contact Outbo…" at bounding box center [841, 392] width 1144 height 710
click at [206, 220] on span "HANG UP" at bounding box center [219, 223] width 51 height 12
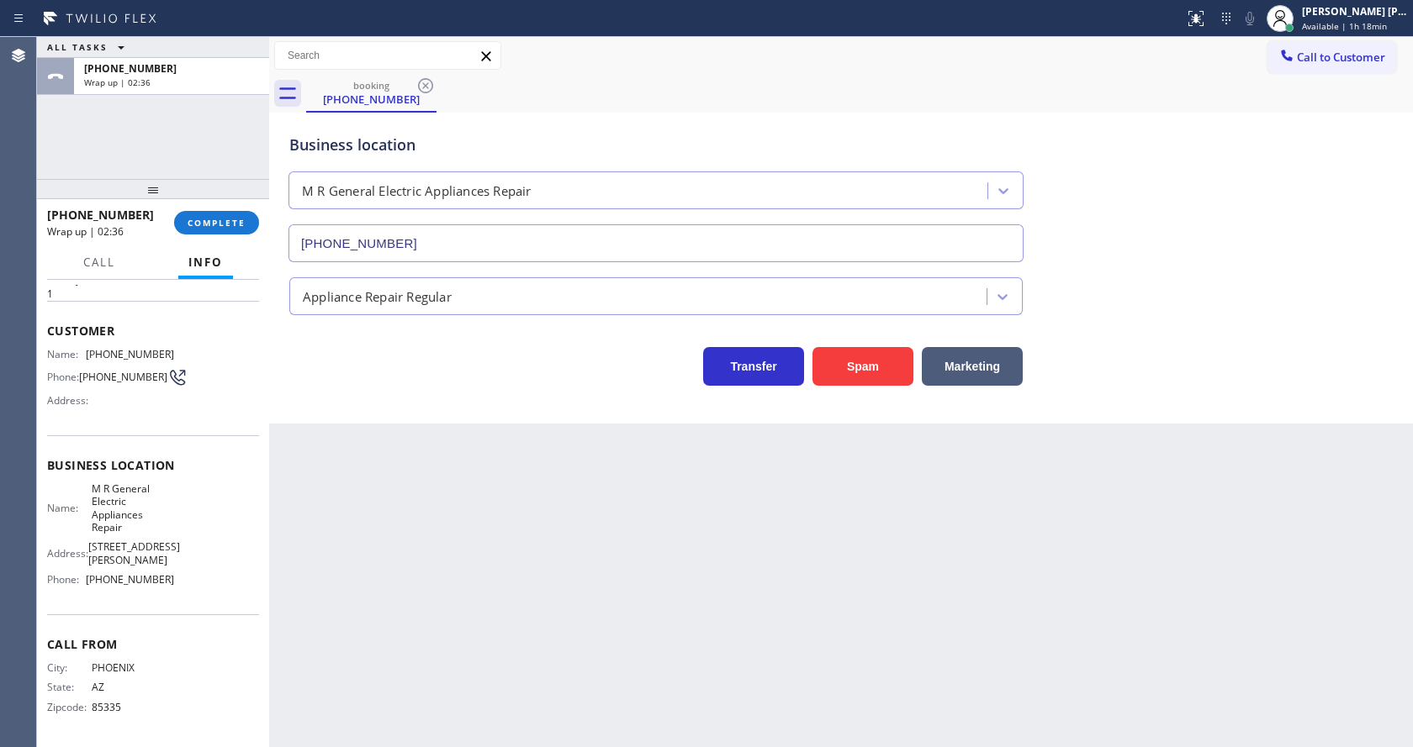
click at [309, 324] on div "Transfer Spam Marketing" at bounding box center [841, 350] width 1110 height 71
click at [195, 207] on div "[PHONE_NUMBER] Wrap up | 02:36 COMPLETE" at bounding box center [153, 223] width 212 height 44
click at [198, 212] on button "COMPLETE" at bounding box center [216, 223] width 85 height 24
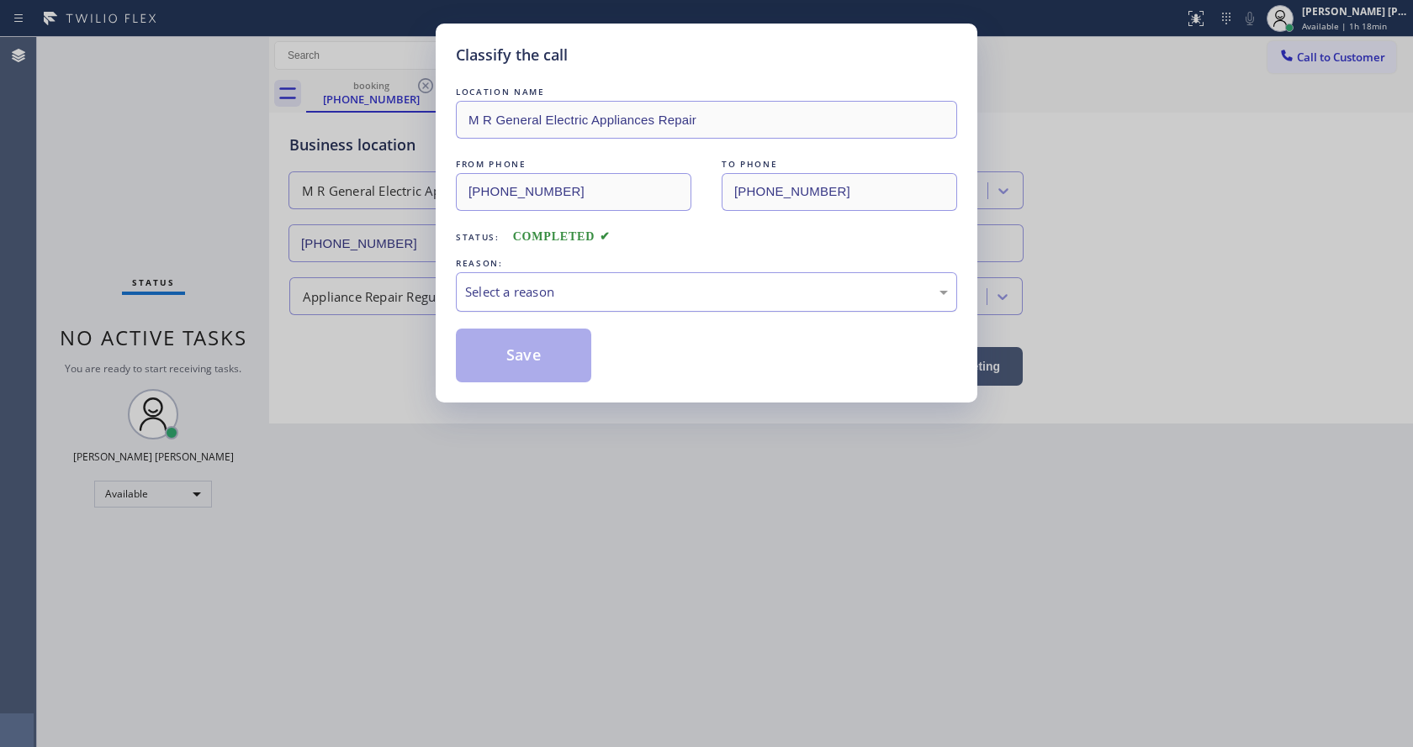
click at [485, 283] on div "Select a reason" at bounding box center [706, 292] width 483 height 19
click at [513, 350] on button "Save" at bounding box center [523, 356] width 135 height 54
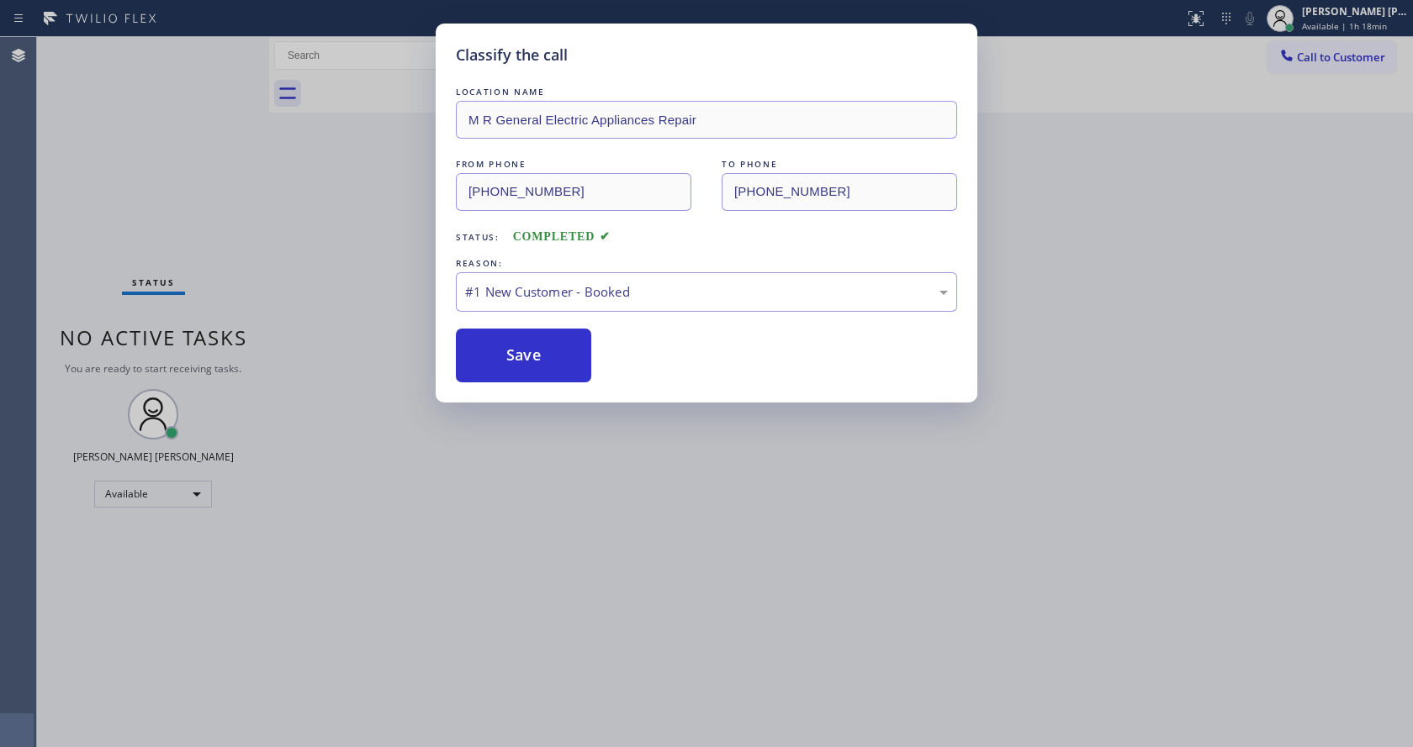
click at [543, 461] on div "Classify the call LOCATION NAME M R General Electric Appliances Repair FROM PHO…" at bounding box center [706, 373] width 1413 height 747
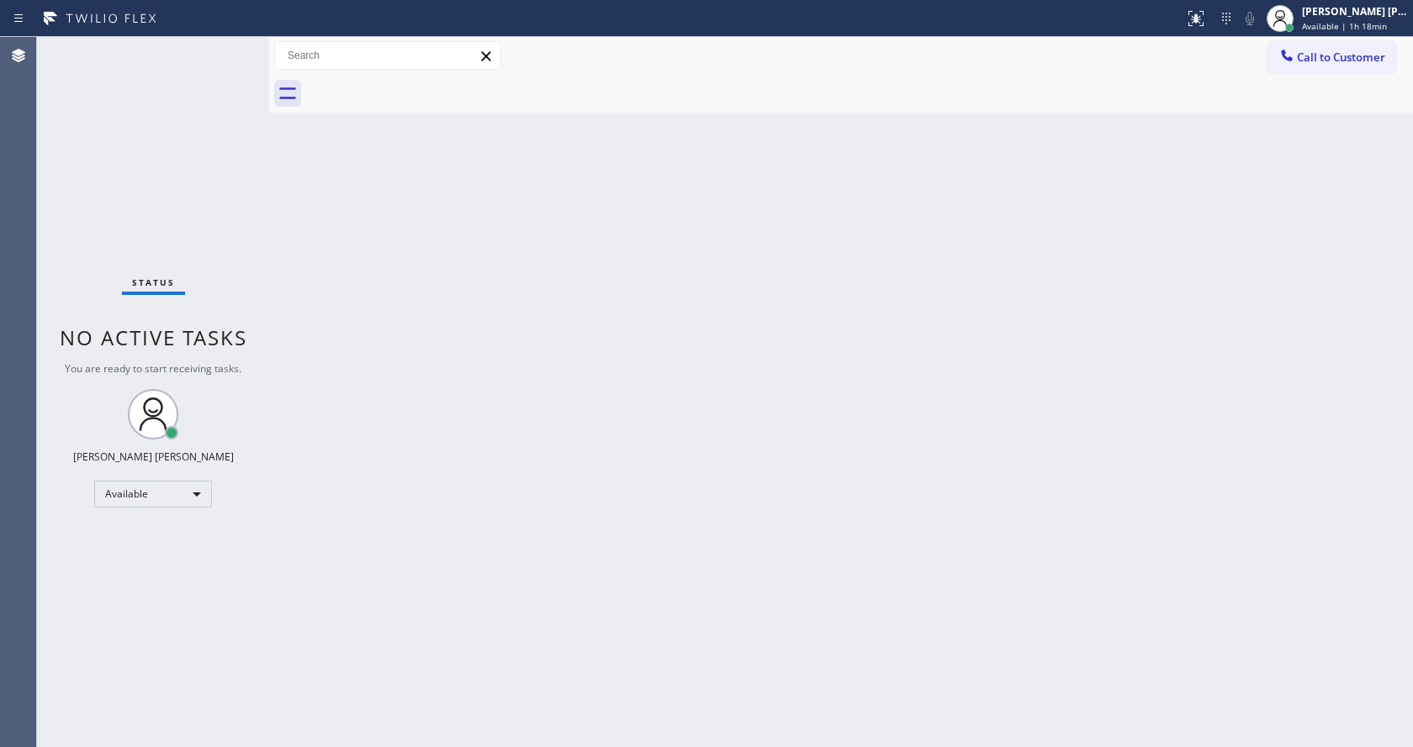
click at [230, 220] on div "Status No active tasks You are ready to start receiving tasks. [PERSON_NAME] [P…" at bounding box center [153, 392] width 232 height 710
click at [395, 317] on div "Back to Dashboard Change Sender ID Customers Technicians Select a contact Outbo…" at bounding box center [841, 392] width 1144 height 710
drag, startPoint x: 946, startPoint y: 430, endPoint x: 829, endPoint y: 400, distance: 120.5
click at [946, 430] on div "Back to Dashboard Change Sender ID Customers Technicians Select a contact Outbo…" at bounding box center [841, 392] width 1144 height 710
click at [238, 45] on div "Status No active tasks You are ready to start receiving tasks. [PERSON_NAME] [P…" at bounding box center [153, 392] width 232 height 710
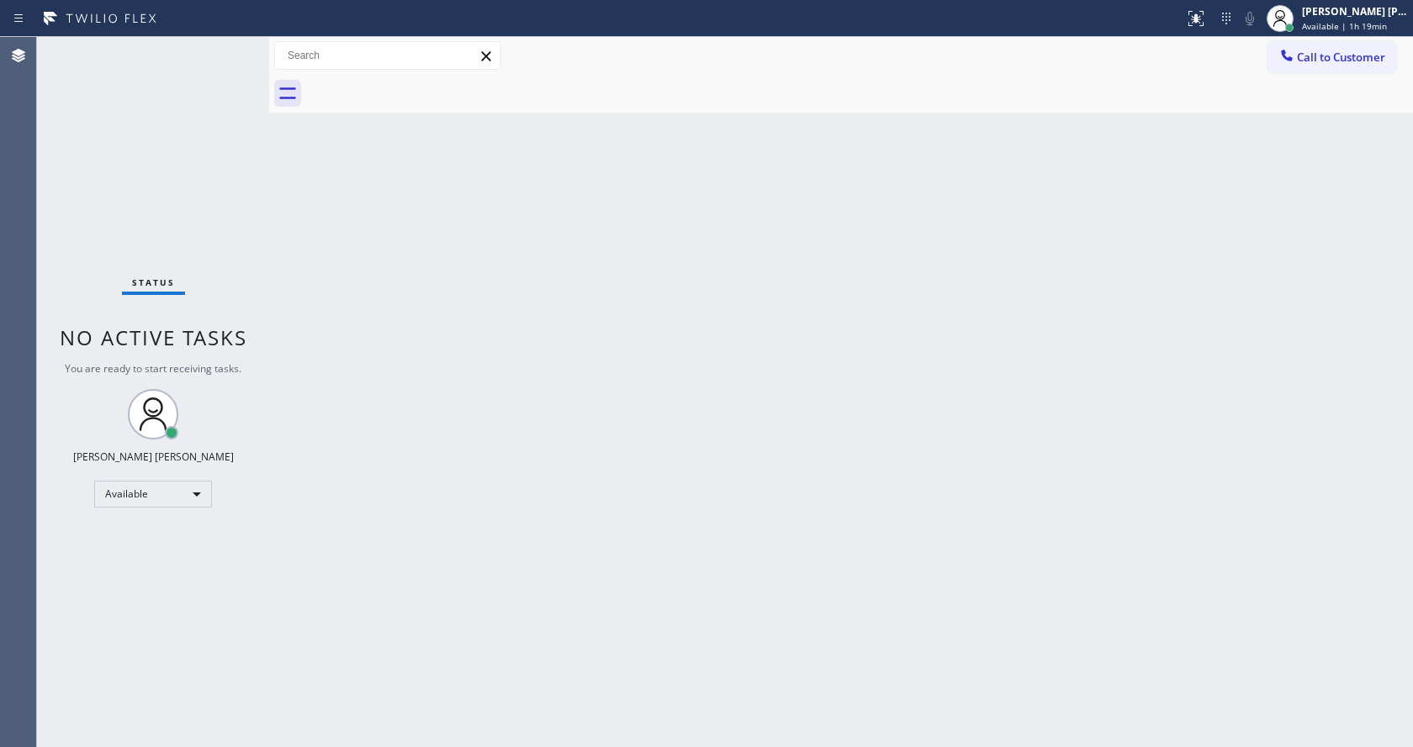
click at [571, 743] on div "Back to Dashboard Change Sender ID Customers Technicians Select a contact Outbo…" at bounding box center [841, 392] width 1144 height 710
drag, startPoint x: 779, startPoint y: 459, endPoint x: 801, endPoint y: 447, distance: 24.8
click at [782, 459] on div "Back to Dashboard Change Sender ID Customers Technicians Select a contact Outbo…" at bounding box center [841, 392] width 1144 height 710
click at [354, 327] on div "Back to Dashboard Change Sender ID Customers Technicians Select a contact Outbo…" at bounding box center [841, 392] width 1144 height 710
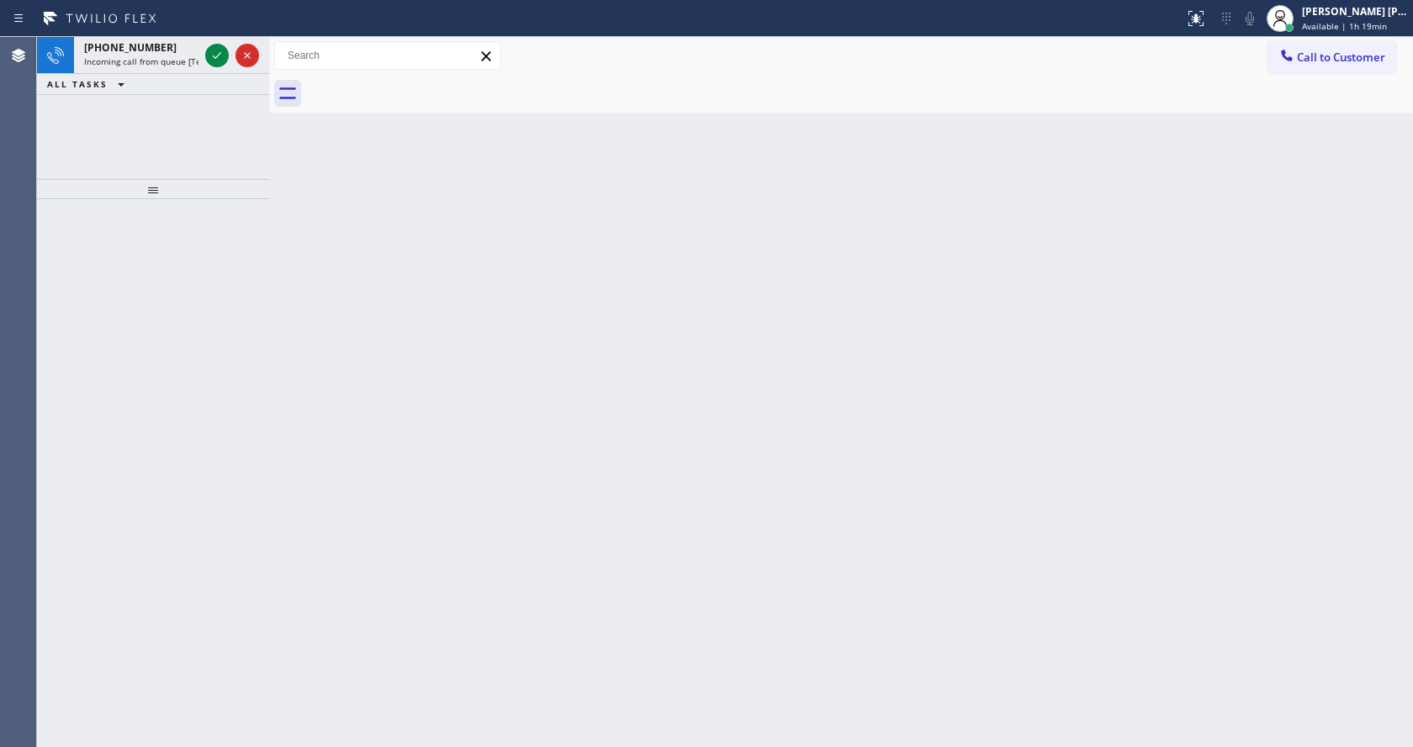
click at [455, 313] on div "Back to Dashboard Change Sender ID Customers Technicians Select a contact Outbo…" at bounding box center [841, 392] width 1144 height 710
click at [215, 50] on icon at bounding box center [217, 55] width 20 height 20
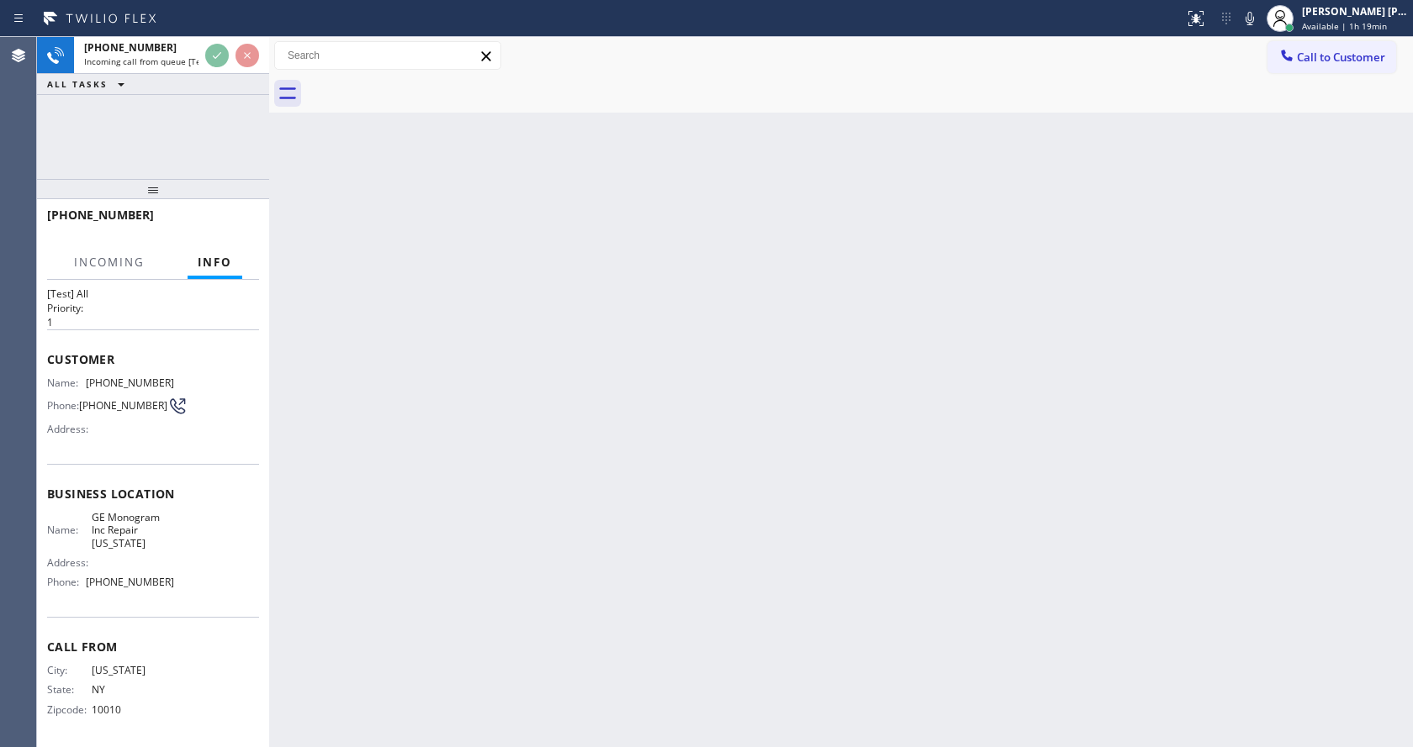
click at [542, 515] on div "Back to Dashboard Change Sender ID Customers Technicians Select a contact Outbo…" at bounding box center [841, 392] width 1144 height 710
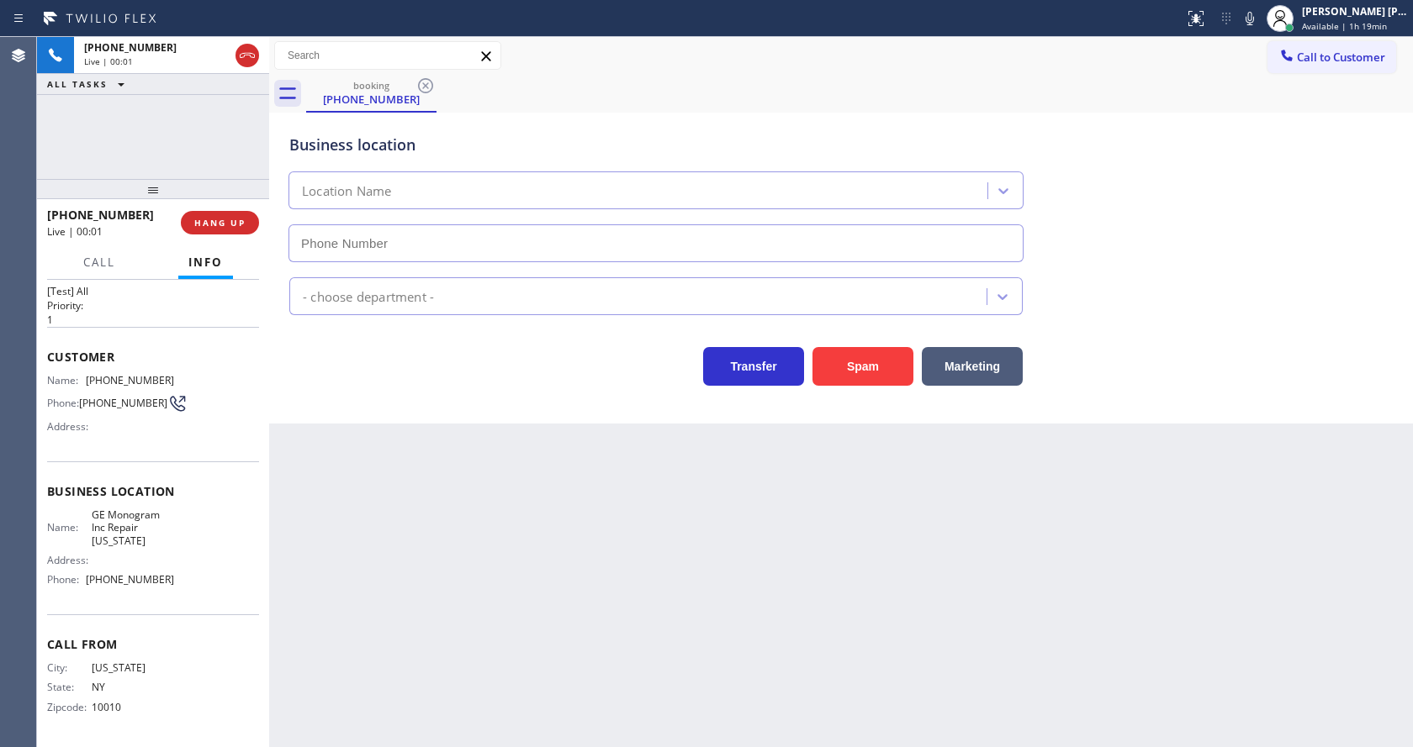
type input "[PHONE_NUMBER]"
click at [478, 562] on div "Back to Dashboard Change Sender ID Customers Technicians Select a contact Outbo…" at bounding box center [841, 392] width 1144 height 710
click at [340, 432] on div "Back to Dashboard Change Sender ID Customers Technicians Select a contact Outbo…" at bounding box center [841, 392] width 1144 height 710
click at [375, 528] on div "Back to Dashboard Change Sender ID Customers Technicians Select a contact Outbo…" at bounding box center [841, 392] width 1144 height 710
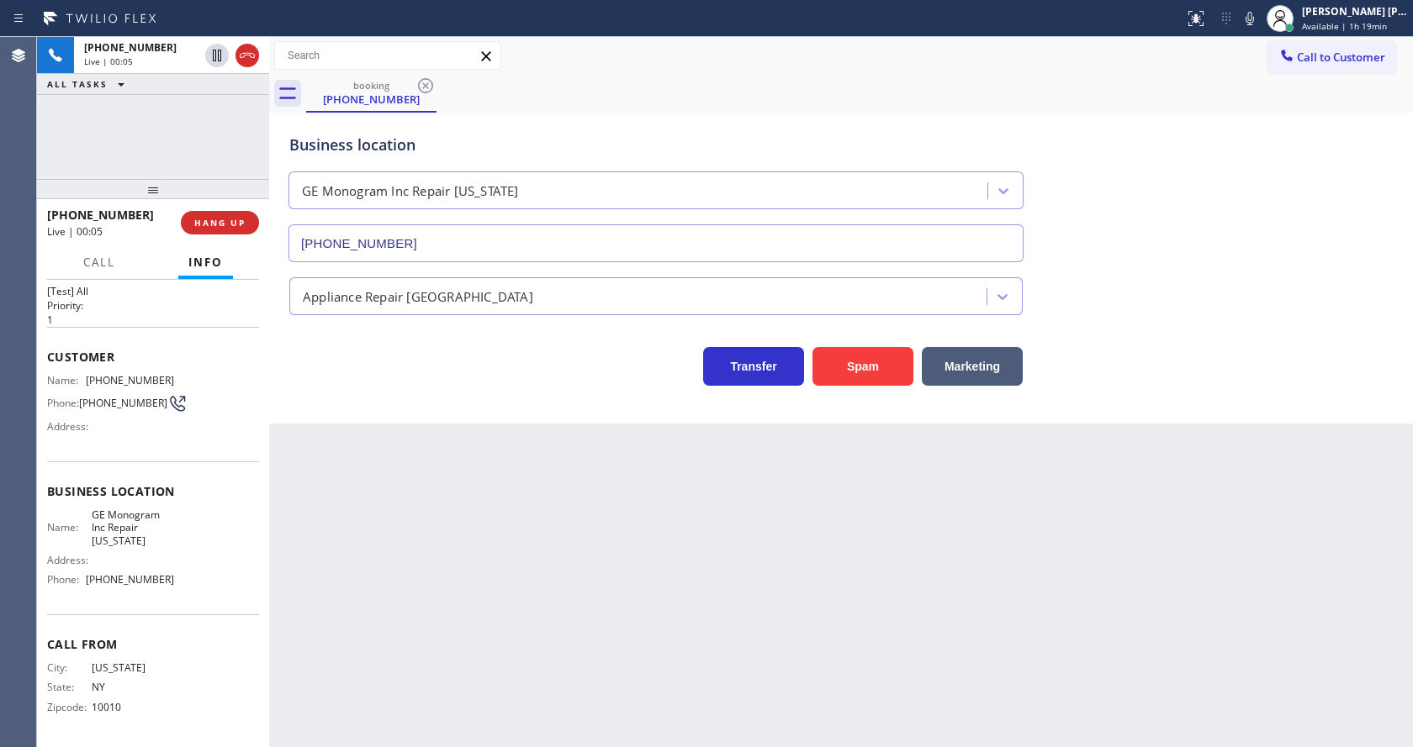
click at [890, 705] on div "Back to Dashboard Change Sender ID Customers Technicians Select a contact Outbo…" at bounding box center [841, 392] width 1144 height 710
click at [371, 462] on div "Back to Dashboard Change Sender ID Customers Technicians Select a contact Outbo…" at bounding box center [841, 392] width 1144 height 710
click at [90, 397] on span "[PHONE_NUMBER]" at bounding box center [123, 403] width 88 height 13
drag, startPoint x: 80, startPoint y: 372, endPoint x: 163, endPoint y: 368, distance: 83.3
click at [163, 374] on div "Name: [PHONE_NUMBER]" at bounding box center [110, 380] width 127 height 13
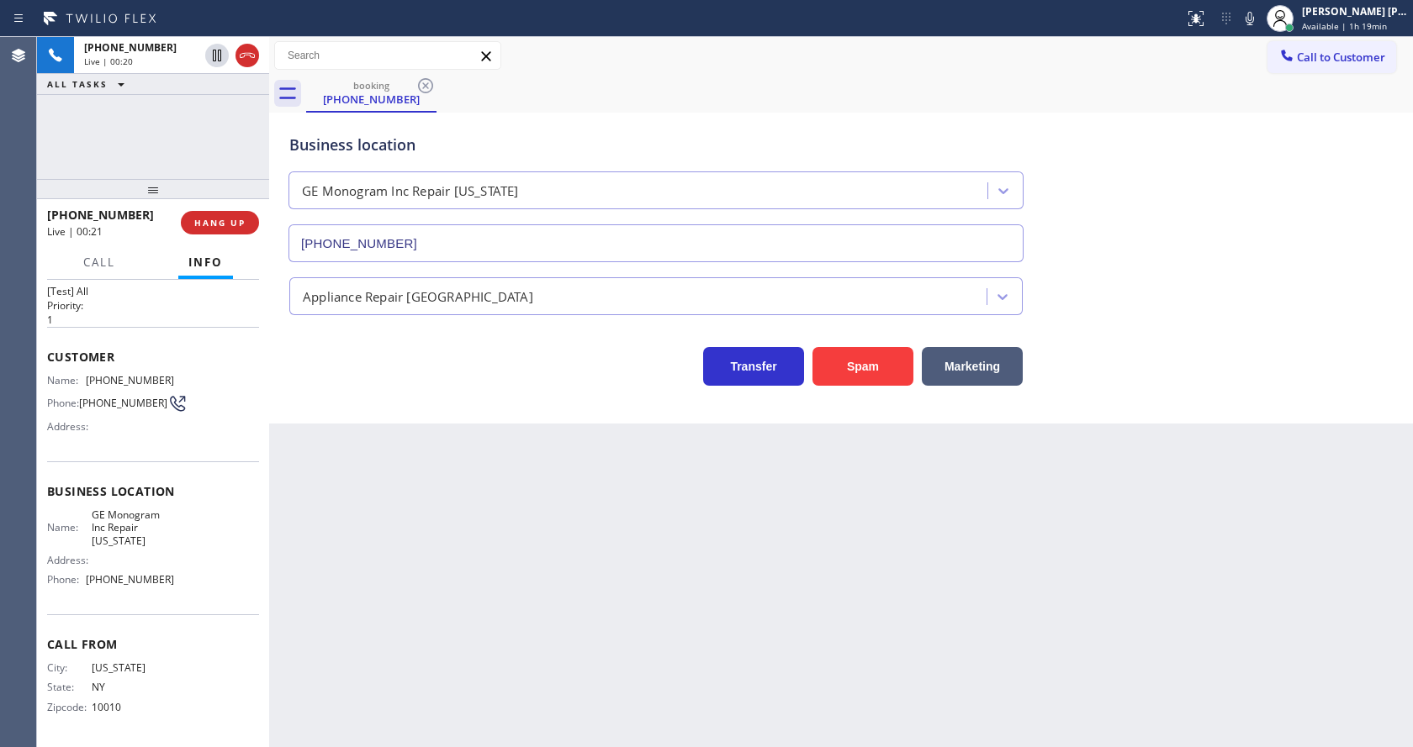
click at [311, 449] on div "Back to Dashboard Change Sender ID Customers Technicians Select a contact Outbo…" at bounding box center [841, 392] width 1144 height 710
click at [155, 576] on span "[PHONE_NUMBER]" at bounding box center [130, 579] width 88 height 13
drag, startPoint x: 97, startPoint y: 520, endPoint x: 138, endPoint y: 542, distance: 47.0
click at [138, 542] on div "Name: GE Monogram Inc Repair [US_STATE]" at bounding box center [110, 528] width 127 height 39
drag, startPoint x: 440, startPoint y: 579, endPoint x: 423, endPoint y: 670, distance: 92.4
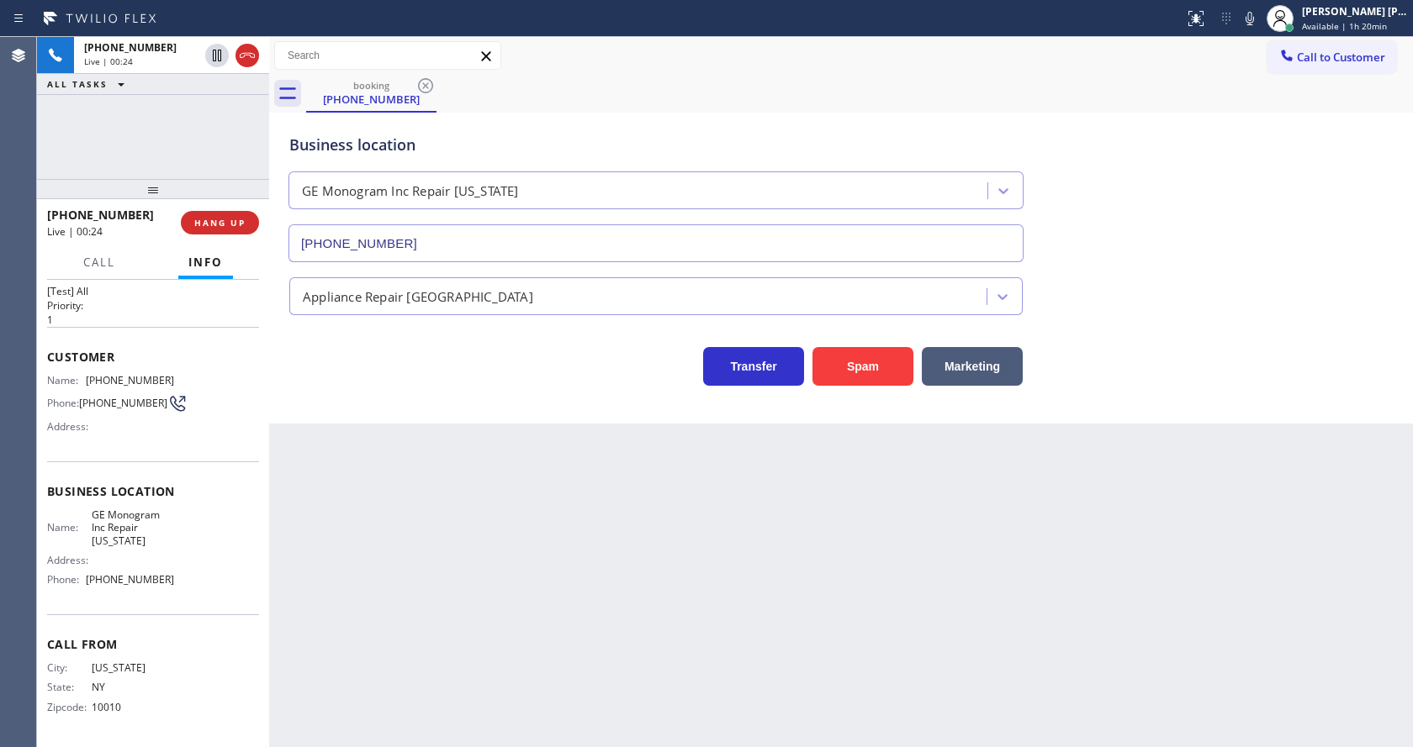
click at [439, 586] on div "Back to Dashboard Change Sender ID Customers Technicians Select a contact Outbo…" at bounding box center [841, 392] width 1144 height 710
click at [173, 599] on div "Business location Name: GE Monogram Inc Repair [US_STATE] Address: Phone: [PHON…" at bounding box center [153, 538] width 212 height 153
drag, startPoint x: 86, startPoint y: 582, endPoint x: 172, endPoint y: 583, distance: 86.6
click at [172, 583] on div "Name: GE Monogram Inc Repair [US_STATE] Address: Phone: [PHONE_NUMBER]" at bounding box center [153, 551] width 212 height 85
click at [381, 591] on div "Back to Dashboard Change Sender ID Customers Technicians Select a contact Outbo…" at bounding box center [841, 392] width 1144 height 710
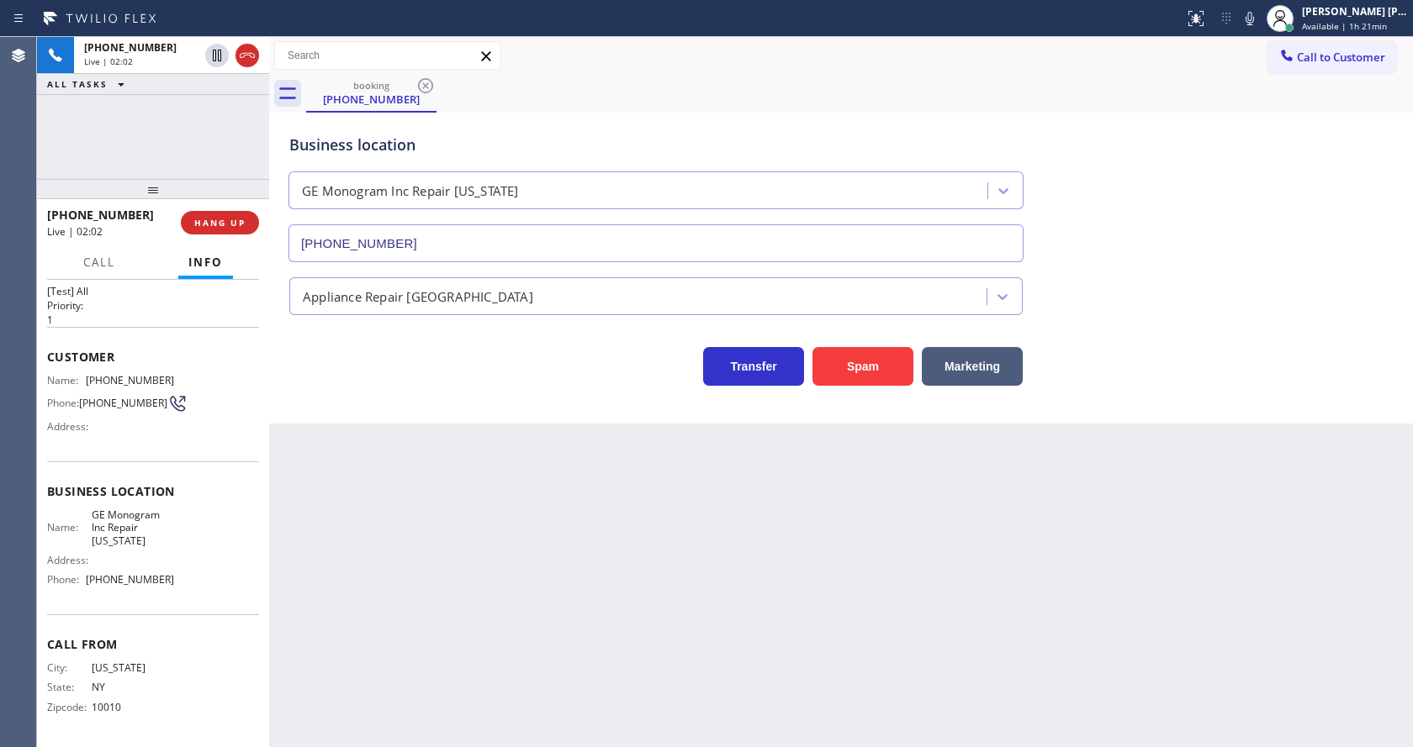
click at [631, 552] on div "Back to Dashboard Change Sender ID Customers Technicians Select a contact Outbo…" at bounding box center [841, 392] width 1144 height 710
click at [334, 424] on div "Back to Dashboard Change Sender ID Customers Technicians Select a contact Outbo…" at bounding box center [841, 392] width 1144 height 710
click at [604, 534] on div "Back to Dashboard Change Sender ID Customers Technicians Select a contact Outbo…" at bounding box center [841, 392] width 1144 height 710
click at [1238, 326] on div "Transfer Spam Marketing" at bounding box center [841, 350] width 1110 height 71
drag, startPoint x: 1255, startPoint y: 21, endPoint x: 1274, endPoint y: 32, distance: 21.5
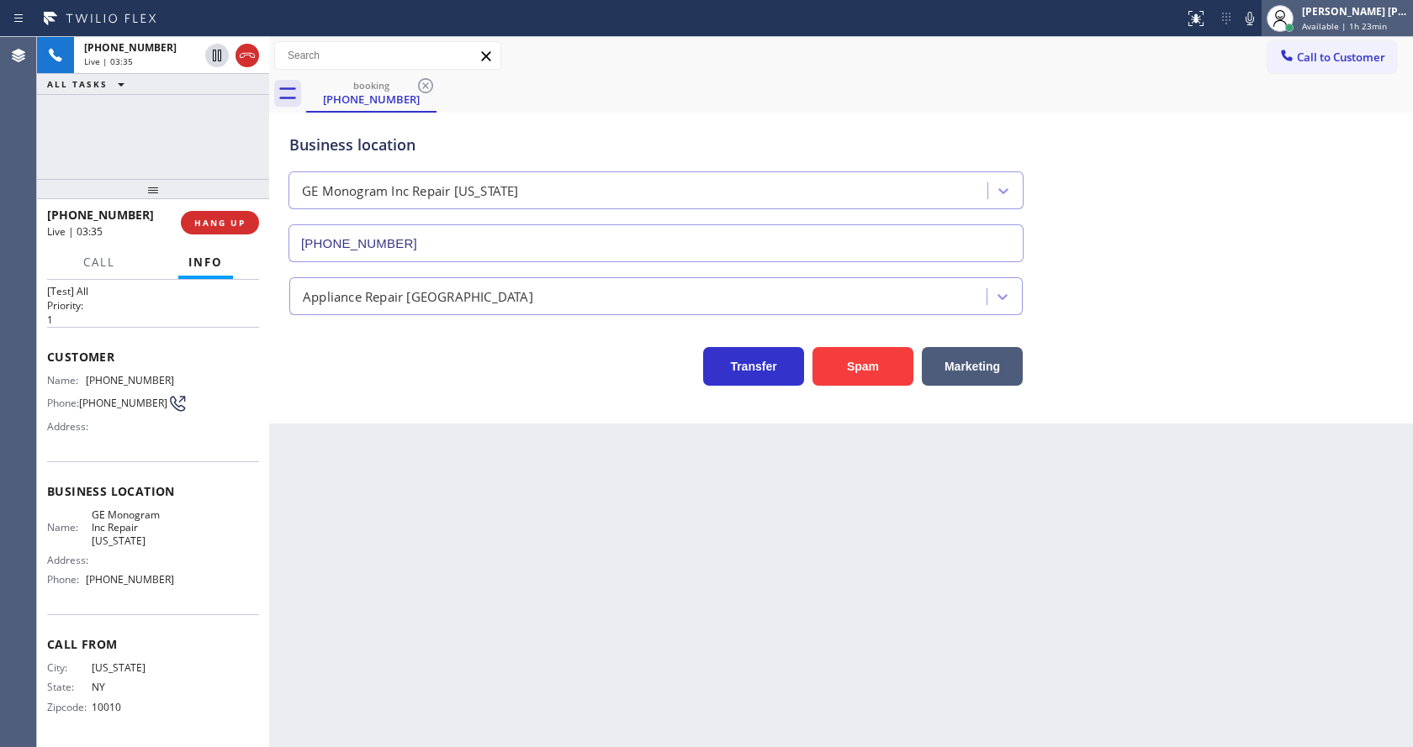
click at [1255, 21] on icon at bounding box center [1249, 18] width 20 height 20
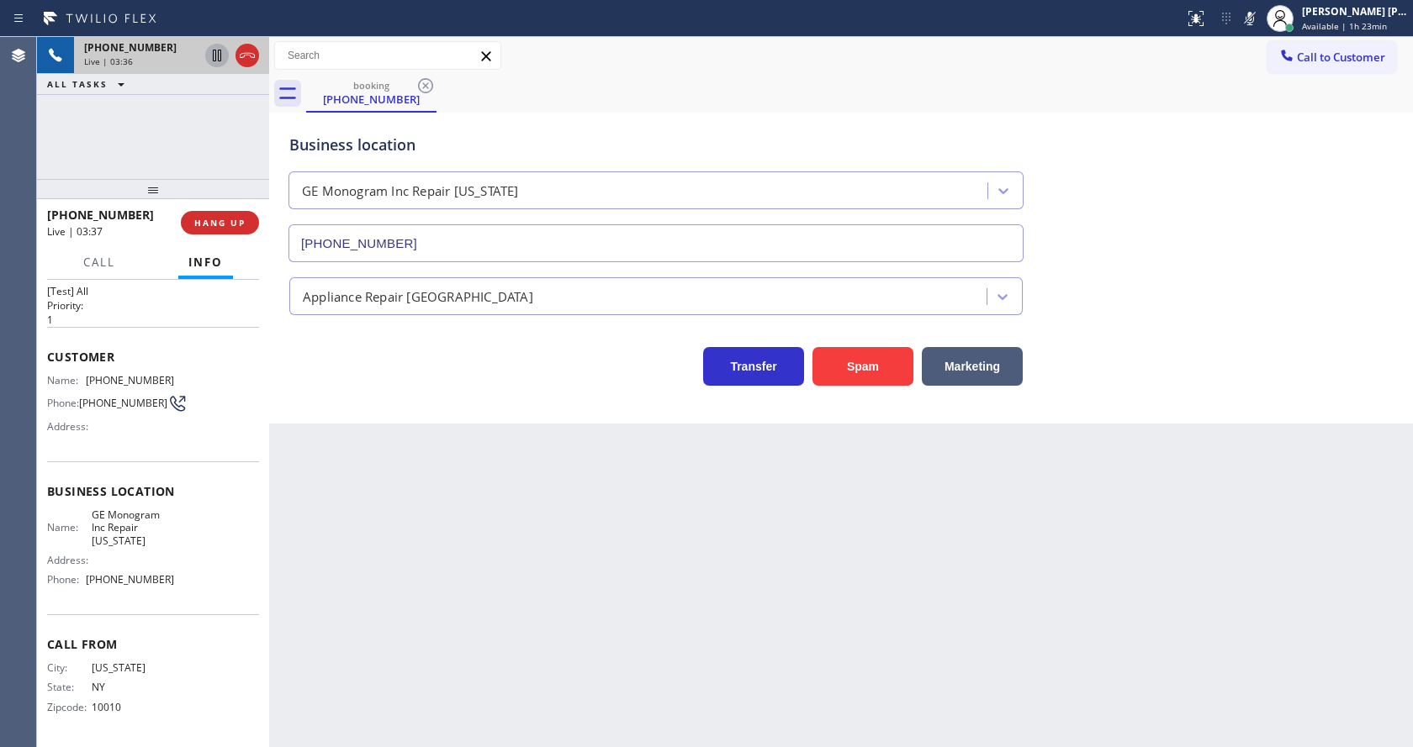
click at [220, 48] on icon at bounding box center [217, 55] width 20 height 20
click at [404, 372] on div "Transfer Spam Marketing" at bounding box center [656, 362] width 740 height 47
click at [785, 485] on div "Back to Dashboard Change Sender ID Customers Technicians Select a contact Outbo…" at bounding box center [841, 392] width 1144 height 710
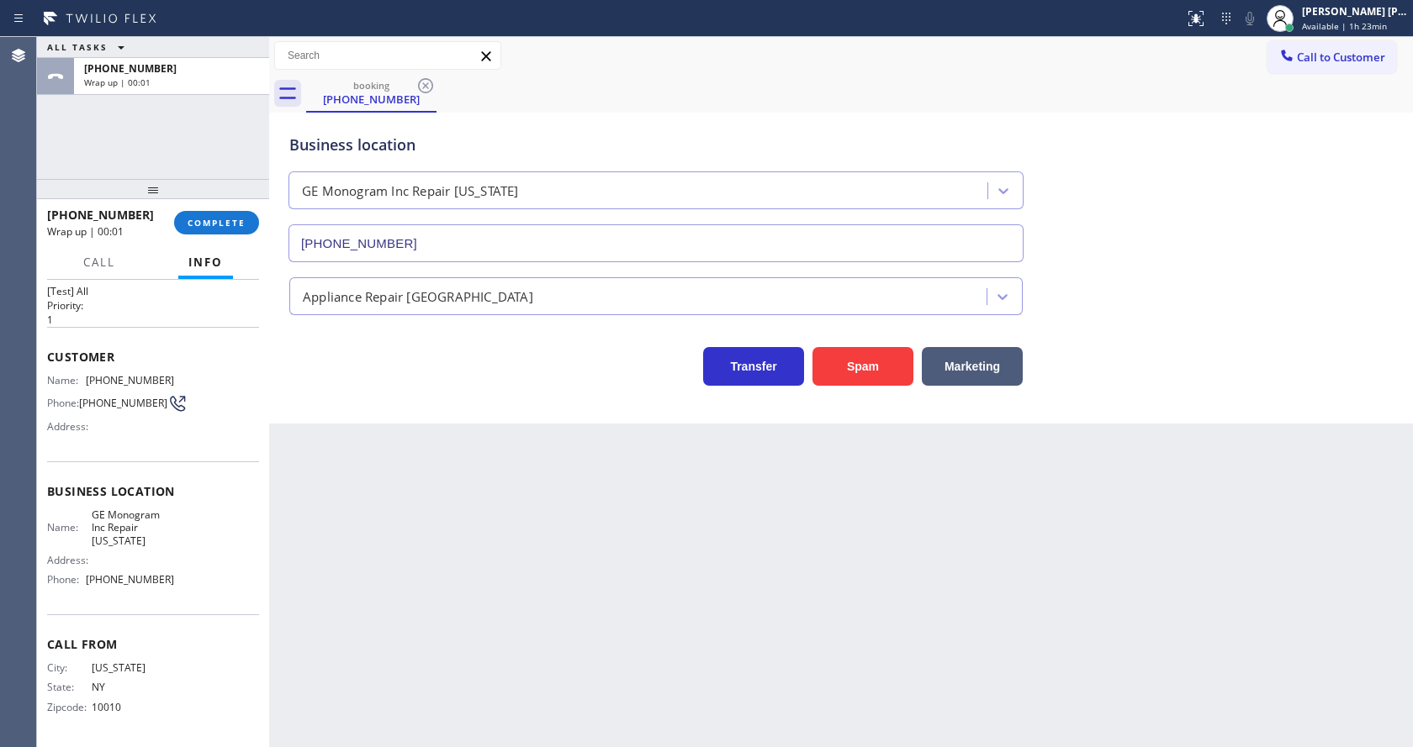
click at [441, 336] on div "Transfer Spam Marketing" at bounding box center [841, 359] width 1110 height 54
click at [361, 467] on div "Back to Dashboard Change Sender ID Customers Technicians Select a contact Outbo…" at bounding box center [841, 392] width 1144 height 710
click at [626, 585] on div "Back to Dashboard Change Sender ID Customers Technicians Select a contact Outbo…" at bounding box center [841, 392] width 1144 height 710
click at [237, 214] on button "COMPLETE" at bounding box center [216, 223] width 85 height 24
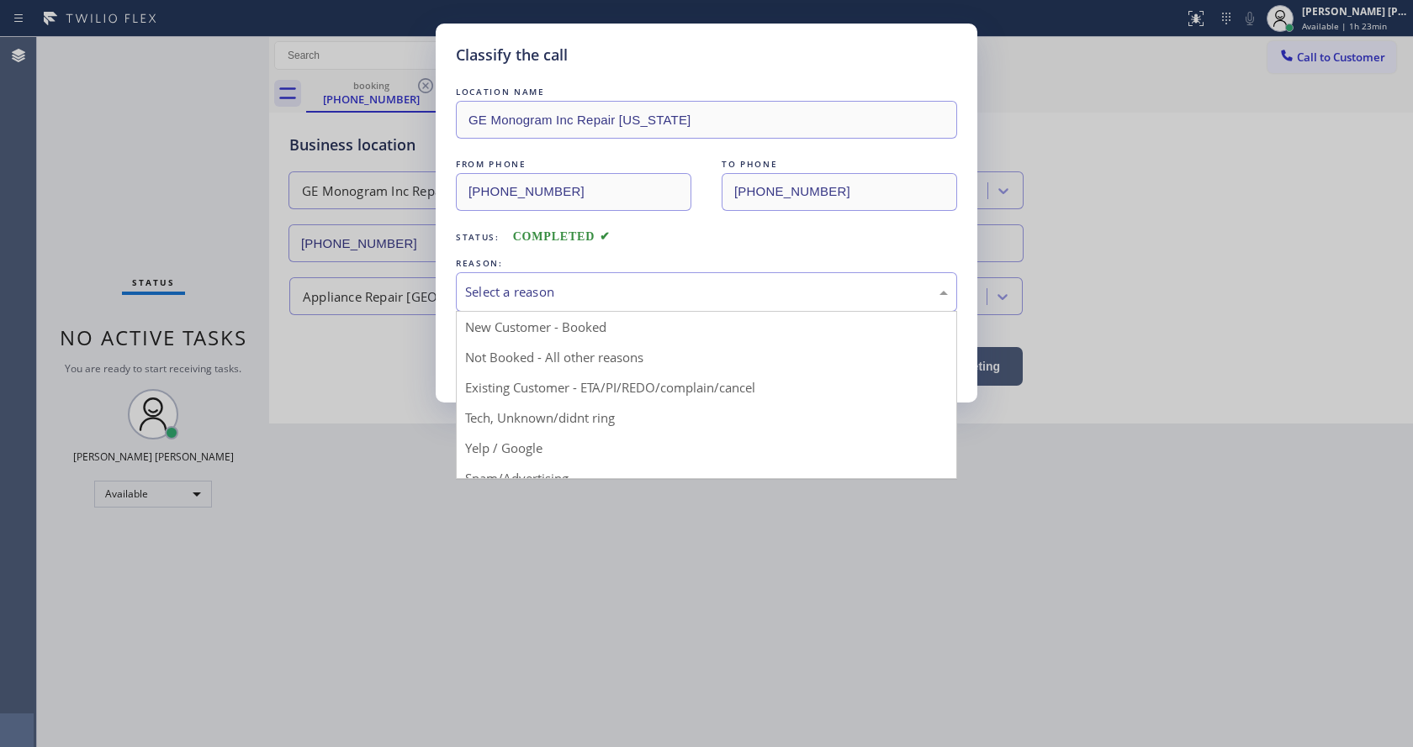
click at [542, 293] on div "Select a reason" at bounding box center [706, 292] width 483 height 19
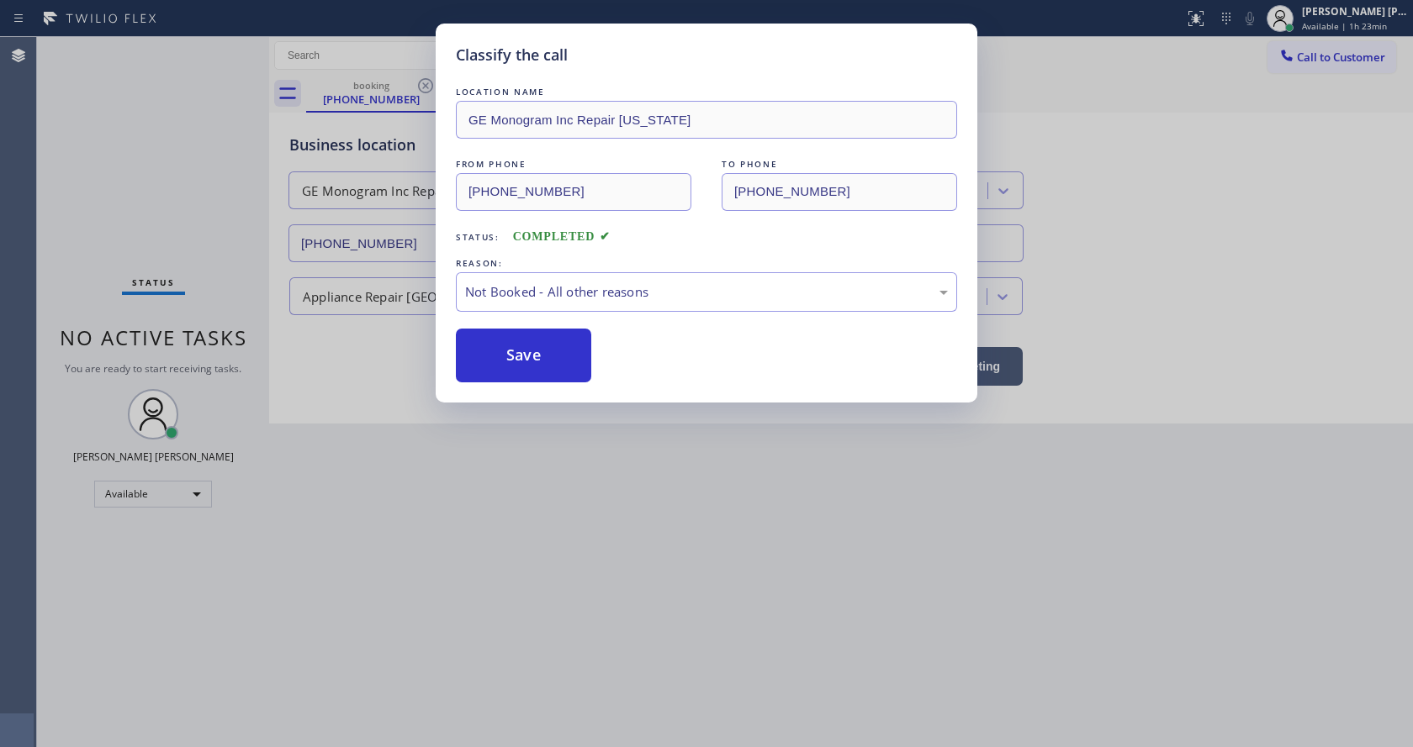
click at [526, 357] on button "Save" at bounding box center [523, 356] width 135 height 54
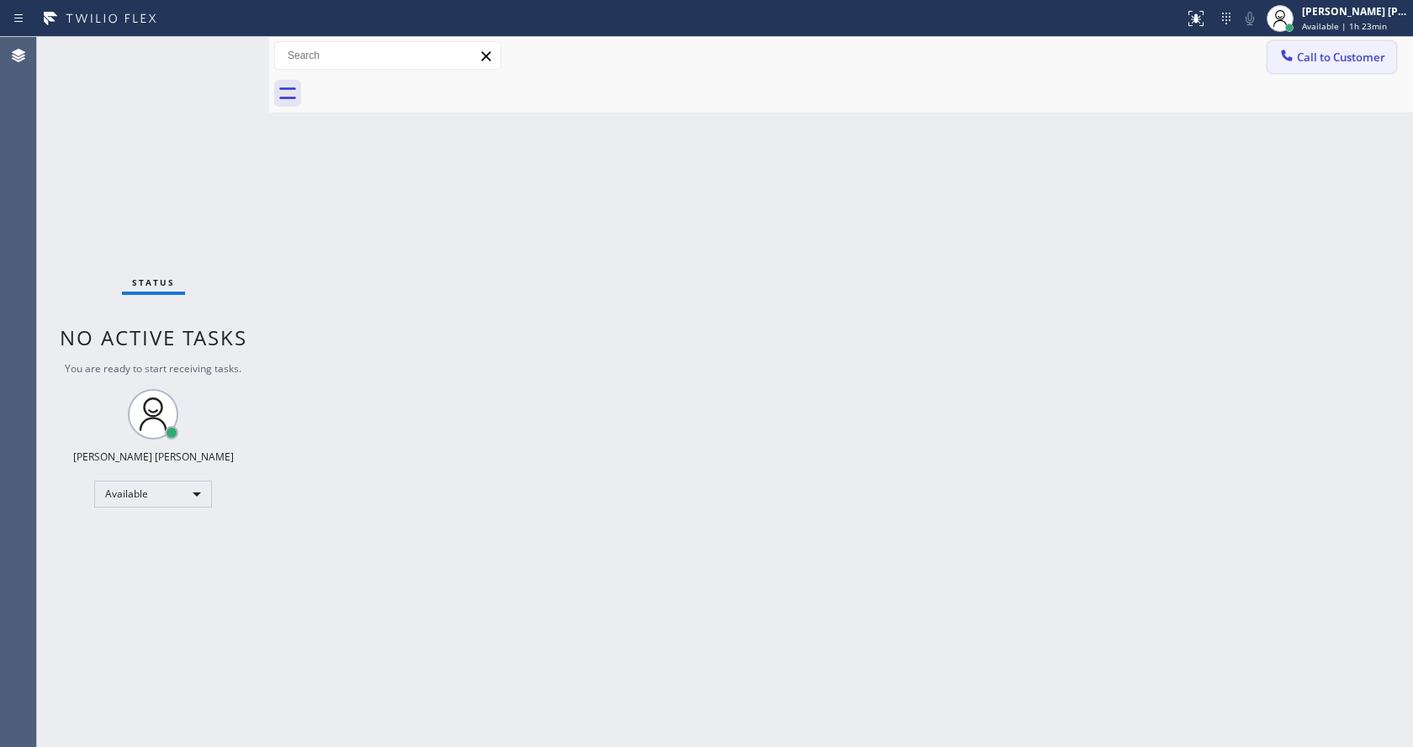
click at [1268, 61] on button "Call to Customer" at bounding box center [1331, 57] width 129 height 32
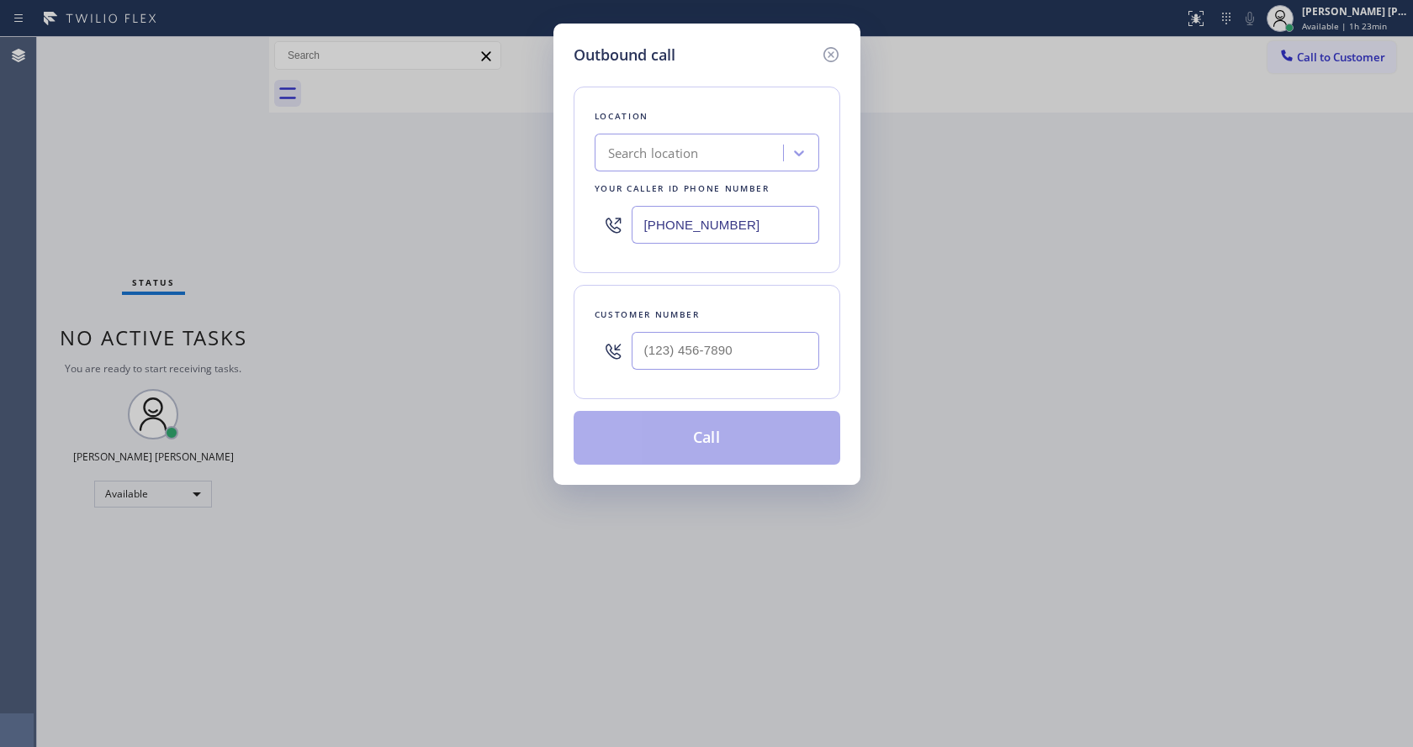
click at [749, 217] on input "[PHONE_NUMBER]" at bounding box center [725, 225] width 188 height 38
paste input "text"
click at [735, 230] on input "[PHONE_NUMBER]" at bounding box center [725, 225] width 188 height 38
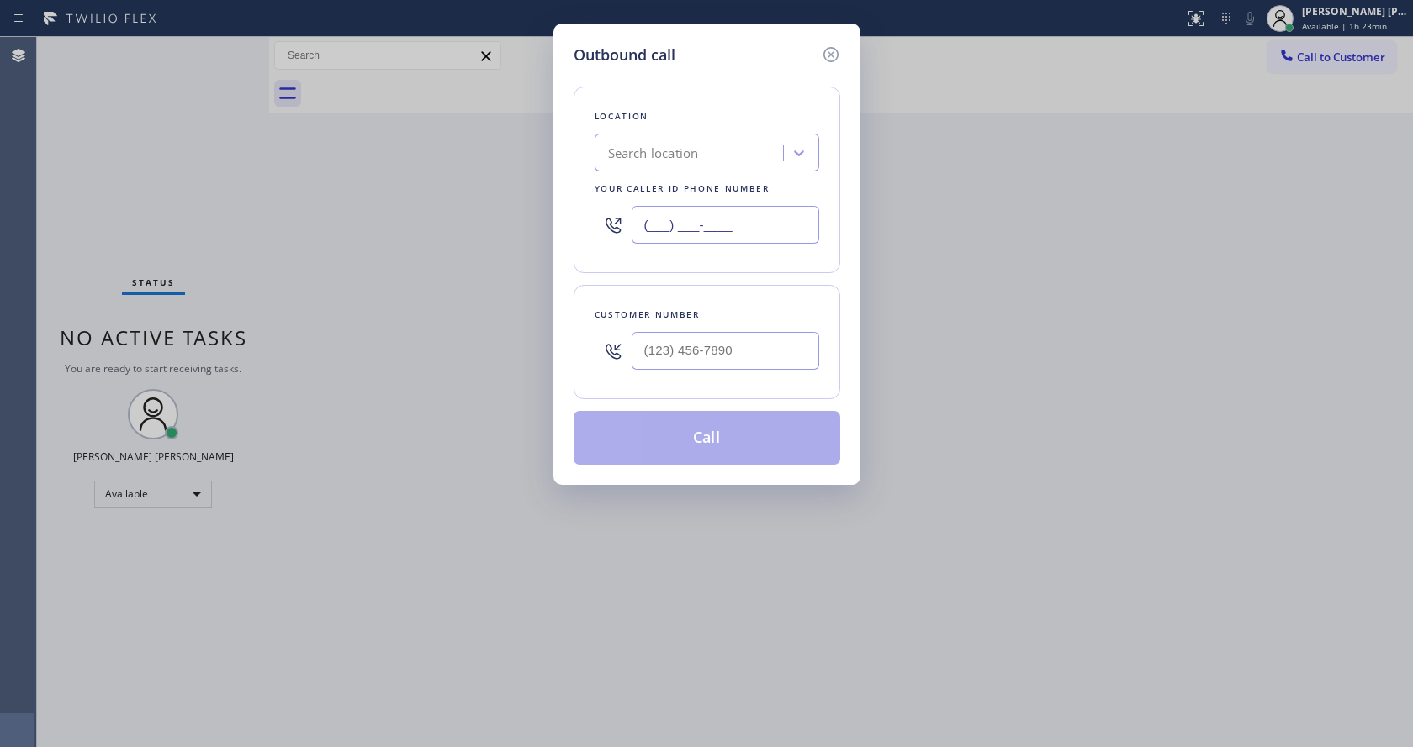
paste input "332) 456-0495"
type input "[PHONE_NUMBER]"
click at [679, 361] on input "(___) ___-____" at bounding box center [725, 351] width 188 height 38
paste input "917) 691-4853"
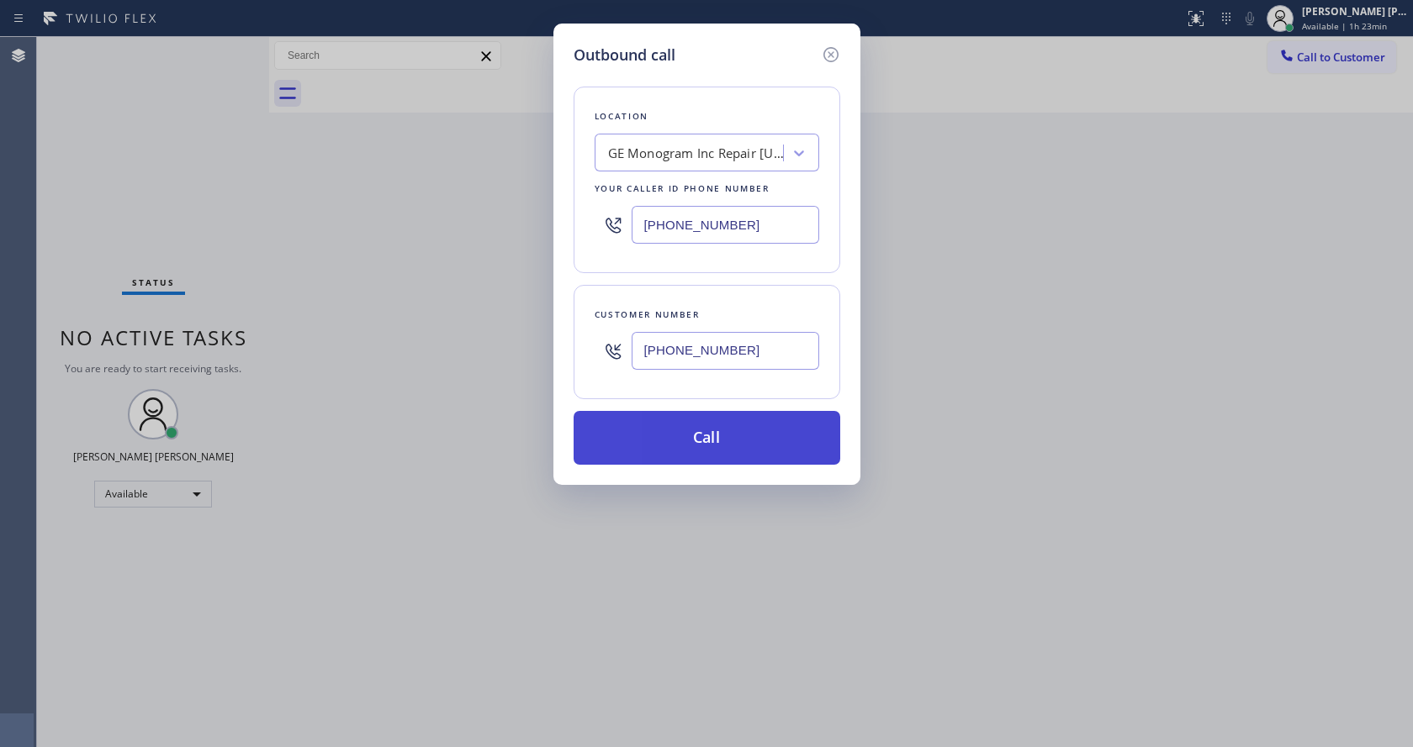
type input "[PHONE_NUMBER]"
click at [678, 438] on button "Call" at bounding box center [706, 438] width 267 height 54
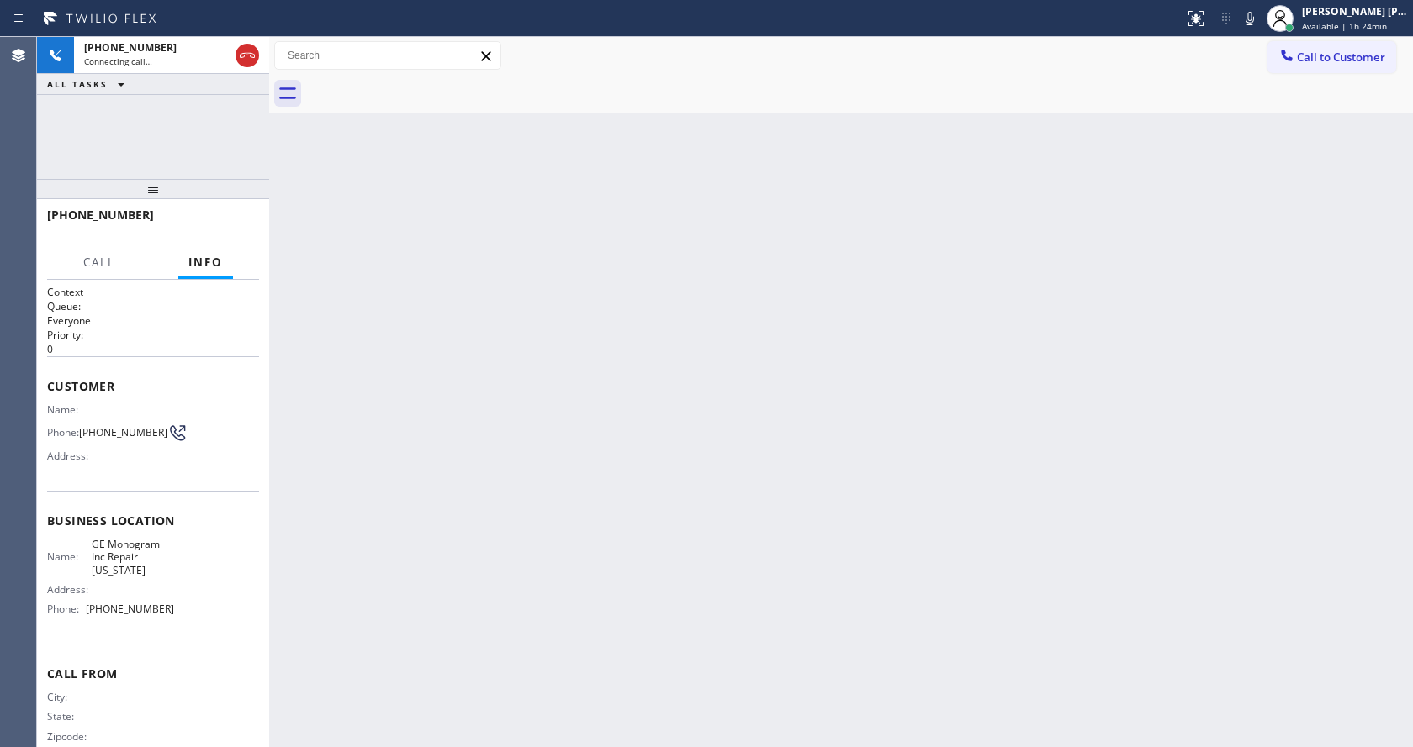
click at [330, 285] on div "Back to Dashboard Change Sender ID Customers Technicians Select a contact Outbo…" at bounding box center [841, 392] width 1144 height 710
click at [548, 719] on div "Back to Dashboard Change Sender ID Customers Technicians Select a contact Outbo…" at bounding box center [841, 392] width 1144 height 710
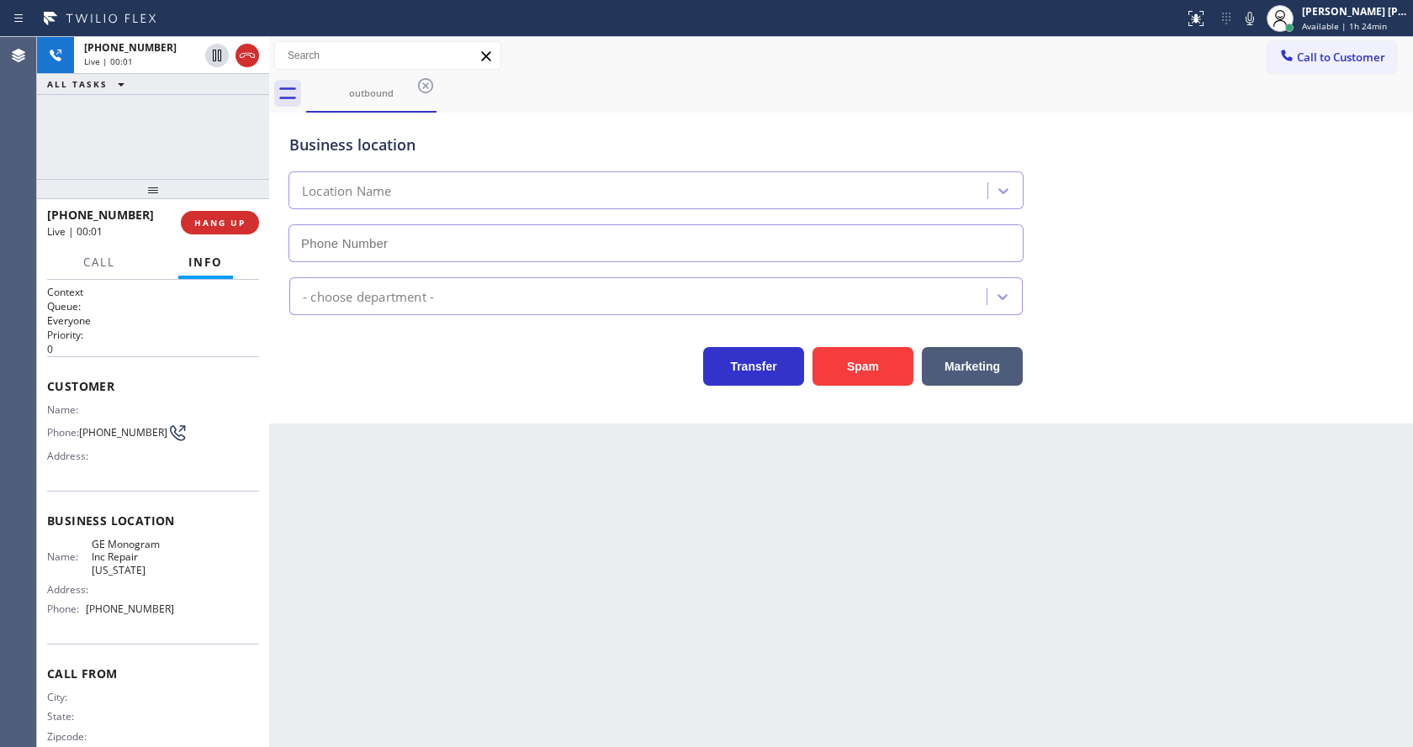
type input "[PHONE_NUMBER]"
click at [357, 426] on div "Back to Dashboard Change Sender ID Customers Technicians Select a contact Outbo…" at bounding box center [841, 392] width 1144 height 710
drag, startPoint x: 644, startPoint y: 609, endPoint x: 631, endPoint y: 617, distance: 15.2
click at [644, 609] on div "Back to Dashboard Change Sender ID Customers Technicians Select a contact Outbo…" at bounding box center [841, 392] width 1144 height 710
click at [392, 452] on div "Back to Dashboard Change Sender ID Customers Technicians Select a contact Outbo…" at bounding box center [841, 392] width 1144 height 710
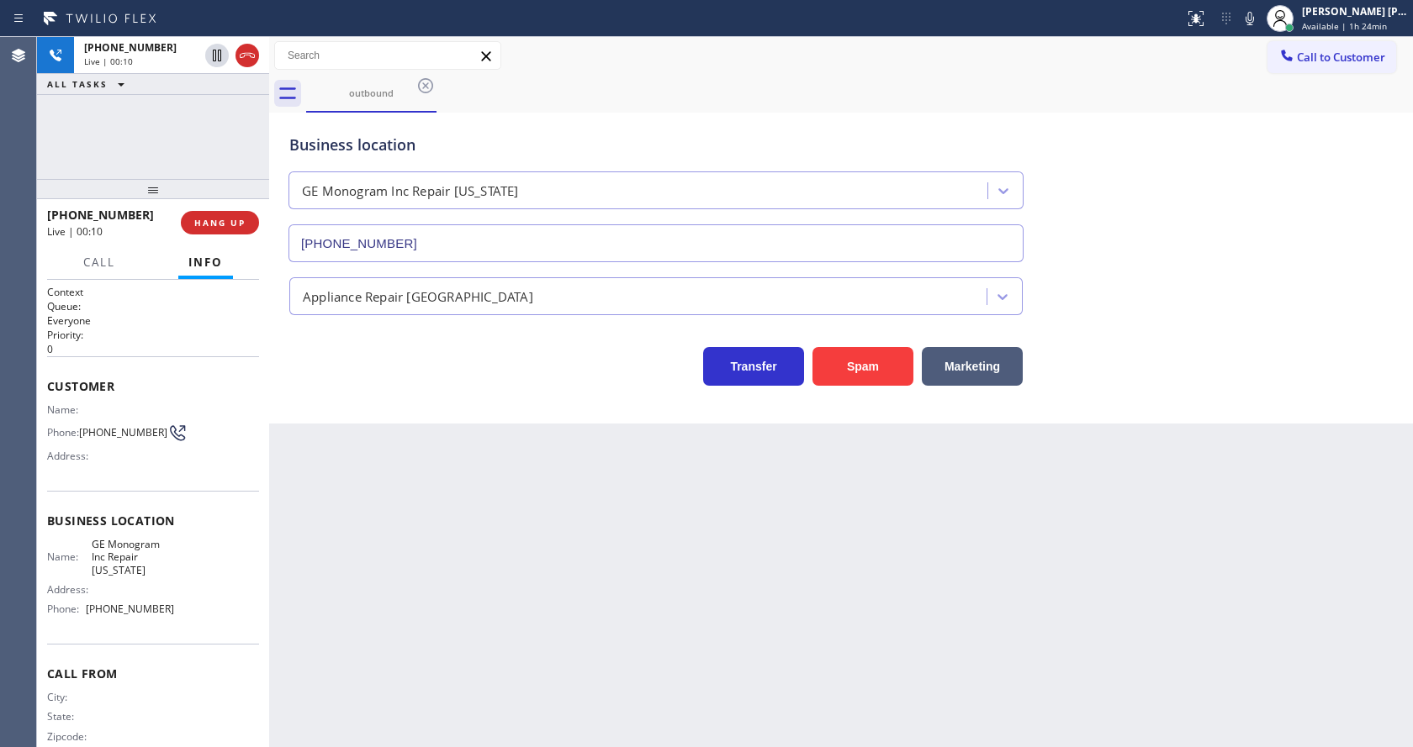
click at [409, 742] on div "Back to Dashboard Change Sender ID Customers Technicians Select a contact Outbo…" at bounding box center [841, 392] width 1144 height 710
drag, startPoint x: 685, startPoint y: 610, endPoint x: 666, endPoint y: 628, distance: 26.2
click at [685, 610] on div "Back to Dashboard Change Sender ID Customers Technicians Select a contact Outbo…" at bounding box center [841, 392] width 1144 height 710
click at [494, 693] on div "Back to Dashboard Change Sender ID Customers Technicians Select a contact Outbo…" at bounding box center [841, 392] width 1144 height 710
click at [346, 471] on div "Back to Dashboard Change Sender ID Customers Technicians Select a contact Outbo…" at bounding box center [841, 392] width 1144 height 710
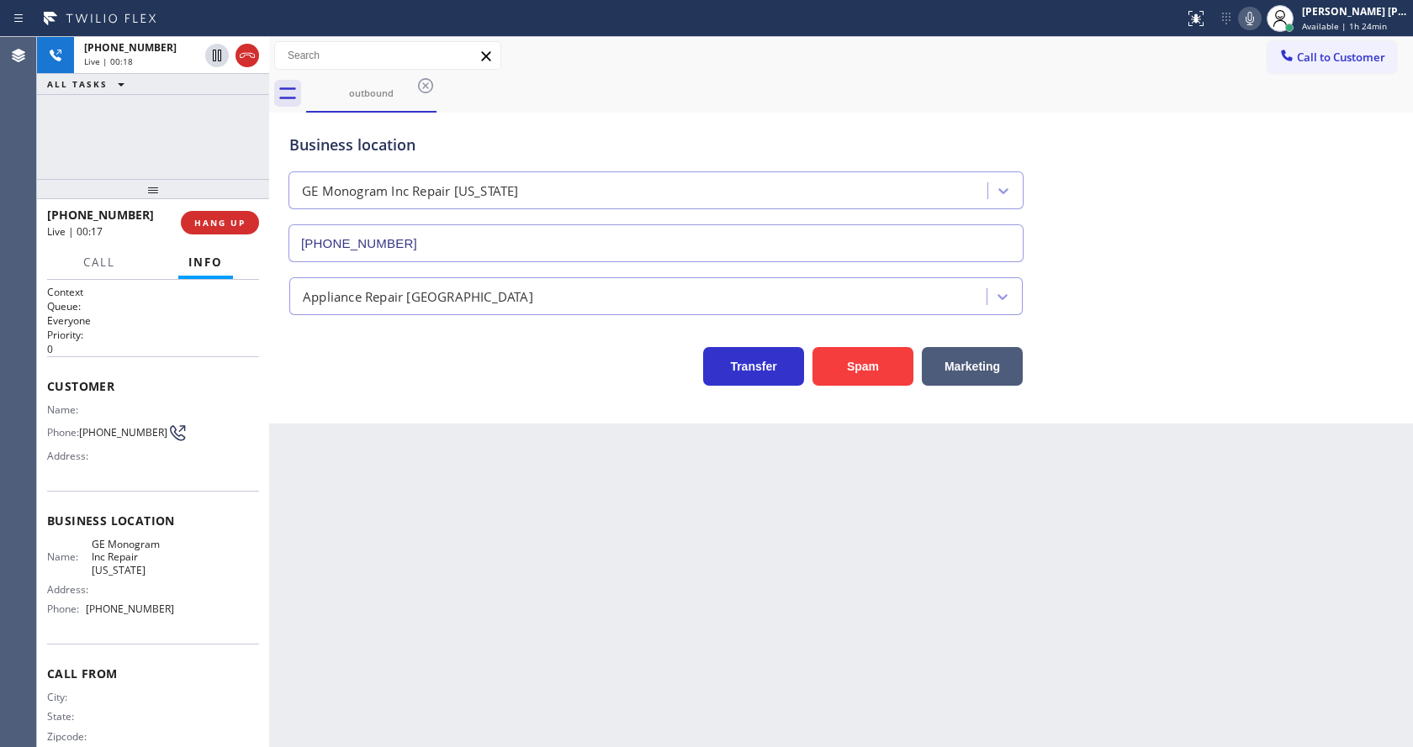
click at [1254, 22] on icon at bounding box center [1249, 18] width 8 height 13
click at [214, 50] on icon at bounding box center [217, 56] width 8 height 12
click at [545, 555] on div "Back to Dashboard Change Sender ID Customers Technicians Select a contact Outbo…" at bounding box center [841, 392] width 1144 height 710
click at [343, 398] on div "Business location GE Monogram Inc Repair [US_STATE] [PHONE_NUMBER] Appliance Re…" at bounding box center [841, 268] width 1144 height 311
click at [214, 53] on icon at bounding box center [217, 56] width 12 height 12
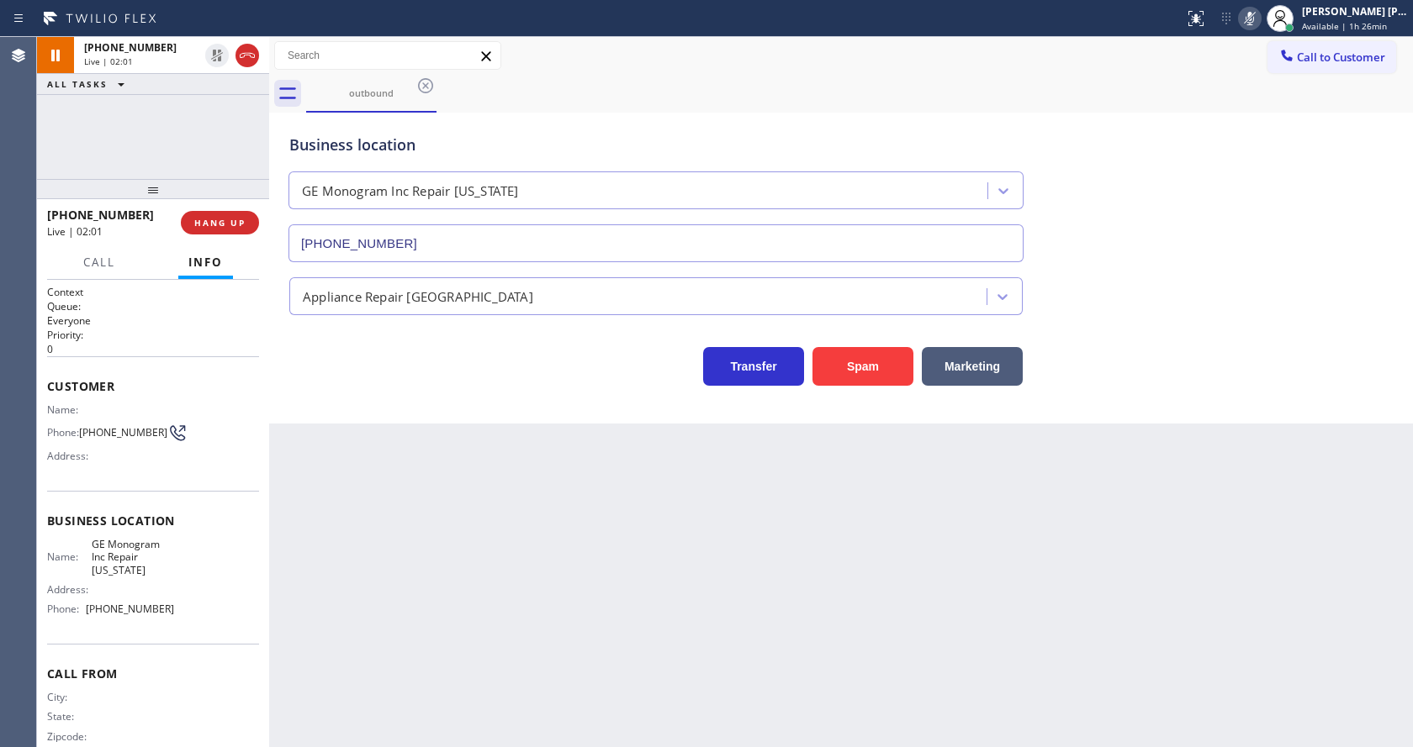
click at [1260, 15] on icon at bounding box center [1249, 18] width 20 height 20
click at [1274, 64] on button "Call to Customer" at bounding box center [1331, 57] width 129 height 32
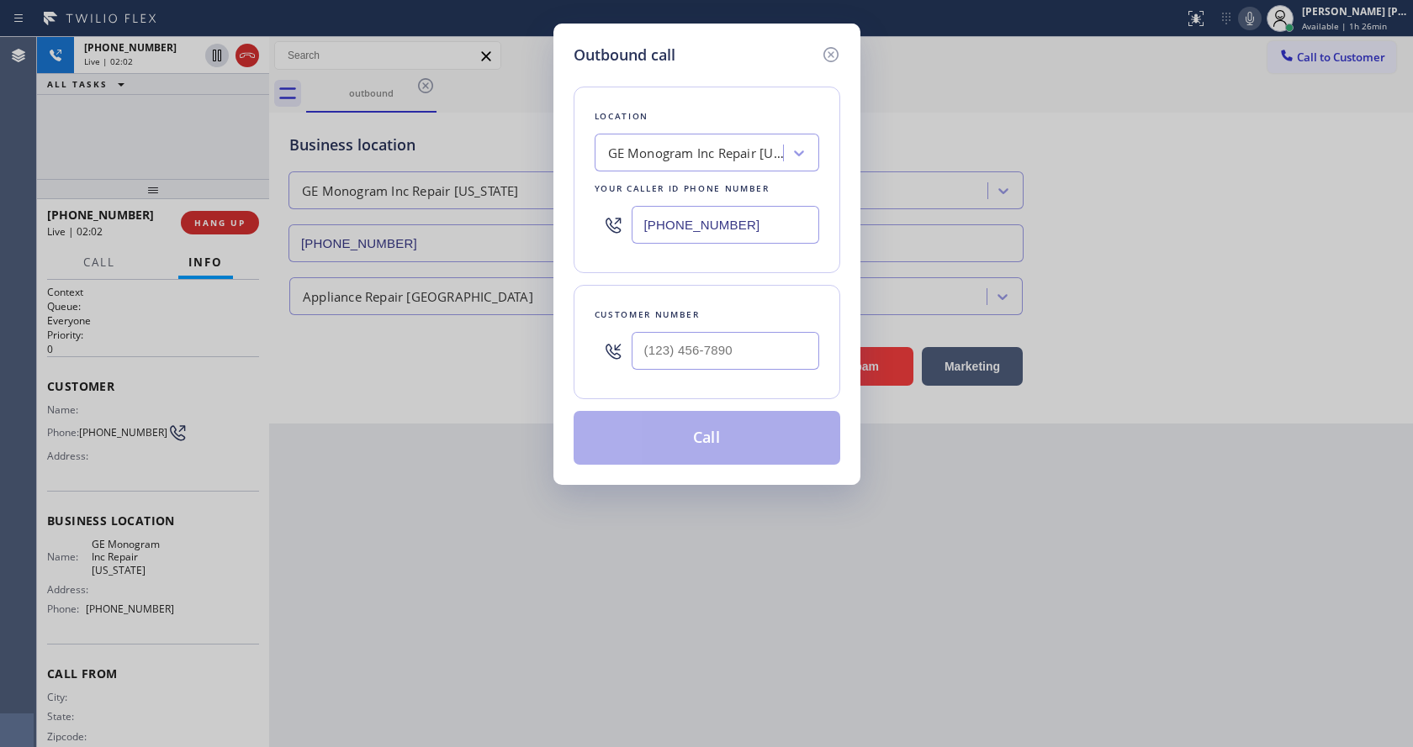
click at [494, 565] on div "Outbound call Location GE Monogram Inc Repair [US_STATE] Your caller id phone n…" at bounding box center [706, 373] width 1413 height 747
click at [824, 55] on icon at bounding box center [829, 54] width 15 height 15
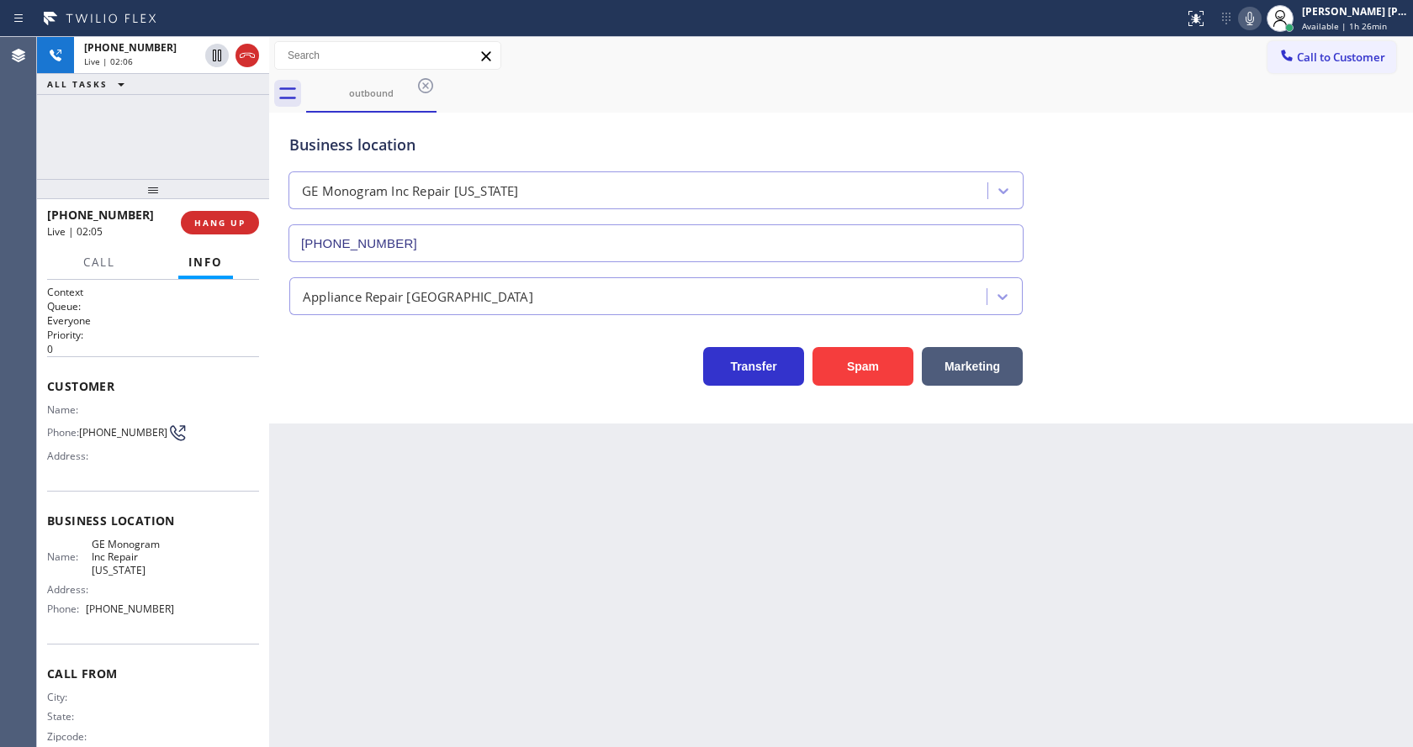
click at [361, 551] on div "Back to Dashboard Change Sender ID Customers Technicians Select a contact Outbo…" at bounding box center [841, 392] width 1144 height 710
click at [689, 559] on div "Back to Dashboard Change Sender ID Customers Technicians Select a contact Outbo…" at bounding box center [841, 392] width 1144 height 710
click at [432, 563] on div "Back to Dashboard Change Sender ID Customers Technicians Select a contact Outbo…" at bounding box center [841, 392] width 1144 height 710
click at [730, 566] on div "Back to Dashboard Change Sender ID Customers Technicians Select a contact Outbo…" at bounding box center [841, 392] width 1144 height 710
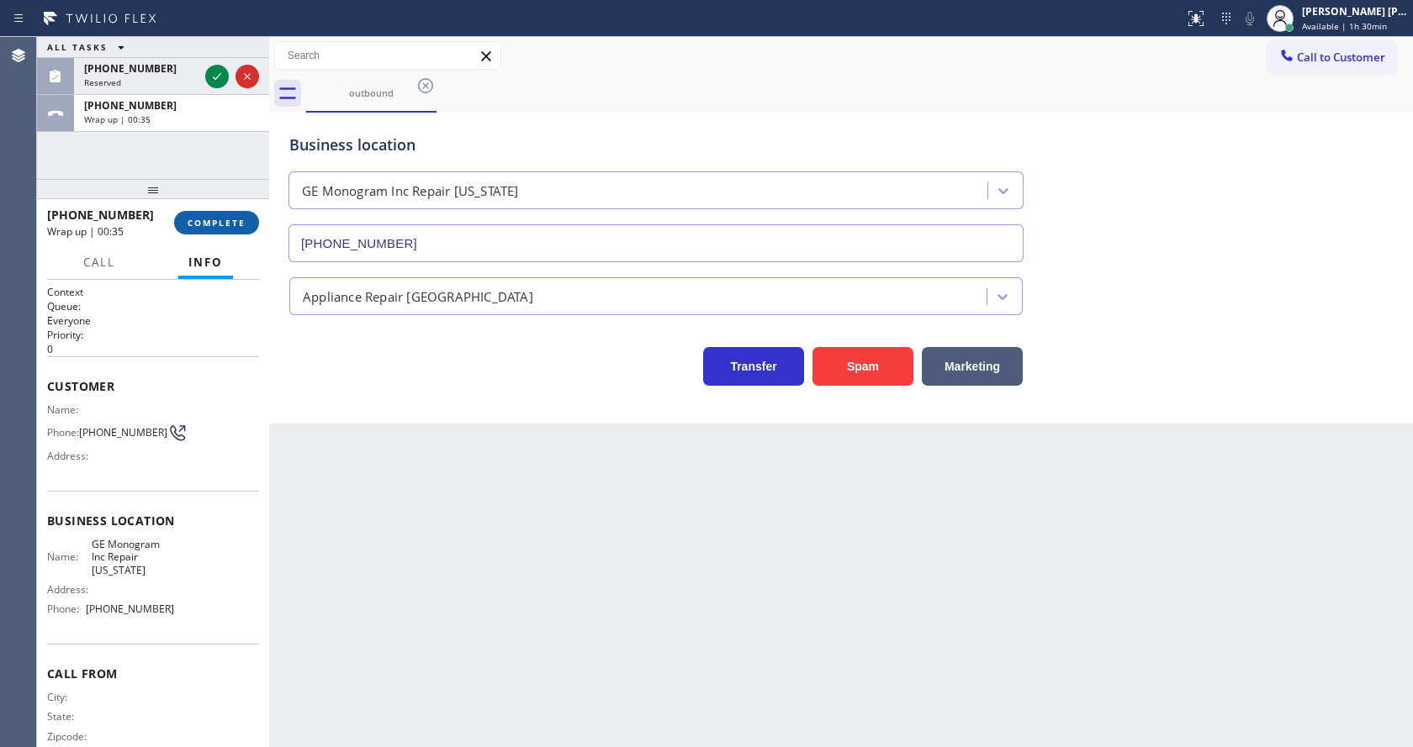
click at [216, 222] on span "COMPLETE" at bounding box center [217, 223] width 58 height 12
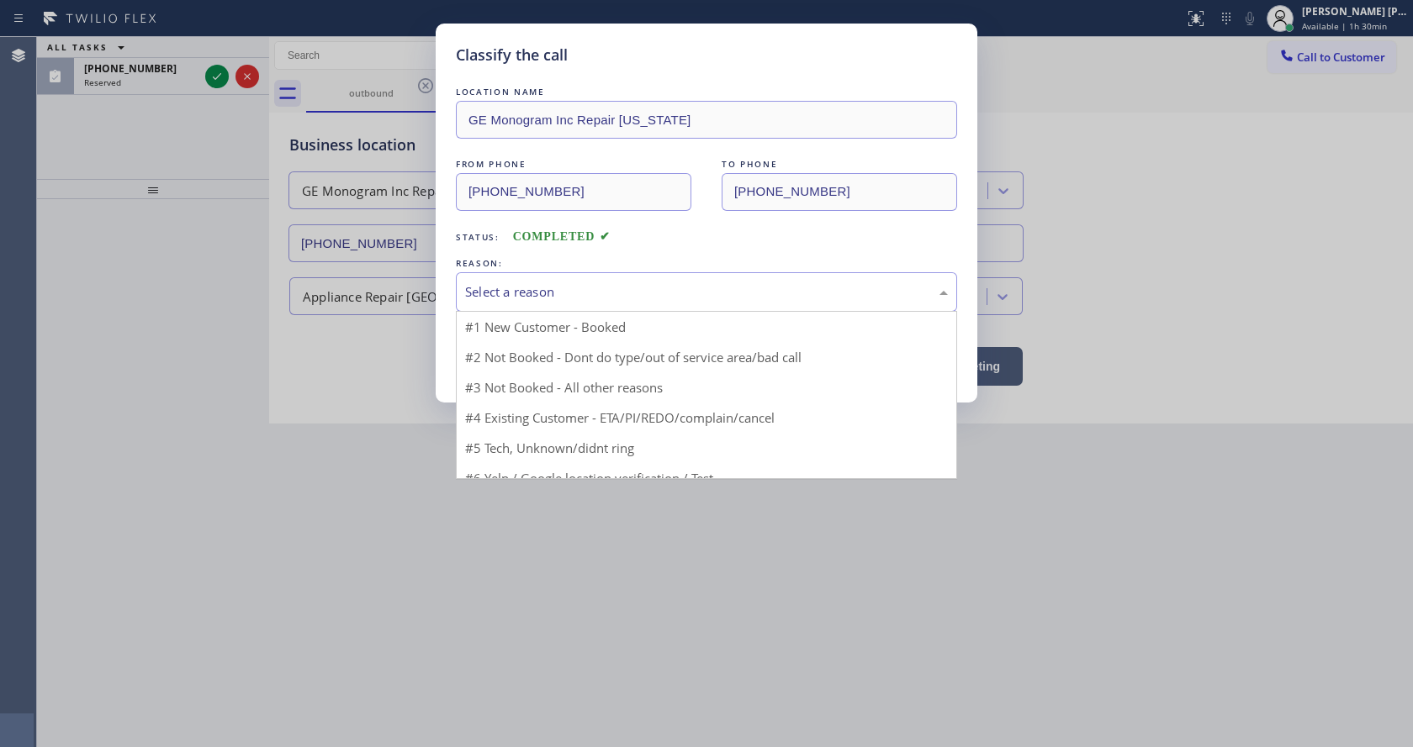
click at [518, 306] on div "Select a reason" at bounding box center [706, 292] width 501 height 40
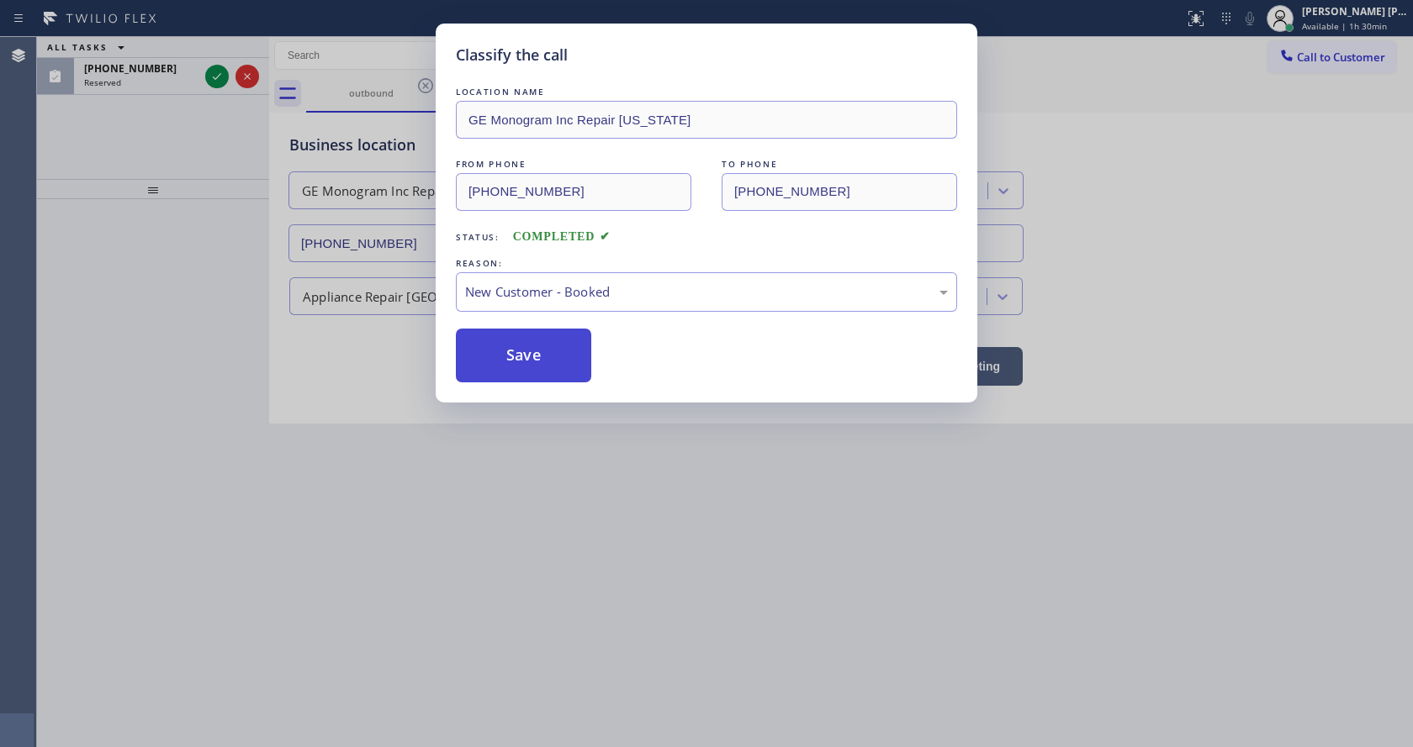
click at [504, 361] on button "Save" at bounding box center [523, 356] width 135 height 54
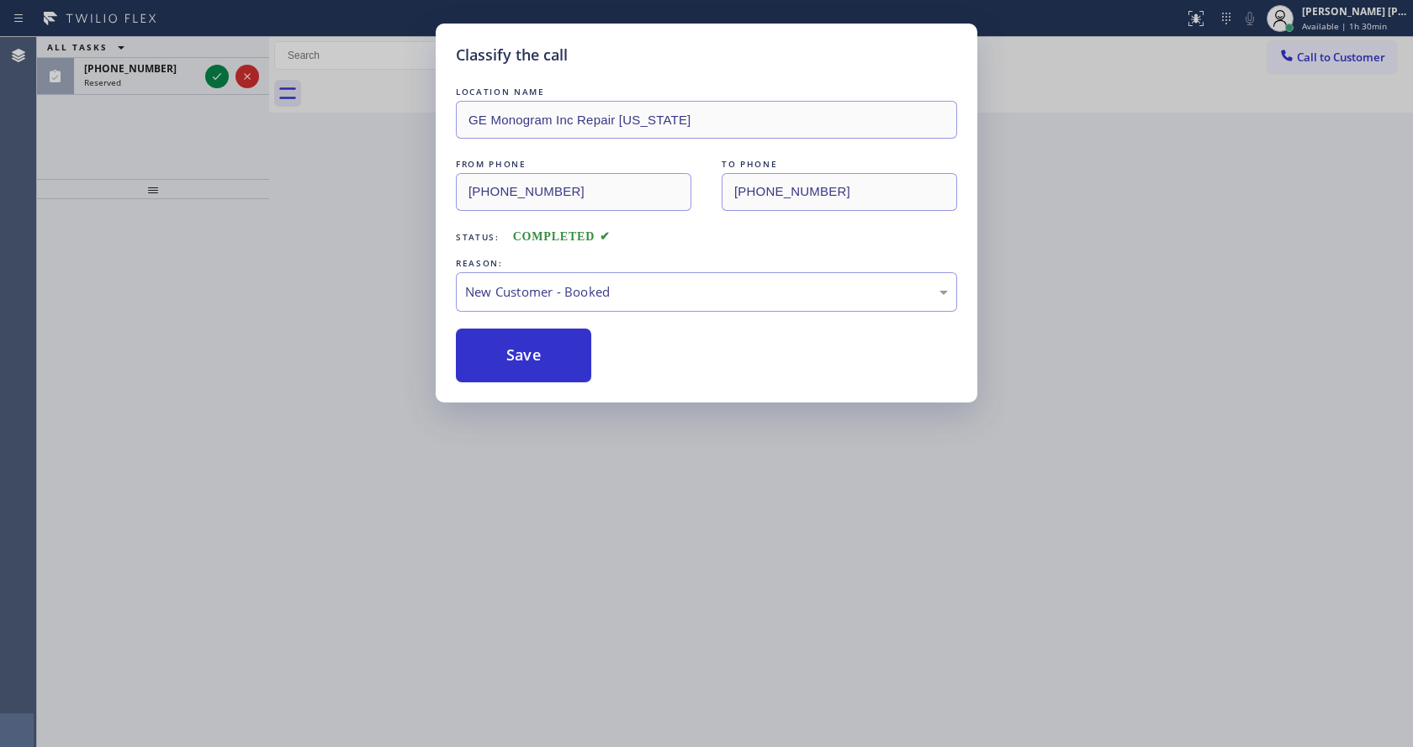
click at [545, 549] on div "Classify the call LOCATION NAME GE Monogram Inc Repair [US_STATE] FROM PHONE [P…" at bounding box center [706, 373] width 1413 height 747
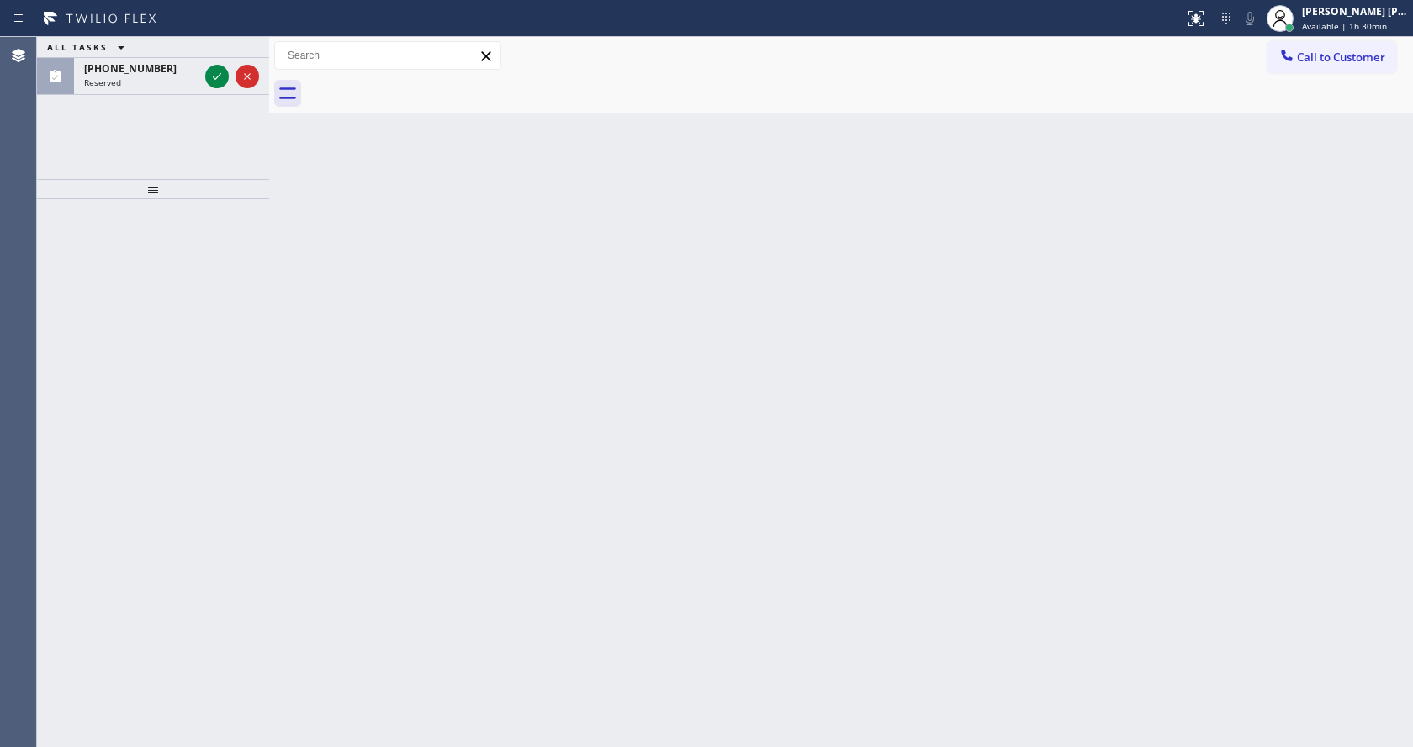
click at [880, 197] on div "Back to Dashboard Change Sender ID Customers Technicians Select a contact Outbo…" at bounding box center [841, 392] width 1144 height 710
click at [217, 73] on icon at bounding box center [217, 76] width 20 height 20
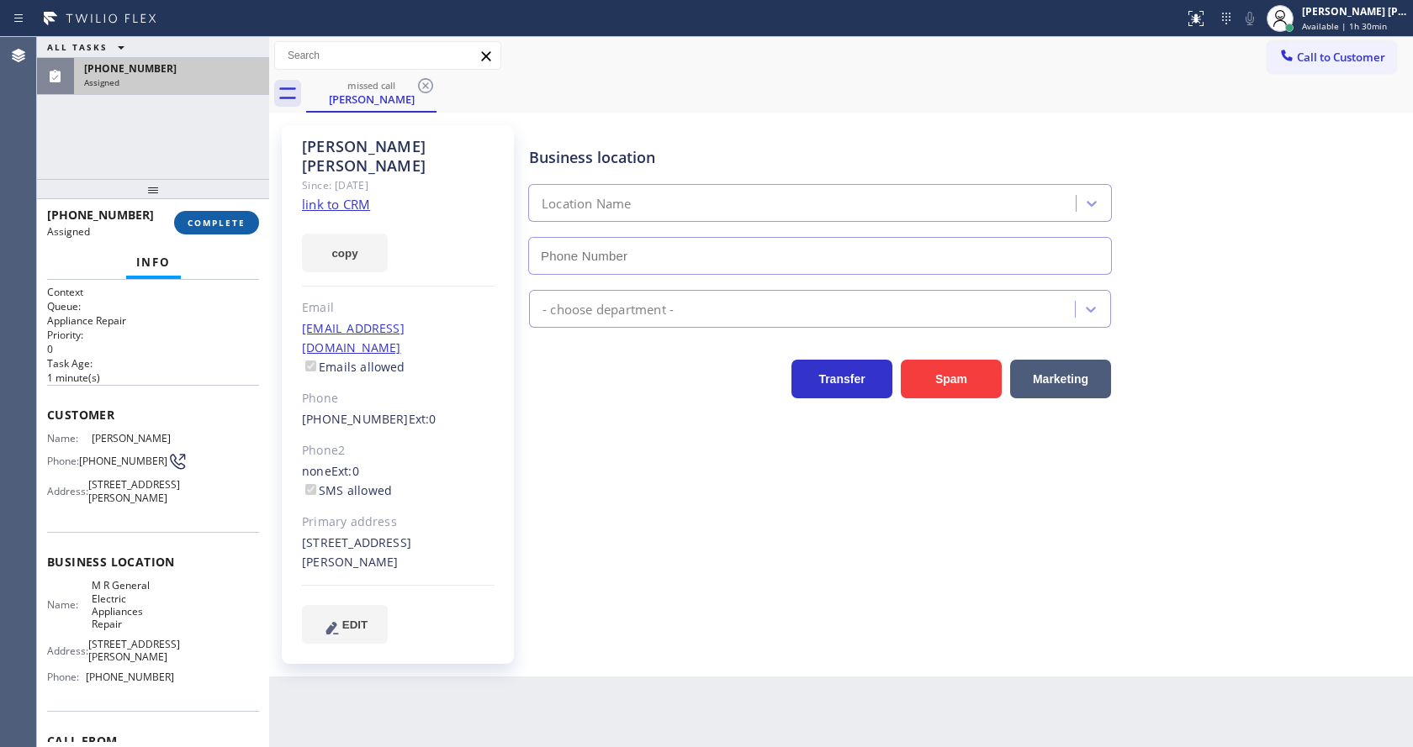
click at [200, 219] on span "COMPLETE" at bounding box center [217, 223] width 58 height 12
type input "[PHONE_NUMBER]"
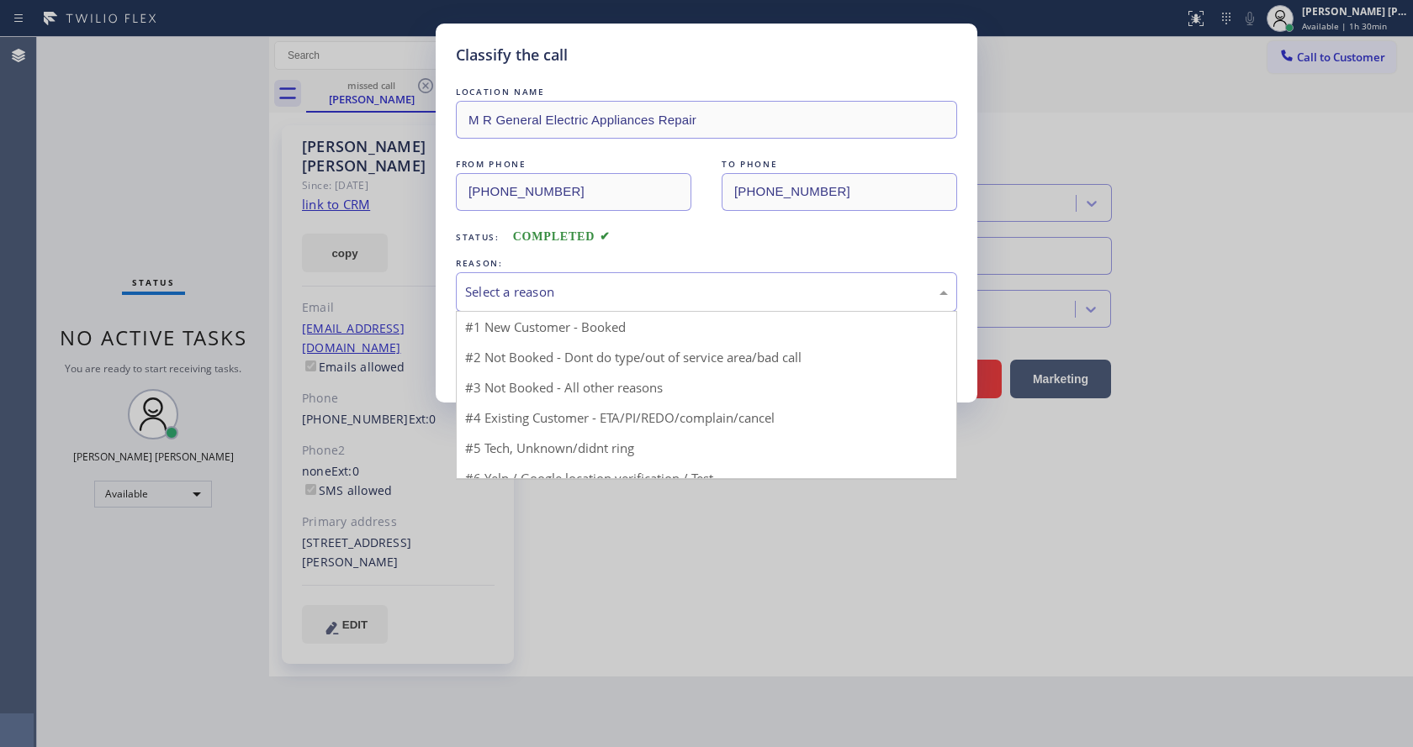
click at [541, 283] on div "Select a reason" at bounding box center [706, 292] width 483 height 19
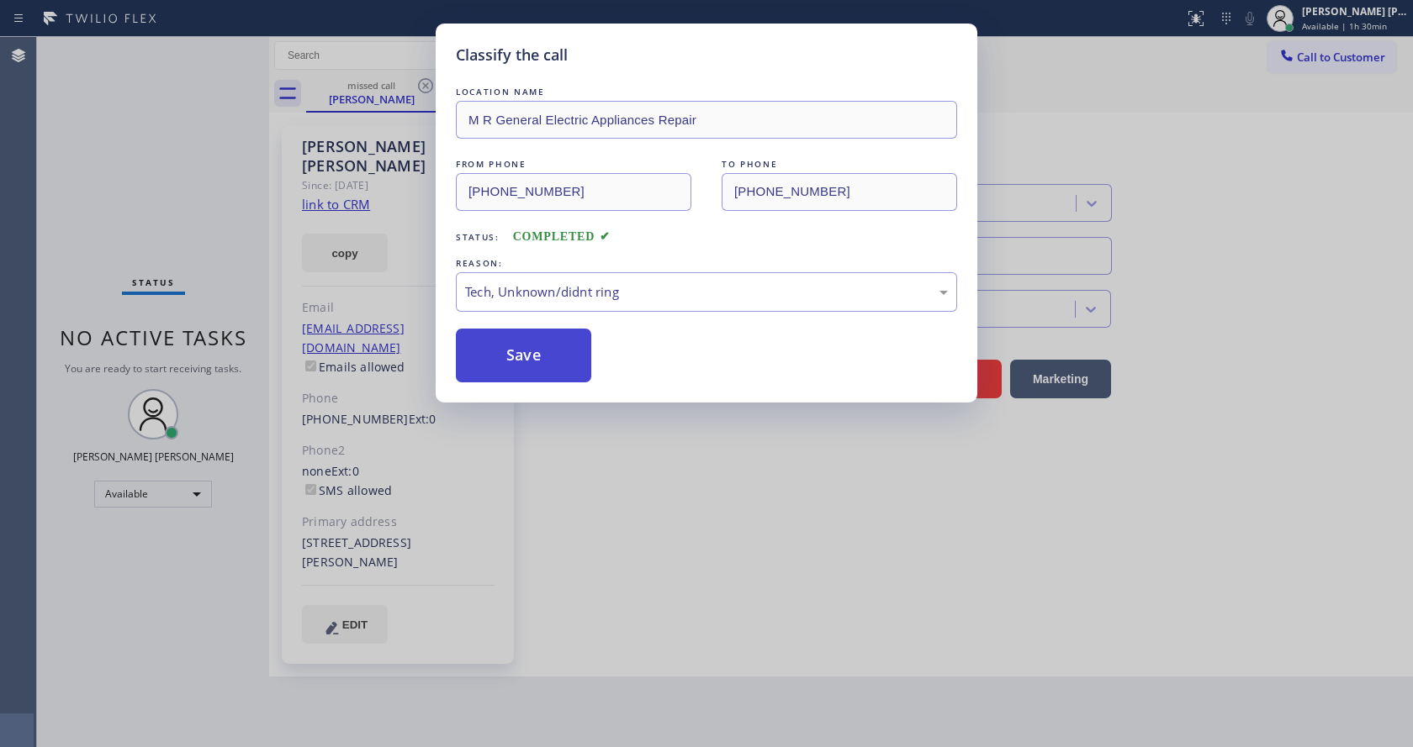
click at [516, 338] on button "Save" at bounding box center [523, 356] width 135 height 54
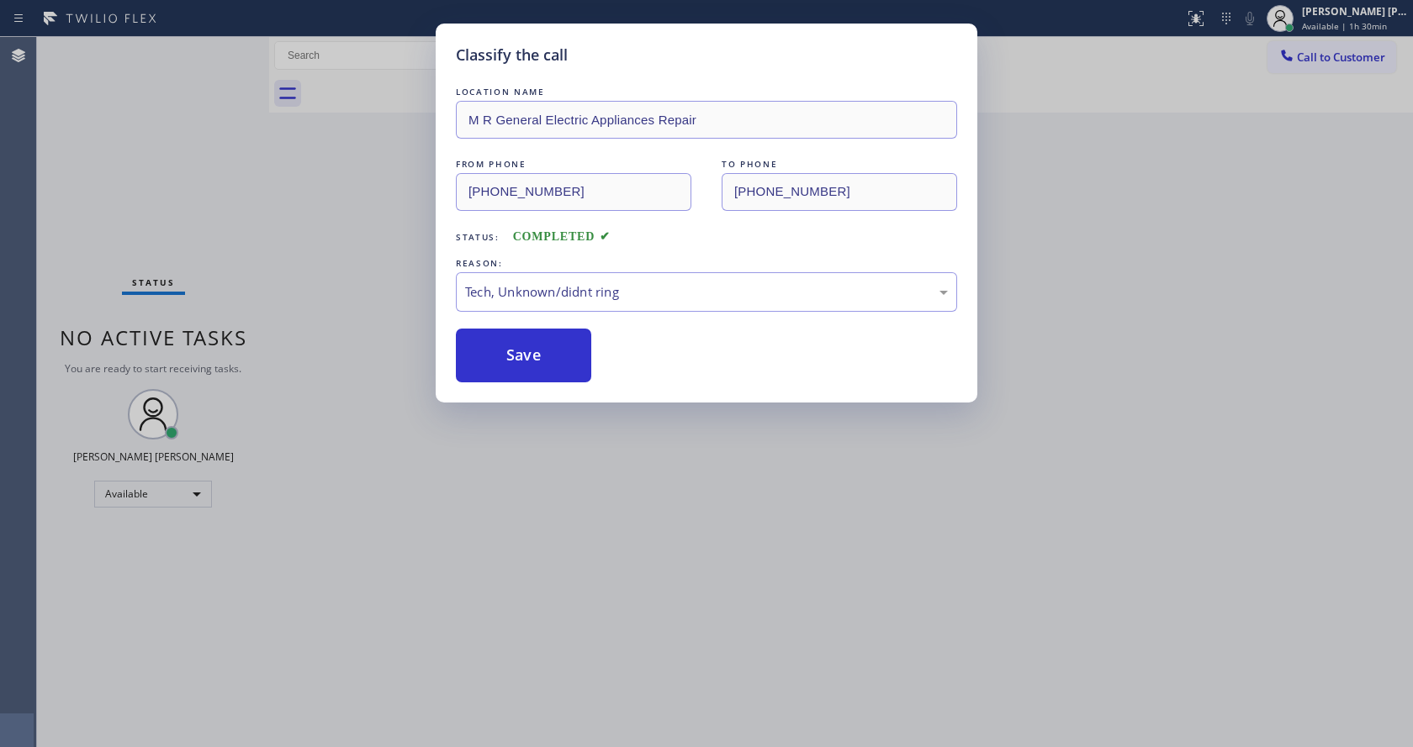
click at [629, 458] on div "Classify the call LOCATION NAME M R General Electric Appliances Repair FROM PHO…" at bounding box center [706, 373] width 1413 height 747
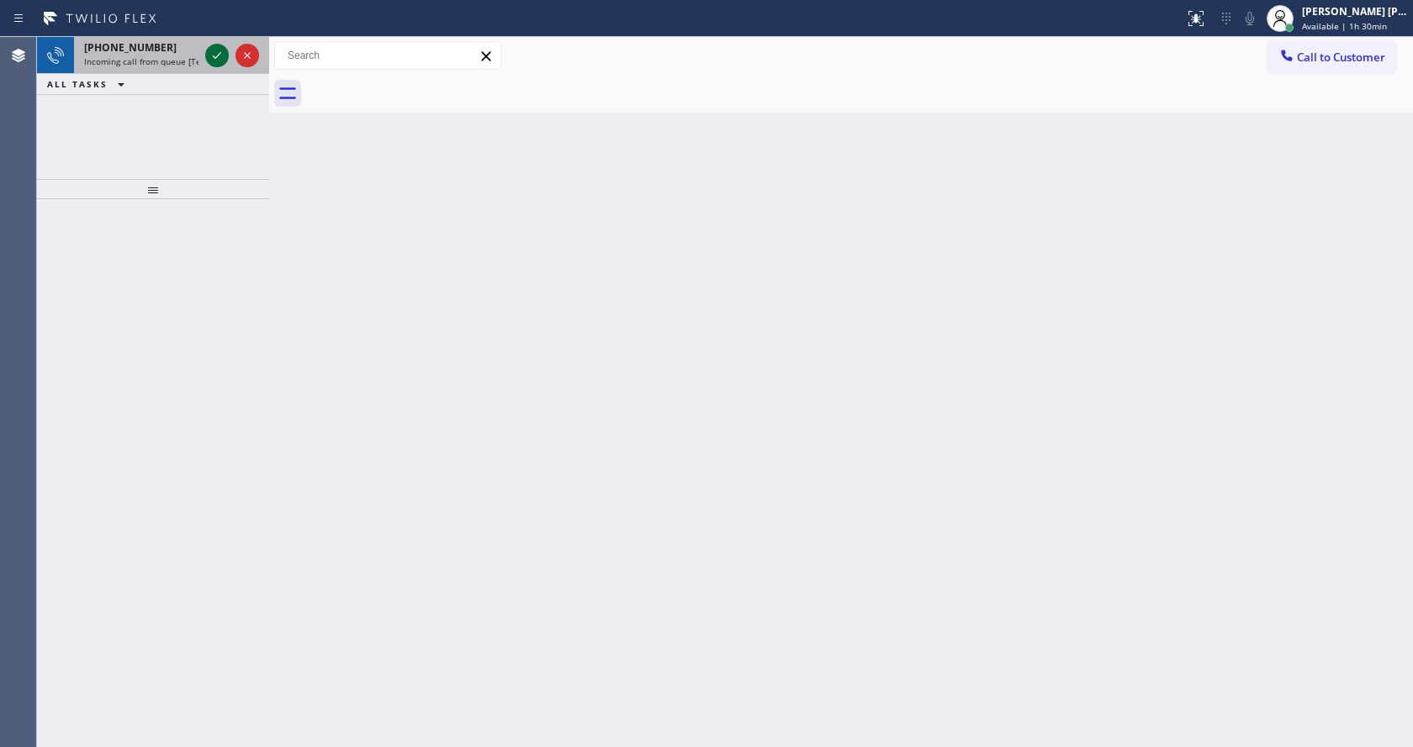
click at [209, 53] on icon at bounding box center [217, 55] width 20 height 20
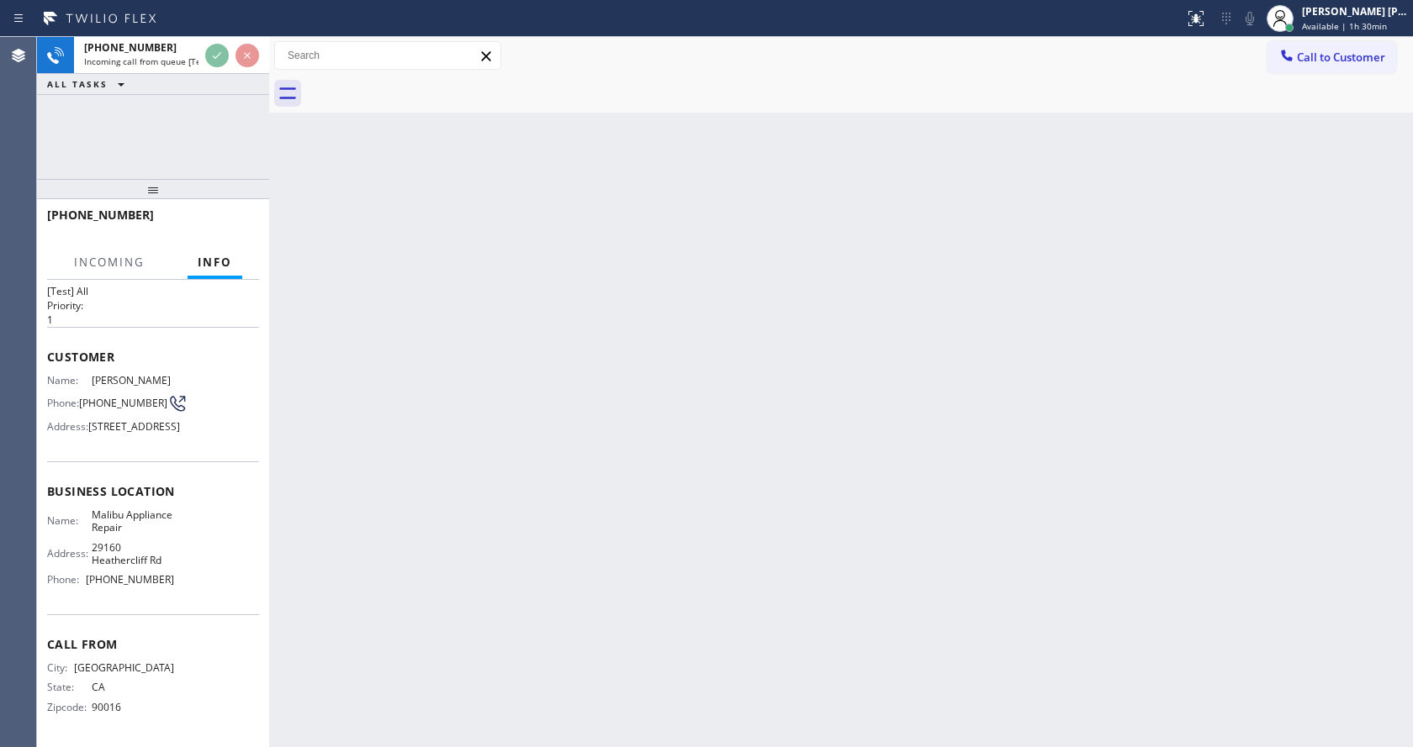
scroll to position [87, 0]
click at [401, 509] on div "Back to Dashboard Change Sender ID Customers Technicians Select a contact Outbo…" at bounding box center [841, 392] width 1144 height 710
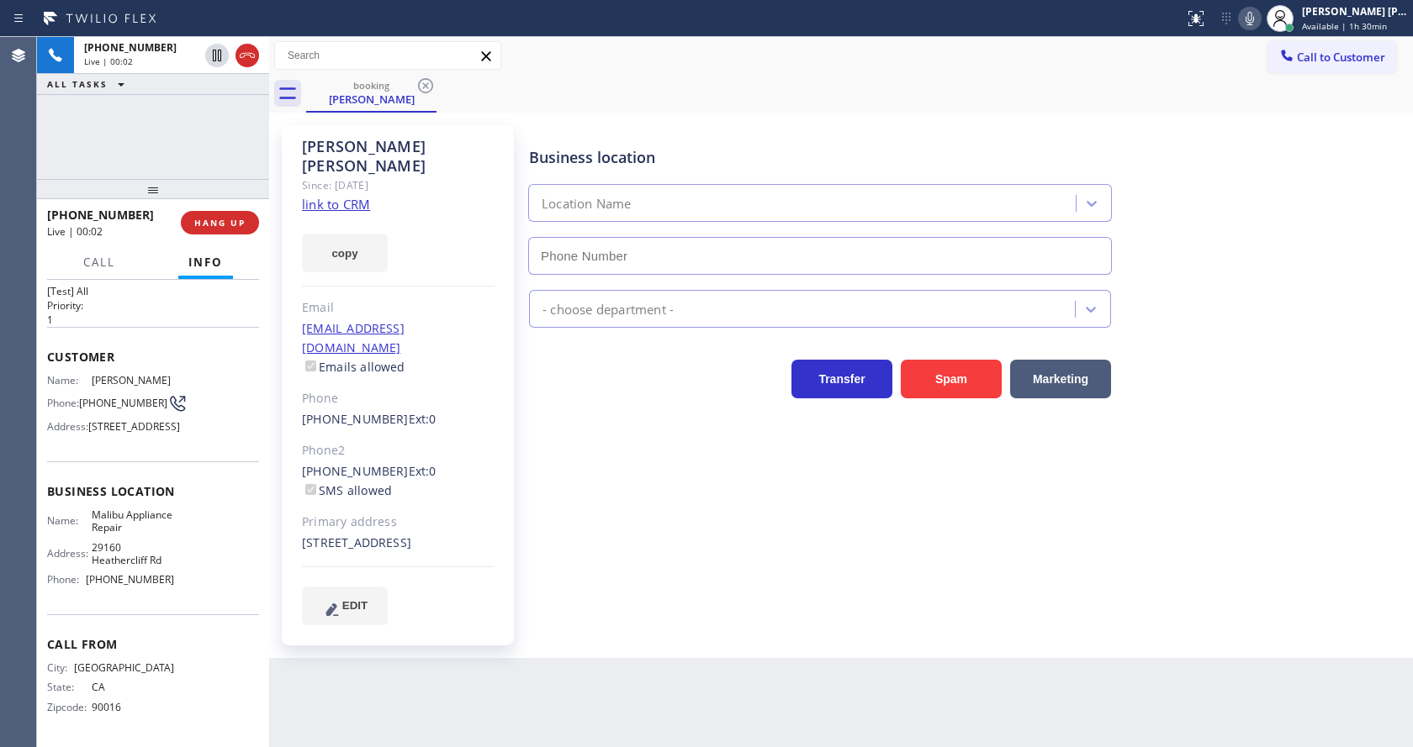
type input "[PHONE_NUMBER]"
click at [353, 196] on link "link to CRM" at bounding box center [336, 204] width 68 height 17
click at [588, 367] on div "Transfer Spam Marketing" at bounding box center [820, 374] width 589 height 47
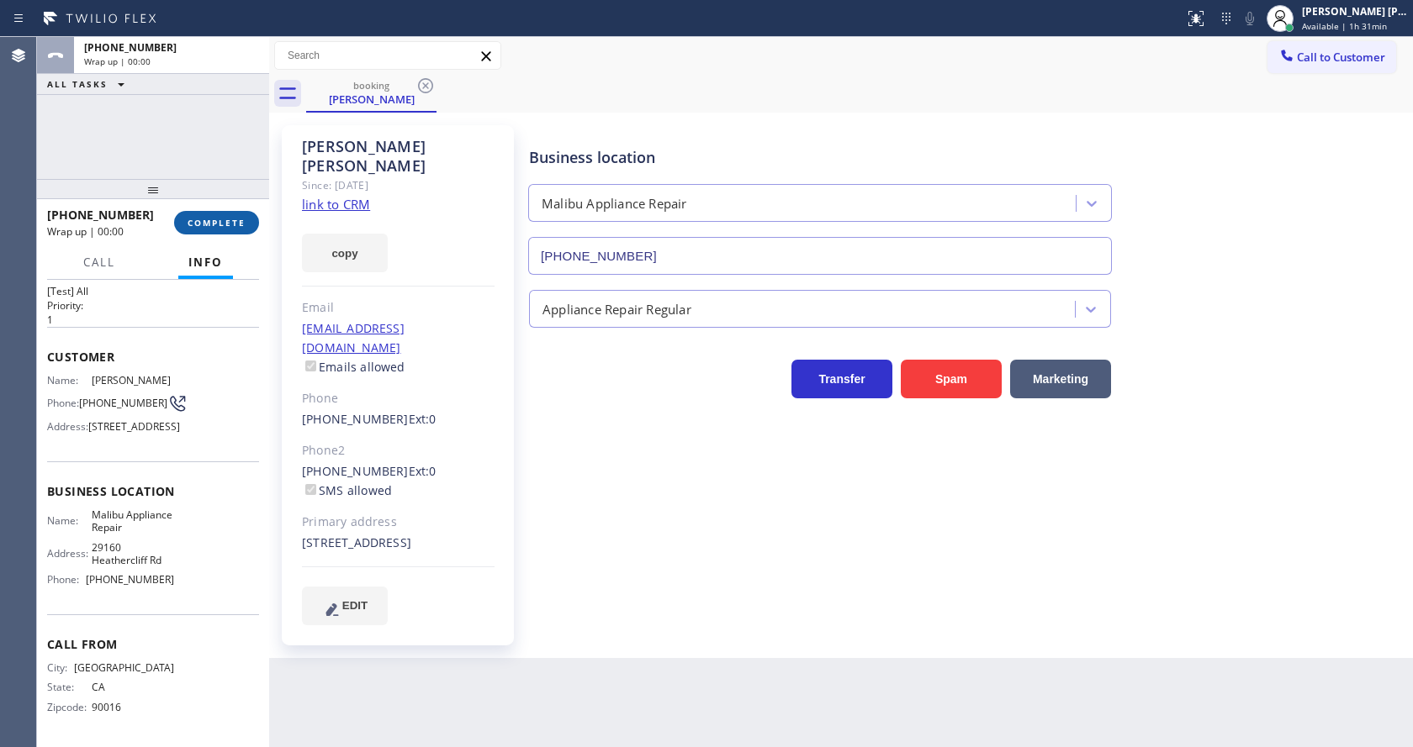
click at [218, 223] on span "COMPLETE" at bounding box center [217, 223] width 58 height 12
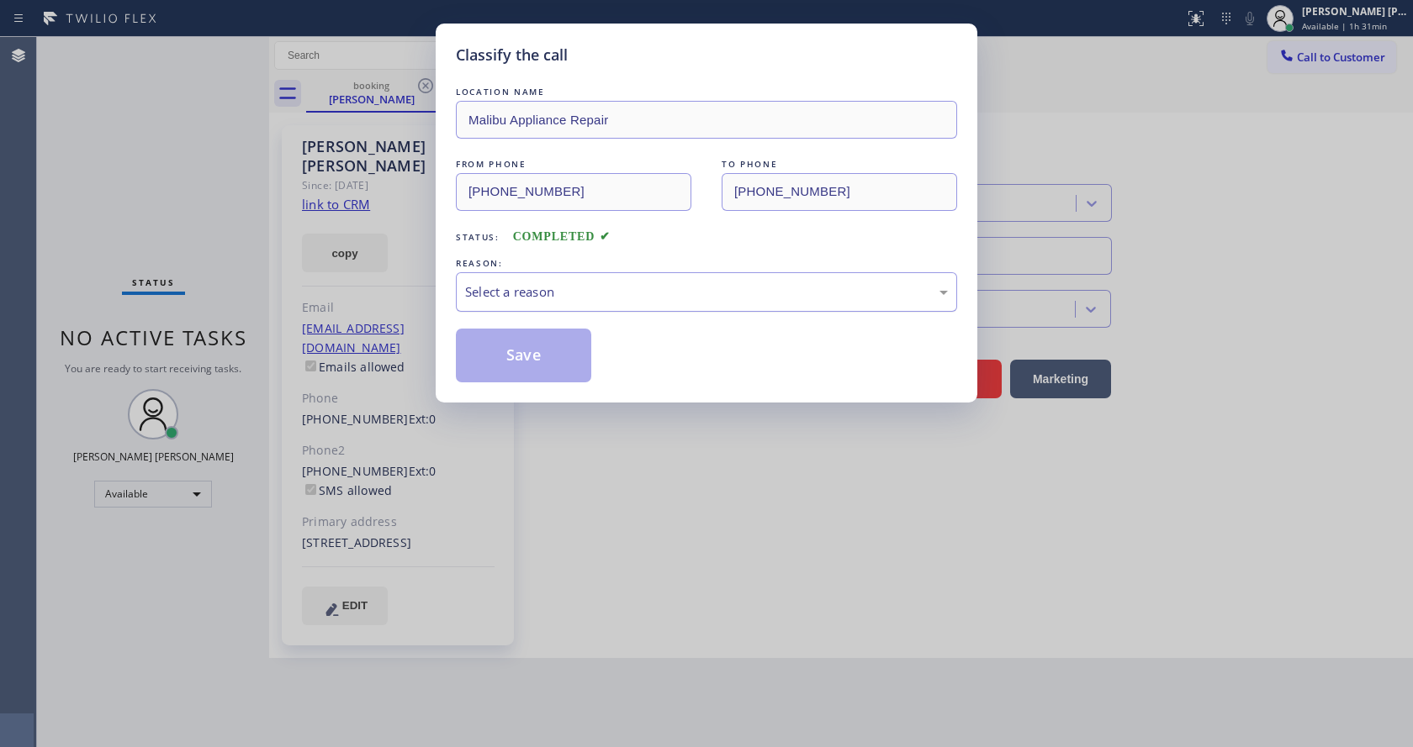
click at [509, 293] on div "Select a reason" at bounding box center [706, 292] width 483 height 19
click at [505, 353] on button "Save" at bounding box center [523, 356] width 135 height 54
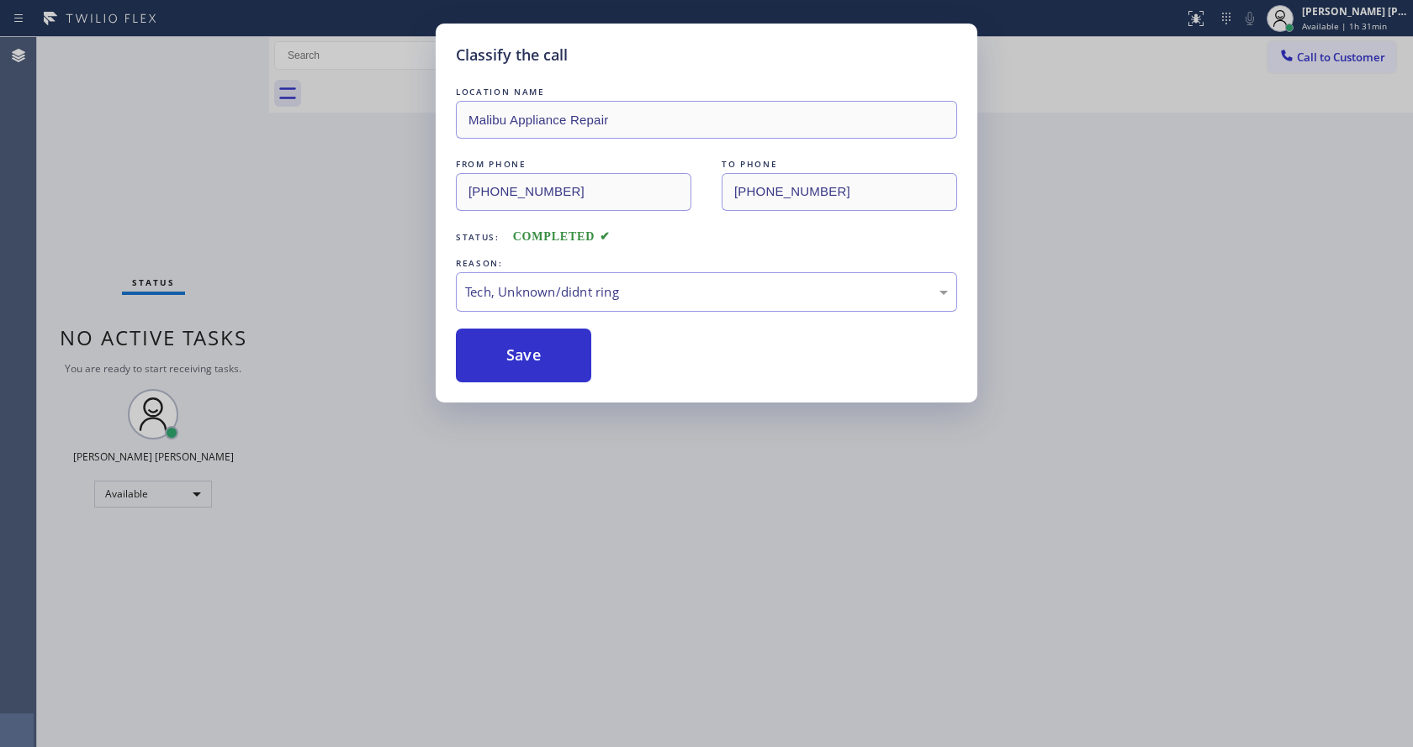
click at [636, 436] on div "Classify the call LOCATION NAME Malibu Appliance Repair FROM PHONE [PHONE_NUMBE…" at bounding box center [706, 373] width 1413 height 747
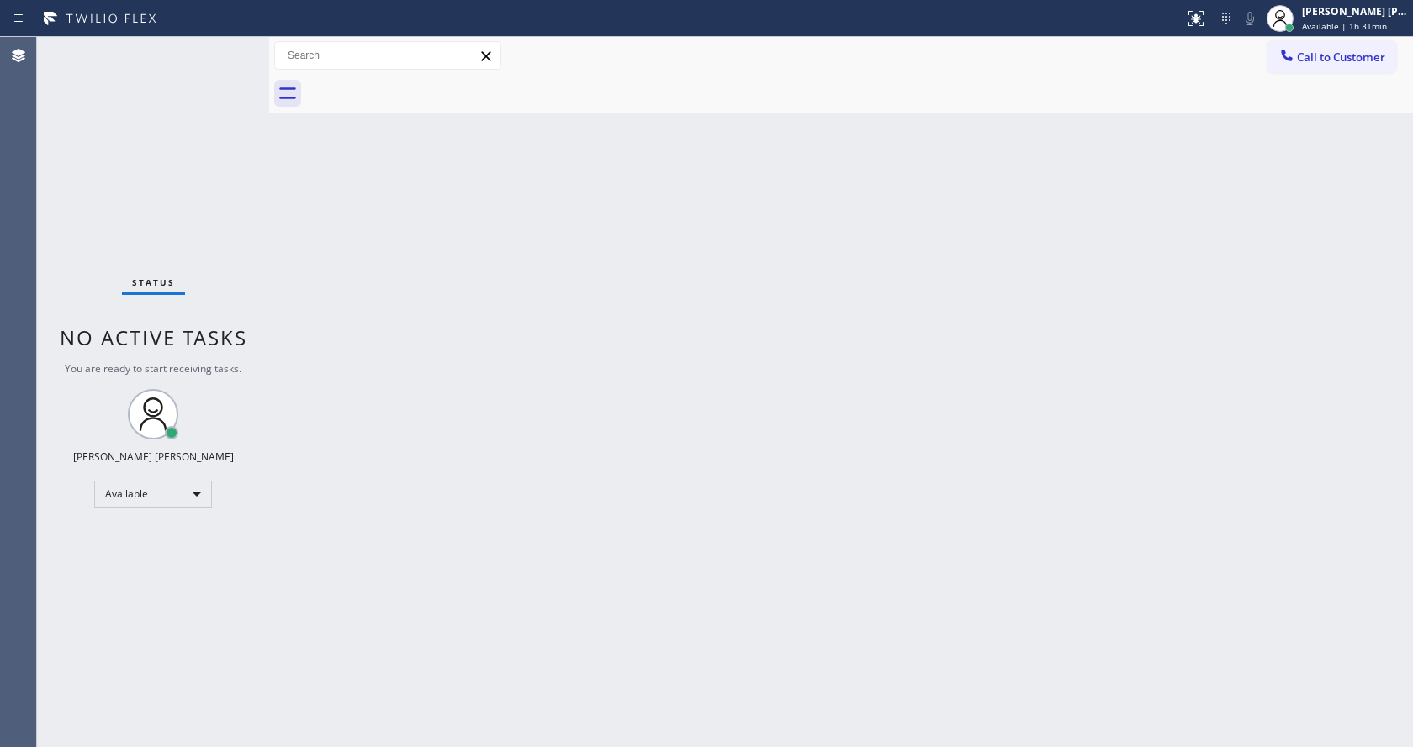
drag, startPoint x: 979, startPoint y: 224, endPoint x: 990, endPoint y: 166, distance: 60.0
click at [979, 224] on div "Back to Dashboard Change Sender ID Customers Technicians Select a contact Outbo…" at bounding box center [841, 392] width 1144 height 710
click at [578, 459] on div "Back to Dashboard Change Sender ID Customers Technicians Select a contact Outbo…" at bounding box center [841, 392] width 1144 height 710
click at [317, 250] on div "Back to Dashboard Change Sender ID Customers Technicians Select a contact Outbo…" at bounding box center [841, 392] width 1144 height 710
drag, startPoint x: 446, startPoint y: 358, endPoint x: 473, endPoint y: 584, distance: 226.8
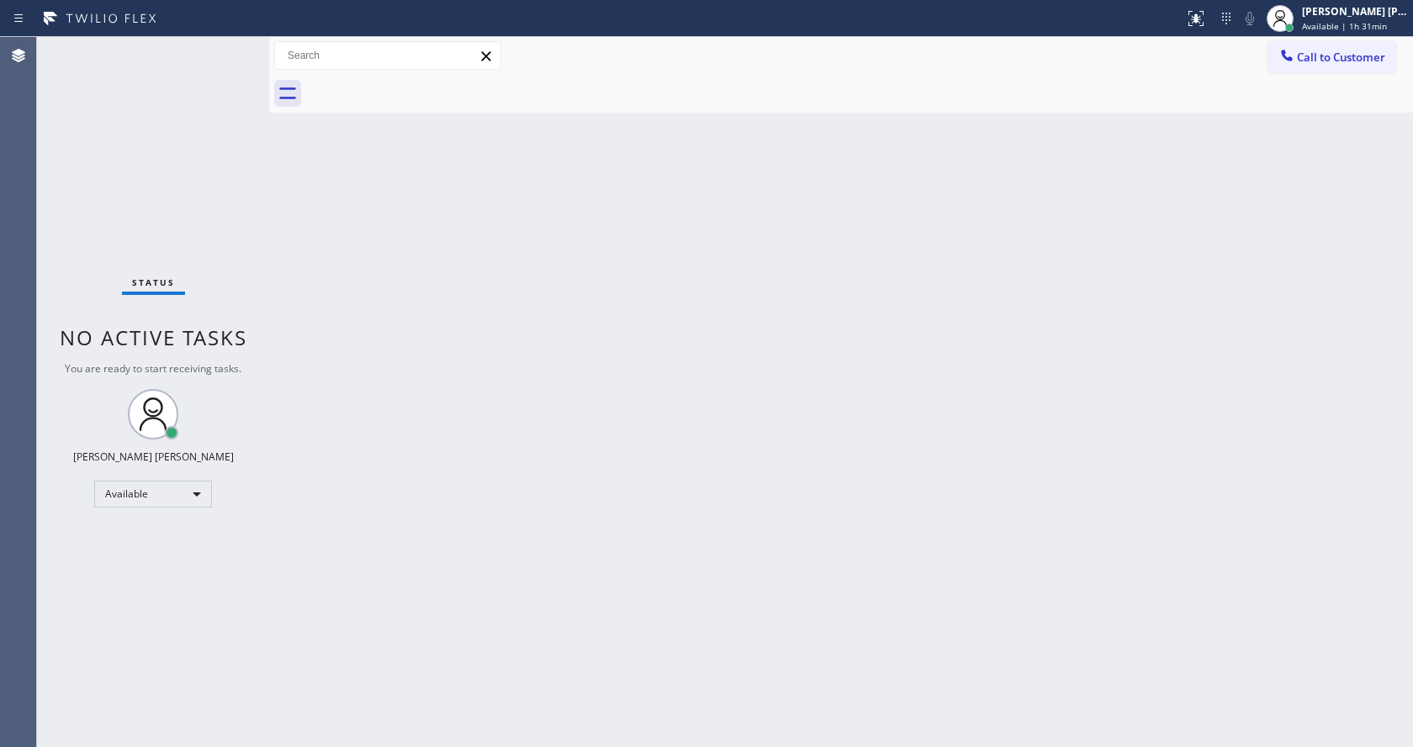
click at [446, 359] on div "Back to Dashboard Change Sender ID Customers Technicians Select a contact Outbo…" at bounding box center [841, 392] width 1144 height 710
click at [356, 419] on div "Back to Dashboard Change Sender ID Customers Technicians Select a contact Outbo…" at bounding box center [841, 392] width 1144 height 710
drag, startPoint x: 314, startPoint y: 202, endPoint x: 322, endPoint y: 201, distance: 8.5
click at [314, 202] on div "Back to Dashboard Change Sender ID Customers Technicians Select a contact Outbo…" at bounding box center [841, 392] width 1144 height 710
click at [383, 398] on div "Back to Dashboard Change Sender ID Customers Technicians Select a contact Outbo…" at bounding box center [841, 392] width 1144 height 710
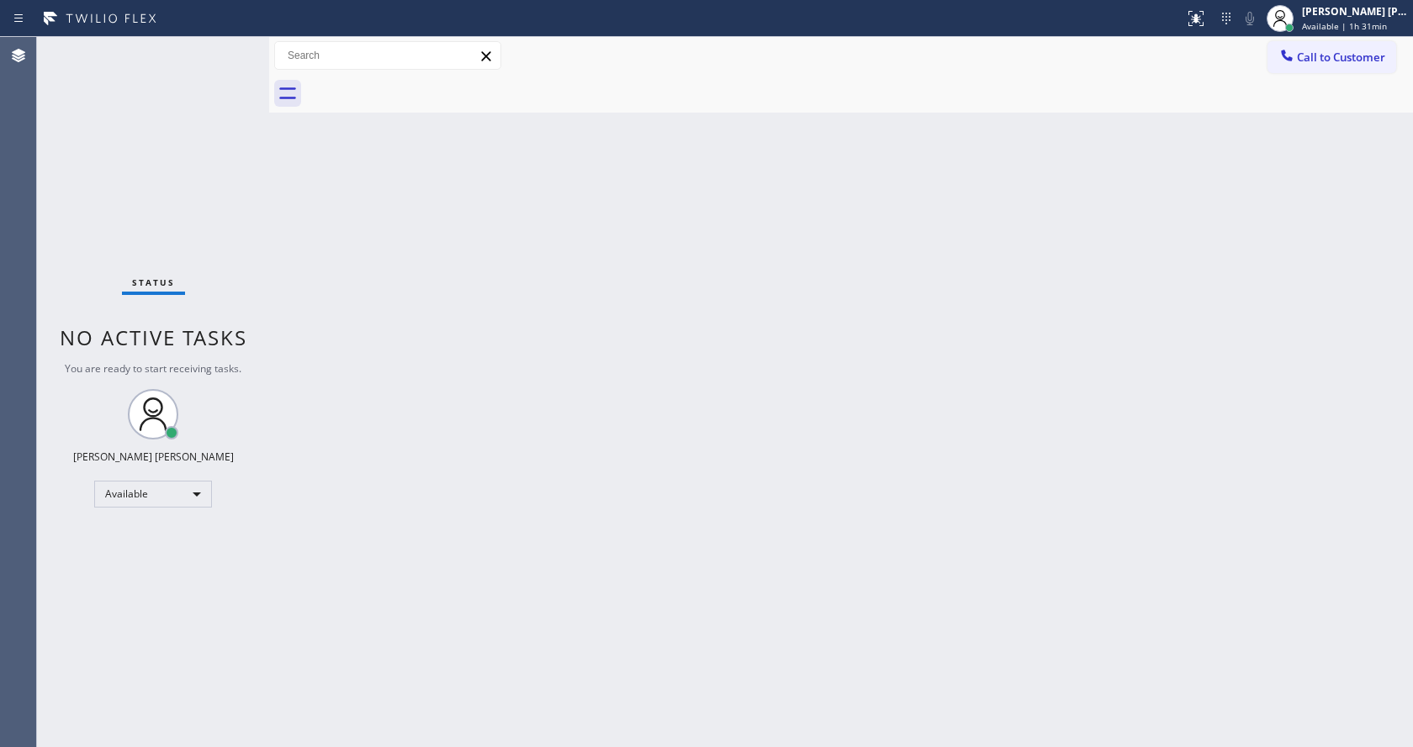
drag, startPoint x: 383, startPoint y: 458, endPoint x: 415, endPoint y: 445, distance: 34.7
click at [383, 458] on div "Back to Dashboard Change Sender ID Customers Technicians Select a contact Outbo…" at bounding box center [841, 392] width 1144 height 710
click at [264, 325] on div "Status No active tasks You are ready to start receiving tasks. [PERSON_NAME] [P…" at bounding box center [153, 392] width 232 height 710
click at [1330, 26] on span "Available | 1h 32min" at bounding box center [1344, 26] width 85 height 12
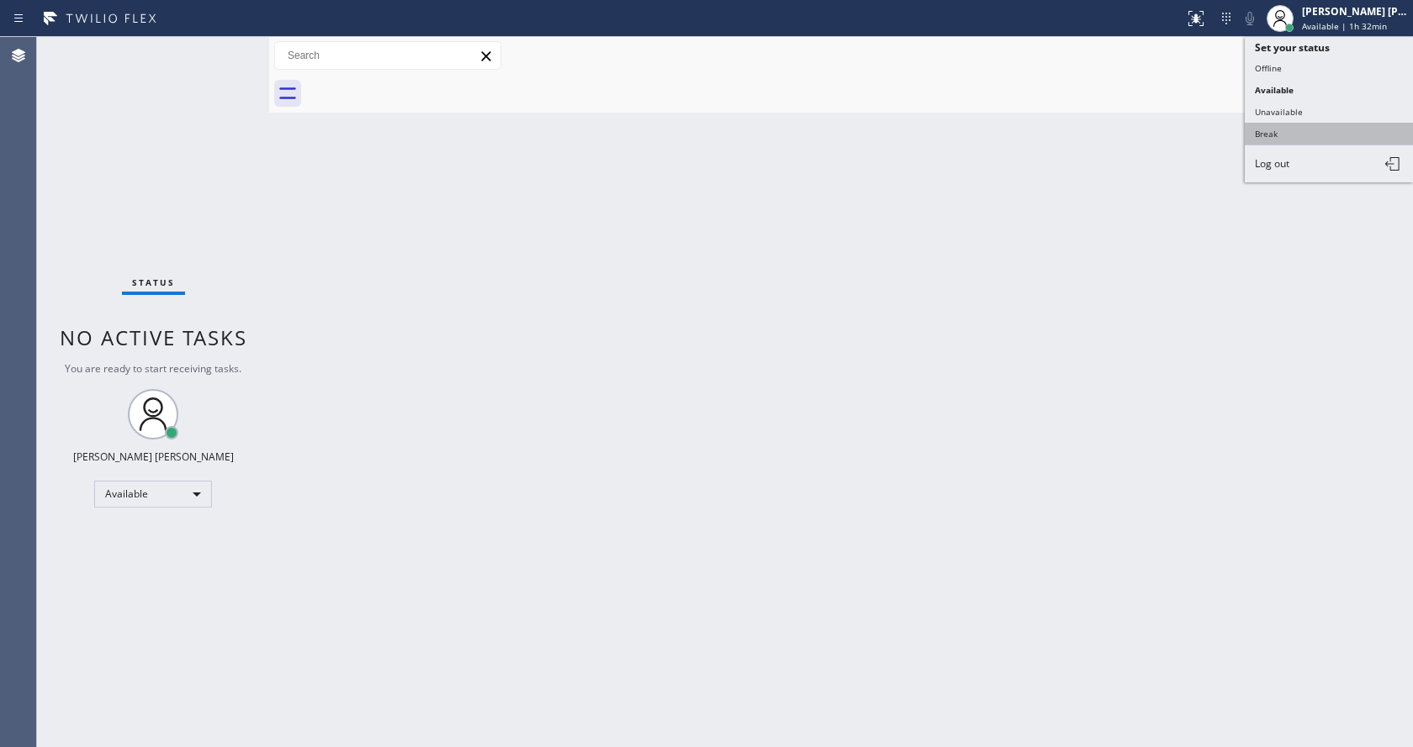
click at [1309, 129] on button "Break" at bounding box center [1328, 134] width 168 height 22
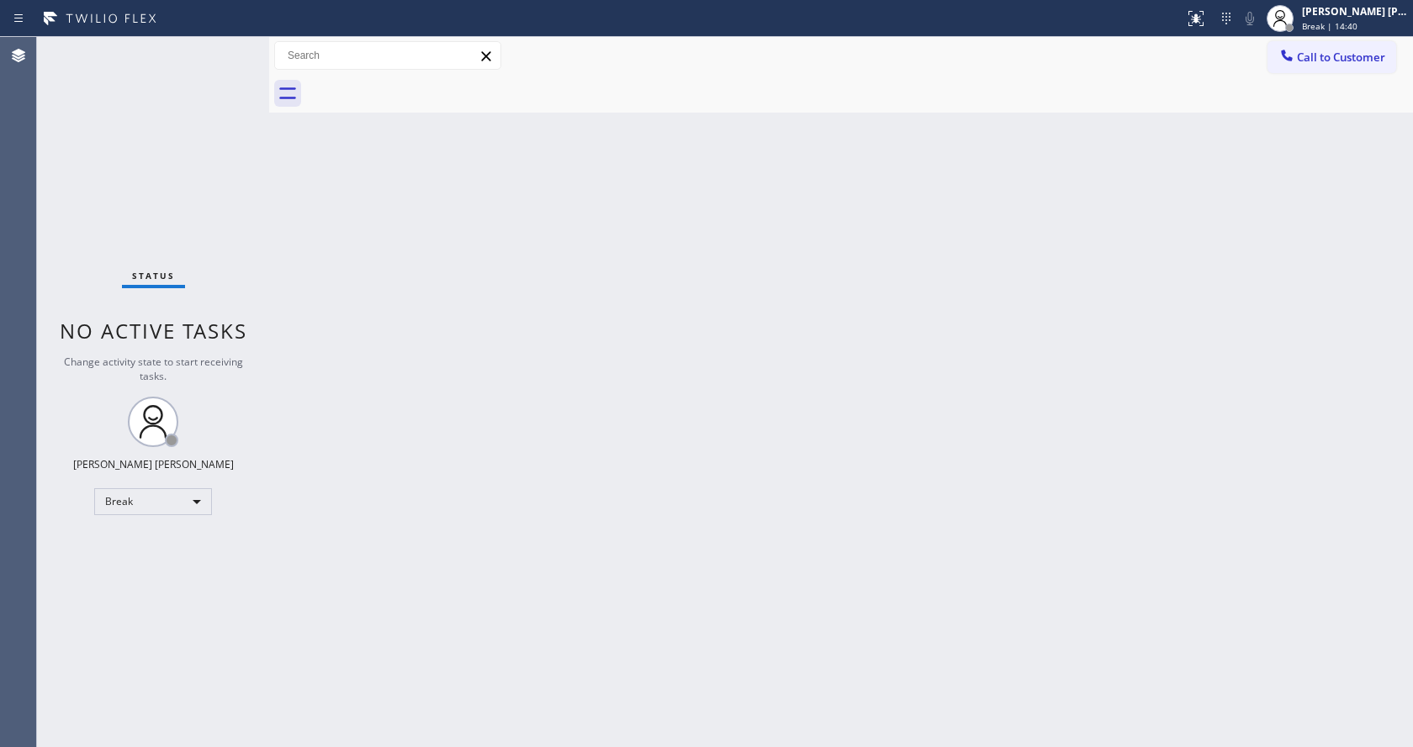
click at [415, 425] on div "Back to Dashboard Change Sender ID Customers Technicians Select a contact Outbo…" at bounding box center [841, 392] width 1144 height 710
click at [1341, 34] on div "[PERSON_NAME] [PERSON_NAME] Break | 14:41" at bounding box center [1336, 18] width 151 height 37
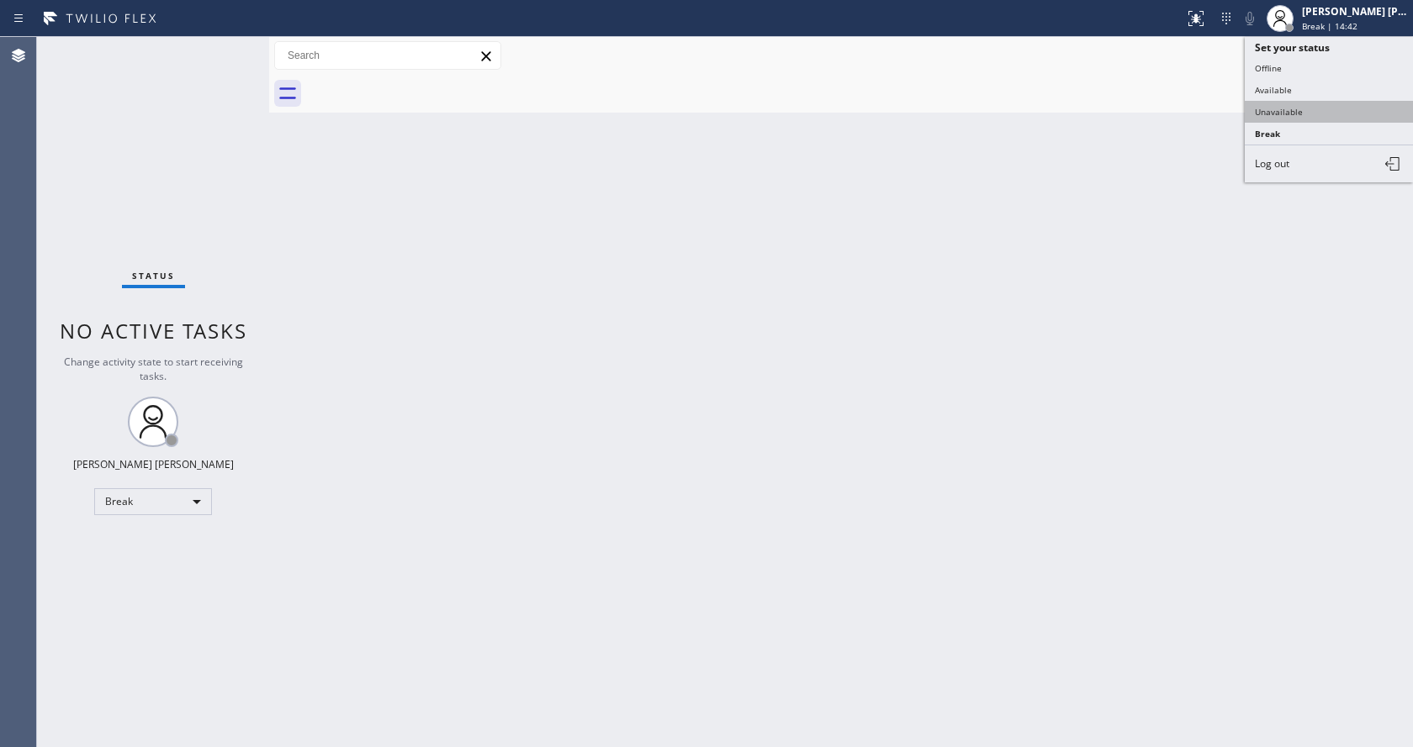
click at [1313, 106] on button "Unavailable" at bounding box center [1328, 112] width 168 height 22
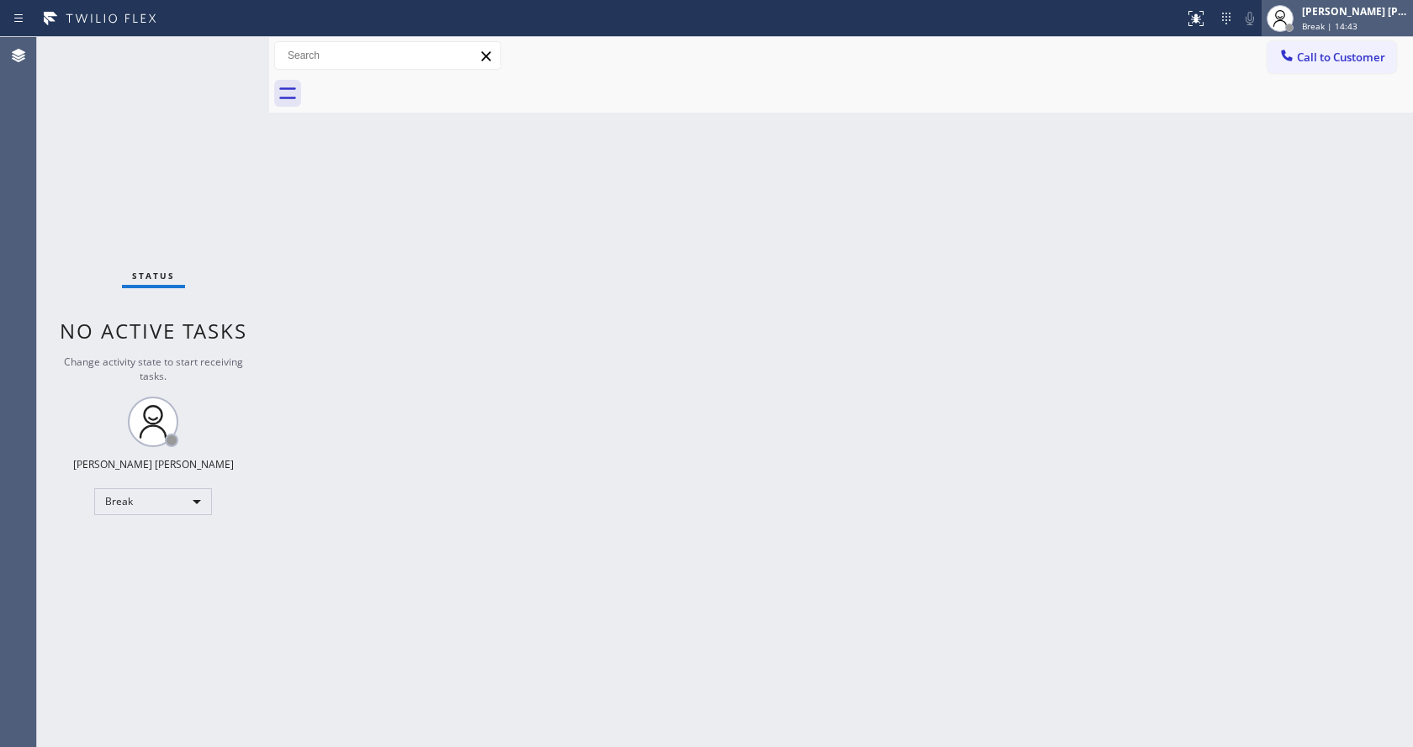
click at [1330, 27] on span "Break | 14:43" at bounding box center [1329, 26] width 55 height 12
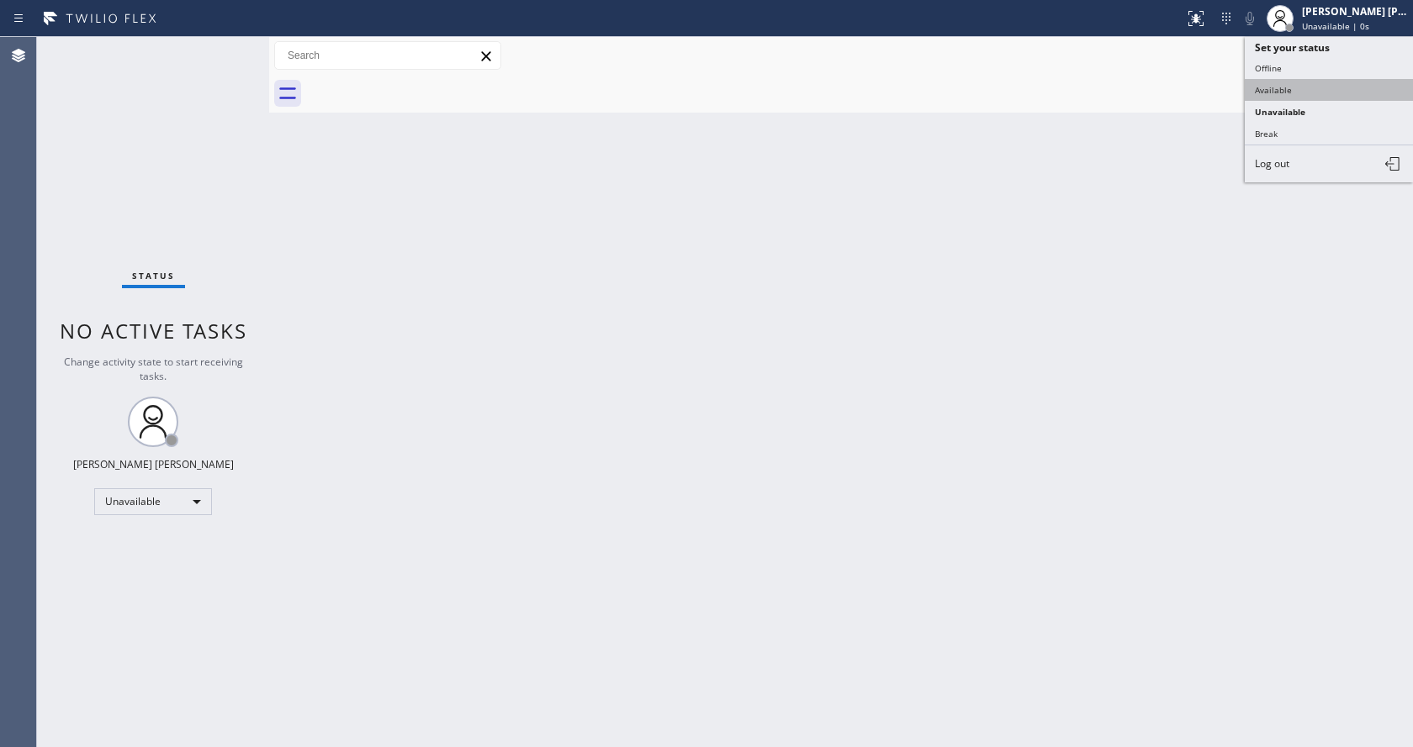
click at [1284, 94] on button "Available" at bounding box center [1328, 90] width 168 height 22
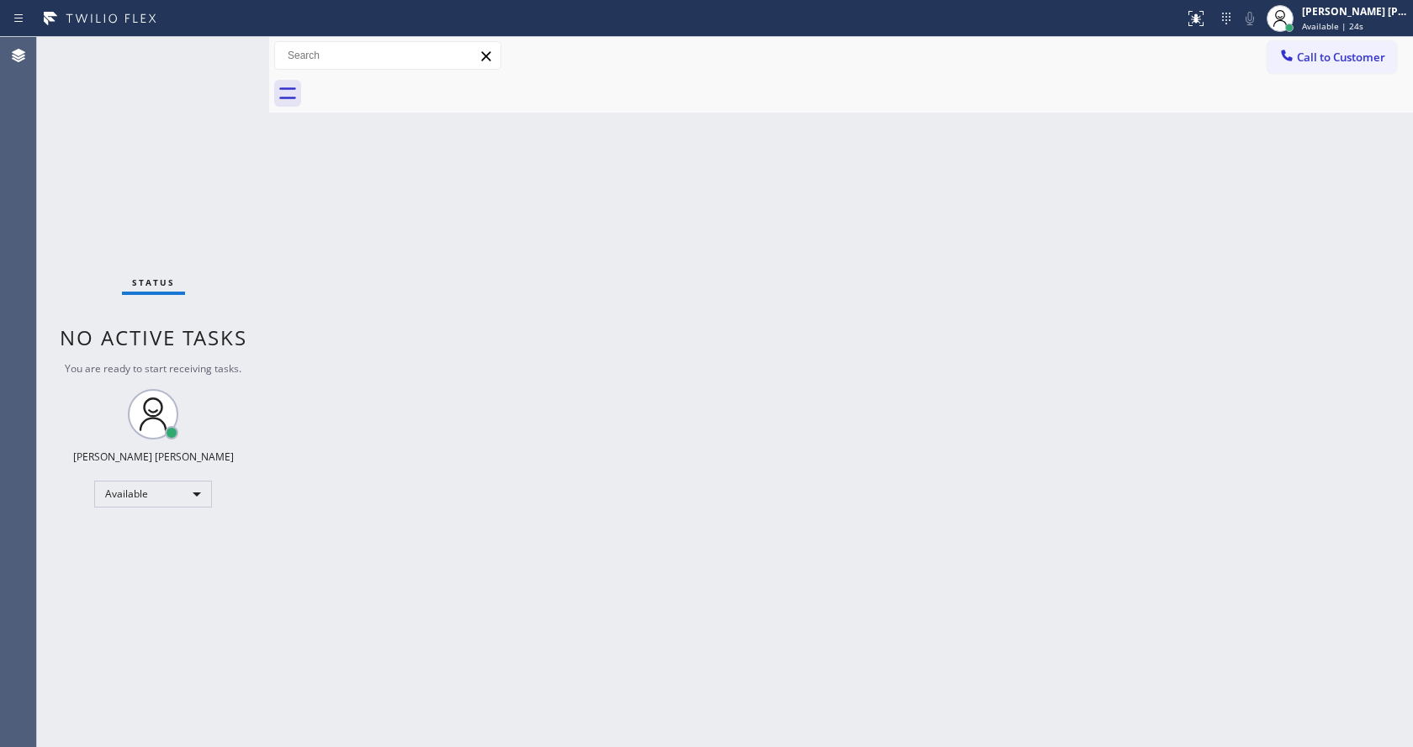
click at [230, 46] on div "Status No active tasks You are ready to start receiving tasks. [PERSON_NAME] [P…" at bounding box center [153, 392] width 232 height 710
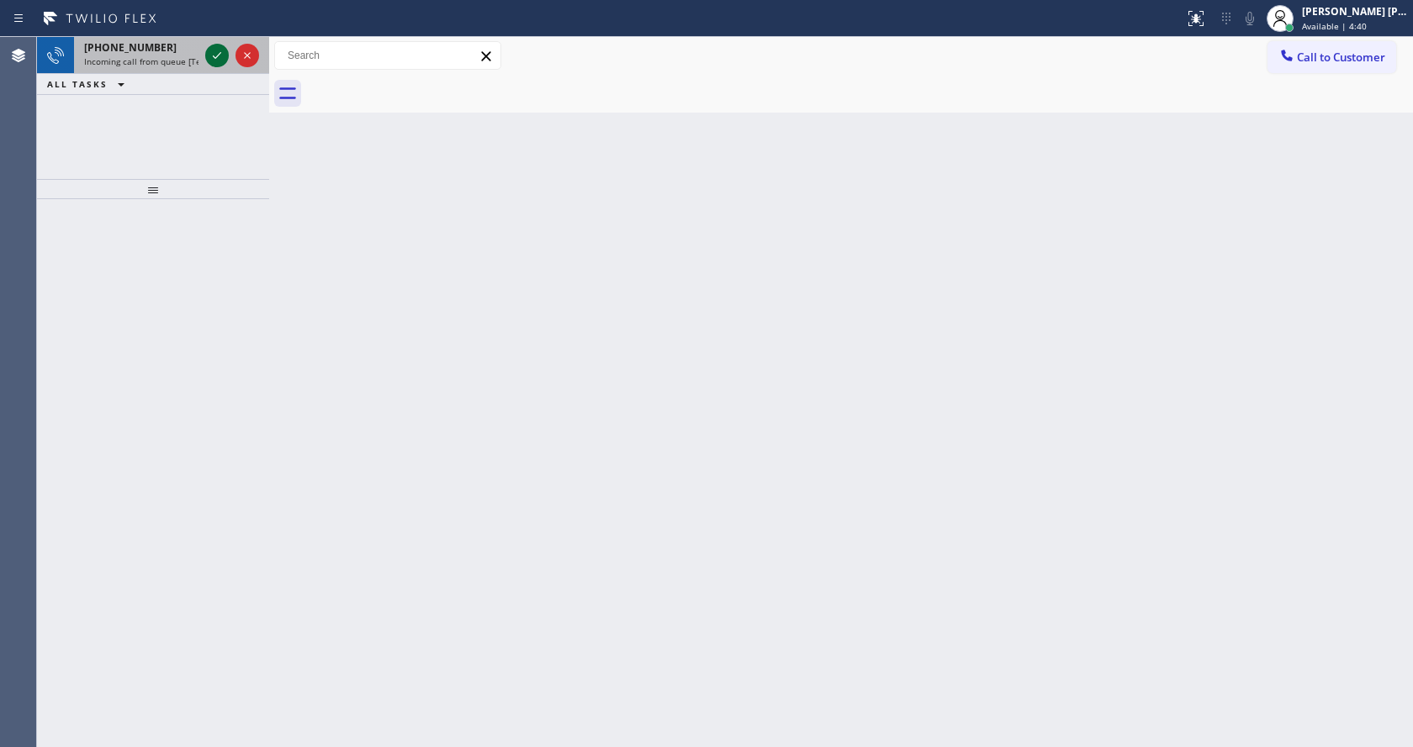
click at [210, 50] on icon at bounding box center [217, 55] width 20 height 20
click at [156, 60] on span "Incoming call from queue [Test] All" at bounding box center [154, 61] width 140 height 12
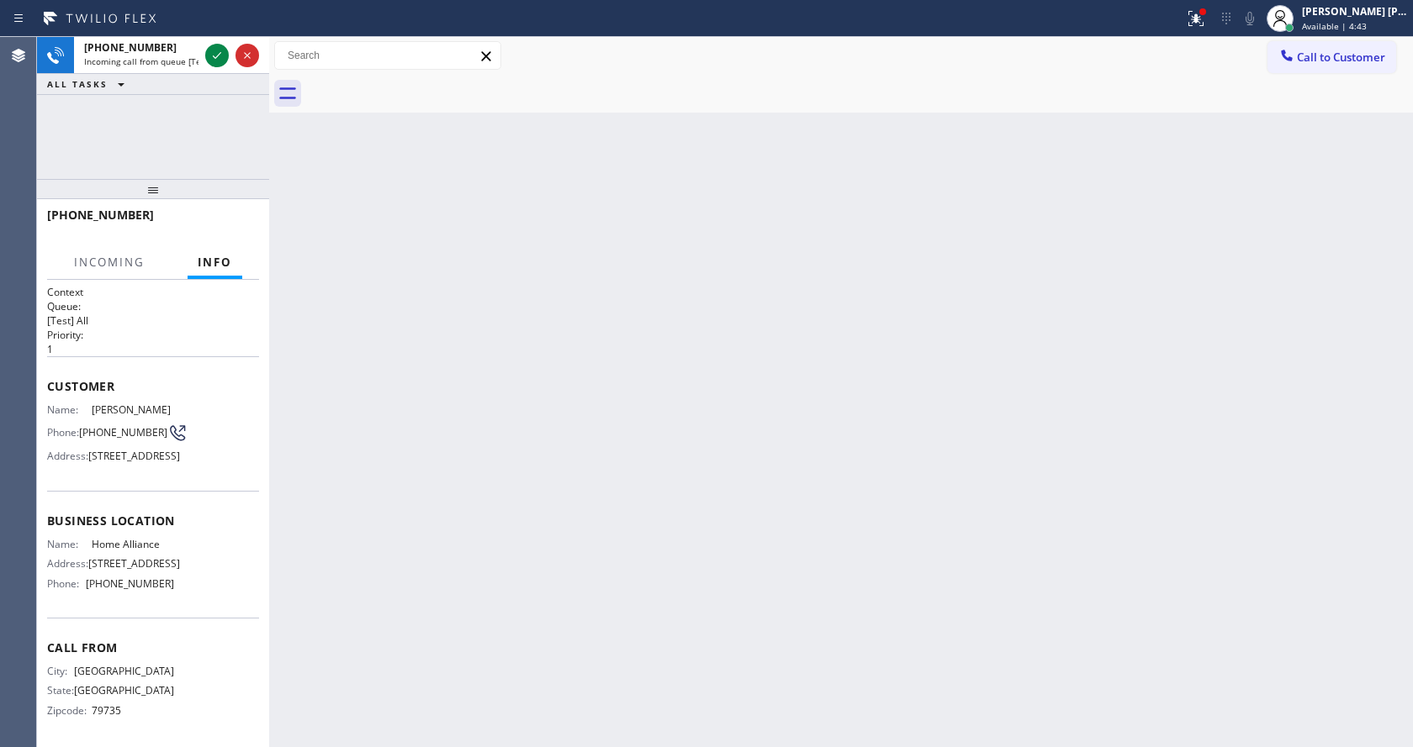
click at [394, 137] on div "Back to Dashboard Change Sender ID Customers Technicians Select a contact Outbo…" at bounding box center [841, 392] width 1144 height 710
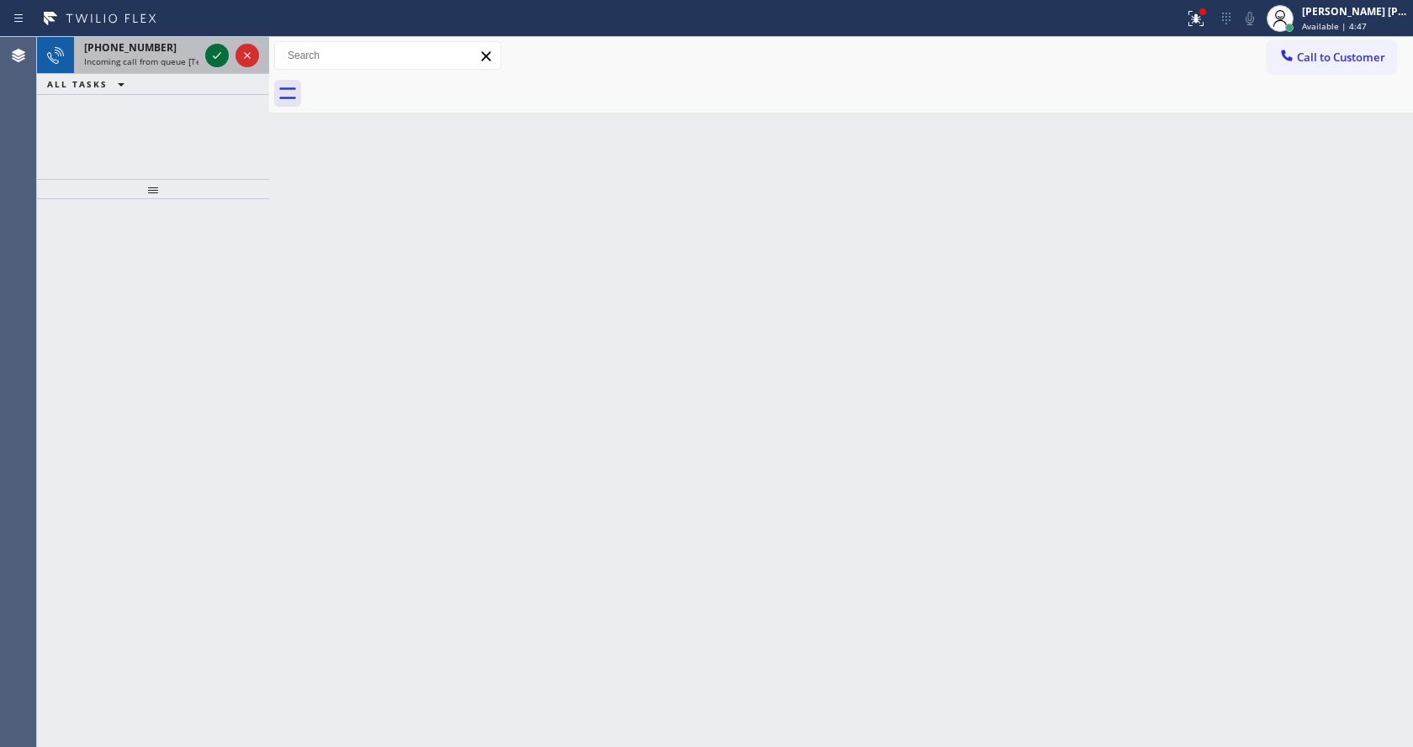
click at [211, 50] on icon at bounding box center [217, 55] width 20 height 20
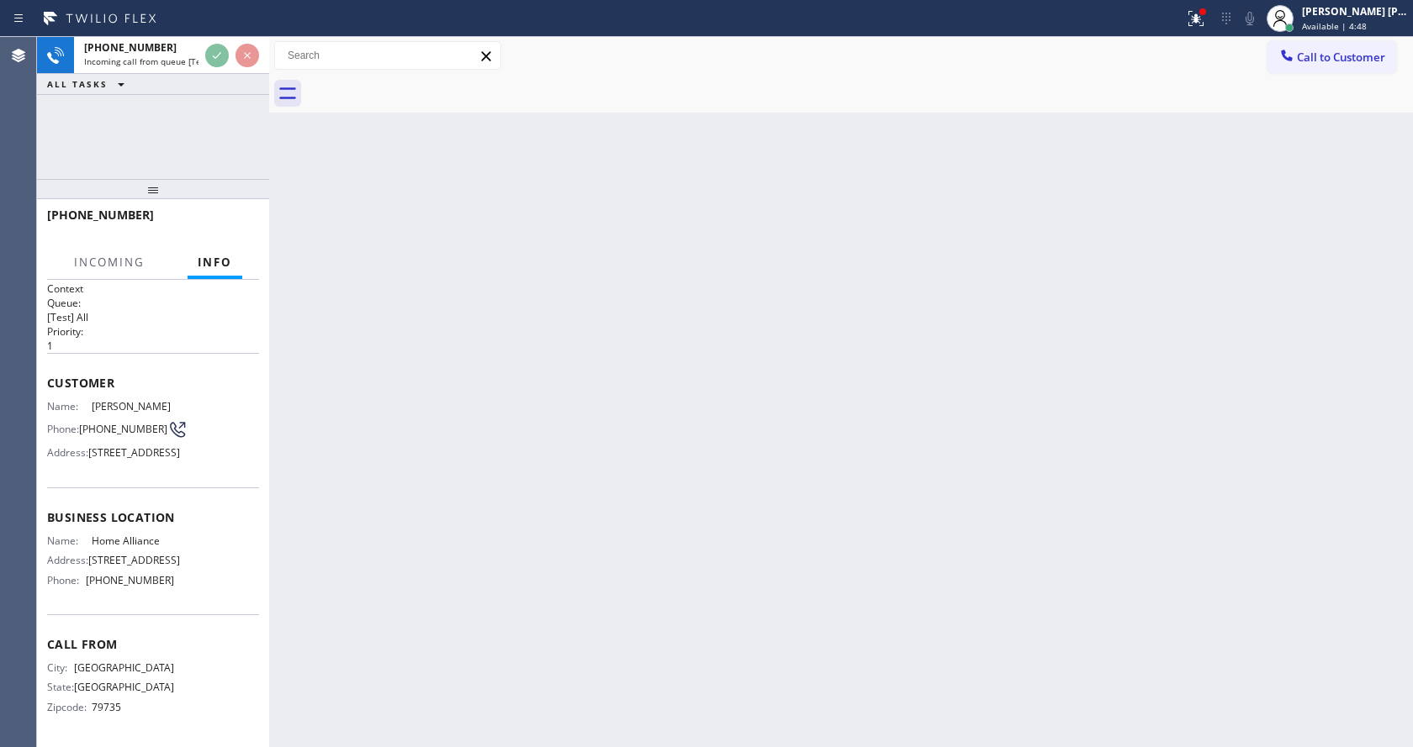
scroll to position [74, 0]
click at [645, 441] on div "Back to Dashboard Change Sender ID Customers Technicians Select a contact Outbo…" at bounding box center [841, 392] width 1144 height 710
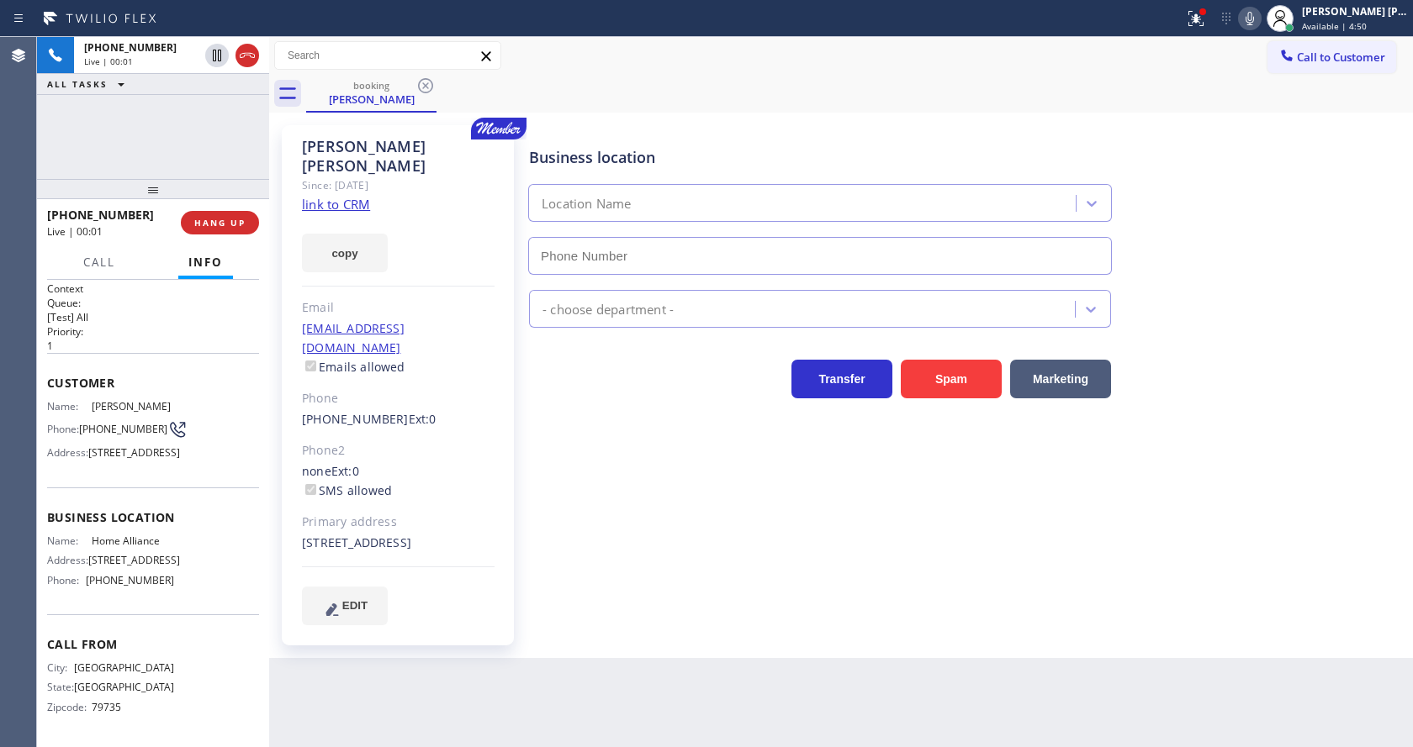
click at [625, 536] on div "Business location Location Name - choose department - Transfer Spam Marketing" at bounding box center [967, 374] width 883 height 491
type input "[PHONE_NUMBER]"
click at [355, 196] on link "link to CRM" at bounding box center [336, 204] width 68 height 17
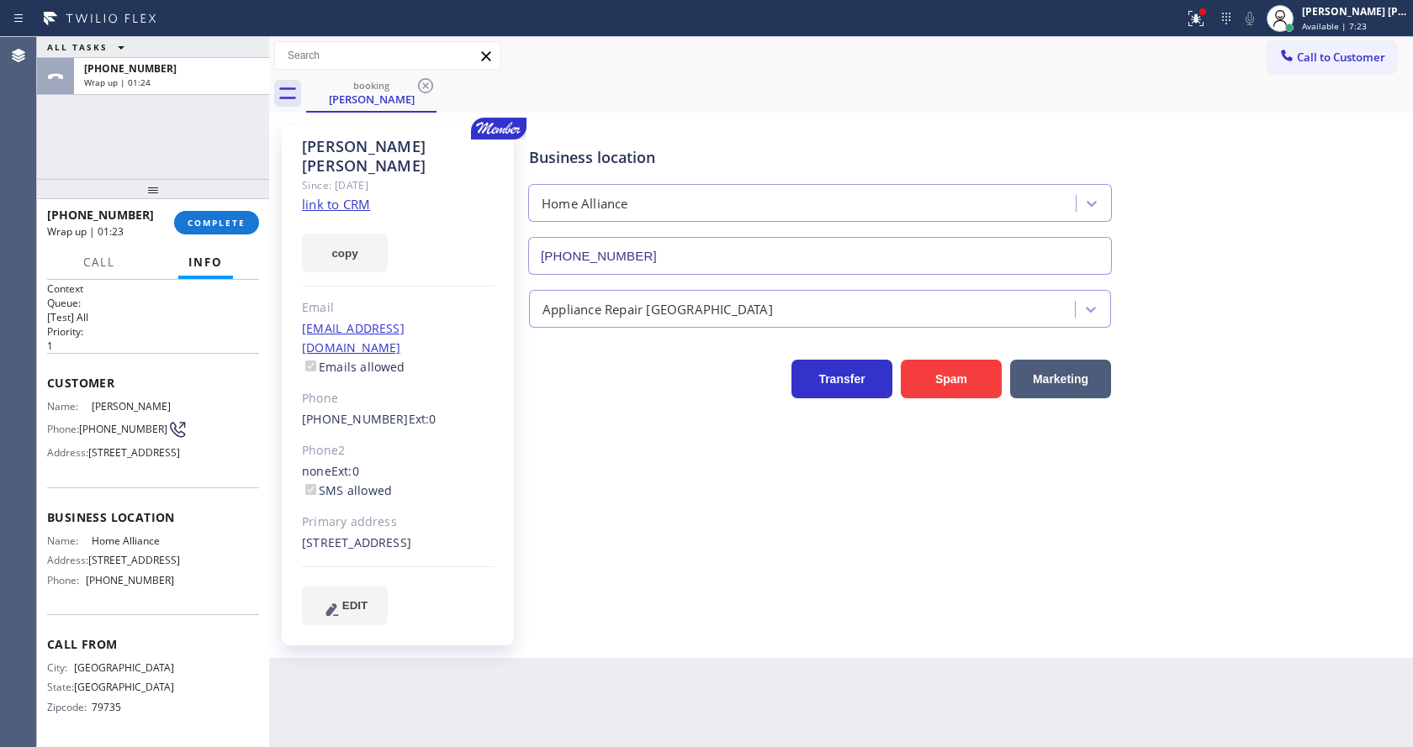
click at [189, 208] on div "[PHONE_NUMBER] Wrap up | 01:23 COMPLETE" at bounding box center [153, 223] width 212 height 44
click at [189, 208] on div "[PHONE_NUMBER] Wrap up | 01:24 COMPLETE" at bounding box center [153, 223] width 212 height 44
click at [203, 214] on button "COMPLETE" at bounding box center [216, 223] width 85 height 24
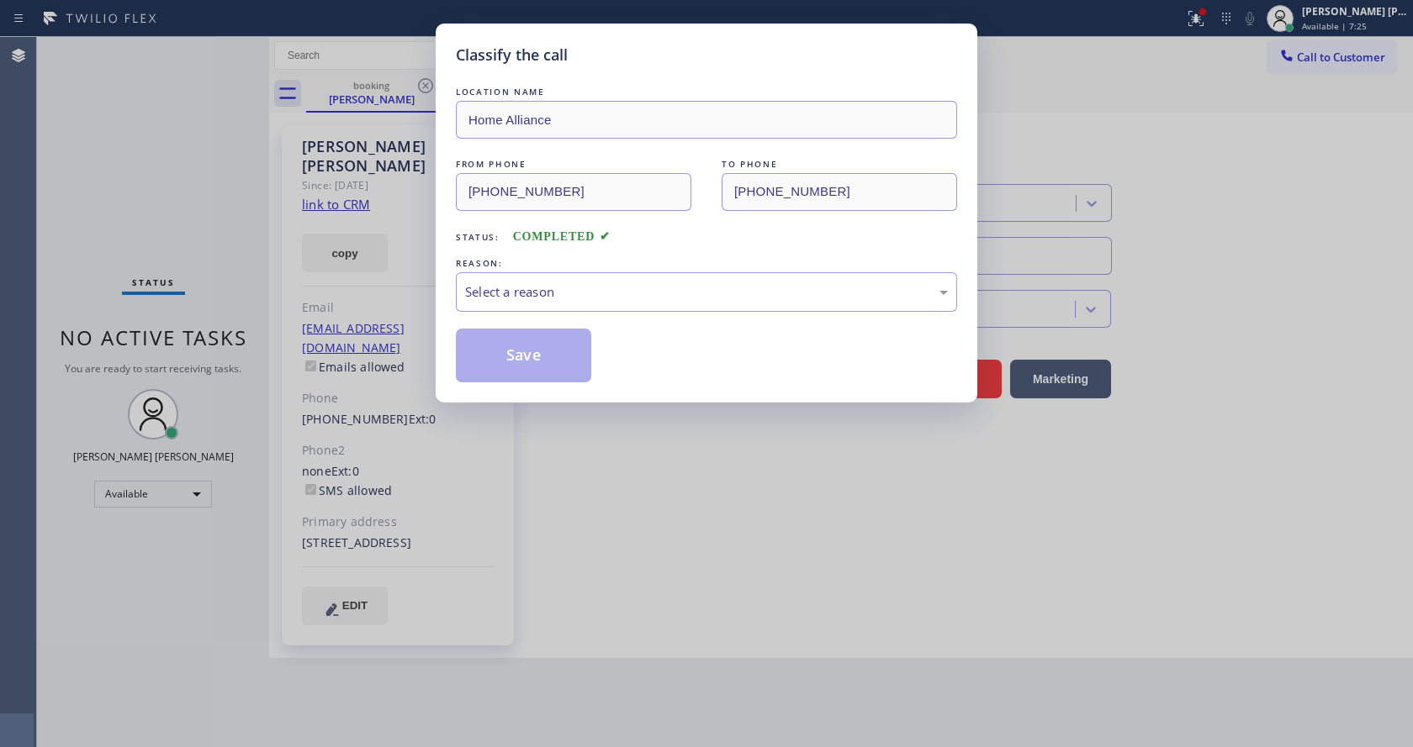
click at [578, 294] on div "Select a reason" at bounding box center [706, 292] width 483 height 19
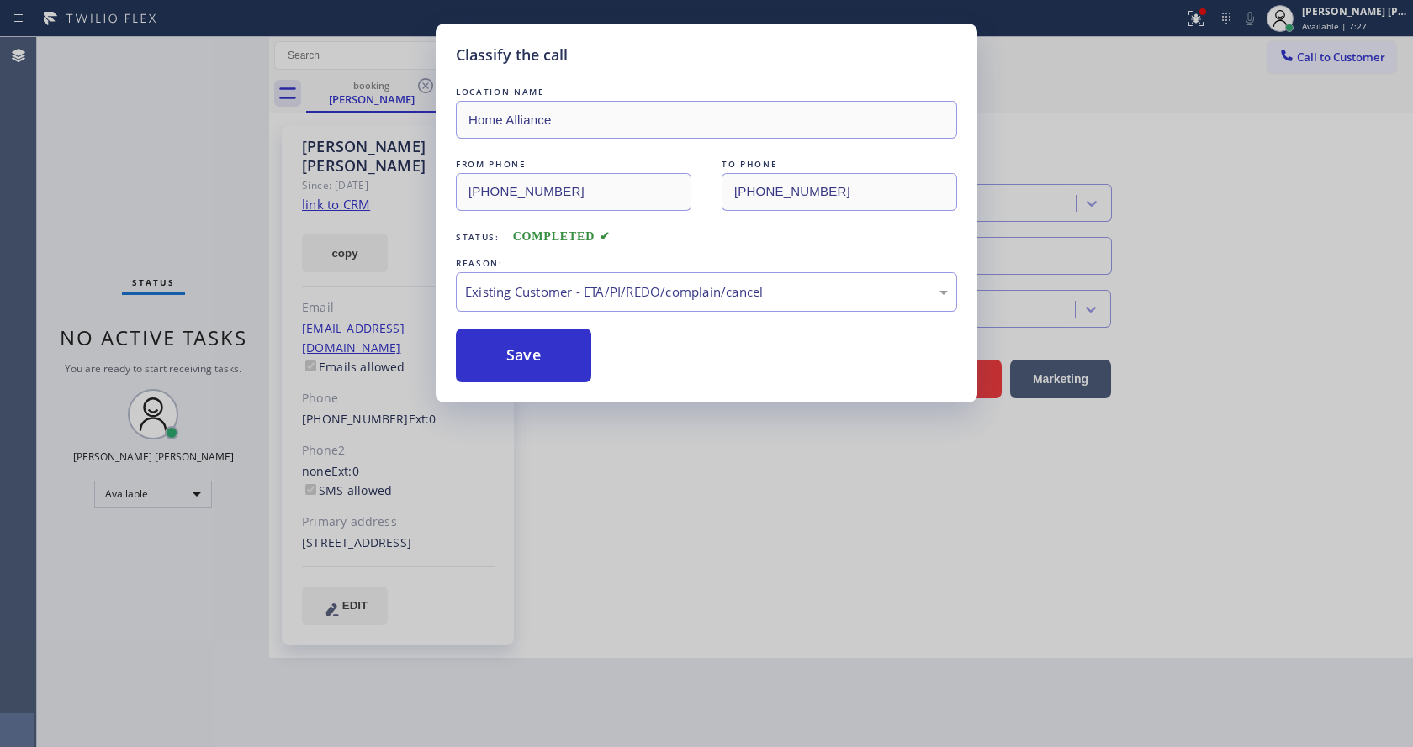
click at [535, 353] on button "Save" at bounding box center [523, 356] width 135 height 54
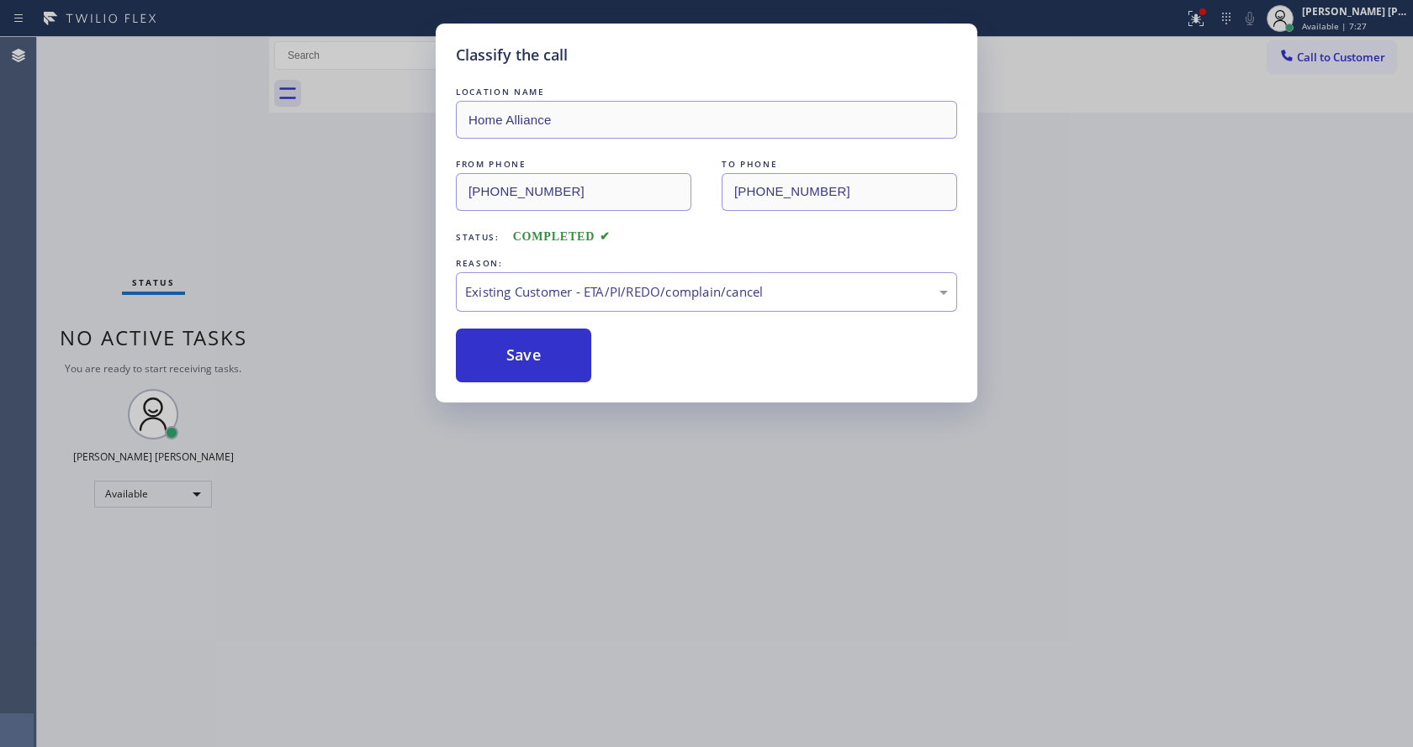
click at [563, 407] on div "Classify the call LOCATION NAME Home Alliance FROM PHONE [PHONE_NUMBER] TO PHON…" at bounding box center [706, 373] width 1413 height 747
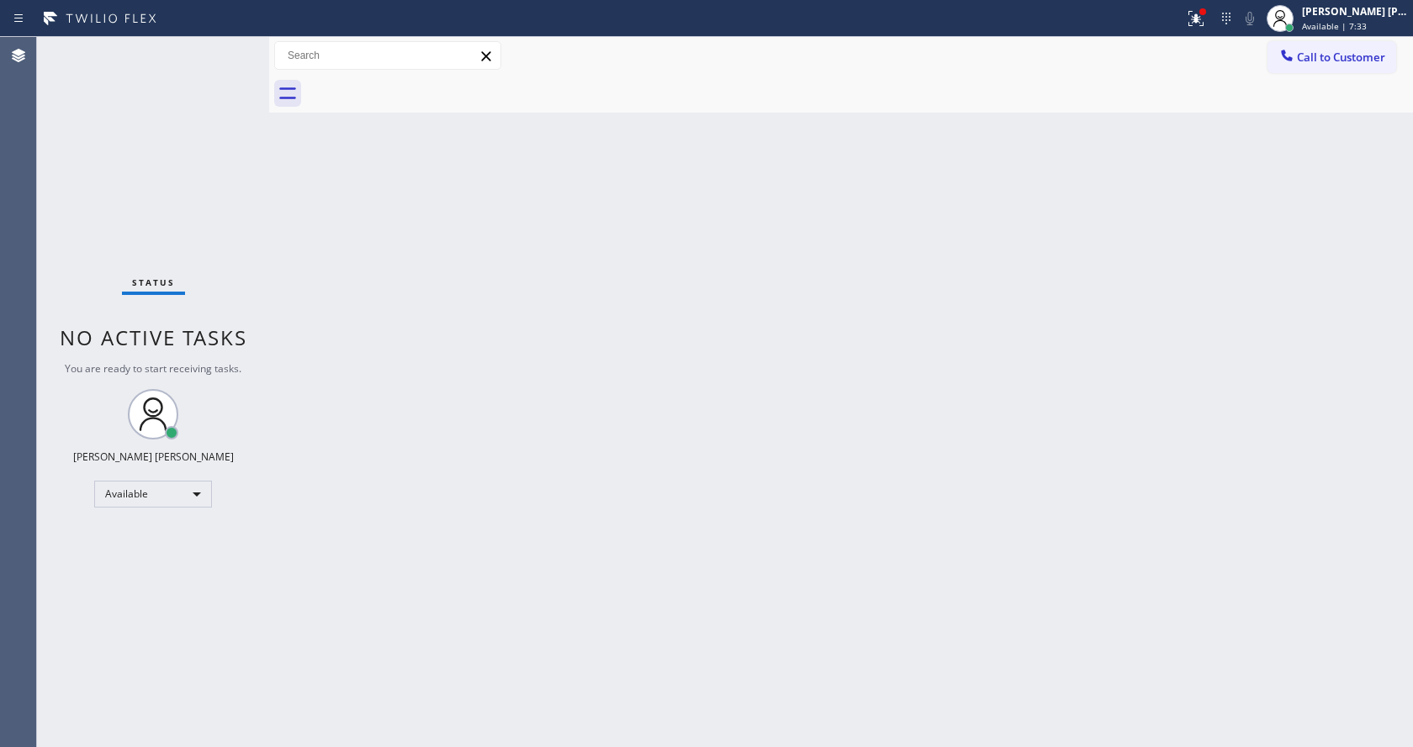
click at [424, 421] on div "Back to Dashboard Change Sender ID Customers Technicians Select a contact Outbo…" at bounding box center [841, 392] width 1144 height 710
click at [277, 229] on div "Back to Dashboard Change Sender ID Customers Technicians Select a contact Outbo…" at bounding box center [841, 392] width 1144 height 710
click at [227, 42] on div "Status No active tasks You are ready to start receiving tasks. [PERSON_NAME] [P…" at bounding box center [153, 392] width 232 height 710
click at [221, 55] on div "Status No active tasks You are ready to start receiving tasks. [PERSON_NAME] [P…" at bounding box center [153, 392] width 232 height 710
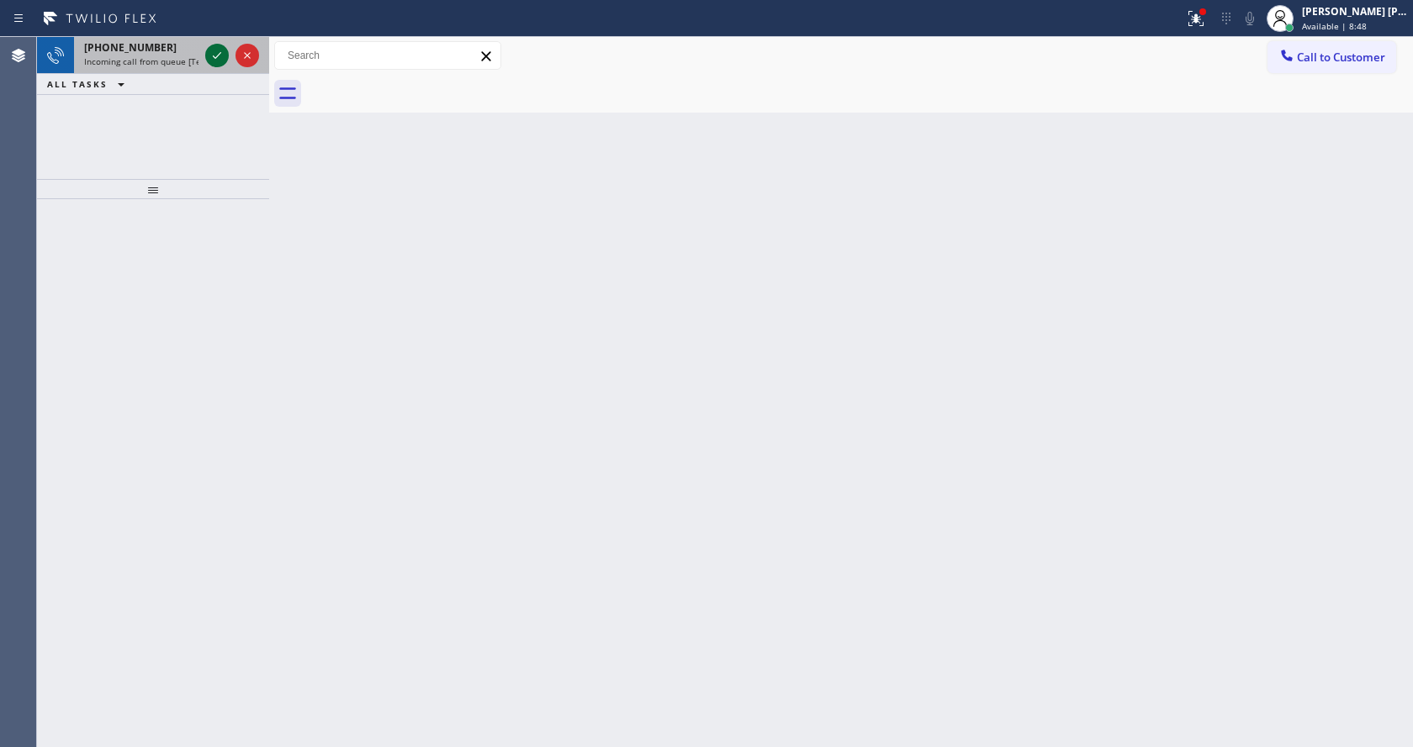
click at [221, 55] on icon at bounding box center [217, 55] width 20 height 20
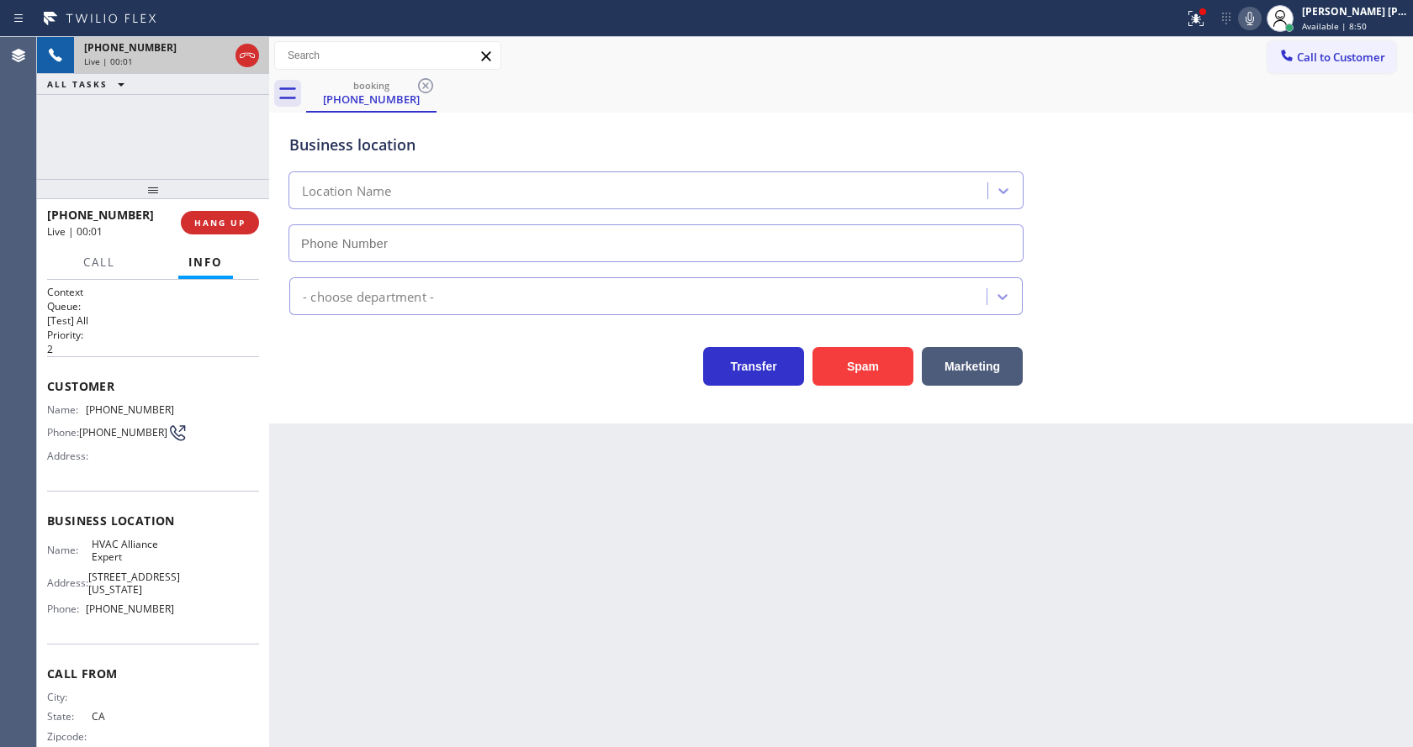
type input "[PHONE_NUMBER]"
click at [446, 444] on div "Back to Dashboard Change Sender ID Customers Technicians Select a contact Outbo…" at bounding box center [841, 392] width 1144 height 710
click at [291, 433] on div "Back to Dashboard Change Sender ID Customers Technicians Select a contact Outbo…" at bounding box center [841, 392] width 1144 height 710
click at [513, 497] on div "Back to Dashboard Change Sender ID Customers Technicians Select a contact Outbo…" at bounding box center [841, 392] width 1144 height 710
click at [274, 414] on div "Business location HVAC Alliance Expert [PHONE_NUMBER] HVAC Transfer Spam Market…" at bounding box center [841, 268] width 1144 height 311
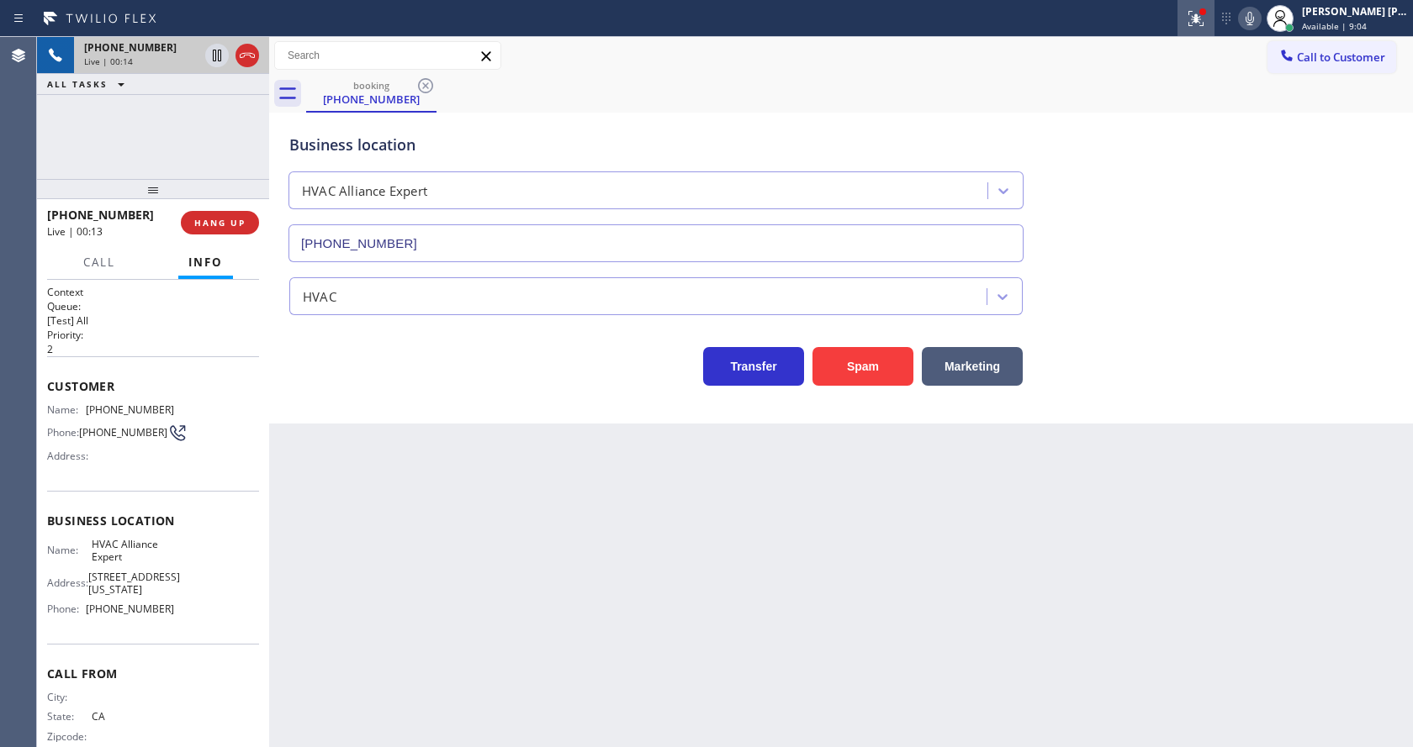
click at [1203, 13] on icon at bounding box center [1196, 18] width 20 height 20
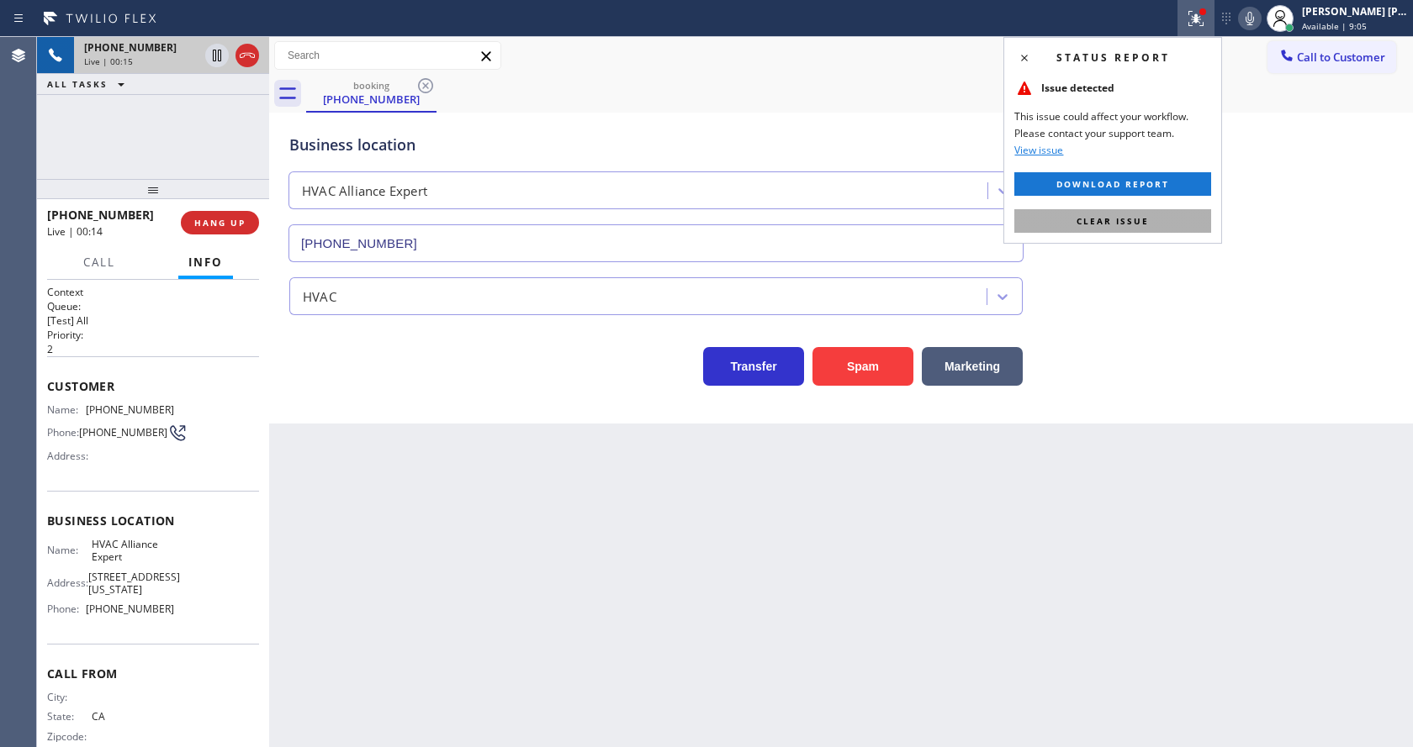
click at [1162, 221] on button "Clear issue" at bounding box center [1112, 221] width 197 height 24
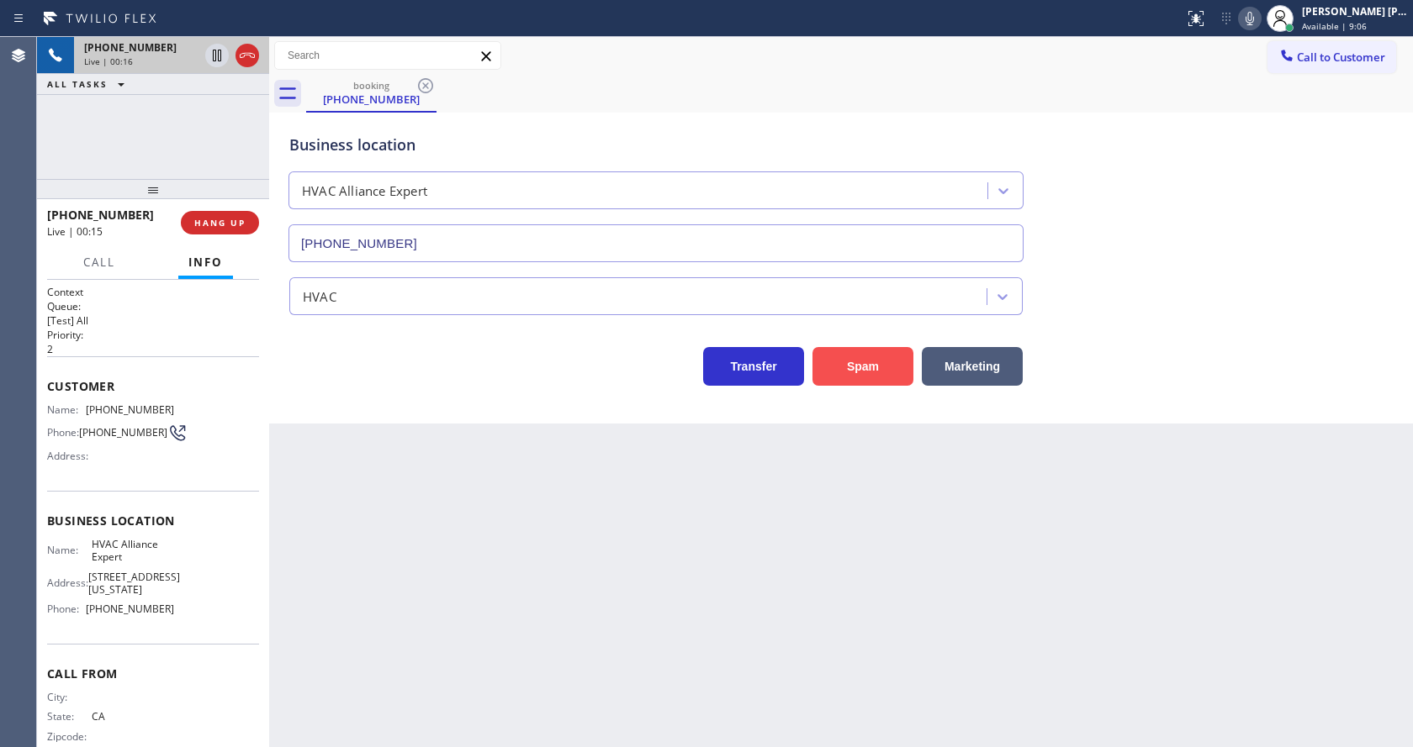
click at [870, 356] on button "Spam" at bounding box center [862, 366] width 101 height 39
click at [215, 47] on div "[PHONE_NUMBER]" at bounding box center [171, 47] width 175 height 14
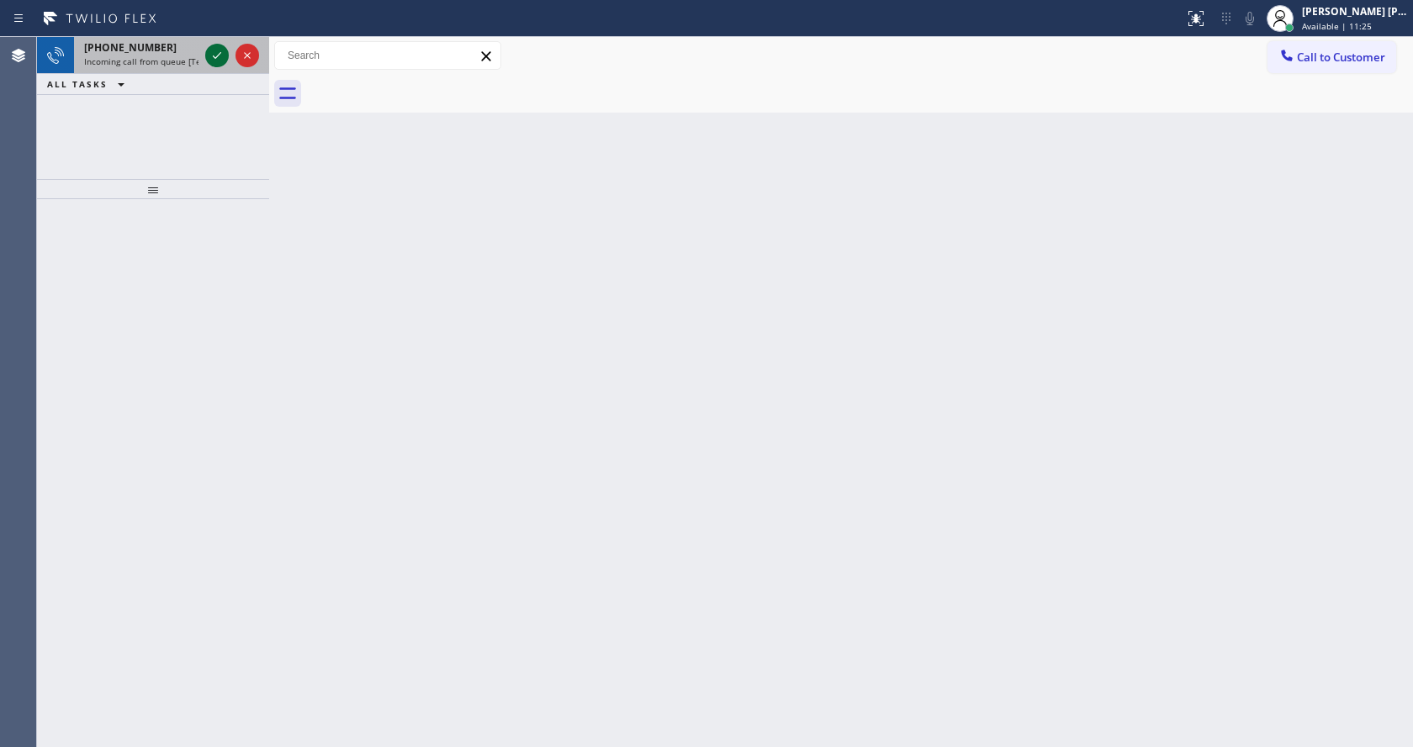
click at [219, 54] on icon at bounding box center [217, 55] width 8 height 7
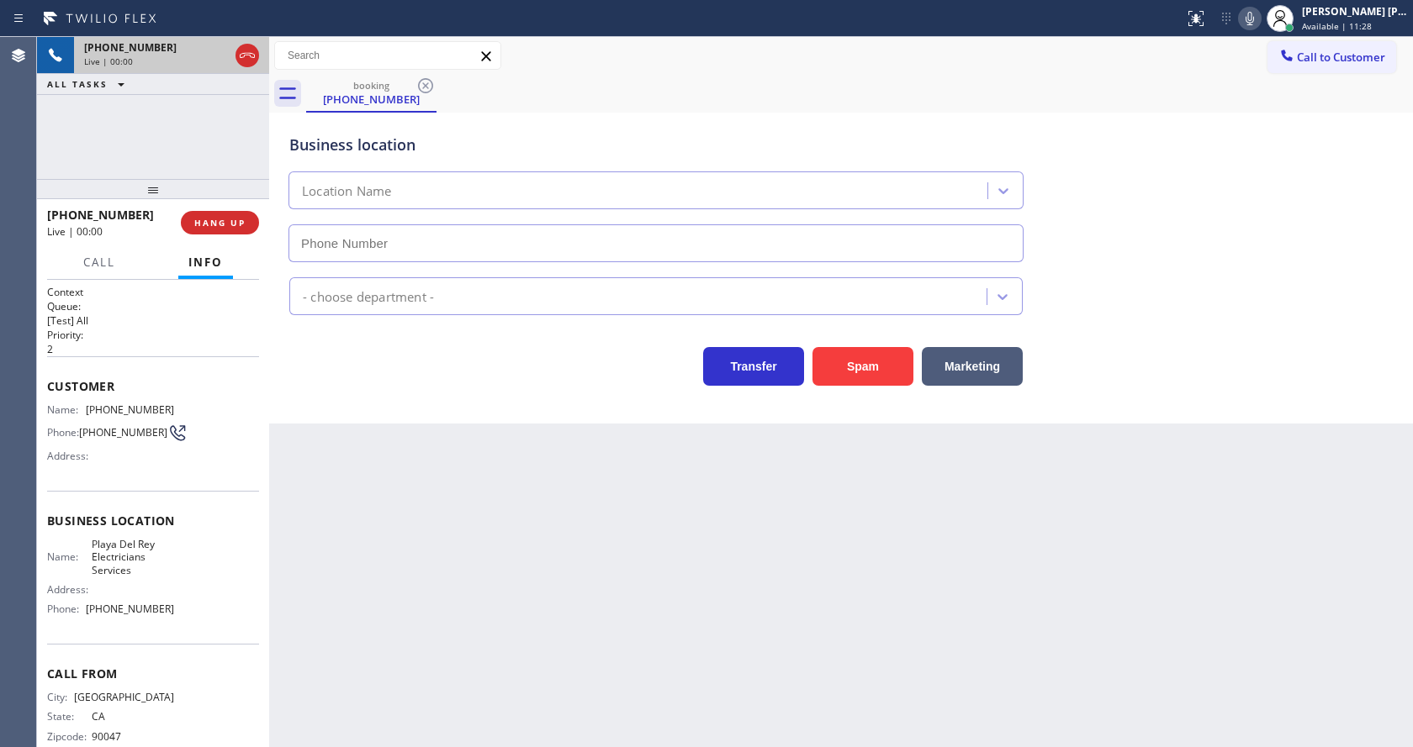
type input "[PHONE_NUMBER]"
click at [572, 547] on div "Back to Dashboard Change Sender ID Customers Technicians Select a contact Outbo…" at bounding box center [841, 392] width 1144 height 710
click at [341, 415] on div "Business location [GEOGRAPHIC_DATA] Electricians Services [PHONE_NUMBER] Electr…" at bounding box center [841, 268] width 1144 height 311
click at [467, 586] on div "Back to Dashboard Change Sender ID Customers Technicians Select a contact Outbo…" at bounding box center [841, 392] width 1144 height 710
click at [809, 701] on div "Back to Dashboard Change Sender ID Customers Technicians Select a contact Outbo…" at bounding box center [841, 392] width 1144 height 710
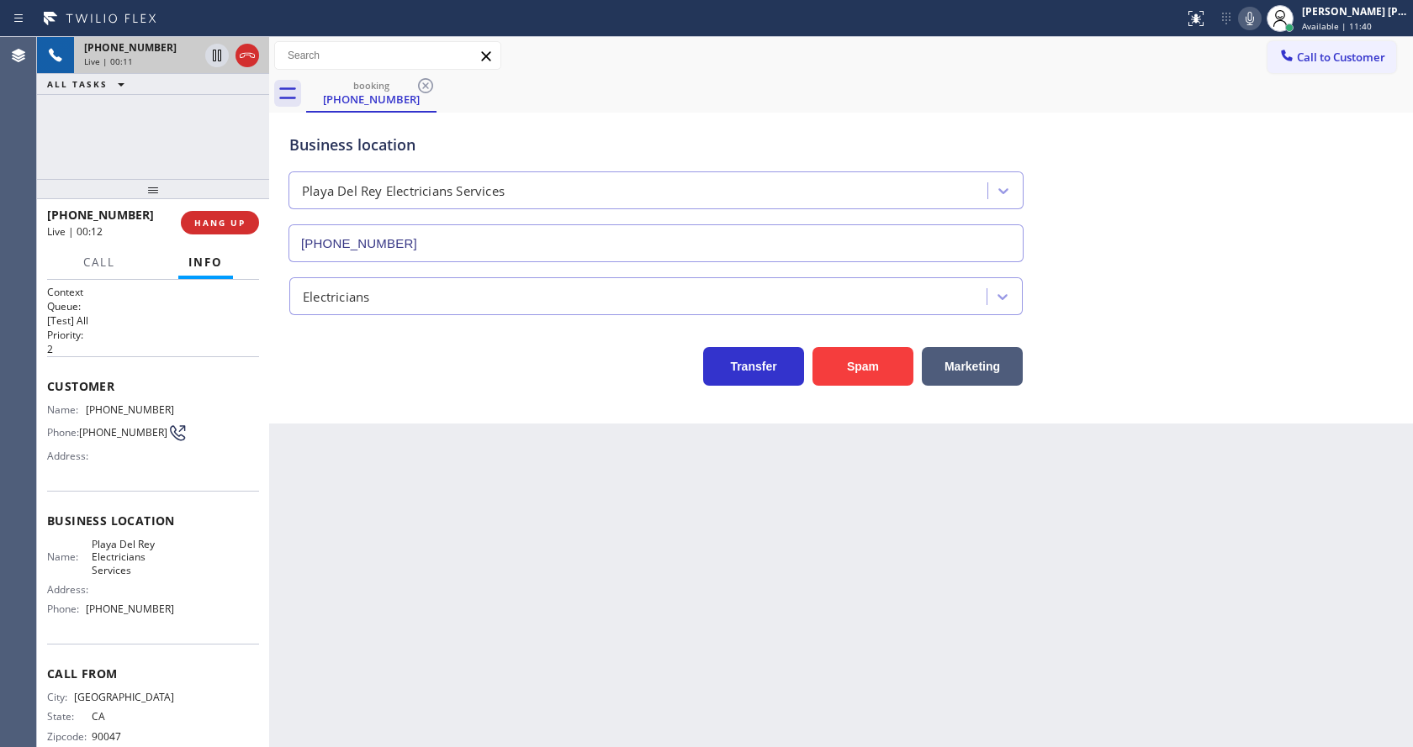
click at [378, 421] on div "Business location [GEOGRAPHIC_DATA] Electricians Services [PHONE_NUMBER] Electr…" at bounding box center [841, 268] width 1144 height 311
click at [526, 485] on div "Back to Dashboard Change Sender ID Customers Technicians Select a contact Outbo…" at bounding box center [841, 392] width 1144 height 710
click at [593, 663] on div "Back to Dashboard Change Sender ID Customers Technicians Select a contact Outbo…" at bounding box center [841, 392] width 1144 height 710
click at [681, 571] on div "Back to Dashboard Change Sender ID Customers Technicians Select a contact Outbo…" at bounding box center [841, 392] width 1144 height 710
click at [858, 363] on button "Spam" at bounding box center [862, 366] width 101 height 39
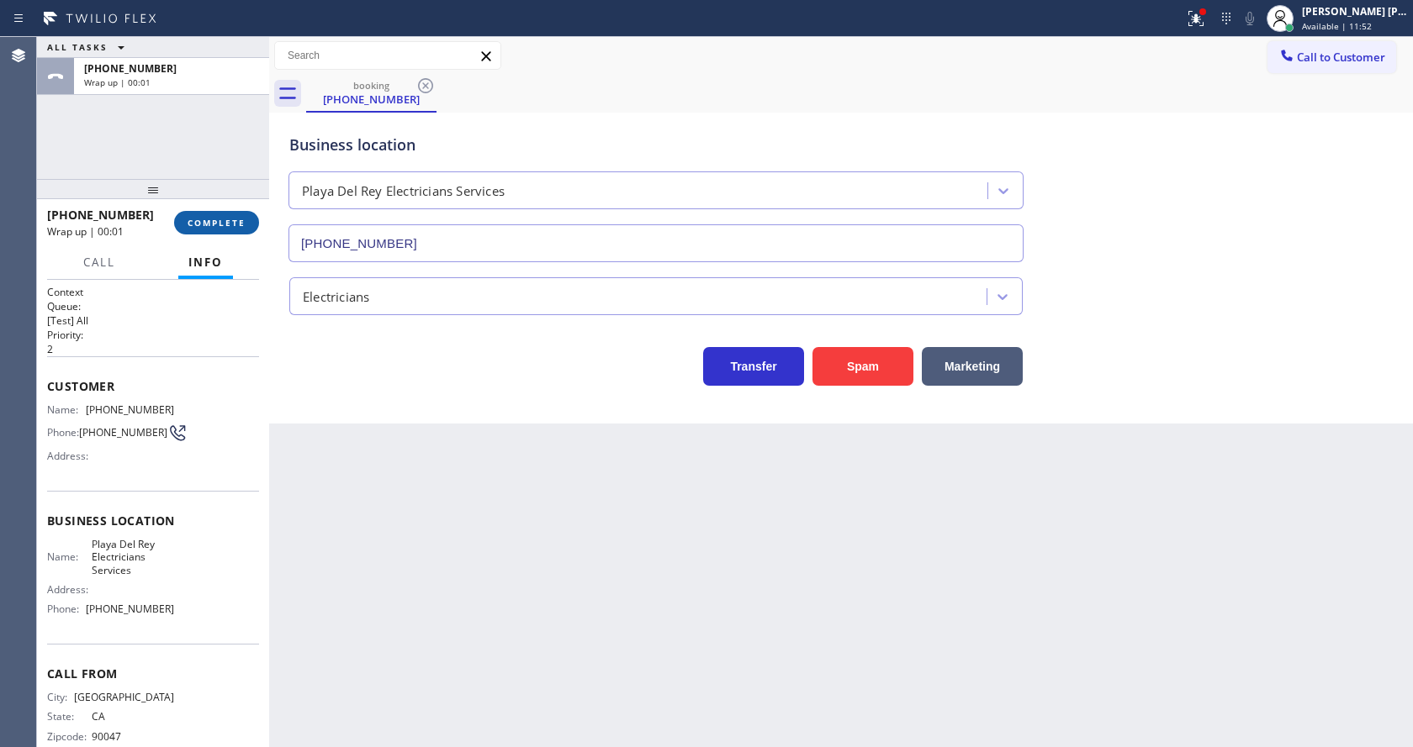
click at [246, 221] on button "COMPLETE" at bounding box center [216, 223] width 85 height 24
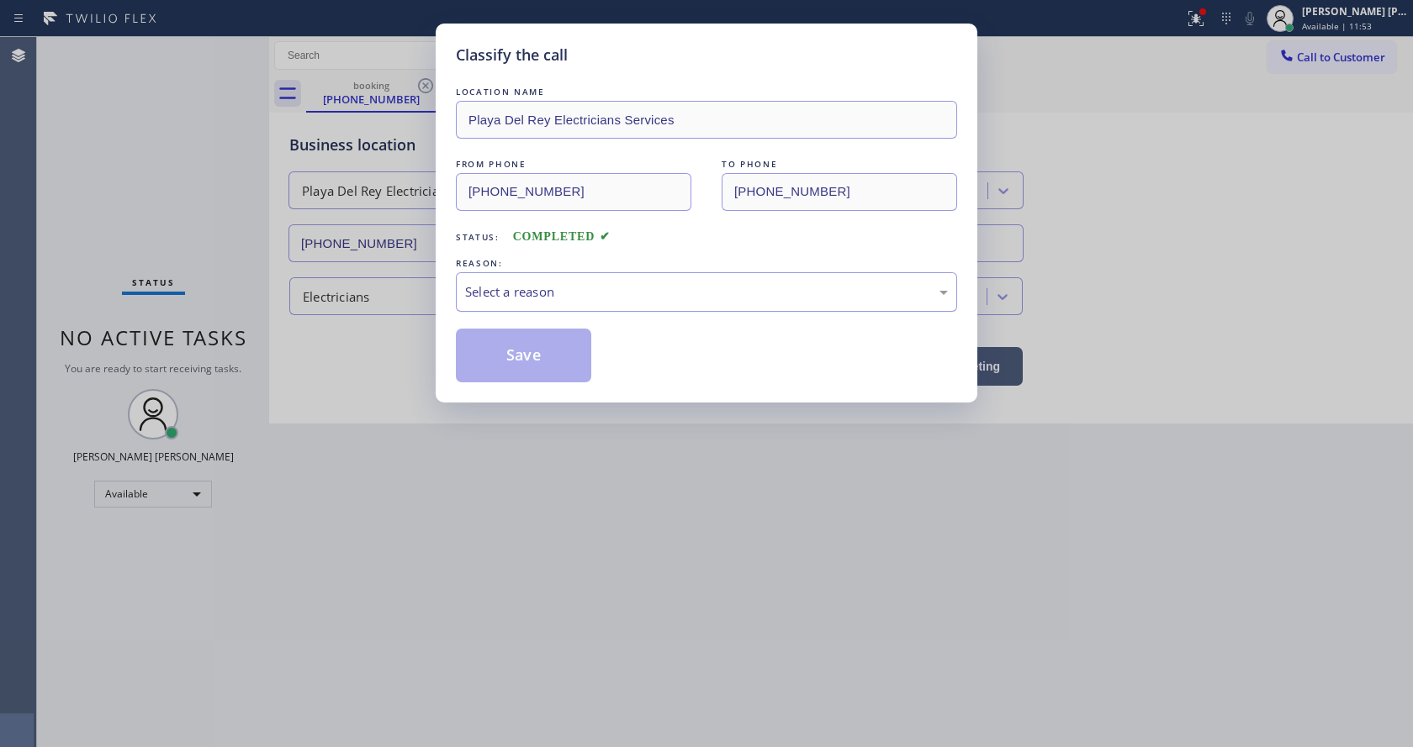
click at [564, 309] on div "Select a reason" at bounding box center [706, 292] width 501 height 40
click at [509, 350] on button "Save" at bounding box center [523, 356] width 135 height 54
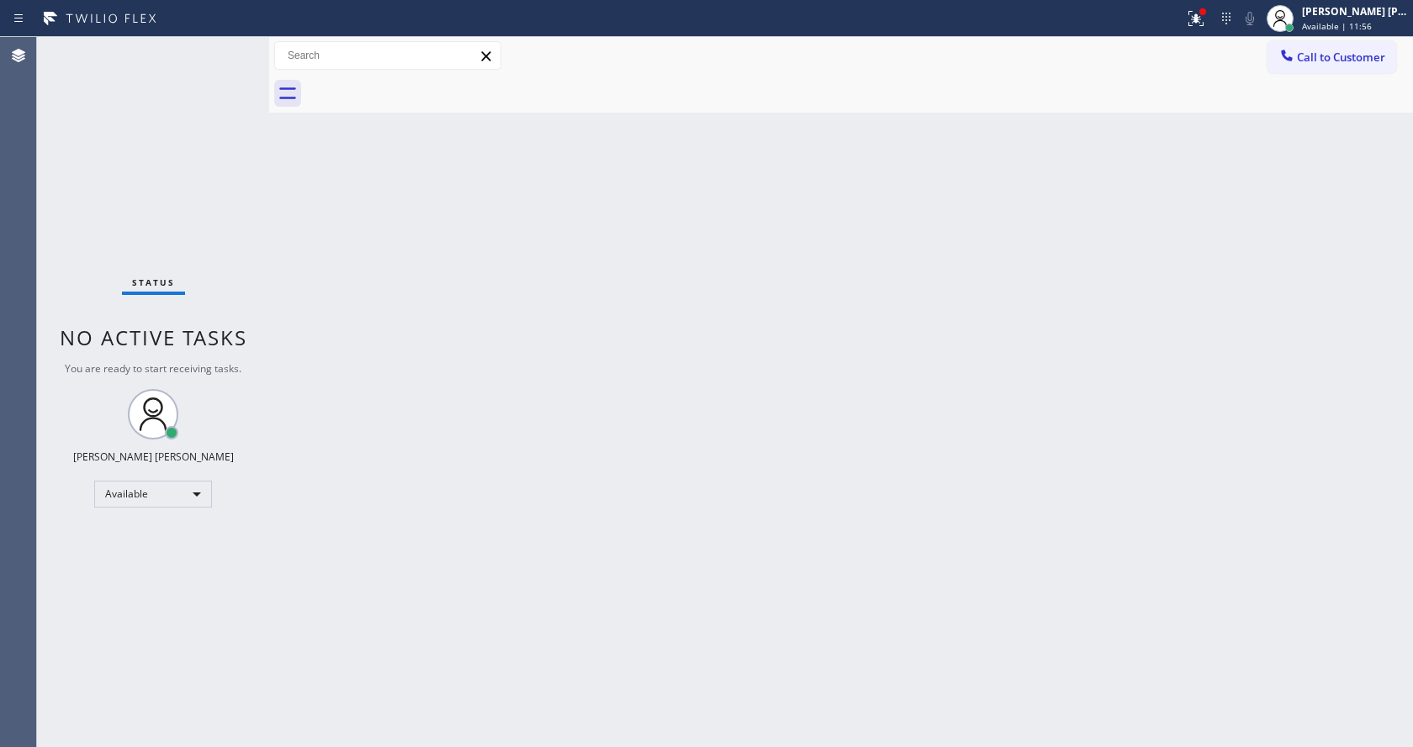
click at [223, 47] on div "Status No active tasks You are ready to start receiving tasks. [PERSON_NAME] [P…" at bounding box center [153, 392] width 232 height 710
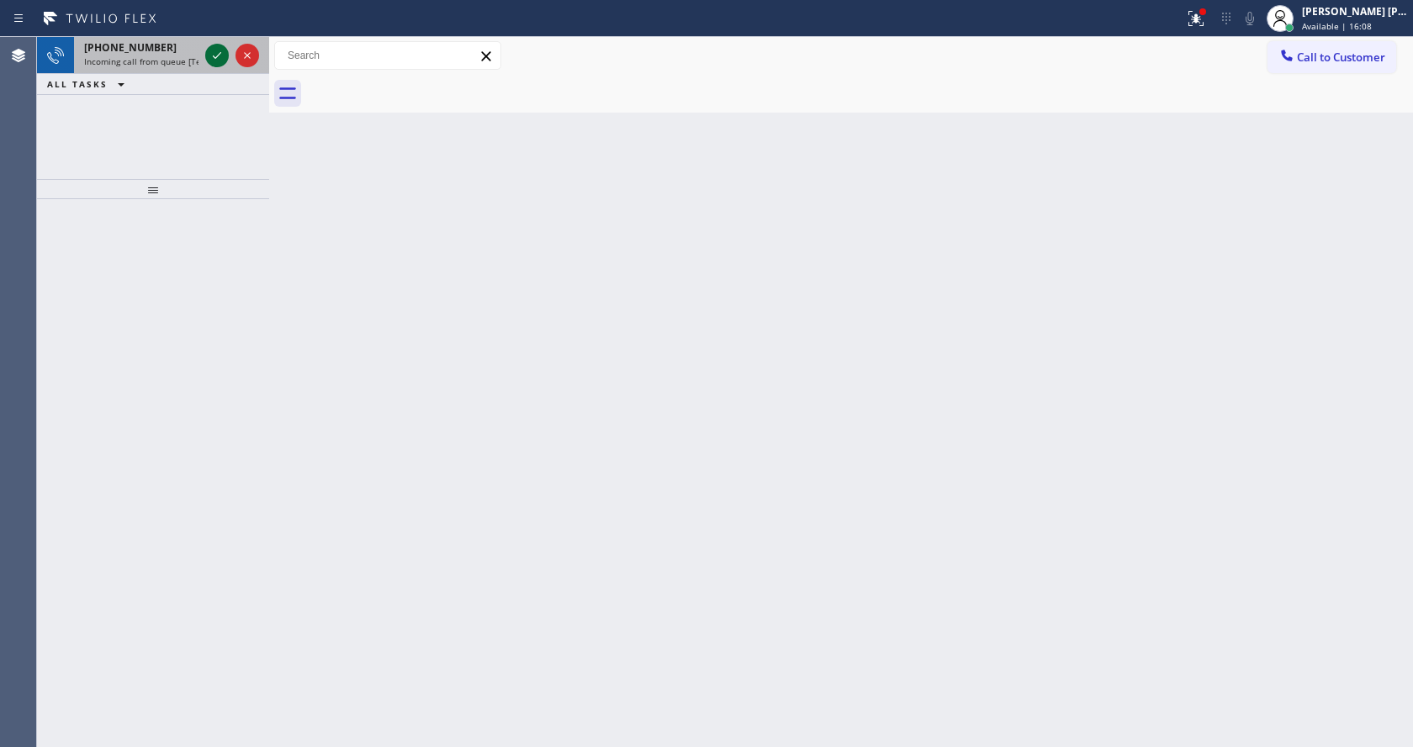
click at [223, 47] on icon at bounding box center [217, 55] width 20 height 20
click at [387, 326] on div "Back to Dashboard Change Sender ID Customers Technicians Select a contact Outbo…" at bounding box center [841, 392] width 1144 height 710
drag, startPoint x: 166, startPoint y: 48, endPoint x: 178, endPoint y: 50, distance: 12.7
click at [166, 47] on div "[PHONE_NUMBER]" at bounding box center [141, 47] width 114 height 14
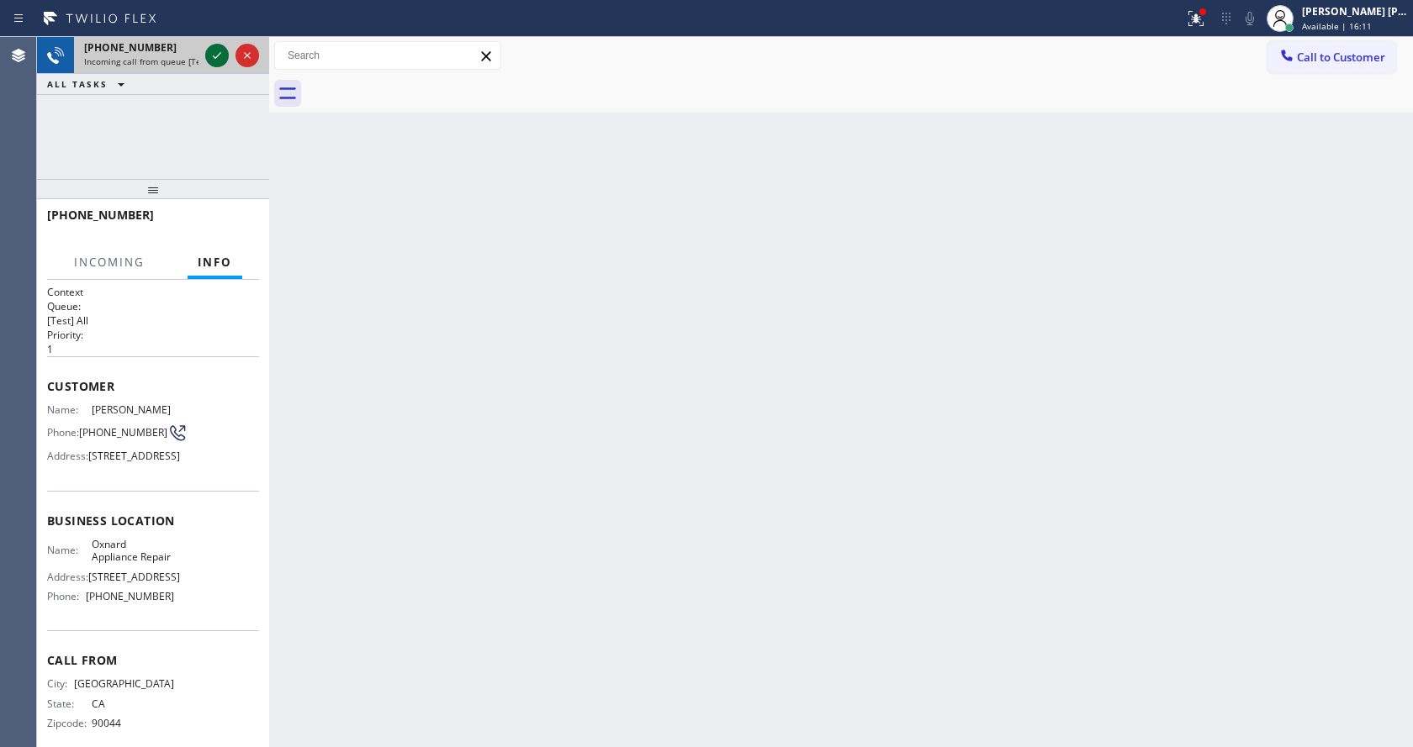
click at [219, 46] on icon at bounding box center [217, 55] width 20 height 20
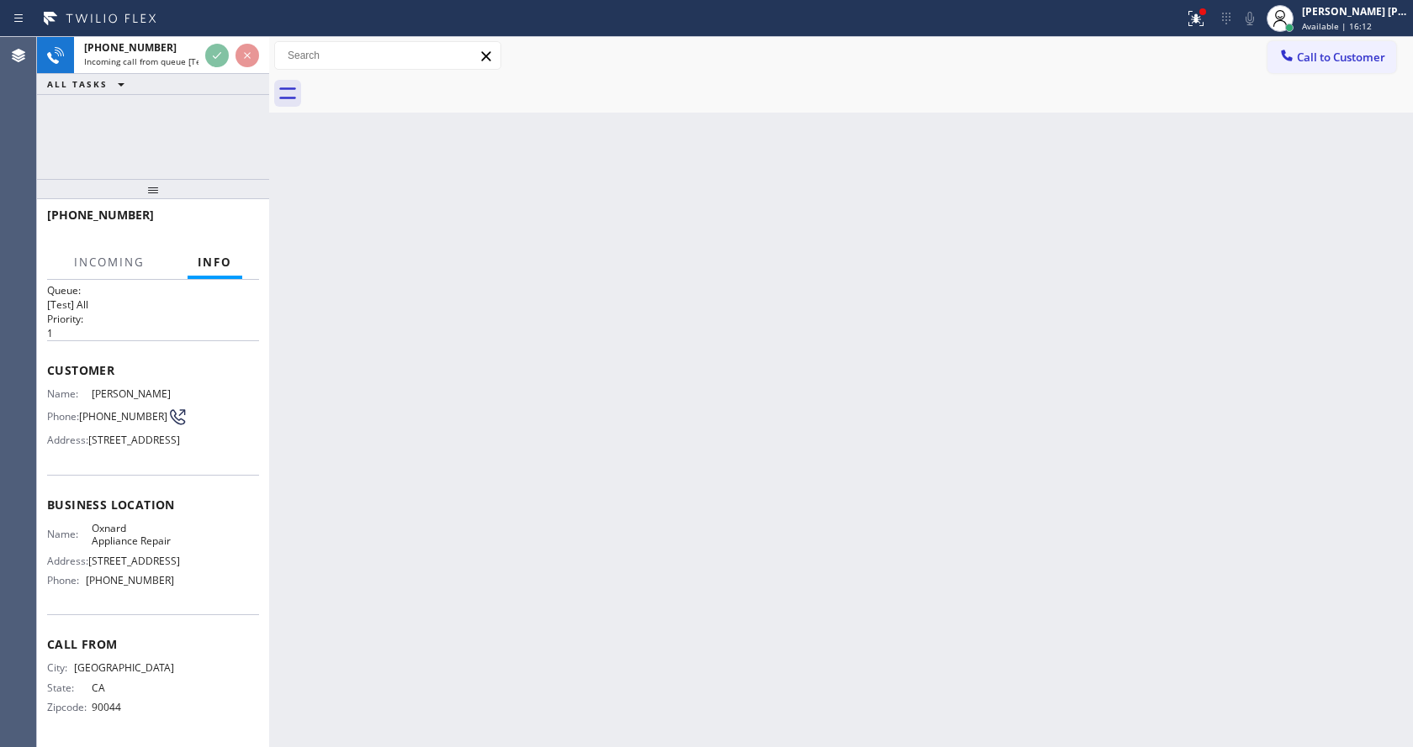
scroll to position [74, 0]
click at [415, 484] on div "Back to Dashboard Change Sender ID Customers Technicians Select a contact Outbo…" at bounding box center [841, 392] width 1144 height 710
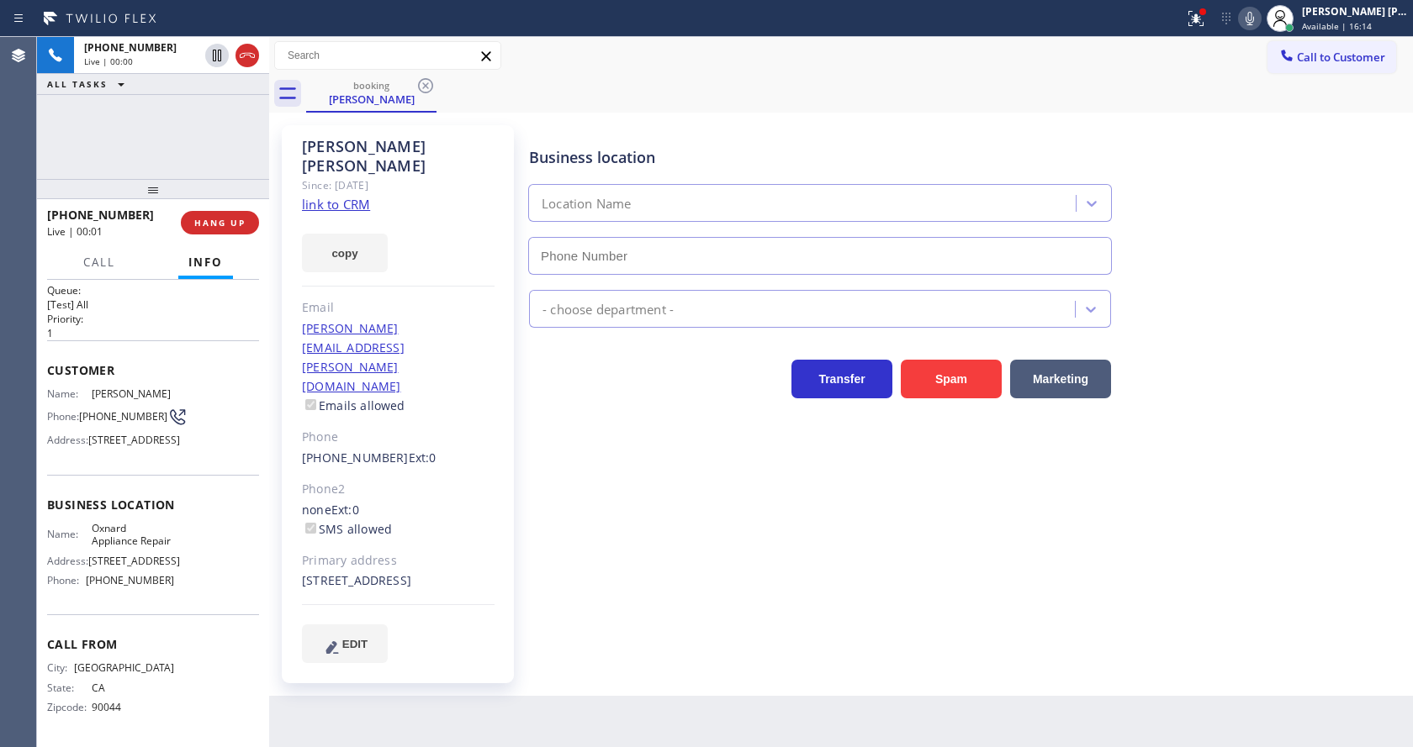
type input "[PHONE_NUMBER]"
click at [345, 196] on link "link to CRM" at bounding box center [336, 204] width 68 height 17
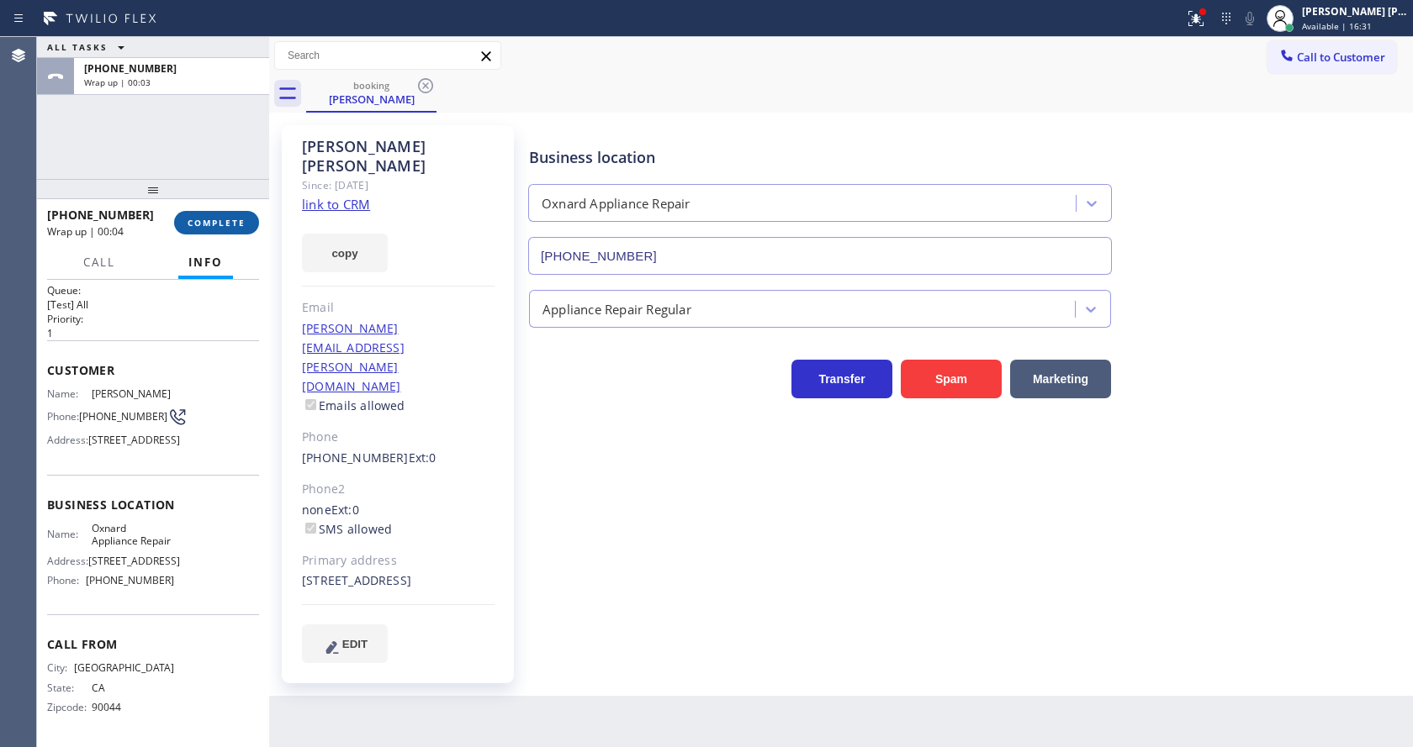
click at [207, 215] on button "COMPLETE" at bounding box center [216, 223] width 85 height 24
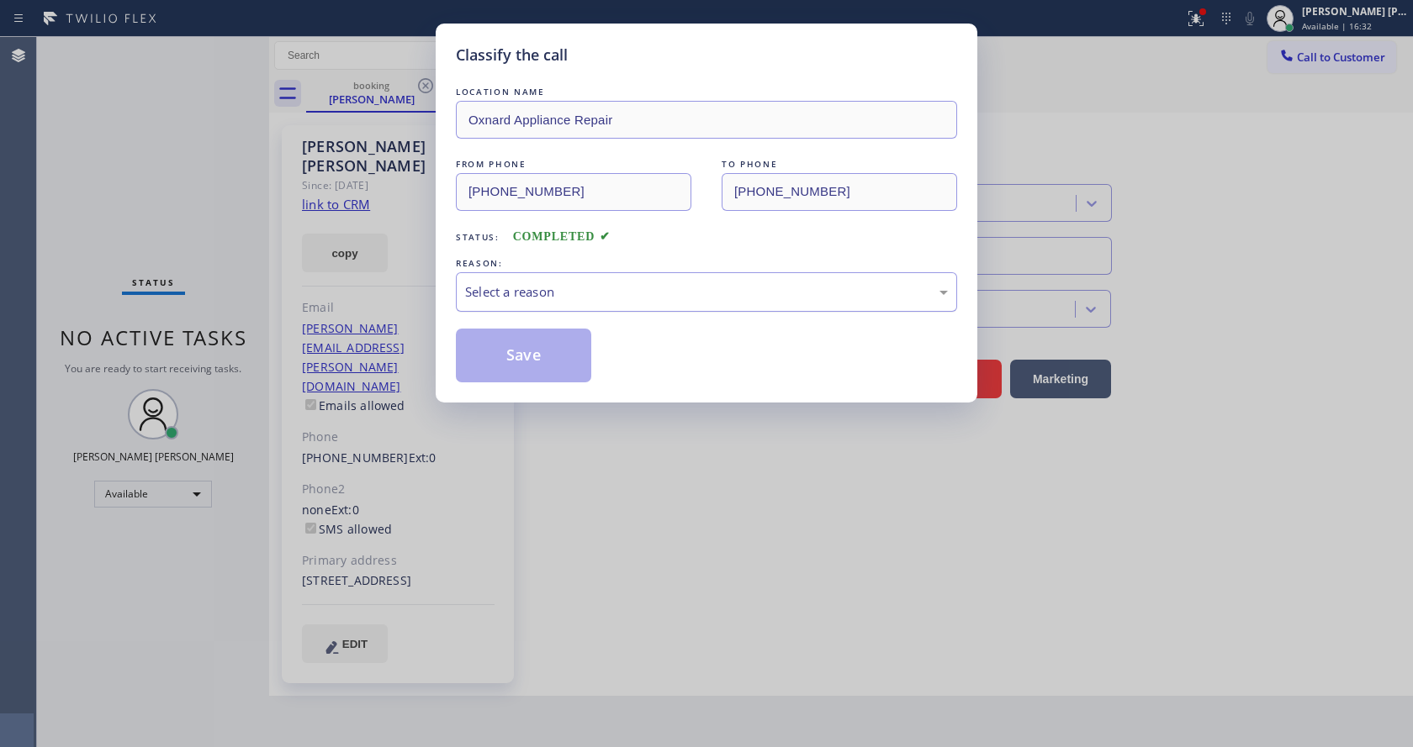
click at [525, 283] on div "Select a reason" at bounding box center [706, 292] width 483 height 19
click at [541, 357] on button "Save" at bounding box center [523, 356] width 135 height 54
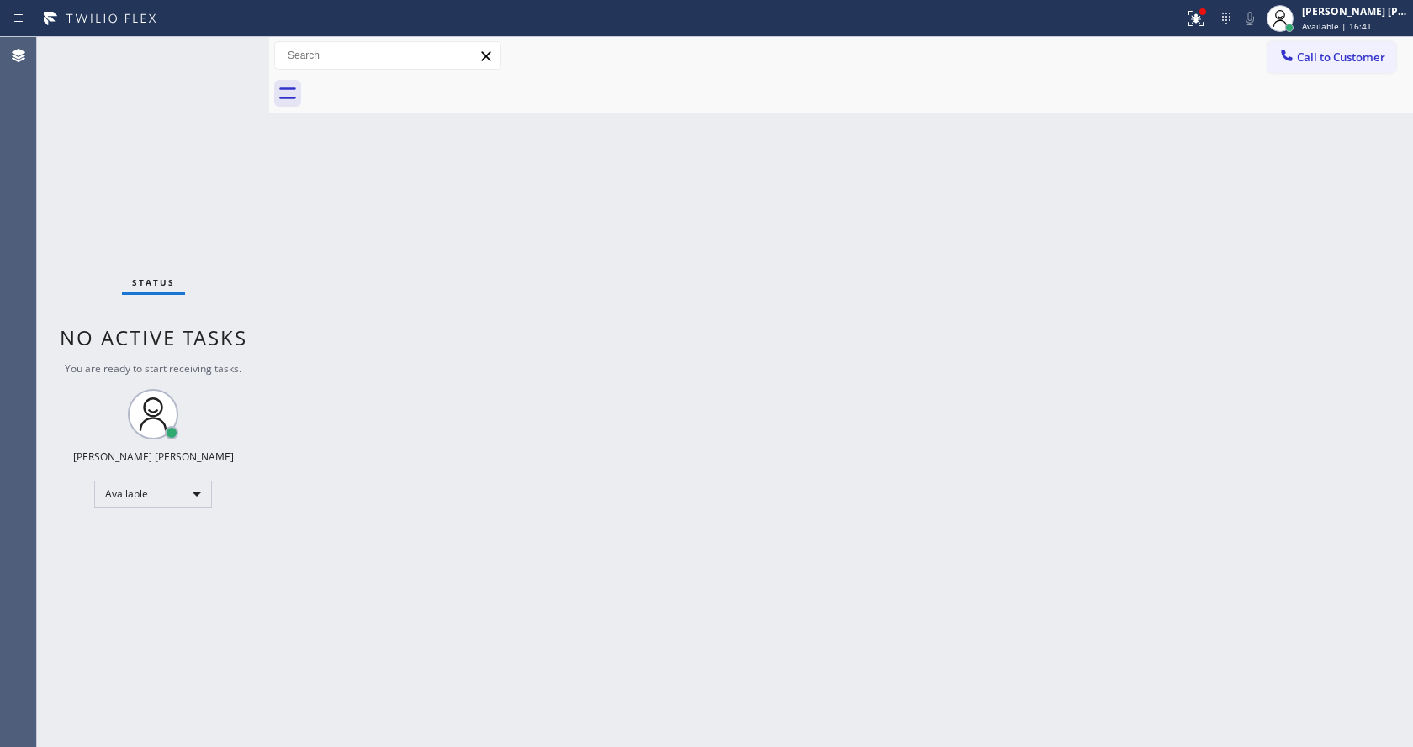
click at [240, 149] on div "Status No active tasks You are ready to start receiving tasks. [PERSON_NAME] [P…" at bounding box center [153, 392] width 232 height 710
click at [232, 51] on div "Status No active tasks You are ready to start receiving tasks. [PERSON_NAME] [P…" at bounding box center [153, 392] width 232 height 710
click at [259, 188] on div "Status No active tasks You are ready to start receiving tasks. [PERSON_NAME] [P…" at bounding box center [153, 392] width 232 height 710
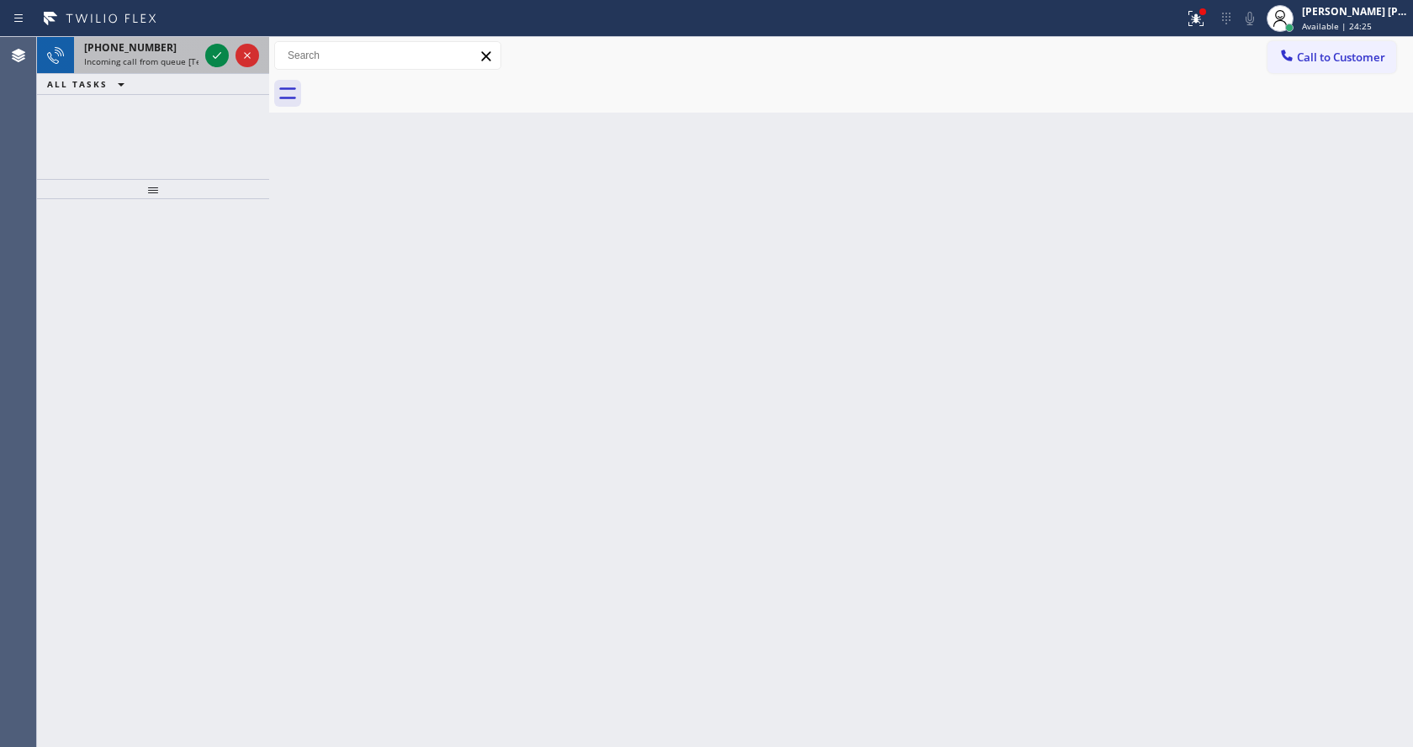
click at [174, 61] on span "Incoming call from queue [Test] All" at bounding box center [154, 61] width 140 height 12
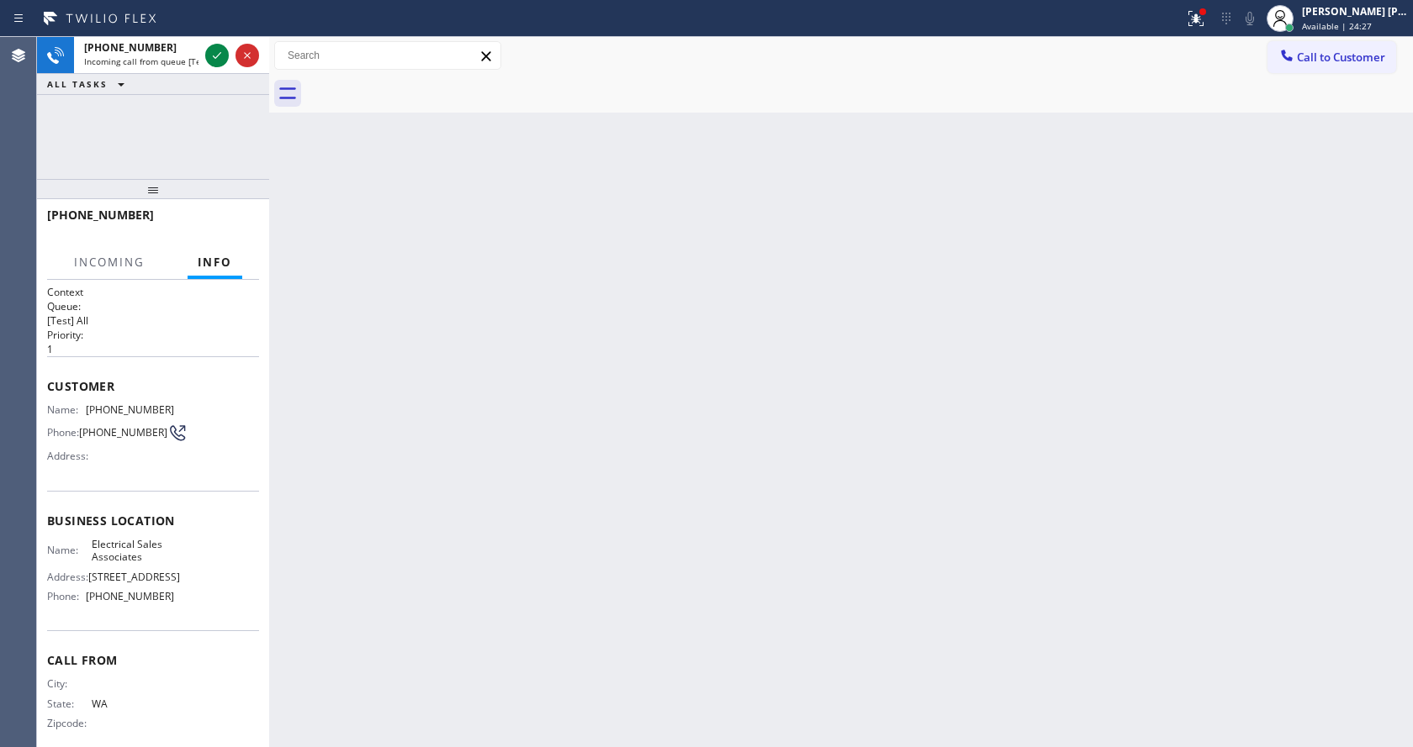
click at [754, 257] on div "Back to Dashboard Change Sender ID Customers Technicians Select a contact Outbo…" at bounding box center [841, 392] width 1144 height 710
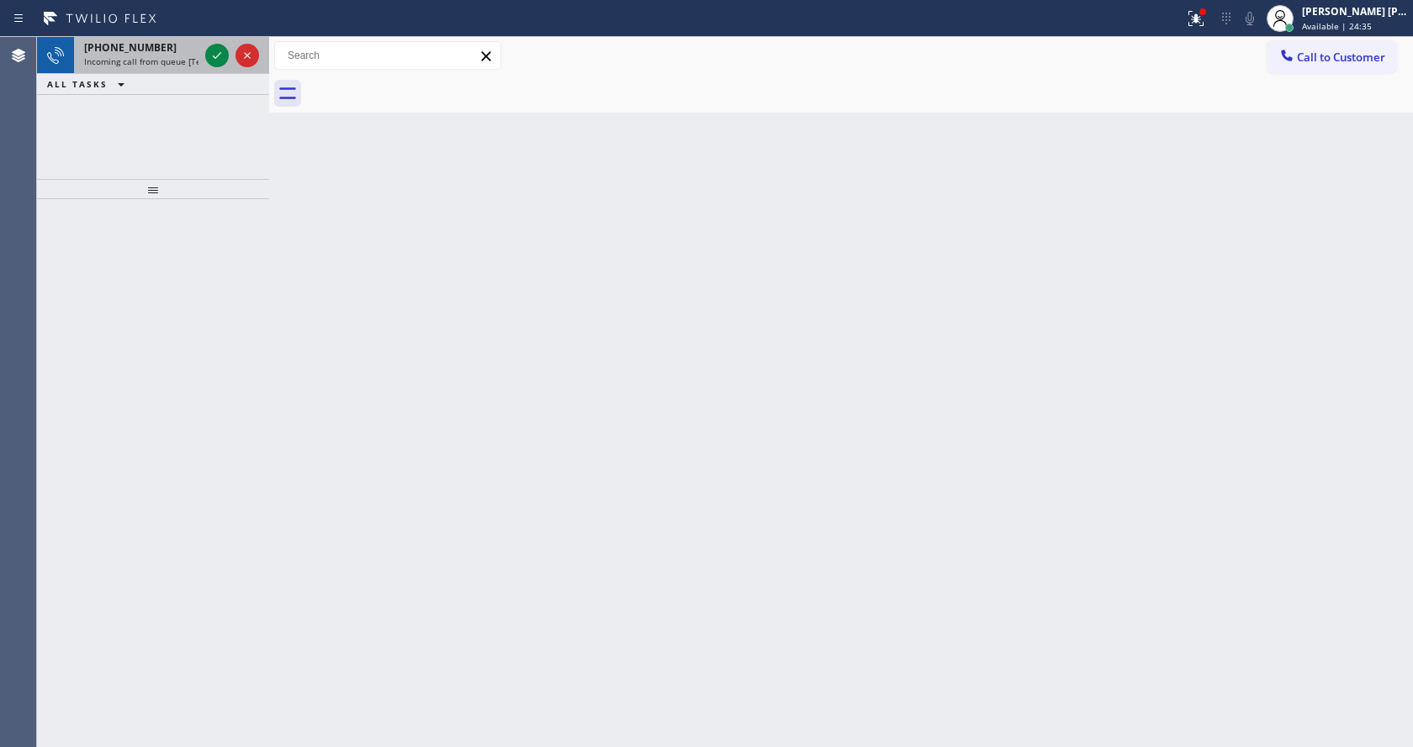
click at [174, 54] on div "[PHONE_NUMBER]" at bounding box center [141, 47] width 114 height 14
click at [169, 44] on div "[PHONE_NUMBER]" at bounding box center [141, 47] width 114 height 14
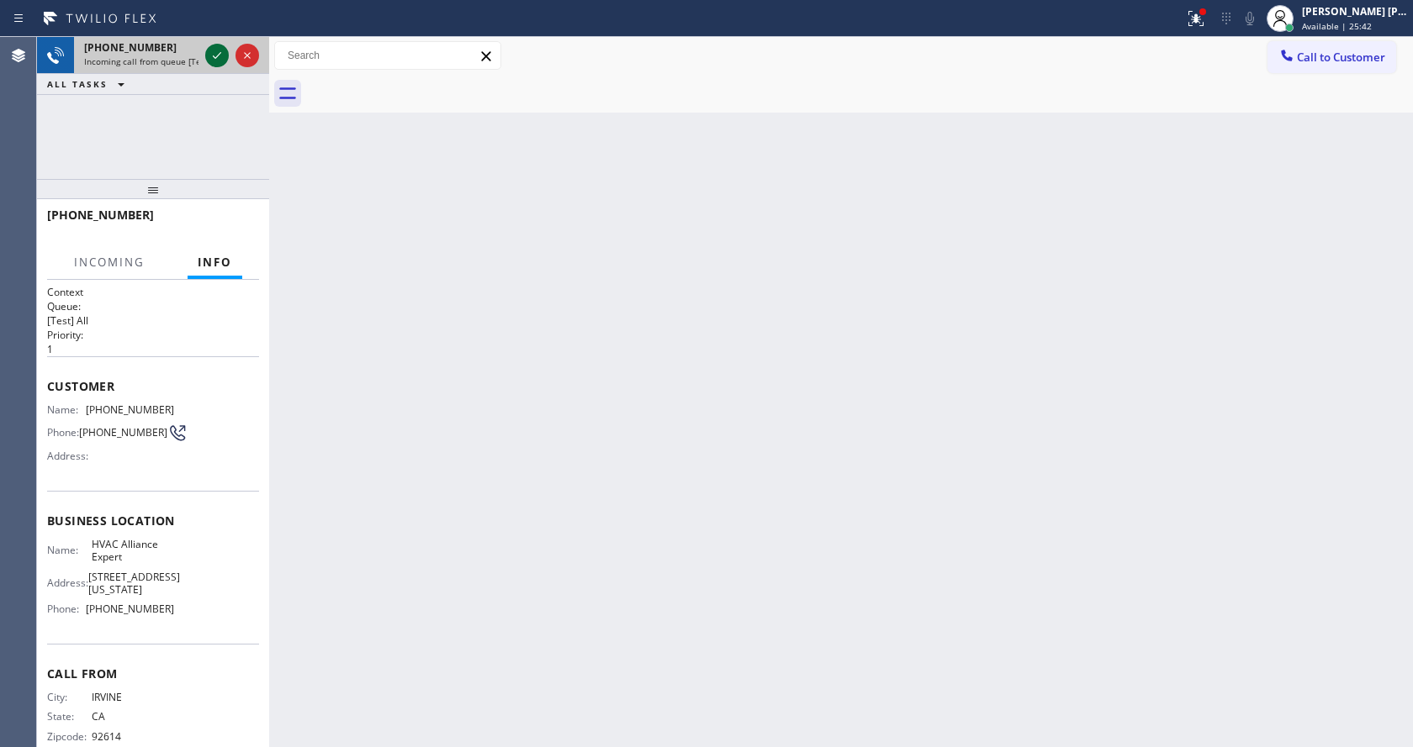
click at [223, 56] on icon at bounding box center [217, 55] width 20 height 20
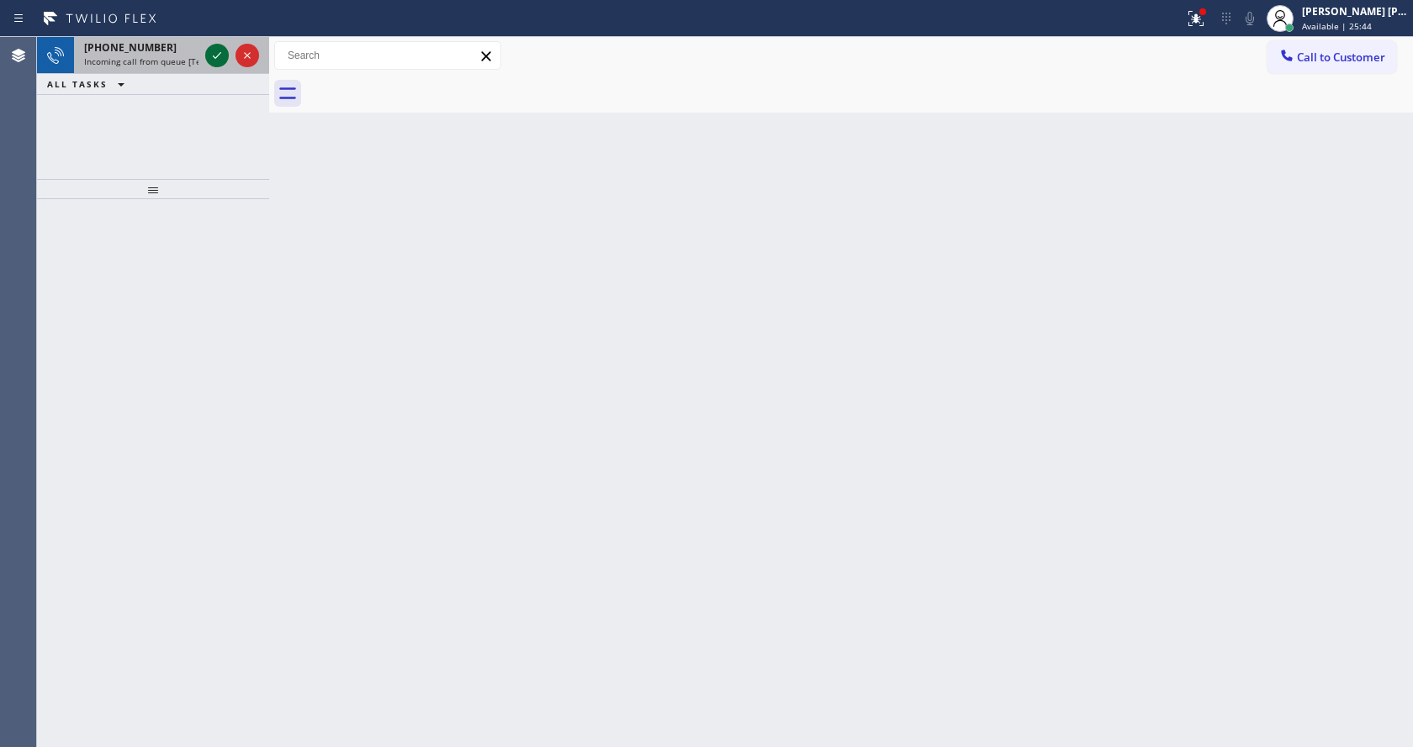
click at [205, 63] on div at bounding box center [217, 55] width 24 height 20
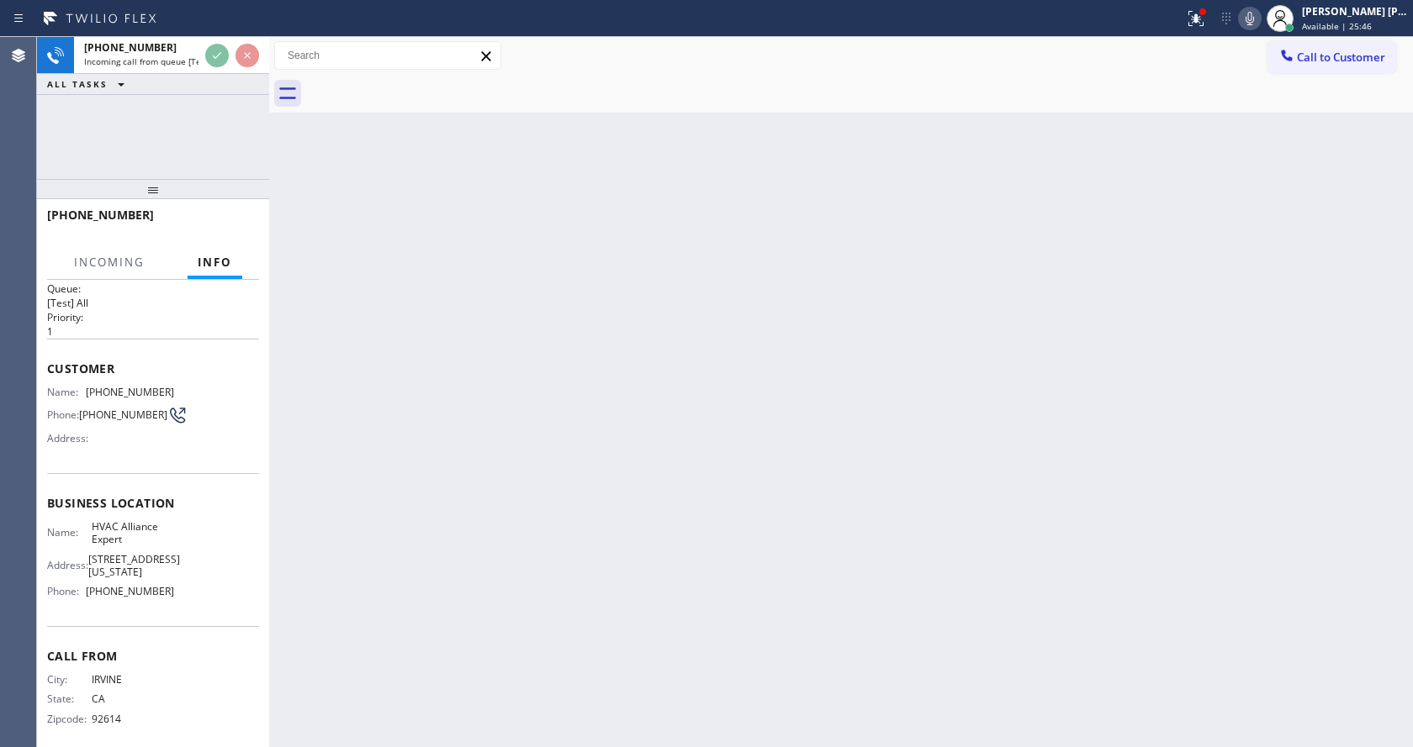
scroll to position [48, 0]
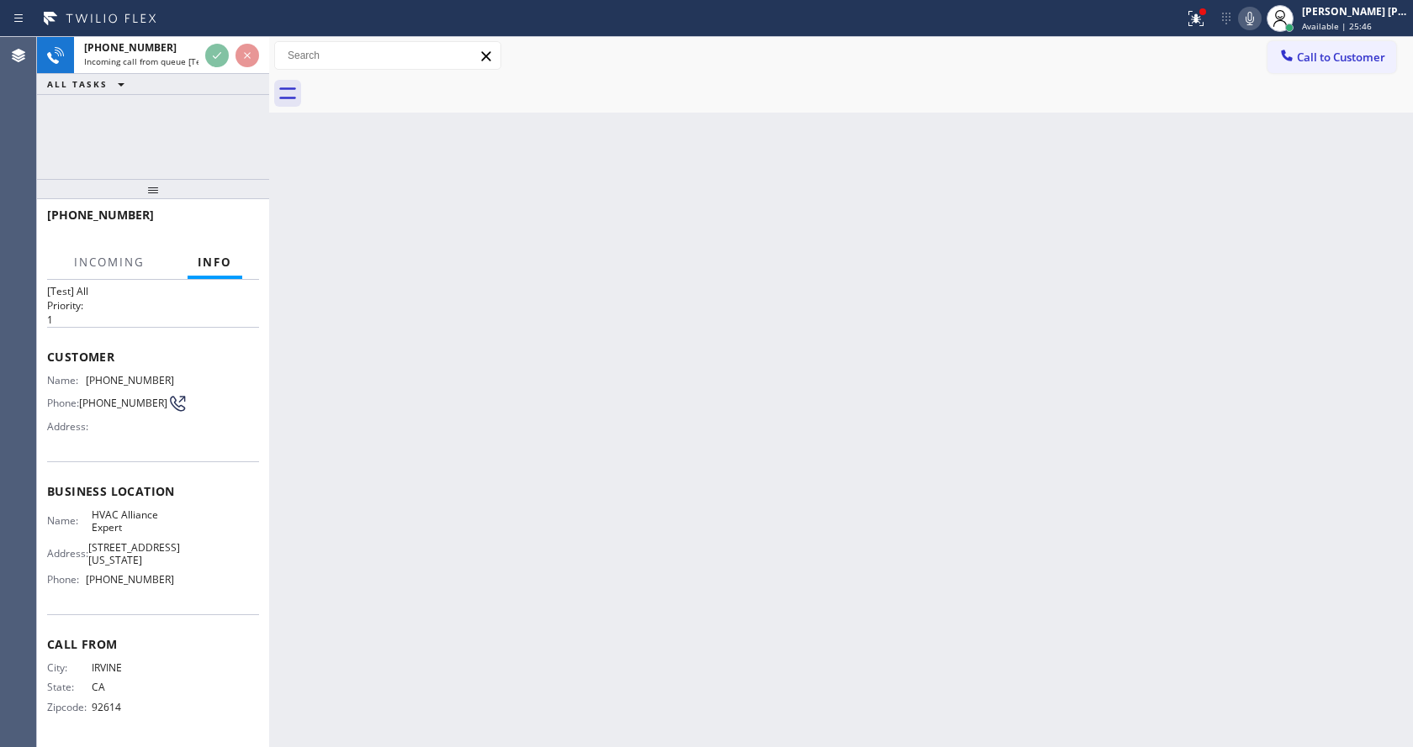
click at [494, 541] on div "Back to Dashboard Change Sender ID Customers Technicians Select a contact Outbo…" at bounding box center [841, 392] width 1144 height 710
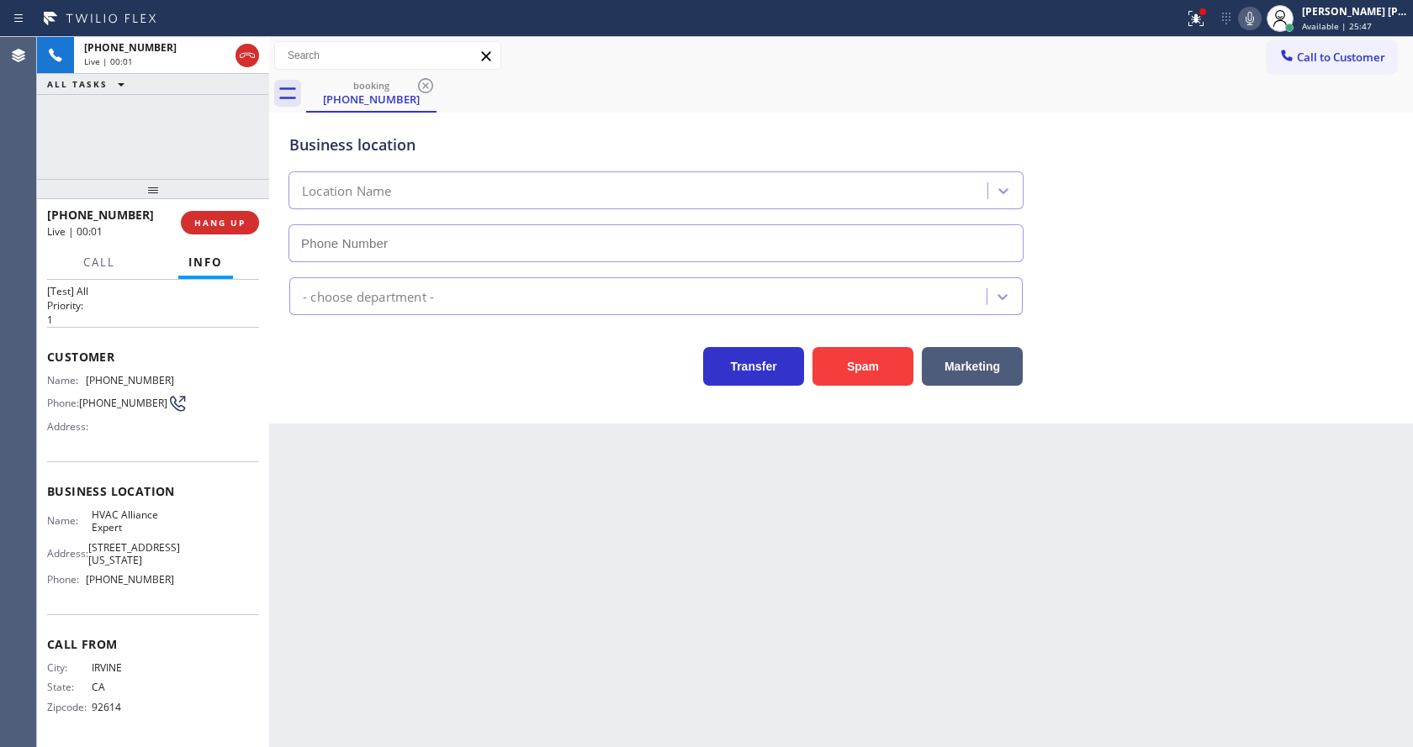
type input "[PHONE_NUMBER]"
click at [362, 398] on div "Business location HVAC Alliance Expert [PHONE_NUMBER] HVAC Transfer Spam Market…" at bounding box center [841, 268] width 1144 height 311
click at [1198, 18] on icon at bounding box center [1193, 17] width 10 height 12
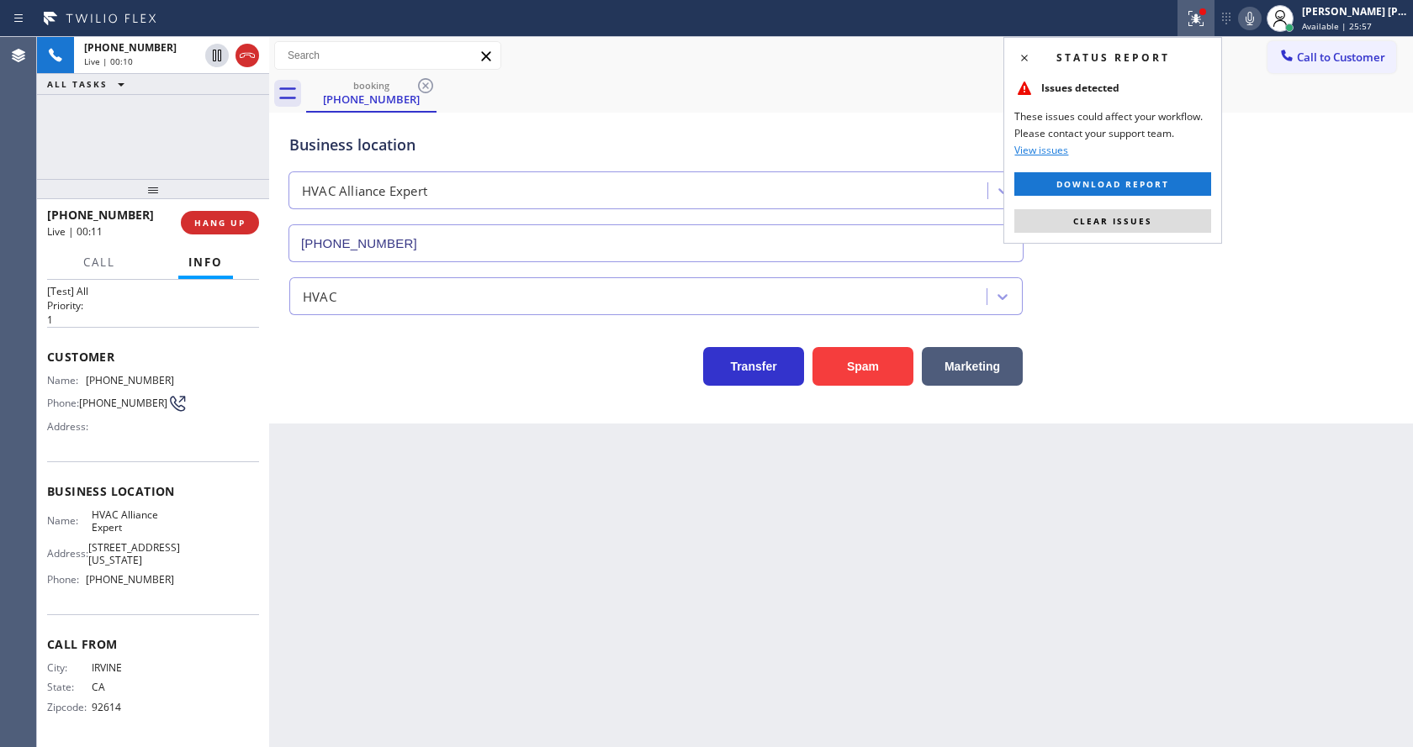
click at [1151, 207] on div "Status report Issues detected These issues could affect your workflow. Please c…" at bounding box center [1112, 140] width 219 height 207
click at [1145, 215] on span "Clear issues" at bounding box center [1112, 221] width 79 height 12
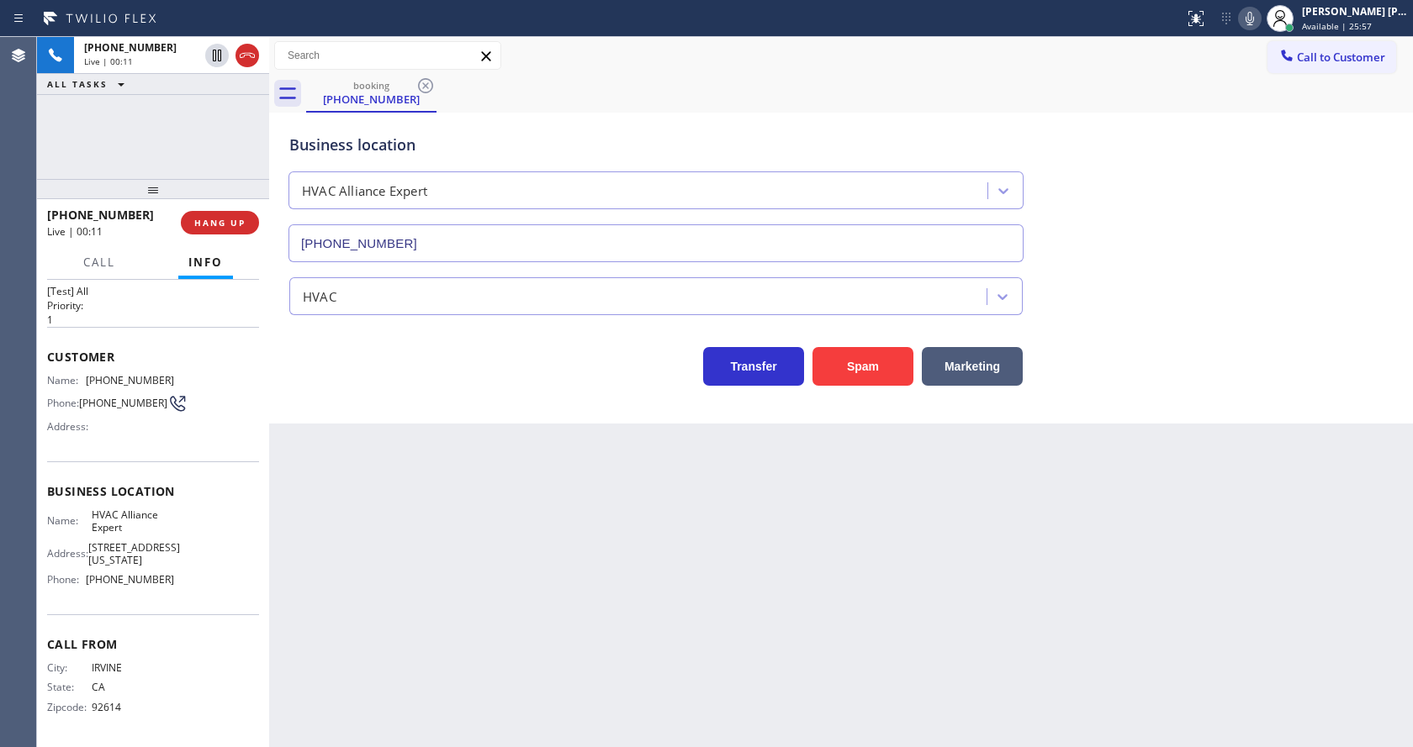
click at [1154, 220] on div "Business location HVAC Alliance Expert [PHONE_NUMBER]" at bounding box center [841, 186] width 1110 height 152
click at [853, 368] on button "Spam" at bounding box center [862, 366] width 101 height 39
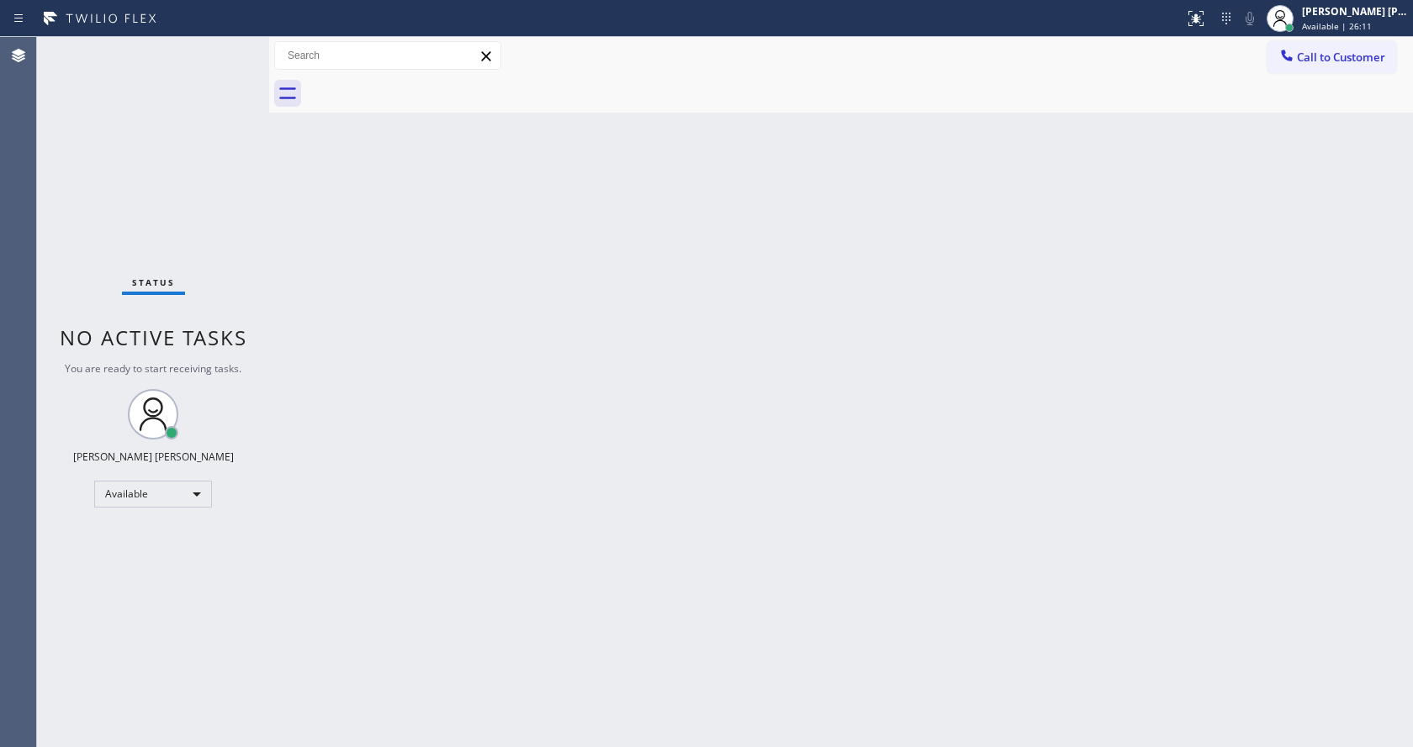
click at [233, 48] on div "Status No active tasks You are ready to start receiving tasks. [PERSON_NAME] [P…" at bounding box center [153, 392] width 232 height 710
click at [189, 67] on div "Status No active tasks You are ready to start receiving tasks. [PERSON_NAME] [P…" at bounding box center [153, 392] width 232 height 710
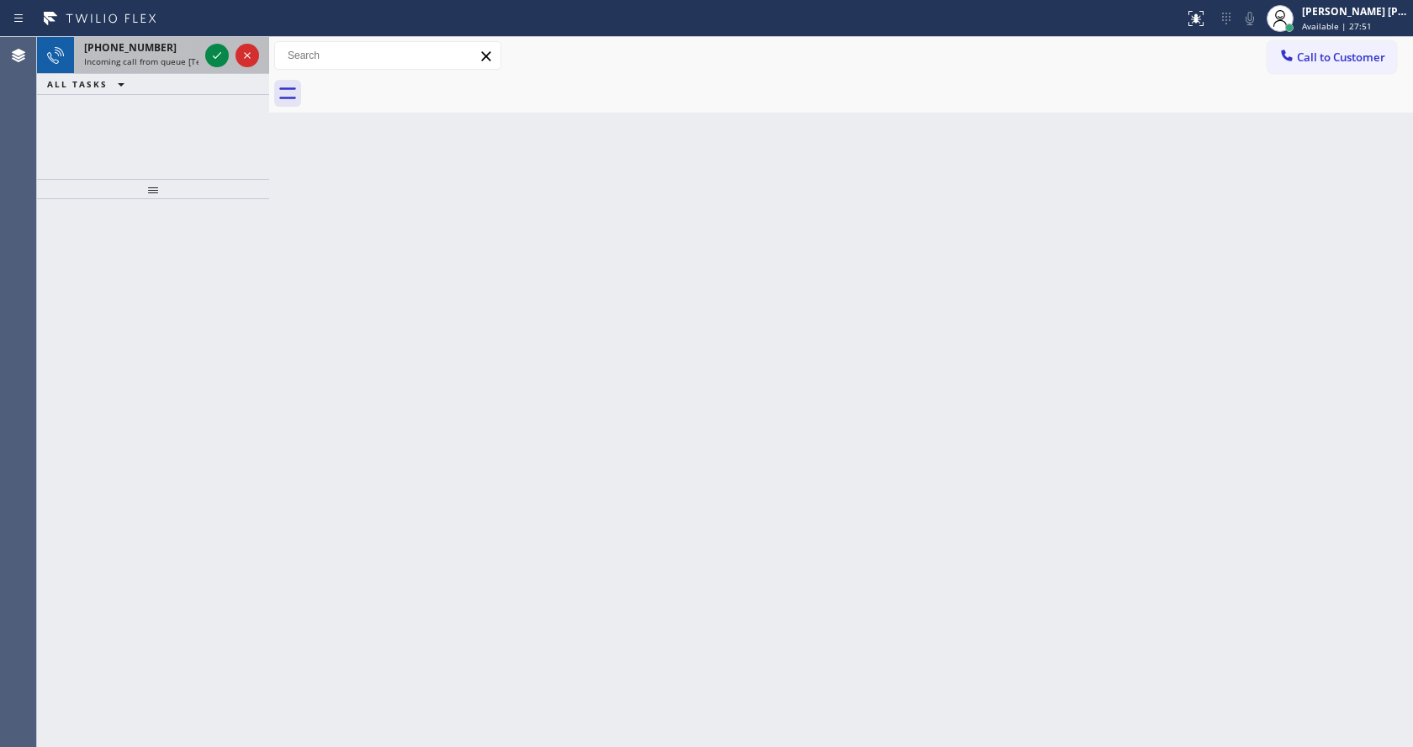
click at [197, 57] on span "Incoming call from queue [Test] All" at bounding box center [154, 61] width 140 height 12
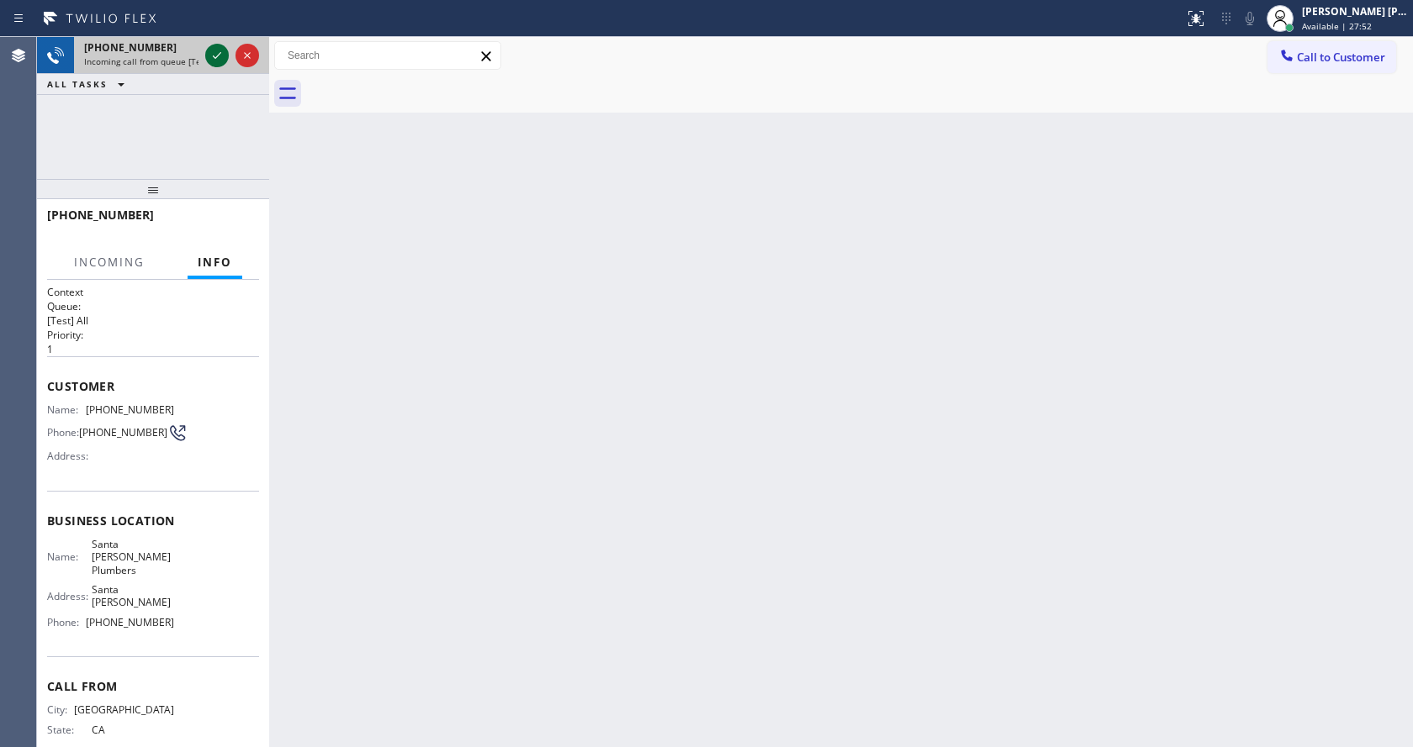
click at [216, 55] on icon at bounding box center [217, 55] width 20 height 20
click at [657, 391] on div "Back to Dashboard Change Sender ID Customers Technicians Select a contact Outbo…" at bounding box center [841, 392] width 1144 height 710
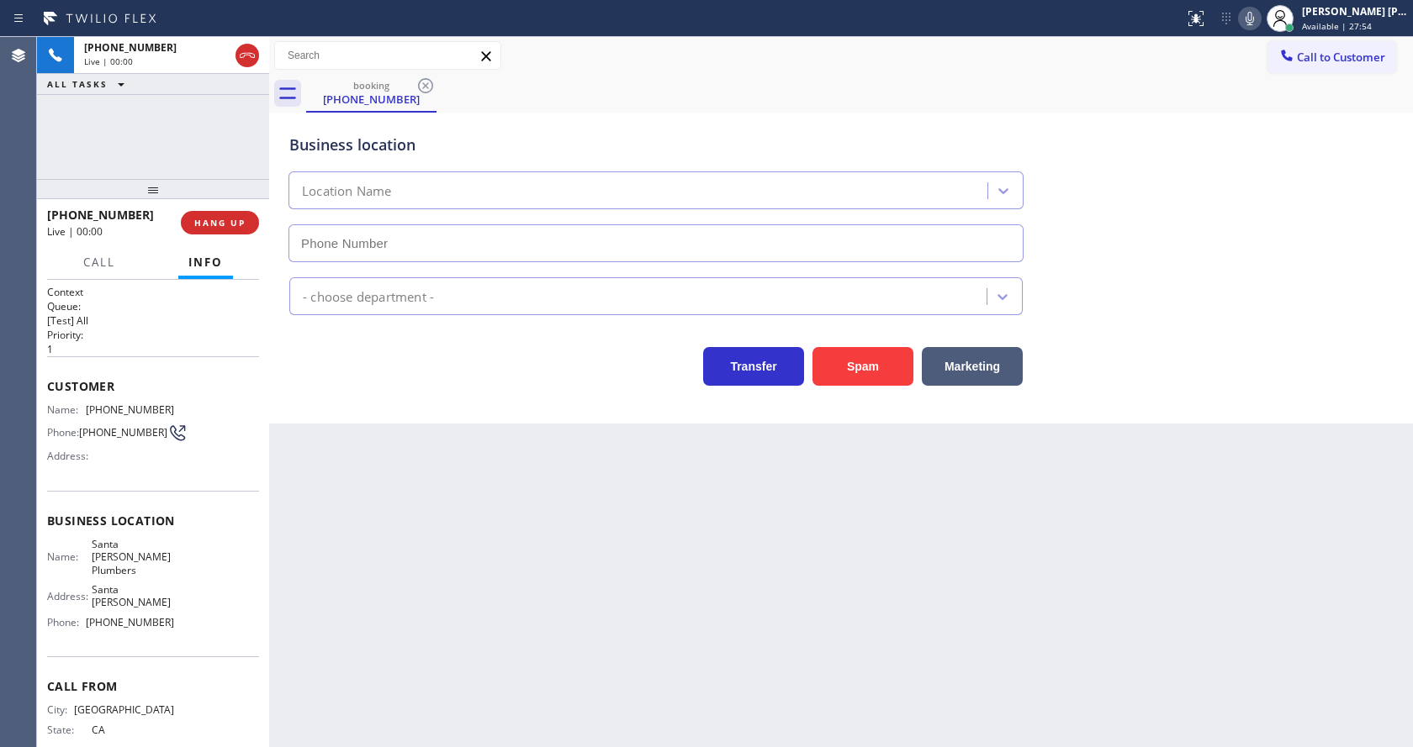
type input "[PHONE_NUMBER]"
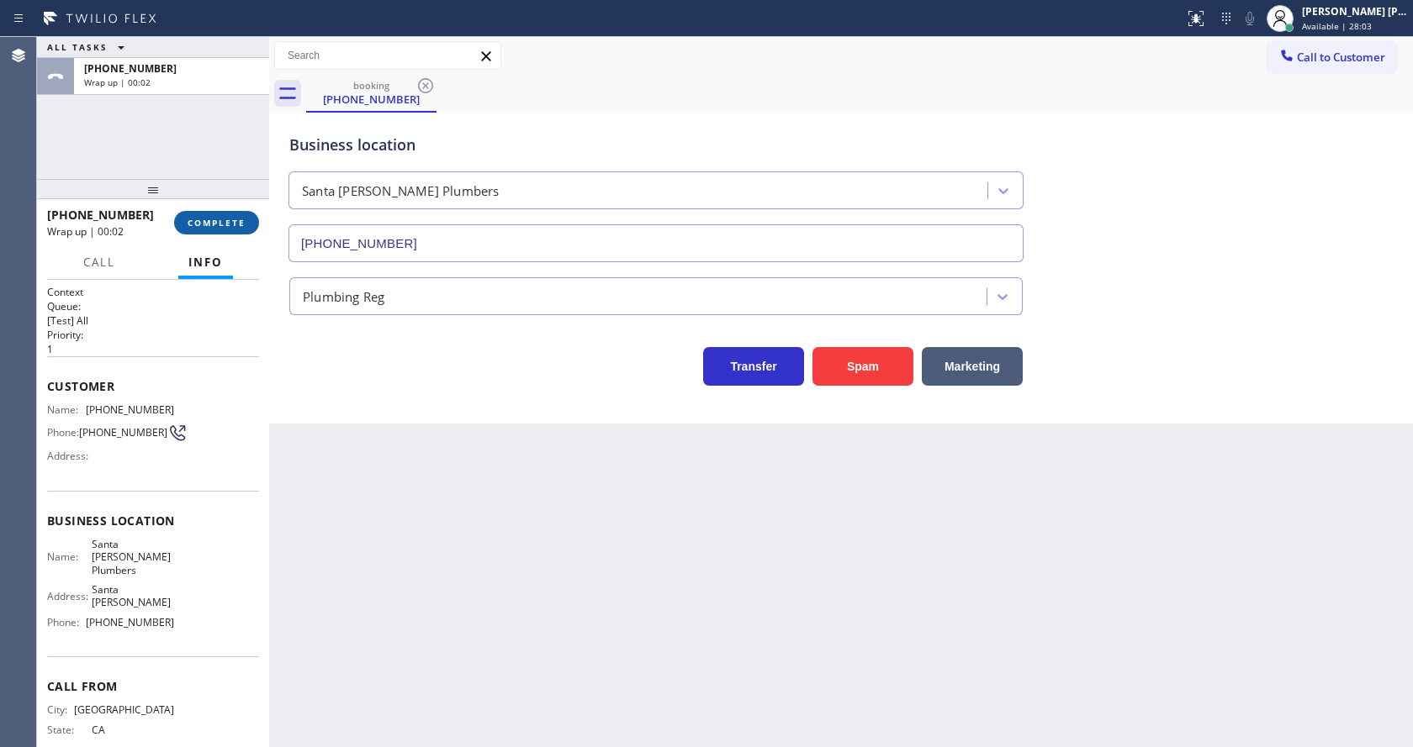
click at [204, 221] on span "COMPLETE" at bounding box center [217, 223] width 58 height 12
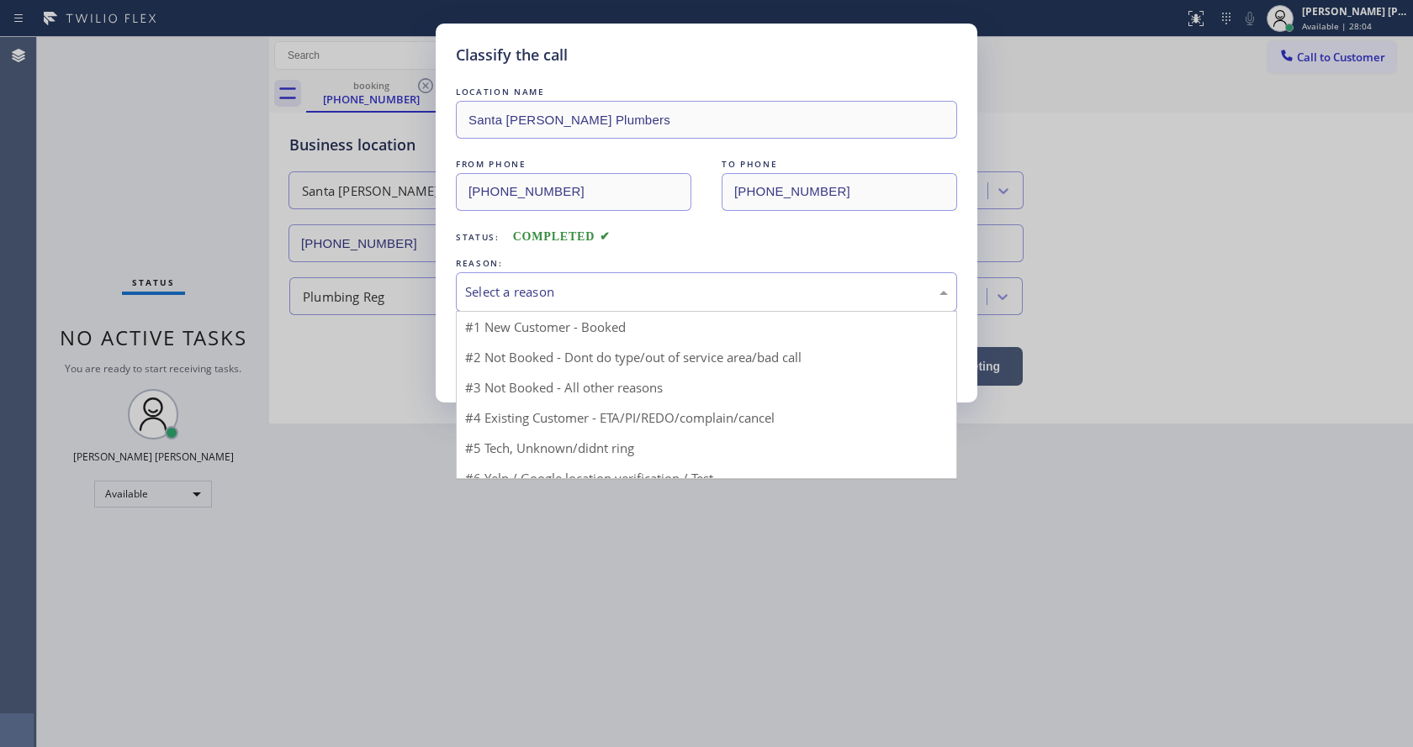
click at [543, 297] on div "Select a reason" at bounding box center [706, 292] width 483 height 19
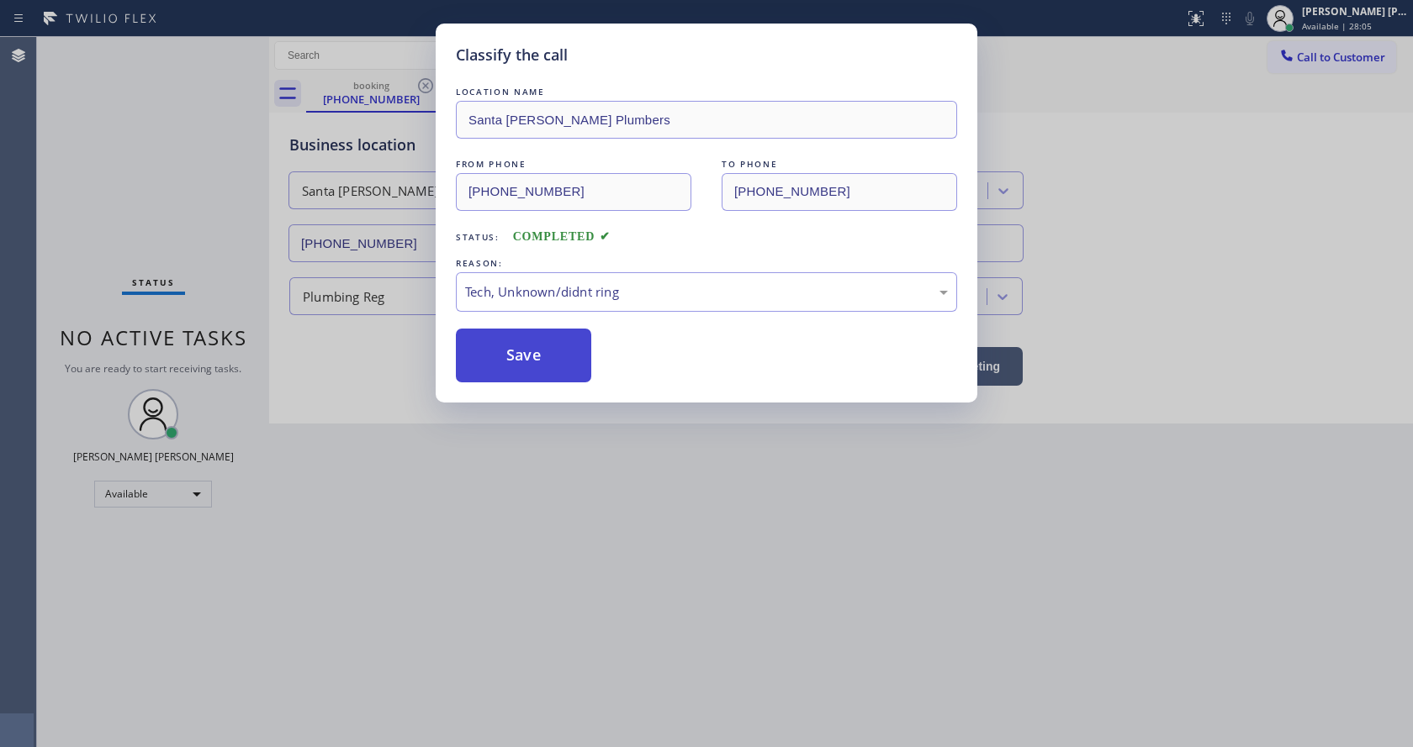
click at [530, 372] on button "Save" at bounding box center [523, 356] width 135 height 54
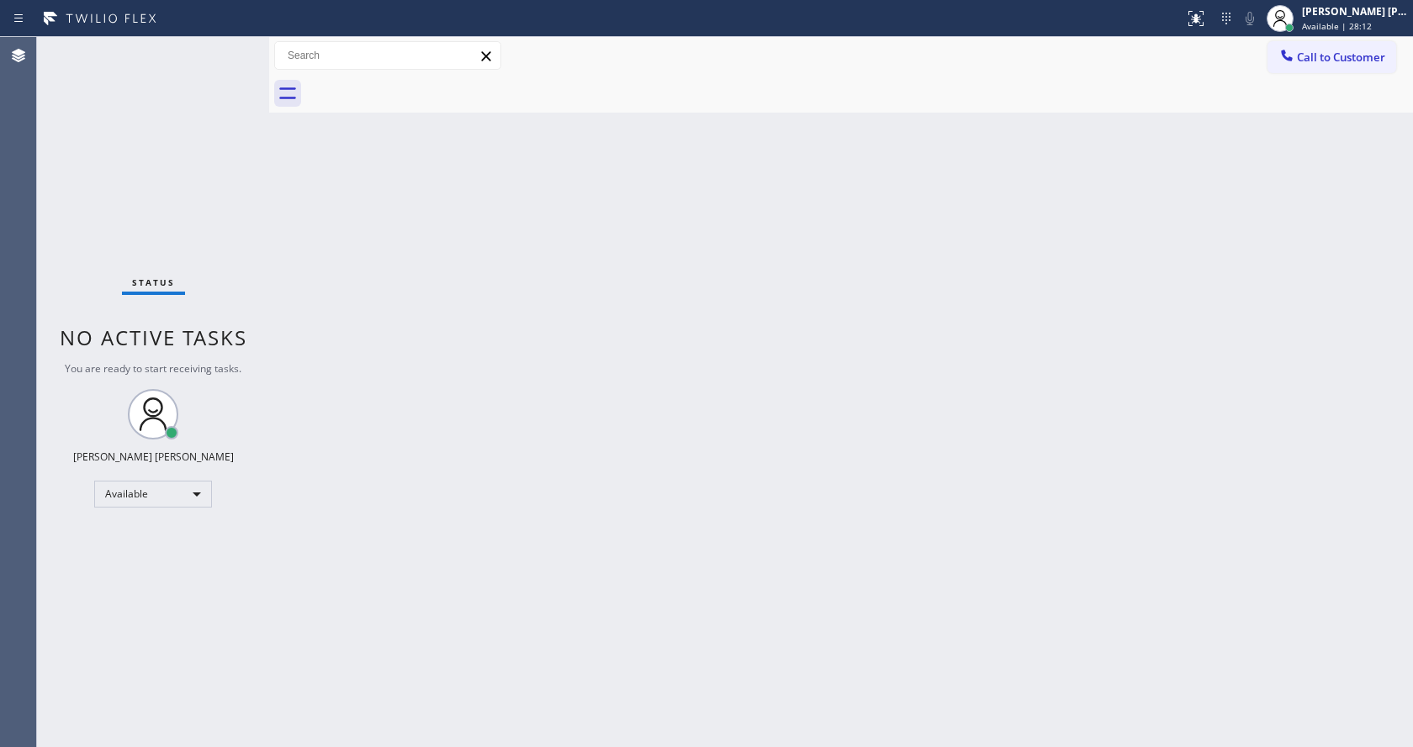
click at [269, 257] on div at bounding box center [269, 392] width 0 height 710
click at [221, 44] on div "Status No active tasks You are ready to start receiving tasks. [PERSON_NAME] [P…" at bounding box center [153, 392] width 232 height 710
click at [240, 279] on div "Status No active tasks You are ready to start receiving tasks. [PERSON_NAME] [P…" at bounding box center [153, 392] width 232 height 710
drag, startPoint x: 732, startPoint y: 286, endPoint x: 679, endPoint y: 252, distance: 62.7
click at [732, 286] on div "Back to Dashboard Change Sender ID Customers Technicians Select a contact Outbo…" at bounding box center [841, 392] width 1144 height 710
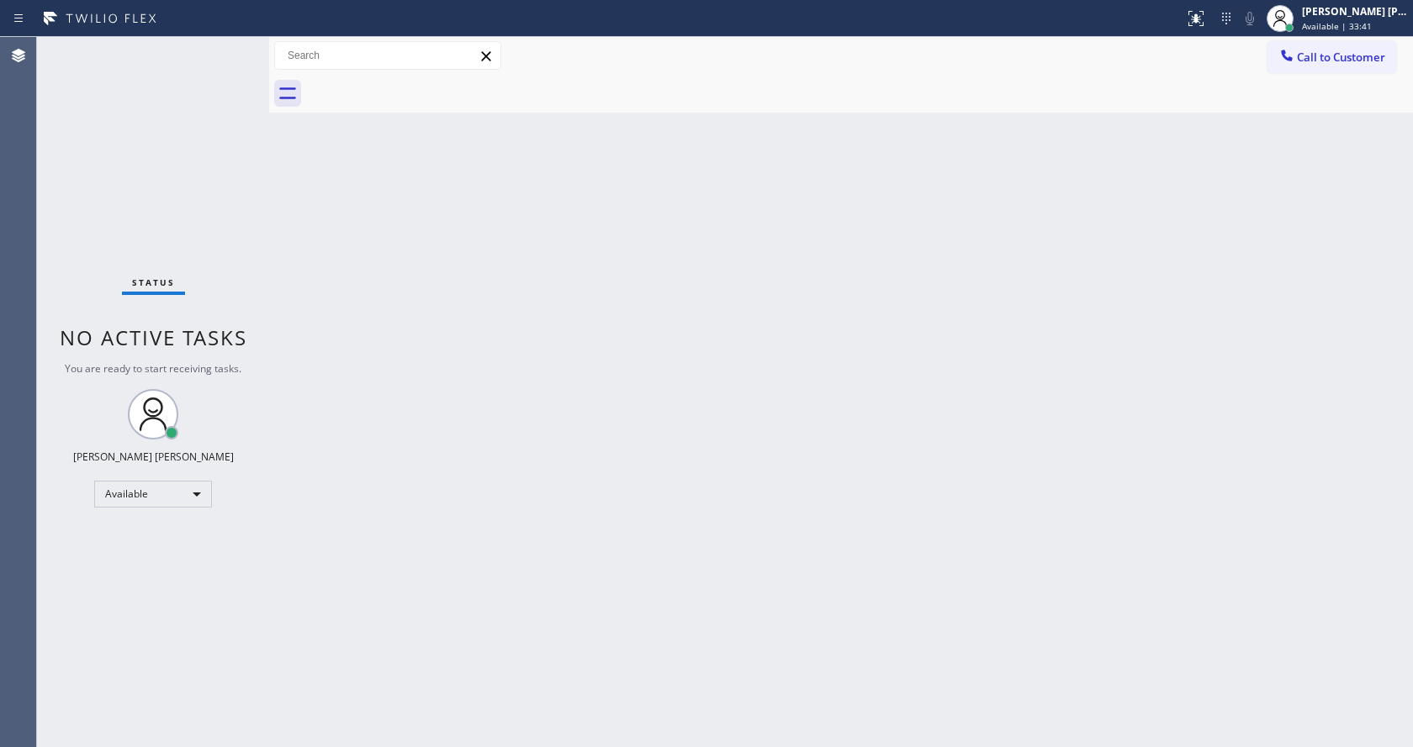
click at [220, 50] on div "Status No active tasks You are ready to start receiving tasks. [PERSON_NAME] [P…" at bounding box center [153, 392] width 232 height 710
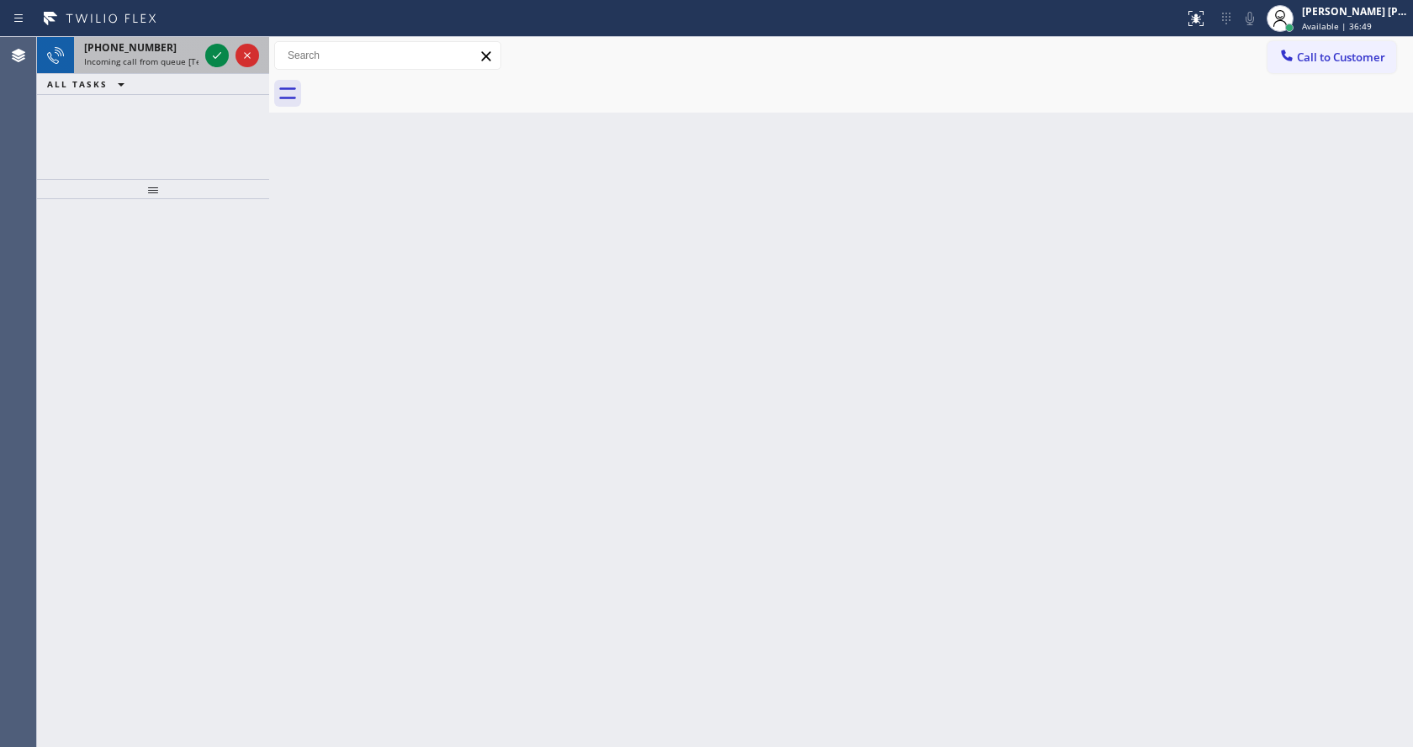
click at [203, 50] on div at bounding box center [232, 55] width 61 height 37
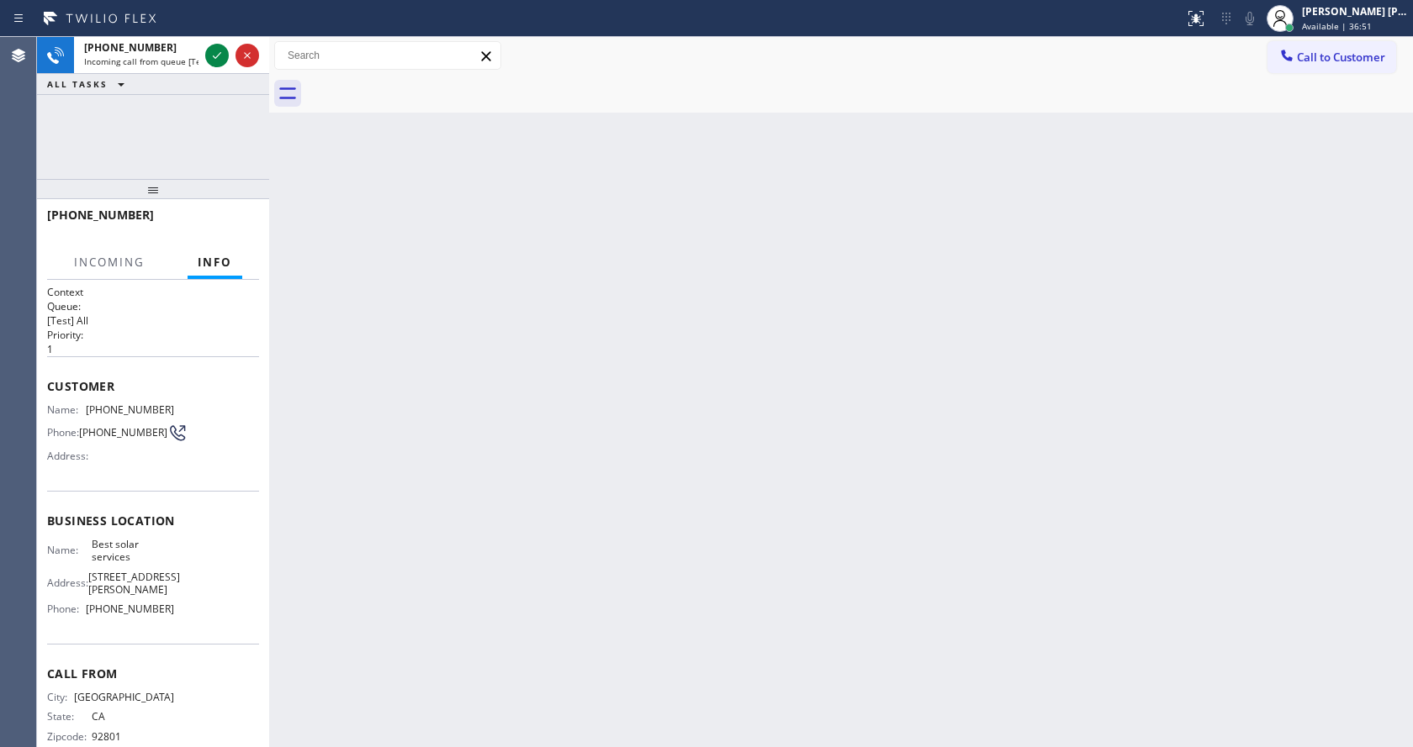
click at [459, 238] on div "Back to Dashboard Change Sender ID Customers Technicians Select a contact Outbo…" at bounding box center [841, 392] width 1144 height 710
click at [216, 54] on icon at bounding box center [217, 55] width 20 height 20
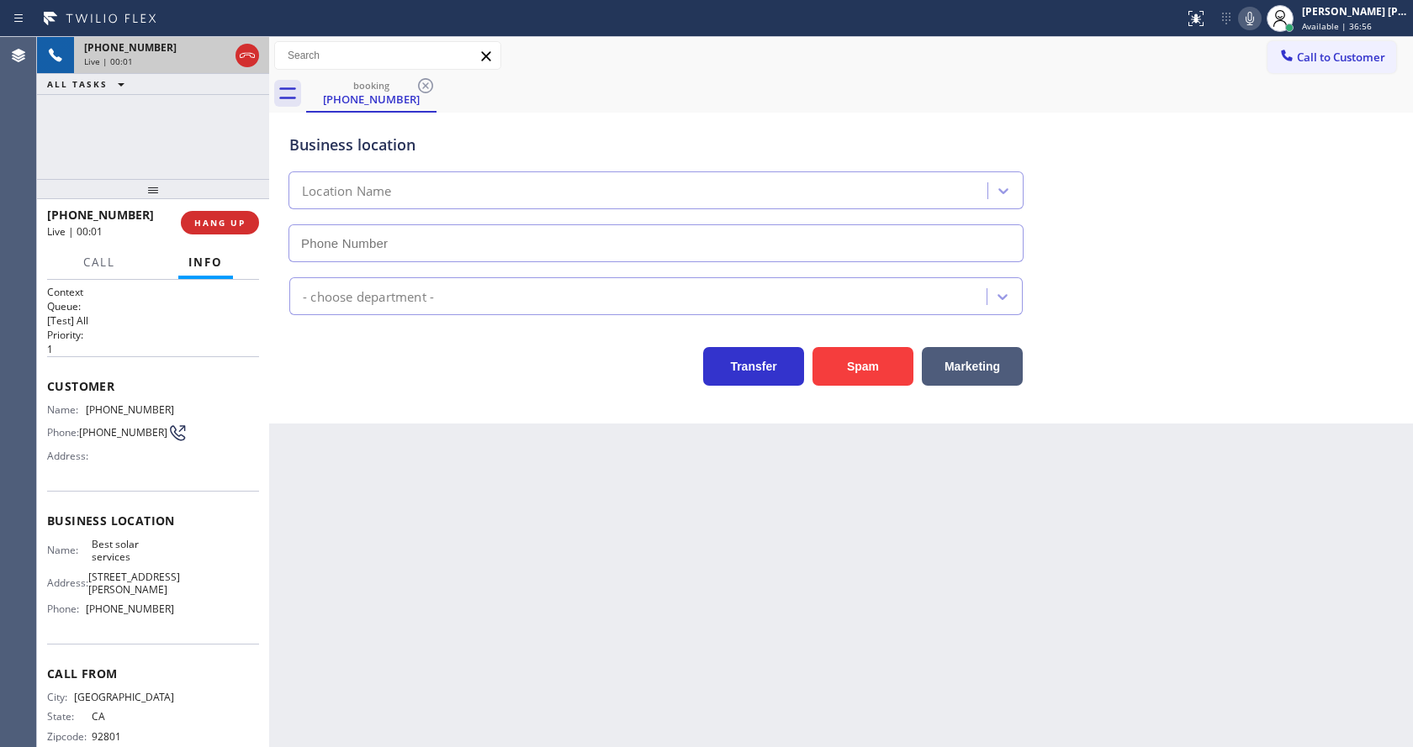
type input "[PHONE_NUMBER]"
click at [858, 362] on button "Spam" at bounding box center [862, 366] width 101 height 39
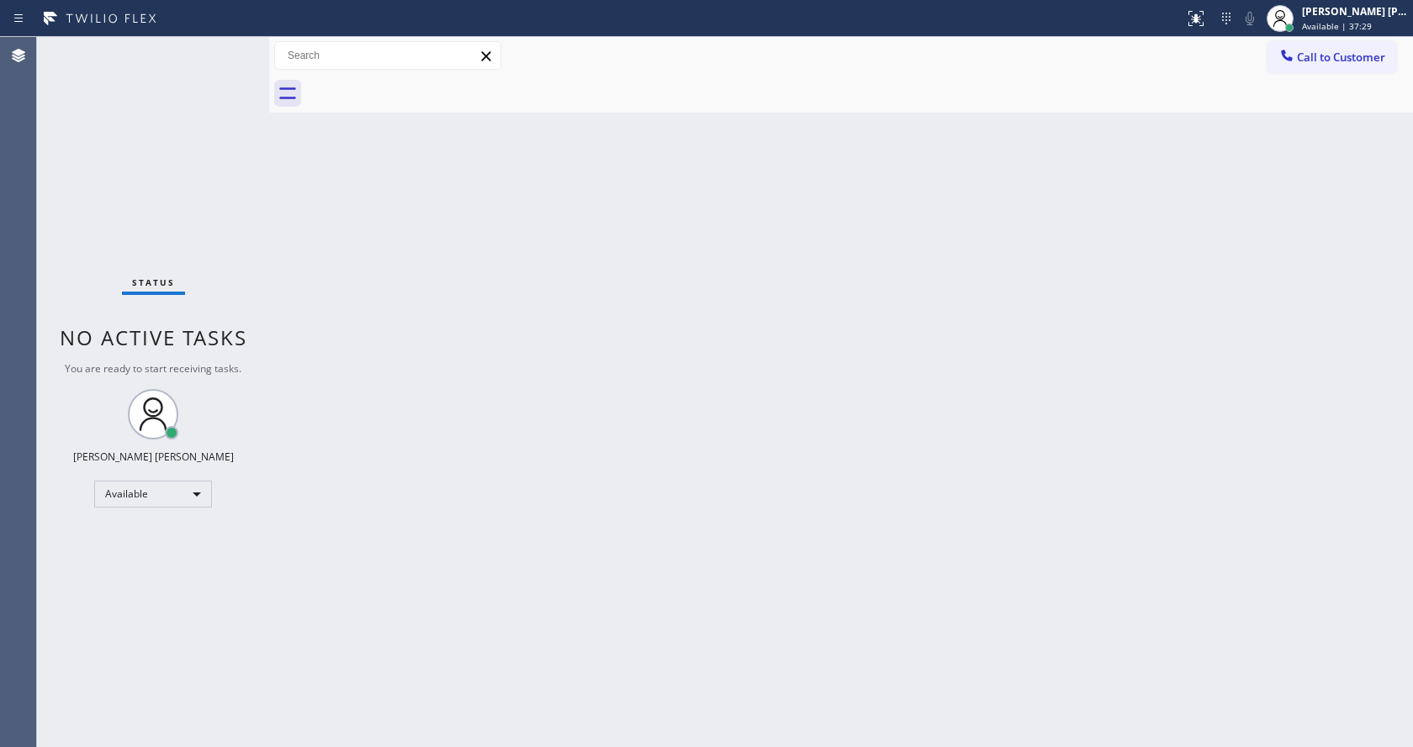
click at [330, 200] on div "Back to Dashboard Change Sender ID Customers Technicians Select a contact Outbo…" at bounding box center [841, 392] width 1144 height 710
click at [224, 49] on div "Status No active tasks You are ready to start receiving tasks. [PERSON_NAME] [P…" at bounding box center [153, 392] width 232 height 710
click at [383, 419] on div "Back to Dashboard Change Sender ID Customers Technicians Select a contact Outbo…" at bounding box center [841, 392] width 1144 height 710
click at [383, 389] on div "Back to Dashboard Change Sender ID Customers Technicians Select a contact Outbo…" at bounding box center [841, 392] width 1144 height 710
click at [779, 463] on div "Back to Dashboard Change Sender ID Customers Technicians Select a contact Outbo…" at bounding box center [841, 392] width 1144 height 710
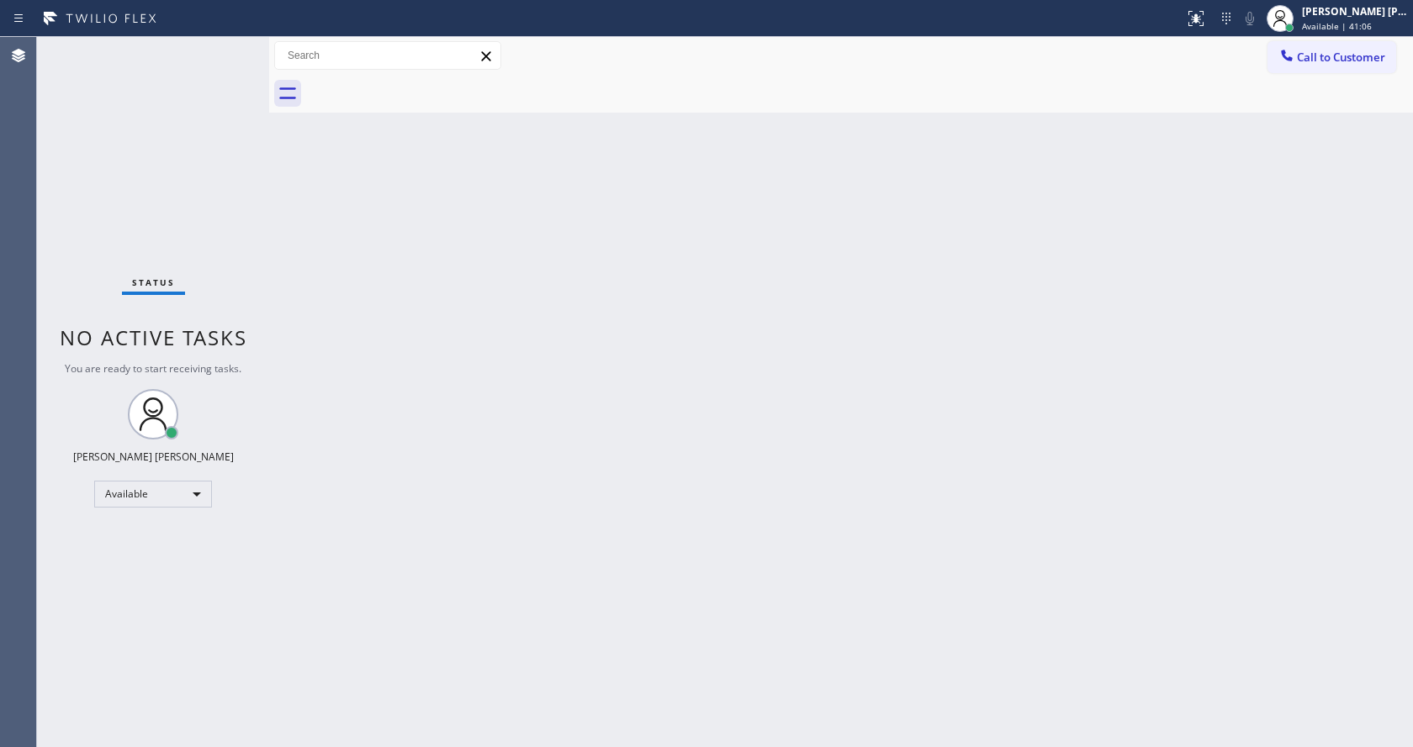
click at [225, 45] on div "Status No active tasks You are ready to start receiving tasks. [PERSON_NAME] [P…" at bounding box center [153, 392] width 232 height 710
click at [578, 575] on div "Back to Dashboard Change Sender ID Customers Technicians Select a contact Outbo…" at bounding box center [841, 392] width 1144 height 710
click at [198, 204] on div "Status No active tasks You are ready to start receiving tasks. [PERSON_NAME] [P…" at bounding box center [153, 392] width 232 height 710
click at [223, 49] on div "Status No active tasks You are ready to start receiving tasks. [PERSON_NAME] [P…" at bounding box center [153, 392] width 232 height 710
click at [347, 273] on div "Back to Dashboard Change Sender ID Customers Technicians Select a contact Outbo…" at bounding box center [841, 392] width 1144 height 710
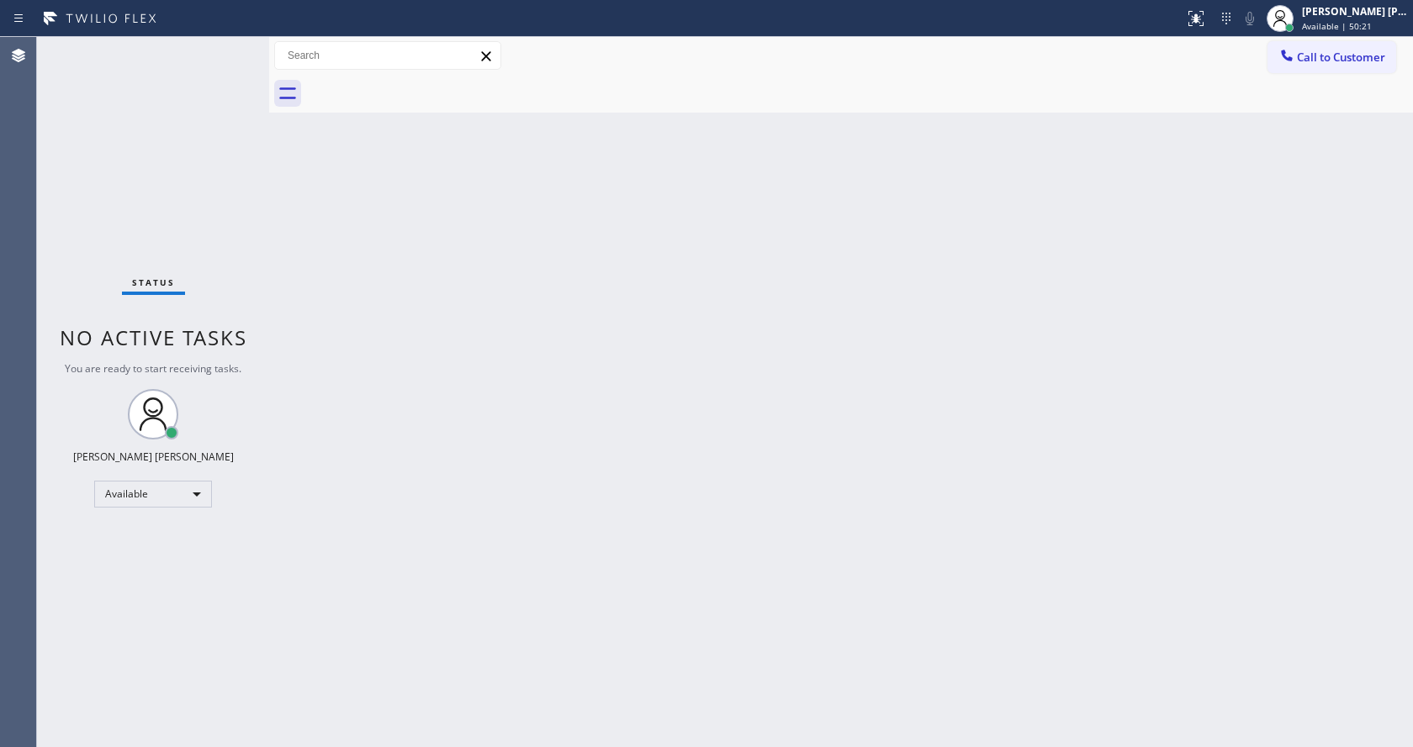
click at [226, 44] on div "Status No active tasks You are ready to start receiving tasks. [PERSON_NAME] [P…" at bounding box center [153, 392] width 232 height 710
click at [226, 45] on div "Status No active tasks You are ready to start receiving tasks. [PERSON_NAME] [P…" at bounding box center [153, 392] width 232 height 710
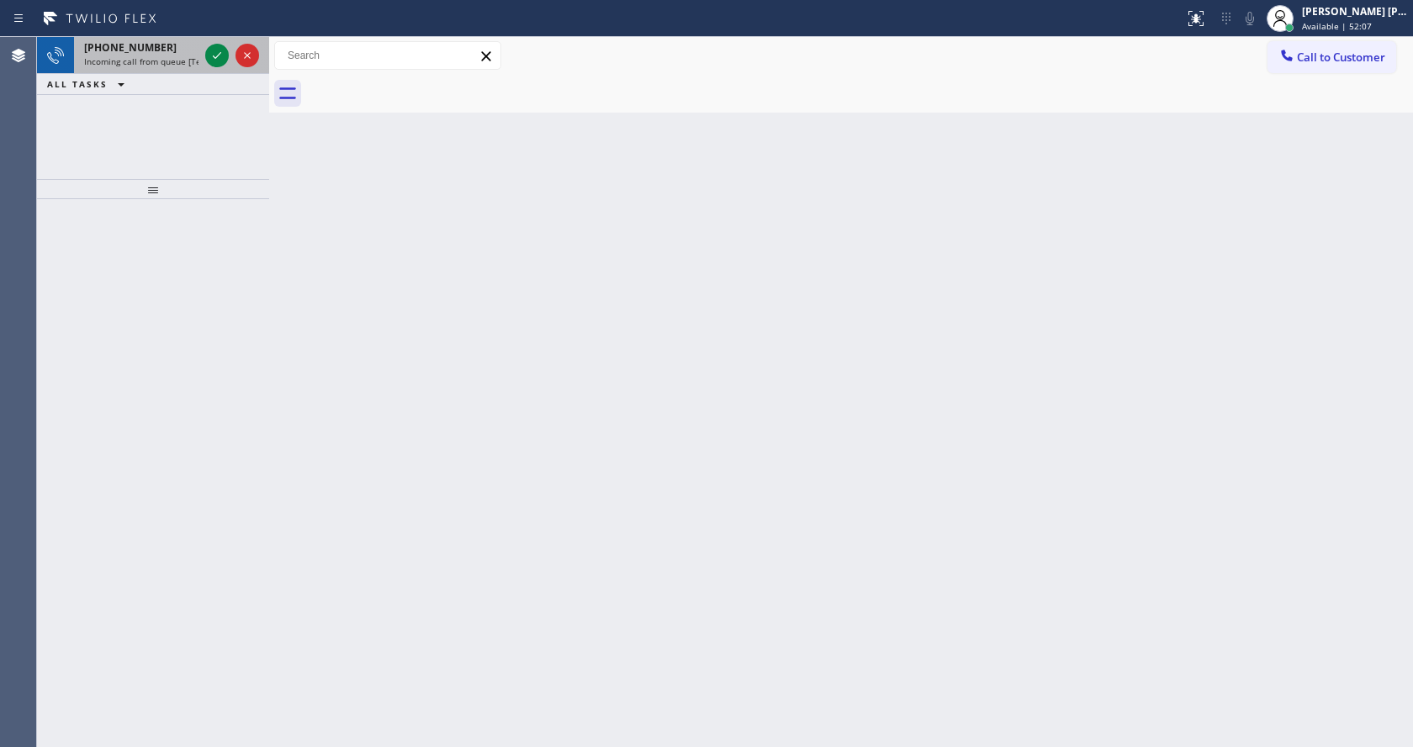
click at [187, 60] on span "Incoming call from queue [Test] All" at bounding box center [154, 61] width 140 height 12
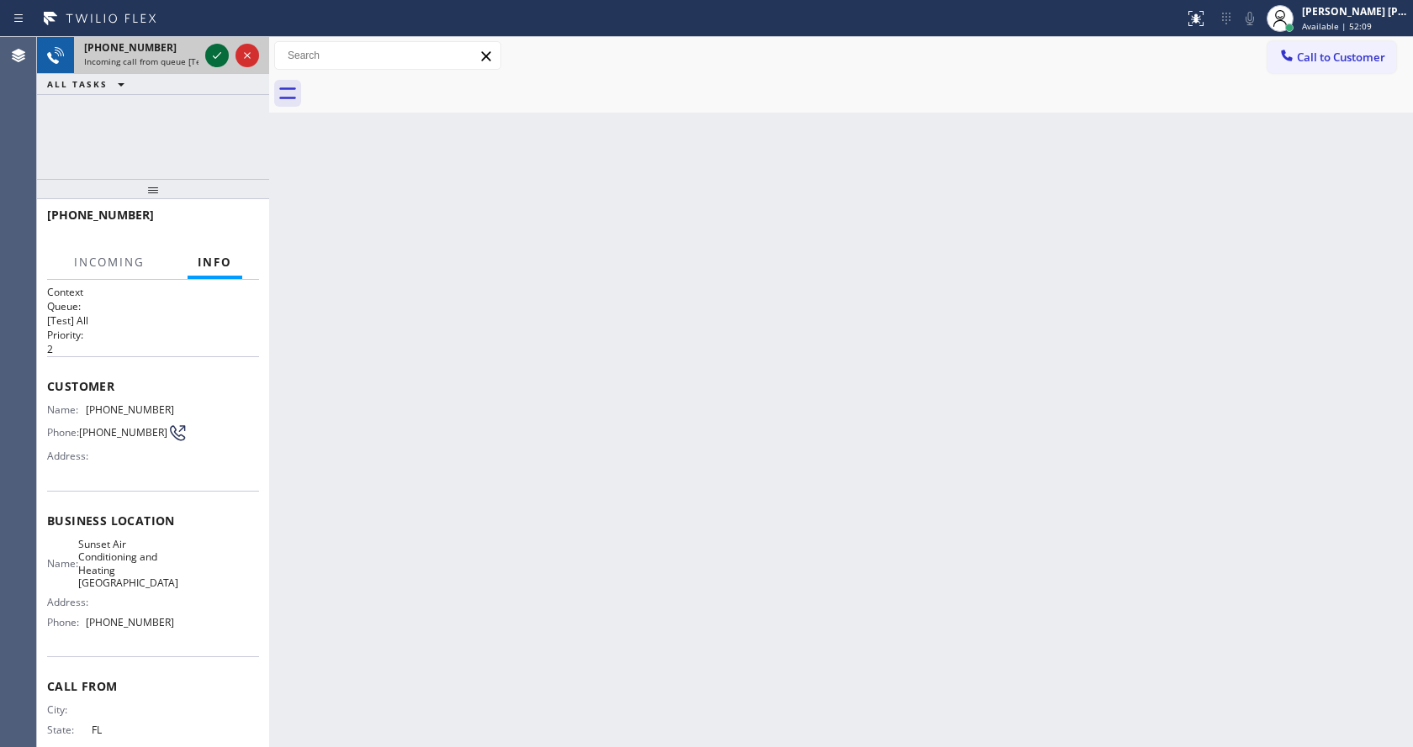
drag, startPoint x: 213, startPoint y: 59, endPoint x: 214, endPoint y: 46, distance: 12.7
click at [213, 58] on icon at bounding box center [217, 55] width 20 height 20
click at [651, 366] on div "Back to Dashboard Change Sender ID Customers Technicians Select a contact Outbo…" at bounding box center [841, 392] width 1144 height 710
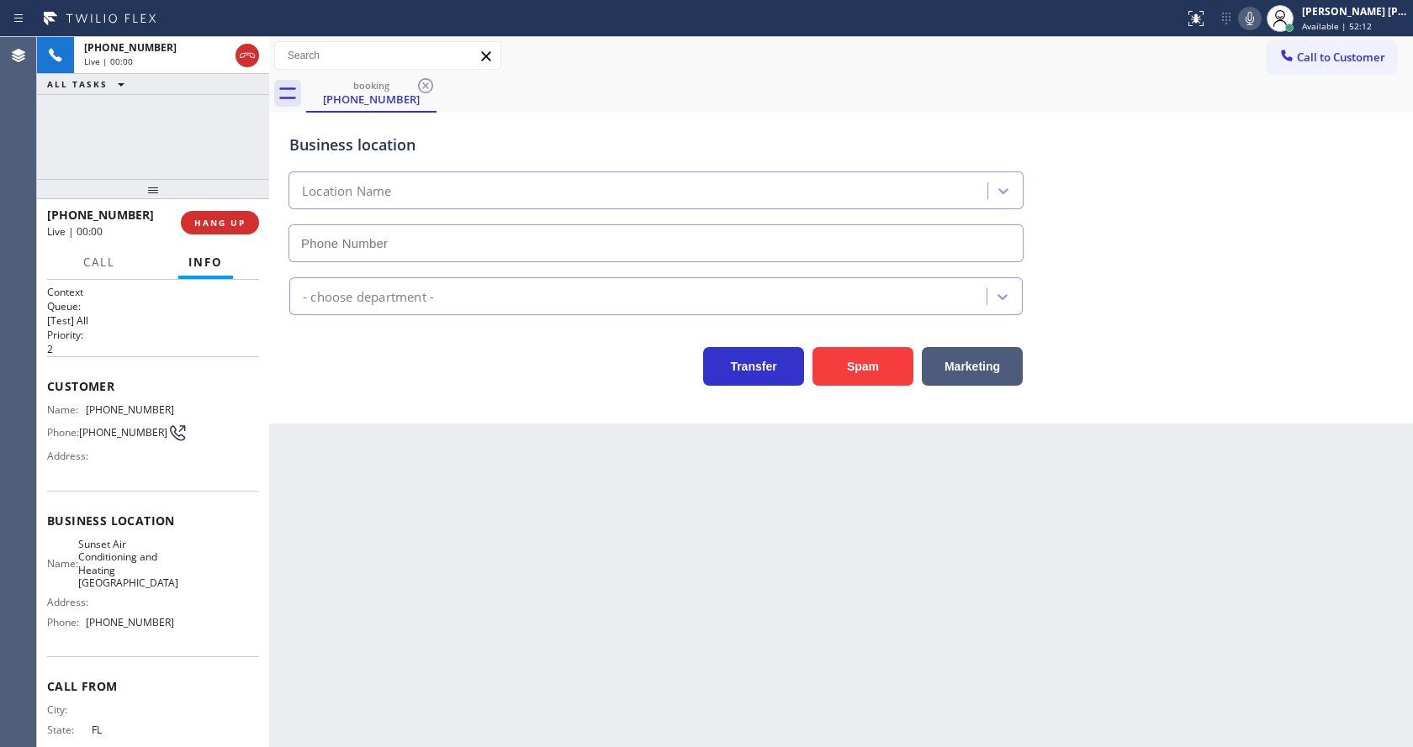
type input "[PHONE_NUMBER]"
click at [827, 373] on button "Spam" at bounding box center [862, 366] width 101 height 39
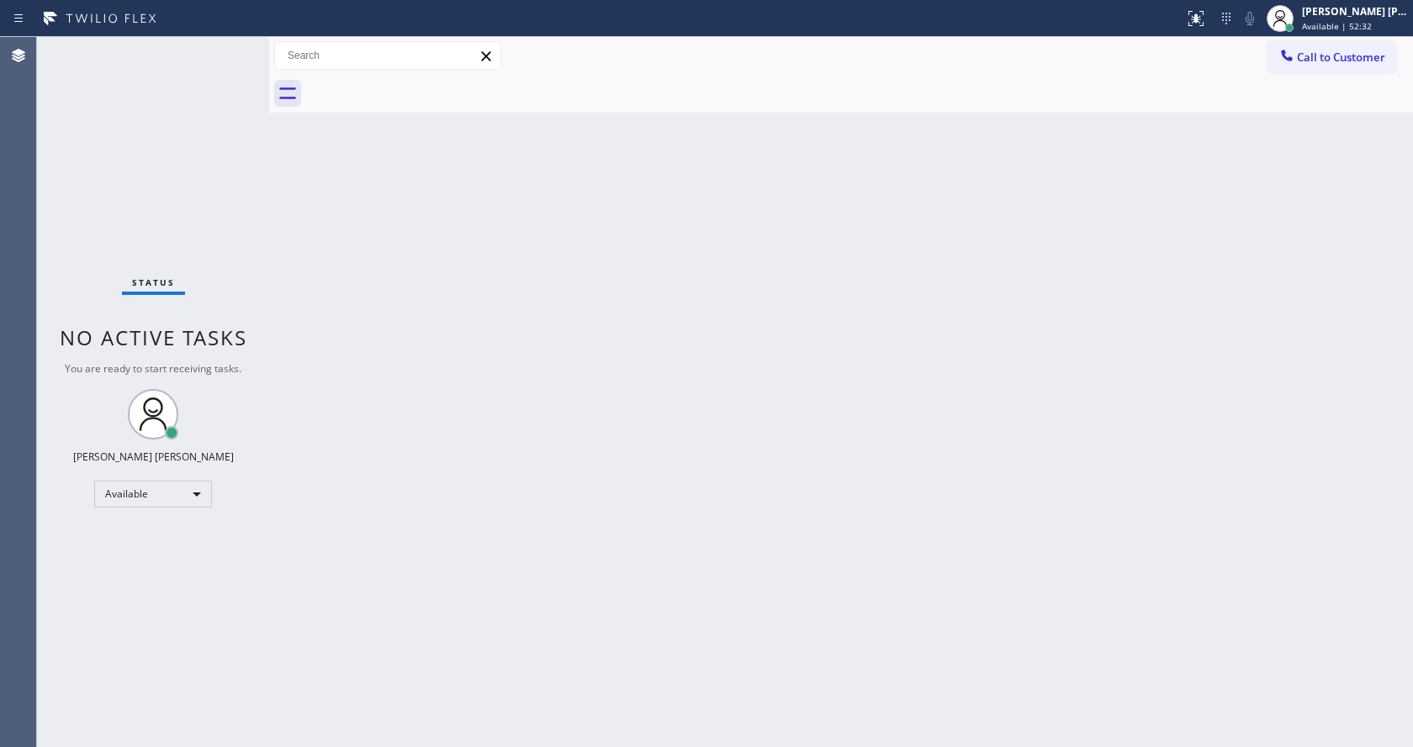
click at [223, 48] on div "Status No active tasks You are ready to start receiving tasks. [PERSON_NAME] [P…" at bounding box center [153, 392] width 232 height 710
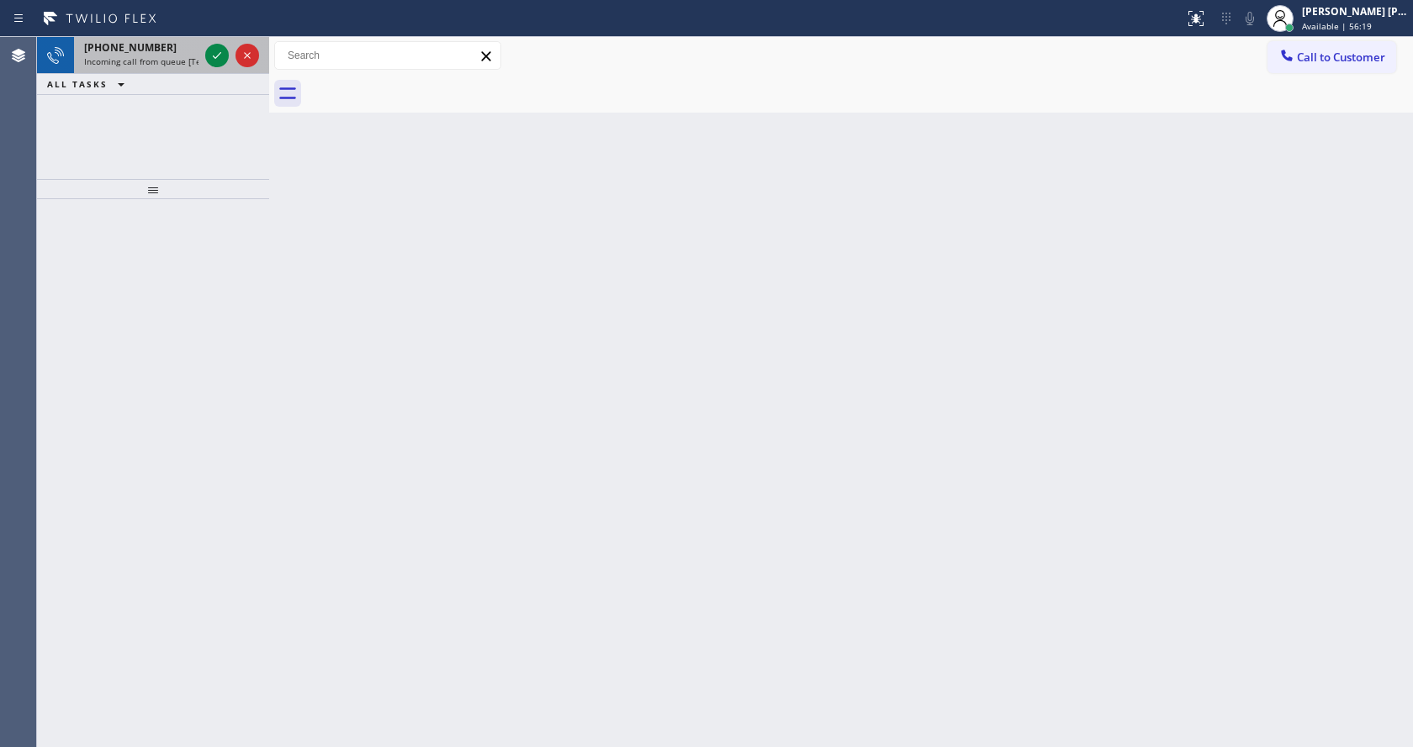
click at [182, 52] on div "[PHONE_NUMBER]" at bounding box center [141, 47] width 114 height 14
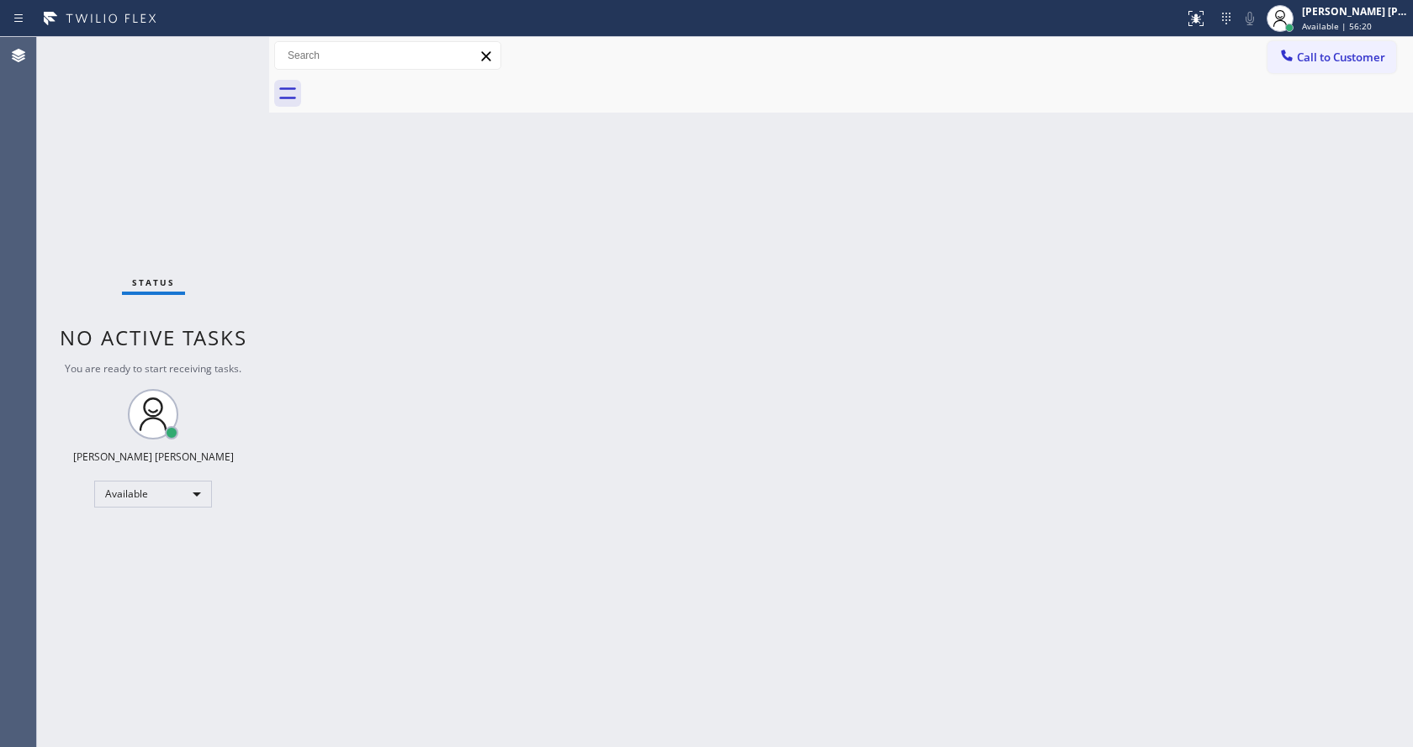
click at [654, 436] on div "Back to Dashboard Change Sender ID Customers Technicians Select a contact Outbo…" at bounding box center [841, 392] width 1144 height 710
click at [225, 156] on div "Status No active tasks You are ready to start receiving tasks. [PERSON_NAME] [P…" at bounding box center [153, 392] width 232 height 710
click at [224, 42] on div "Status No active tasks You are ready to start receiving tasks. [PERSON_NAME] [P…" at bounding box center [153, 392] width 232 height 710
click at [229, 45] on div "Status No active tasks You are ready to start receiving tasks. [PERSON_NAME] [P…" at bounding box center [153, 392] width 232 height 710
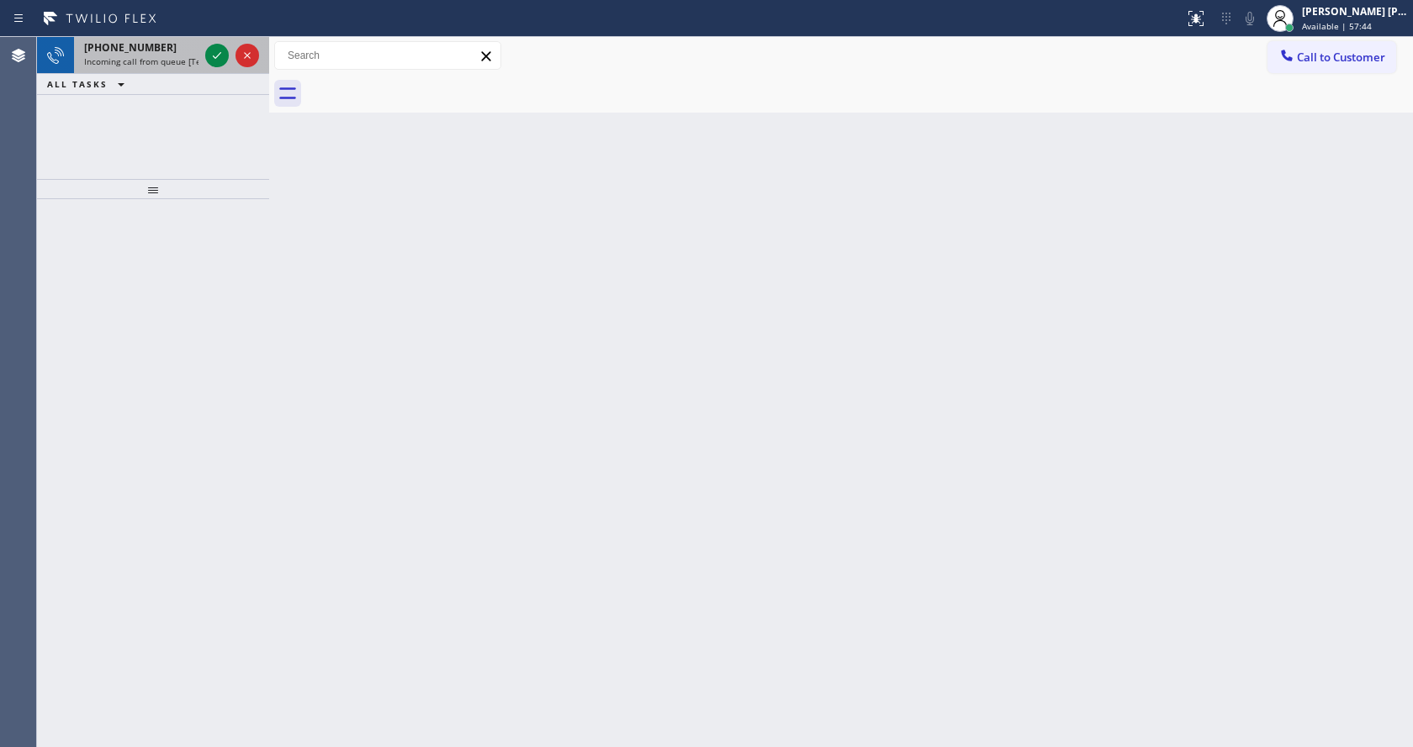
click at [150, 53] on span "[PHONE_NUMBER]" at bounding box center [130, 47] width 92 height 14
click at [209, 51] on icon at bounding box center [217, 55] width 20 height 20
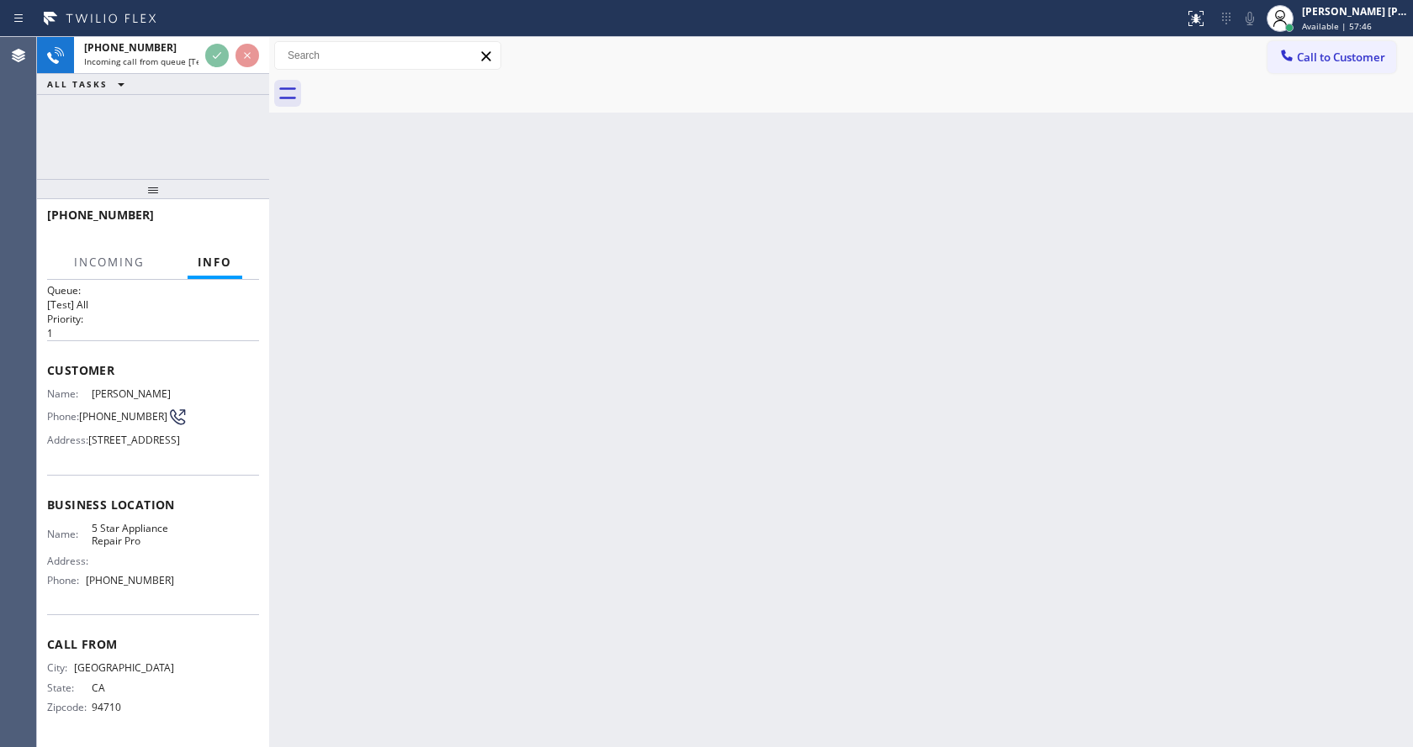
scroll to position [61, 0]
click at [589, 520] on div "Back to Dashboard Change Sender ID Customers Technicians Select a contact Outbo…" at bounding box center [841, 392] width 1144 height 710
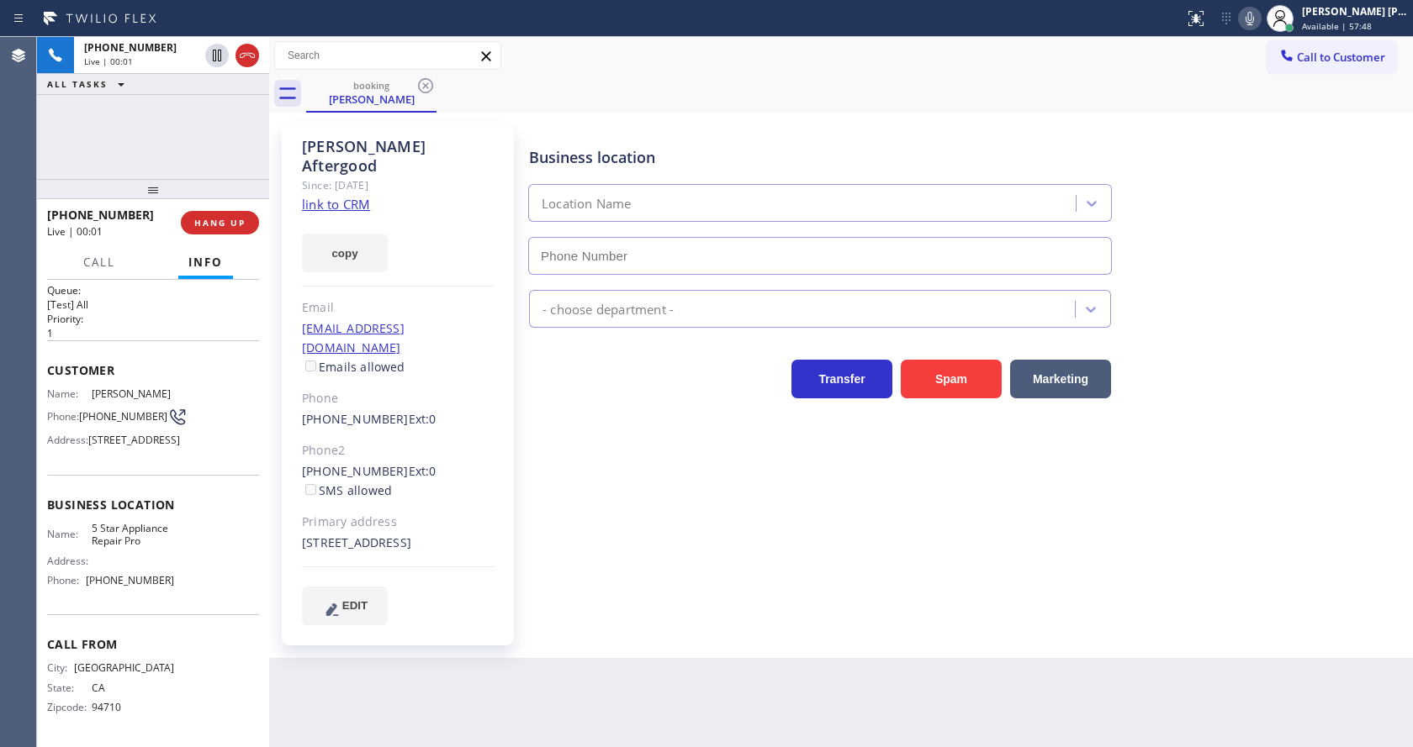
click at [598, 555] on div "Business location Location Name - choose department - Transfer Spam Marketing" at bounding box center [967, 374] width 883 height 491
type input "[PHONE_NUMBER]"
click at [353, 392] on div "[PERSON_NAME] Since: [DATE] link to CRM copy Email [EMAIL_ADDRESS][DOMAIN_NAME]…" at bounding box center [398, 385] width 232 height 520
click at [472, 441] on div "Phone2" at bounding box center [398, 450] width 193 height 19
click at [361, 196] on link "link to CRM" at bounding box center [336, 204] width 68 height 17
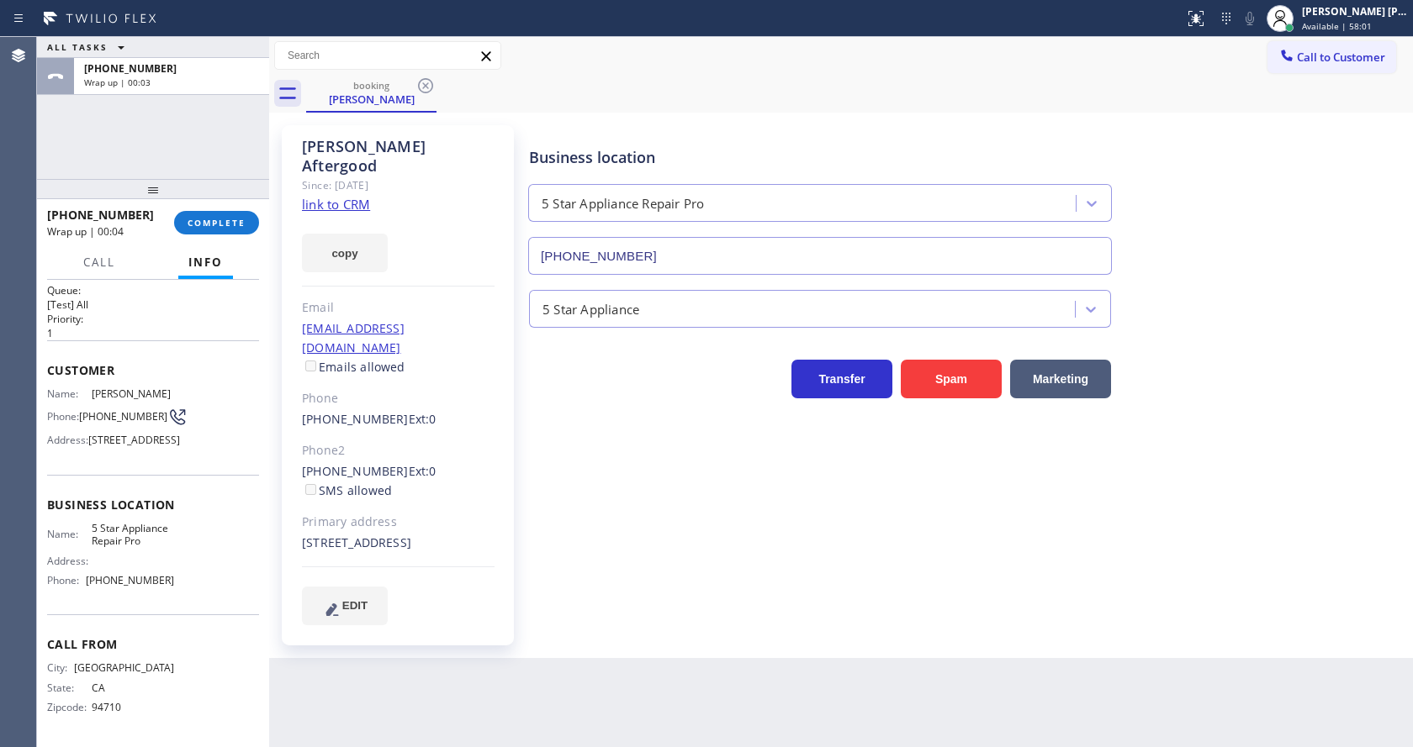
drag, startPoint x: 194, startPoint y: 198, endPoint x: 198, endPoint y: 220, distance: 22.1
click at [195, 199] on div at bounding box center [153, 189] width 232 height 20
click at [199, 224] on div "[PHONE_NUMBER] Wrap up | 00:04 COMPLETE" at bounding box center [153, 240] width 212 height 44
click at [207, 236] on span "COMPLETE" at bounding box center [217, 240] width 58 height 12
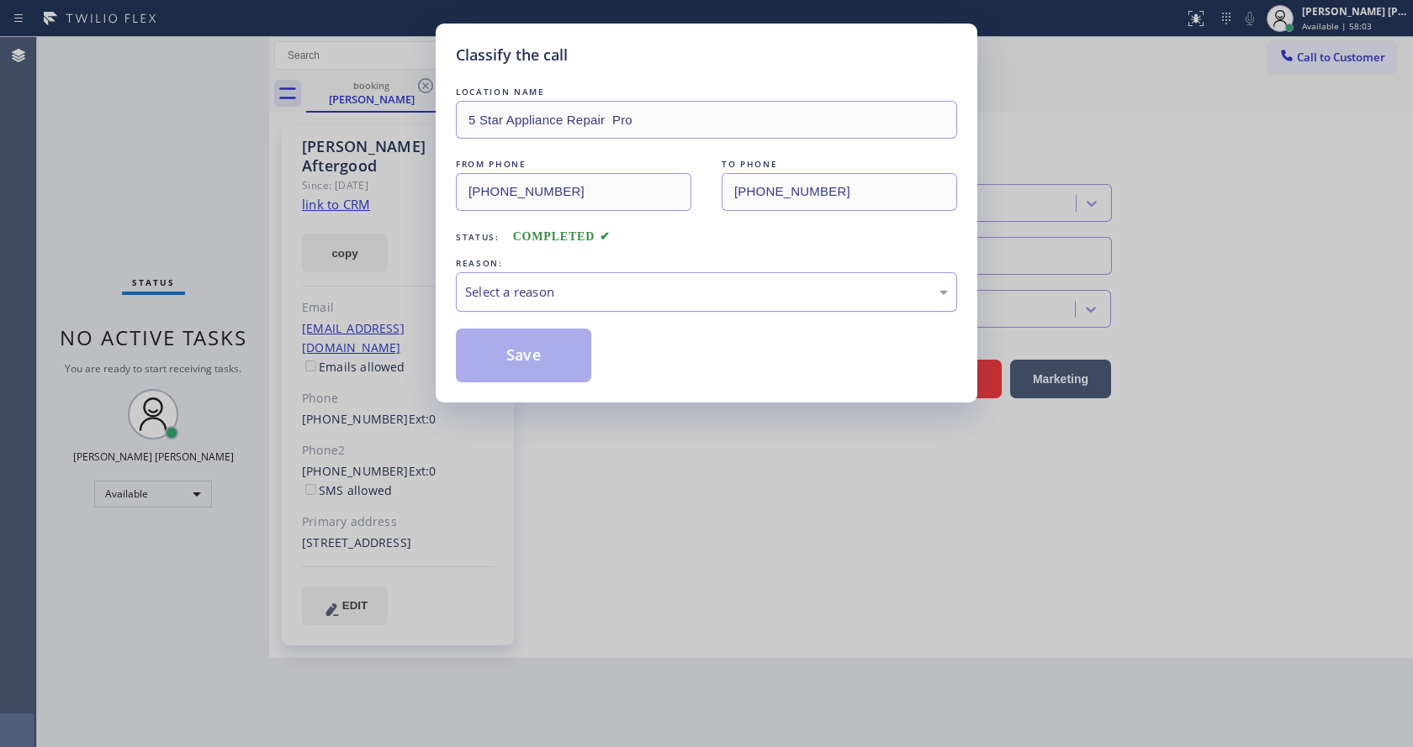
click at [462, 294] on div "Select a reason" at bounding box center [706, 292] width 501 height 40
click at [489, 357] on button "Save" at bounding box center [523, 356] width 135 height 54
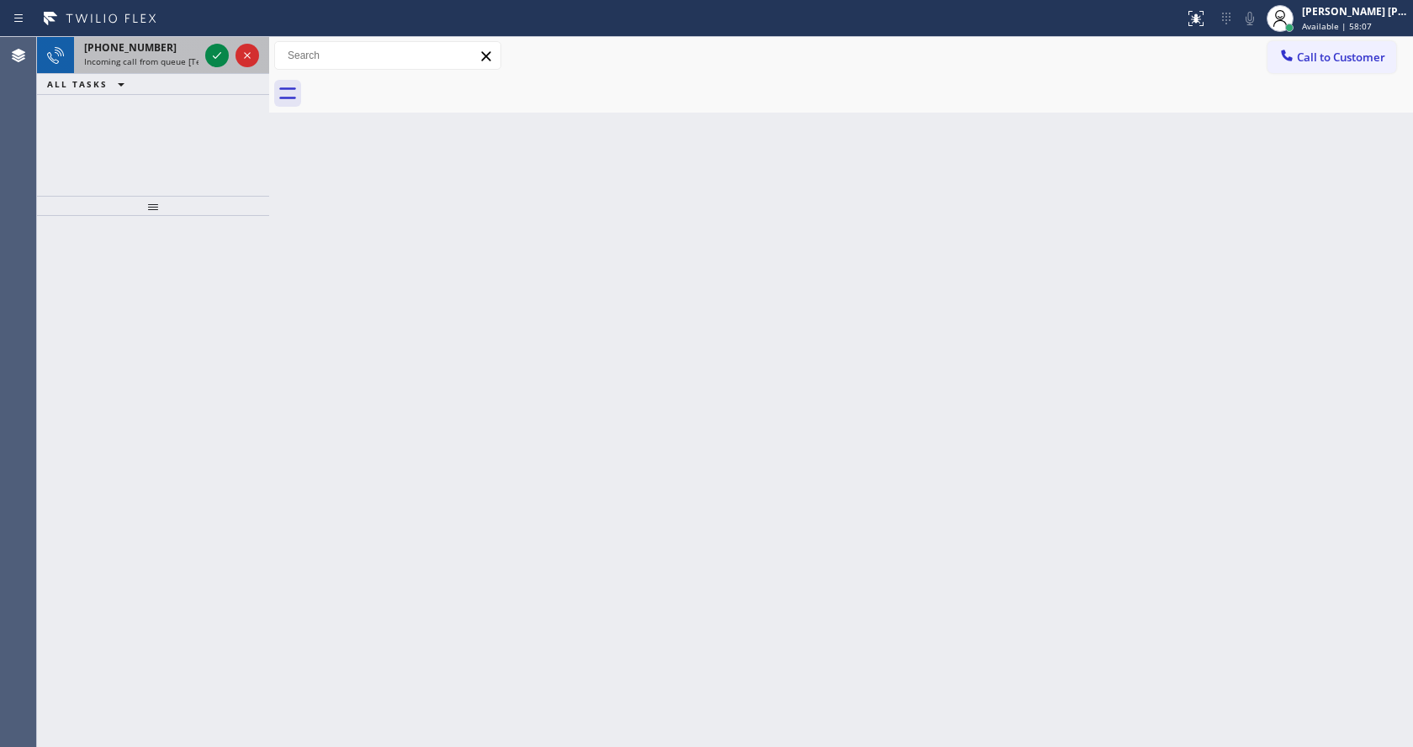
click at [172, 61] on span "Incoming call from queue [Test] All" at bounding box center [154, 61] width 140 height 12
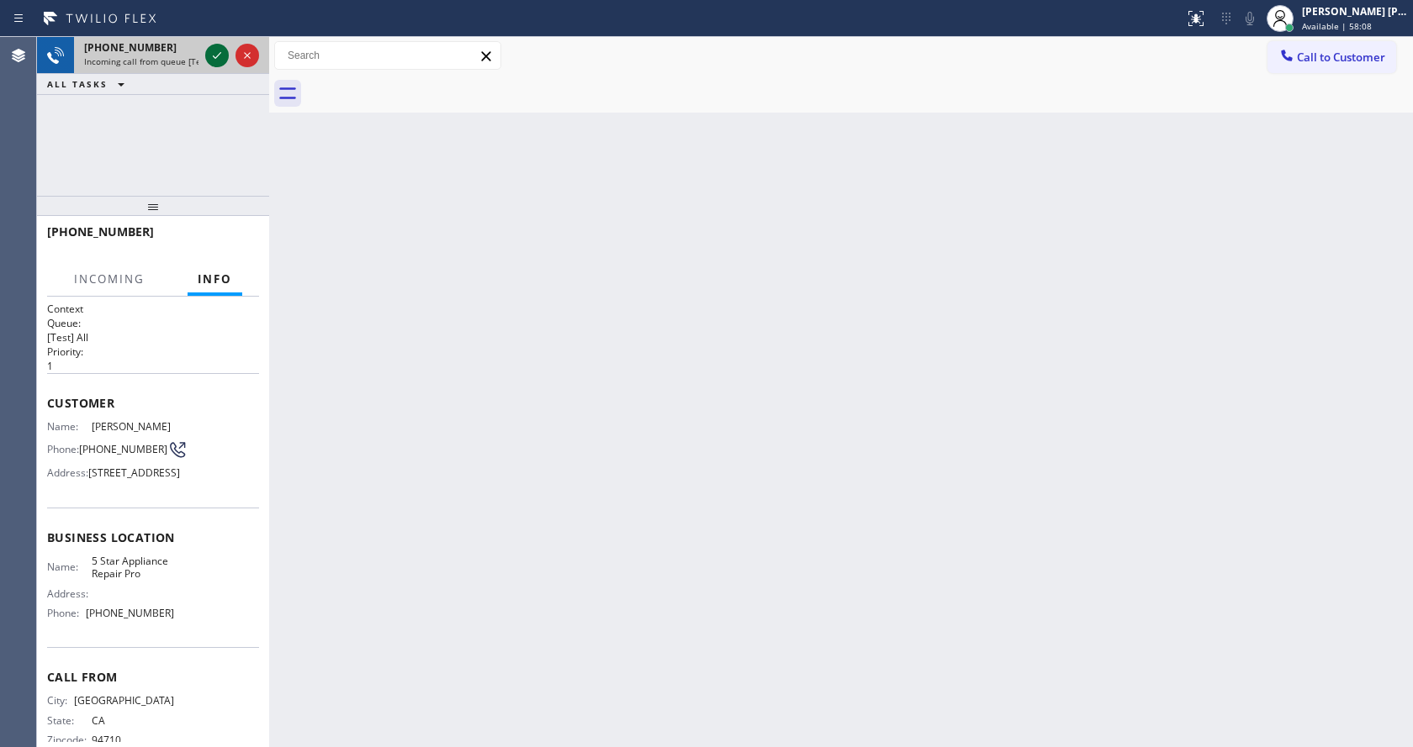
click at [205, 55] on div at bounding box center [217, 55] width 24 height 20
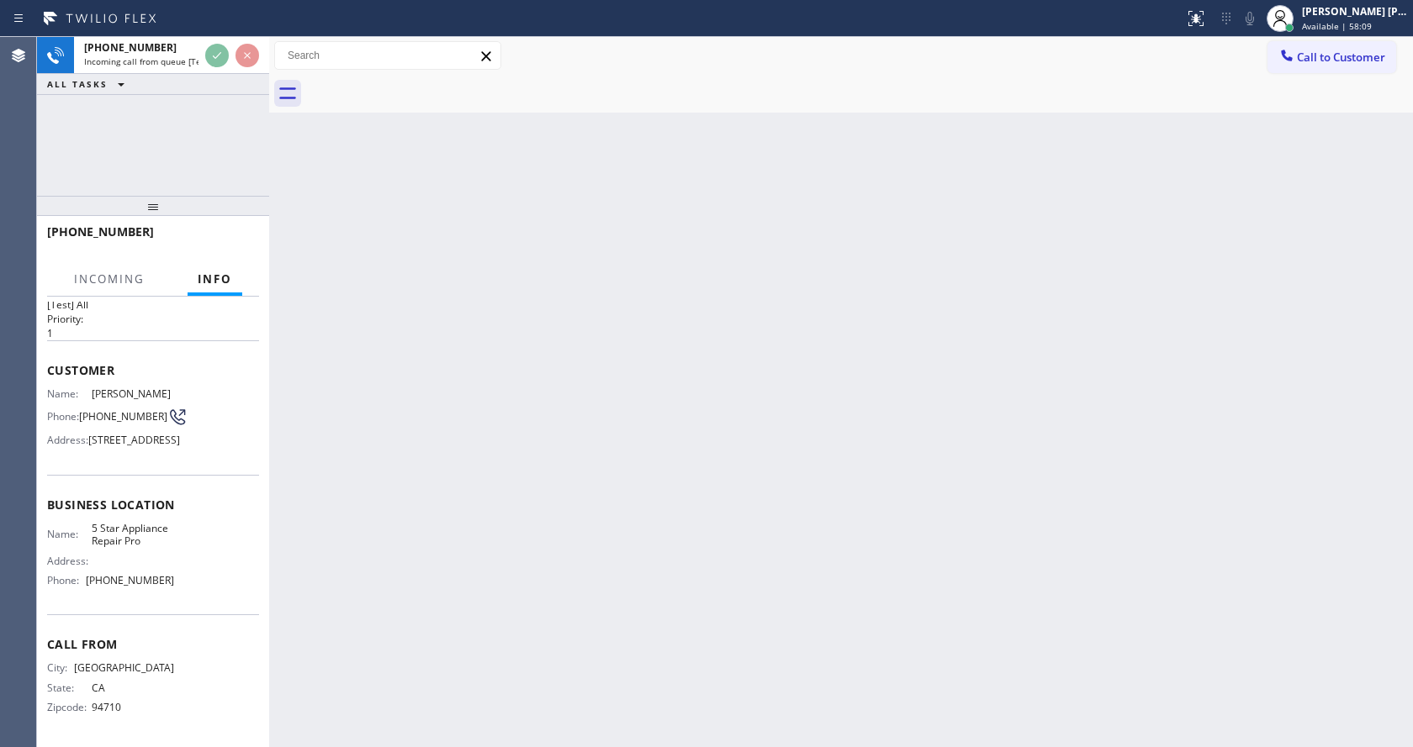
scroll to position [77, 0]
click at [599, 406] on div "Back to Dashboard Change Sender ID Customers Technicians Select a contact Outbo…" at bounding box center [841, 392] width 1144 height 710
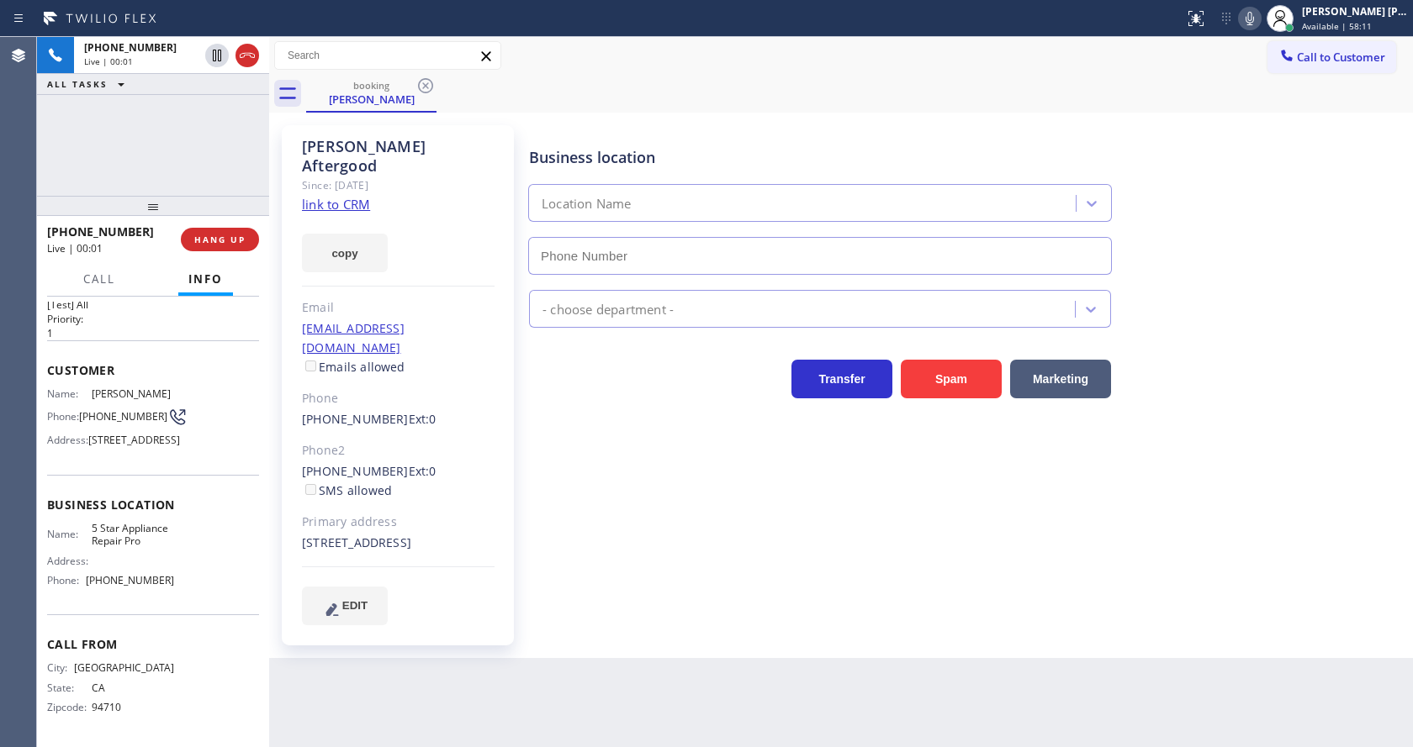
type input "[PHONE_NUMBER]"
click at [327, 196] on link "link to CRM" at bounding box center [336, 204] width 68 height 17
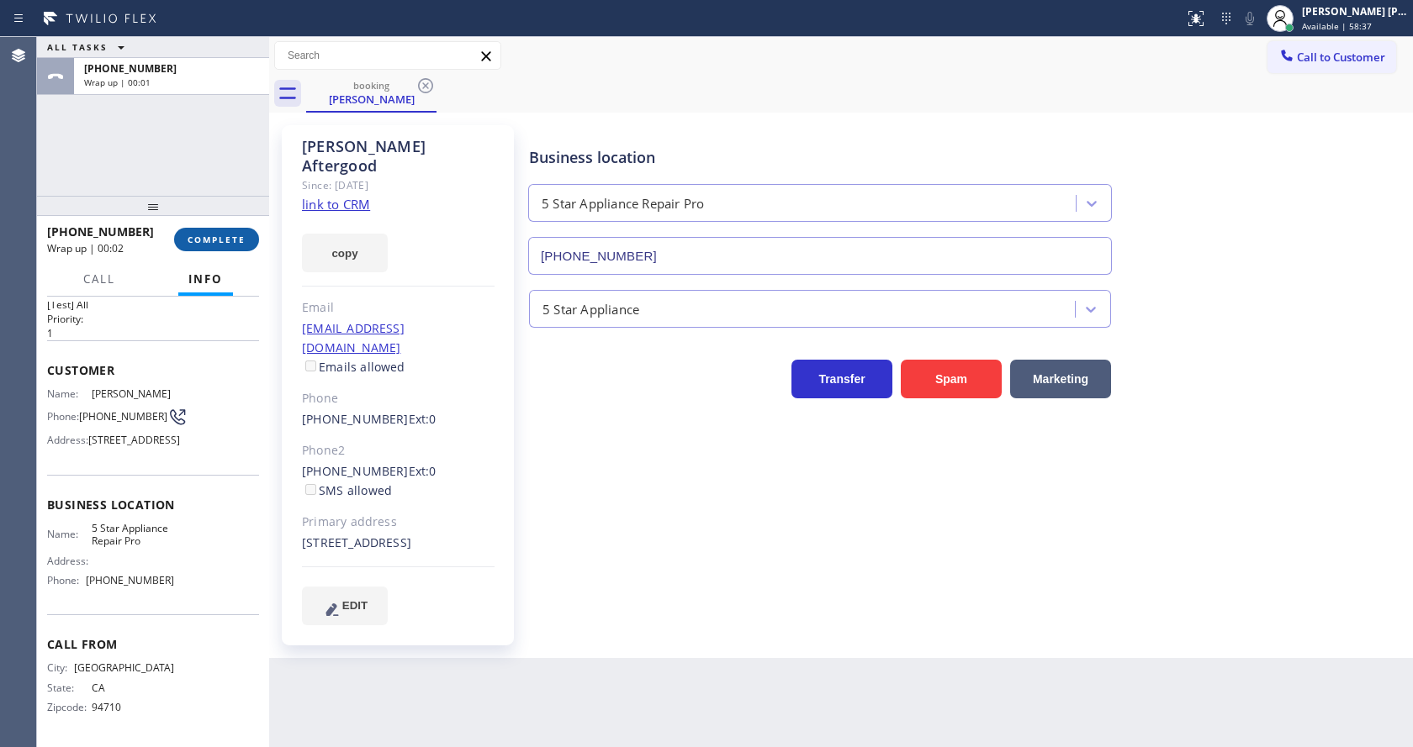
click at [208, 245] on span "COMPLETE" at bounding box center [217, 240] width 58 height 12
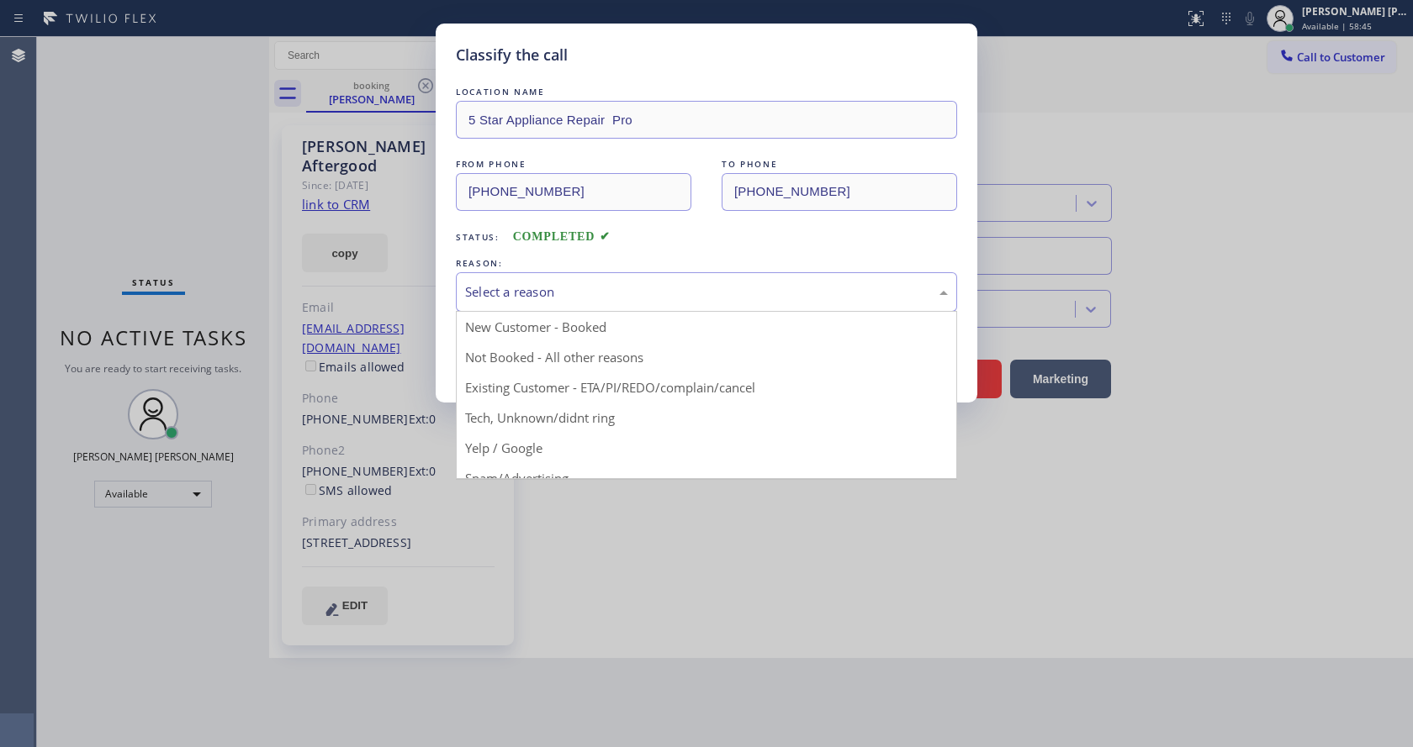
click at [474, 281] on div "Select a reason" at bounding box center [706, 292] width 501 height 40
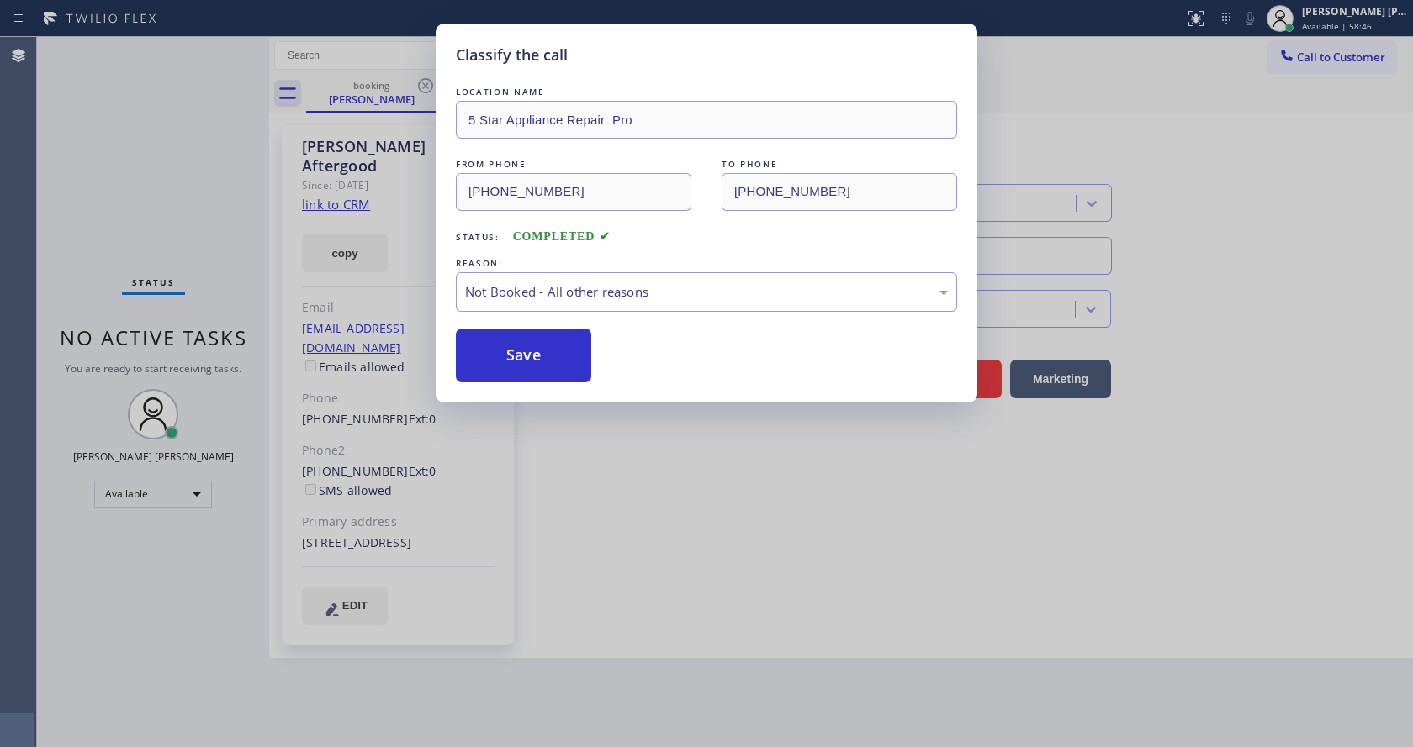
click at [518, 350] on button "Save" at bounding box center [523, 356] width 135 height 54
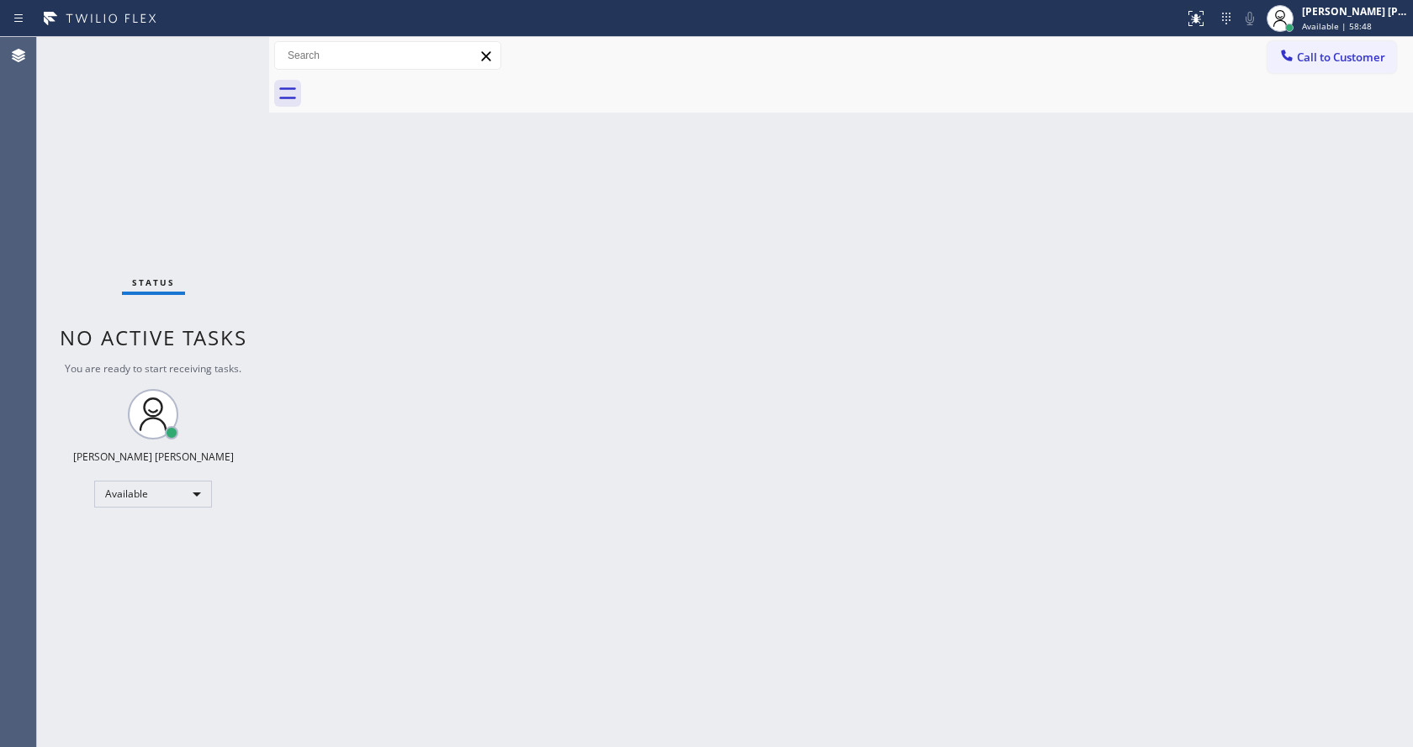
click at [233, 241] on div "Status No active tasks You are ready to start receiving tasks. [PERSON_NAME] [P…" at bounding box center [153, 392] width 232 height 710
click at [233, 45] on div "Status No active tasks You are ready to start receiving tasks. [PERSON_NAME] [P…" at bounding box center [153, 392] width 232 height 710
click at [218, 57] on div "Status No active tasks You are ready to start receiving tasks. [PERSON_NAME] [P…" at bounding box center [153, 392] width 232 height 710
click at [517, 389] on div "Back to Dashboard Change Sender ID Customers Technicians Select a contact Outbo…" at bounding box center [841, 392] width 1144 height 710
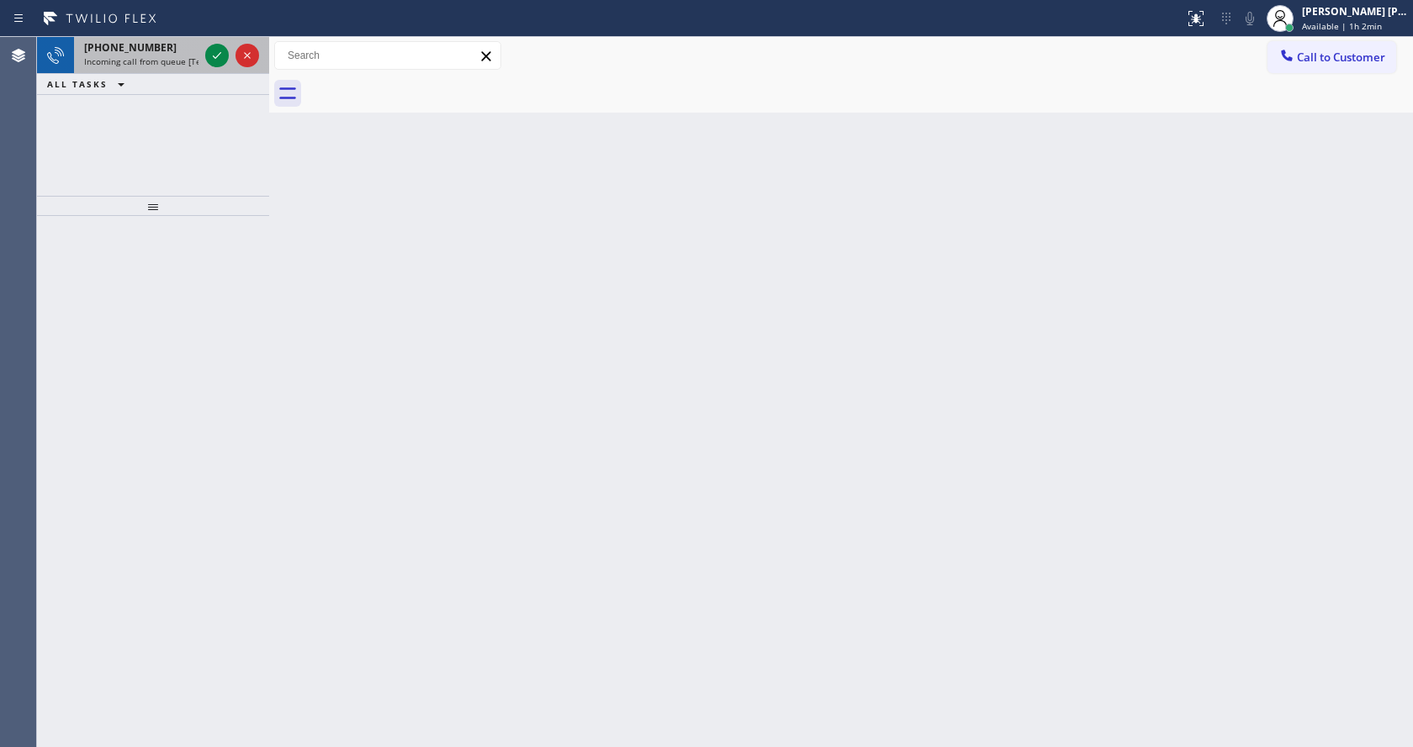
click at [140, 54] on span "[PHONE_NUMBER]" at bounding box center [130, 47] width 92 height 14
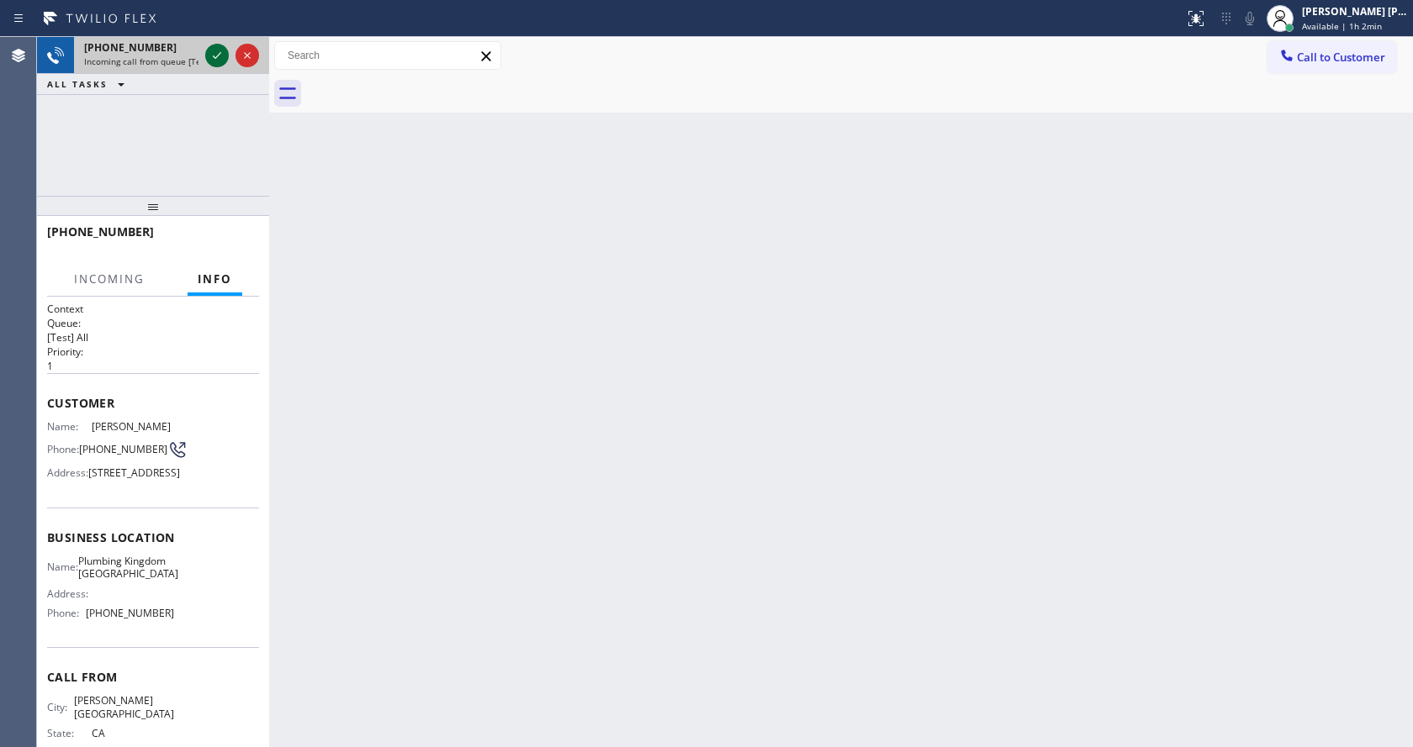
click at [219, 50] on icon at bounding box center [217, 55] width 20 height 20
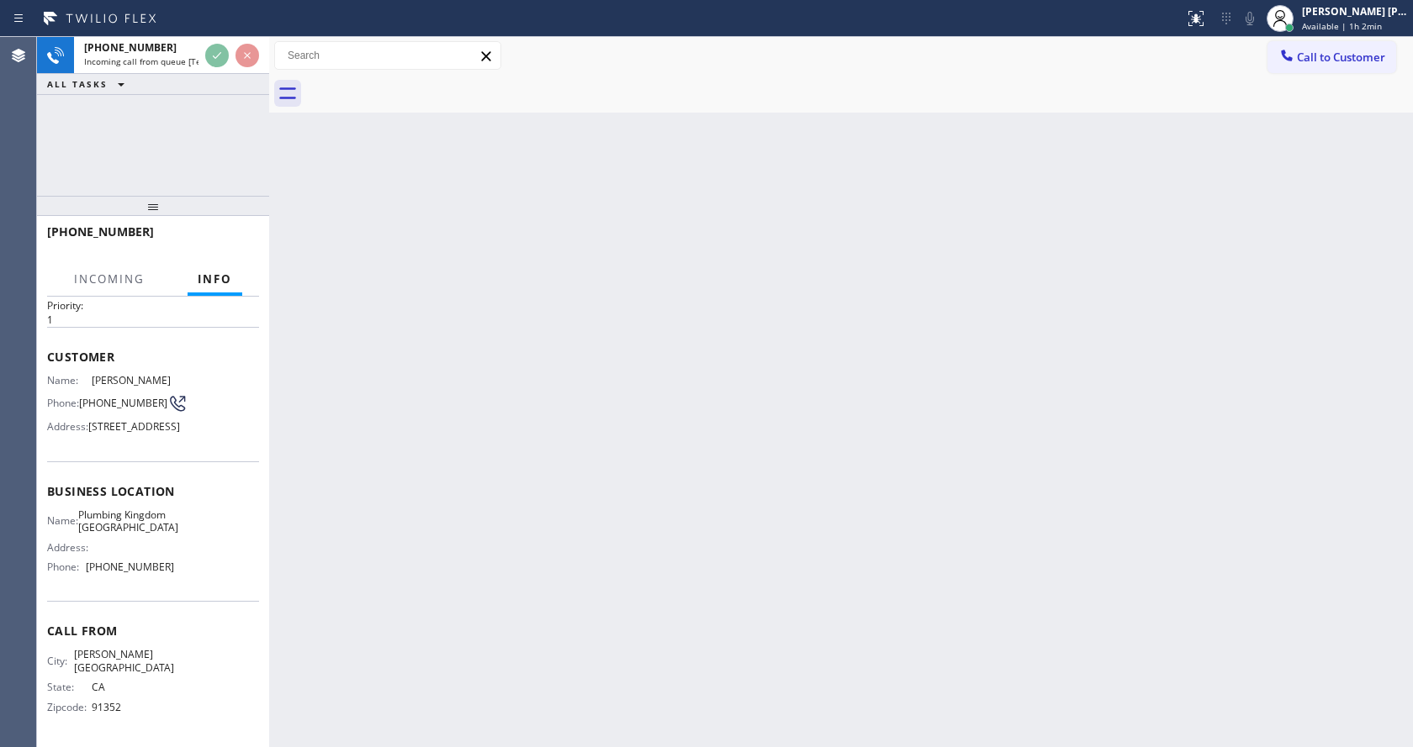
scroll to position [91, 0]
click at [579, 409] on div "Back to Dashboard Change Sender ID Customers Technicians Select a contact Outbo…" at bounding box center [841, 392] width 1144 height 710
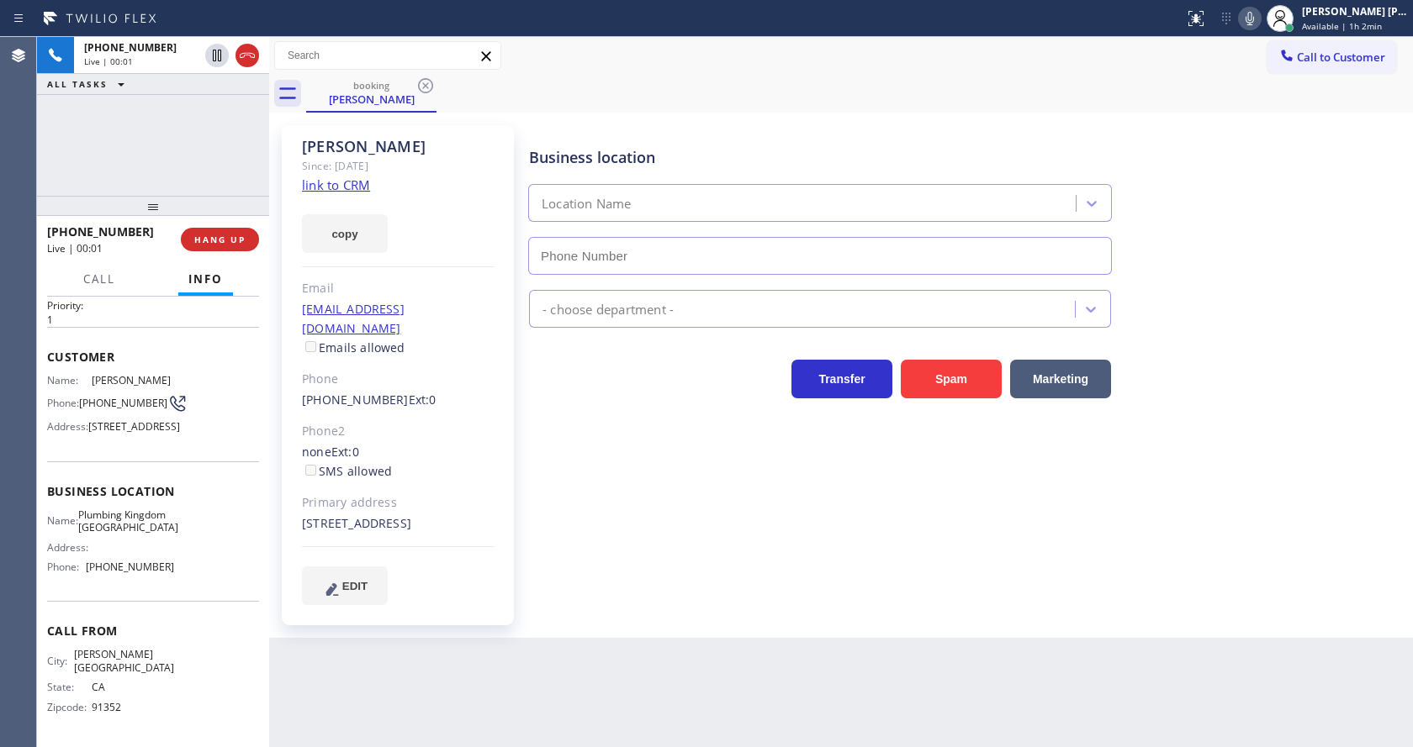
type input "[PHONE_NUMBER]"
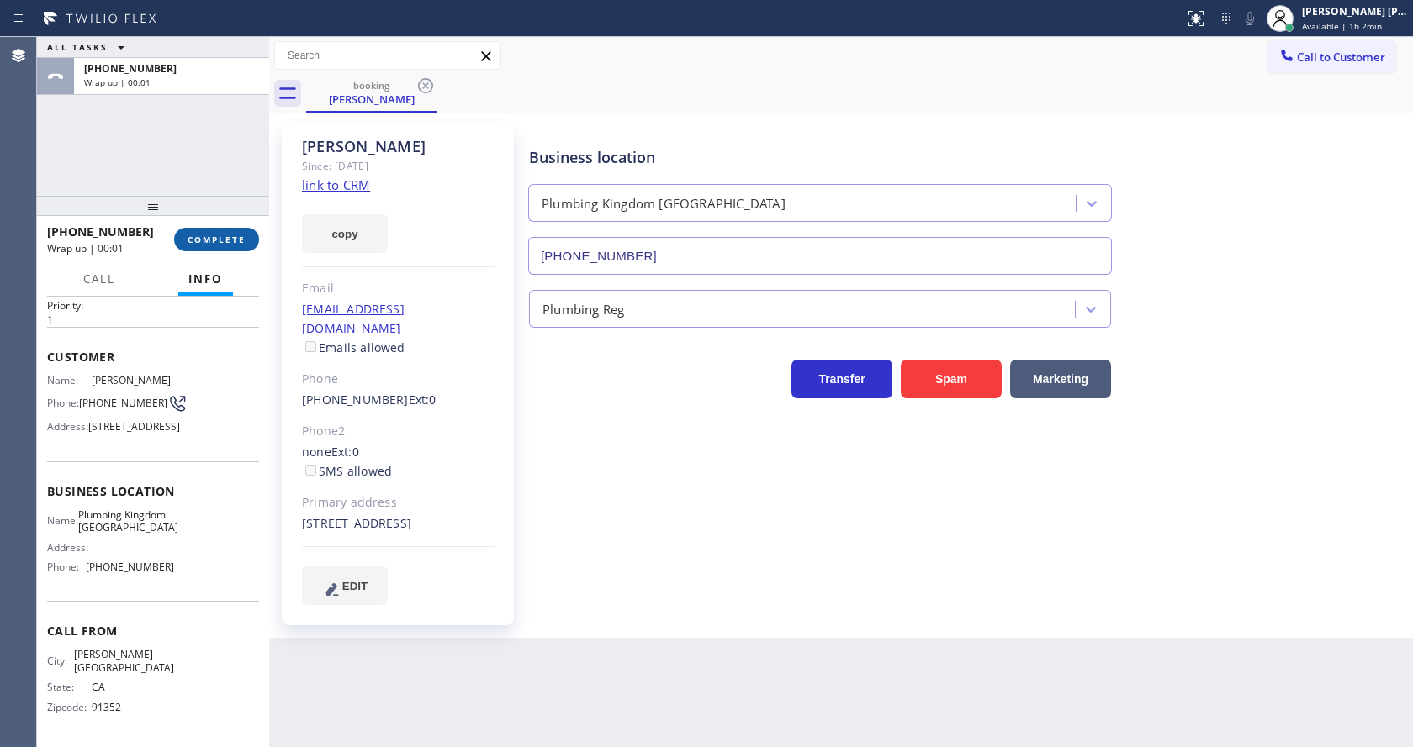
click at [208, 233] on button "COMPLETE" at bounding box center [216, 240] width 85 height 24
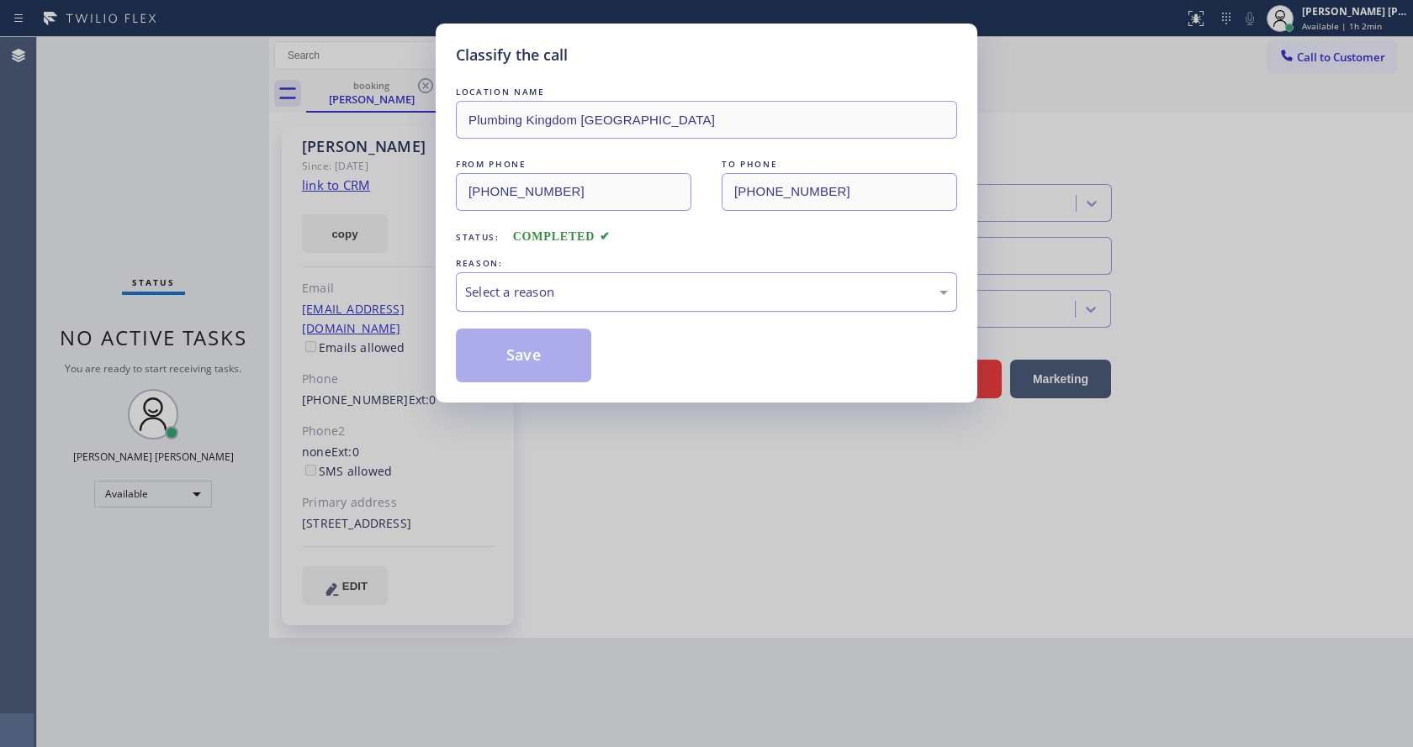
click at [552, 306] on div "Select a reason" at bounding box center [706, 292] width 501 height 40
click at [524, 350] on button "Save" at bounding box center [523, 356] width 135 height 54
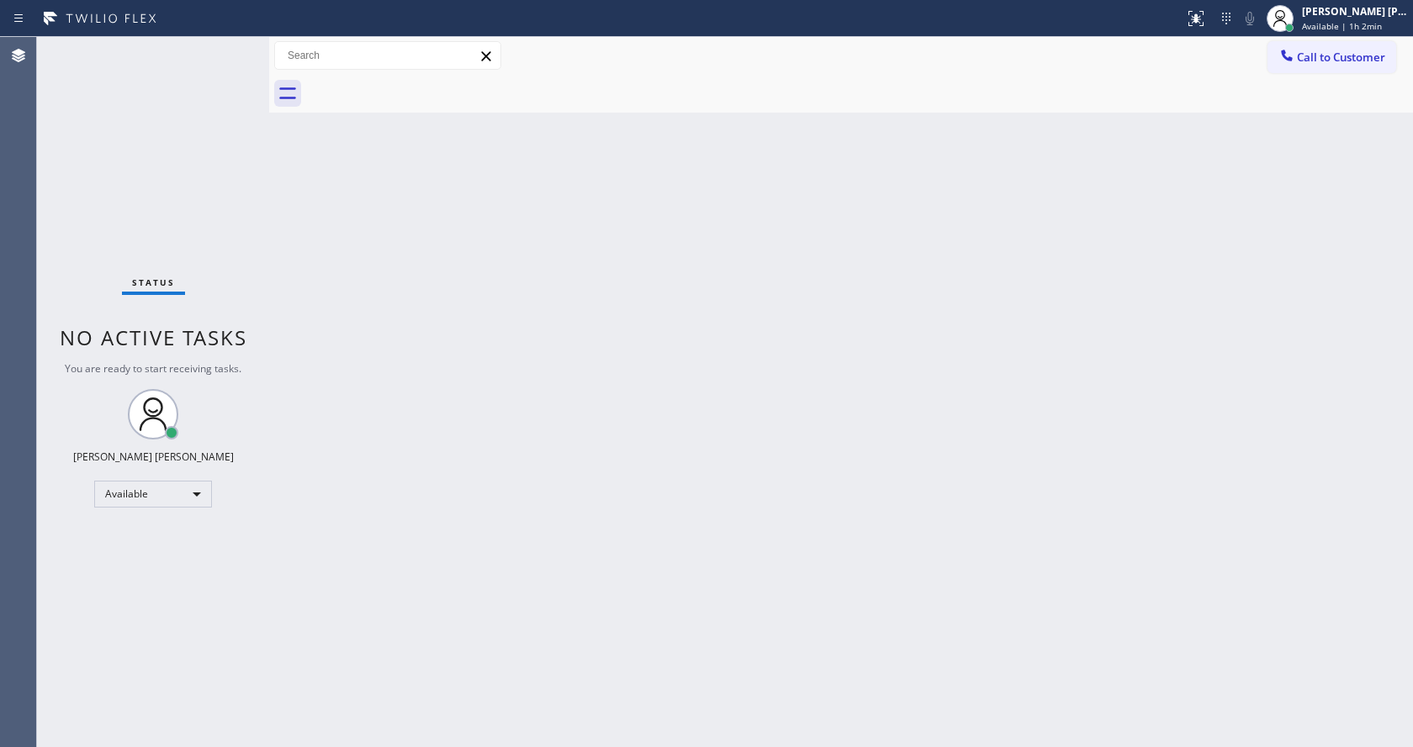
click at [219, 45] on div "Status No active tasks You are ready to start receiving tasks. [PERSON_NAME] [P…" at bounding box center [153, 392] width 232 height 710
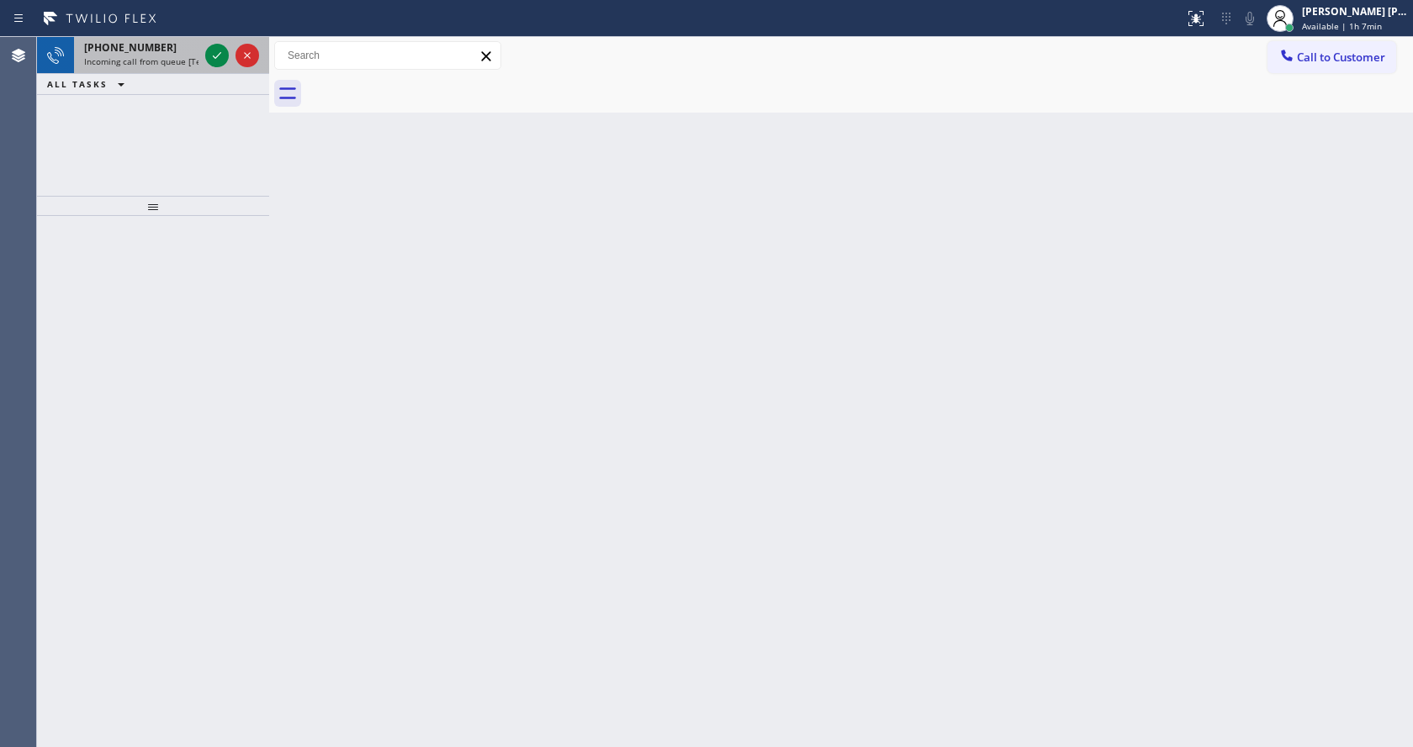
drag, startPoint x: 161, startPoint y: 58, endPoint x: 181, endPoint y: 54, distance: 20.6
click at [161, 58] on span "Incoming call from queue [Test] All" at bounding box center [154, 61] width 140 height 12
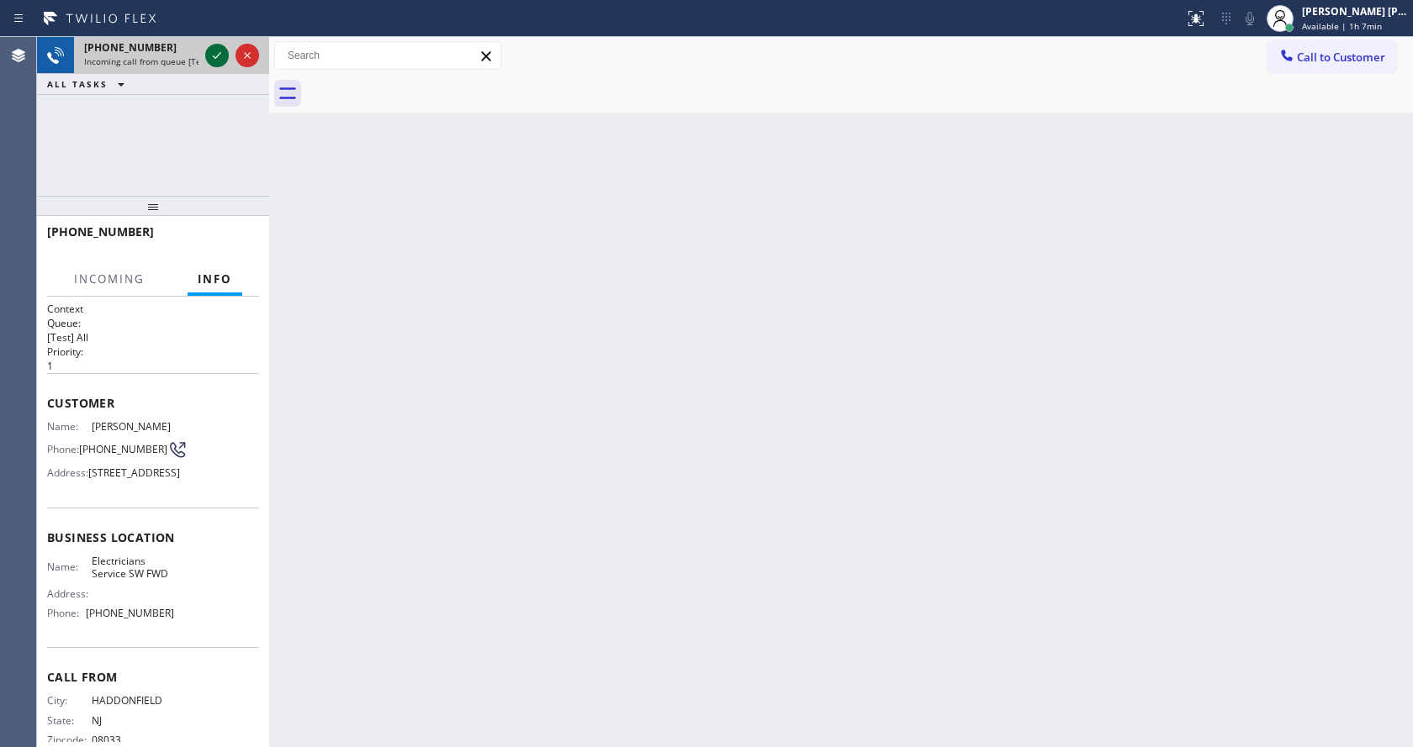
click at [218, 49] on icon at bounding box center [217, 55] width 20 height 20
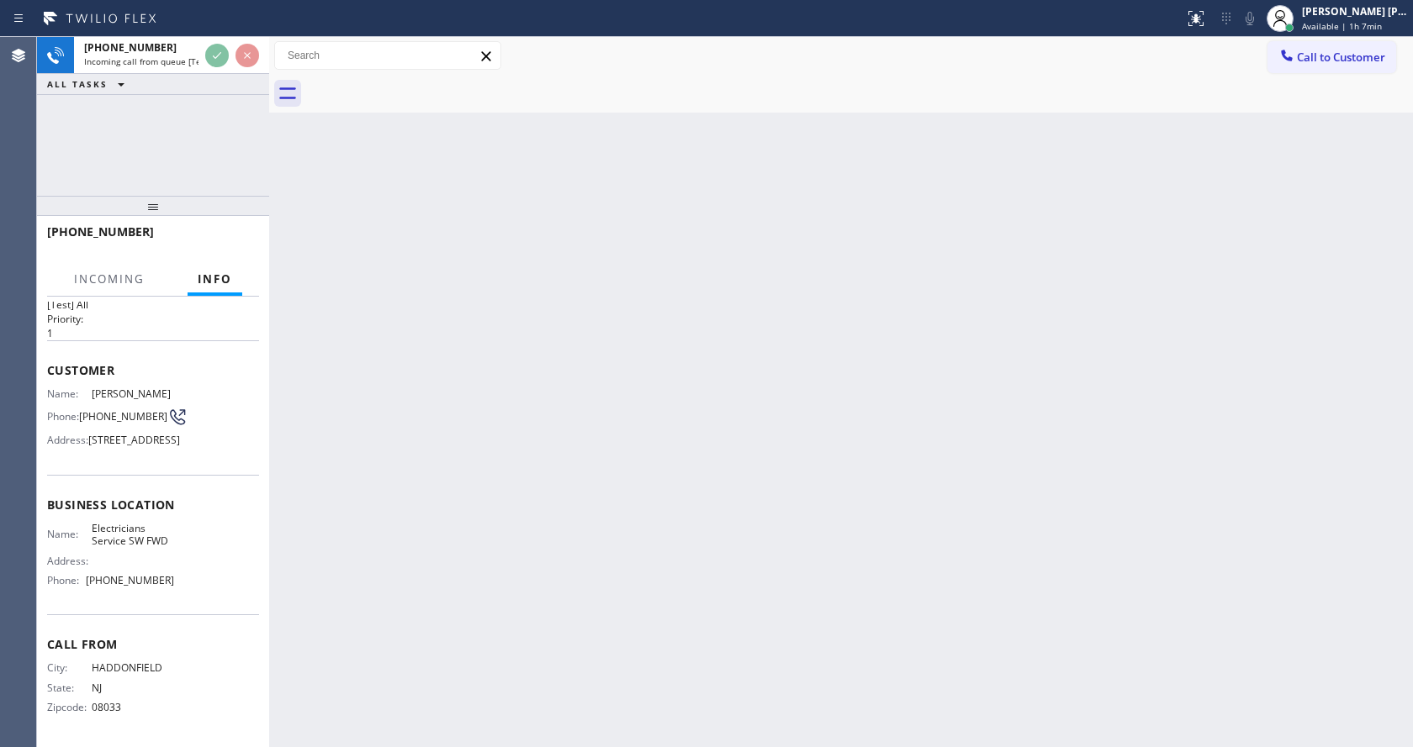
scroll to position [77, 0]
click at [574, 423] on div "Back to Dashboard Change Sender ID Customers Technicians Select a contact Outbo…" at bounding box center [841, 392] width 1144 height 710
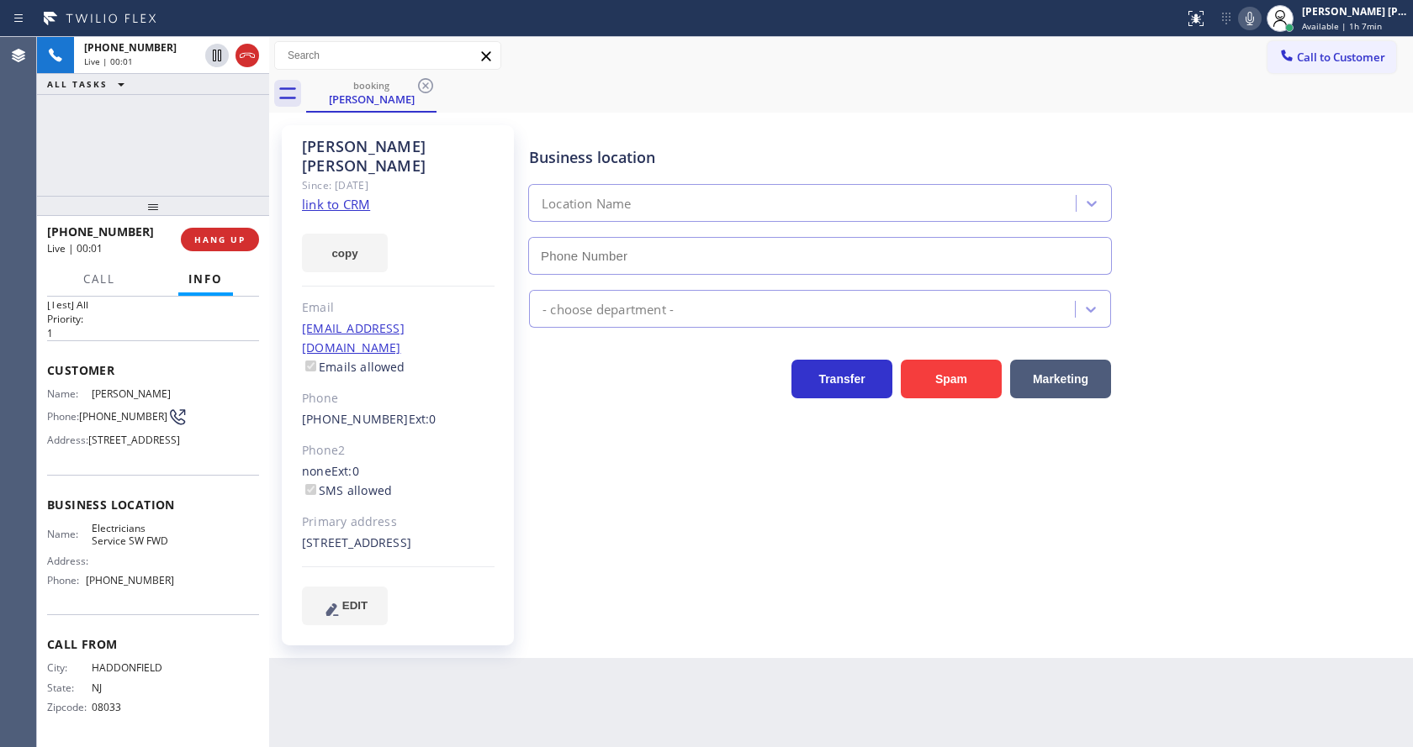
type input "[PHONE_NUMBER]"
click at [345, 196] on link "link to CRM" at bounding box center [336, 204] width 68 height 17
click at [670, 507] on div "Business location Electricians Service SW FWD [PHONE_NUMBER] Electricians Trans…" at bounding box center [967, 374] width 883 height 491
click at [660, 557] on div "Business location Electricians Service SW FWD [PHONE_NUMBER] Electricians Trans…" at bounding box center [967, 374] width 883 height 491
click at [367, 441] on div "Phone2" at bounding box center [398, 450] width 193 height 19
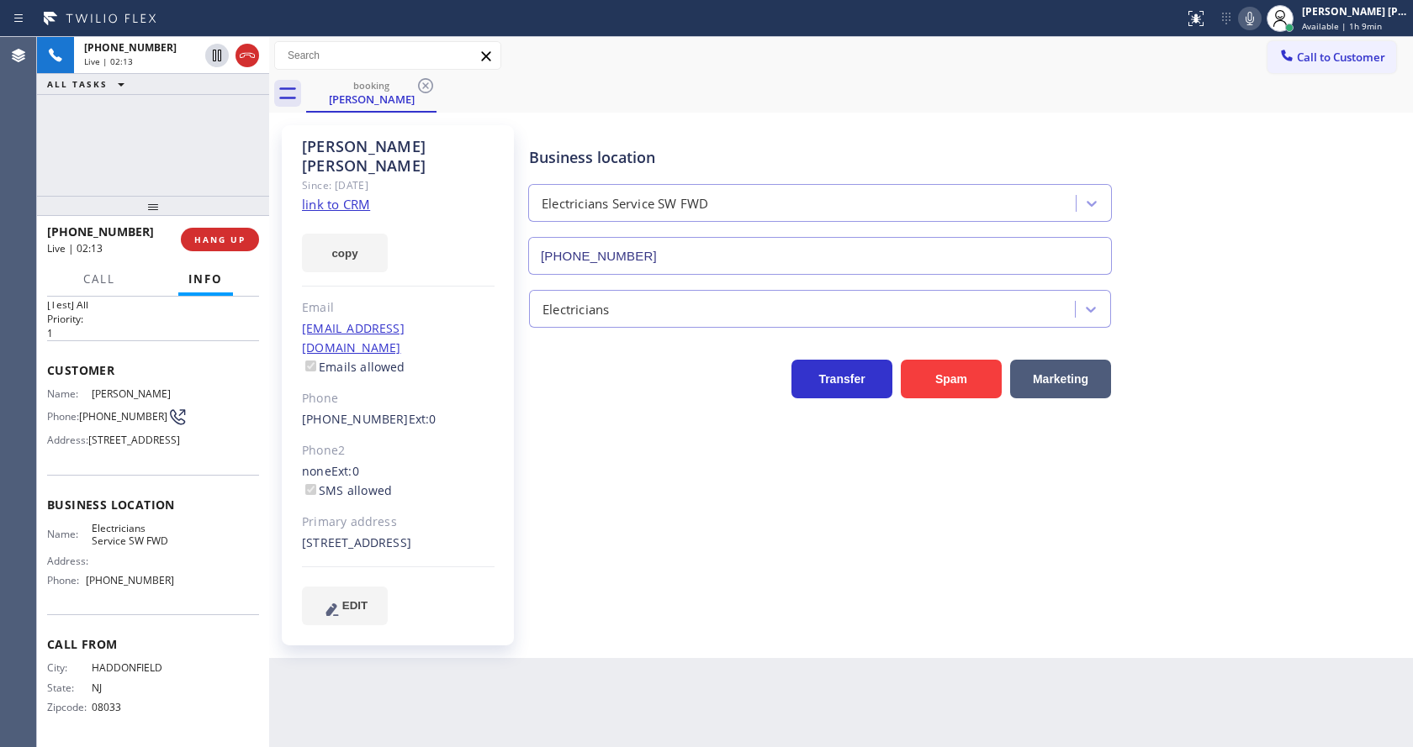
click at [203, 388] on div "Name: [PERSON_NAME] Phone: [PHONE_NUMBER] Address: [STREET_ADDRESS]" at bounding box center [153, 421] width 212 height 66
click at [591, 465] on div "Business location Electricians Service SW FWD [PHONE_NUMBER] Electricians Trans…" at bounding box center [967, 374] width 883 height 491
click at [103, 273] on span "Call" at bounding box center [99, 279] width 32 height 15
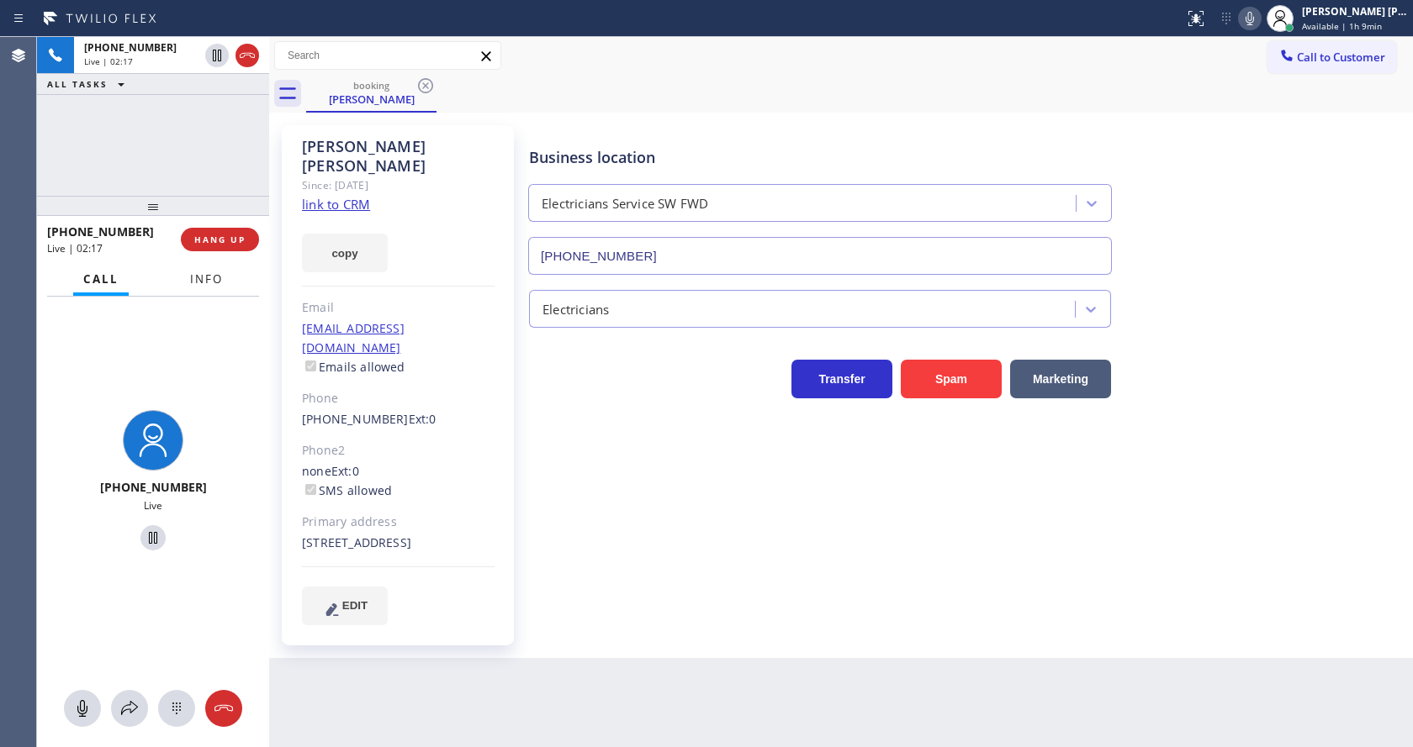
click at [185, 276] on button "Info" at bounding box center [206, 279] width 53 height 33
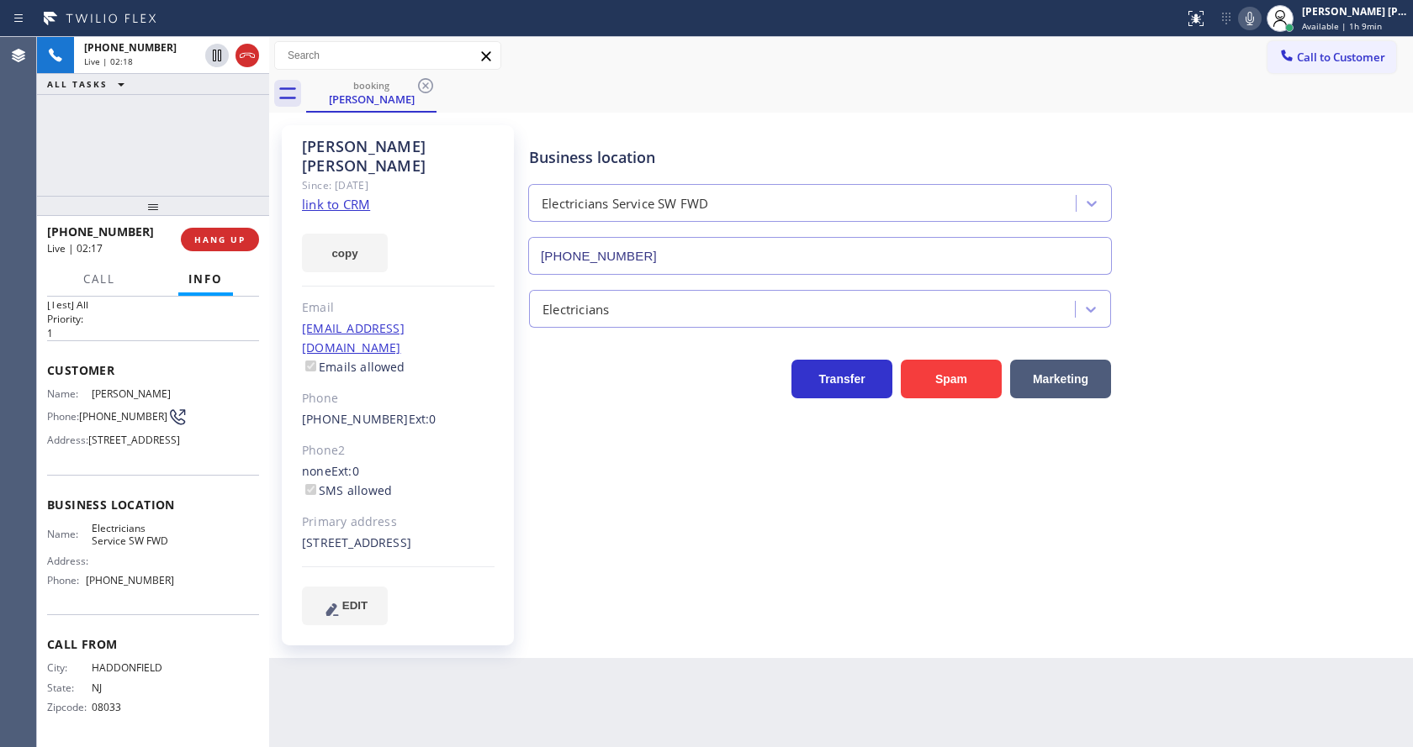
click at [539, 452] on div "Business location Electricians Service SW FWD [PHONE_NUMBER] Electricians Trans…" at bounding box center [967, 374] width 883 height 491
click at [240, 388] on div "Name: [PERSON_NAME] Phone: [PHONE_NUMBER] Address: [STREET_ADDRESS]" at bounding box center [153, 421] width 212 height 66
click at [210, 234] on span "HANG UP" at bounding box center [219, 240] width 51 height 12
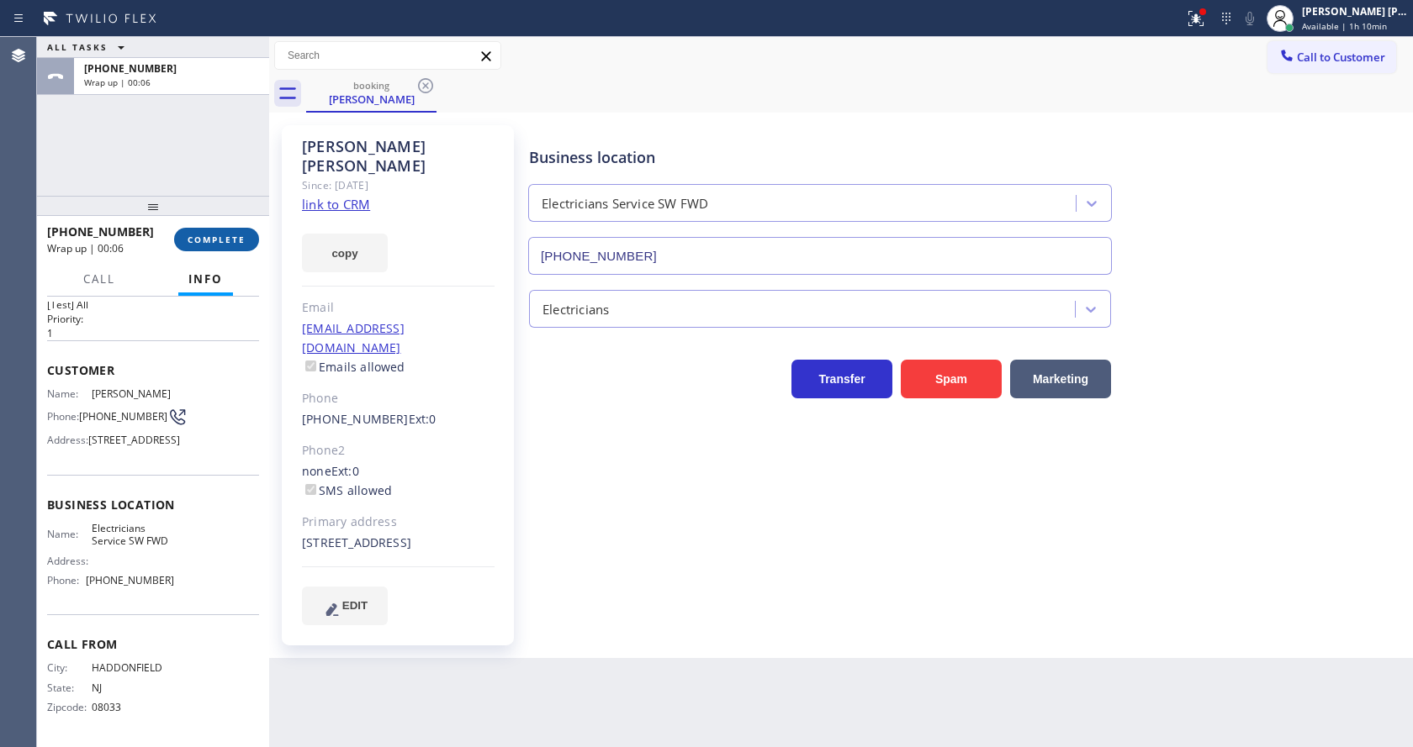
click at [217, 244] on span "COMPLETE" at bounding box center [217, 240] width 58 height 12
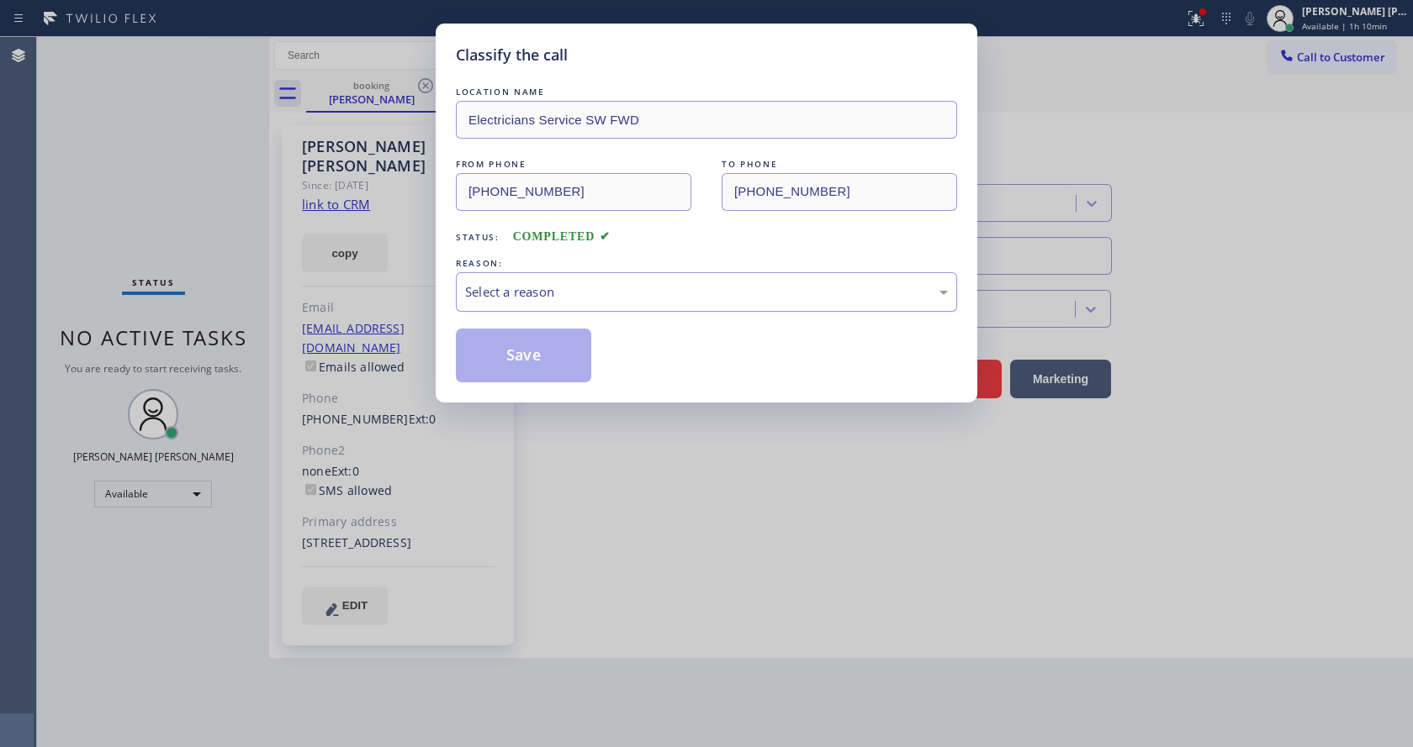
click at [476, 274] on div "Select a reason" at bounding box center [706, 292] width 501 height 40
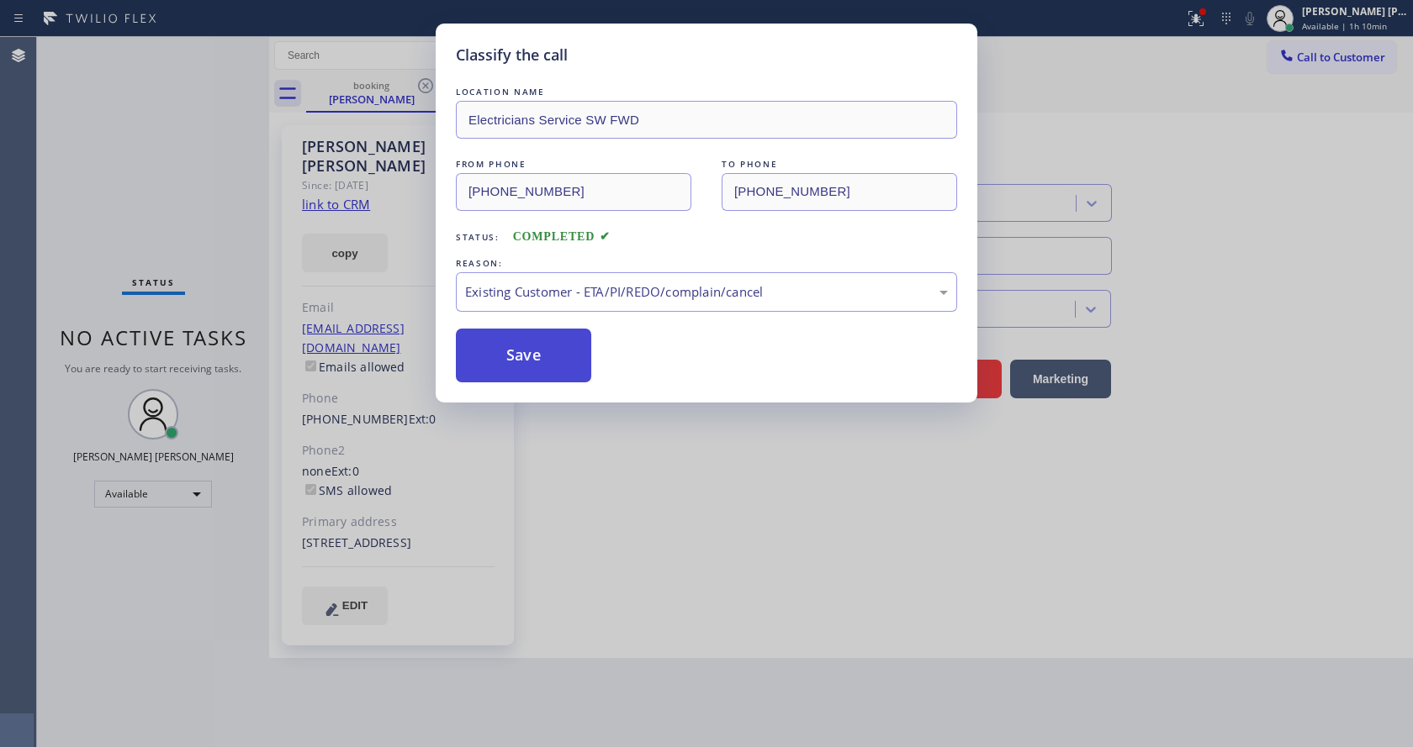
drag, startPoint x: 531, startPoint y: 343, endPoint x: 624, endPoint y: 425, distance: 124.5
click at [531, 347] on button "Save" at bounding box center [523, 356] width 135 height 54
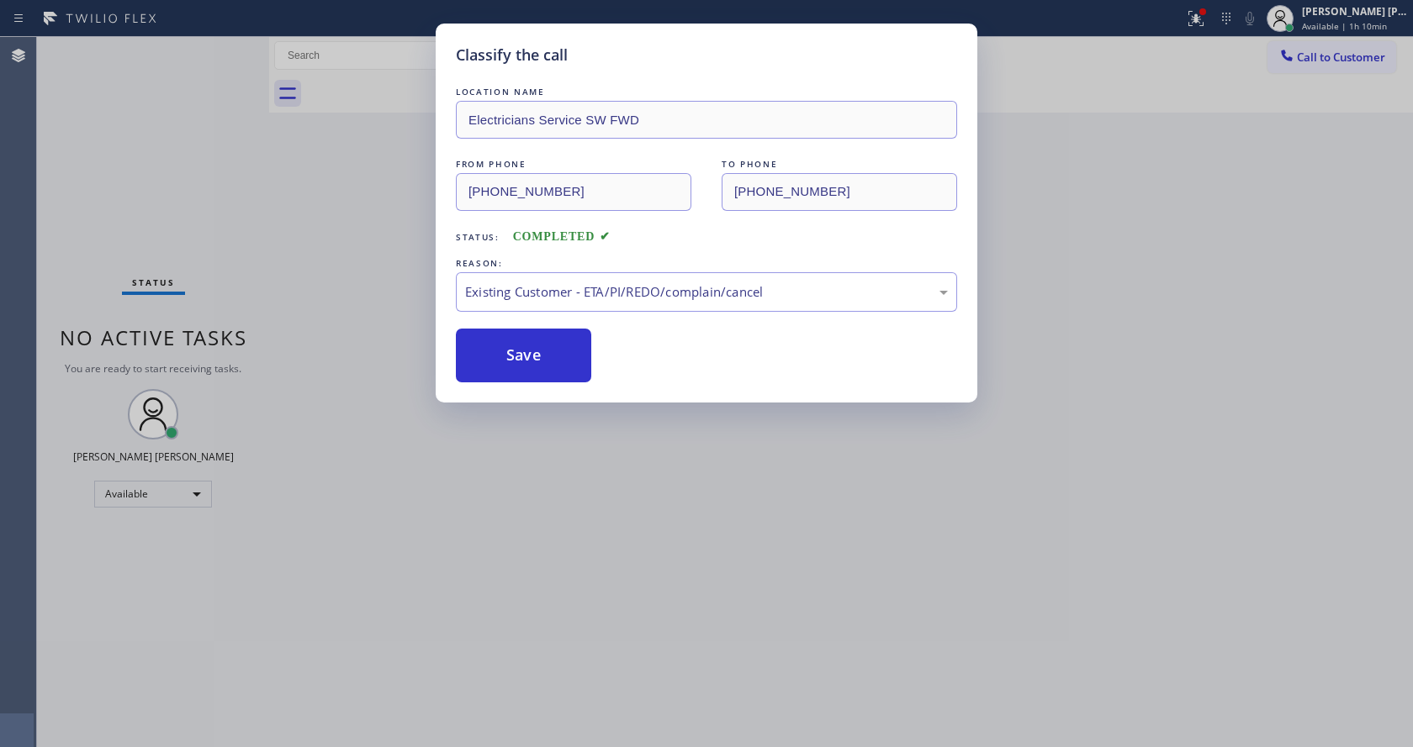
drag, startPoint x: 624, startPoint y: 425, endPoint x: 594, endPoint y: 503, distance: 83.1
click at [621, 435] on div "Classify the call LOCATION NAME Electricians Service SW FWD FROM PHONE [PHONE_N…" at bounding box center [706, 373] width 1413 height 747
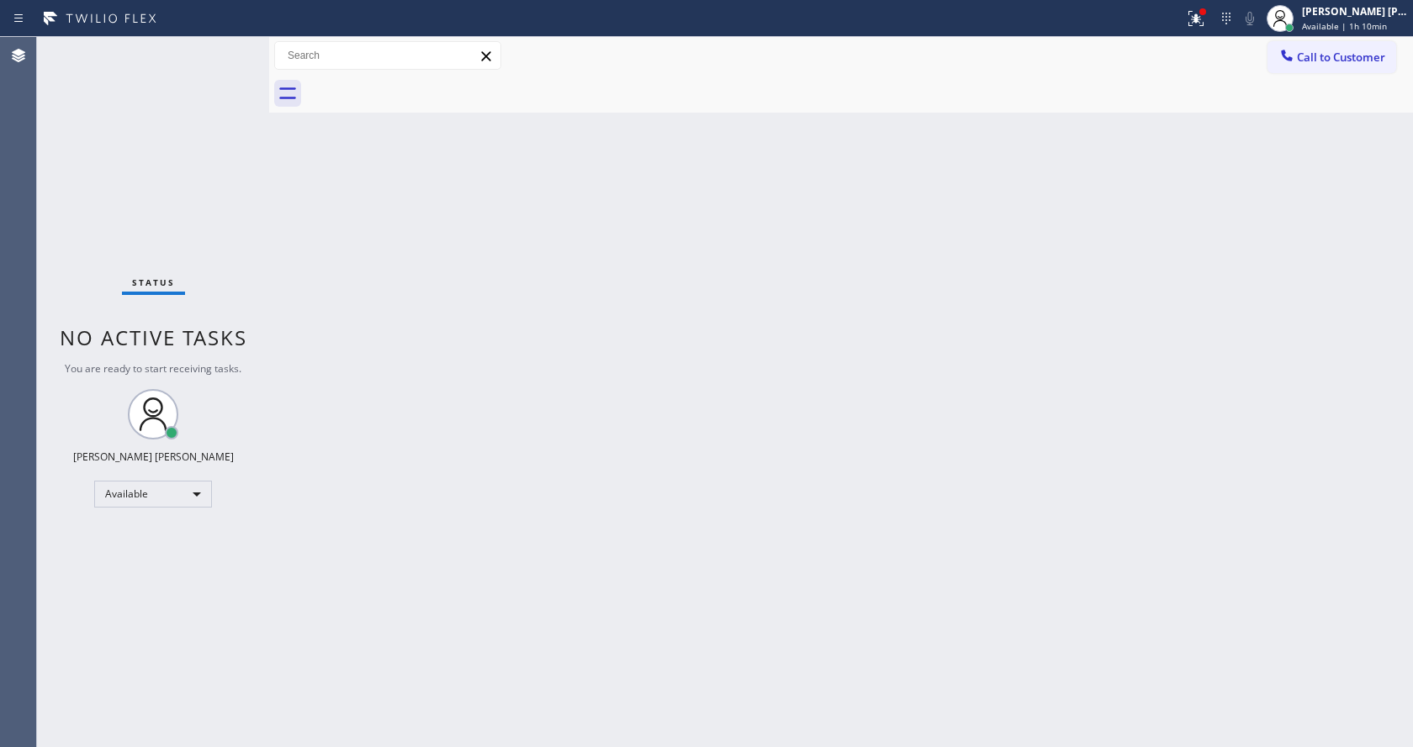
click at [246, 245] on div "Status No active tasks You are ready to start receiving tasks. [PERSON_NAME] [P…" at bounding box center [153, 392] width 232 height 710
click at [233, 45] on div "Status No active tasks You are ready to start receiving tasks. [PERSON_NAME] [P…" at bounding box center [153, 392] width 232 height 710
click at [632, 535] on div "Back to Dashboard Change Sender ID Customers Technicians Select a contact Outbo…" at bounding box center [841, 392] width 1144 height 710
drag, startPoint x: 199, startPoint y: 157, endPoint x: 193, endPoint y: 151, distance: 9.5
click at [199, 157] on div "Status No active tasks You are ready to start receiving tasks. [PERSON_NAME] [P…" at bounding box center [153, 392] width 232 height 710
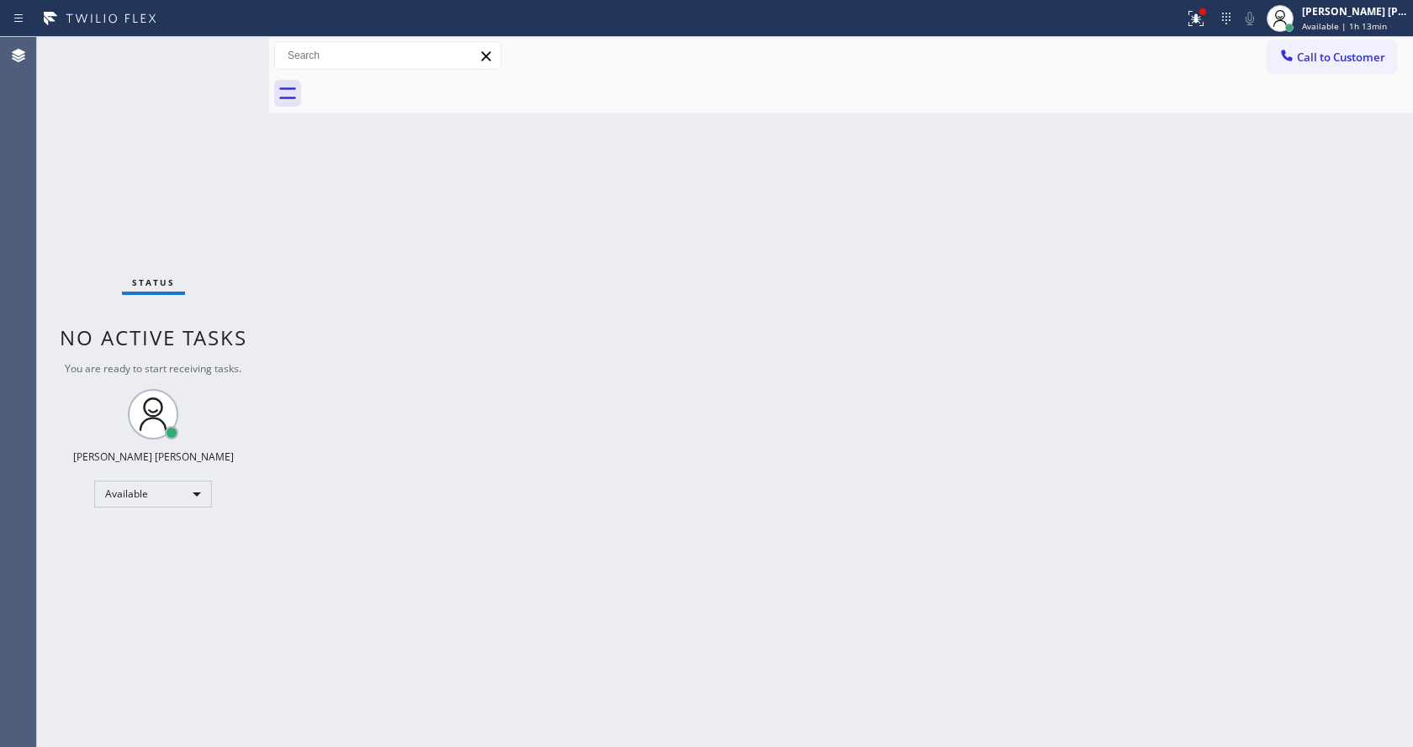
click at [683, 436] on div "Back to Dashboard Change Sender ID Customers Technicians Select a contact Outbo…" at bounding box center [841, 392] width 1144 height 710
click at [254, 135] on div "Status No active tasks You are ready to start receiving tasks. [PERSON_NAME] [P…" at bounding box center [153, 392] width 232 height 710
click at [370, 333] on div "Back to Dashboard Change Sender ID Customers Technicians Select a contact Outbo…" at bounding box center [841, 392] width 1144 height 710
drag, startPoint x: 755, startPoint y: 471, endPoint x: 671, endPoint y: 400, distance: 109.8
click at [755, 471] on div "Back to Dashboard Change Sender ID Customers Technicians Select a contact Outbo…" at bounding box center [841, 392] width 1144 height 710
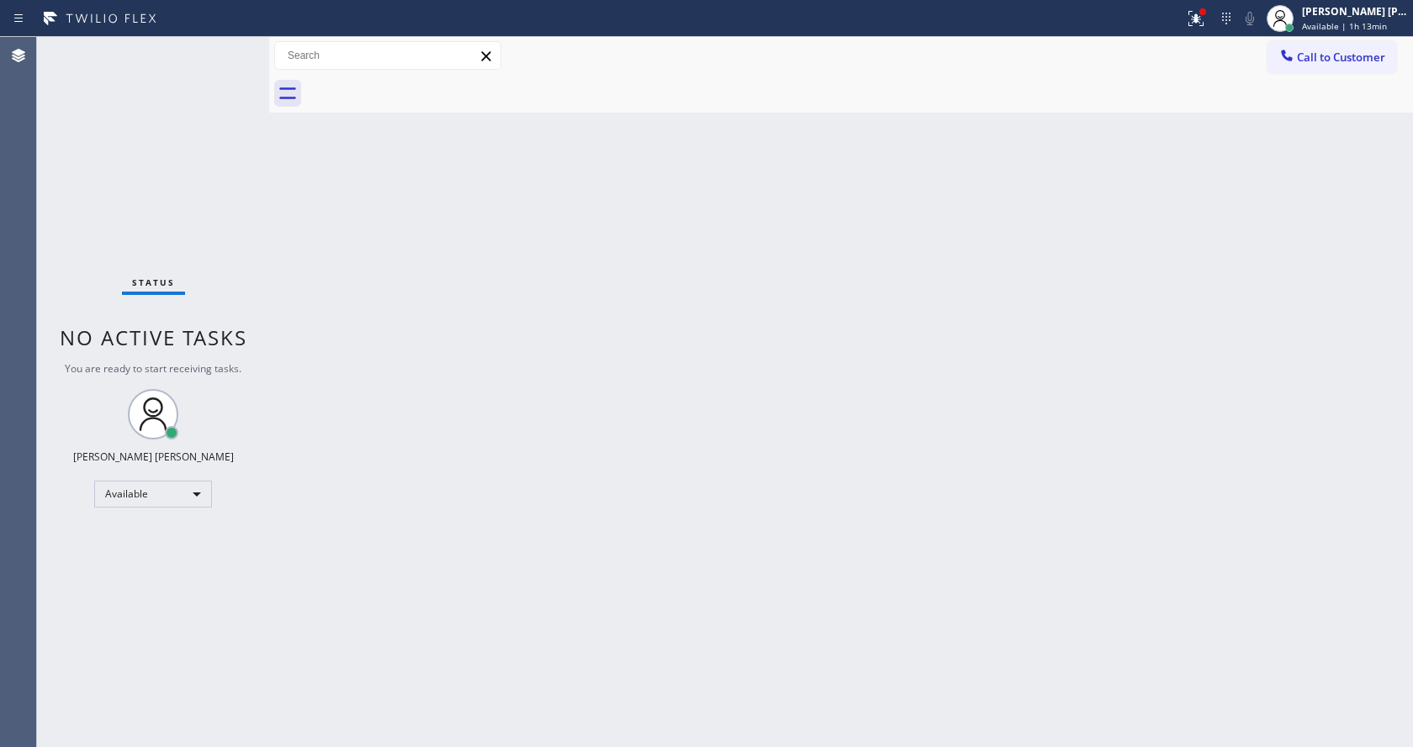
click at [226, 44] on div "Status No active tasks You are ready to start receiving tasks. [PERSON_NAME] [P…" at bounding box center [153, 392] width 232 height 710
click at [249, 159] on div "Status No active tasks You are ready to start receiving tasks. [PERSON_NAME] [P…" at bounding box center [153, 392] width 232 height 710
click at [1354, 24] on span "Available | 1h 14min" at bounding box center [1344, 26] width 85 height 12
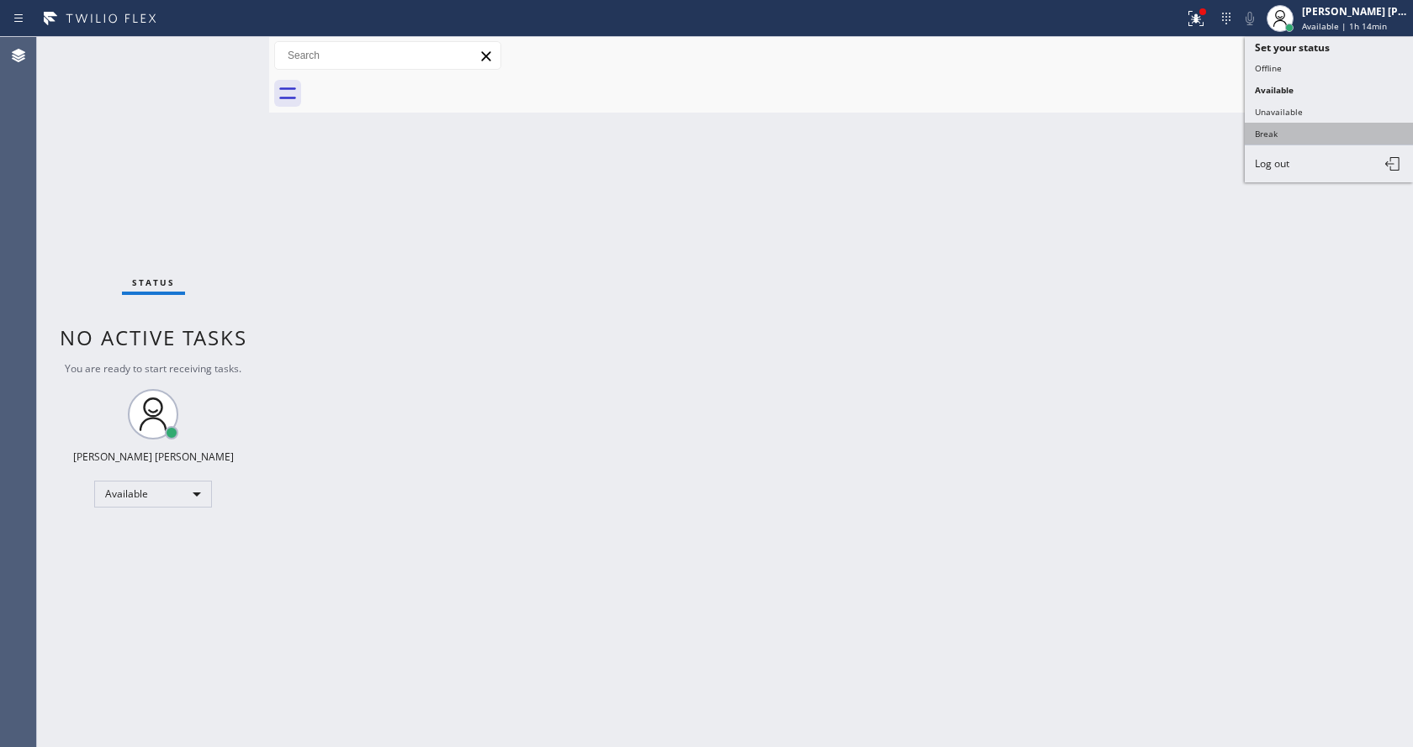
click at [1327, 132] on button "Break" at bounding box center [1328, 134] width 168 height 22
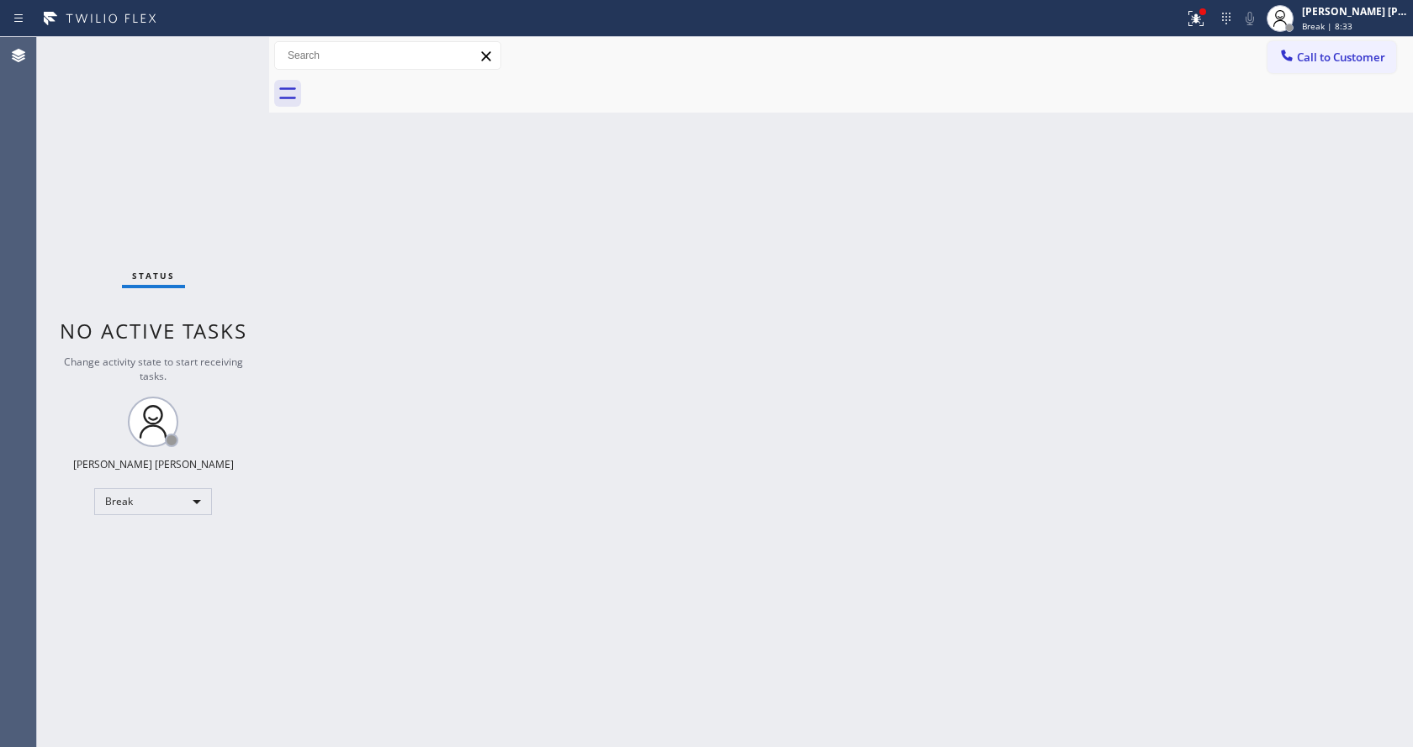
click at [1267, 423] on div "Back to Dashboard Change Sender ID Customers Technicians Select a contact Outbo…" at bounding box center [841, 392] width 1144 height 710
click at [1320, 29] on span "Break | 8:43" at bounding box center [1327, 26] width 50 height 12
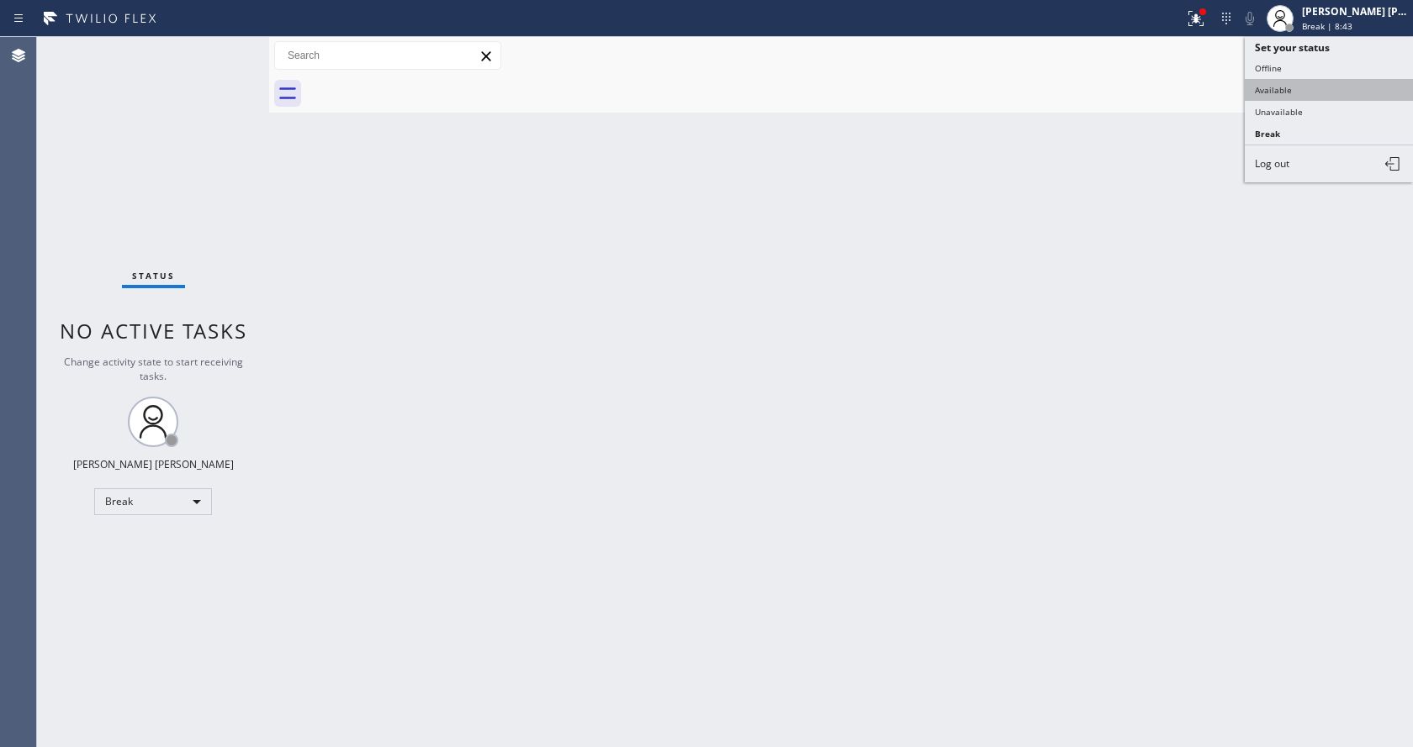
click at [1290, 79] on button "Available" at bounding box center [1328, 90] width 168 height 22
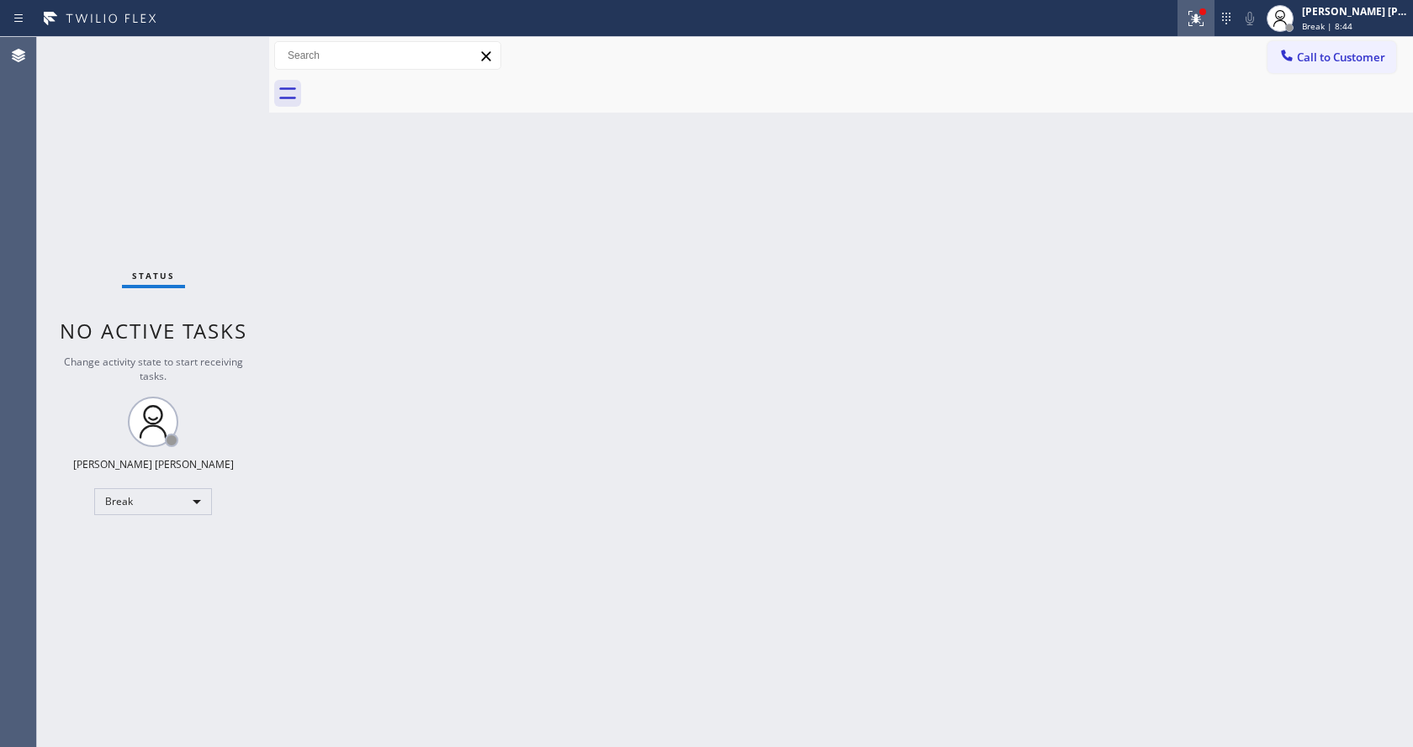
click at [1199, 21] on icon at bounding box center [1196, 18] width 20 height 20
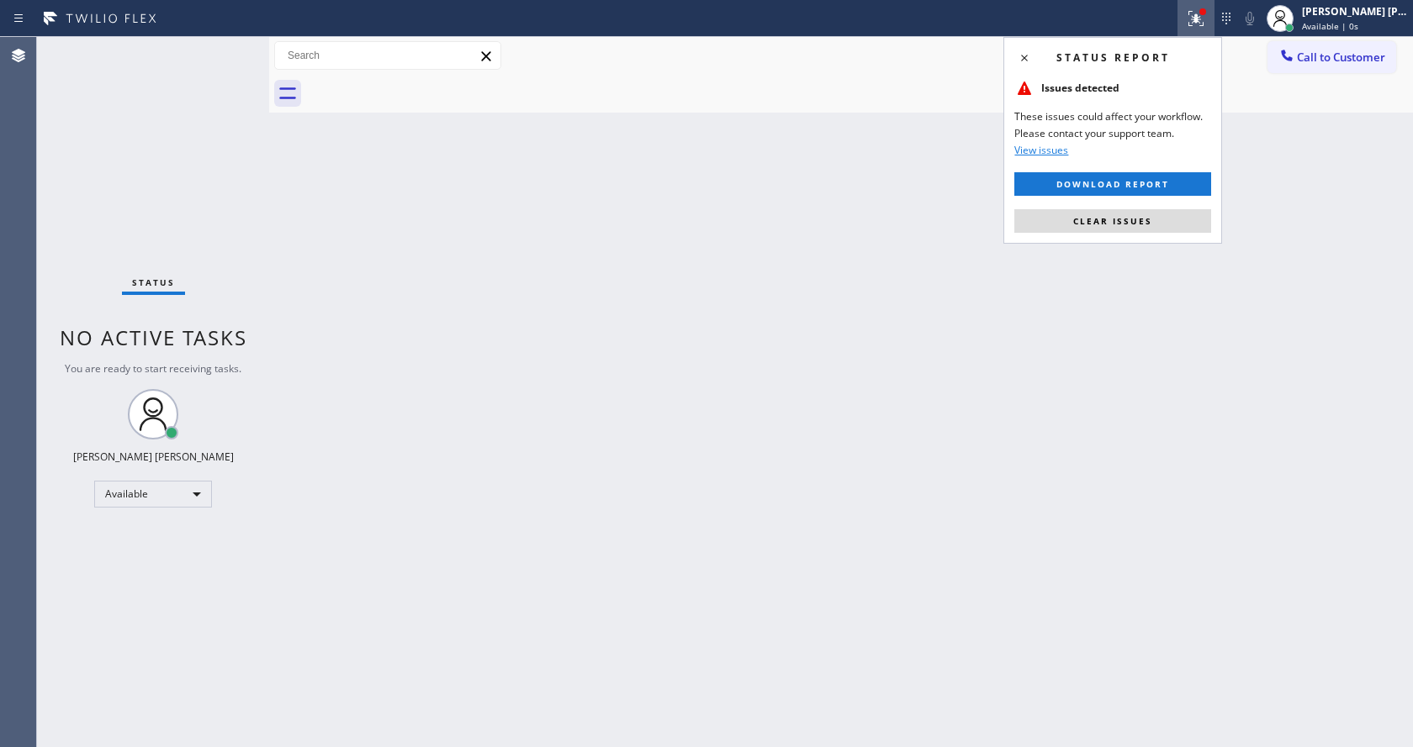
click at [1149, 208] on div "Status report Issues detected These issues could affect your workflow. Please c…" at bounding box center [1112, 140] width 219 height 207
click at [1142, 219] on span "Clear issues" at bounding box center [1112, 221] width 79 height 12
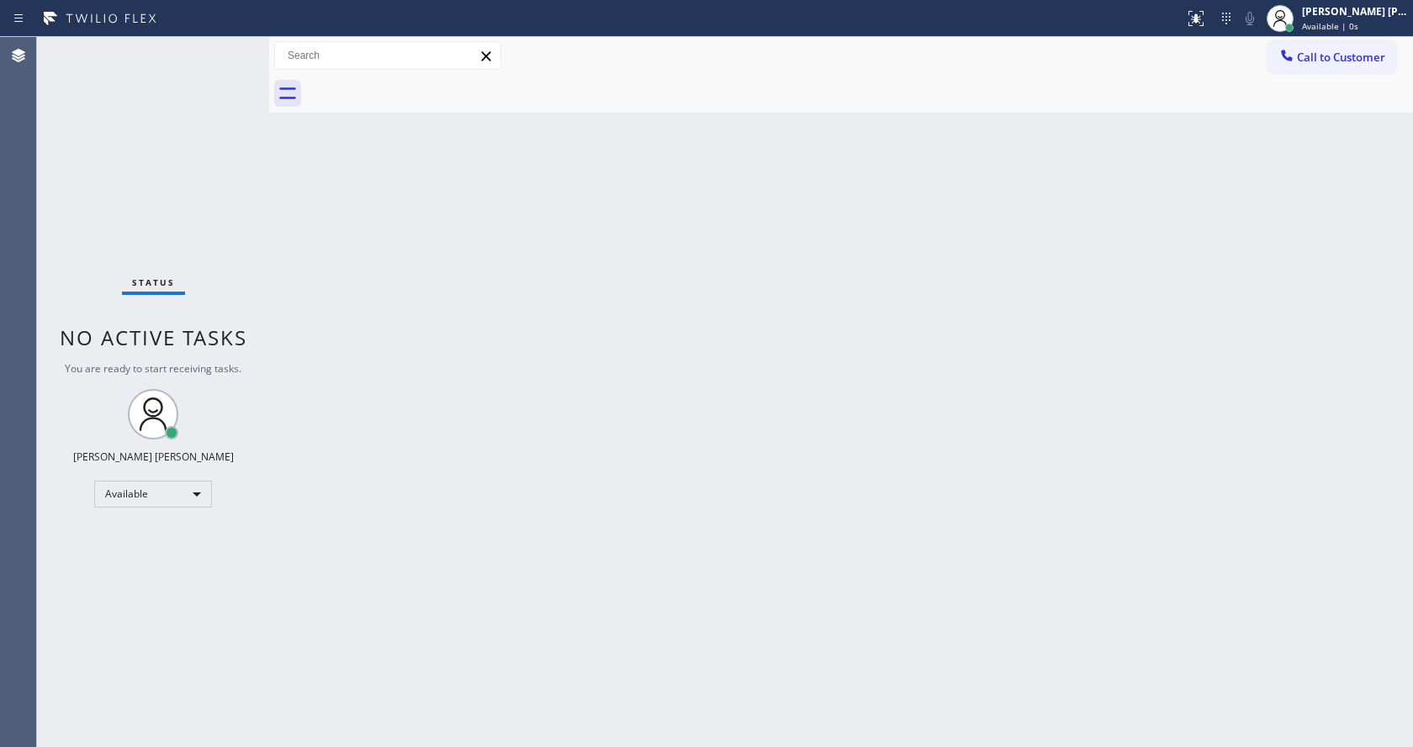
drag, startPoint x: 599, startPoint y: 531, endPoint x: 594, endPoint y: 563, distance: 32.2
click at [600, 531] on div "Back to Dashboard Change Sender ID Customers Technicians Select a contact Outbo…" at bounding box center [841, 392] width 1144 height 710
drag, startPoint x: 168, startPoint y: 177, endPoint x: 175, endPoint y: 168, distance: 11.4
click at [168, 177] on div "Status No active tasks You are ready to start receiving tasks. [PERSON_NAME] [P…" at bounding box center [153, 392] width 232 height 710
click at [235, 46] on div "Status No active tasks You are ready to start receiving tasks. [PERSON_NAME] [P…" at bounding box center [153, 392] width 232 height 710
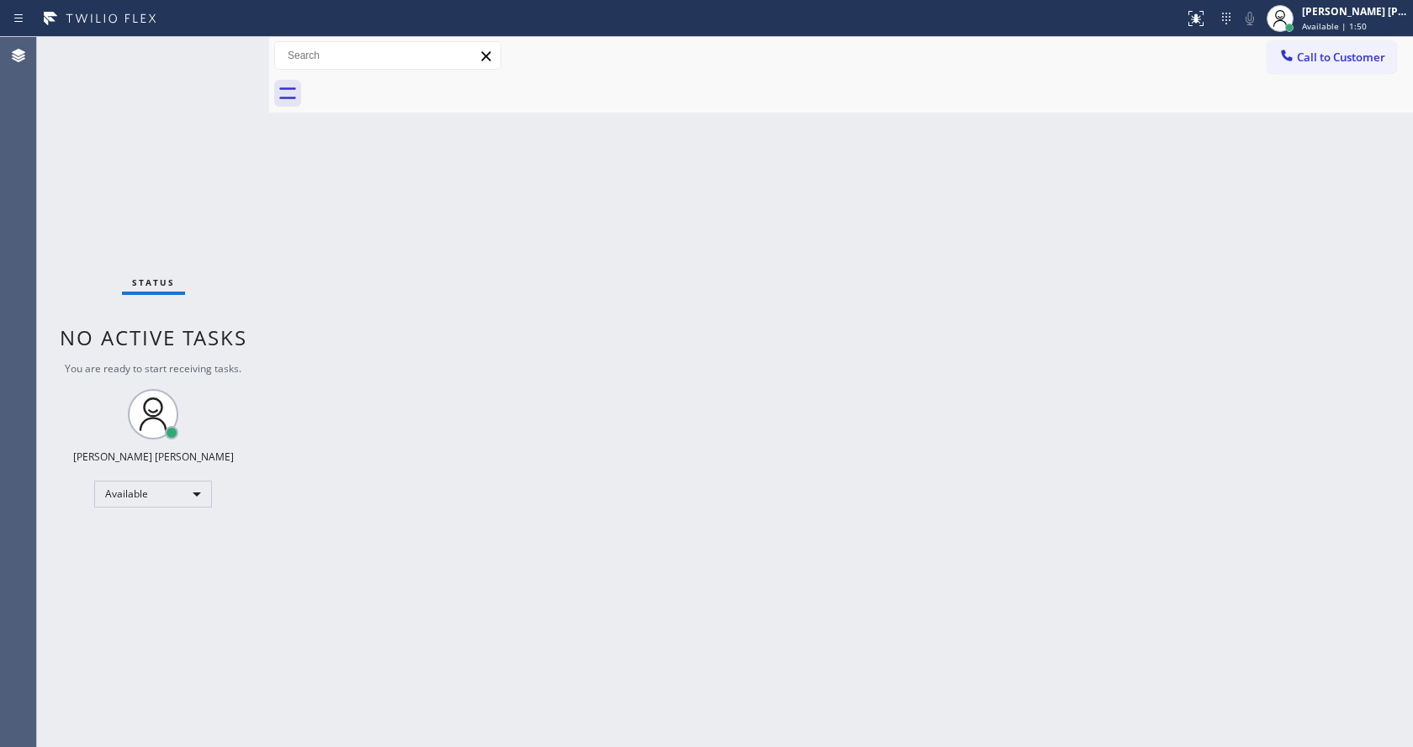
click at [882, 409] on div "Back to Dashboard Change Sender ID Customers Technicians Select a contact Outbo…" at bounding box center [841, 392] width 1144 height 710
click at [269, 274] on div at bounding box center [269, 392] width 0 height 710
click at [1327, 24] on span "Available | 5:06" at bounding box center [1334, 26] width 65 height 12
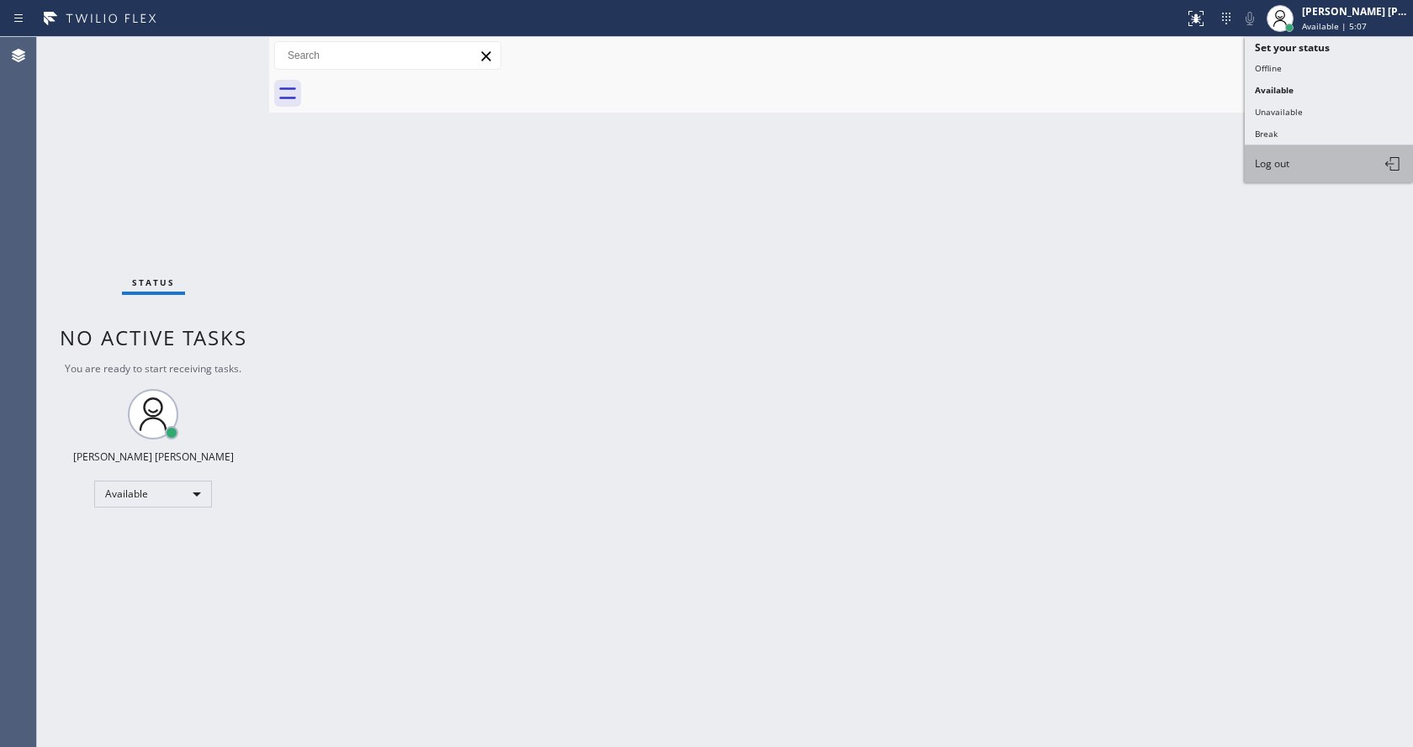
click at [1281, 162] on span "Log out" at bounding box center [1272, 163] width 34 height 14
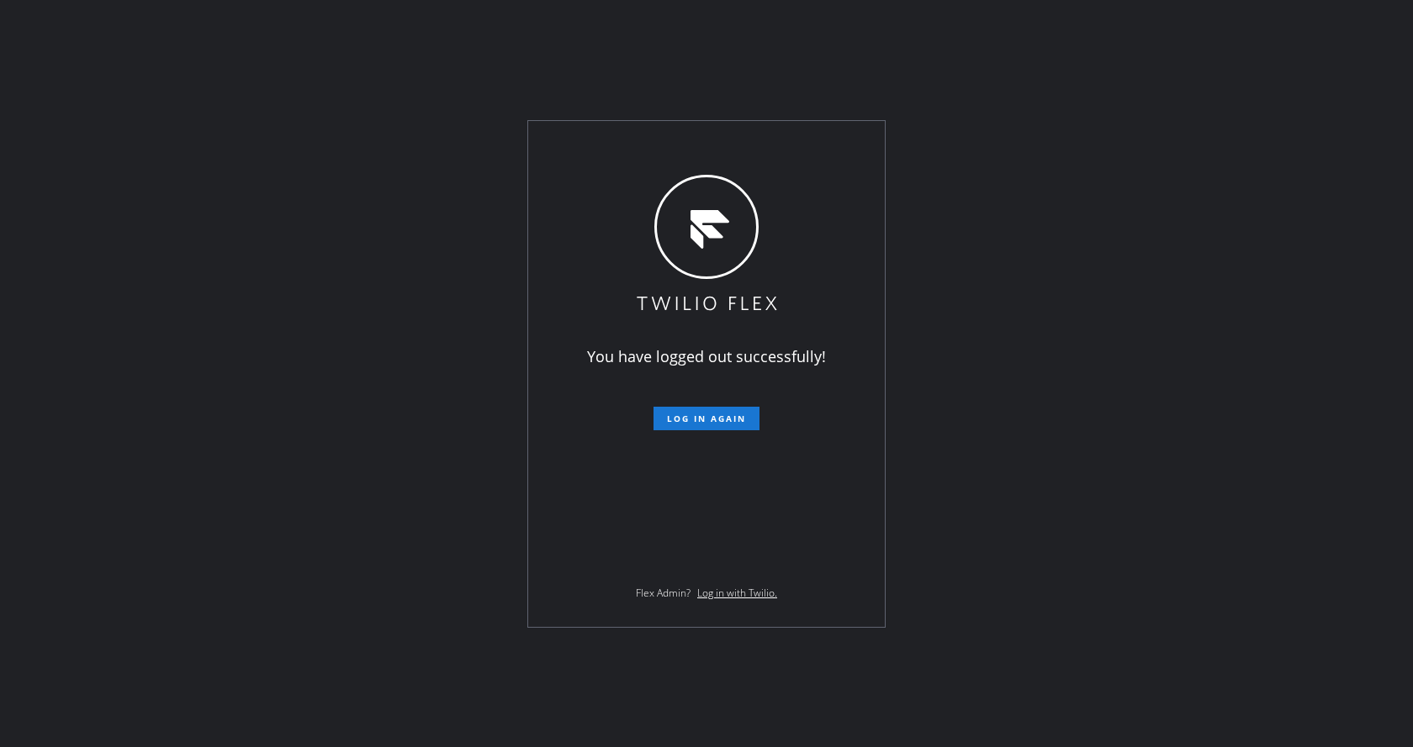
click at [1256, 309] on div "You have logged out successfully! Log in again Flex Admin? Log in with Twilio." at bounding box center [706, 373] width 1413 height 747
click at [1211, 201] on div "You have logged out successfully! Log in again Flex Admin? Log in with Twilio." at bounding box center [706, 373] width 1413 height 747
click at [285, 272] on div "You have logged out successfully! Log in again Flex Admin? Log in with Twilio." at bounding box center [706, 373] width 1413 height 747
drag, startPoint x: 289, startPoint y: 148, endPoint x: 1073, endPoint y: 152, distance: 783.7
click at [289, 148] on div "You have logged out successfully! Log in again Flex Admin? Log in with Twilio." at bounding box center [706, 373] width 1413 height 747
